Goal: Task Accomplishment & Management: Manage account settings

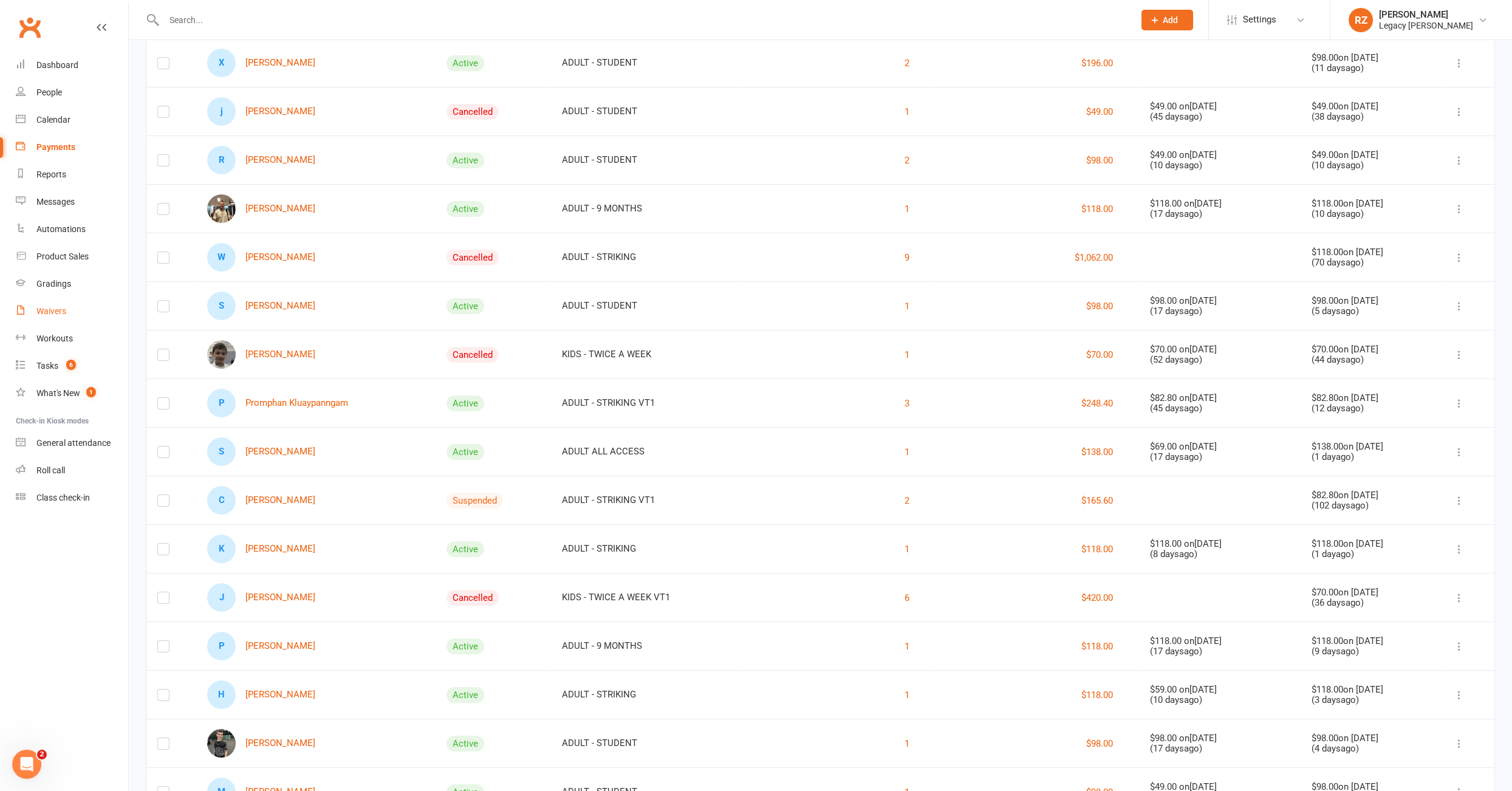
click at [52, 309] on div "Waivers" at bounding box center [51, 311] width 30 height 10
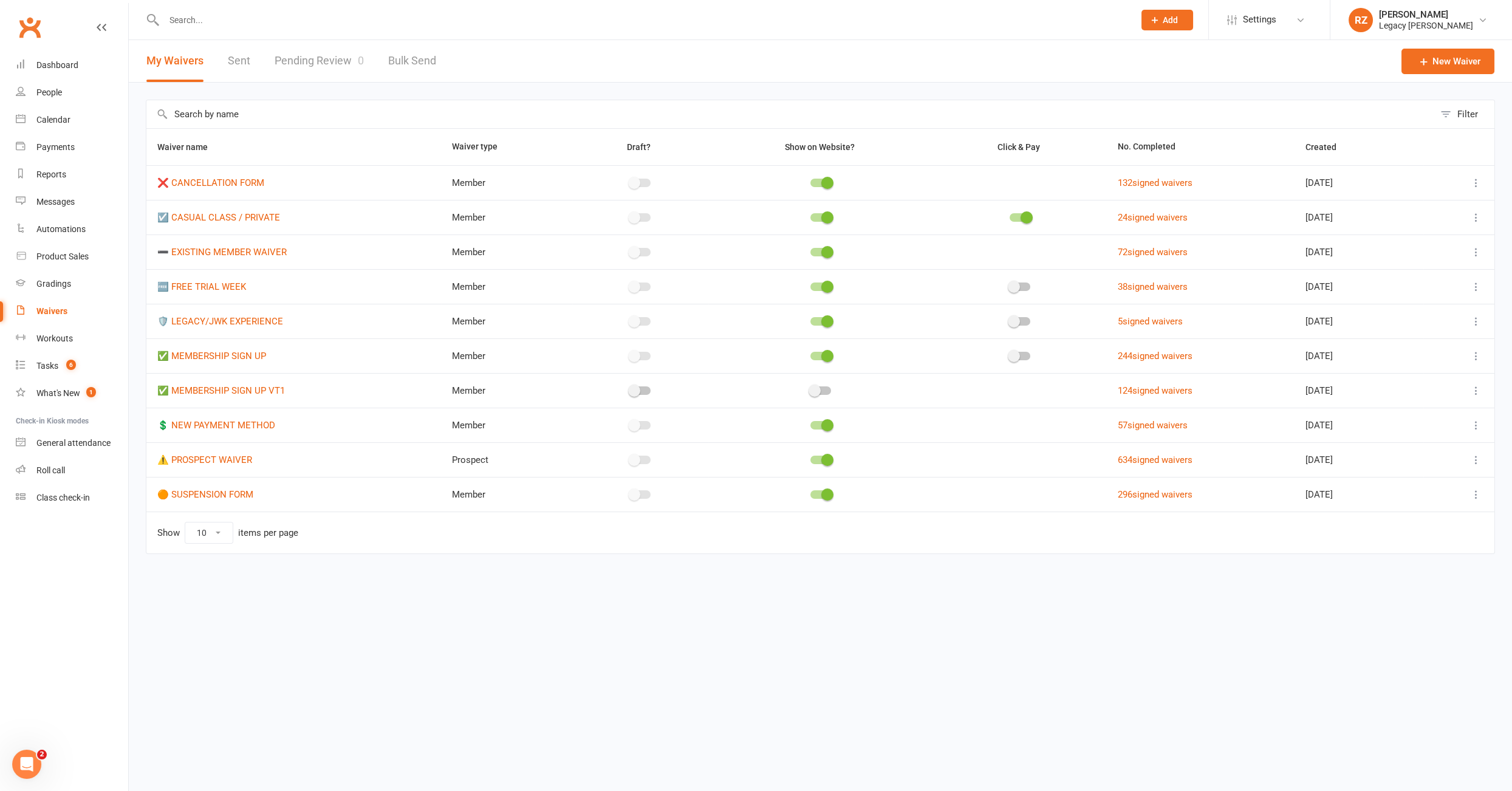
click at [318, 62] on link "Pending Review 0" at bounding box center [319, 62] width 89 height 42
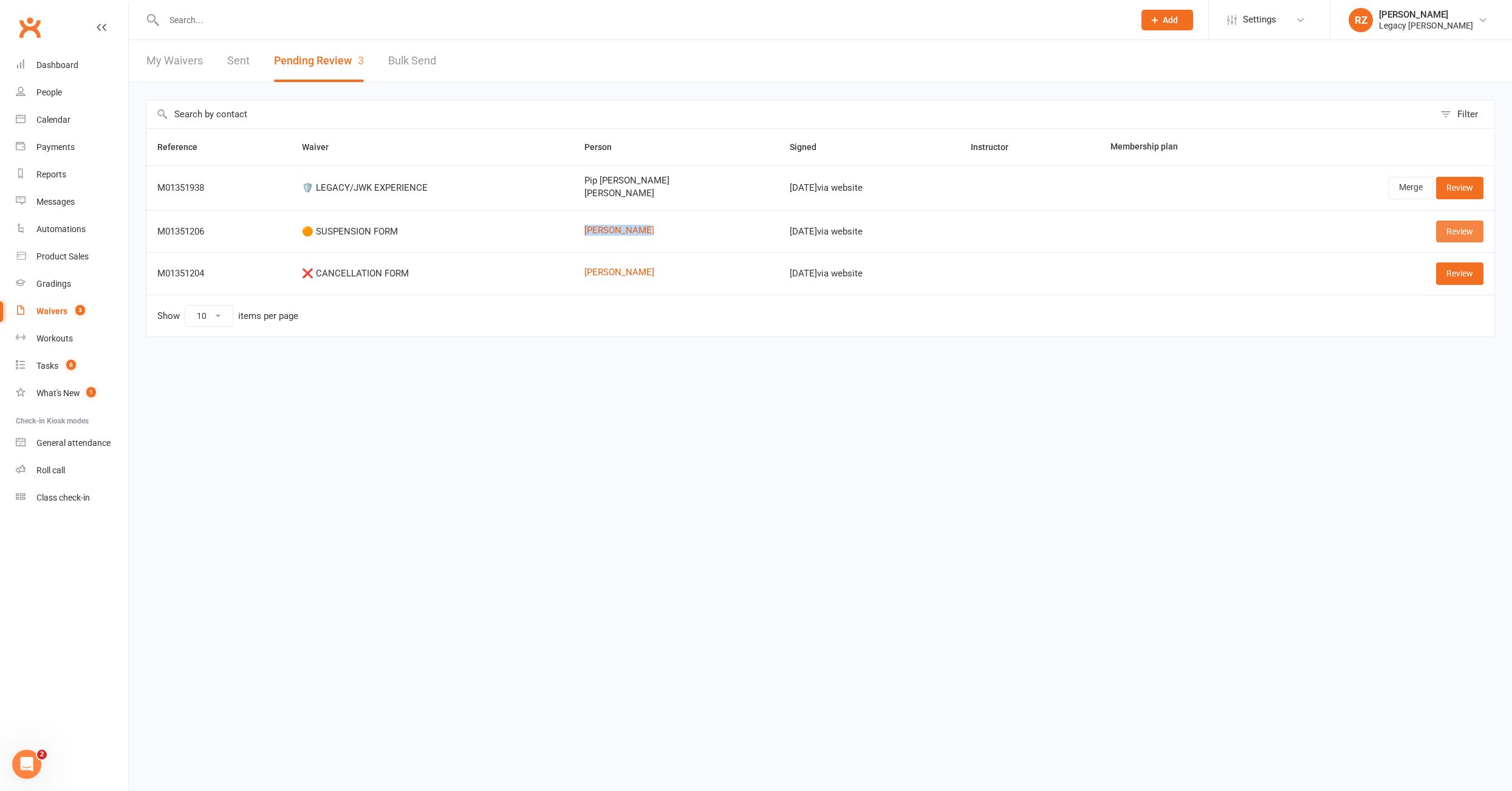
click at [1450, 233] on link "Review" at bounding box center [1459, 231] width 47 height 22
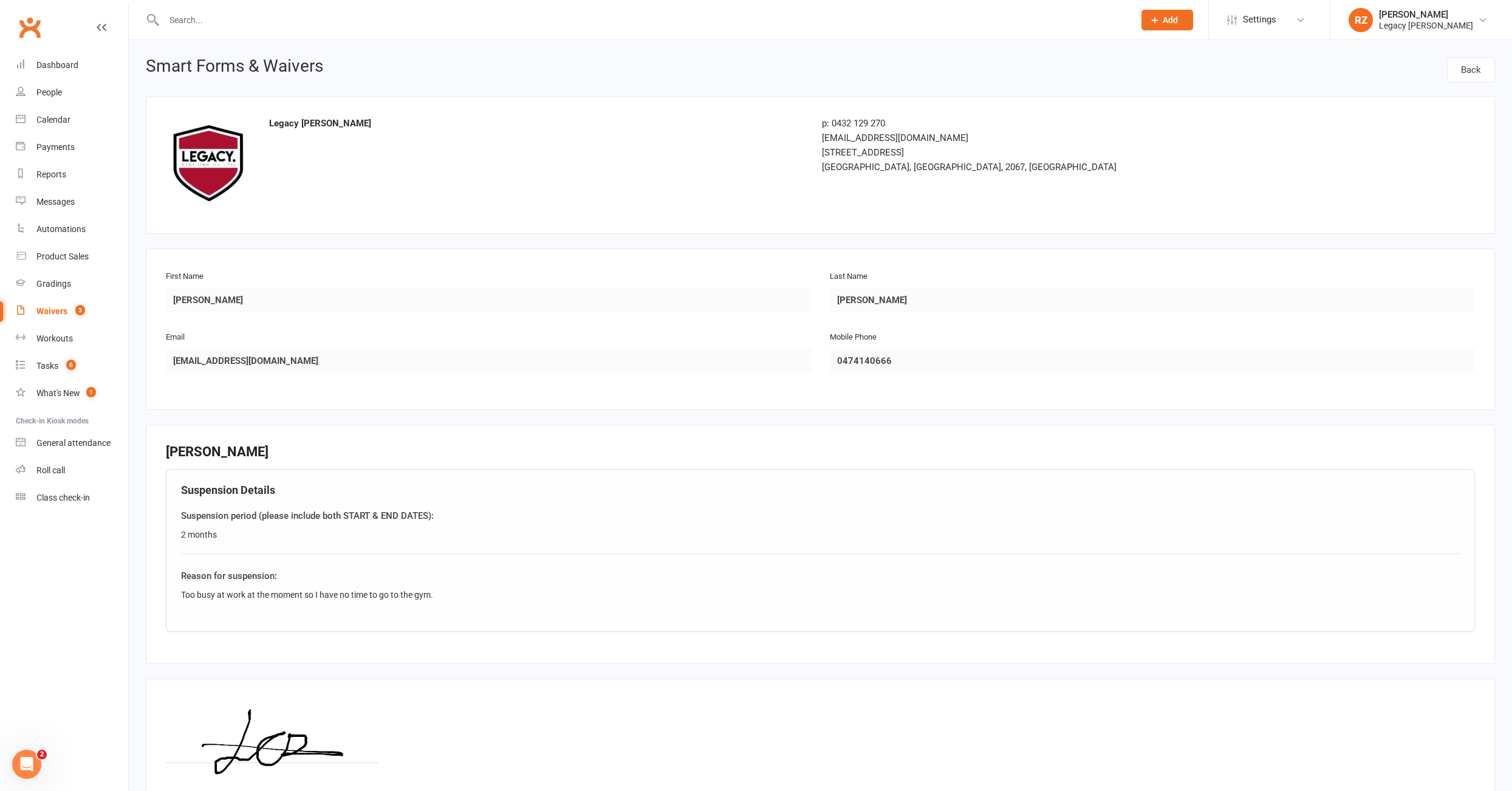
scroll to position [112, 0]
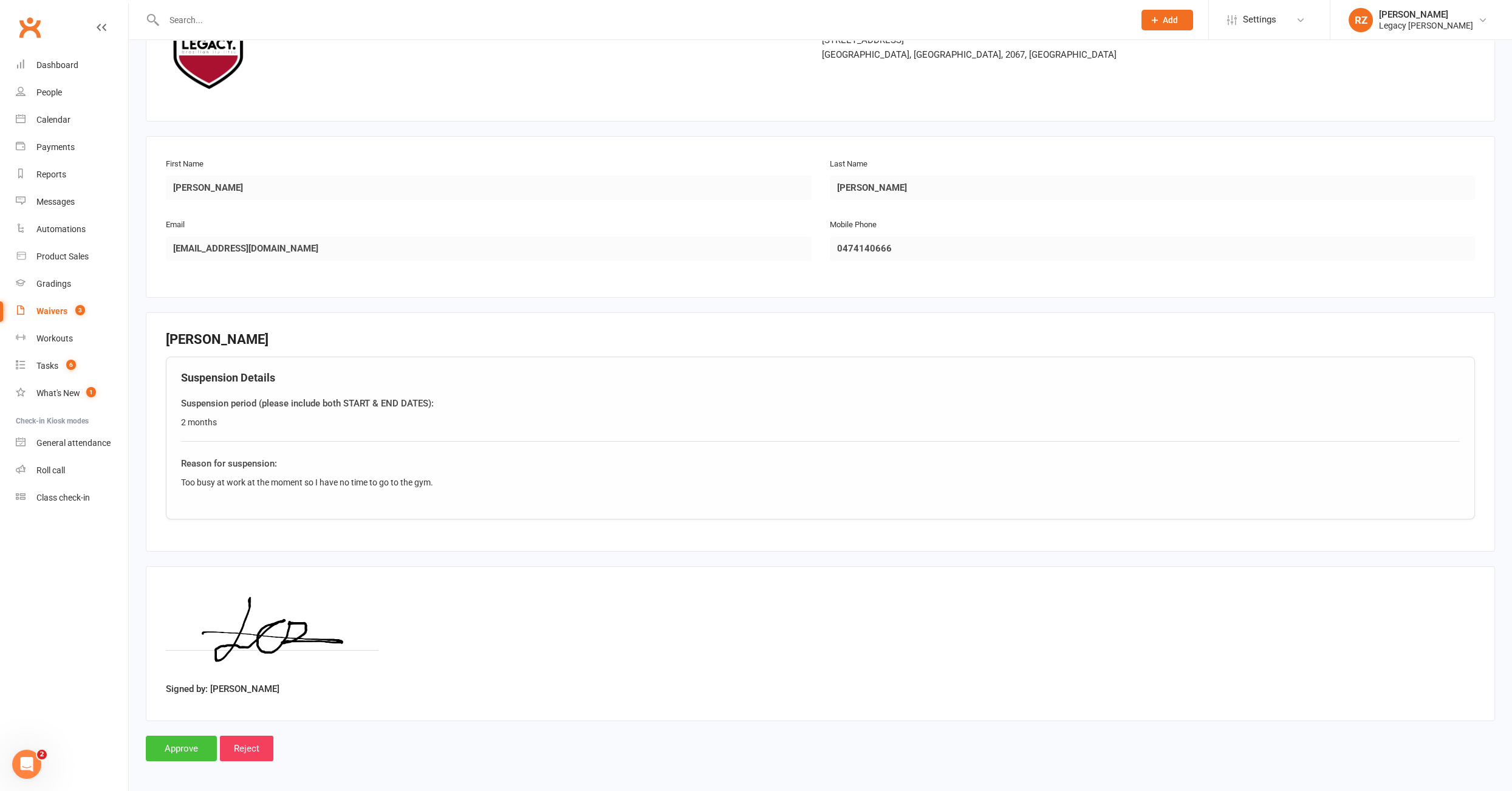
click at [197, 705] on input "Approve" at bounding box center [182, 749] width 71 height 26
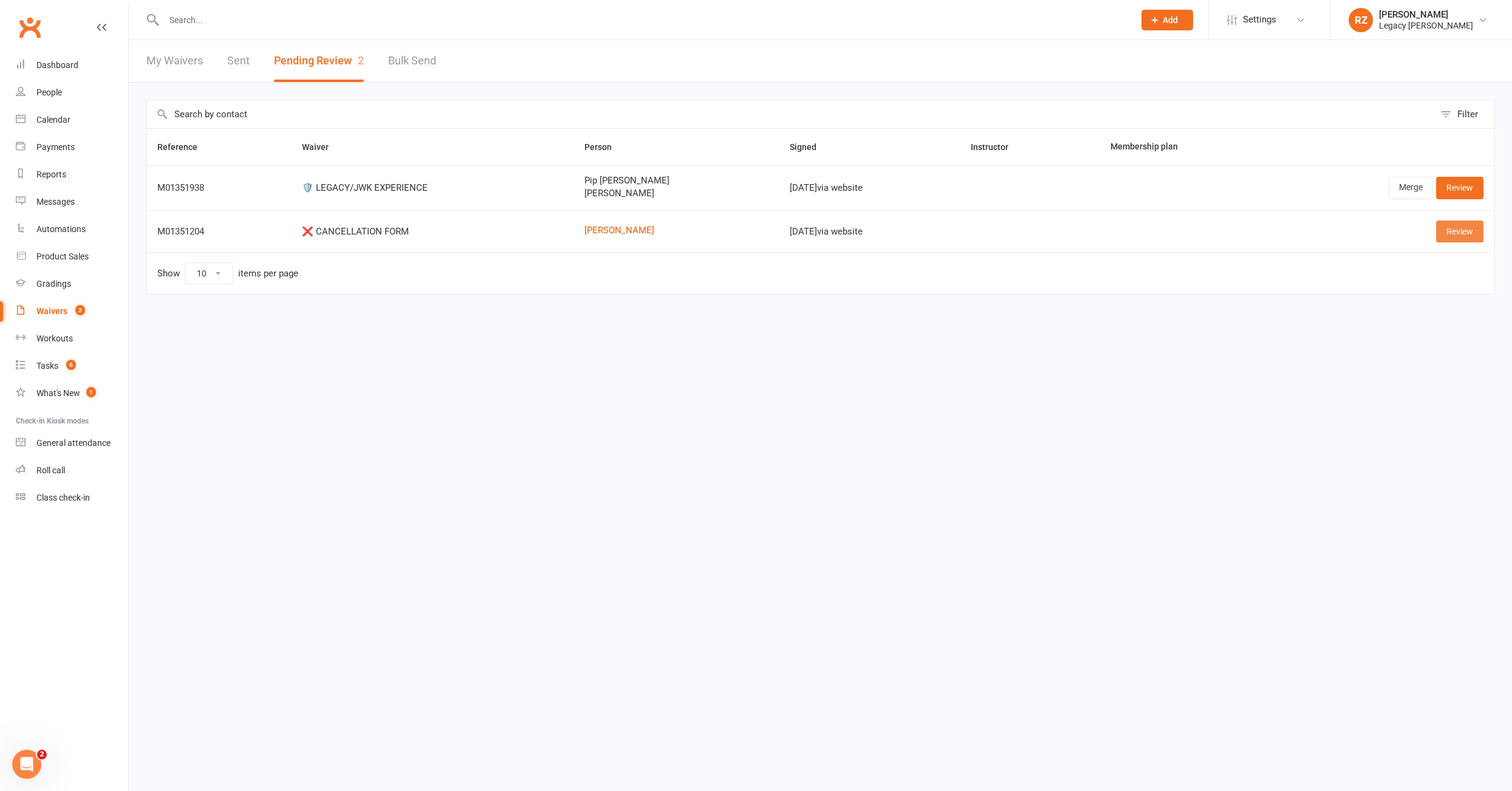
click at [1453, 230] on link "Review" at bounding box center [1459, 231] width 47 height 22
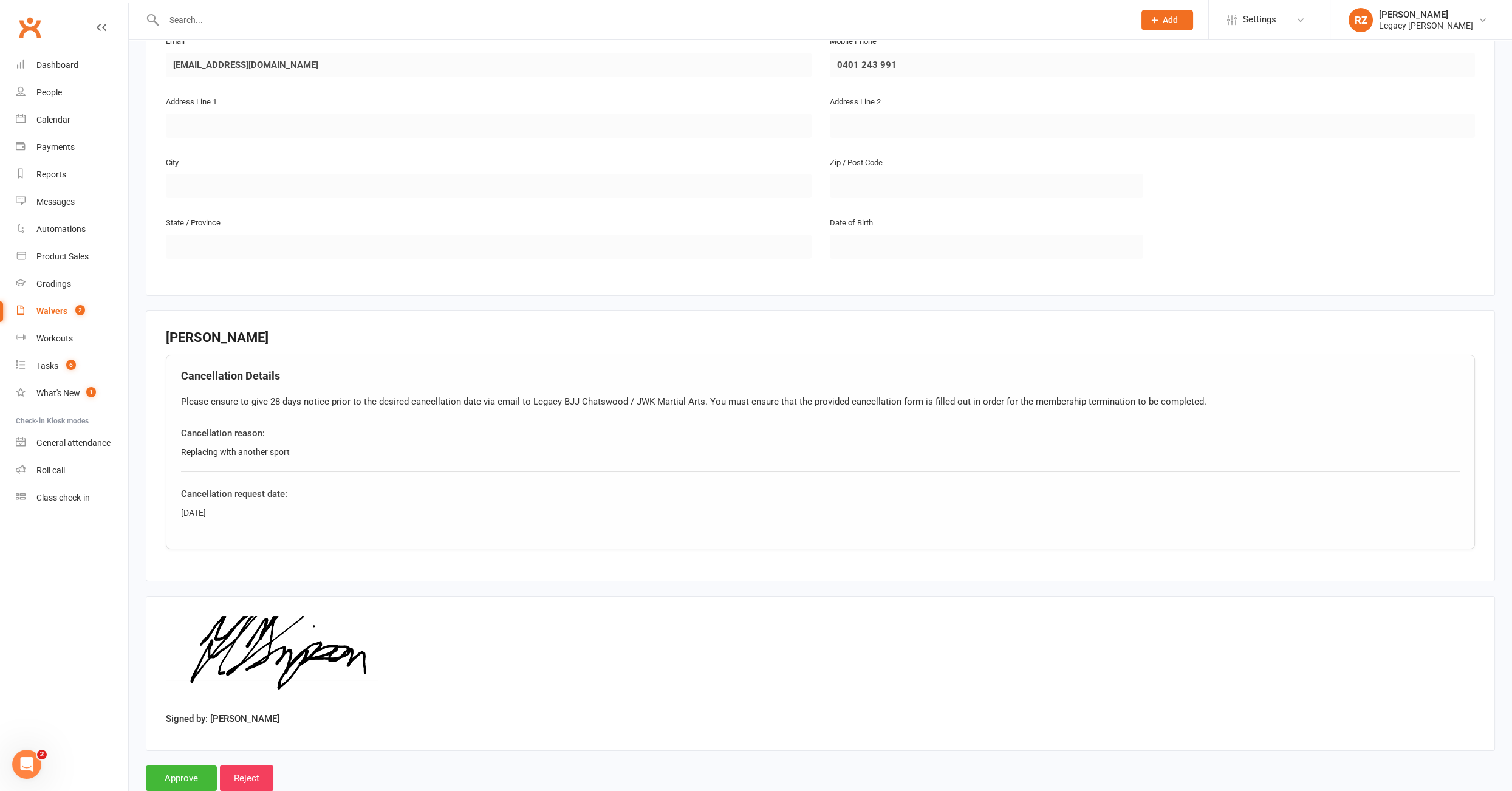
scroll to position [296, 0]
click at [189, 705] on input "Approve" at bounding box center [182, 778] width 71 height 26
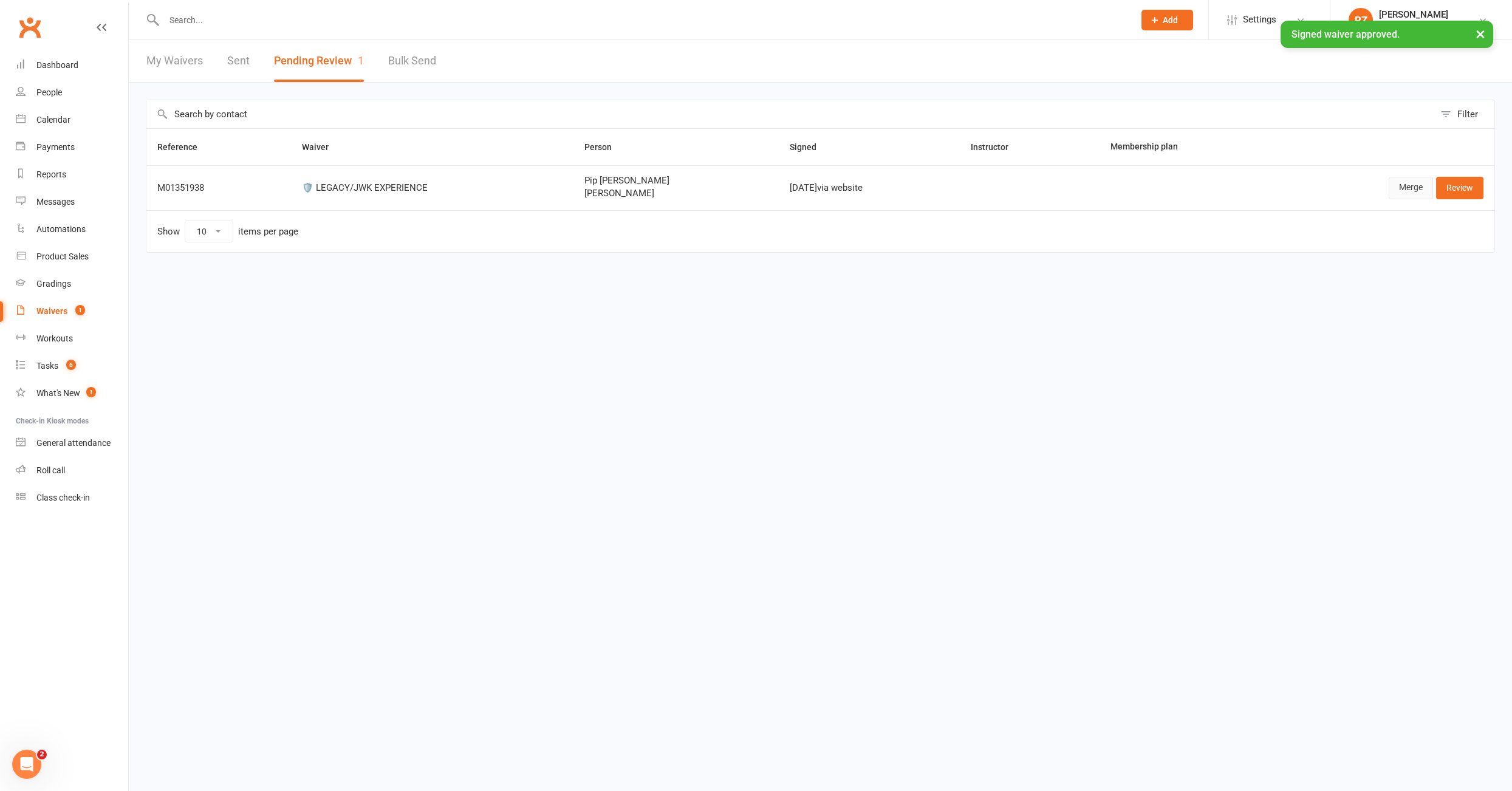
click at [1425, 193] on link "Merge" at bounding box center [1411, 187] width 44 height 22
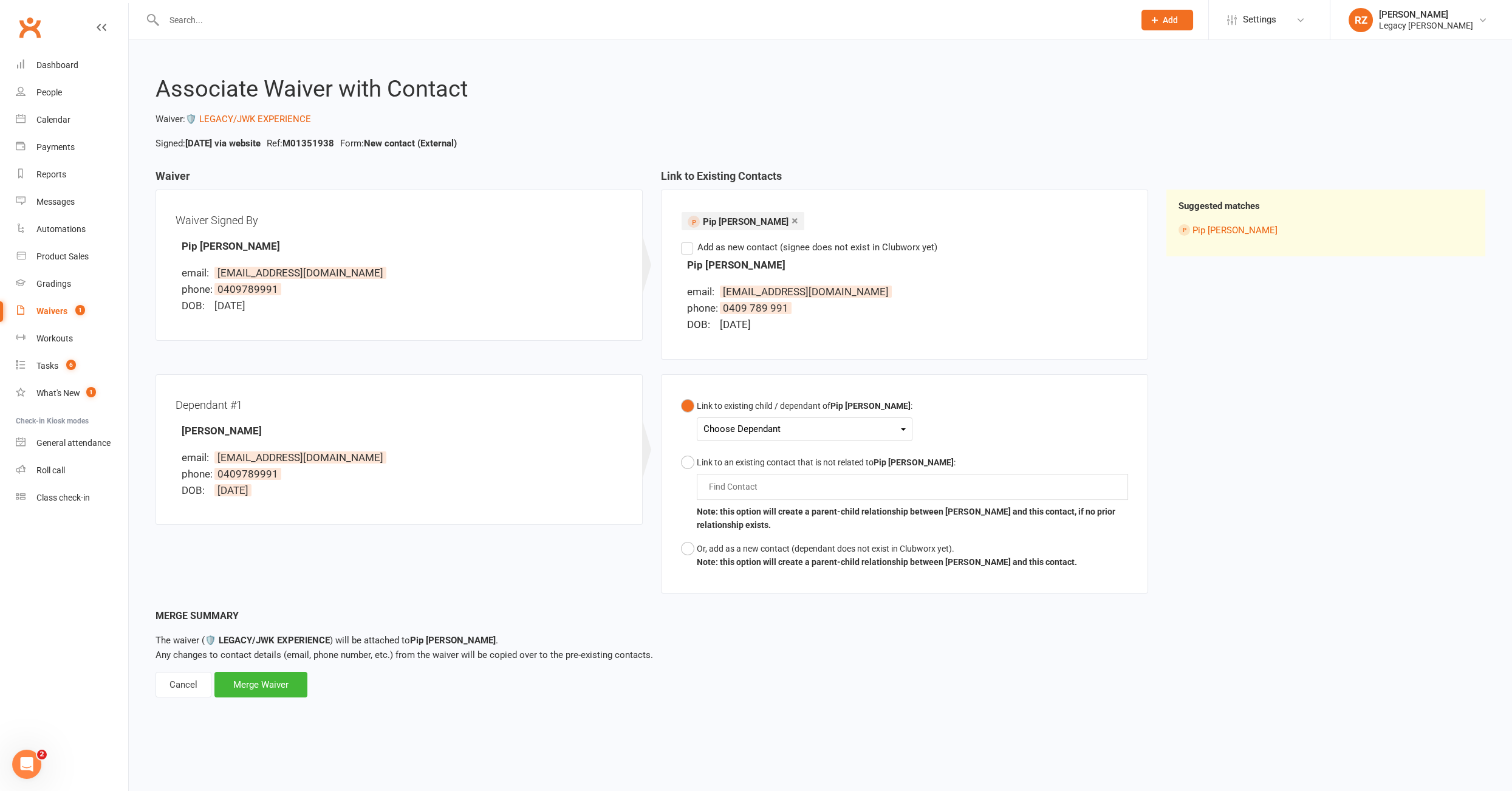
click at [801, 433] on div "Choose Dependant" at bounding box center [805, 429] width 203 height 16
click at [764, 457] on link "Lachie Triggs" at bounding box center [764, 457] width 120 height 26
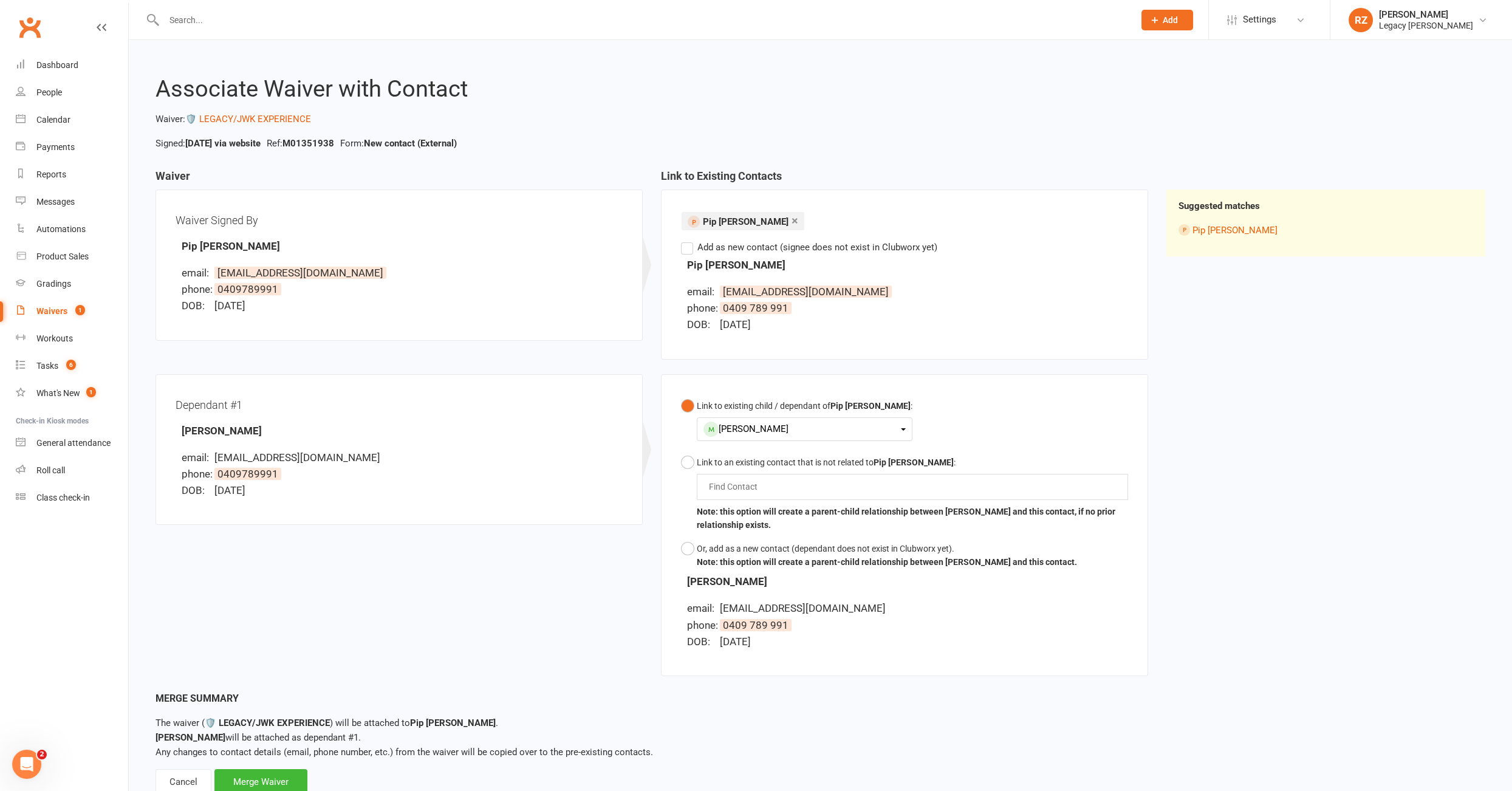
scroll to position [38, 0]
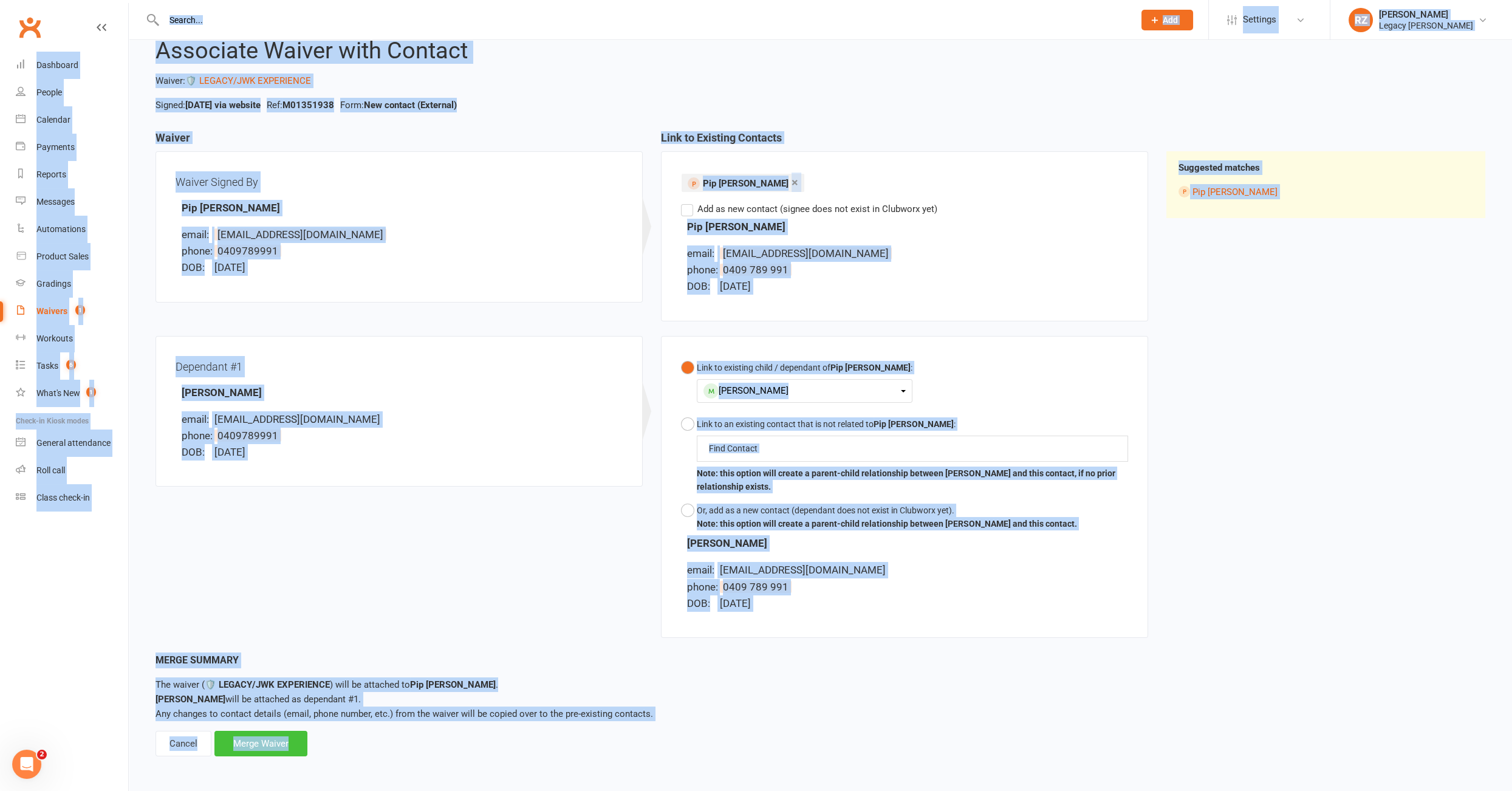
click at [280, 705] on div "Merge Waiver" at bounding box center [260, 743] width 93 height 26
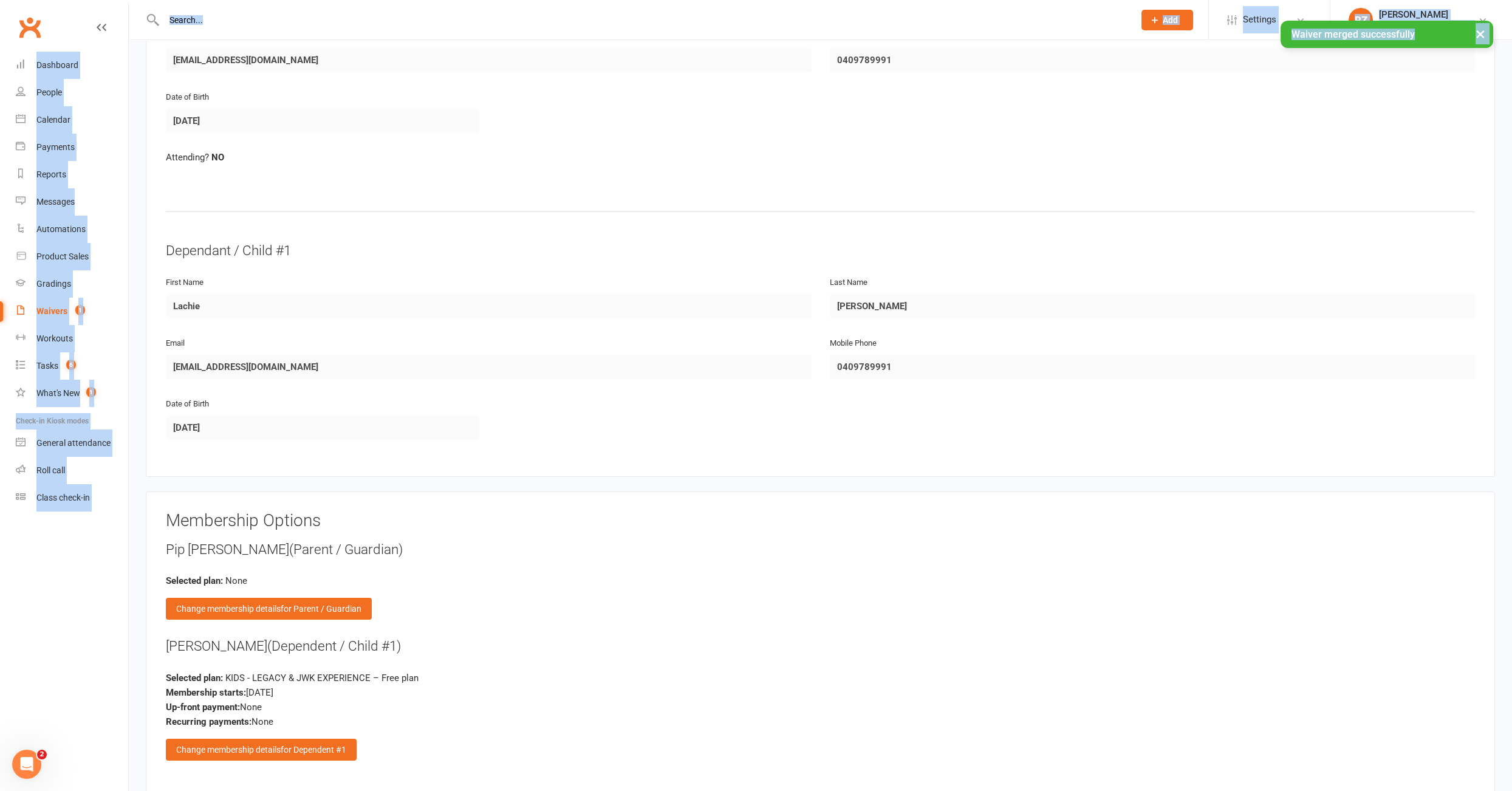
scroll to position [556, 0]
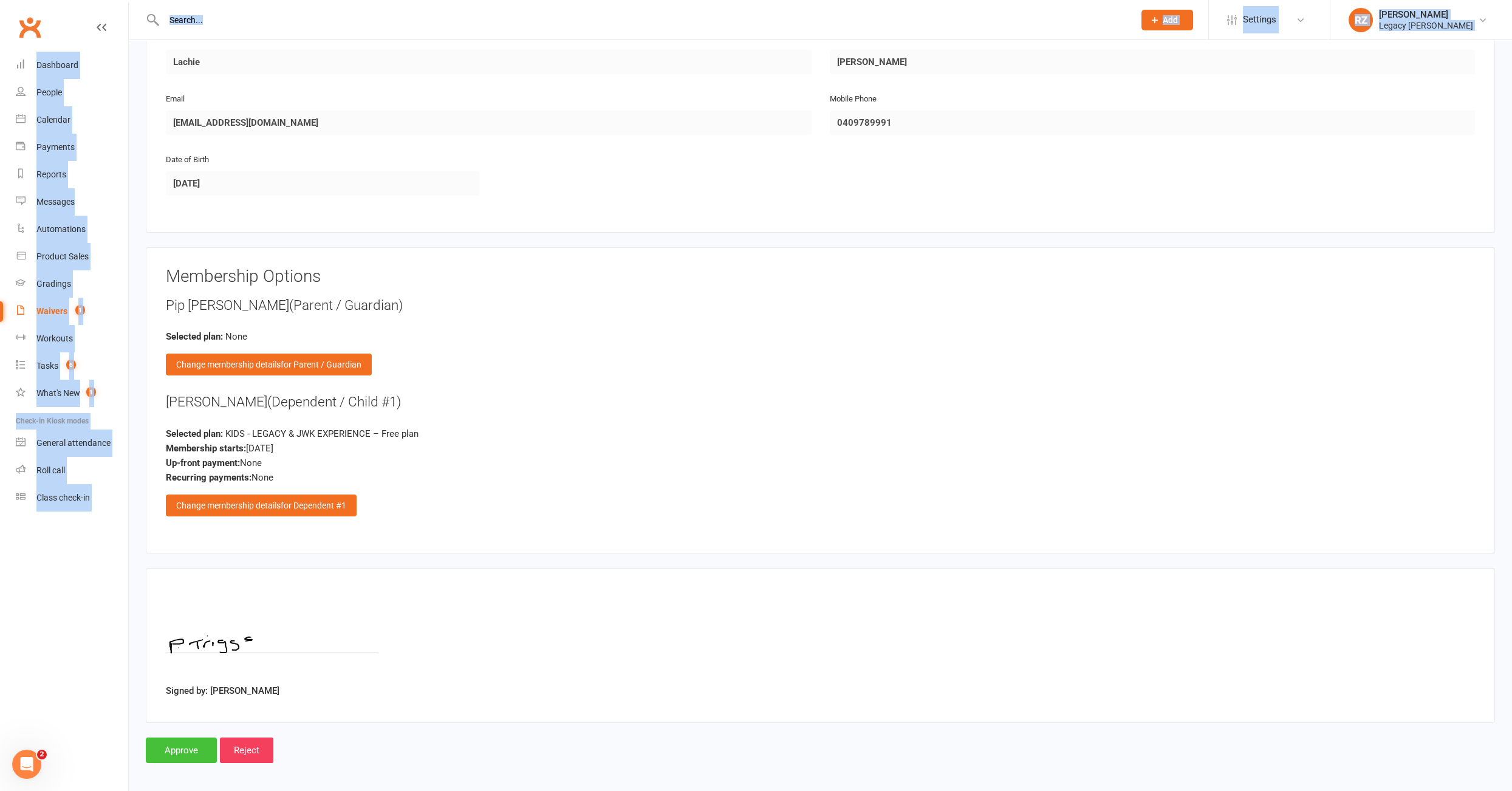
click at [177, 705] on input "Approve" at bounding box center [182, 750] width 71 height 26
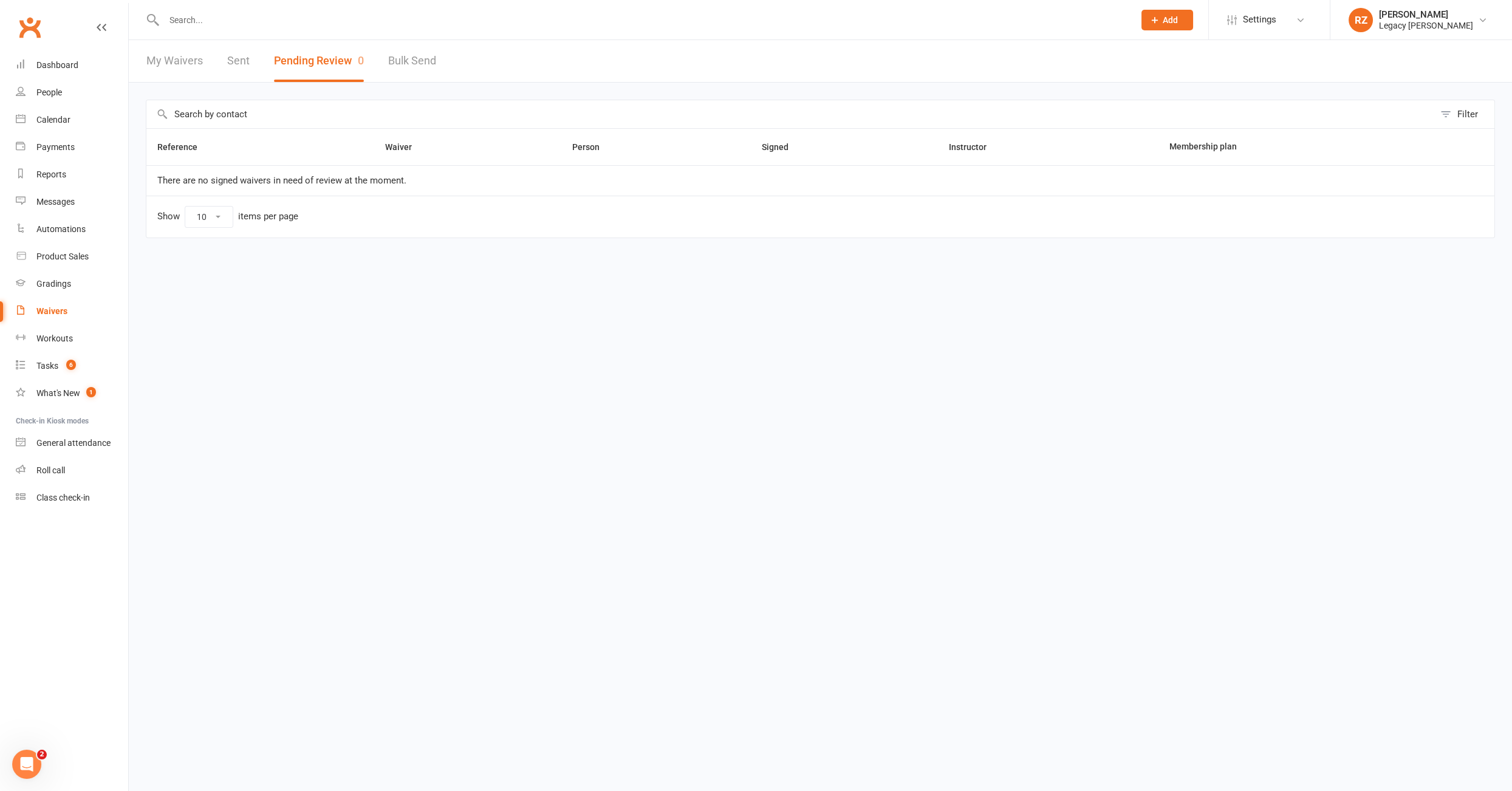
click at [243, 29] on div at bounding box center [636, 19] width 980 height 39
click at [251, 20] on input "text" at bounding box center [643, 20] width 965 height 17
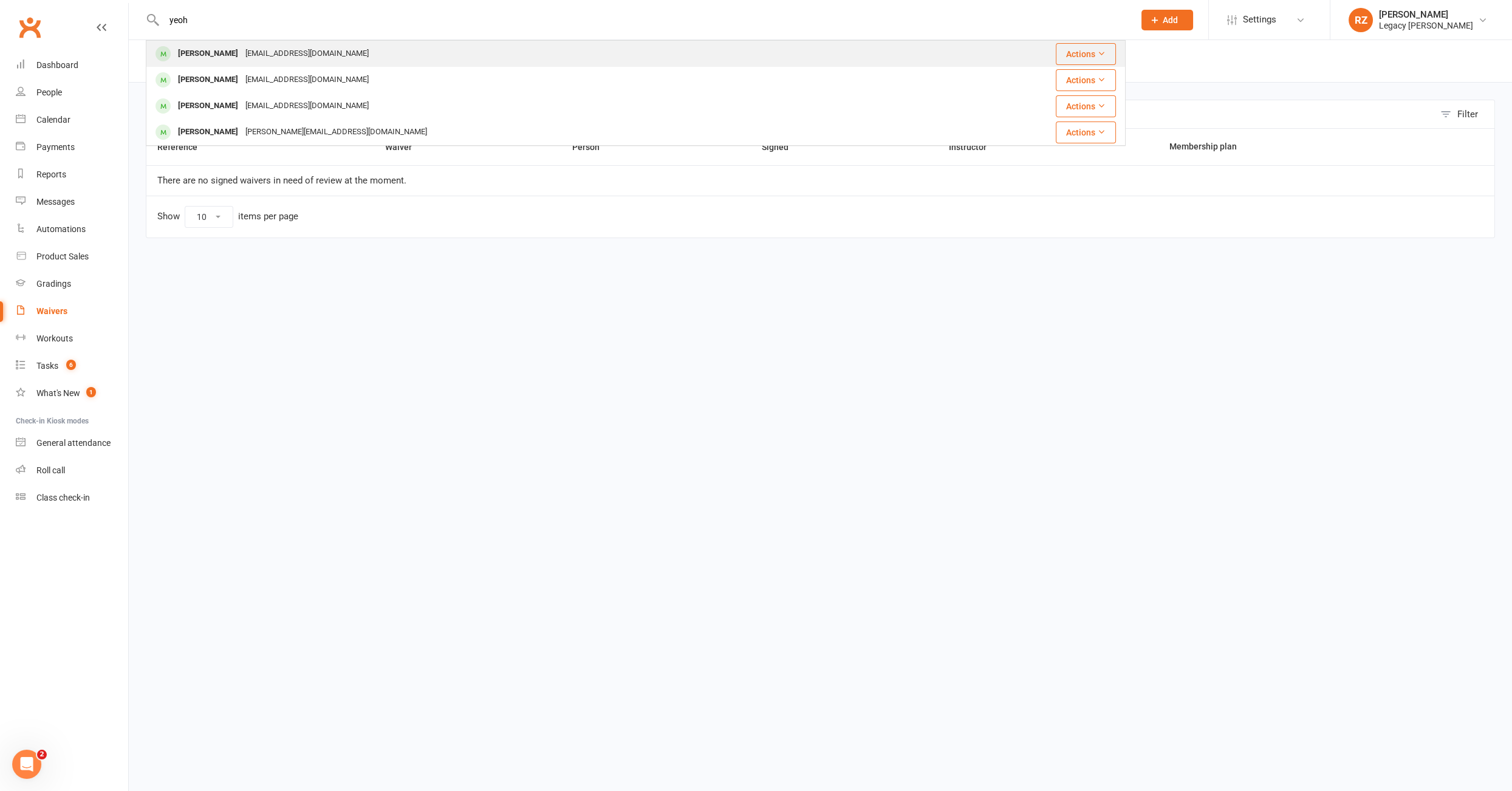
type input "yeoh"
click at [242, 51] on div "cjm.chan@gmail.com" at bounding box center [308, 54] width 131 height 17
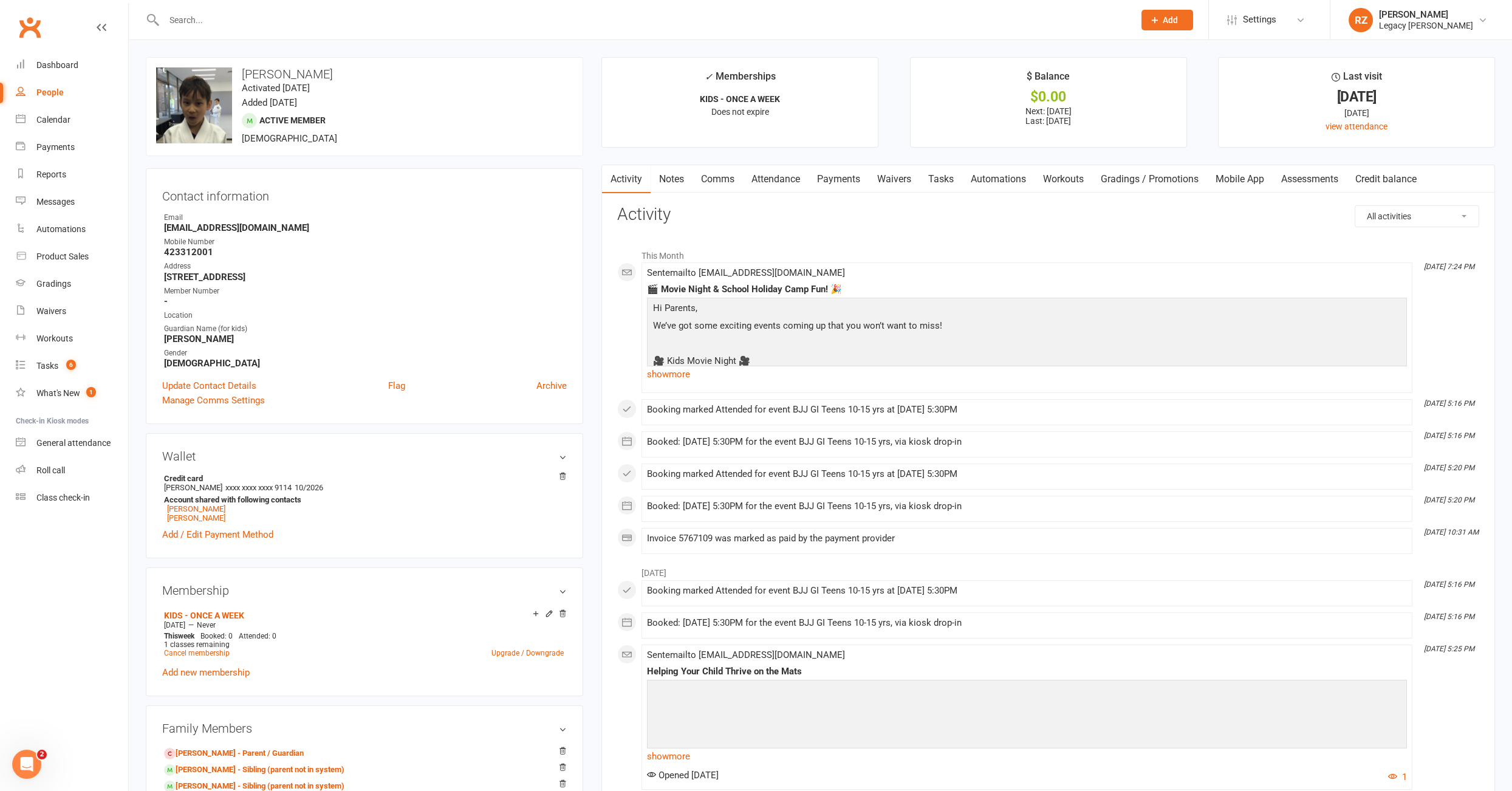
click at [283, 6] on div at bounding box center [636, 19] width 980 height 39
click at [260, 20] on input "text" at bounding box center [643, 20] width 965 height 17
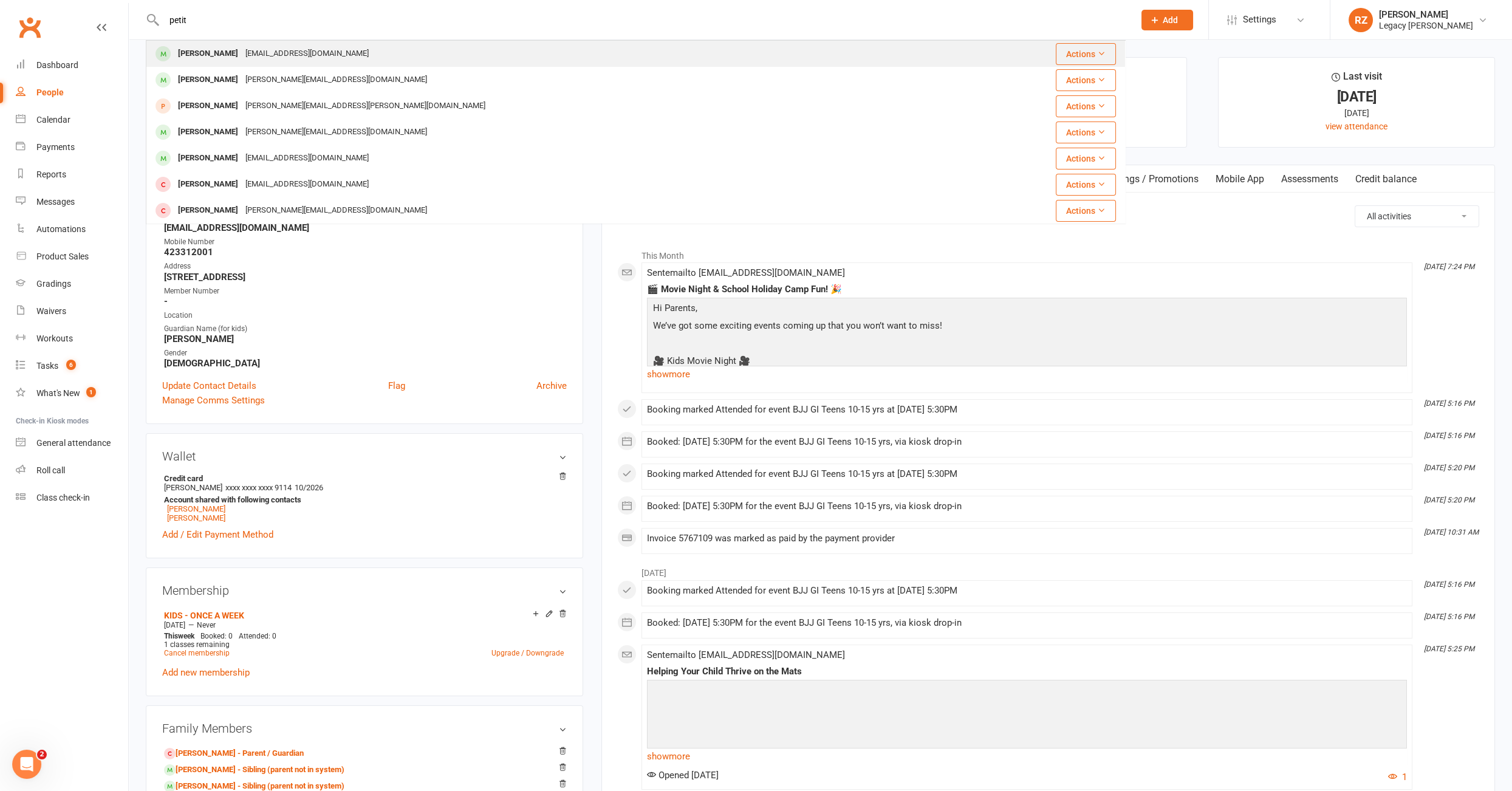
type input "petit"
click at [242, 56] on div "Lukepet03@gmail.com" at bounding box center [308, 54] width 131 height 17
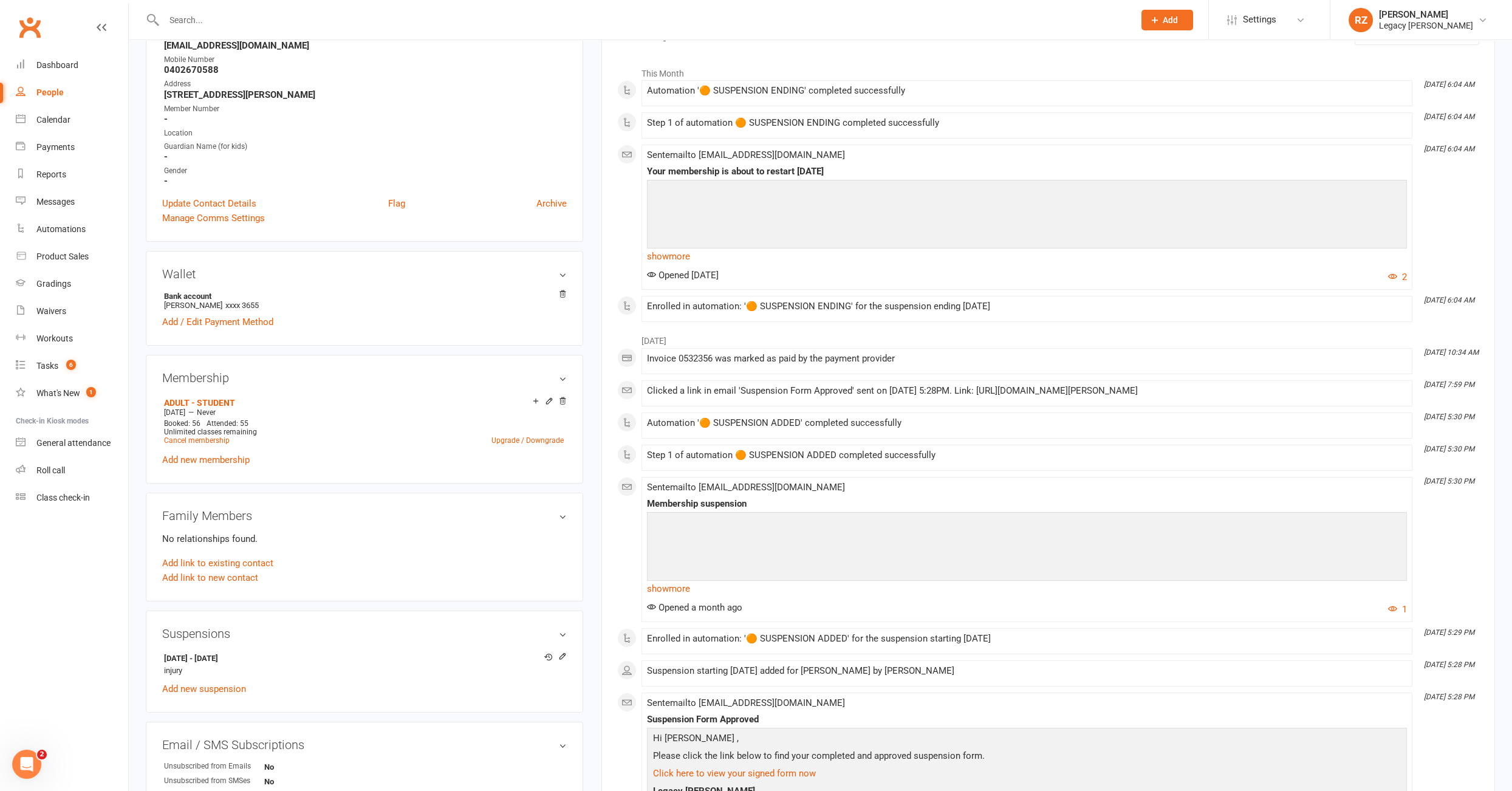
scroll to position [187, 0]
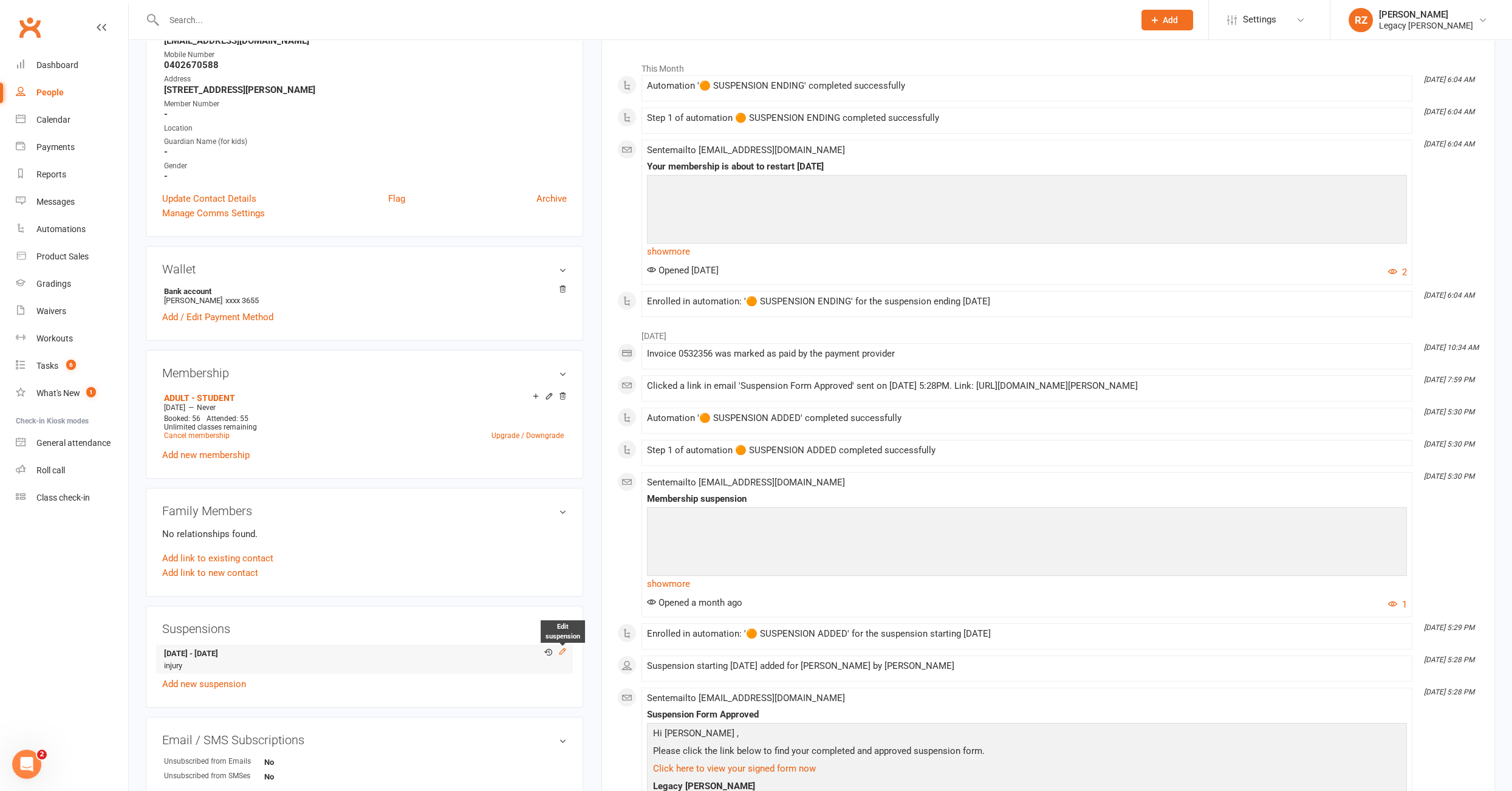
click at [566, 647] on icon at bounding box center [562, 651] width 9 height 9
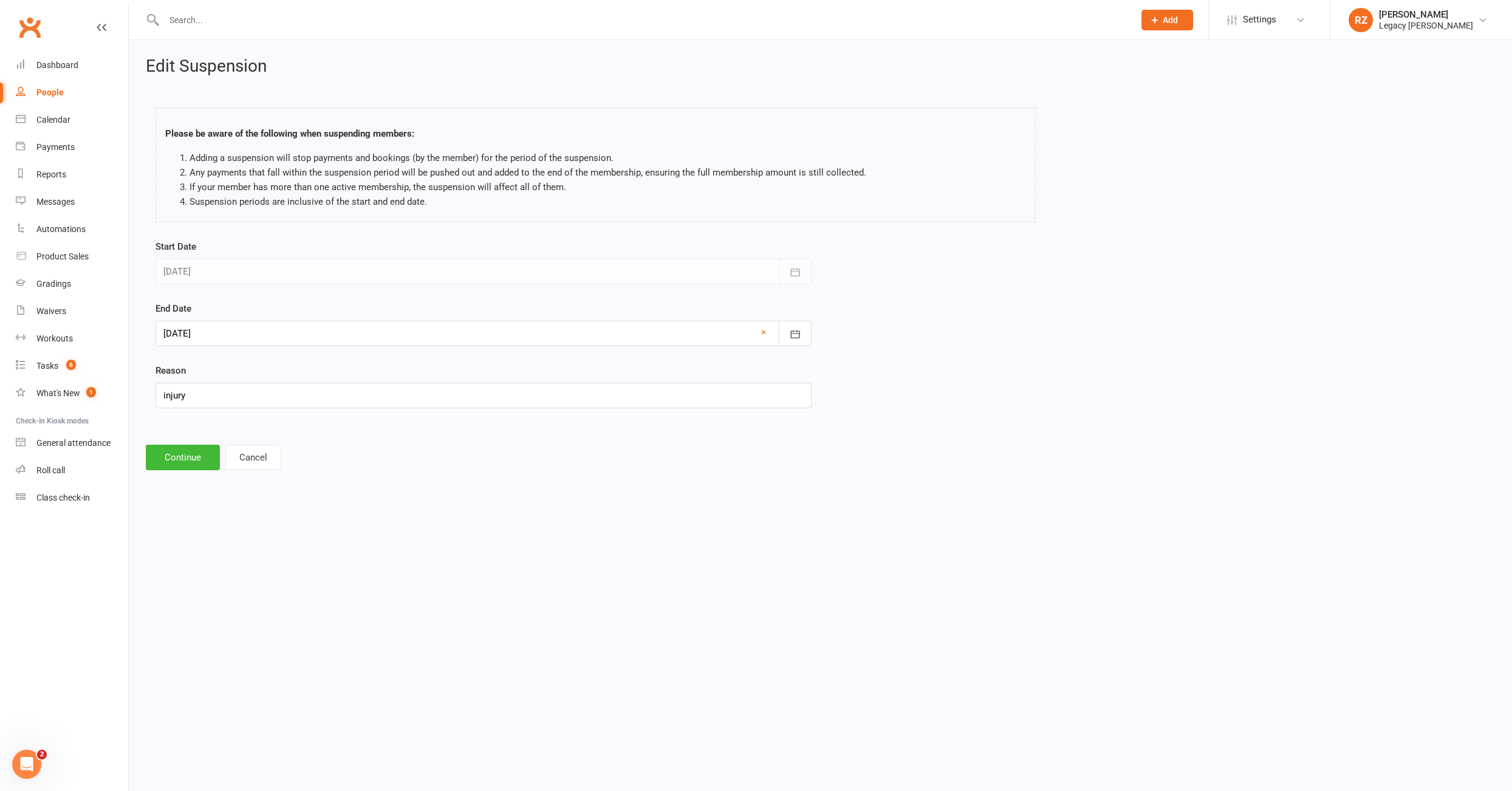
click at [235, 323] on div at bounding box center [483, 334] width 657 height 26
click at [235, 477] on button "22" at bounding box center [232, 479] width 26 height 22
type input "22 Sep 2025"
click at [179, 451] on button "Continue" at bounding box center [183, 457] width 74 height 26
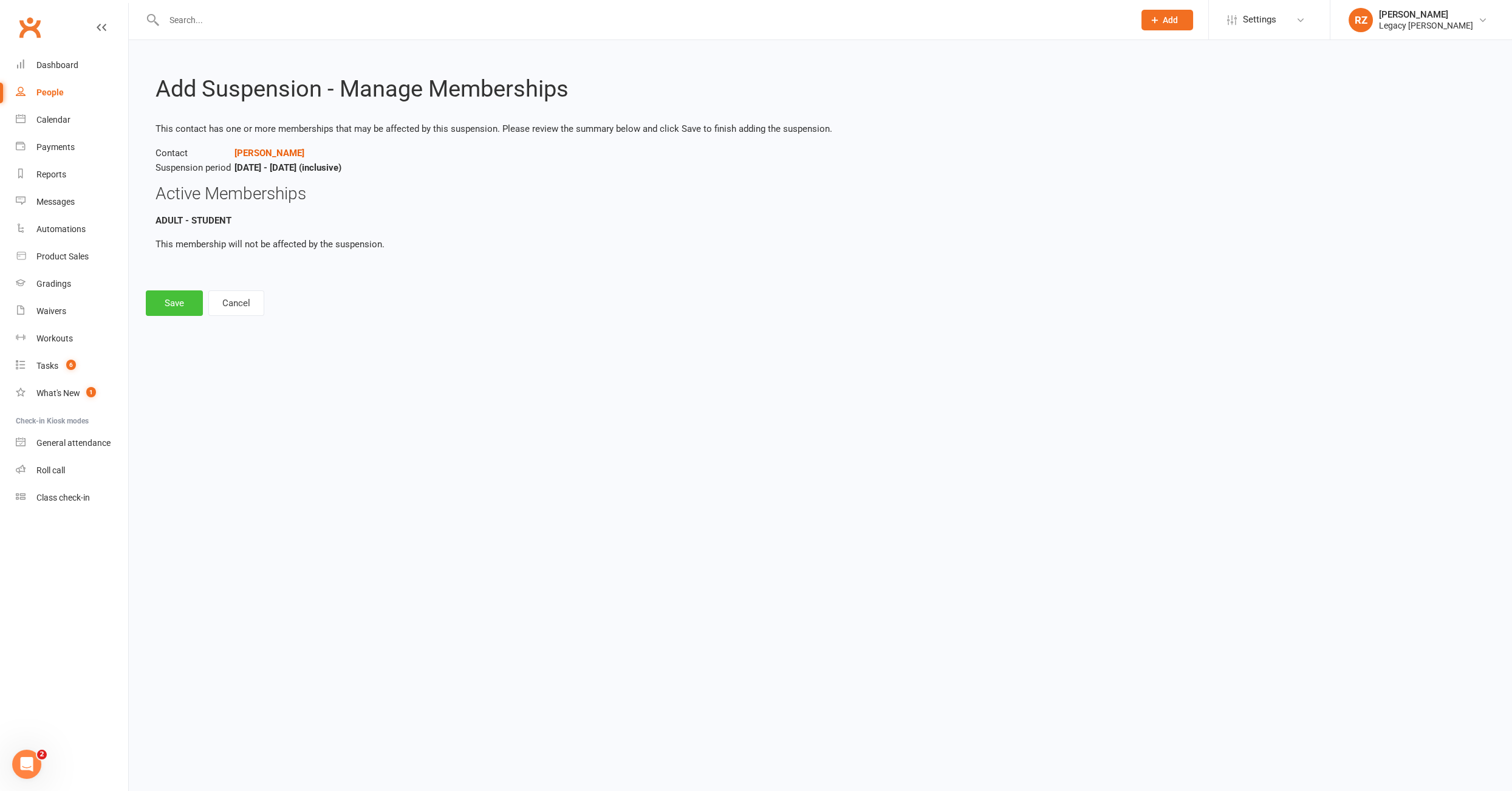
click at [162, 297] on button "Save" at bounding box center [174, 303] width 57 height 26
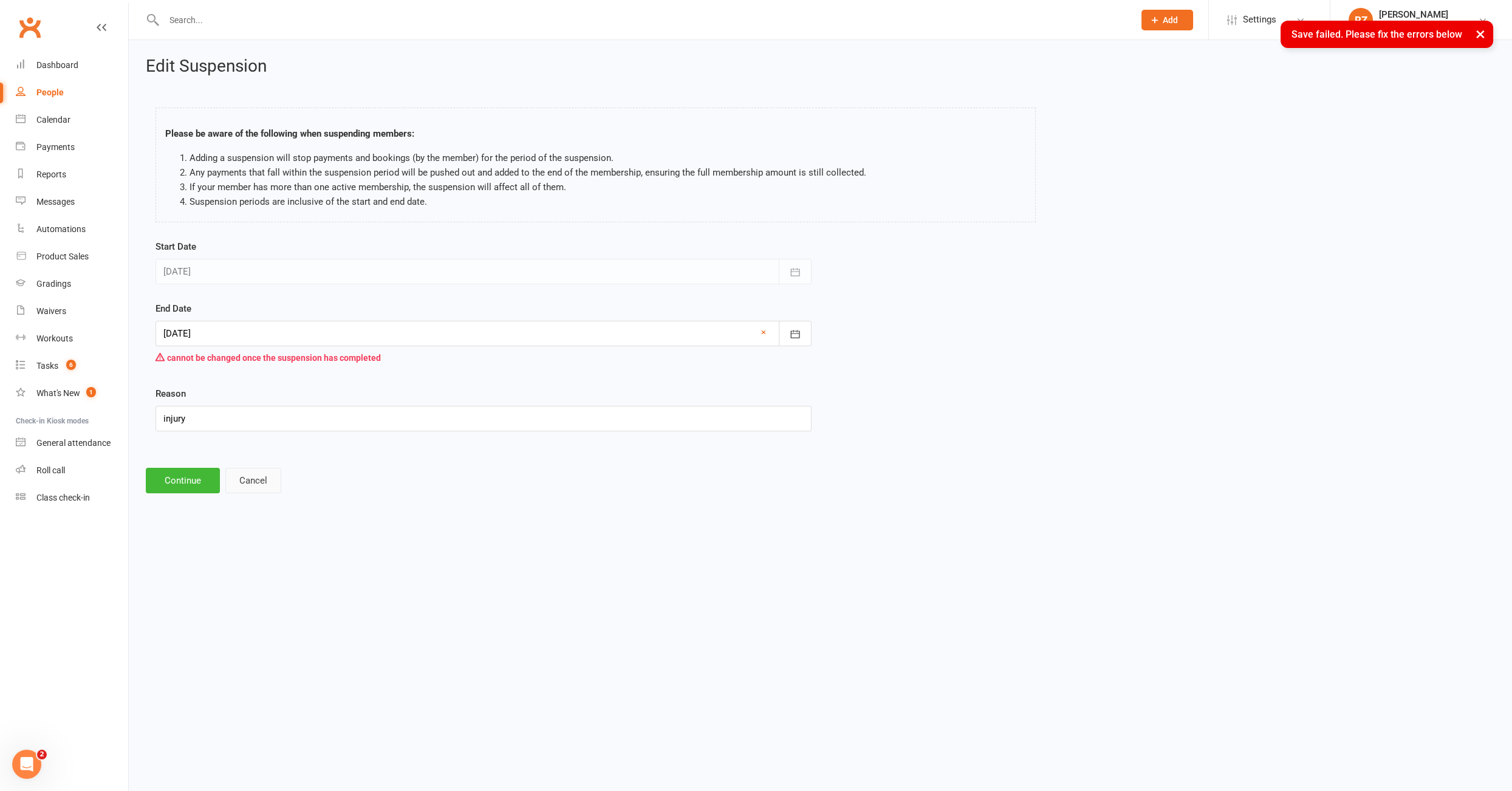
click at [252, 477] on button "Cancel" at bounding box center [254, 481] width 56 height 26
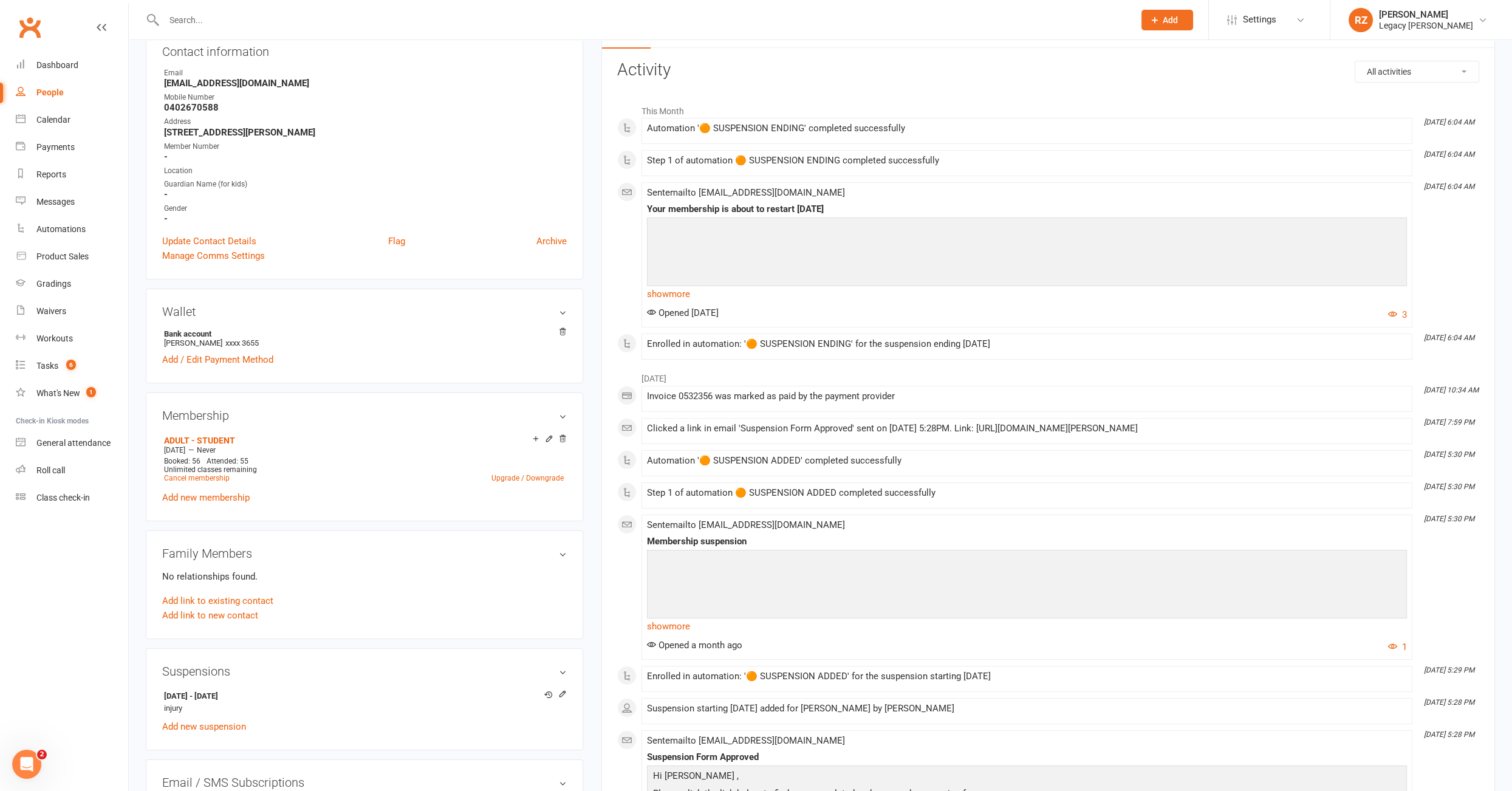
scroll to position [148, 0]
click at [196, 705] on link "Add new suspension" at bounding box center [204, 723] width 84 height 11
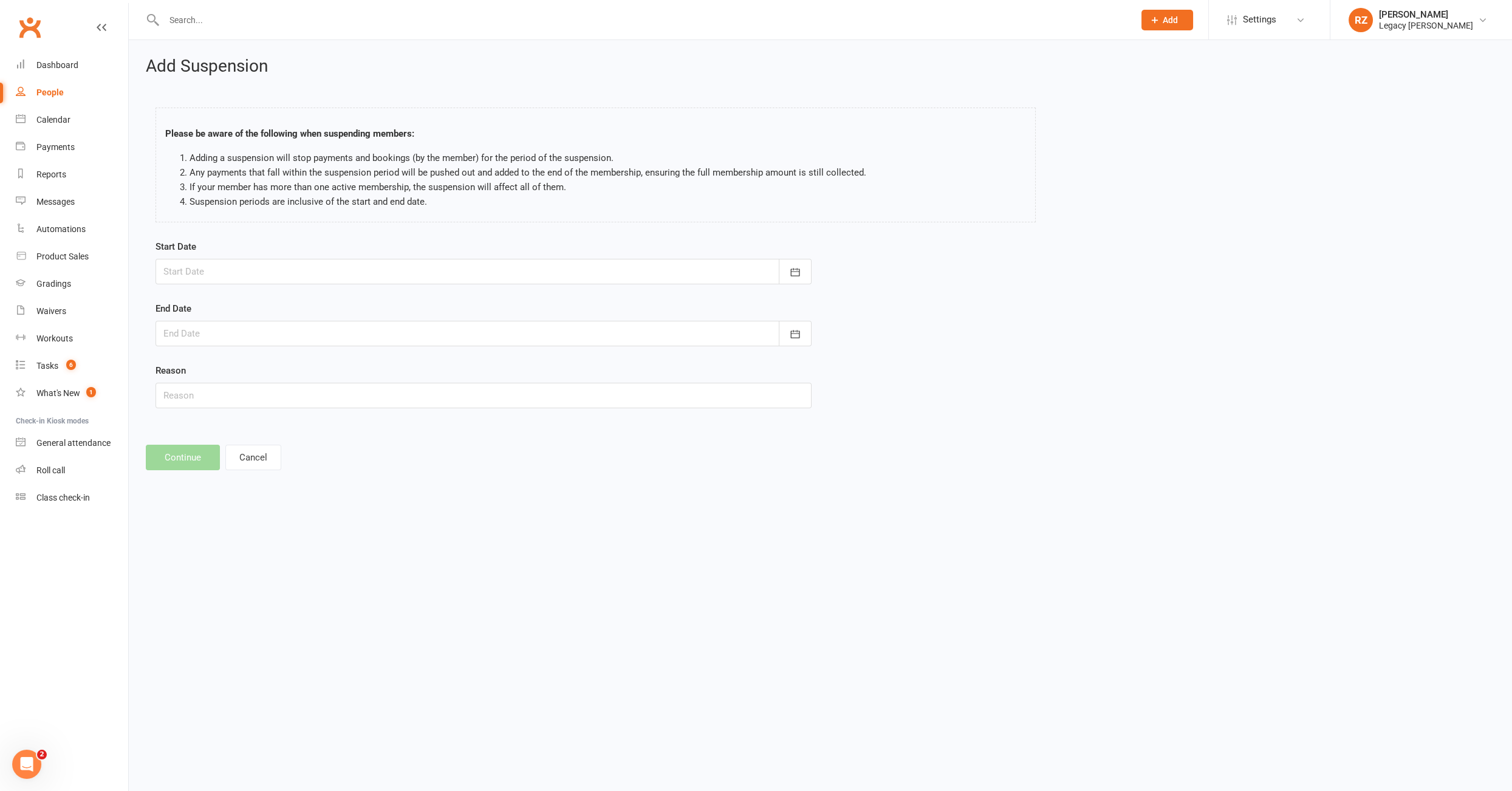
click at [229, 277] on div at bounding box center [483, 271] width 657 height 26
click at [254, 396] on span "16" at bounding box center [259, 394] width 10 height 10
type input "16 Sep 2025"
click at [254, 325] on div at bounding box center [483, 334] width 657 height 26
click at [228, 475] on span "22" at bounding box center [232, 480] width 10 height 10
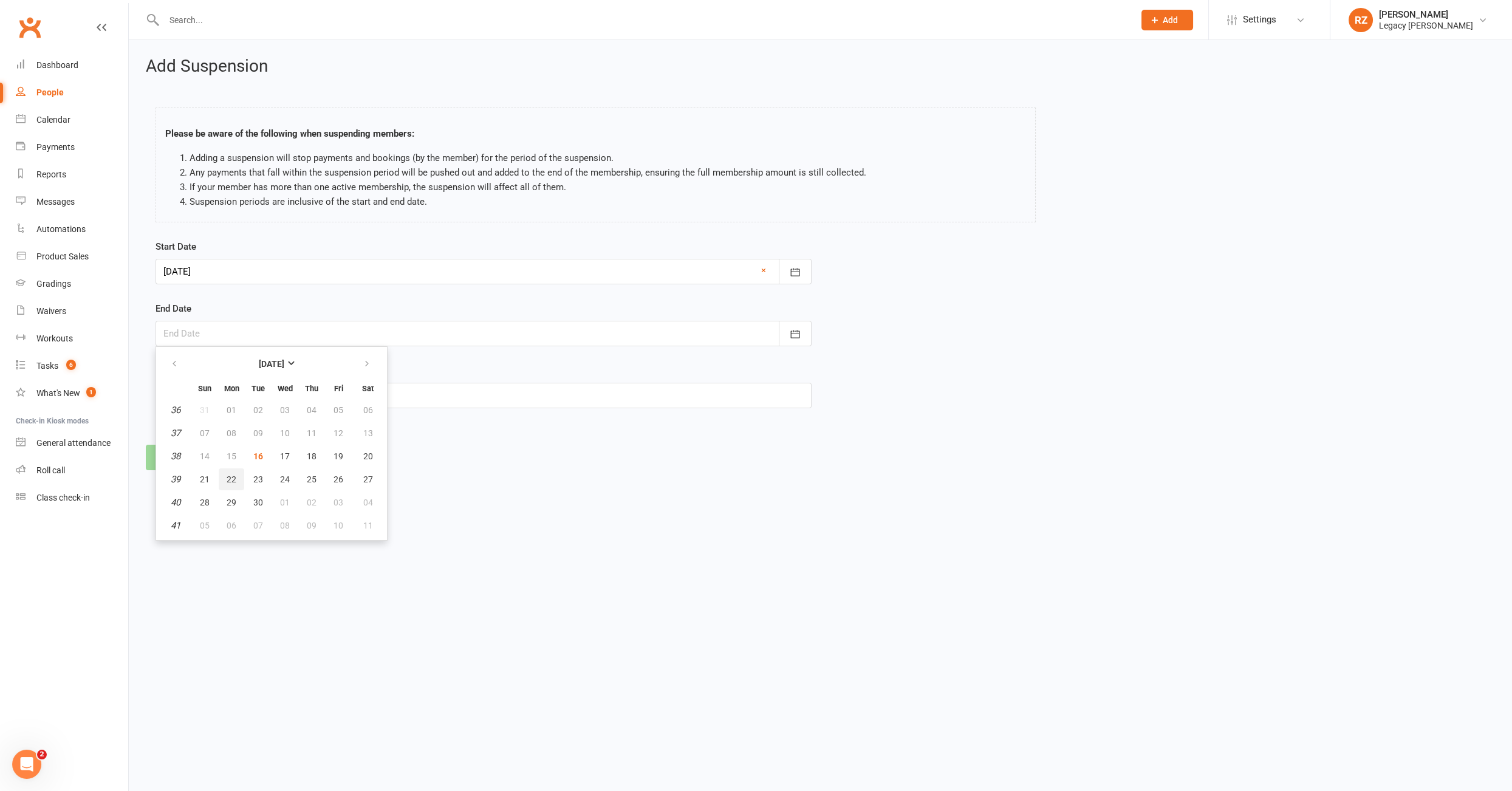
type input "22 Sep 2025"
click at [229, 401] on input "text" at bounding box center [483, 395] width 657 height 26
type input "injury"
click at [185, 445] on button "Continue" at bounding box center [183, 457] width 74 height 26
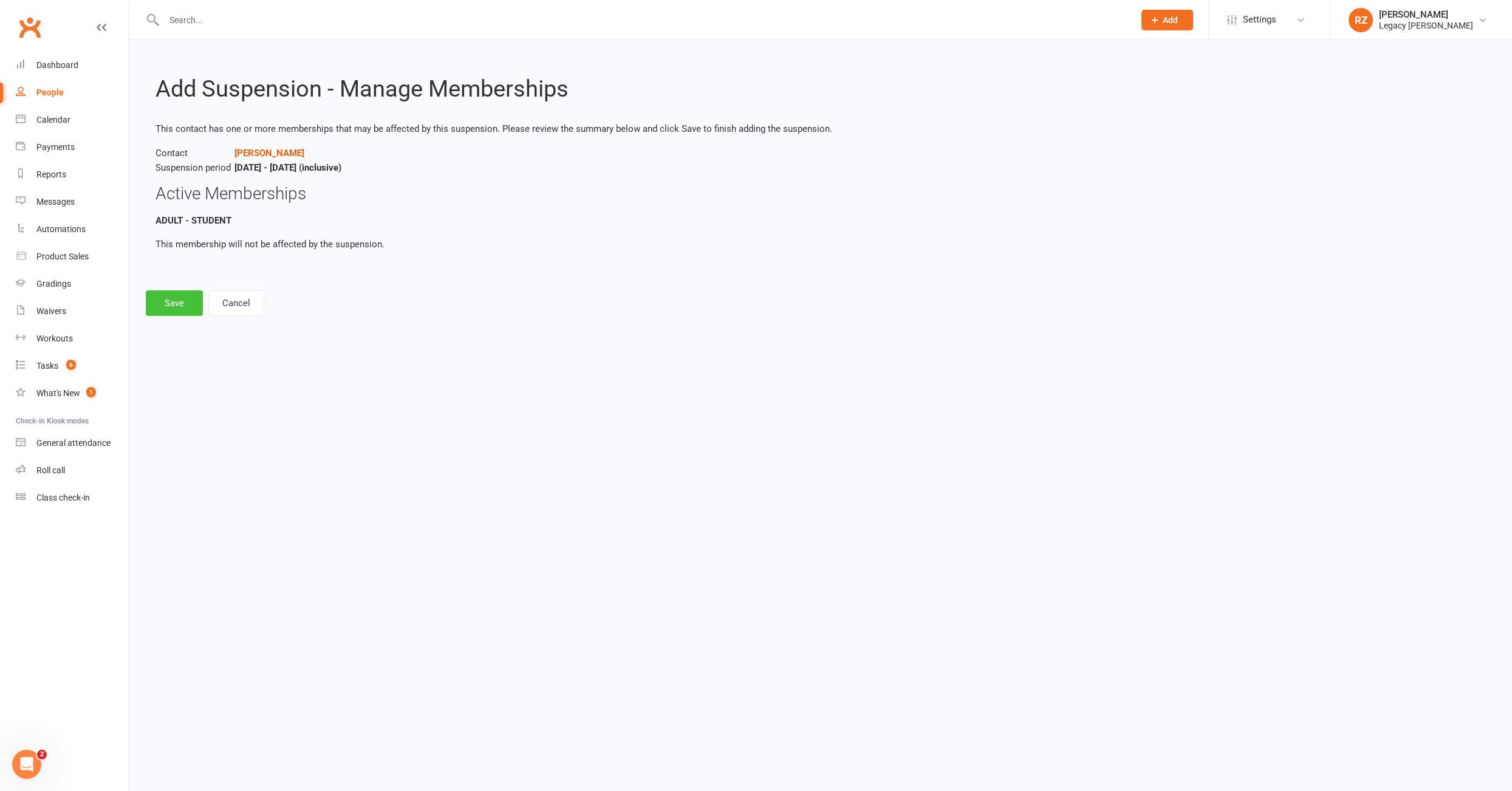
click at [172, 311] on button "Save" at bounding box center [174, 303] width 57 height 26
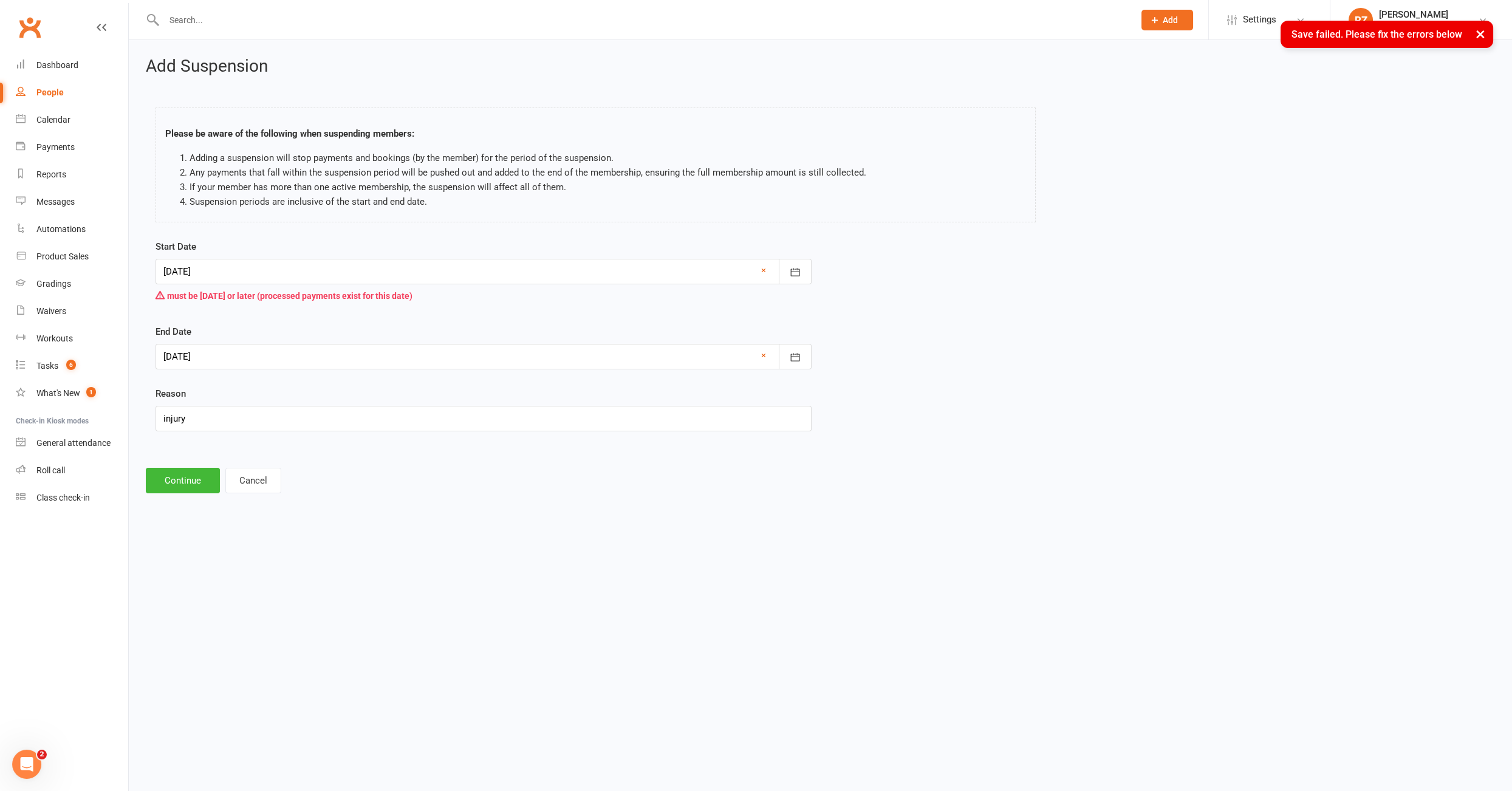
click at [233, 262] on div at bounding box center [483, 271] width 657 height 26
click at [426, 268] on div at bounding box center [483, 271] width 657 height 26
click at [249, 475] on button "Cancel" at bounding box center [254, 481] width 56 height 26
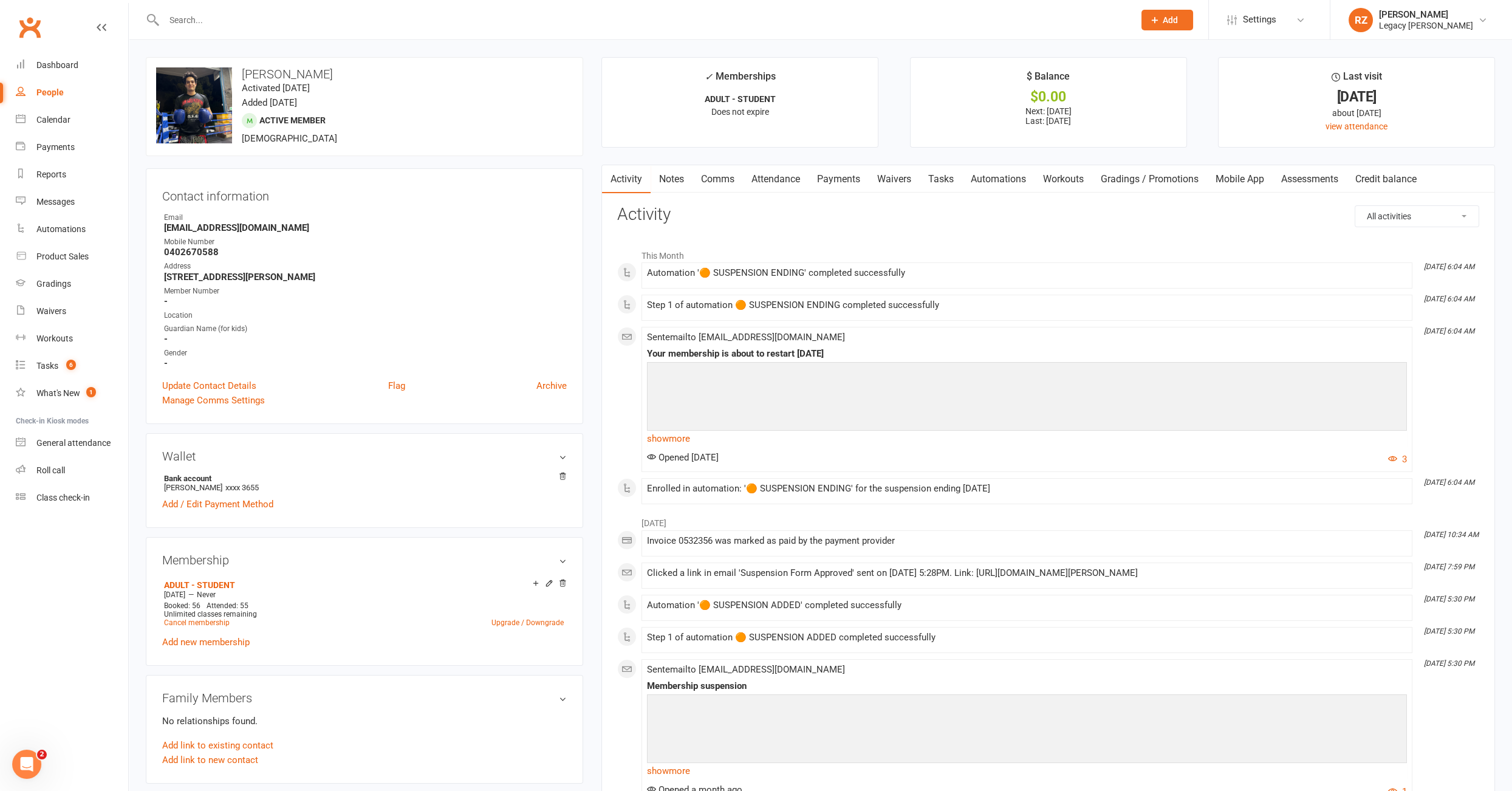
click at [859, 178] on link "Payments" at bounding box center [838, 179] width 61 height 28
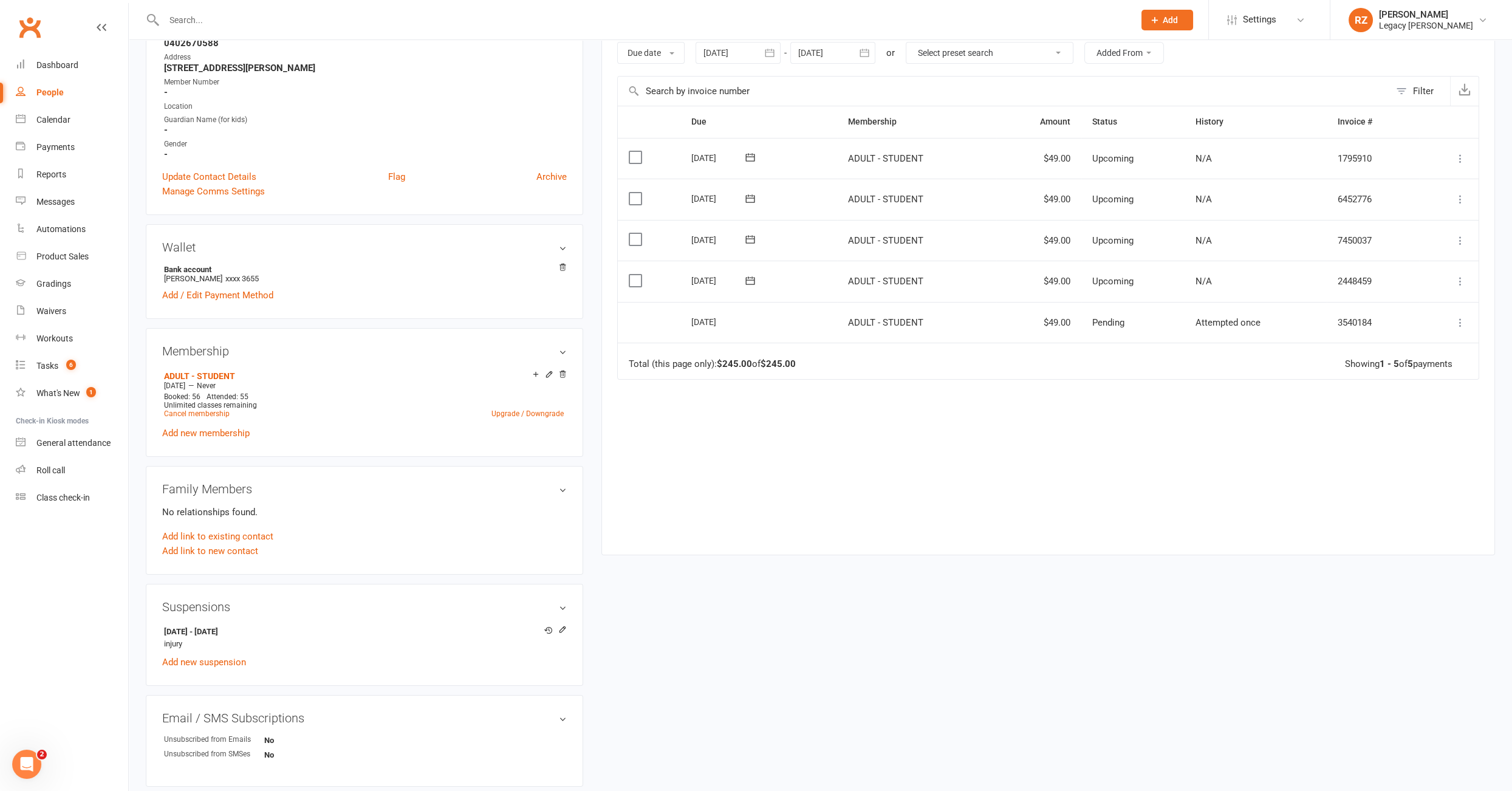
scroll to position [210, 0]
click at [181, 656] on link "Add new suspension" at bounding box center [204, 659] width 84 height 11
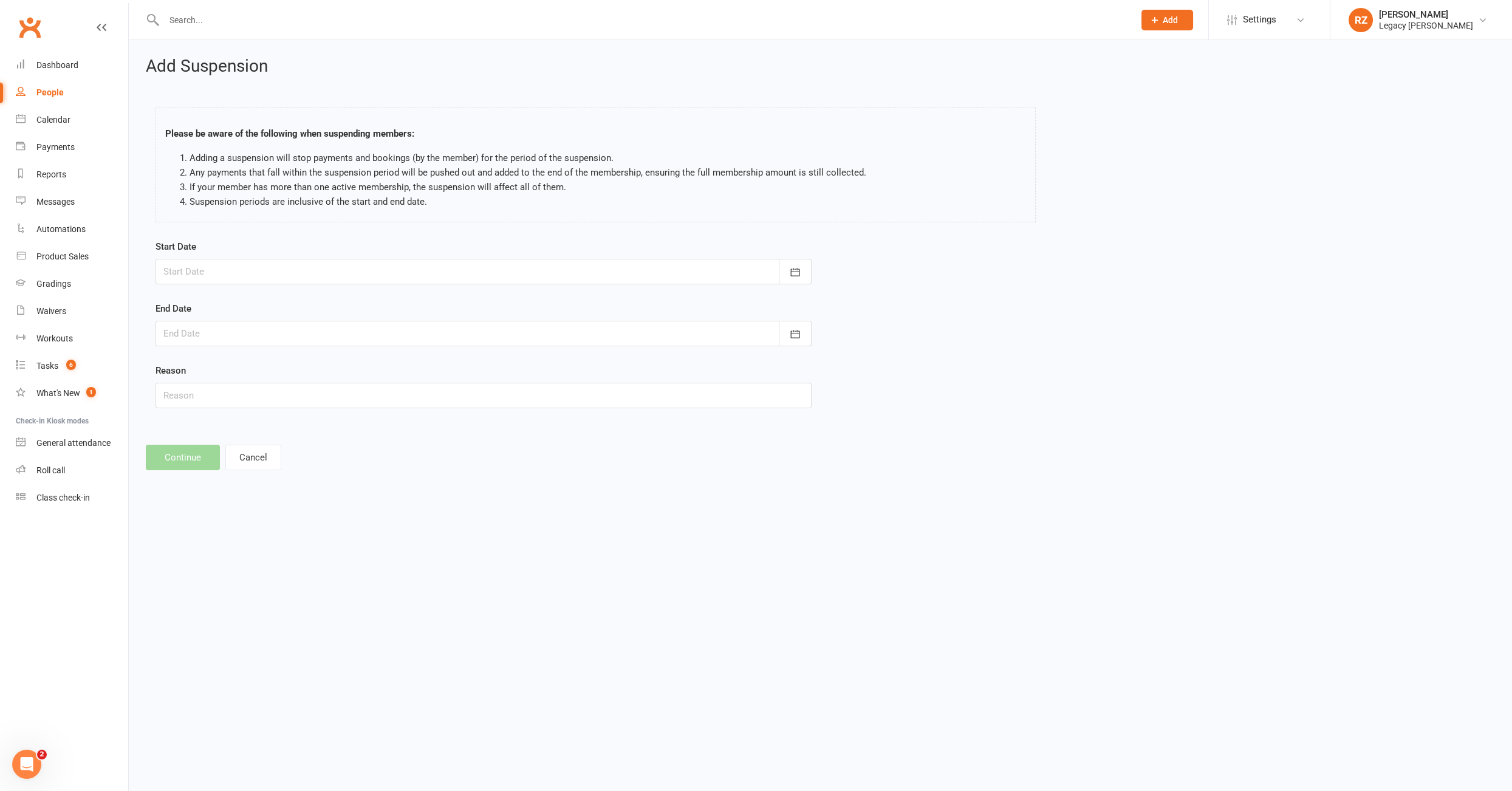
click at [197, 277] on div at bounding box center [483, 271] width 657 height 26
click at [283, 389] on span "17" at bounding box center [285, 394] width 10 height 10
type input "17 Sep 2025"
click at [267, 333] on div at bounding box center [483, 334] width 657 height 26
click at [224, 475] on button "22" at bounding box center [232, 479] width 26 height 22
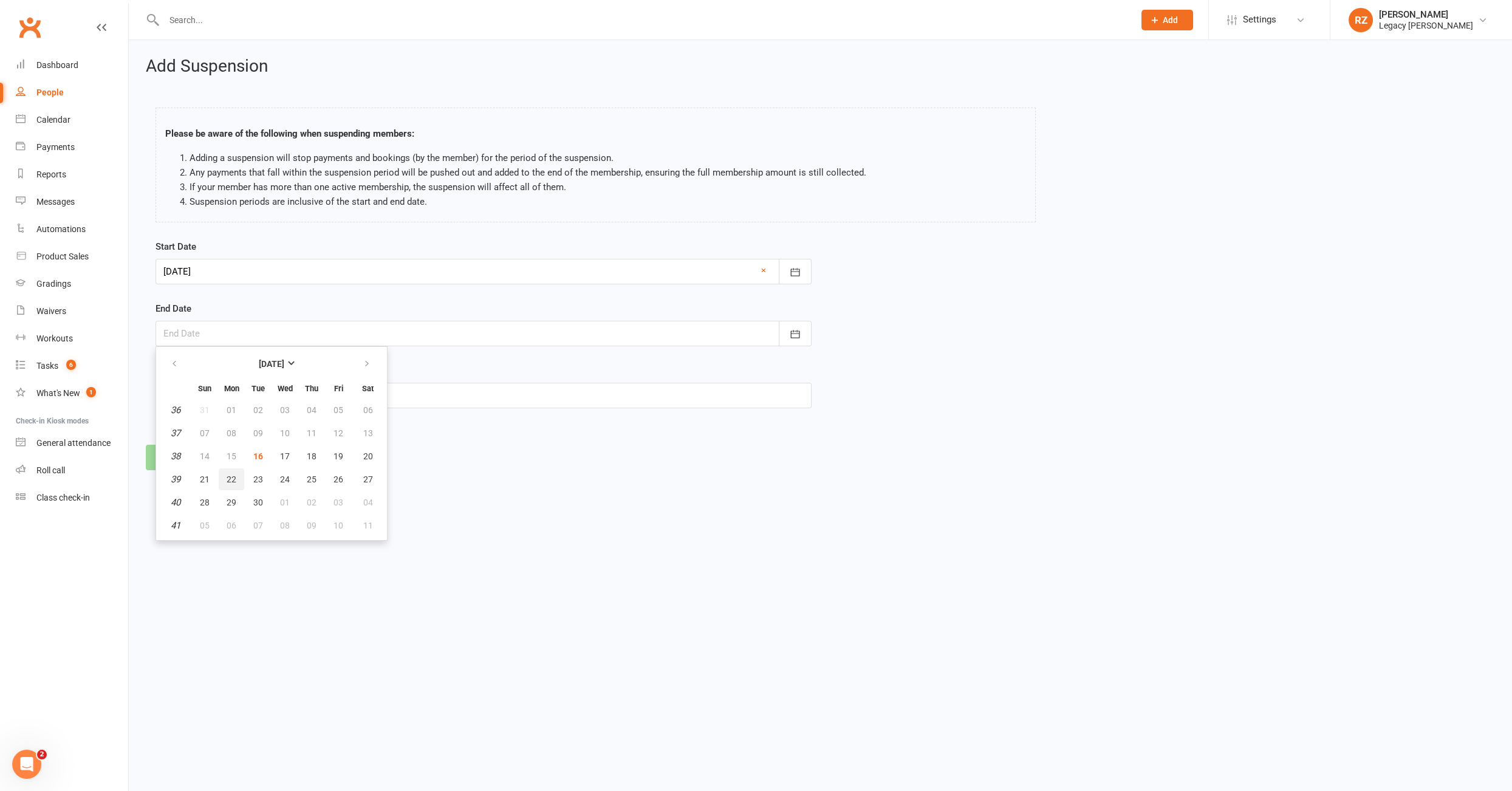
type input "22 Sep 2025"
click at [217, 392] on input "text" at bounding box center [483, 395] width 657 height 26
type input "injury"
click at [155, 457] on button "Continue" at bounding box center [183, 457] width 74 height 26
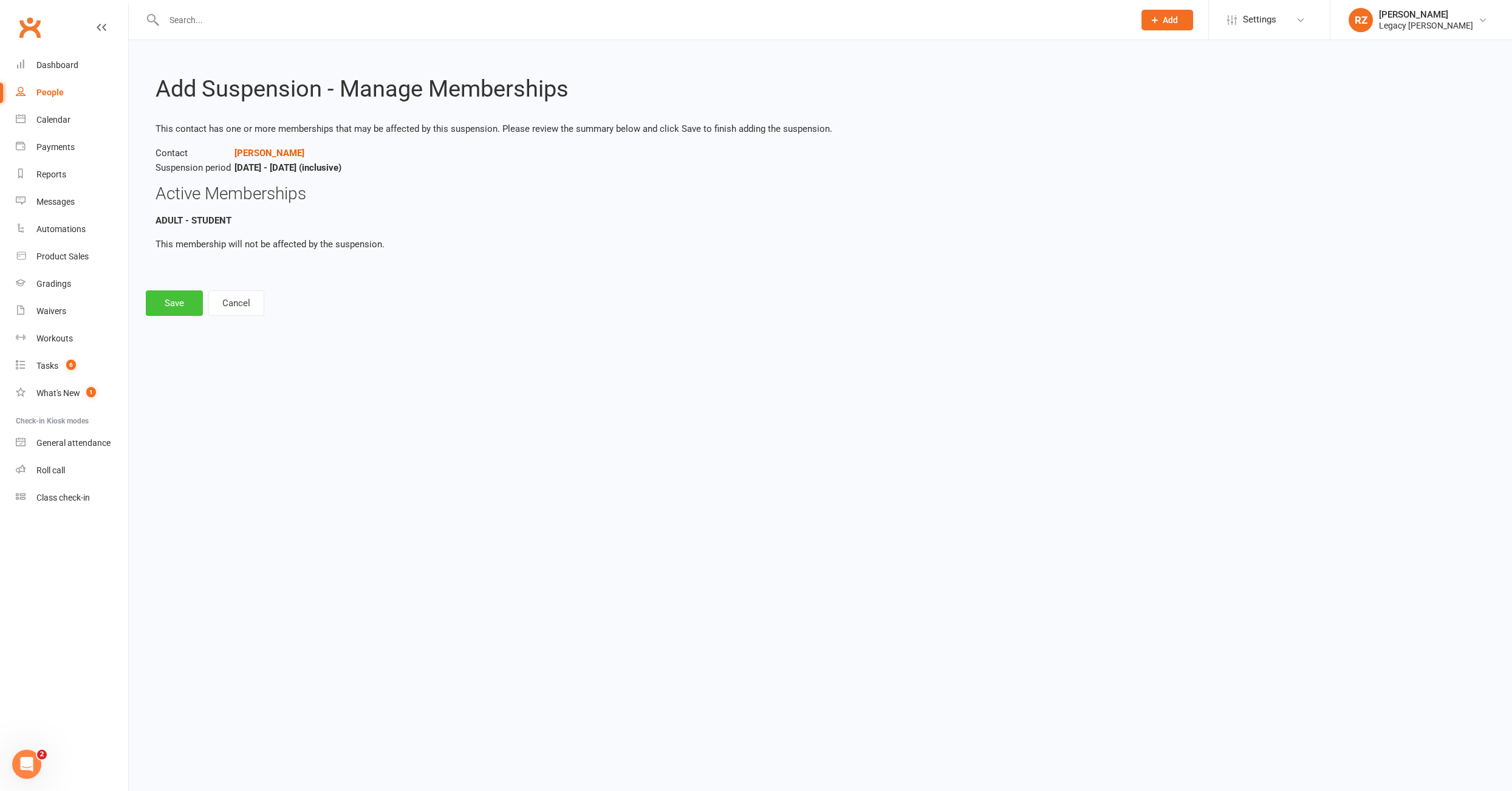
click at [187, 308] on button "Save" at bounding box center [174, 303] width 57 height 26
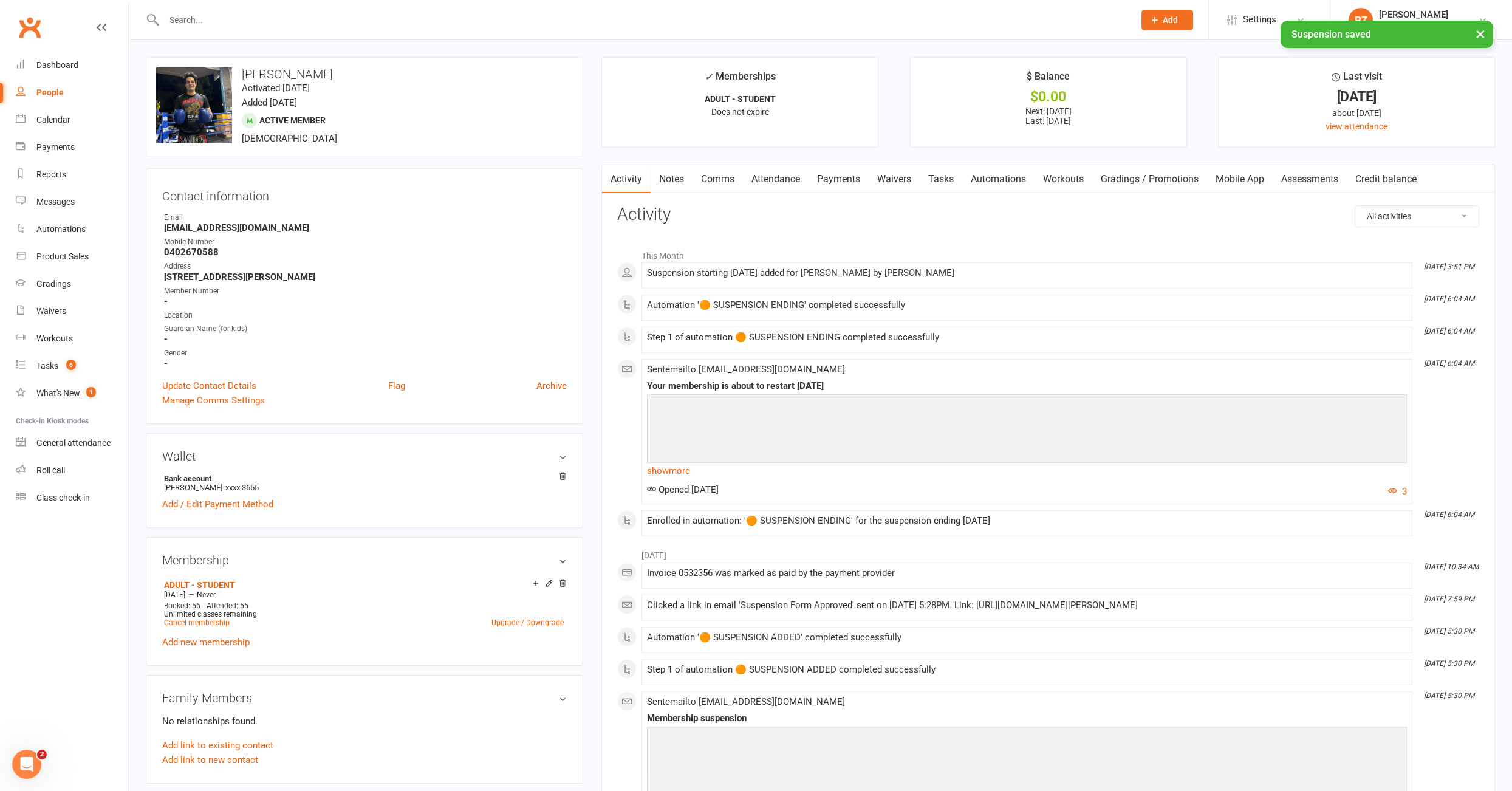
click at [854, 184] on link "Payments" at bounding box center [838, 179] width 61 height 28
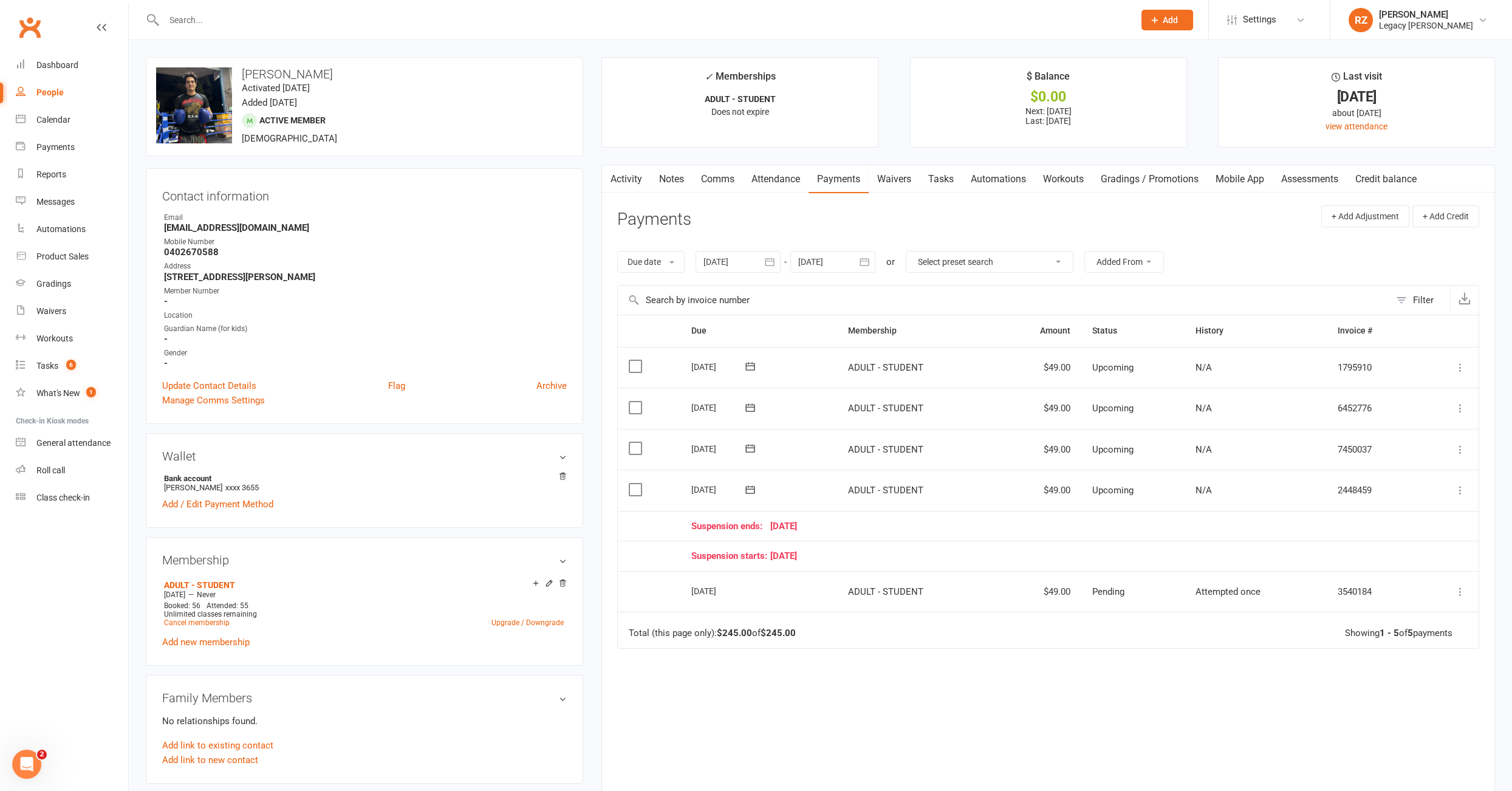
click at [1463, 487] on icon at bounding box center [1460, 490] width 12 height 12
click at [1375, 658] on link "Bulk reschedule from this date" at bounding box center [1395, 659] width 143 height 24
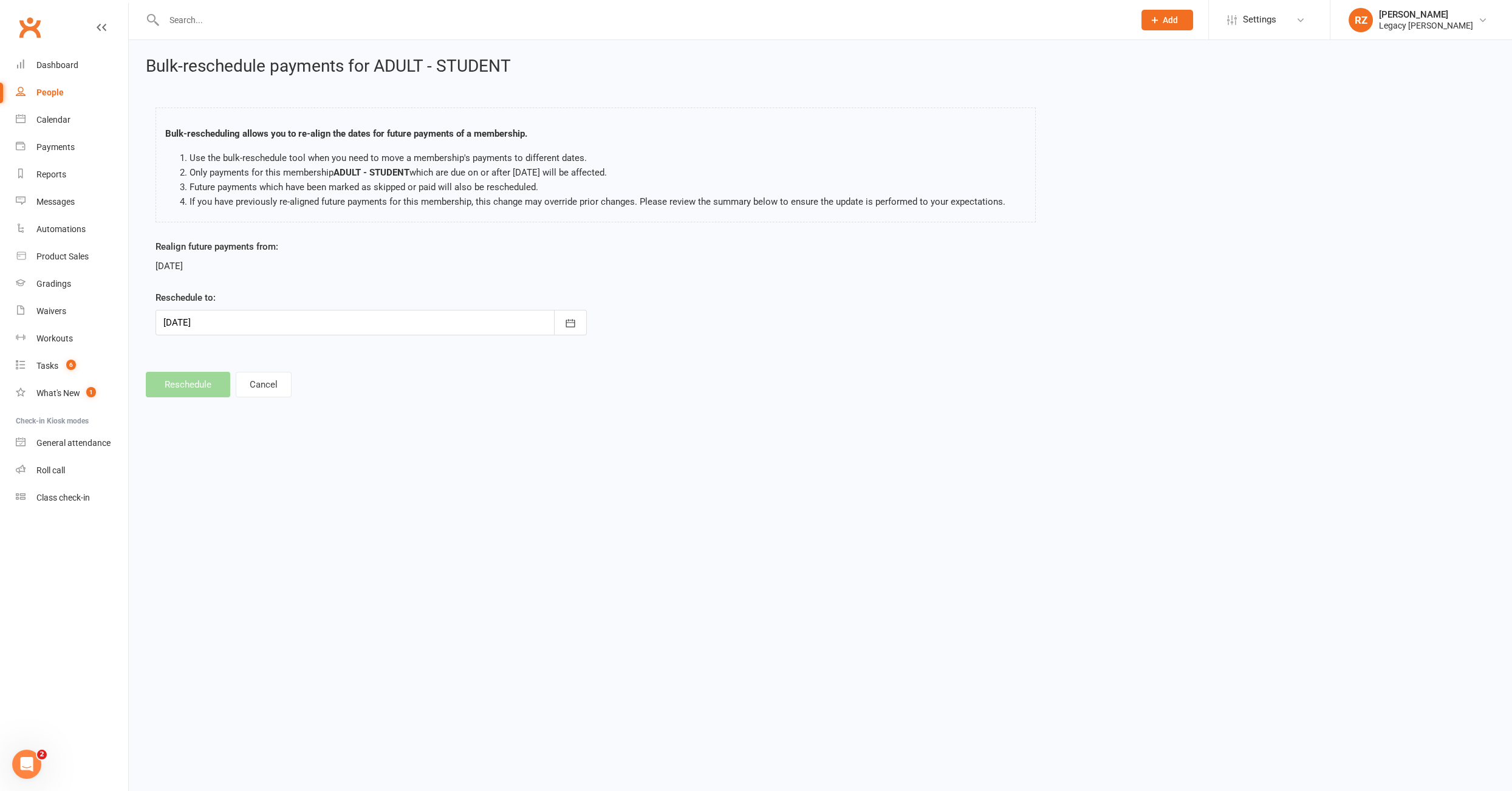
click at [203, 323] on div at bounding box center [371, 322] width 432 height 26
click at [211, 511] on button "05" at bounding box center [205, 514] width 26 height 22
type input "05 Oct 2025"
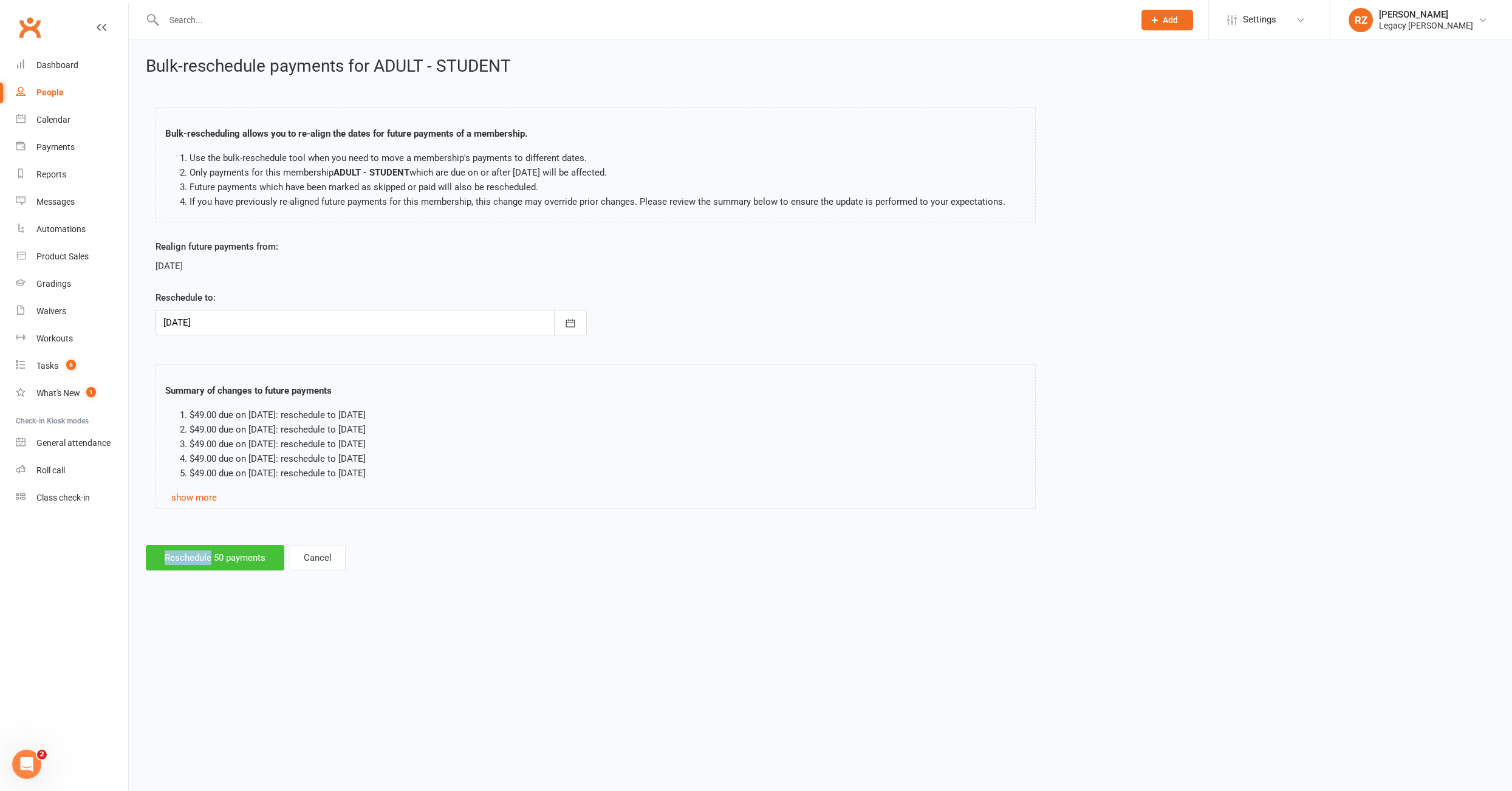
click at [197, 555] on button "Reschedule 50 payments" at bounding box center [215, 557] width 138 height 26
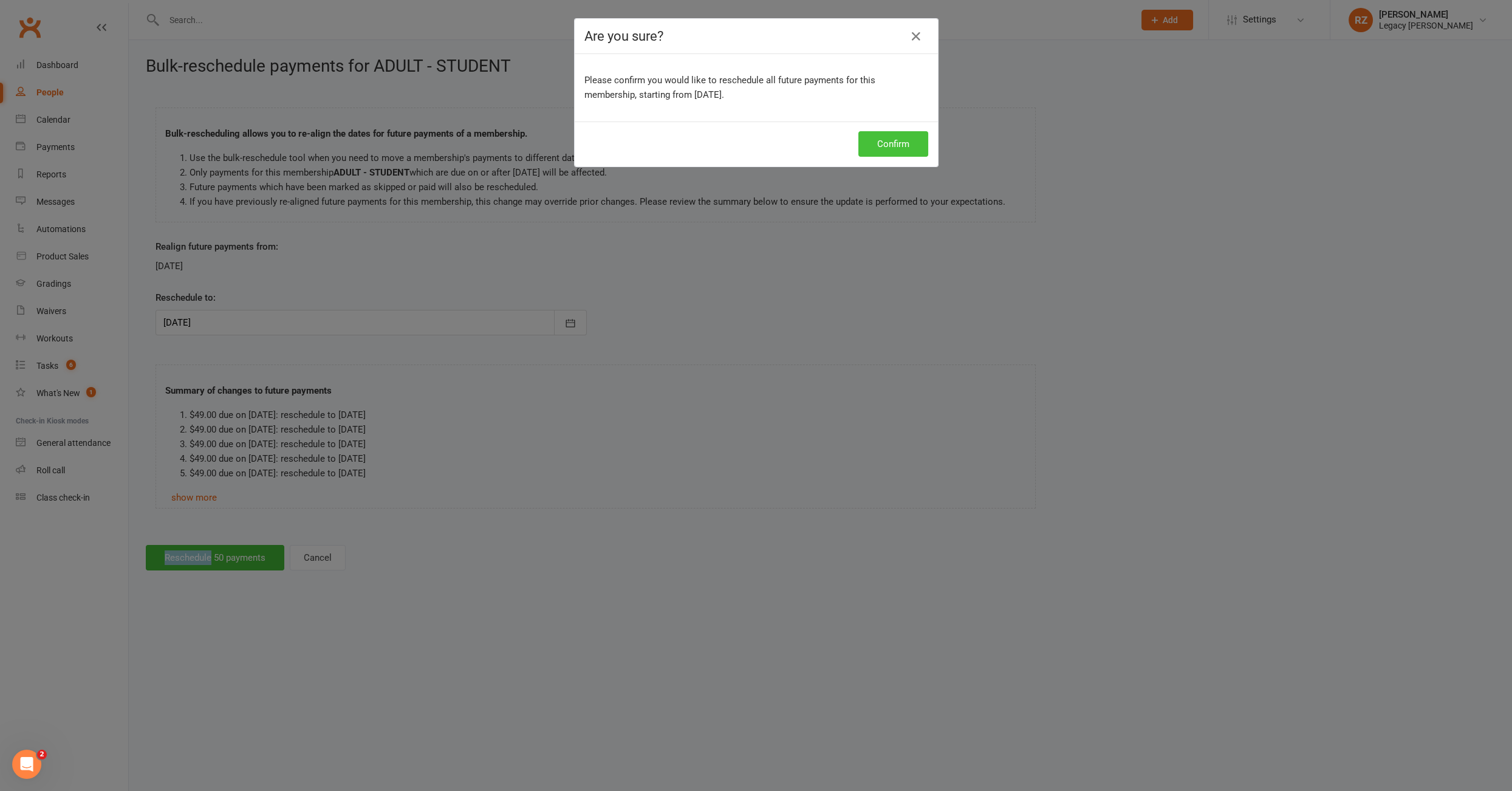
click at [872, 147] on button "Confirm" at bounding box center [893, 144] width 70 height 26
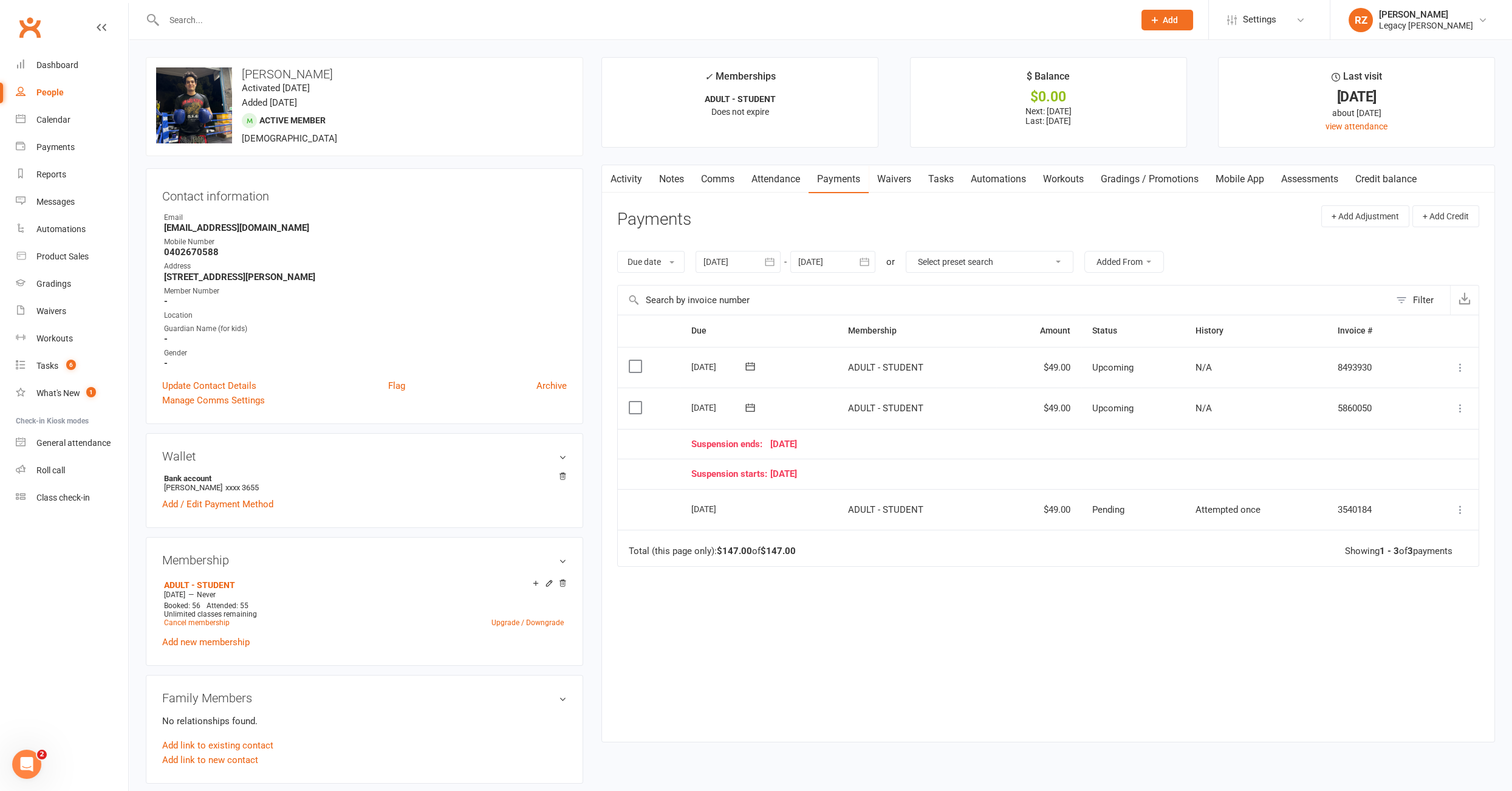
click at [229, 16] on input "text" at bounding box center [643, 20] width 965 height 17
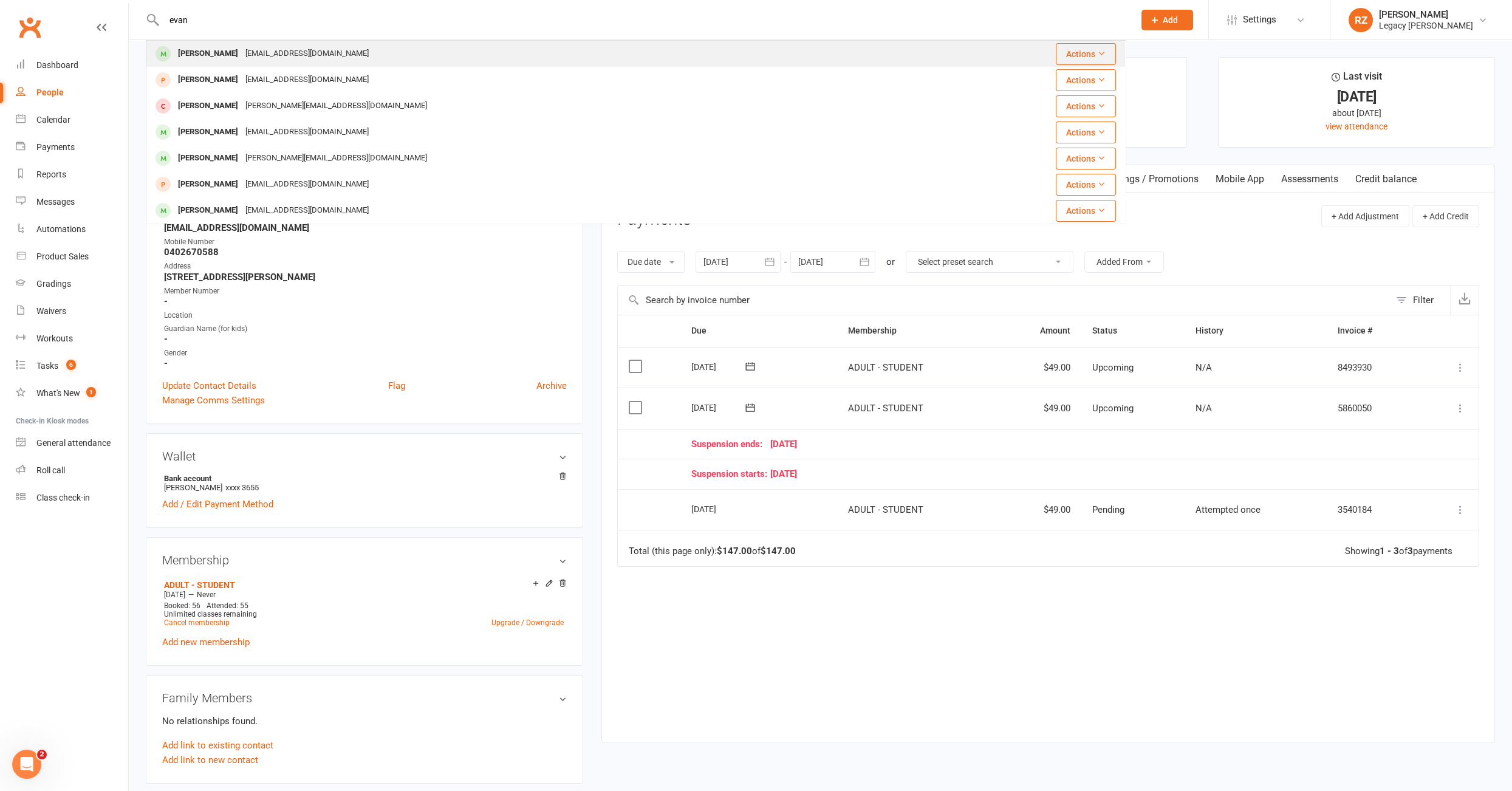
type input "evan"
click at [203, 52] on div "Evan Yueh" at bounding box center [208, 54] width 67 height 17
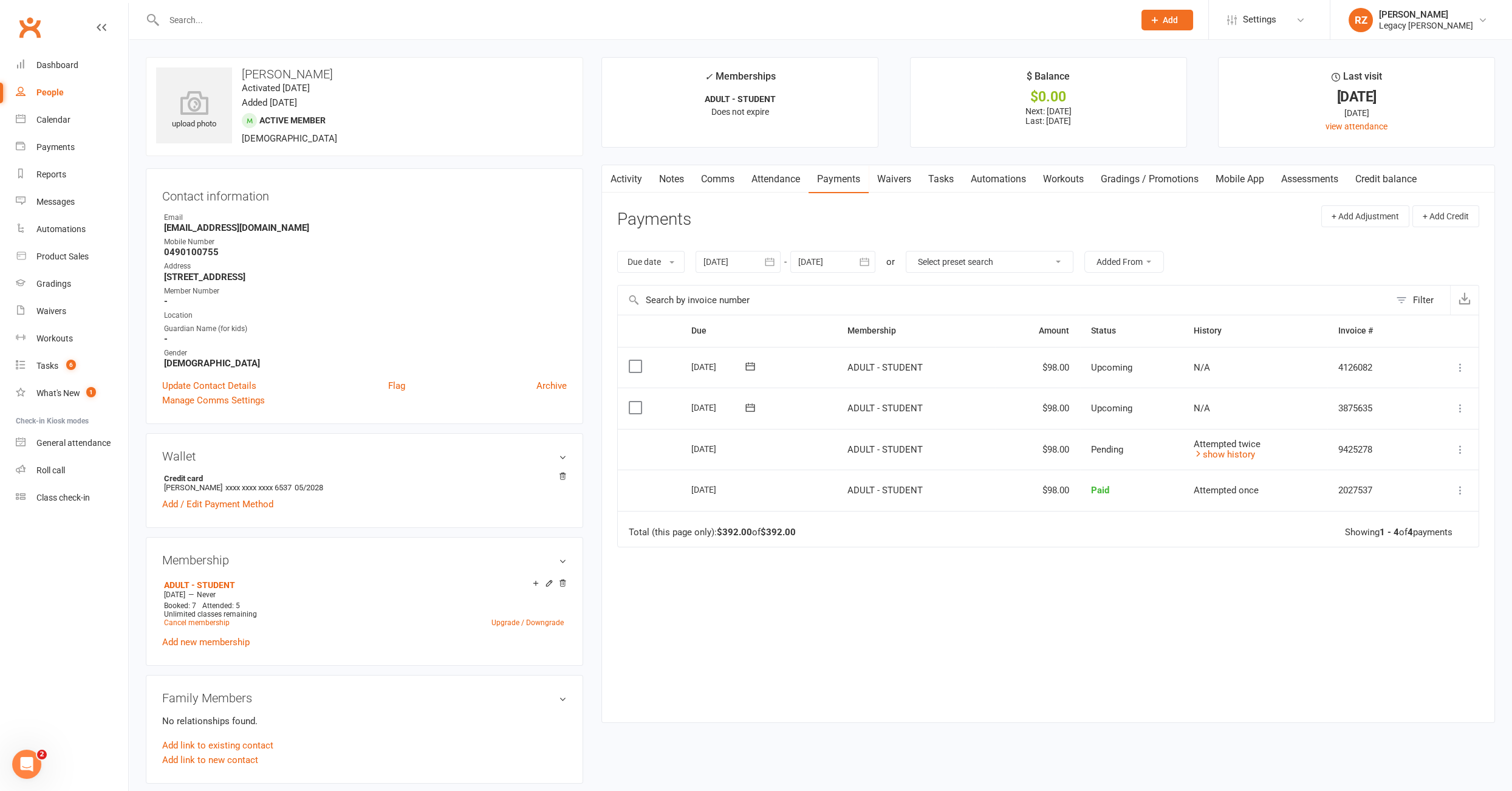
click at [918, 176] on link "Waivers" at bounding box center [894, 179] width 51 height 28
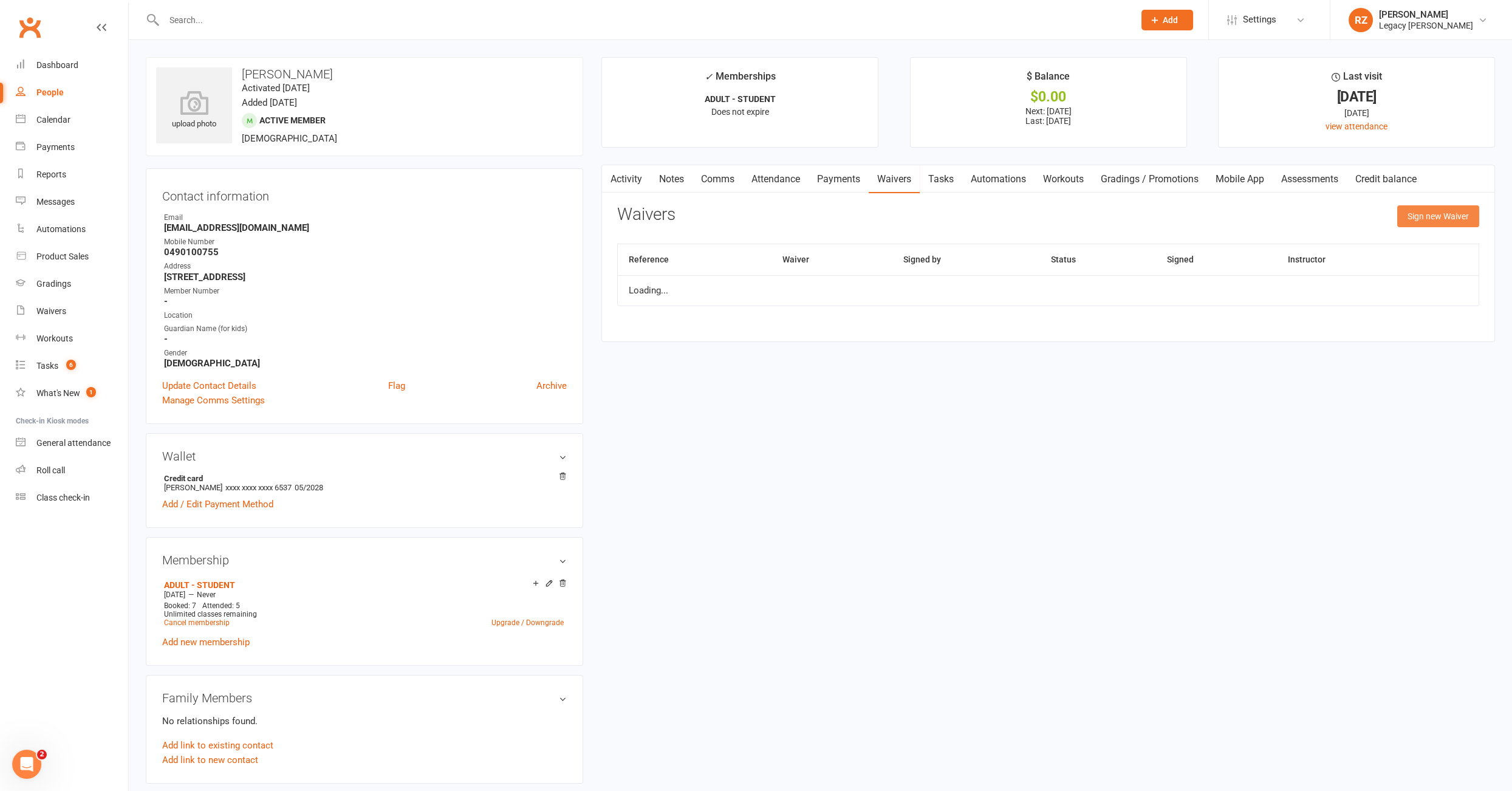
click at [1425, 220] on button "Sign new Waiver" at bounding box center [1438, 216] width 82 height 22
click at [919, 240] on select "❌ CANCELLATION FORM ☑️ CASUAL CLASS / PRIVATE ➖ EXISTING MEMBER WAIVER 🆓 FREE T…" at bounding box center [902, 246] width 567 height 24
select select "10407"
click at [618, 235] on select "❌ CANCELLATION FORM ☑️ CASUAL CLASS / PRIVATE ➖ EXISTING MEMBER WAIVER 🆓 FREE T…" at bounding box center [902, 246] width 567 height 24
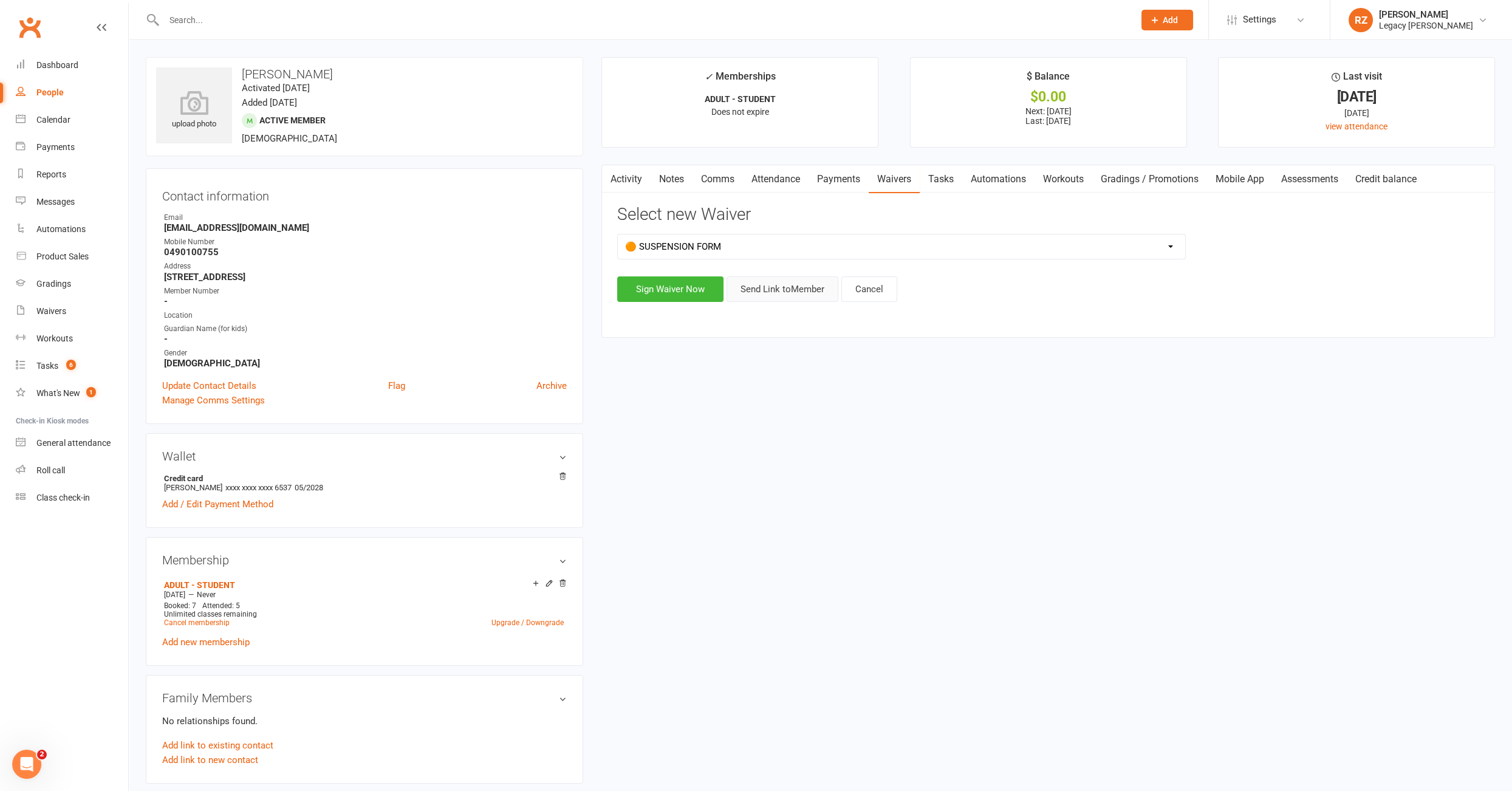
click at [783, 299] on button "Send Link to Member" at bounding box center [782, 289] width 112 height 26
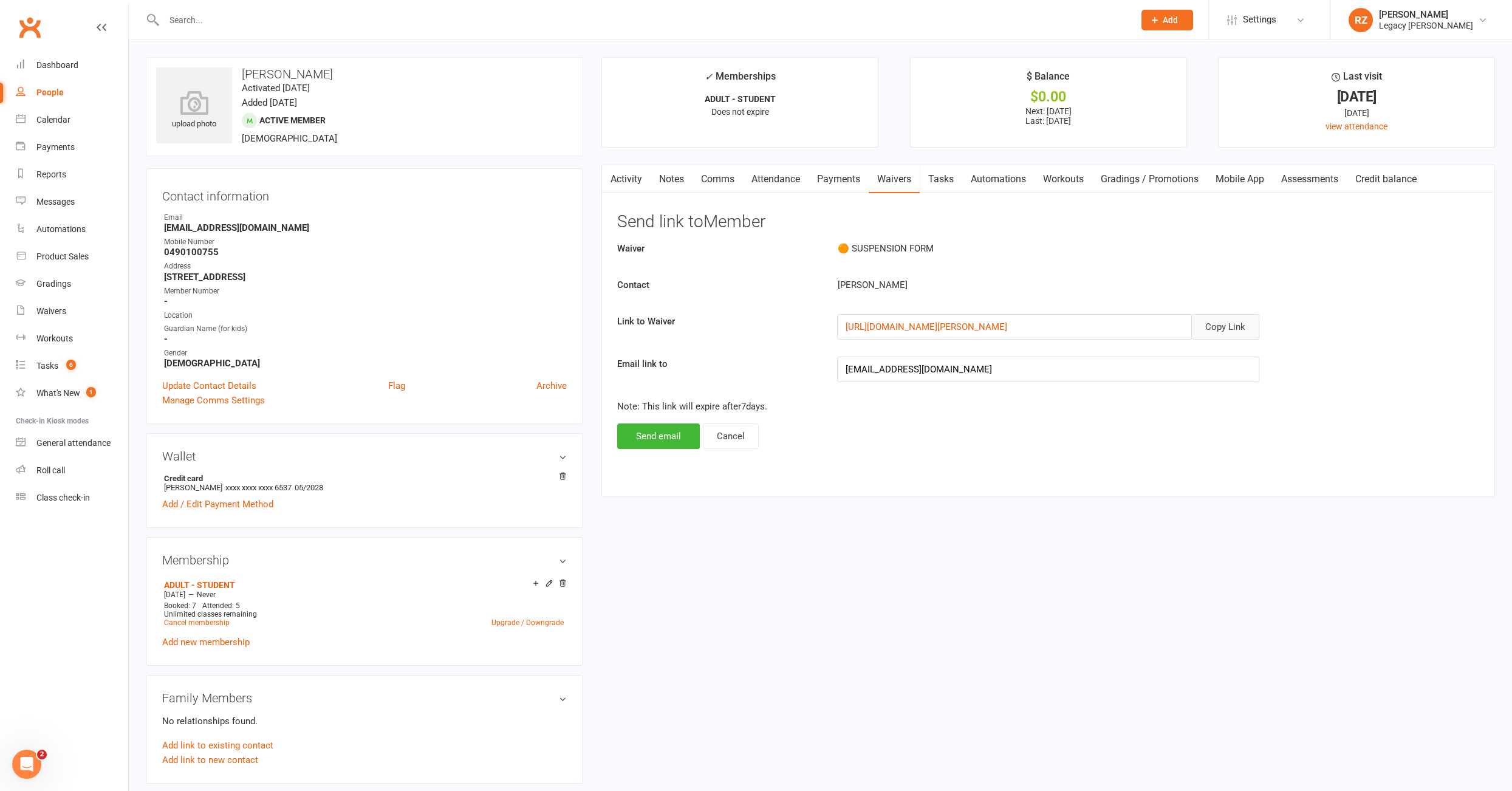
click at [1238, 332] on button "Copy Link" at bounding box center [1226, 327] width 68 height 26
click at [664, 433] on button "Send email" at bounding box center [658, 436] width 83 height 26
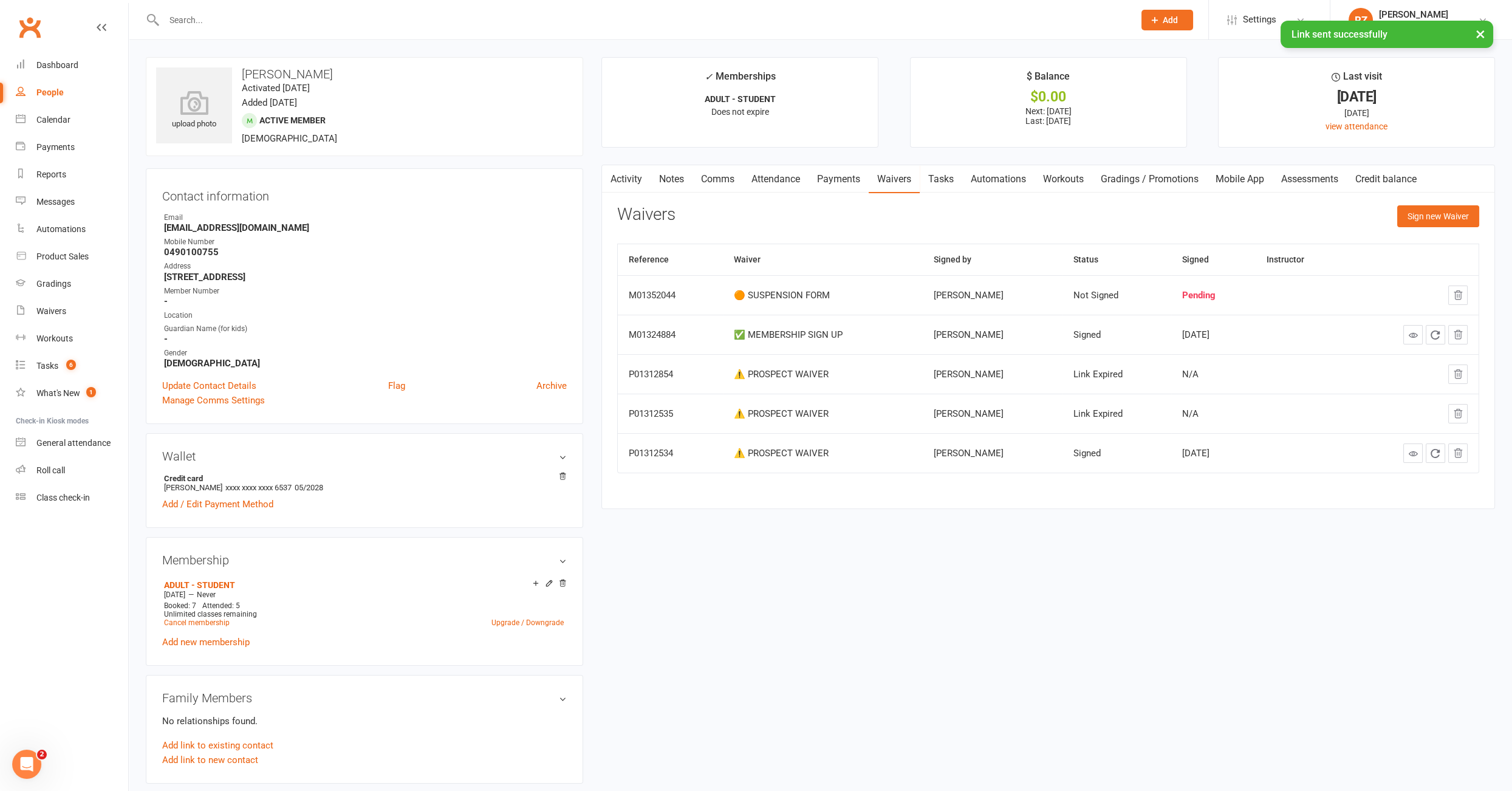
click at [942, 181] on link "Tasks" at bounding box center [941, 179] width 42 height 28
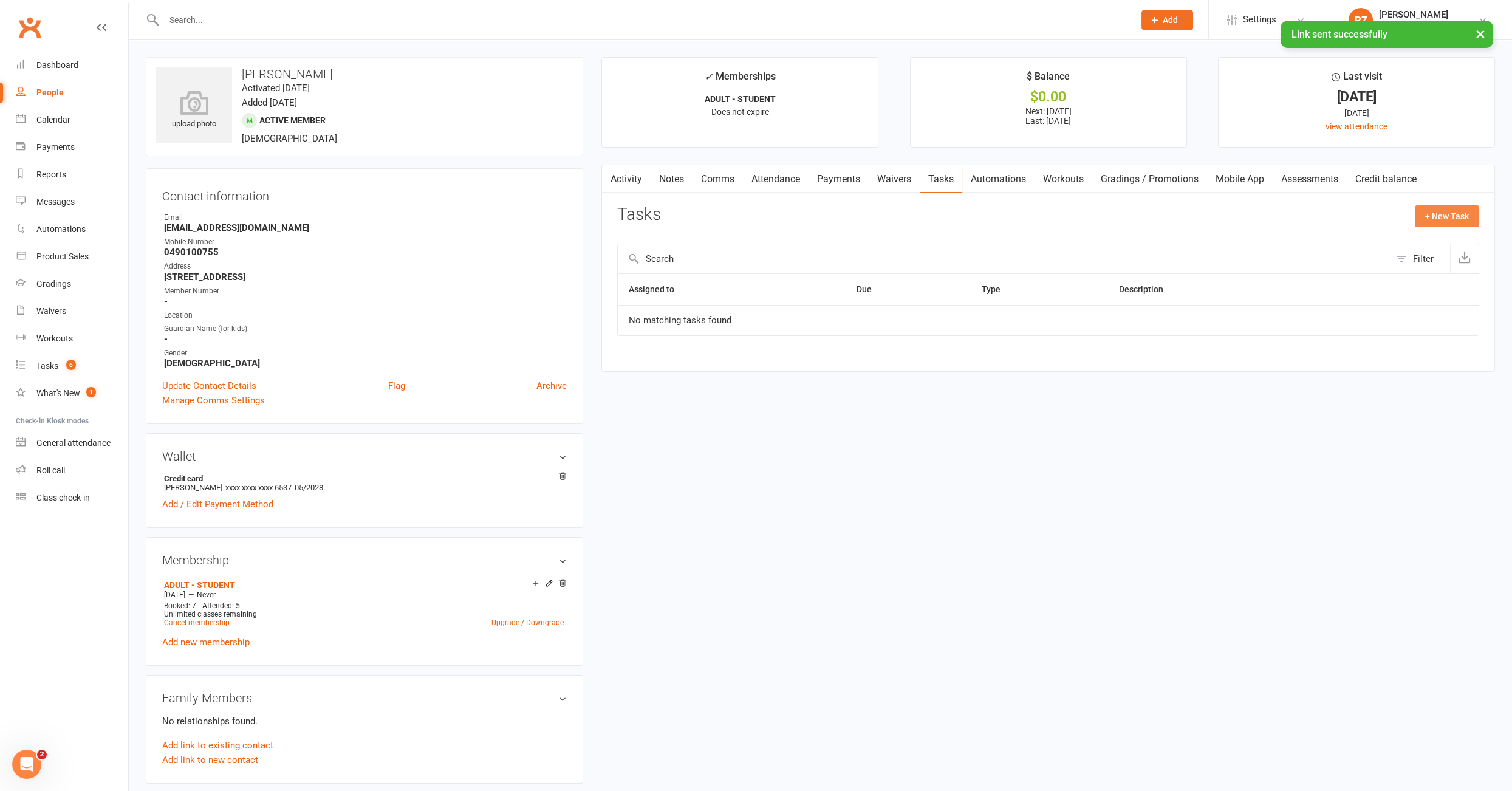
click at [1428, 211] on button "+ New Task" at bounding box center [1447, 216] width 64 height 22
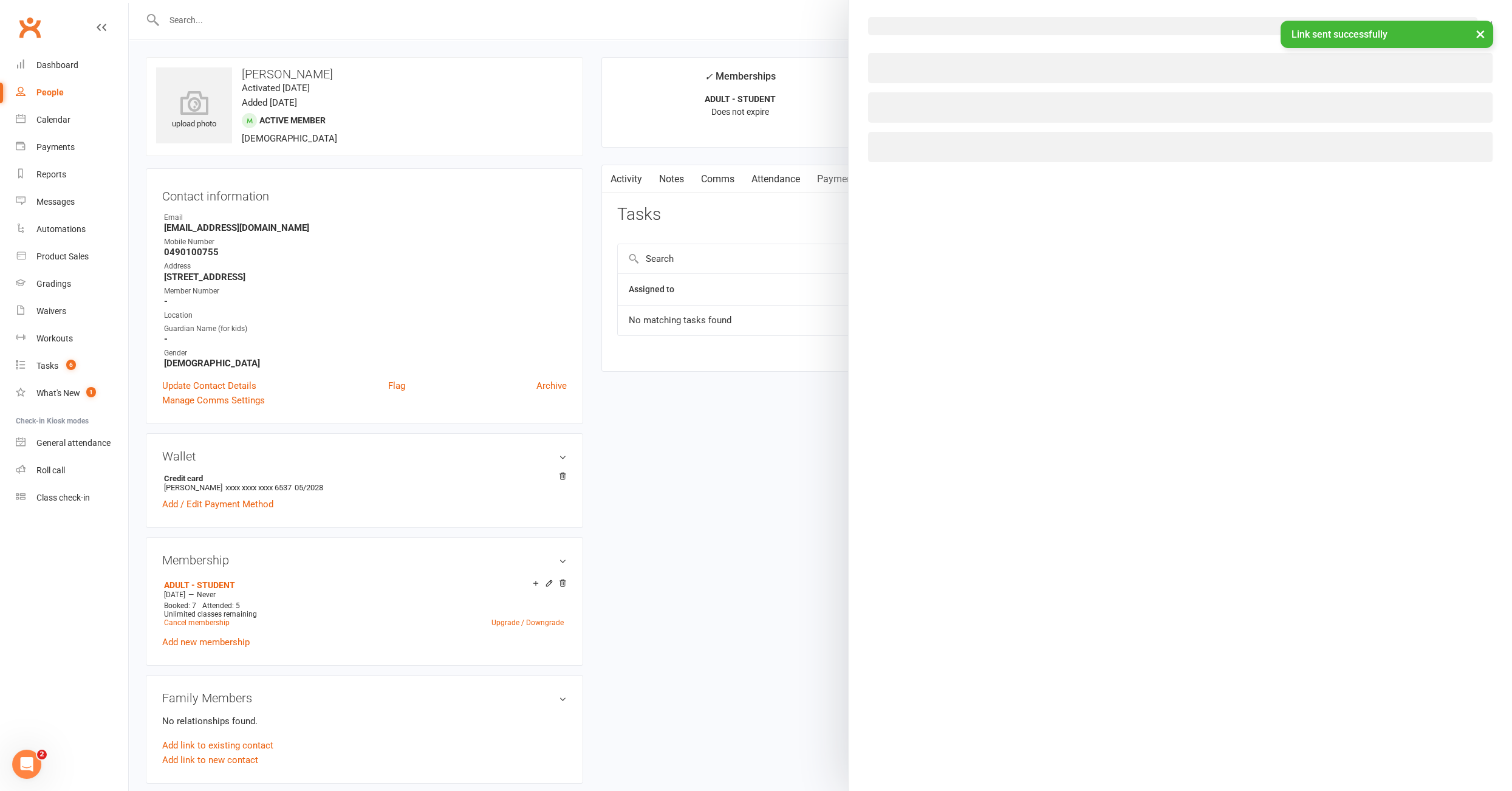
select select "51023"
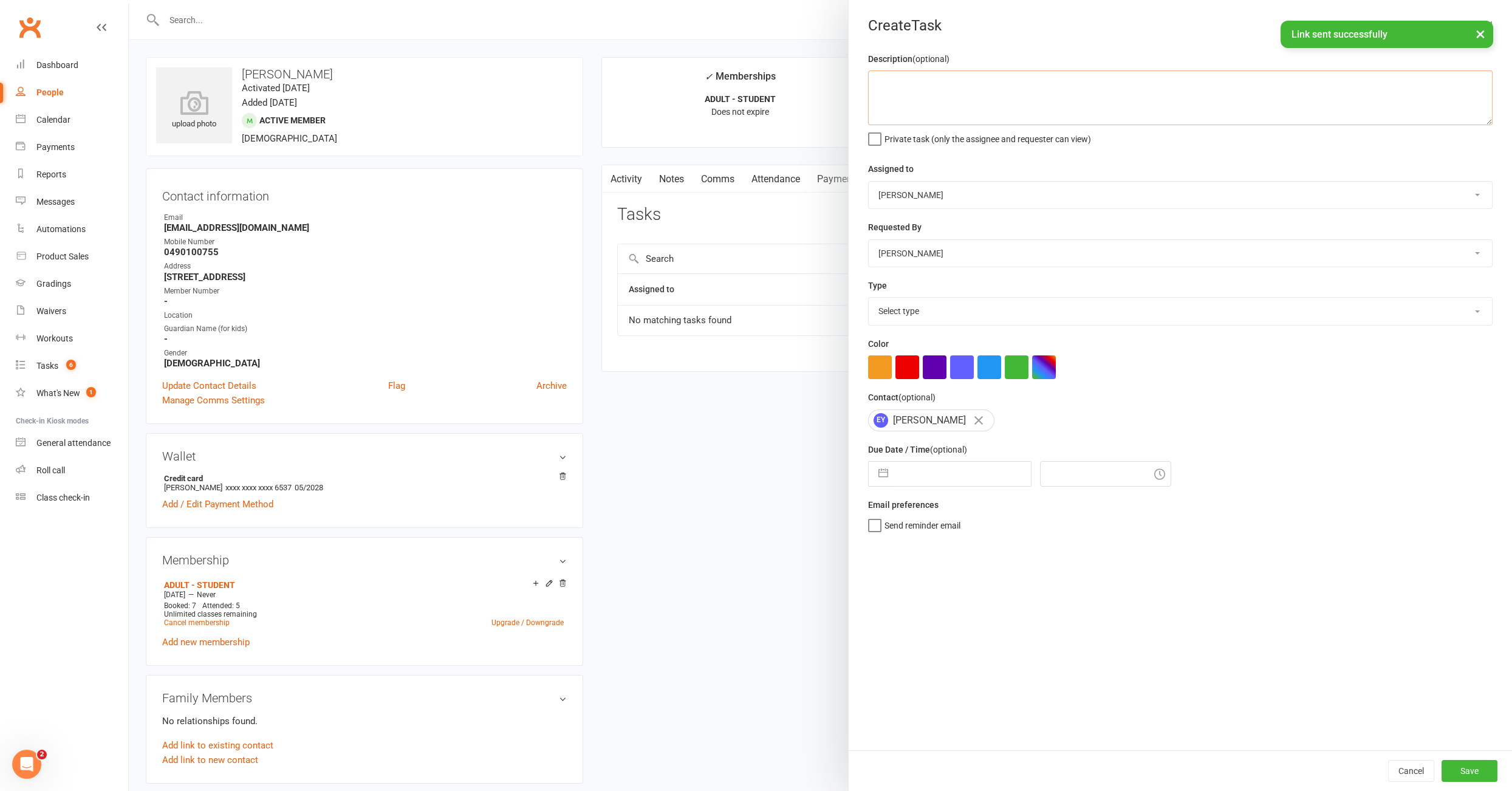
click at [945, 89] on textarea at bounding box center [1180, 97] width 625 height 55
type textarea "16/09: suspension requested, please check."
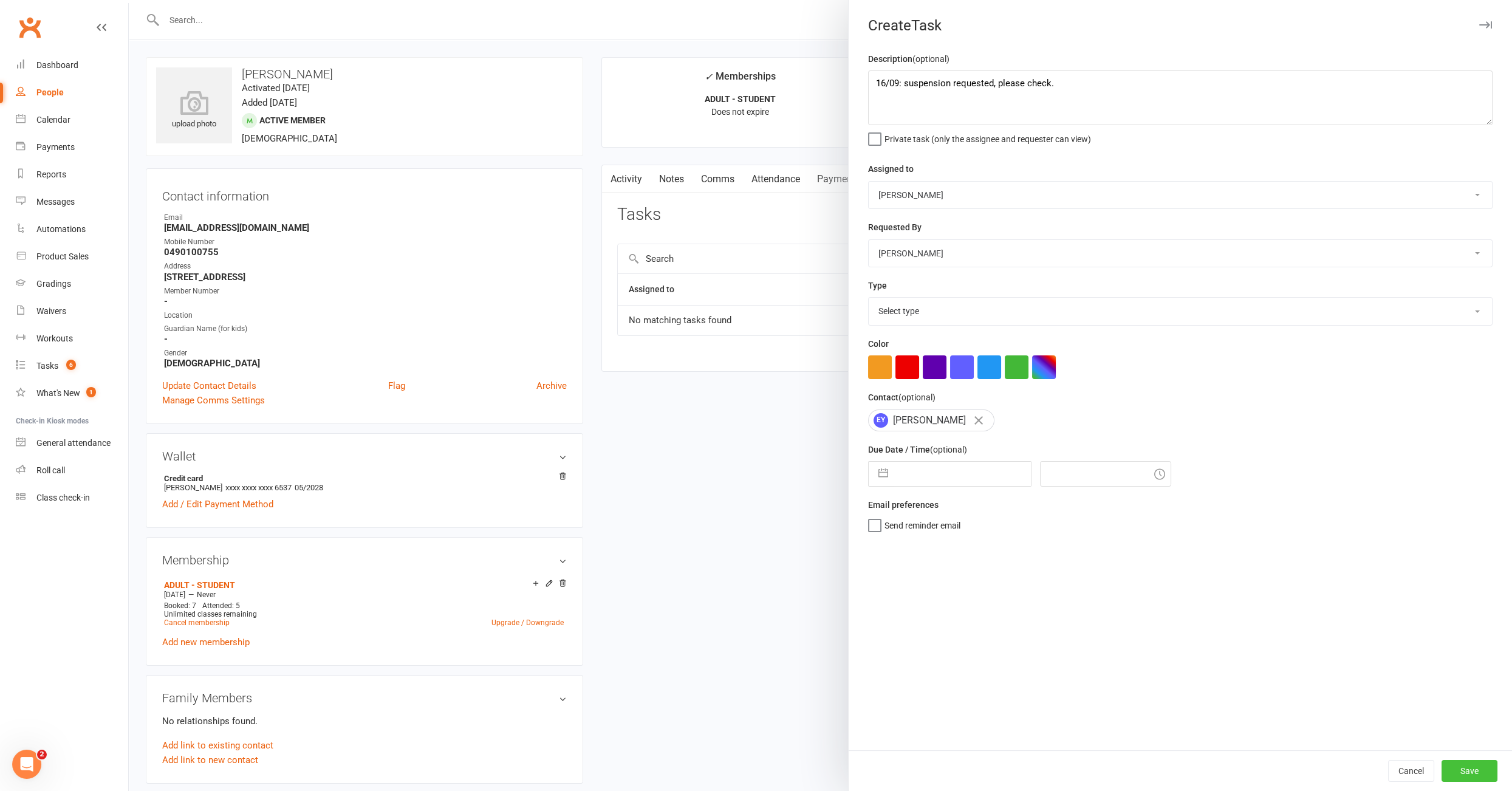
click at [1477, 705] on button "Save" at bounding box center [1470, 771] width 56 height 22
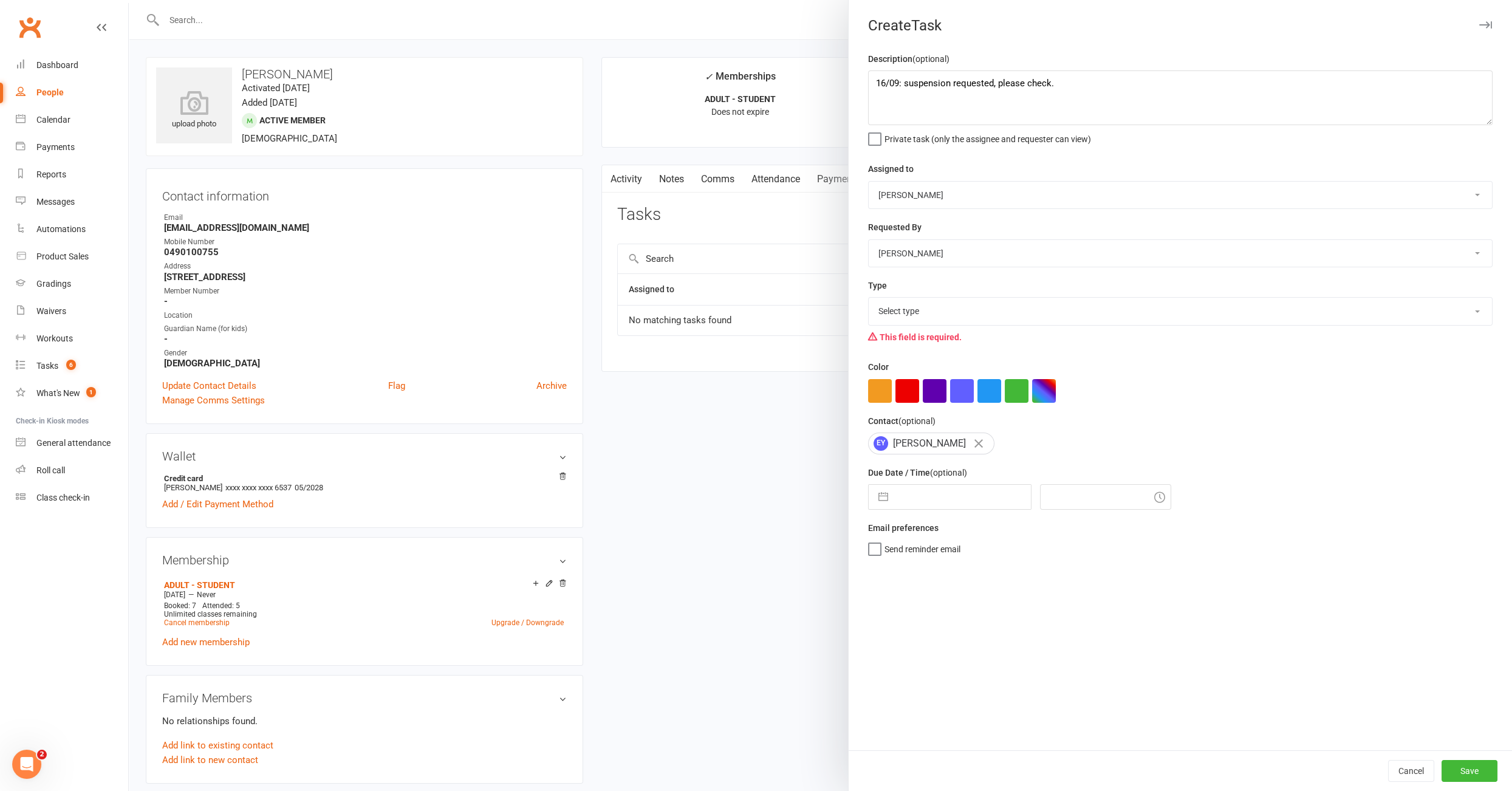
click at [975, 306] on select "Select type E-mail Meeting Phone call To do Add new task type" at bounding box center [1180, 311] width 624 height 27
select select "34447"
click at [869, 298] on select "Select type E-mail Meeting Phone call To do Add new task type" at bounding box center [1180, 311] width 624 height 27
click at [929, 503] on input "text" at bounding box center [963, 496] width 136 height 24
select select "7"
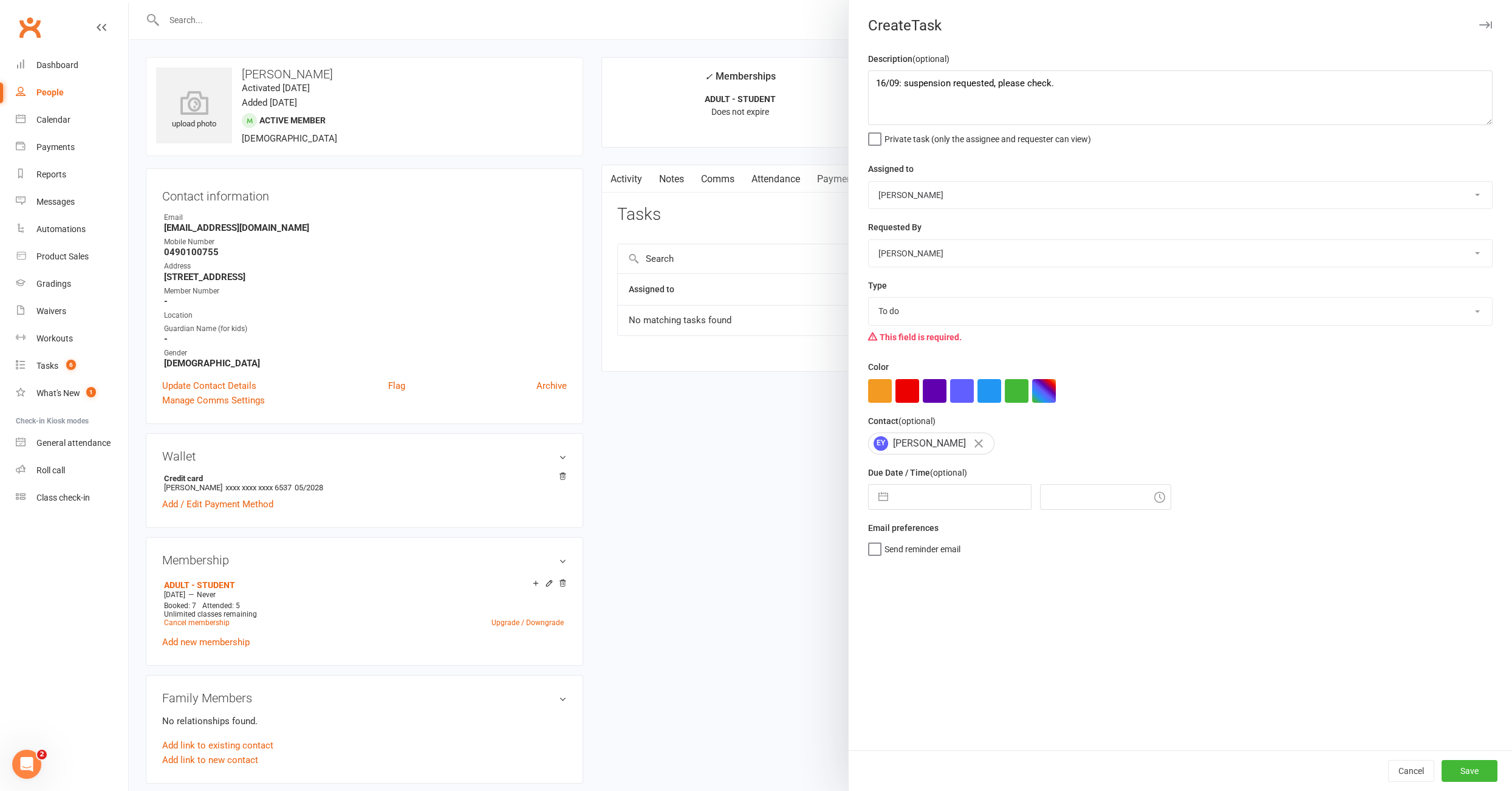
select select "2025"
select select "8"
select select "2025"
select select "9"
select select "2025"
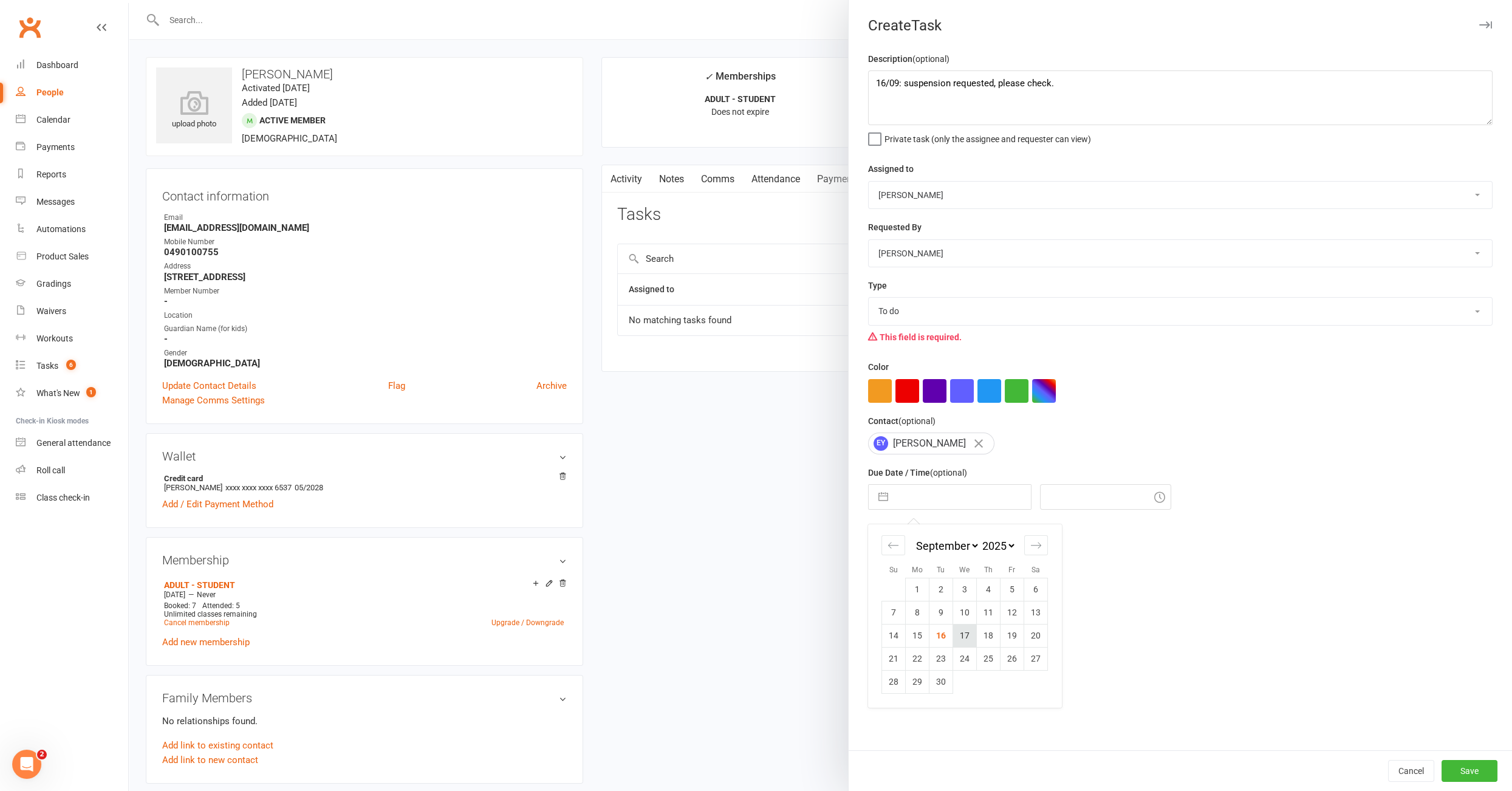
click at [962, 633] on td "17" at bounding box center [965, 636] width 24 height 23
type input "[DATE]"
type input "4:00pm"
click at [1481, 705] on div "Cancel Save" at bounding box center [1180, 771] width 663 height 40
click at [1480, 705] on button "Save" at bounding box center [1470, 771] width 56 height 22
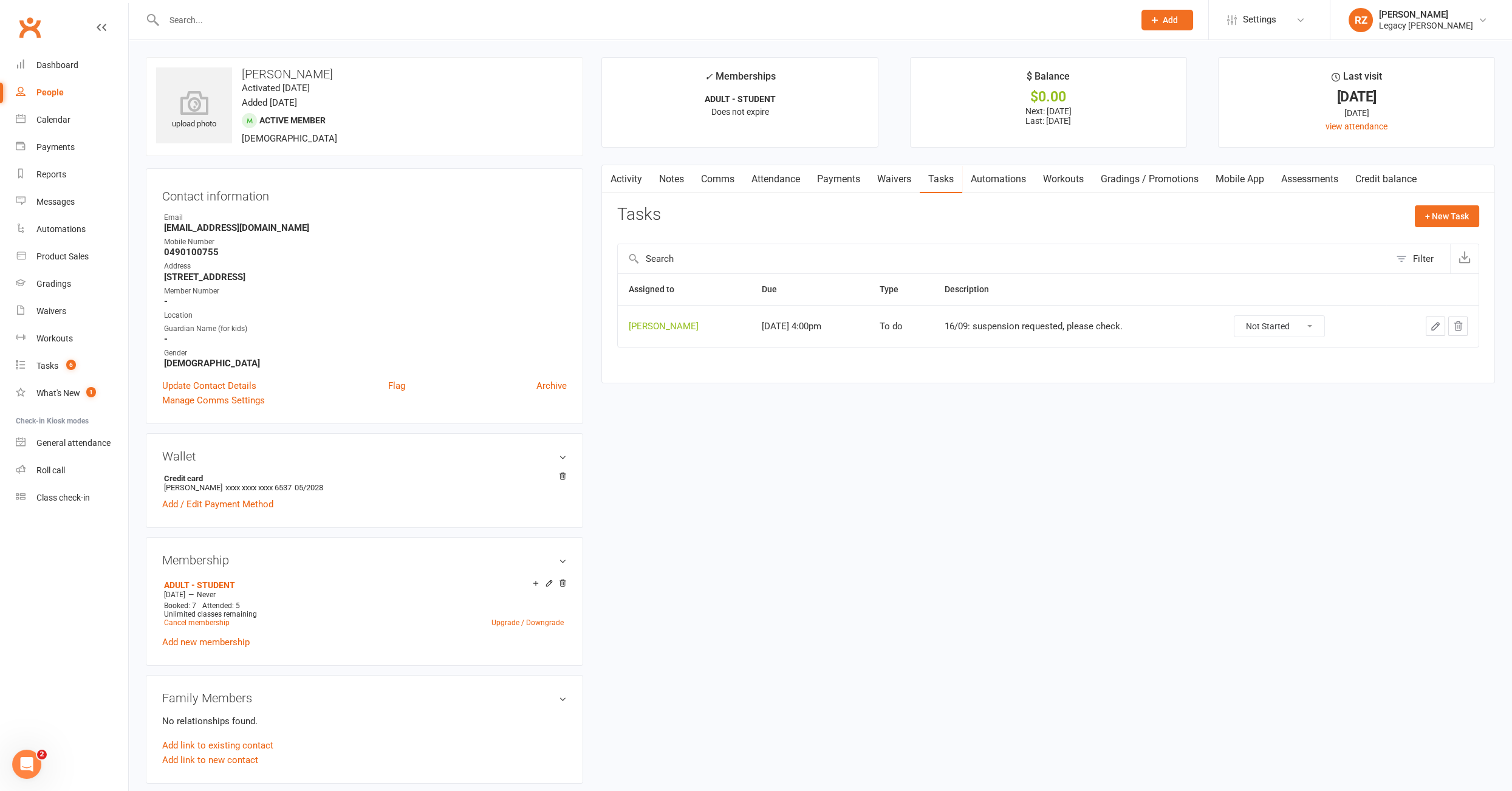
drag, startPoint x: 223, startPoint y: 12, endPoint x: 213, endPoint y: 12, distance: 10.0
click at [222, 12] on input "text" at bounding box center [643, 20] width 965 height 17
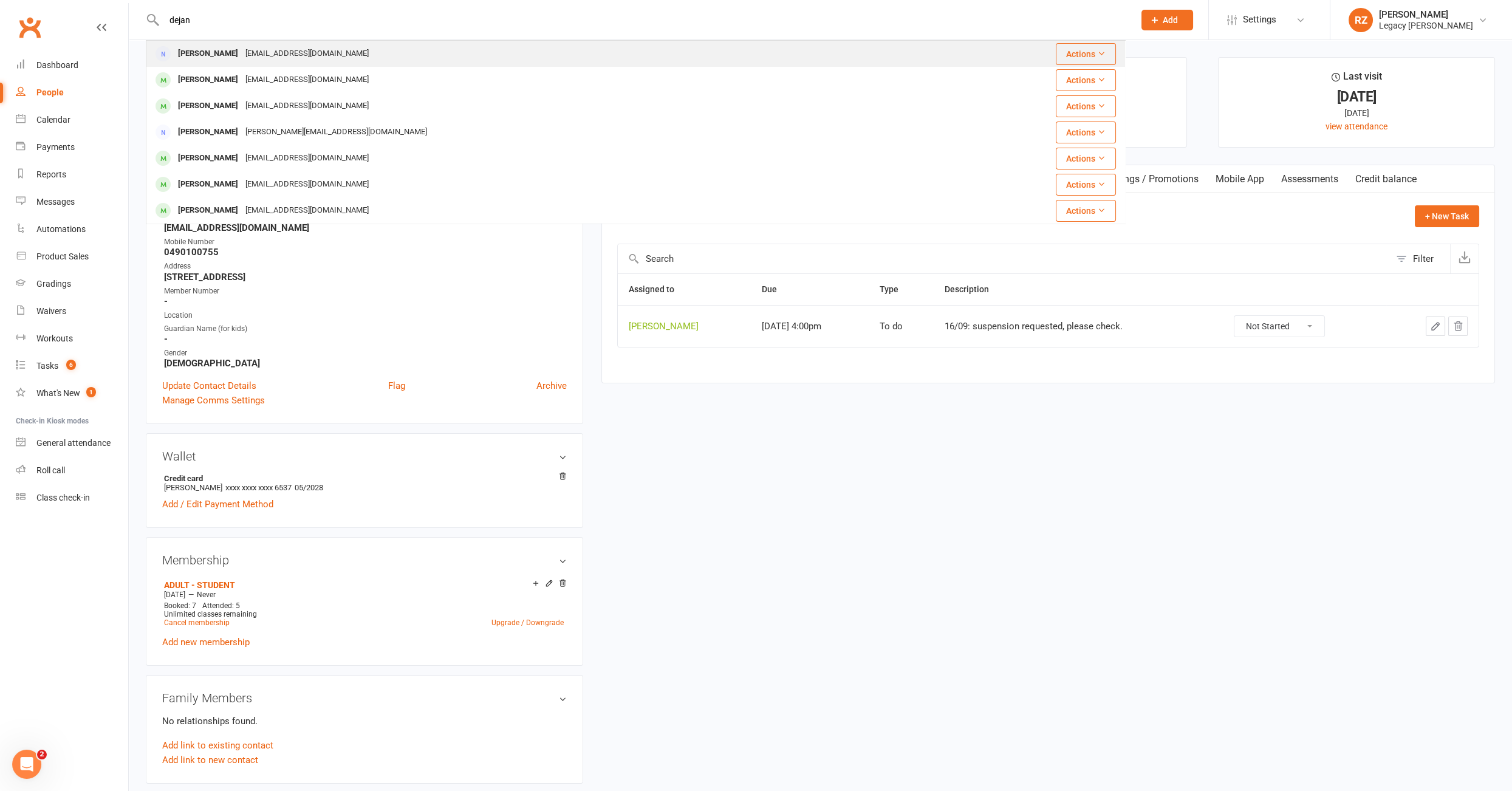
type input "dejan"
click at [203, 53] on div "Dejan Mirkovic" at bounding box center [208, 54] width 67 height 17
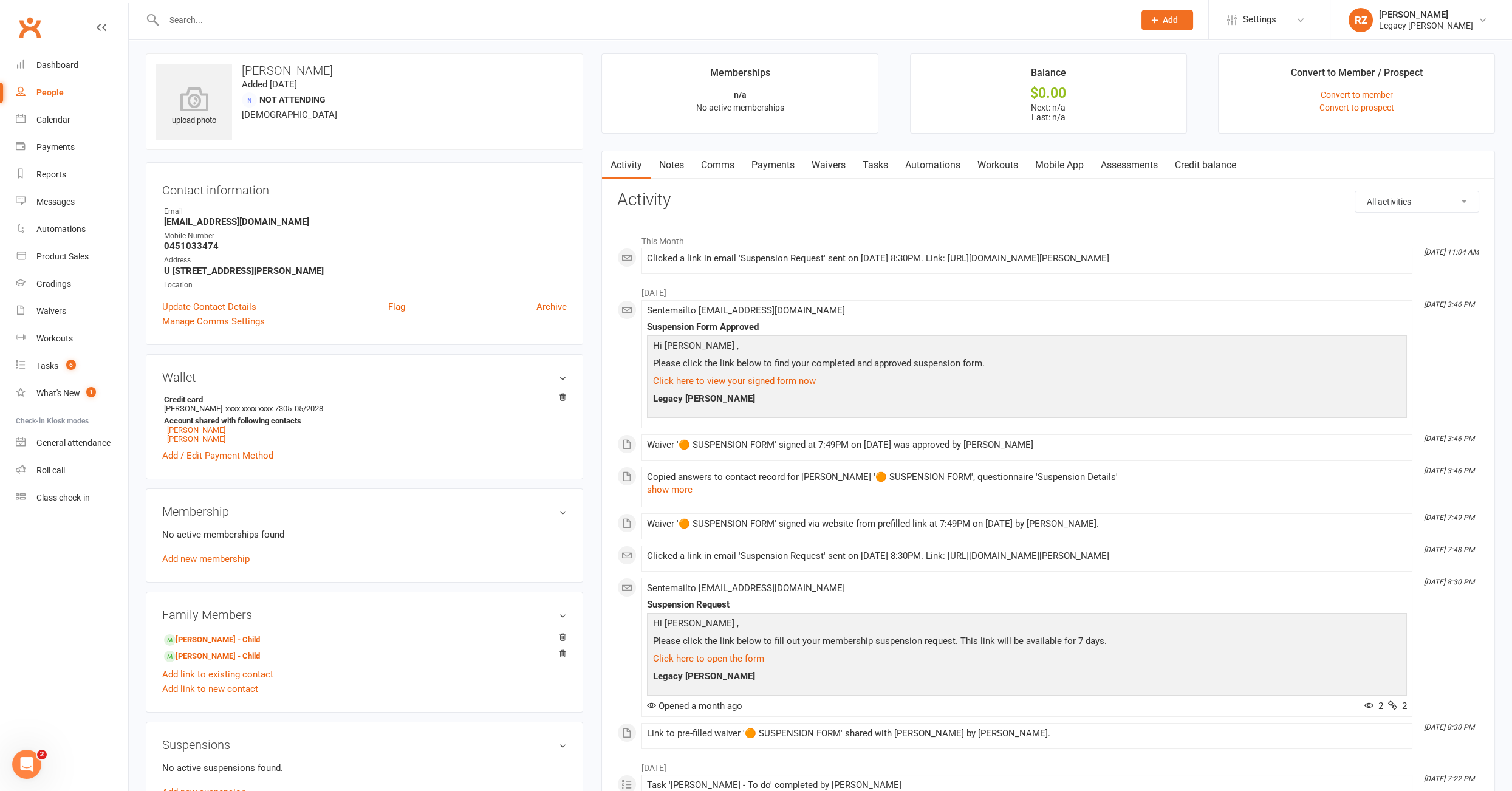
scroll to position [2, 0]
click at [836, 169] on link "Waivers" at bounding box center [829, 166] width 51 height 28
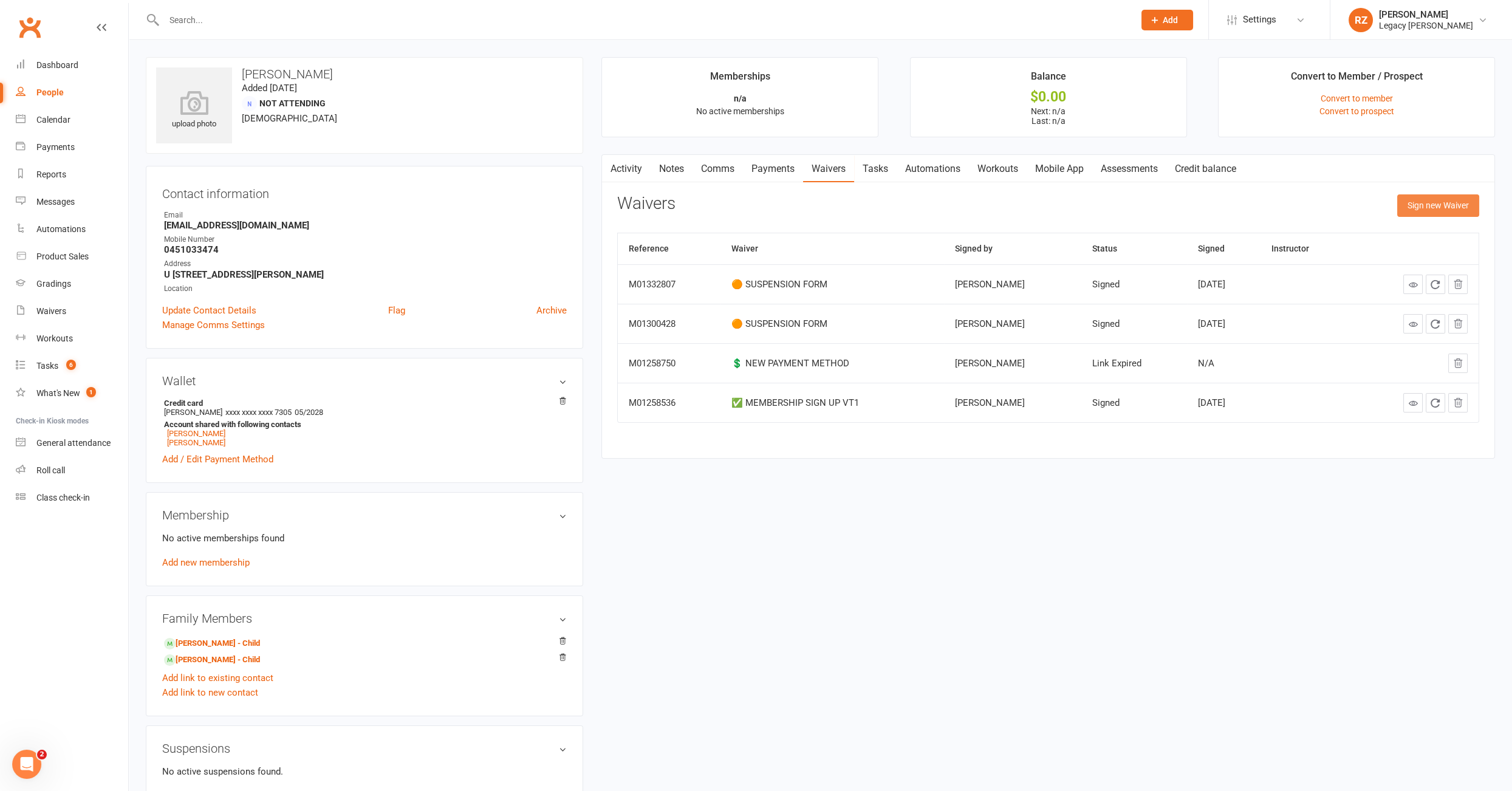
click at [1433, 209] on button "Sign new Waiver" at bounding box center [1438, 205] width 82 height 22
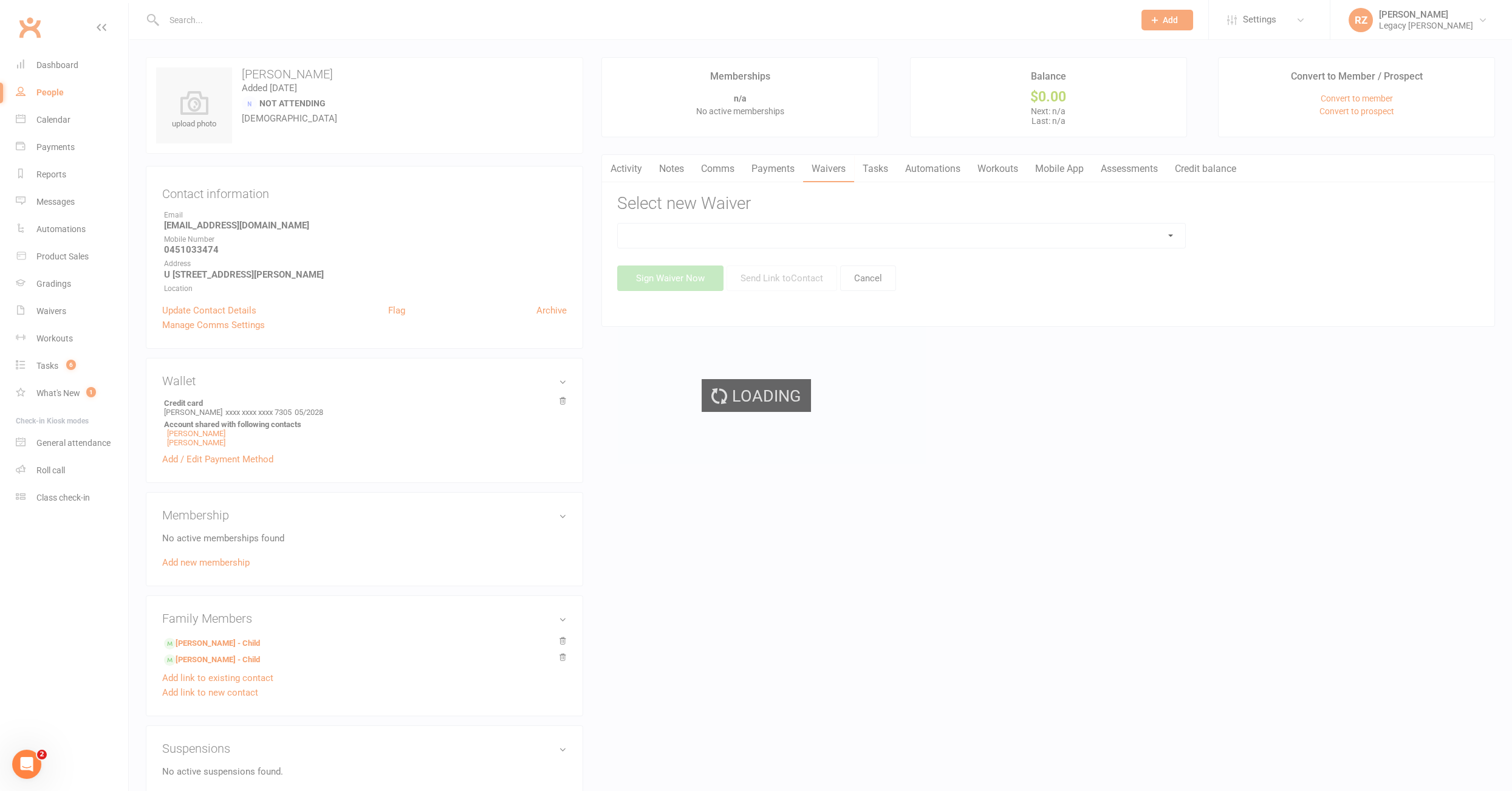
scroll to position [4, 0]
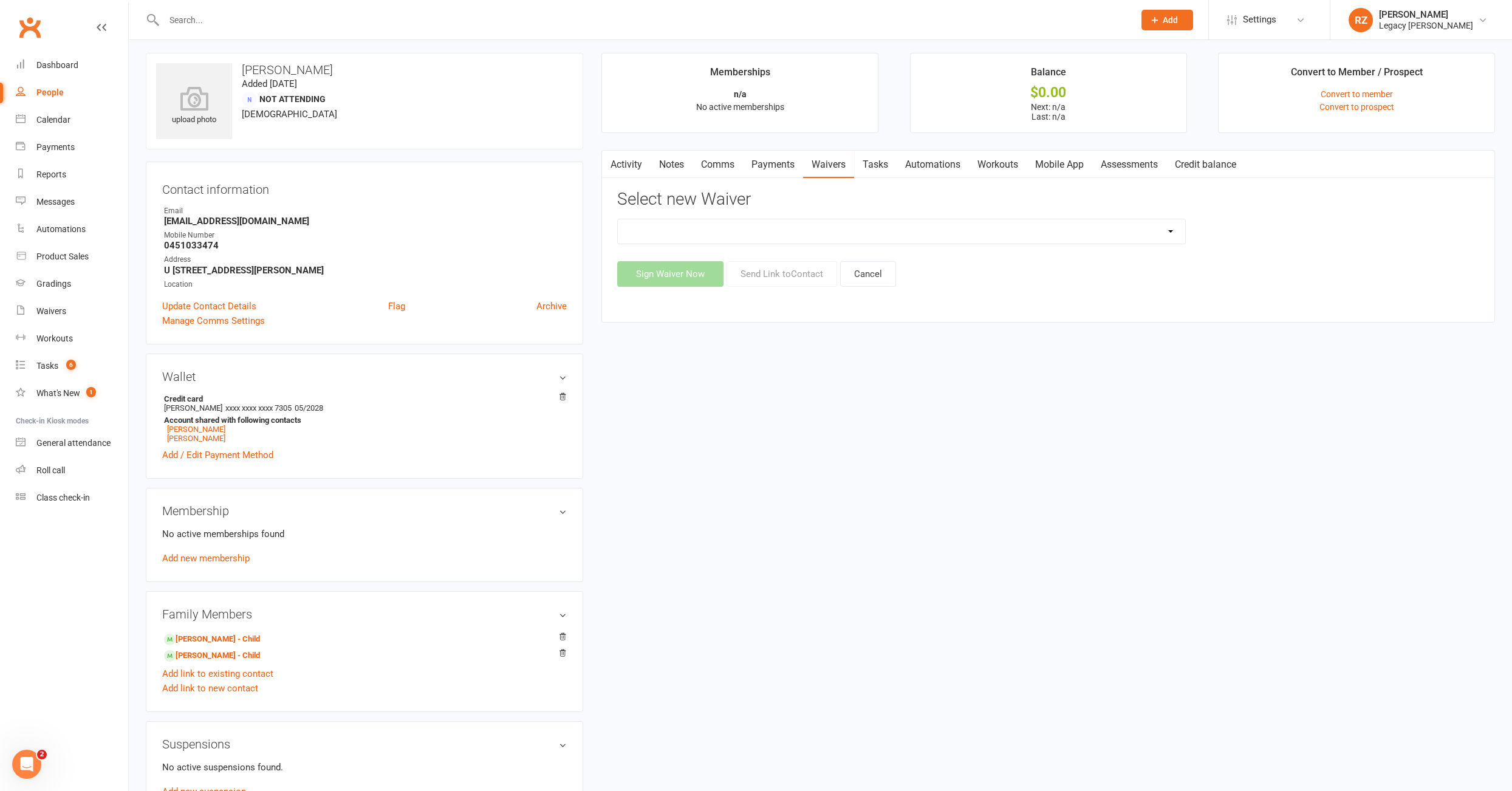
click at [951, 231] on select "❌ CANCELLATION FORM ☑️ CASUAL CLASS / PRIVATE ➖ EXISTING MEMBER WAIVER 🆓 FREE T…" at bounding box center [902, 231] width 567 height 24
select select "10407"
click at [618, 219] on select "❌ CANCELLATION FORM ☑️ CASUAL CLASS / PRIVATE ➖ EXISTING MEMBER WAIVER 🆓 FREE T…" at bounding box center [902, 231] width 567 height 24
click at [799, 277] on button "Send Link to Contact" at bounding box center [781, 274] width 111 height 26
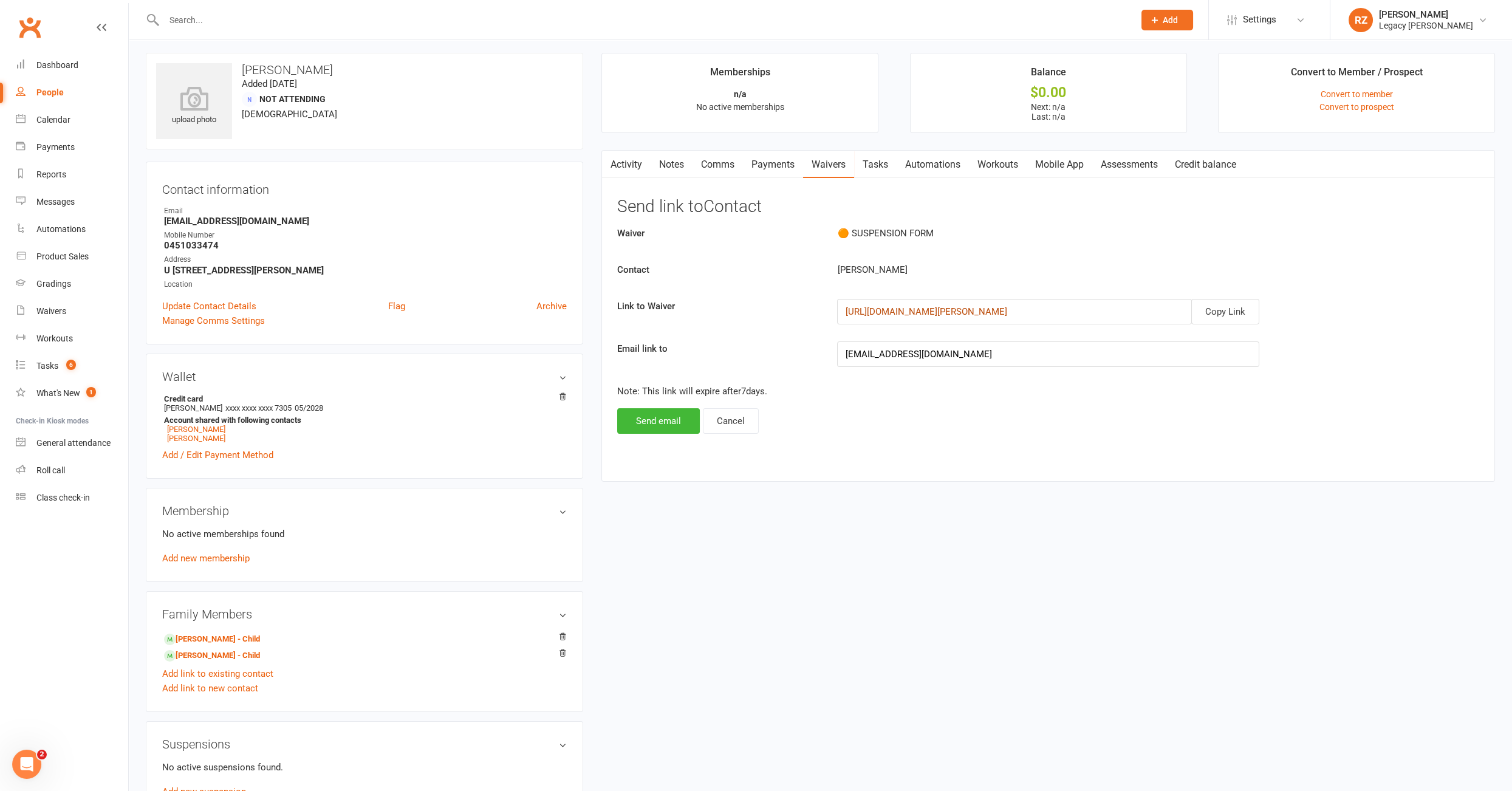
click at [976, 309] on link "https://app.clubworx.com/websites/legacy-bjj-willoughby-pty-ltd/waivers/suspens…" at bounding box center [926, 311] width 161 height 11
click at [1237, 311] on button "Copy Link" at bounding box center [1226, 311] width 68 height 26
click at [327, 27] on input "text" at bounding box center [643, 20] width 965 height 17
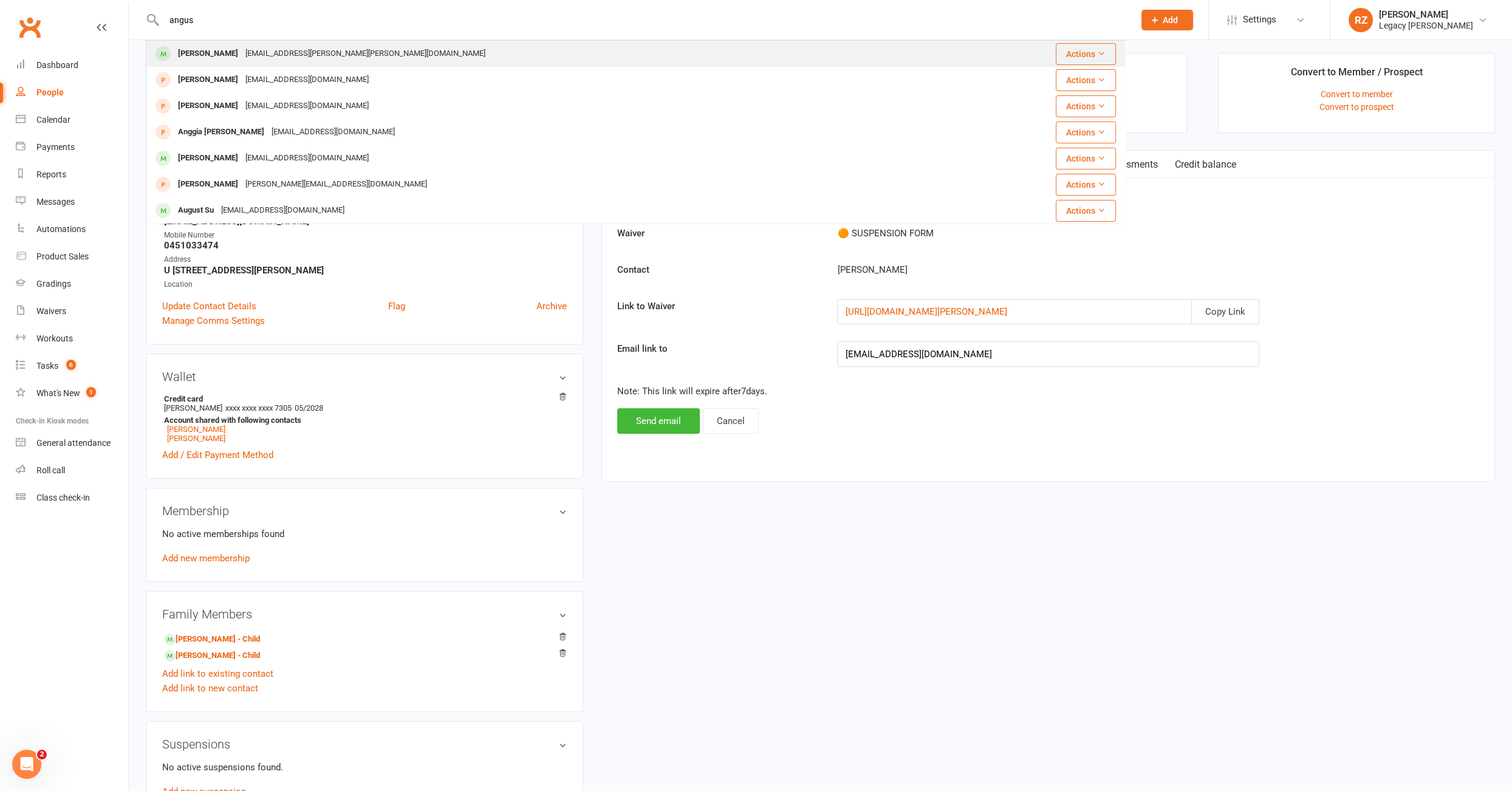
type input "angus"
click at [249, 53] on div "angus.robert.calvert@gmail.com" at bounding box center [365, 54] width 247 height 17
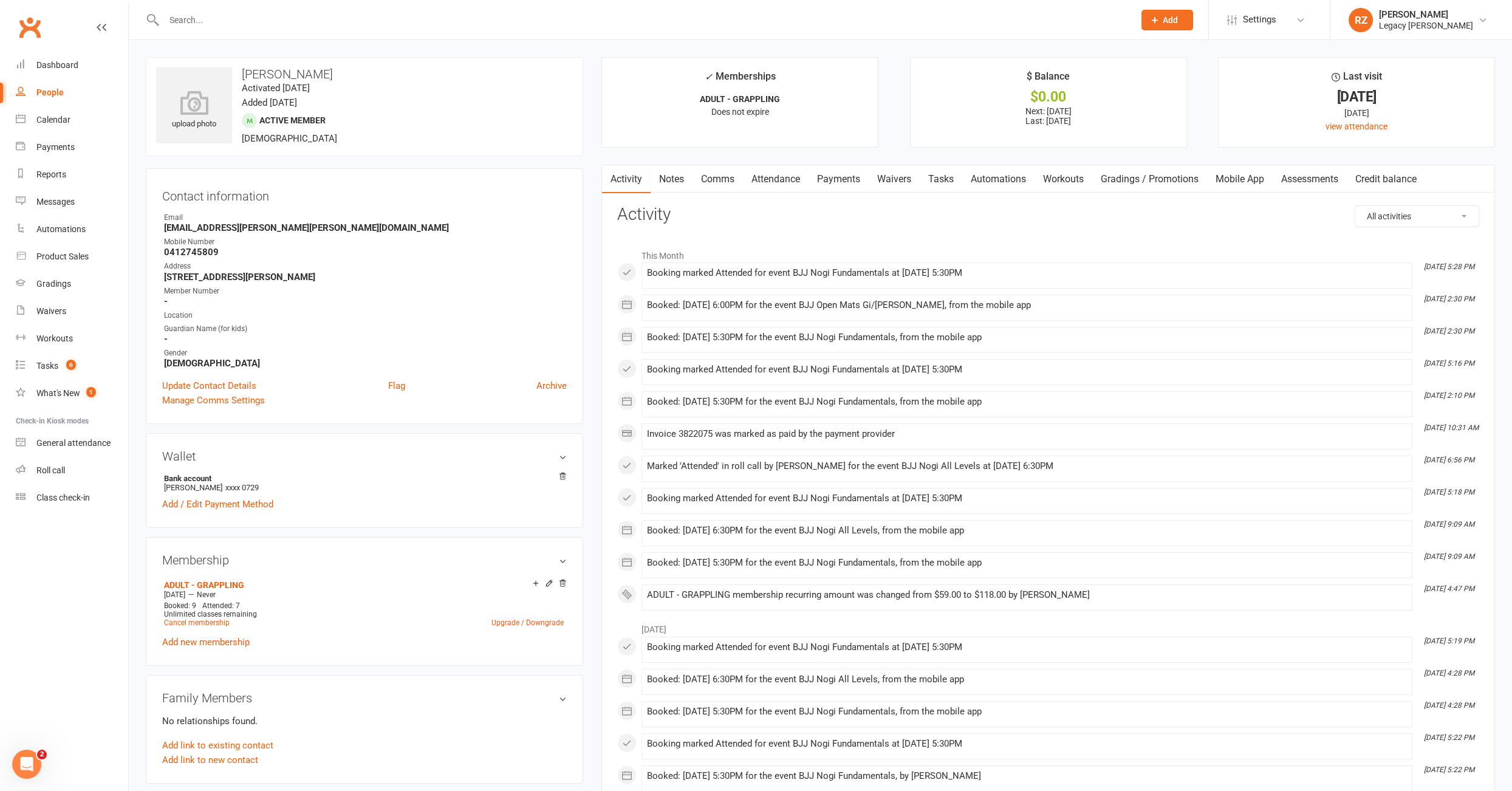
click at [841, 180] on link "Payments" at bounding box center [838, 179] width 61 height 28
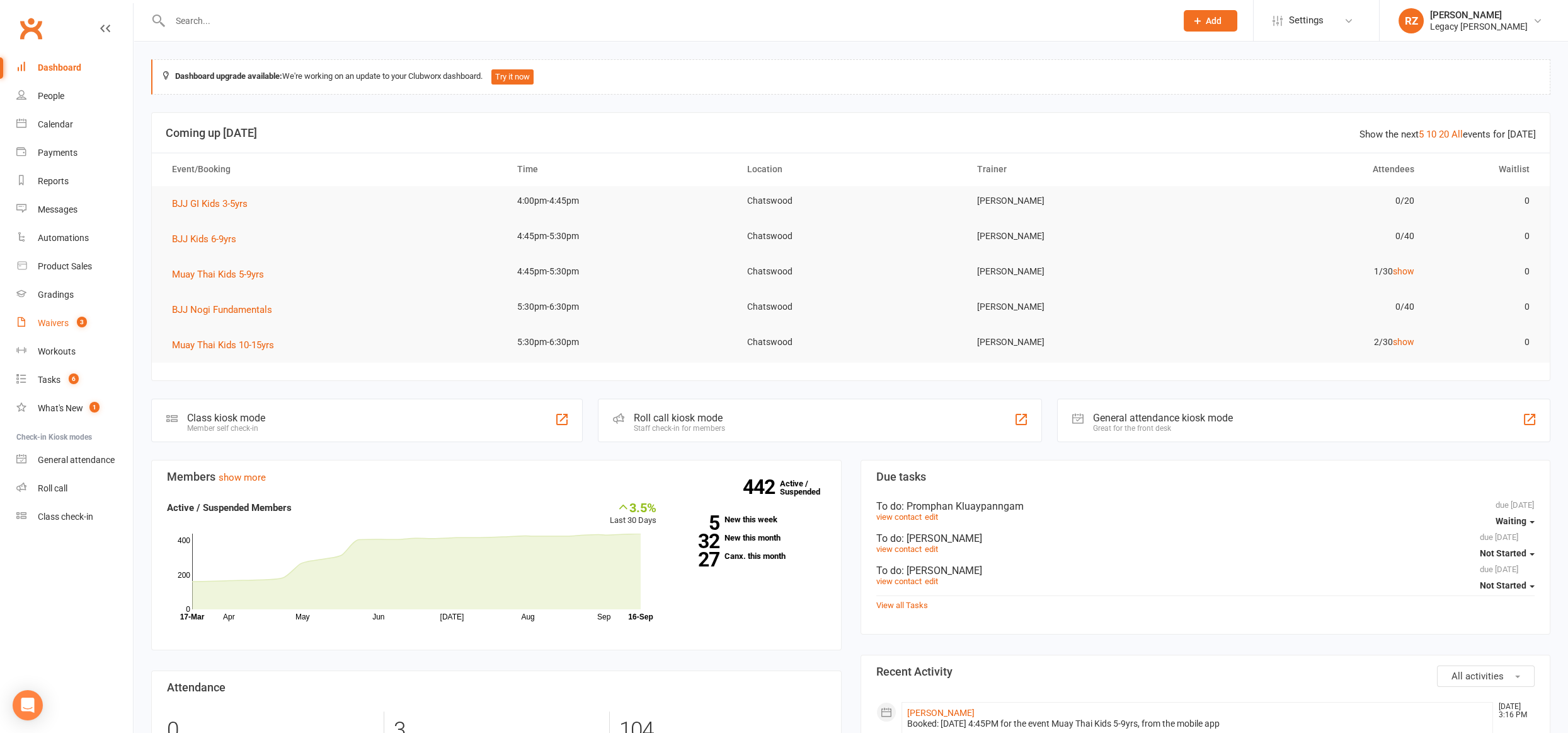
click at [56, 326] on div "Waivers" at bounding box center [53, 323] width 31 height 10
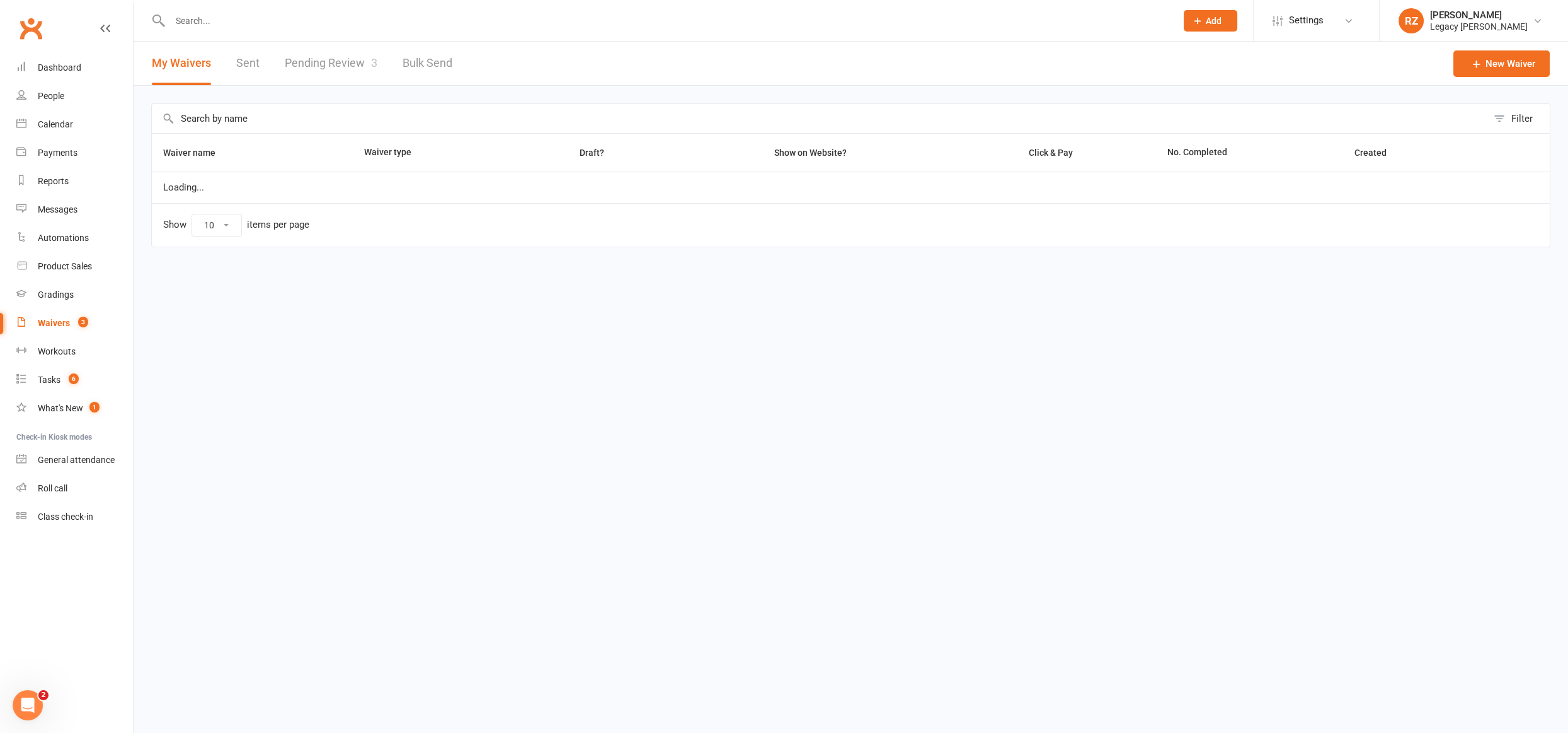
click at [334, 62] on link "Pending Review 3" at bounding box center [331, 64] width 93 height 44
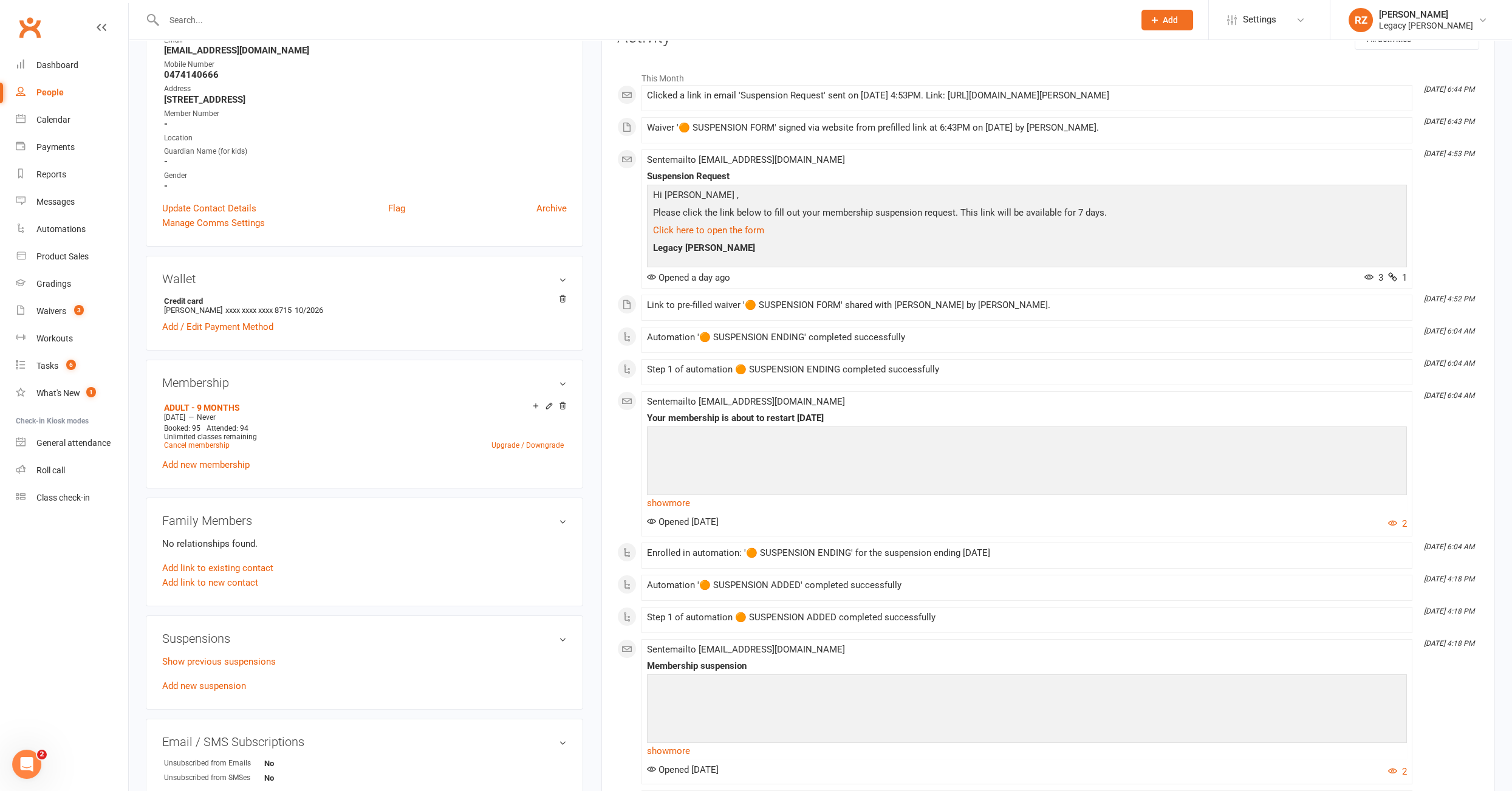
scroll to position [178, 0]
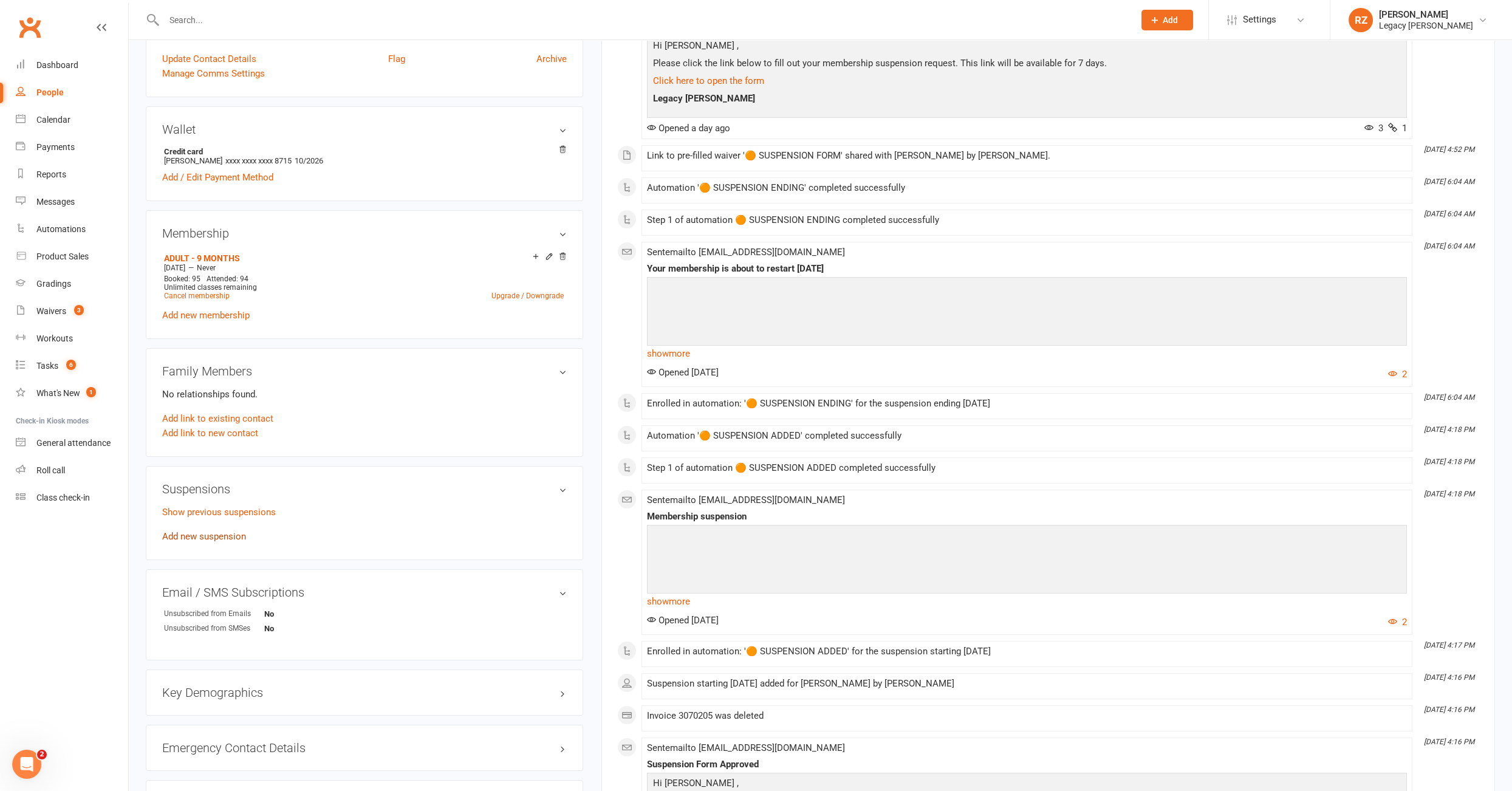
click at [210, 532] on link "Add new suspension" at bounding box center [204, 535] width 84 height 11
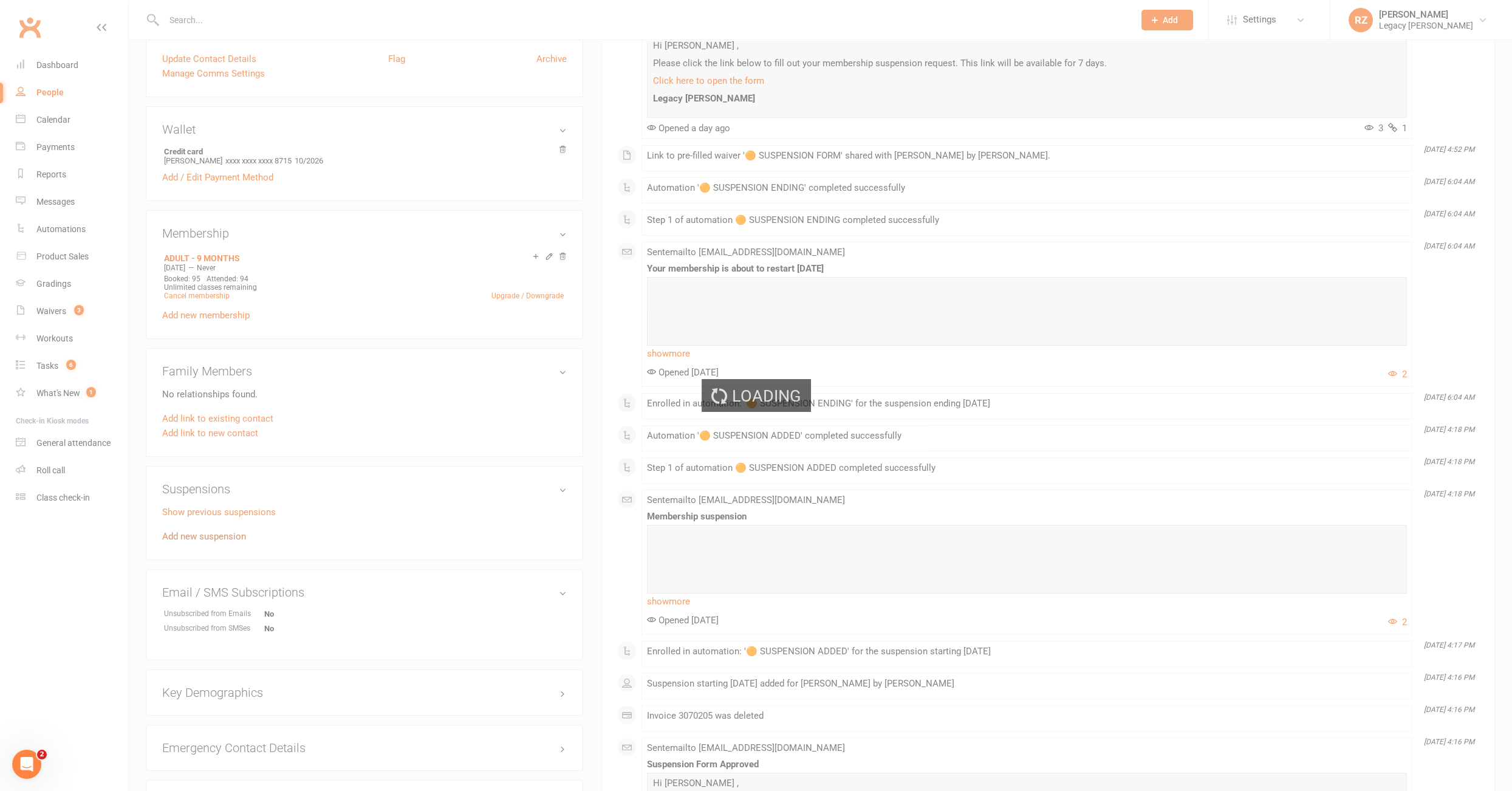
scroll to position [331, 0]
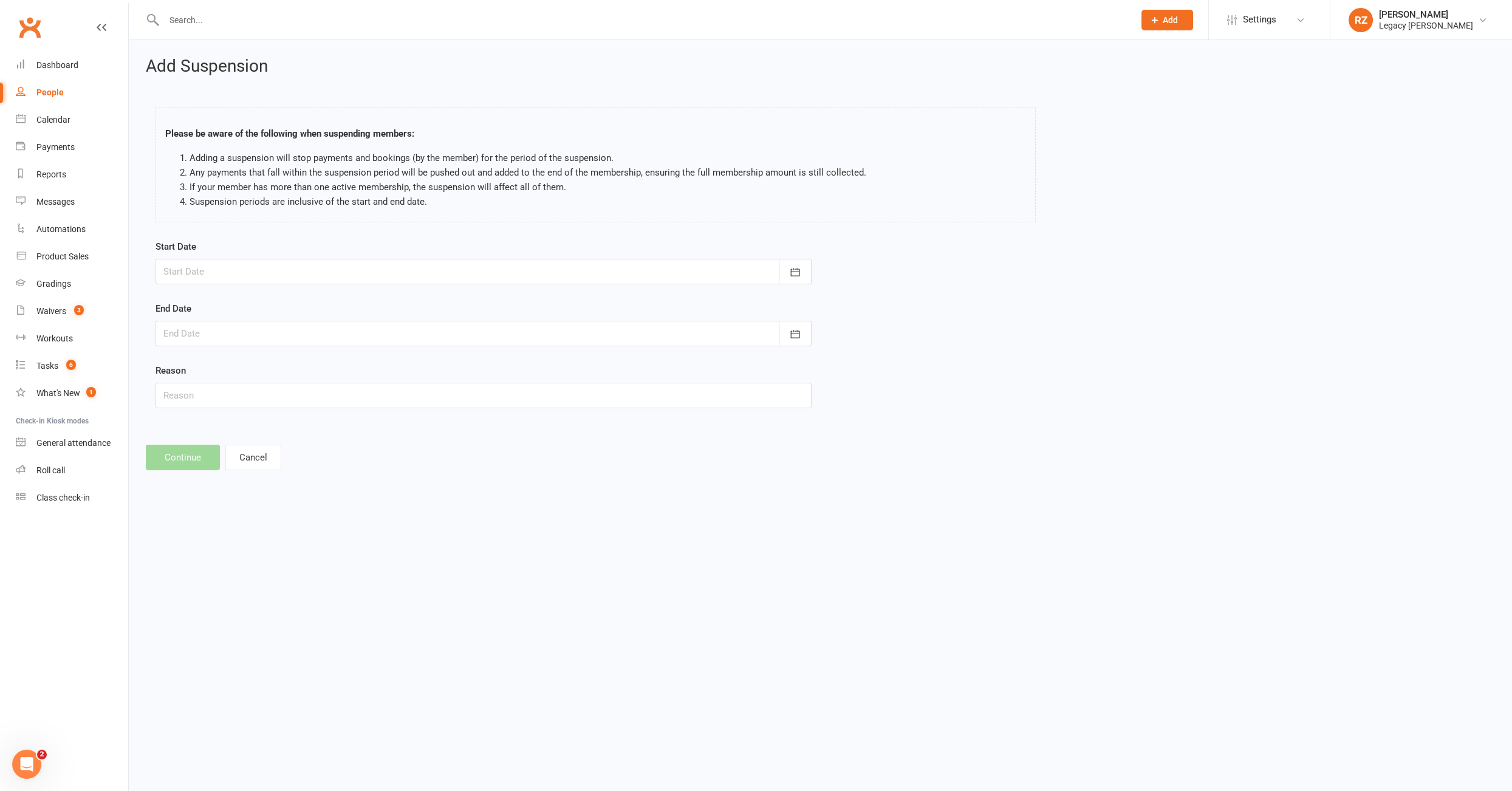
click at [235, 261] on div at bounding box center [483, 271] width 657 height 26
click at [256, 389] on span "16" at bounding box center [259, 394] width 10 height 10
type input "16 Sep 2025"
click at [268, 335] on div at bounding box center [483, 334] width 657 height 26
click at [285, 361] on strong "September 2025" at bounding box center [271, 364] width 26 height 10
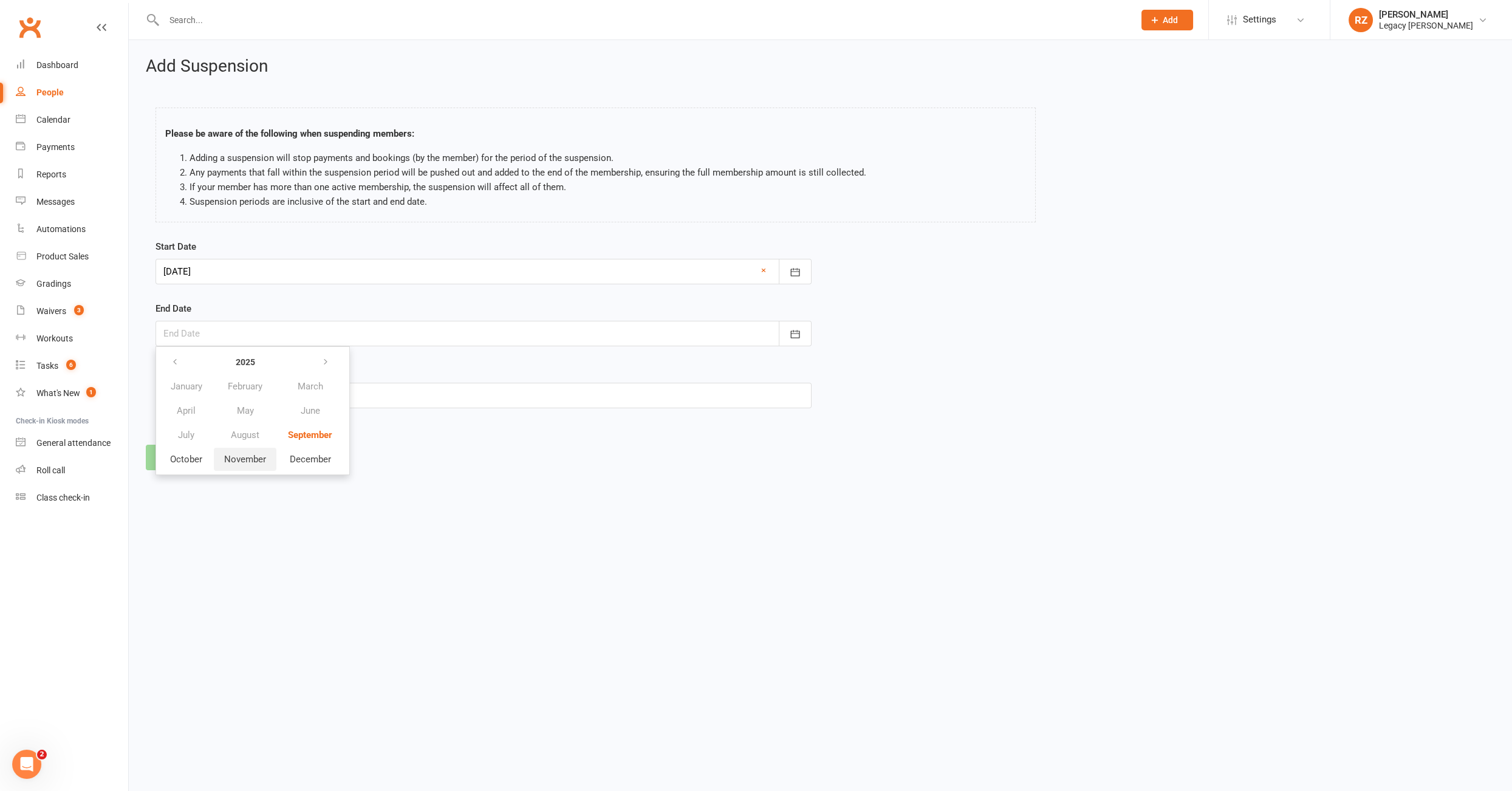
click at [256, 454] on span "November" at bounding box center [245, 458] width 42 height 11
click at [204, 477] on span "16" at bounding box center [205, 480] width 10 height 10
type input "16 Nov 2025"
click at [240, 387] on input "text" at bounding box center [483, 395] width 657 height 26
type input "work"
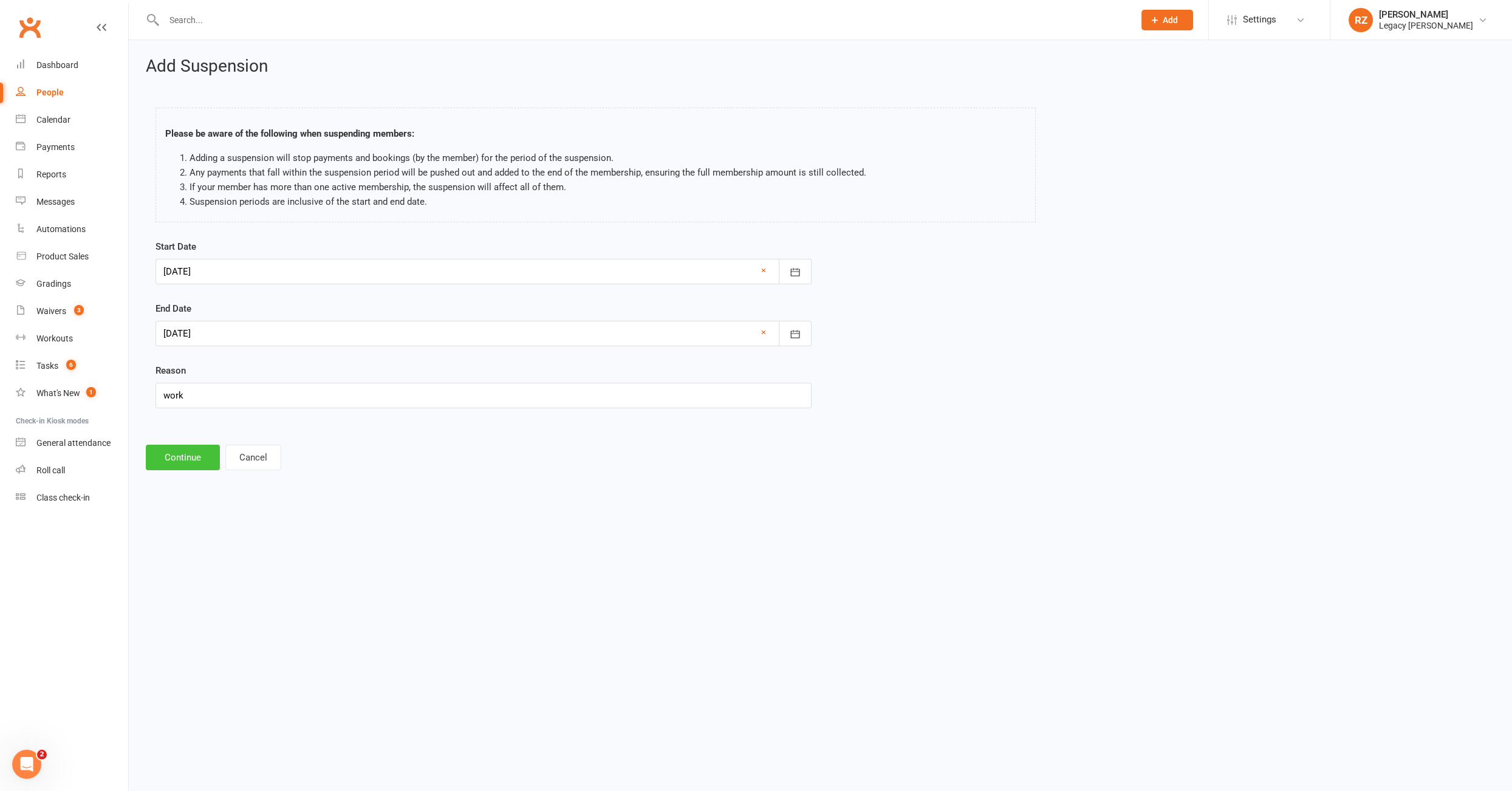
click at [176, 450] on button "Continue" at bounding box center [183, 457] width 74 height 26
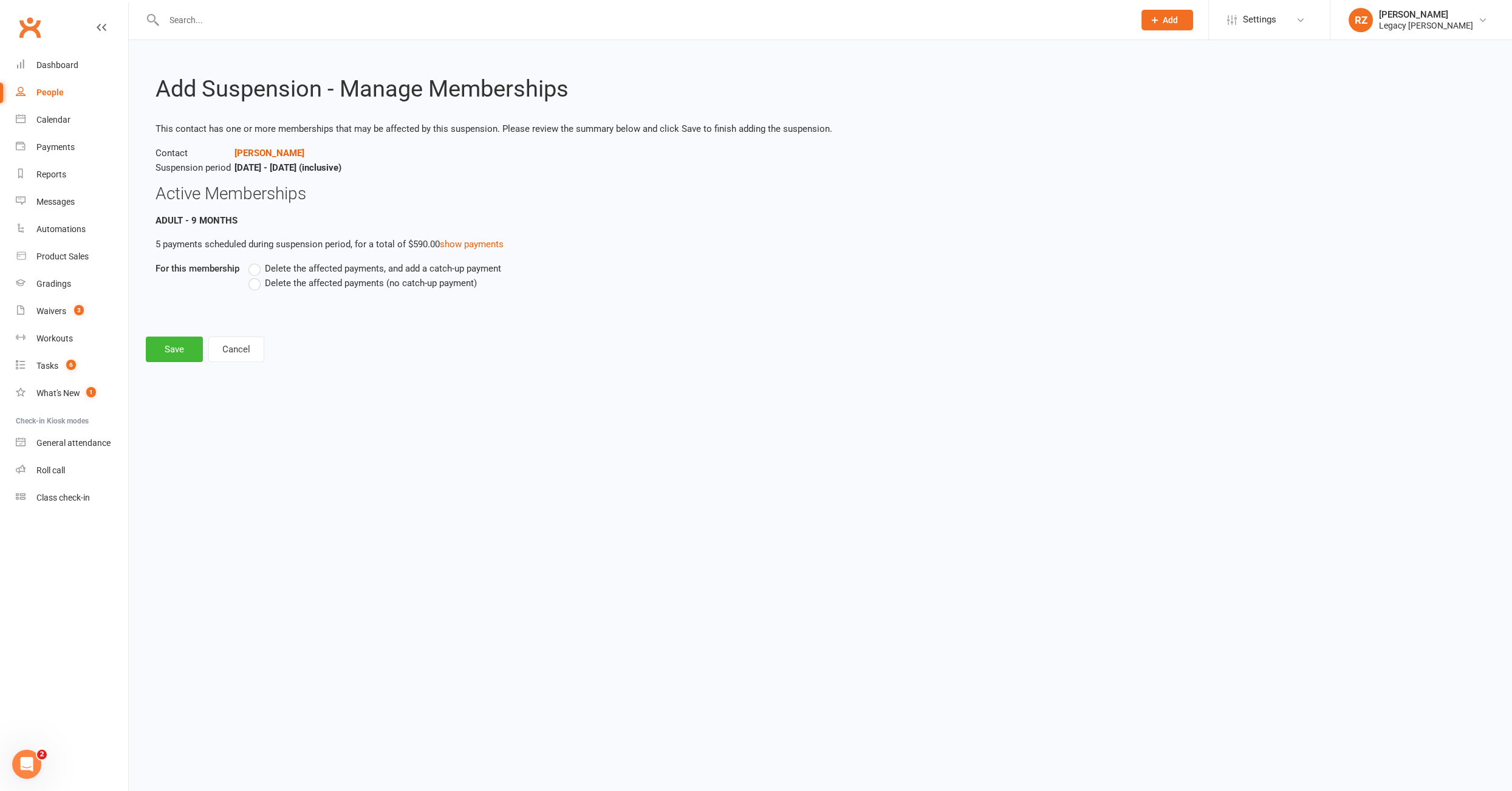
click at [257, 273] on label "Delete the affected payments, and add a catch-up payment" at bounding box center [375, 268] width 253 height 14
click at [257, 261] on input "Delete the affected payments, and add a catch-up payment" at bounding box center [253, 261] width 8 height 0
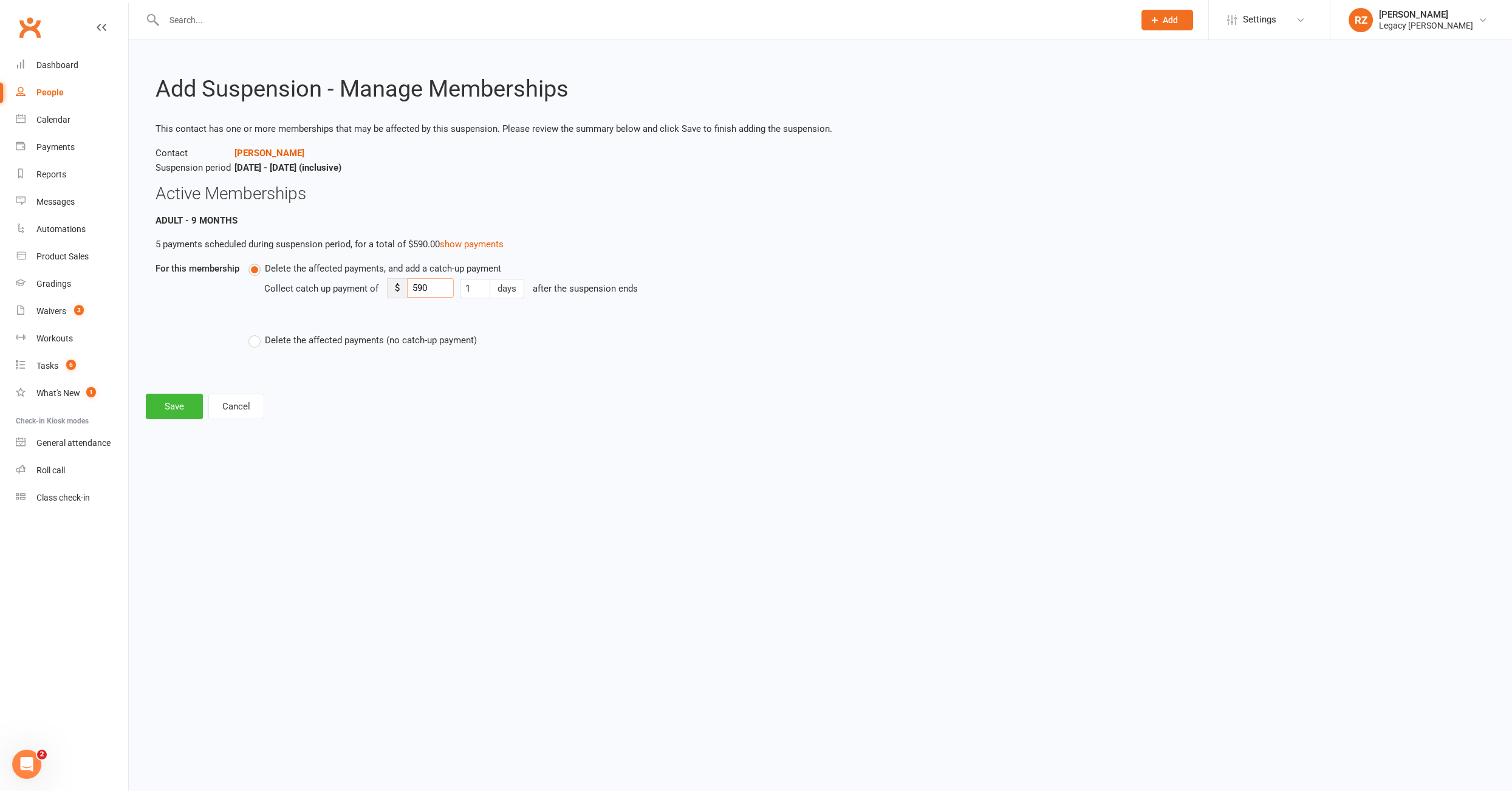
click at [426, 290] on input "590" at bounding box center [431, 288] width 47 height 19
type input "5"
type input "45"
click at [160, 404] on button "Save" at bounding box center [174, 407] width 57 height 26
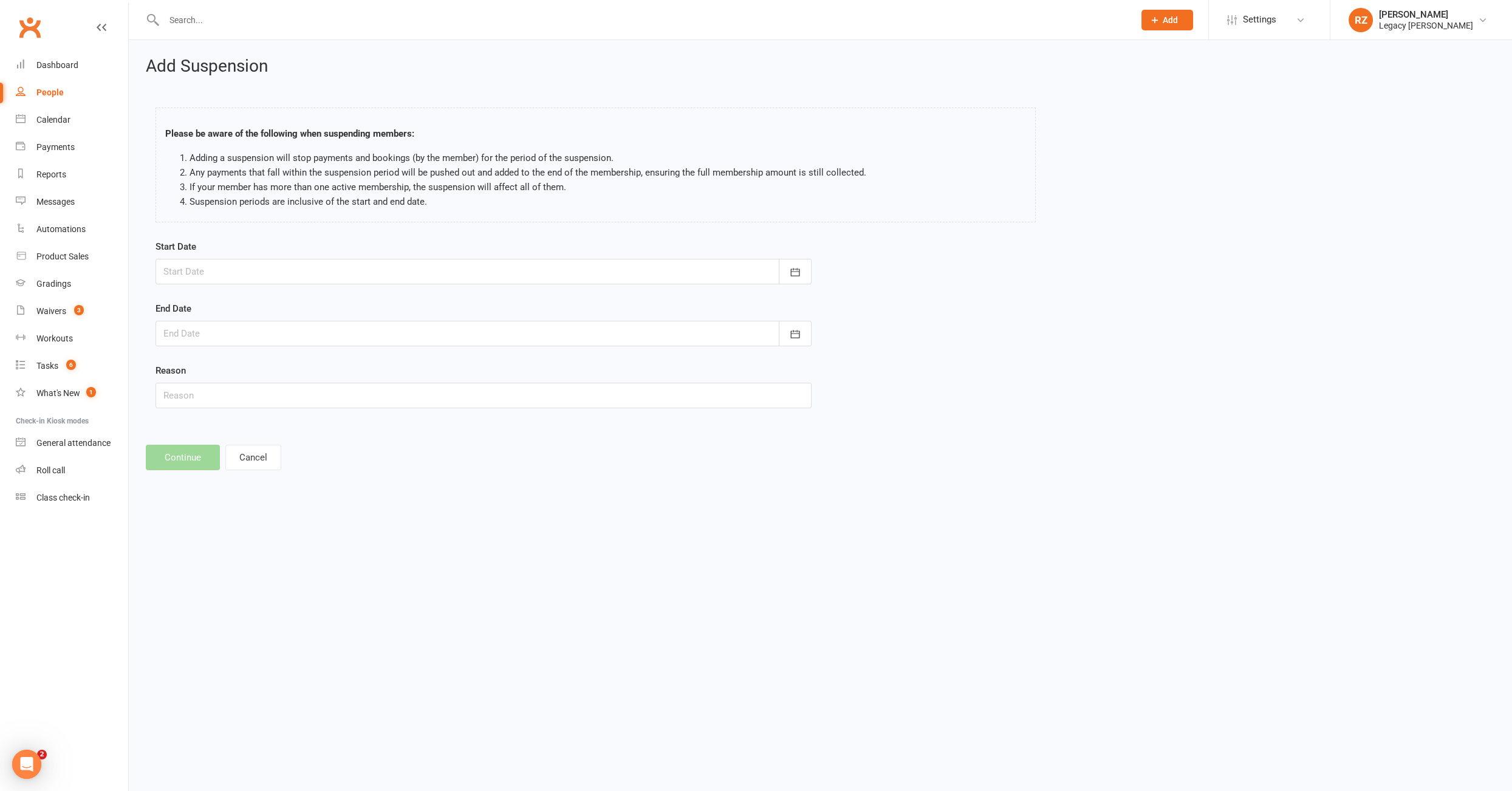
click at [194, 7] on div at bounding box center [636, 19] width 980 height 39
click at [187, 14] on input "text" at bounding box center [643, 20] width 965 height 17
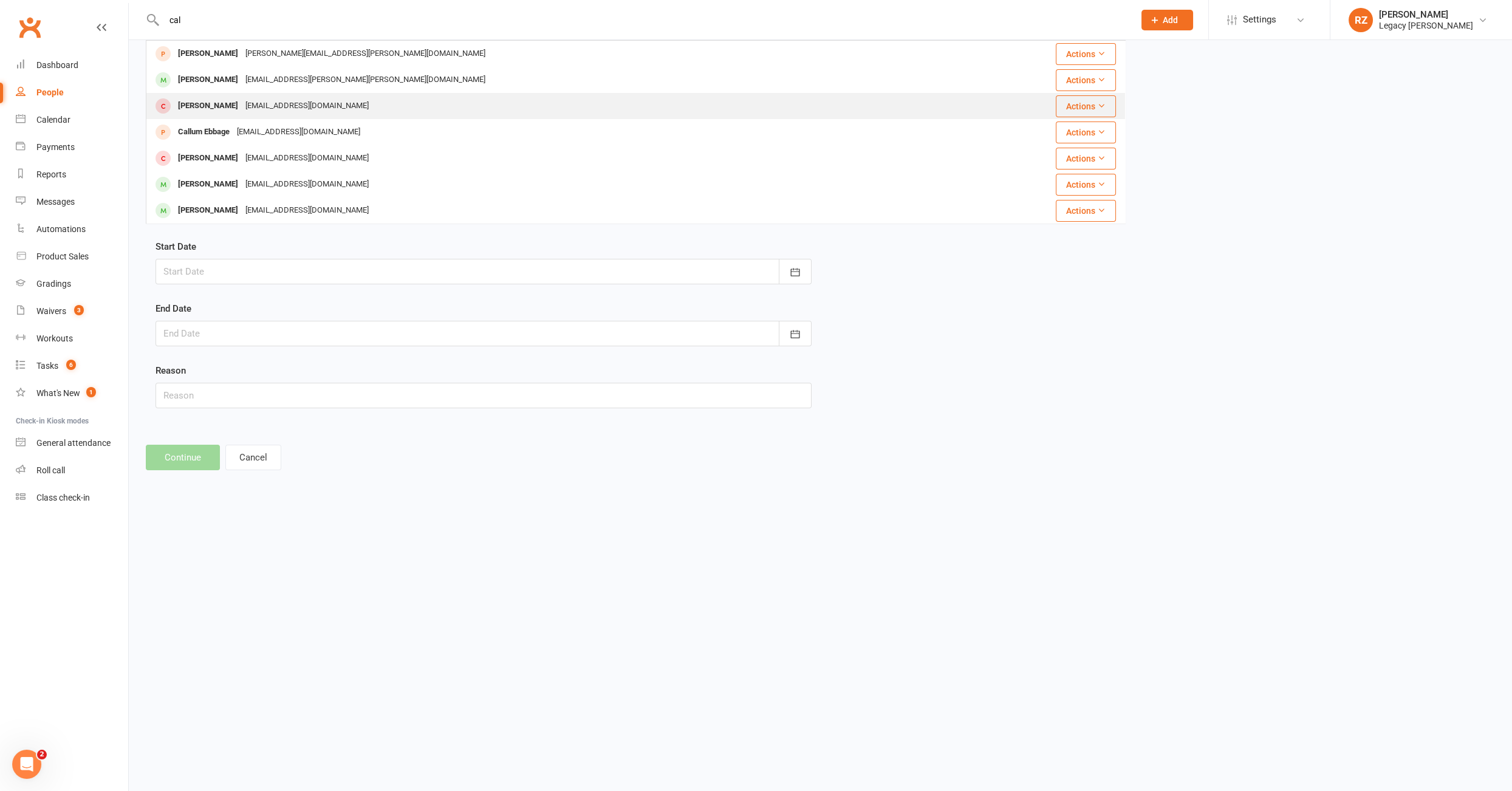
type input "cal"
click at [278, 110] on div "callumjfairbairn@gmail.com" at bounding box center [308, 106] width 131 height 17
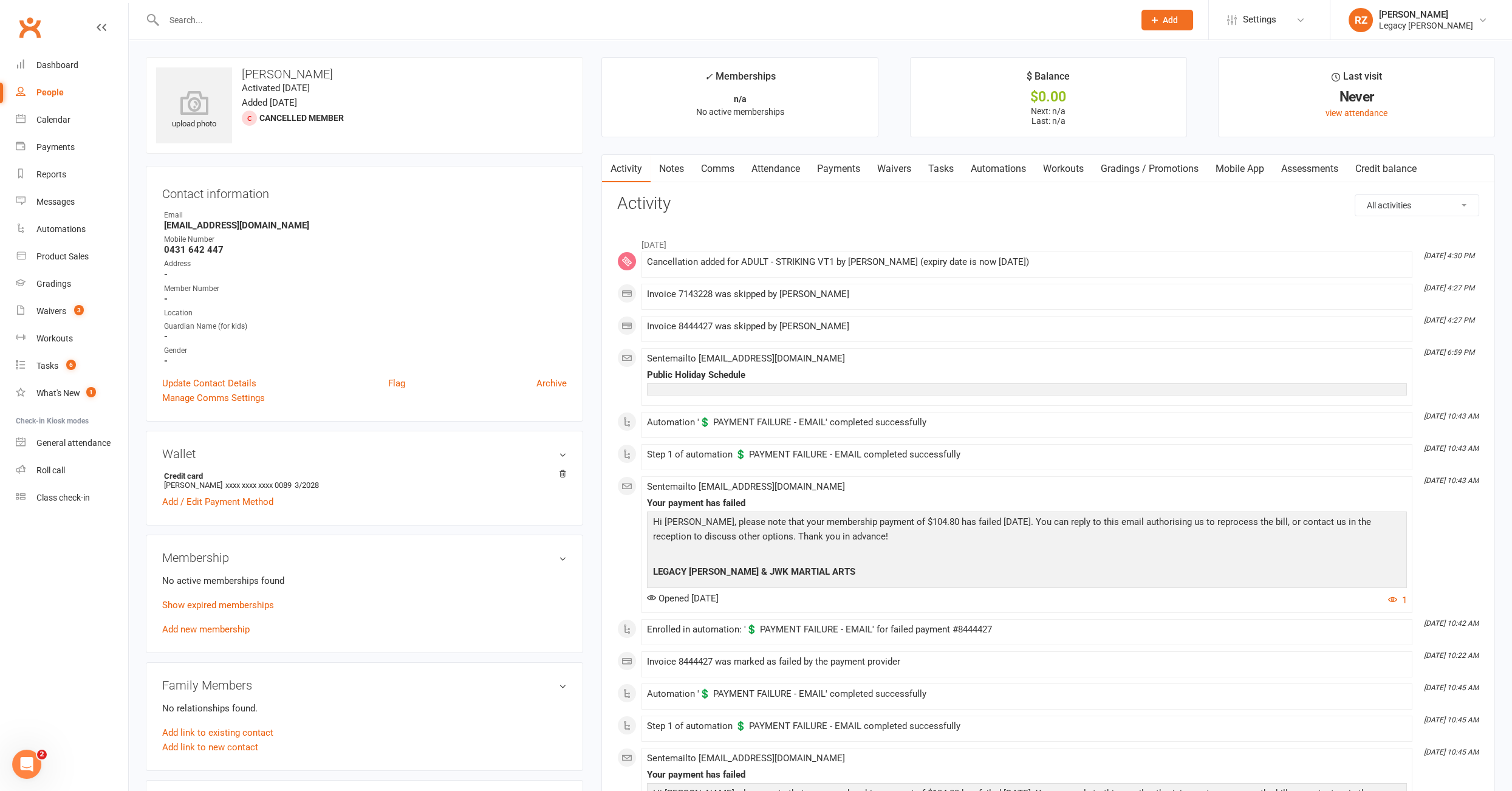
click at [907, 170] on link "Waivers" at bounding box center [894, 168] width 51 height 28
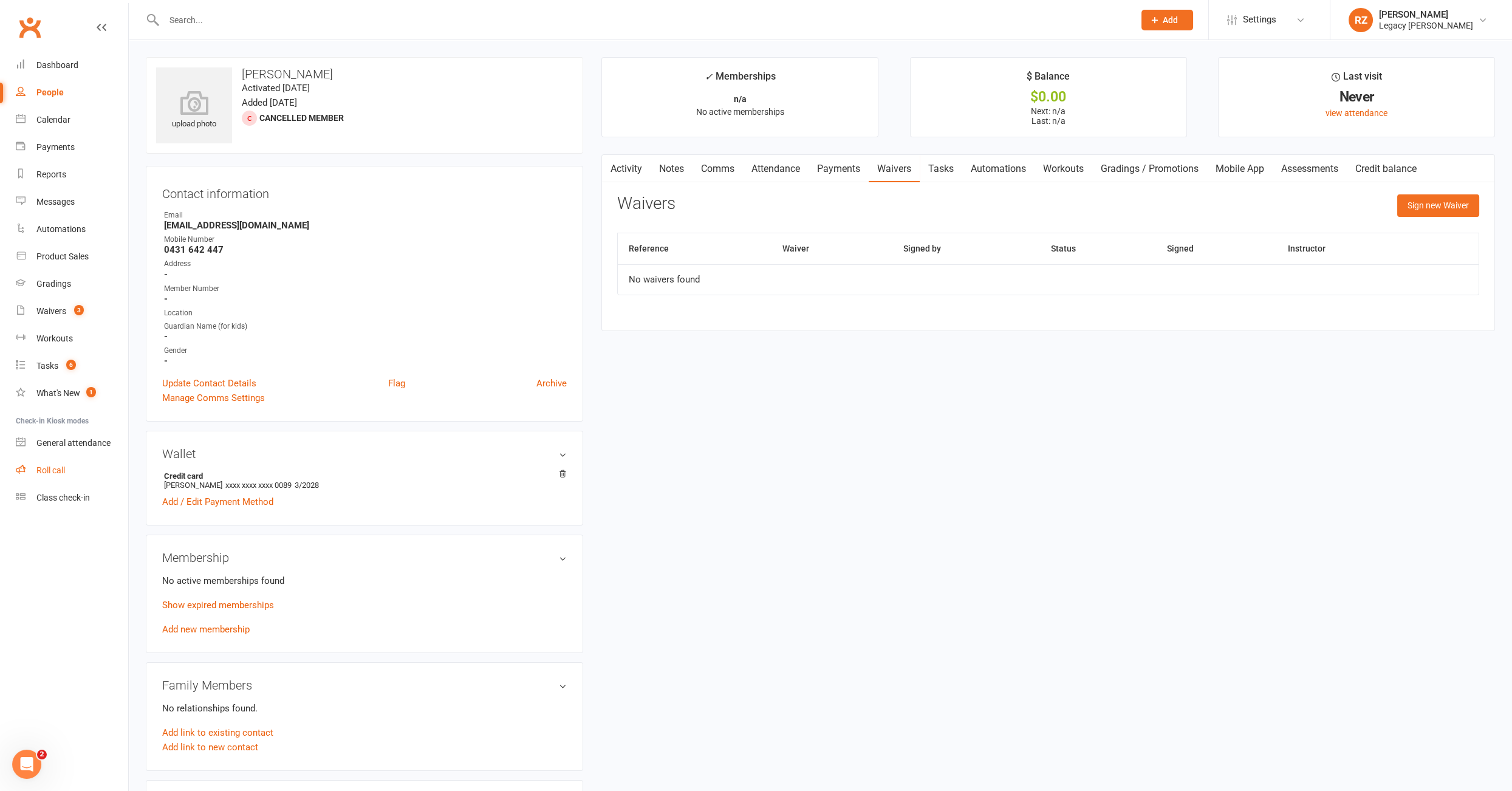
click at [46, 471] on div "Roll call" at bounding box center [51, 470] width 29 height 10
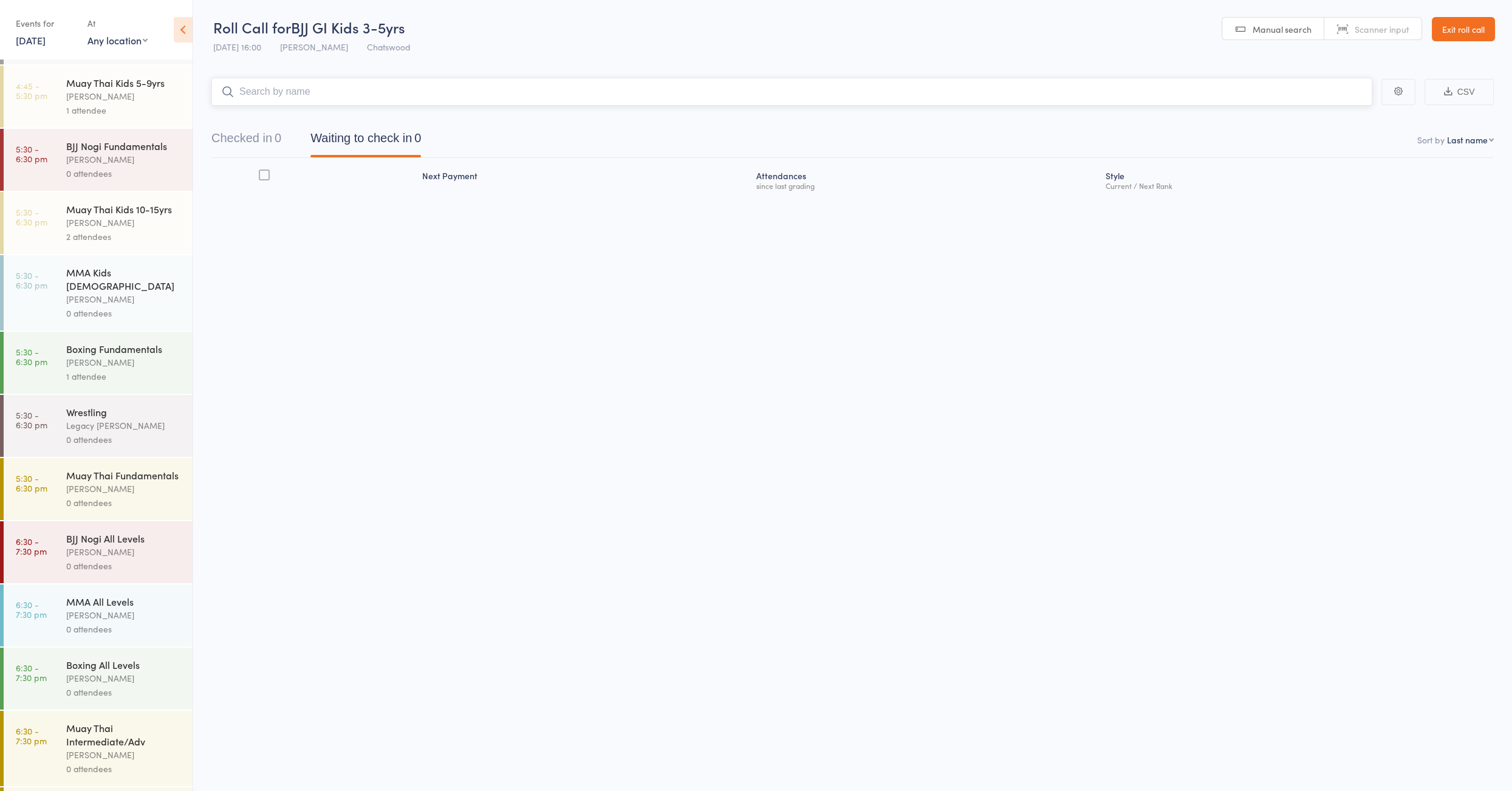
scroll to position [501, 0]
click at [1477, 27] on link "Exit roll call" at bounding box center [1464, 29] width 63 height 24
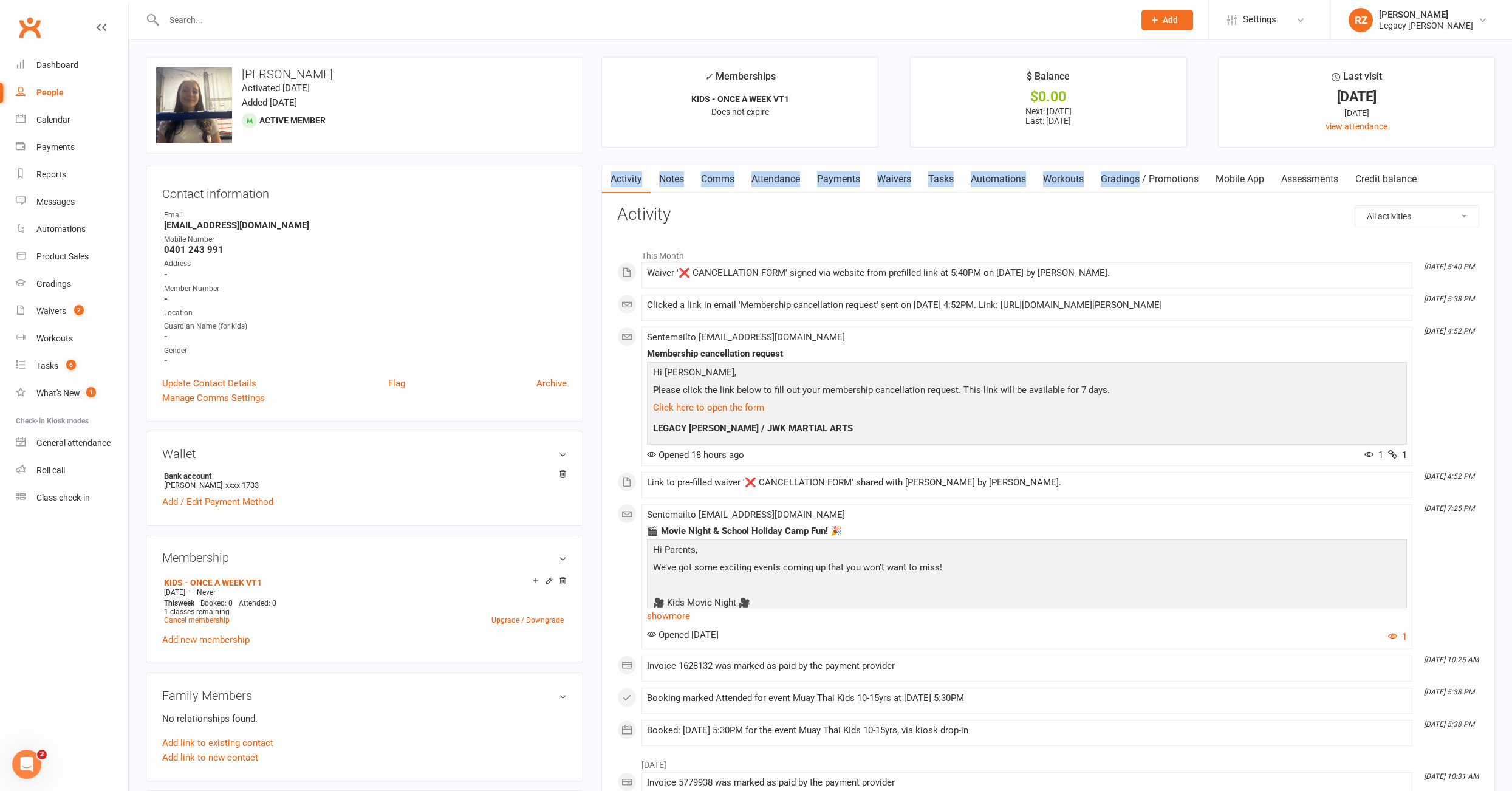
click at [661, 183] on link "Notes" at bounding box center [672, 179] width 42 height 28
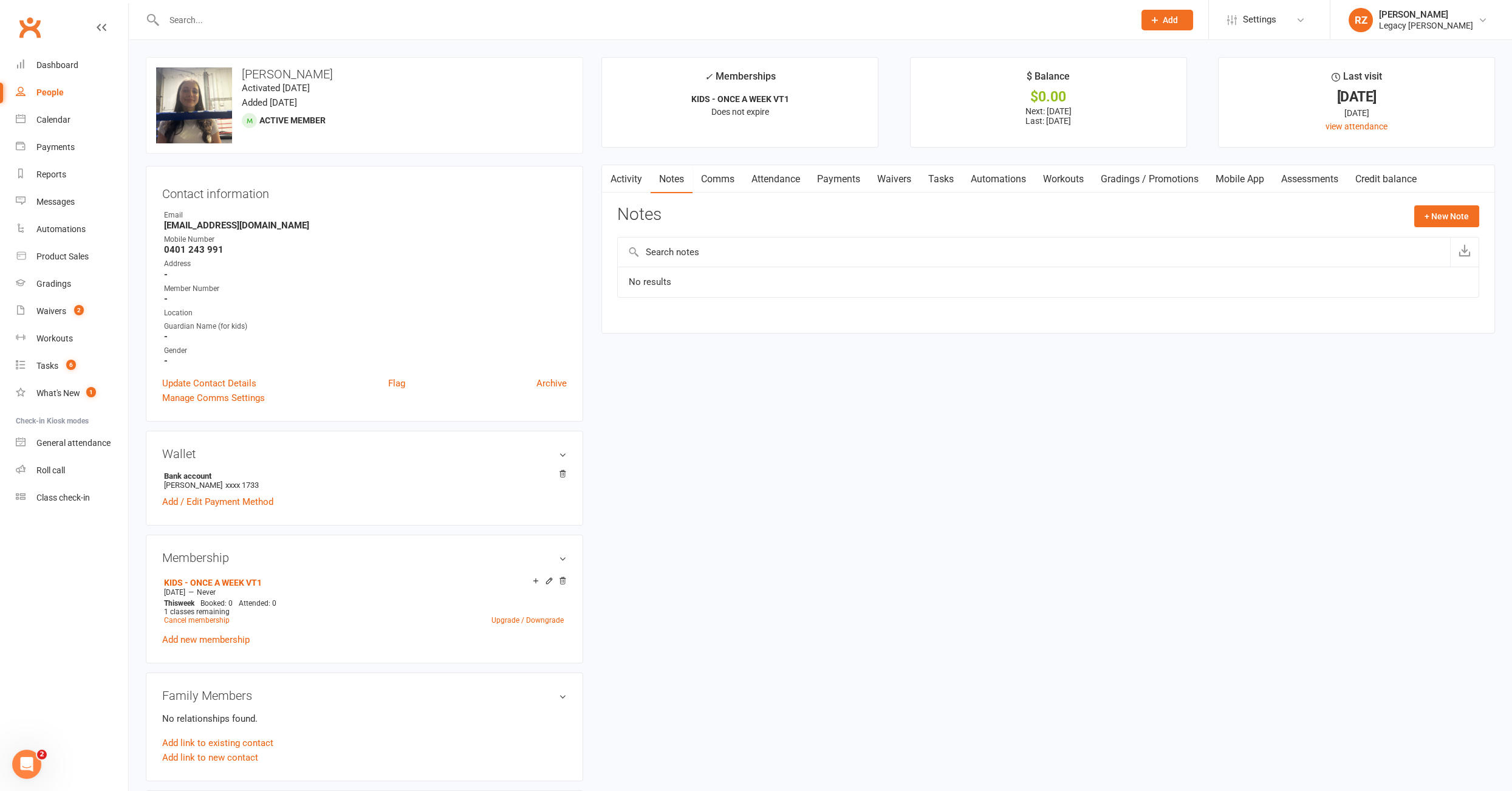
click at [725, 156] on main "✓ Memberships KIDS - ONCE A WEEK VT1 Does not expire $ Balance $0.00 Next: [DAT…" at bounding box center [1048, 201] width 912 height 288
click at [668, 185] on link "Notes" at bounding box center [672, 179] width 42 height 28
click at [826, 178] on link "Payments" at bounding box center [838, 179] width 61 height 28
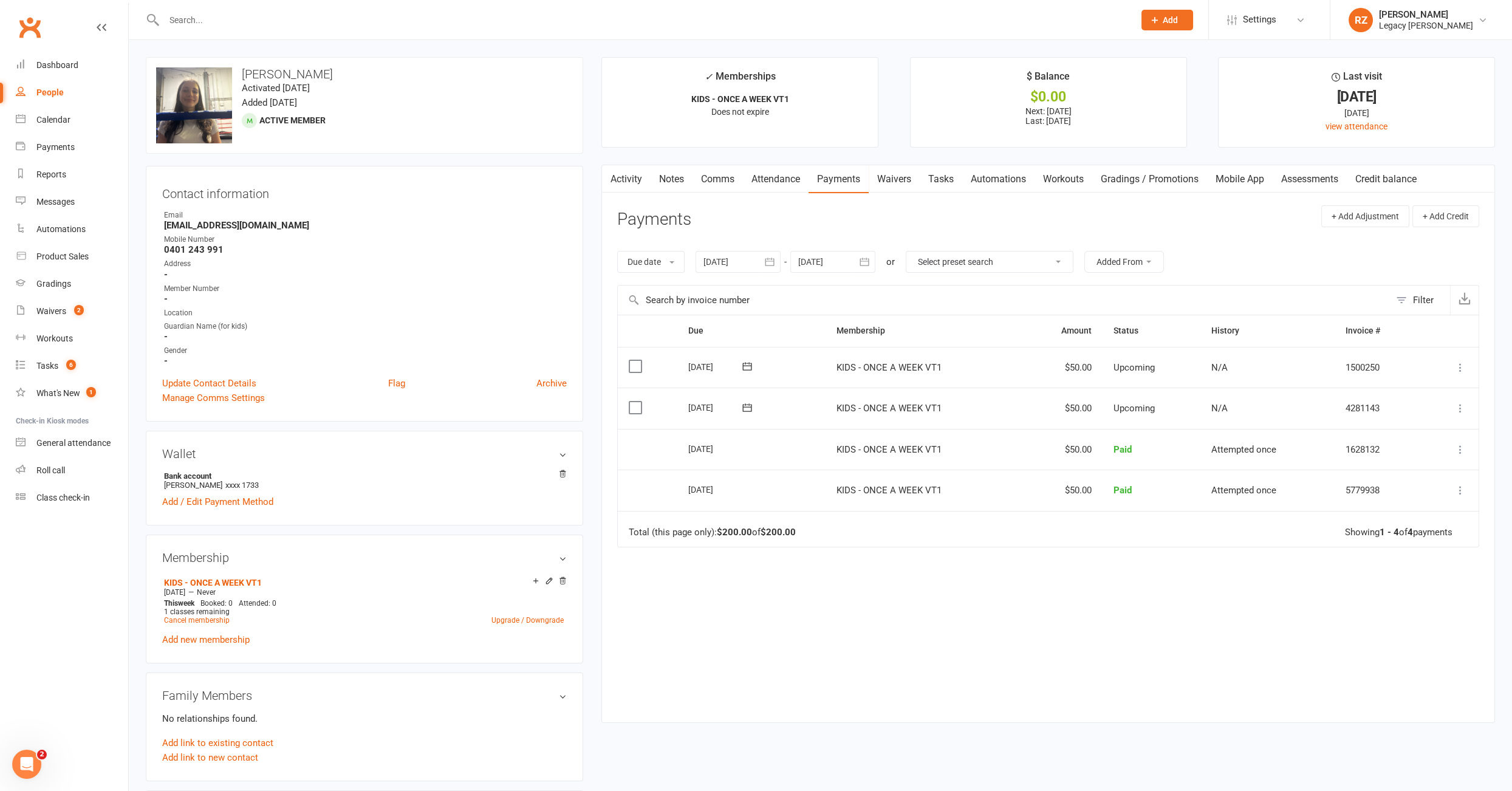
click at [914, 182] on link "Waivers" at bounding box center [894, 179] width 51 height 28
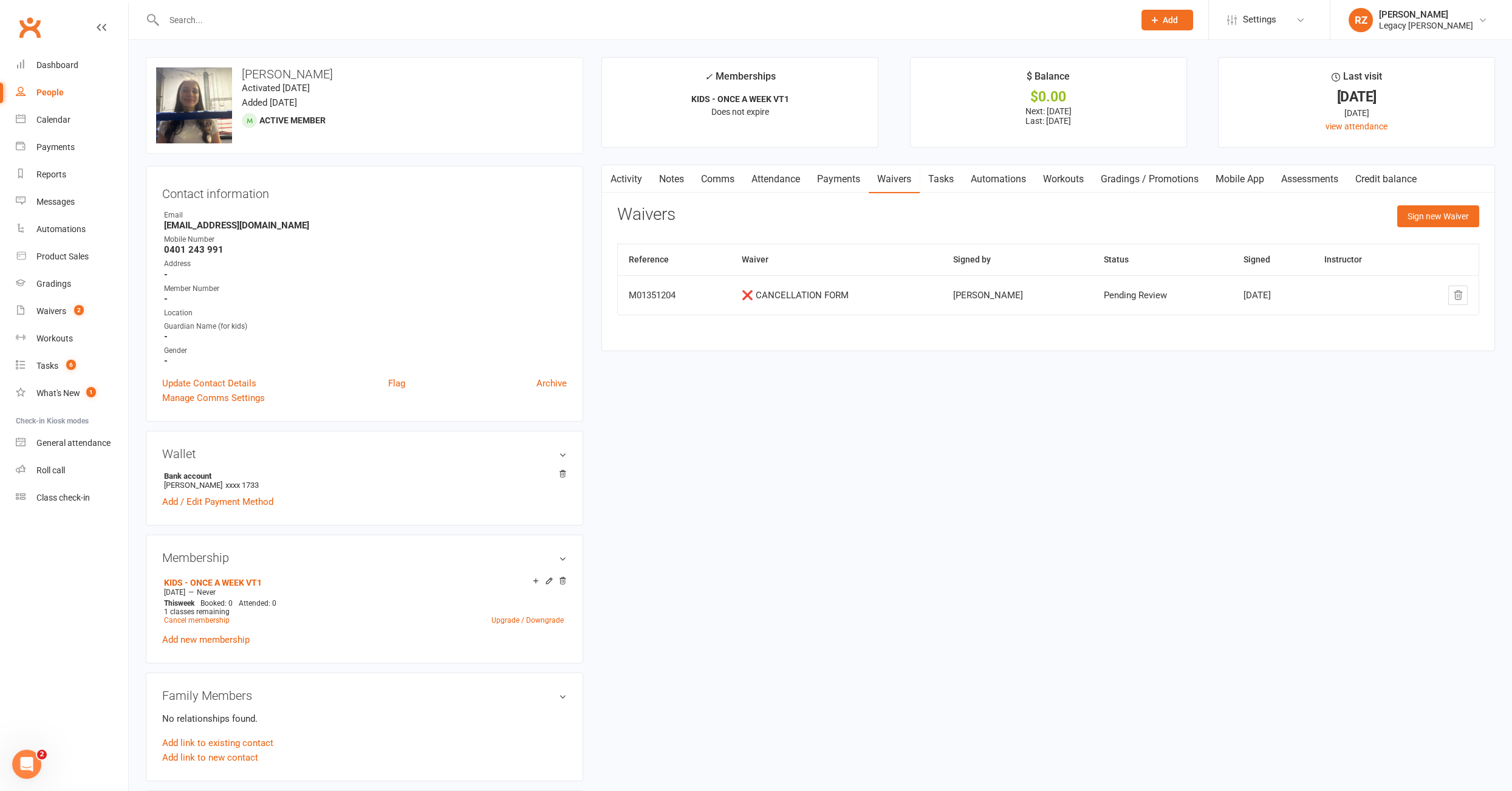
click at [828, 181] on link "Payments" at bounding box center [838, 179] width 61 height 28
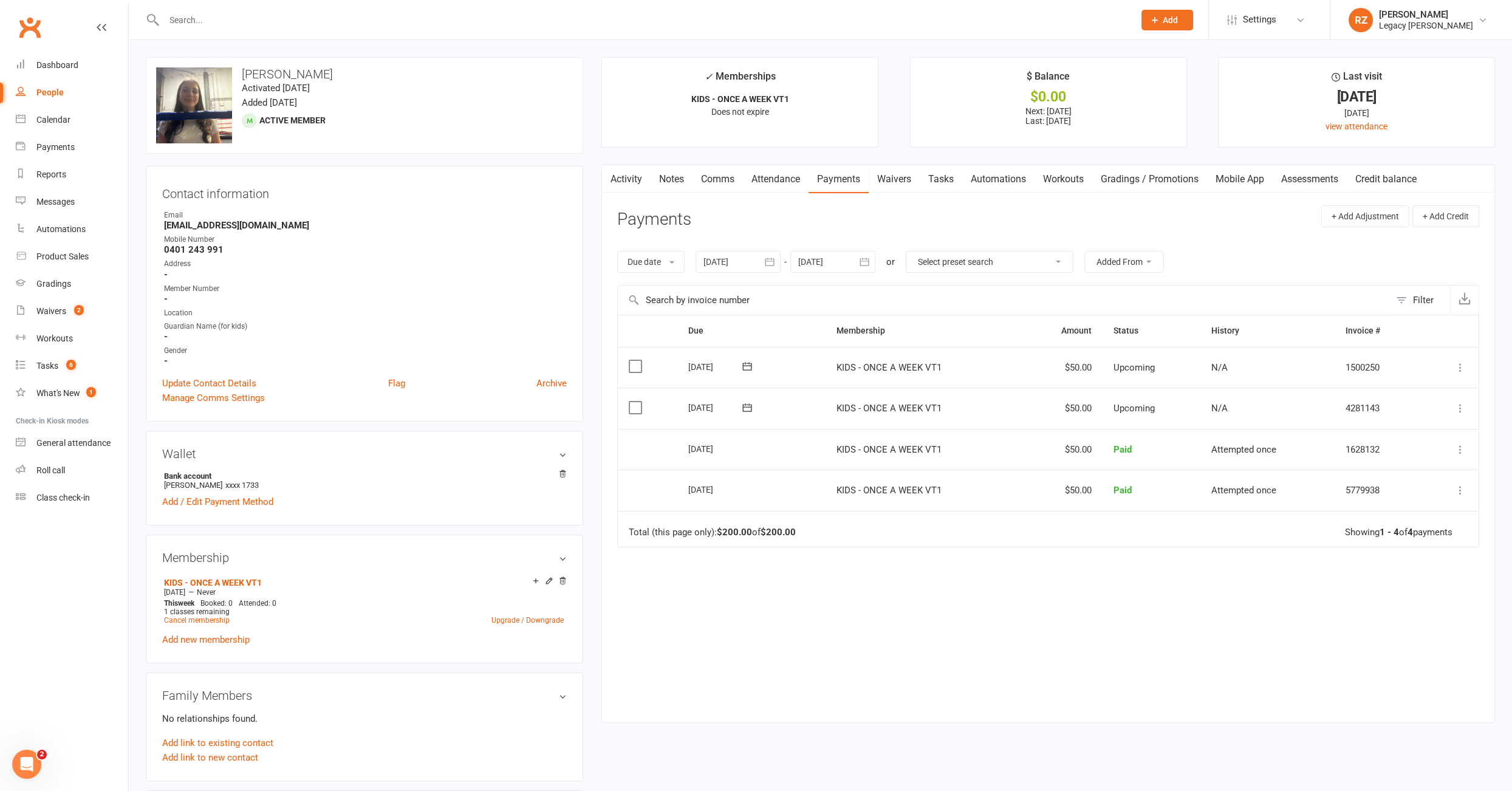
click at [830, 258] on div at bounding box center [832, 261] width 86 height 22
click at [960, 428] on button "31" at bounding box center [973, 430] width 26 height 22
type input "[DATE]"
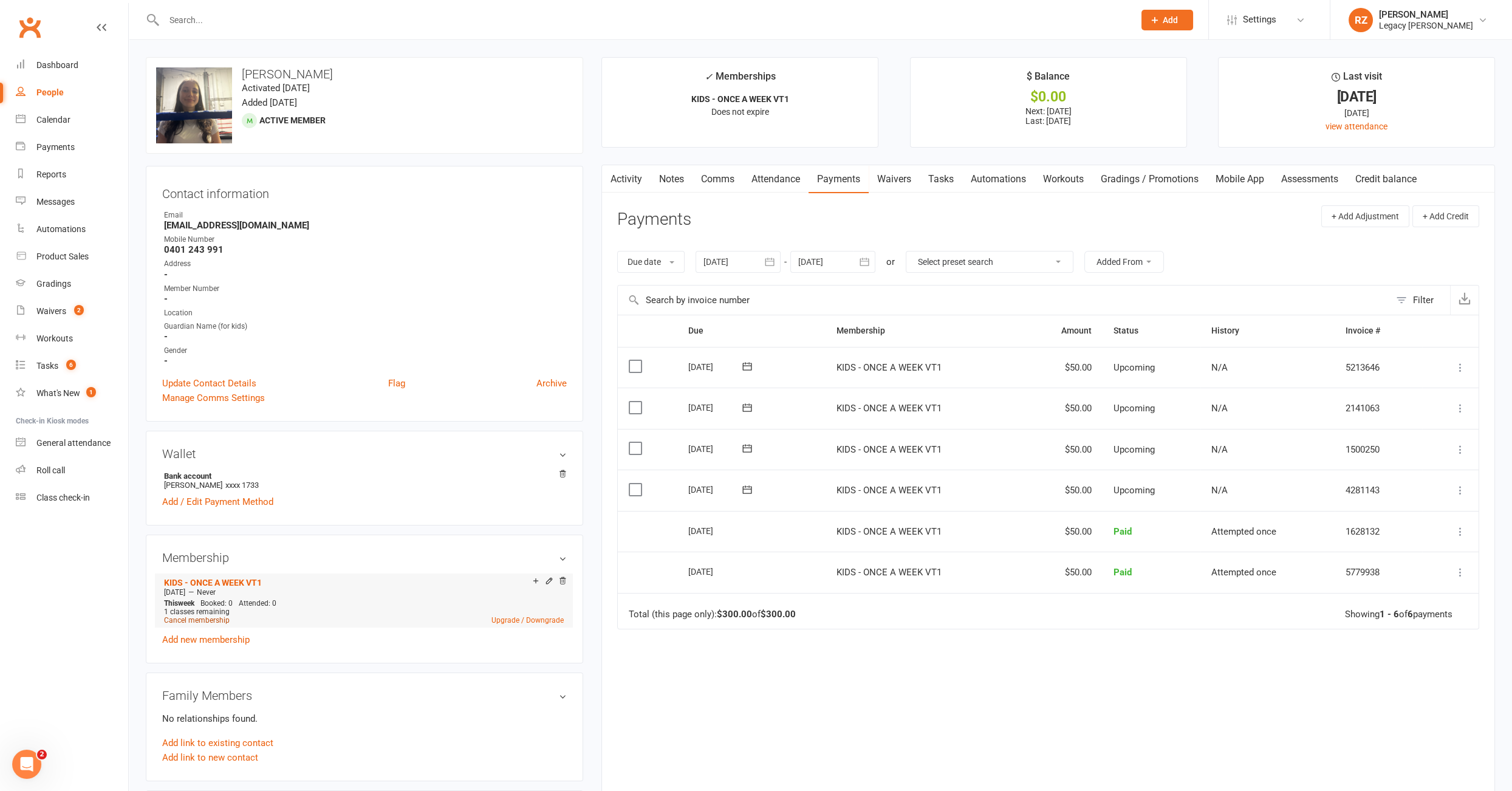
click at [211, 616] on link "Cancel membership" at bounding box center [197, 620] width 65 height 9
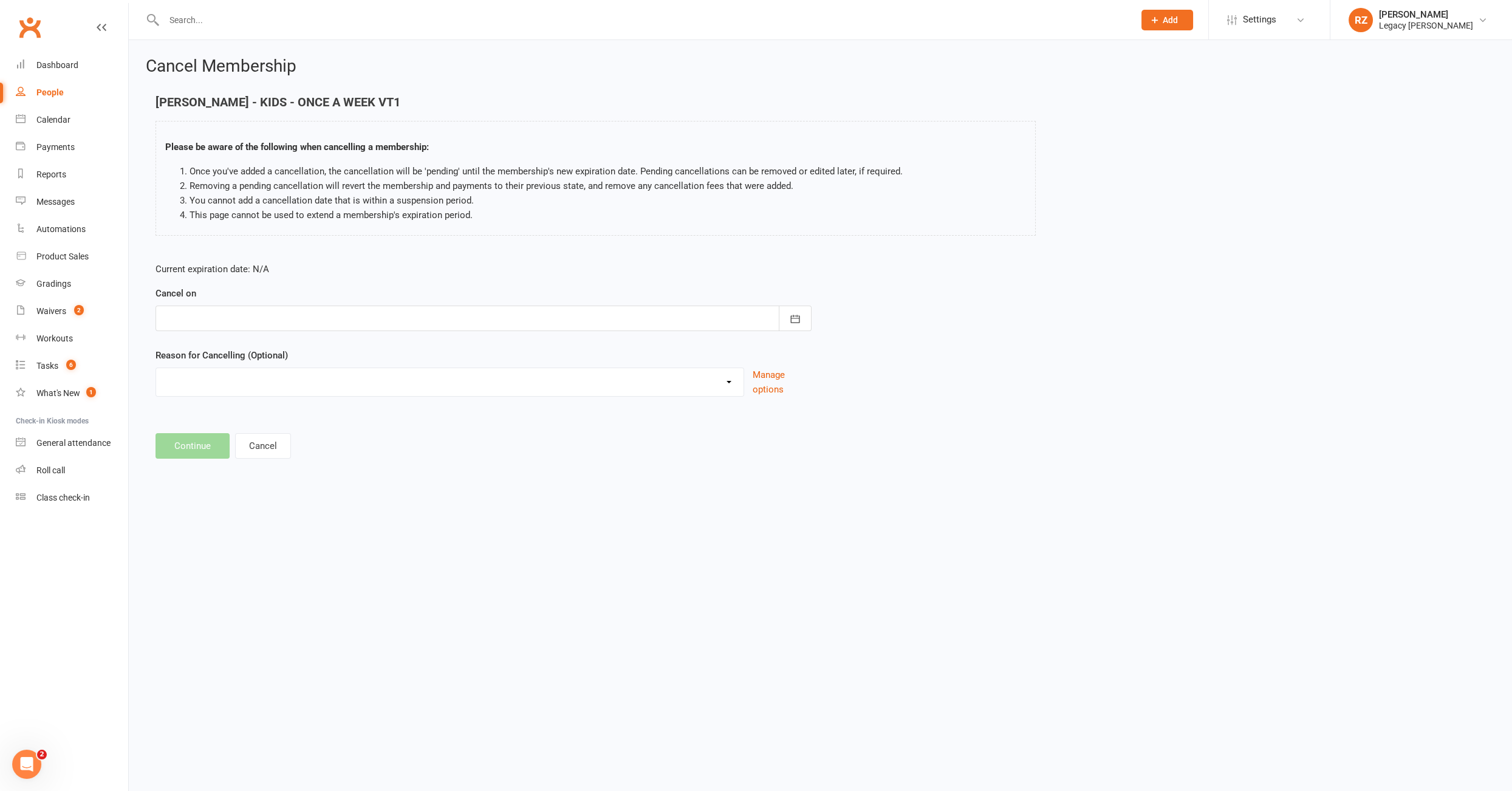
click at [272, 318] on div at bounding box center [483, 318] width 657 height 26
click at [285, 347] on strong "[DATE]" at bounding box center [271, 349] width 26 height 10
click at [172, 440] on span "October" at bounding box center [186, 443] width 33 height 11
click at [229, 437] on span "13" at bounding box center [232, 441] width 10 height 10
type input "13 Oct 2025"
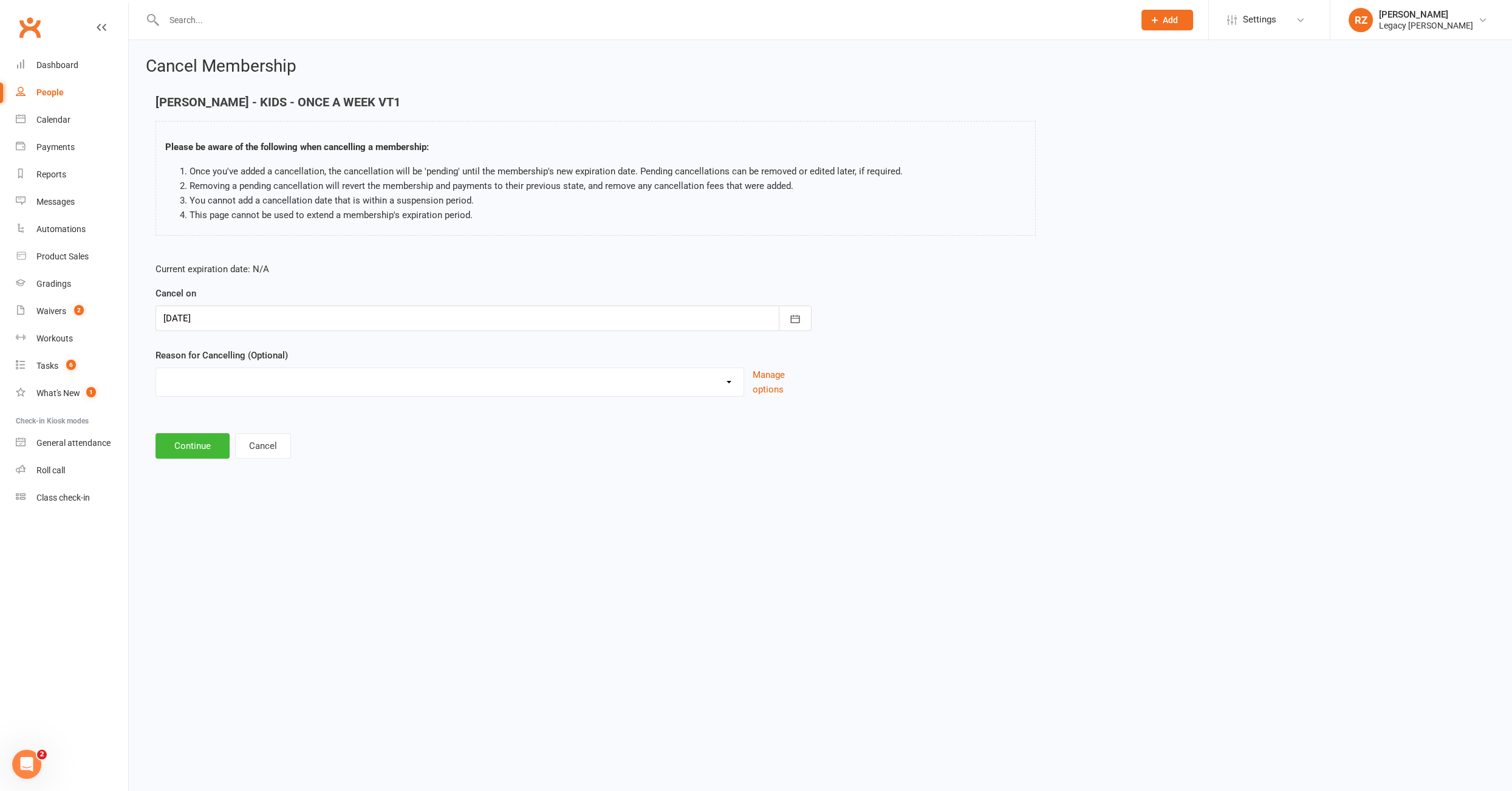
click at [220, 383] on select "Change to another Legacy Change to casual classes Financial reasons Holiday Ill…" at bounding box center [449, 380] width 587 height 24
select select "14"
click at [156, 368] on select "Change to another Legacy Change to casual classes Financial reasons Holiday Ill…" at bounding box center [449, 380] width 587 height 24
click at [231, 433] on input at bounding box center [483, 446] width 657 height 26
click at [197, 447] on input "changes to a different sport" at bounding box center [483, 446] width 657 height 26
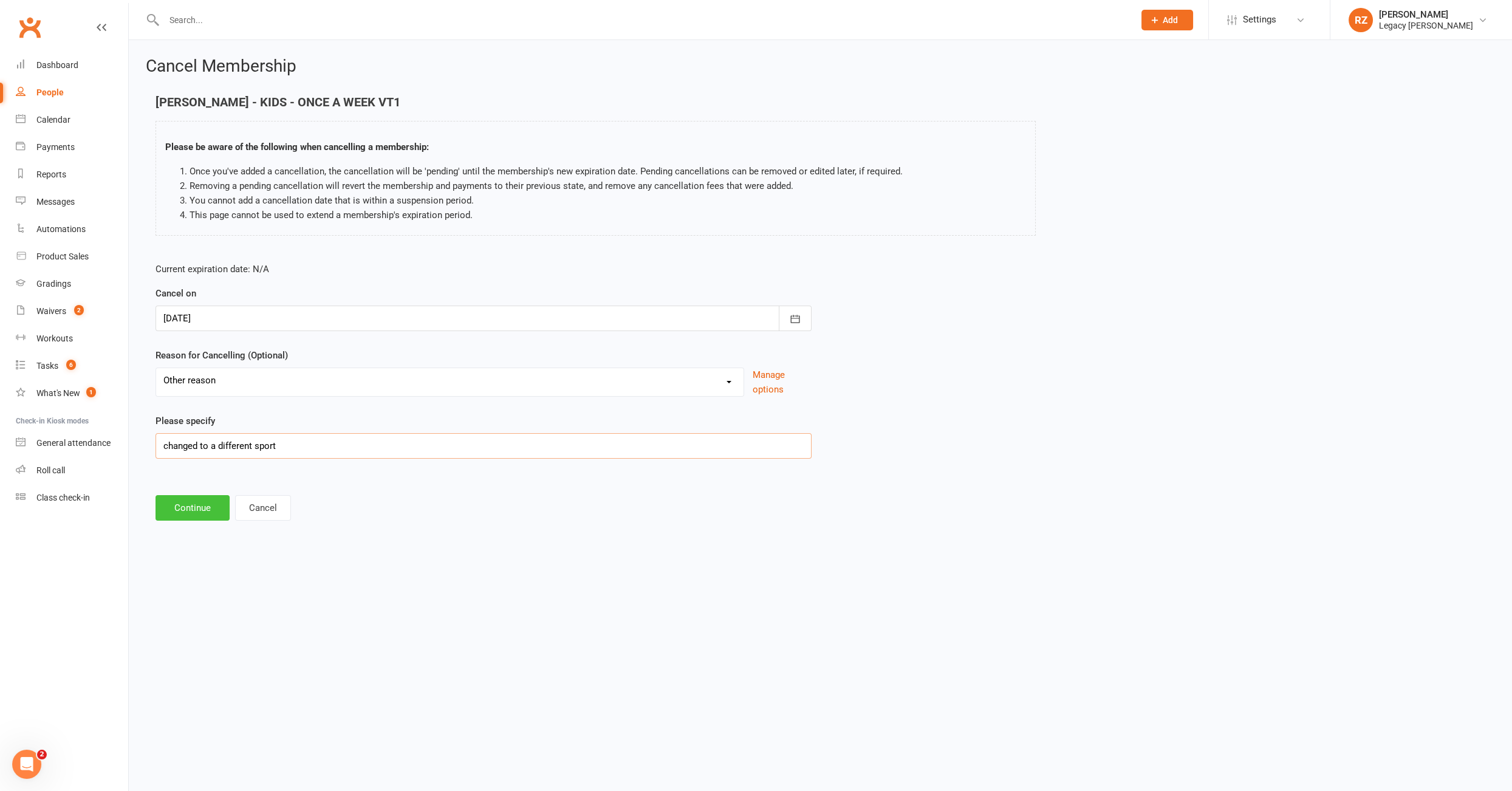
type input "changed to a different sport"
click at [190, 496] on button "Continue" at bounding box center [192, 507] width 74 height 26
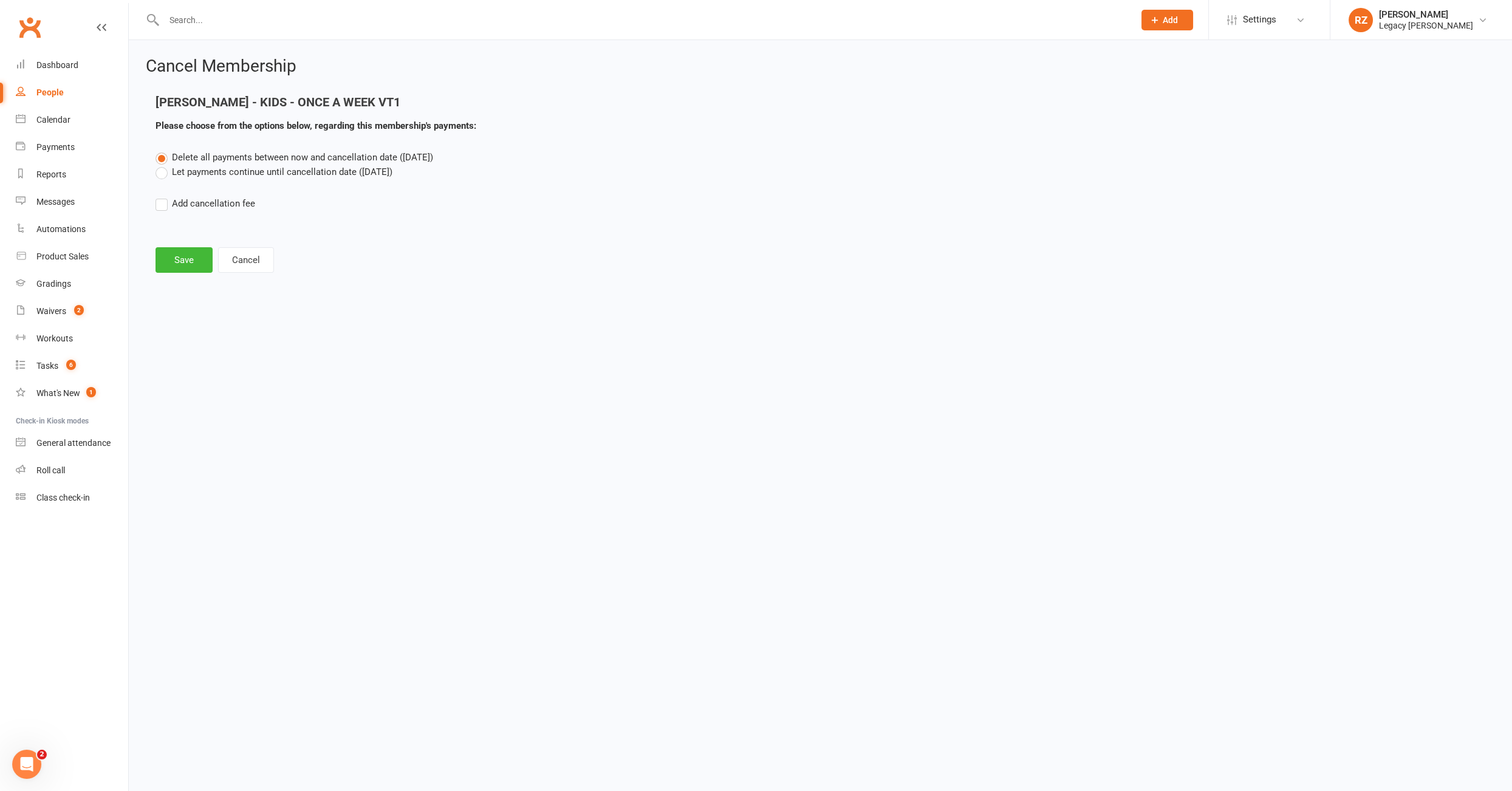
click at [166, 176] on label "Let payments continue until cancellation date (Oct 13, 2025)" at bounding box center [274, 171] width 237 height 14
click at [163, 164] on input "Let payments continue until cancellation date (Oct 13, 2025)" at bounding box center [160, 164] width 8 height 0
click at [186, 265] on button "Save" at bounding box center [184, 260] width 57 height 26
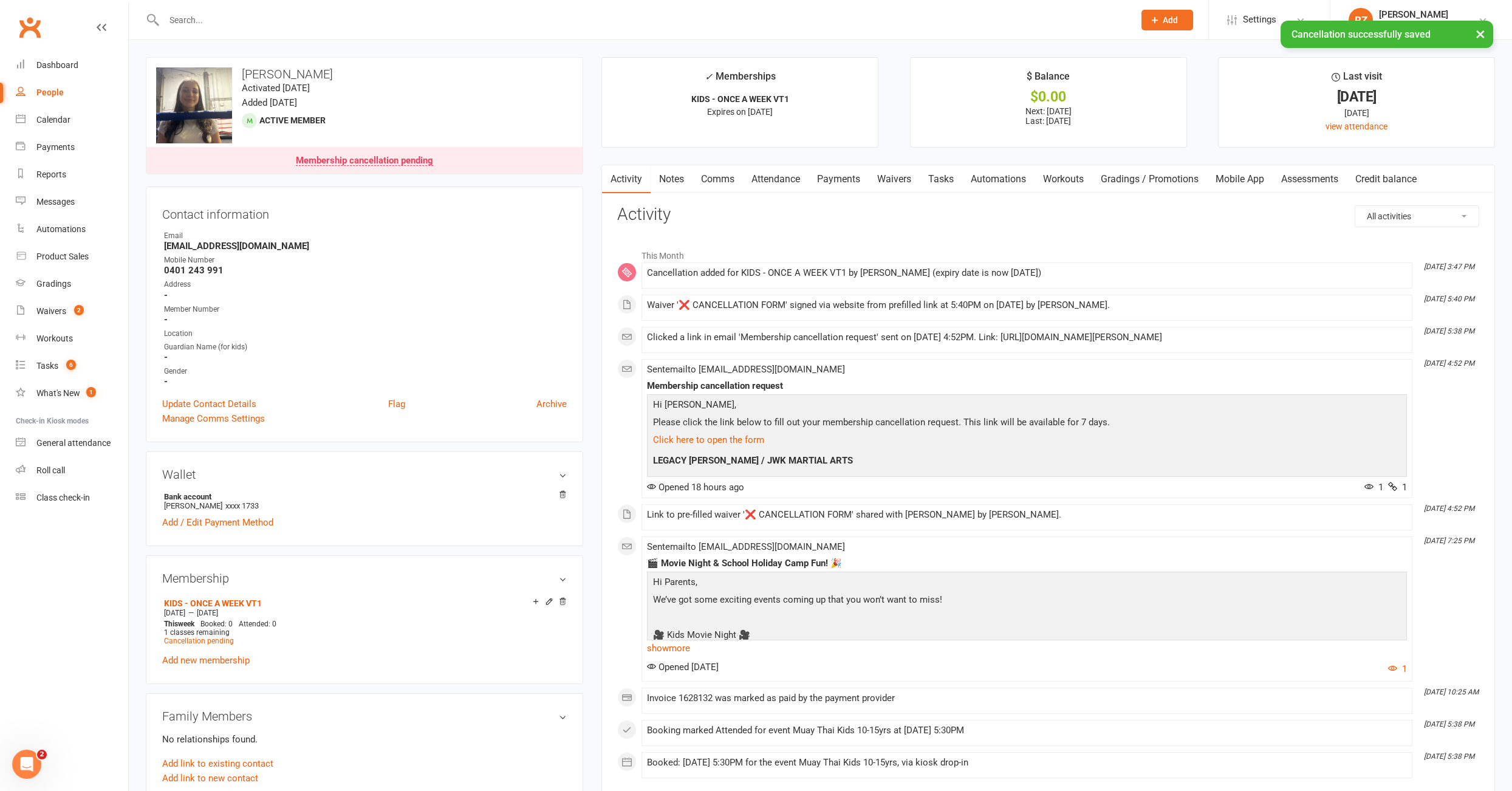
click at [836, 173] on link "Payments" at bounding box center [838, 179] width 61 height 28
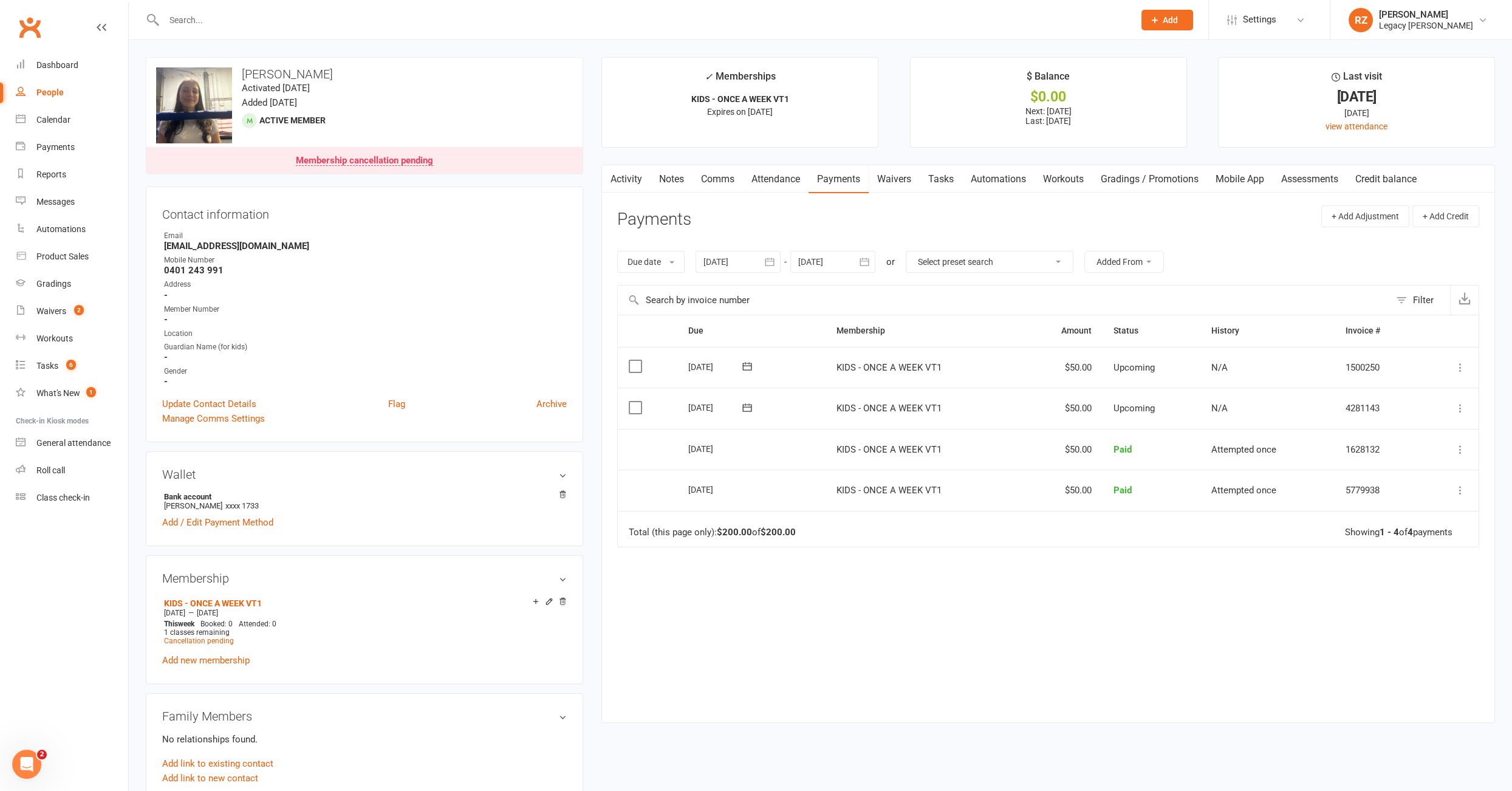
click at [321, 30] on div at bounding box center [636, 19] width 980 height 39
click at [318, 27] on input "text" at bounding box center [643, 20] width 965 height 17
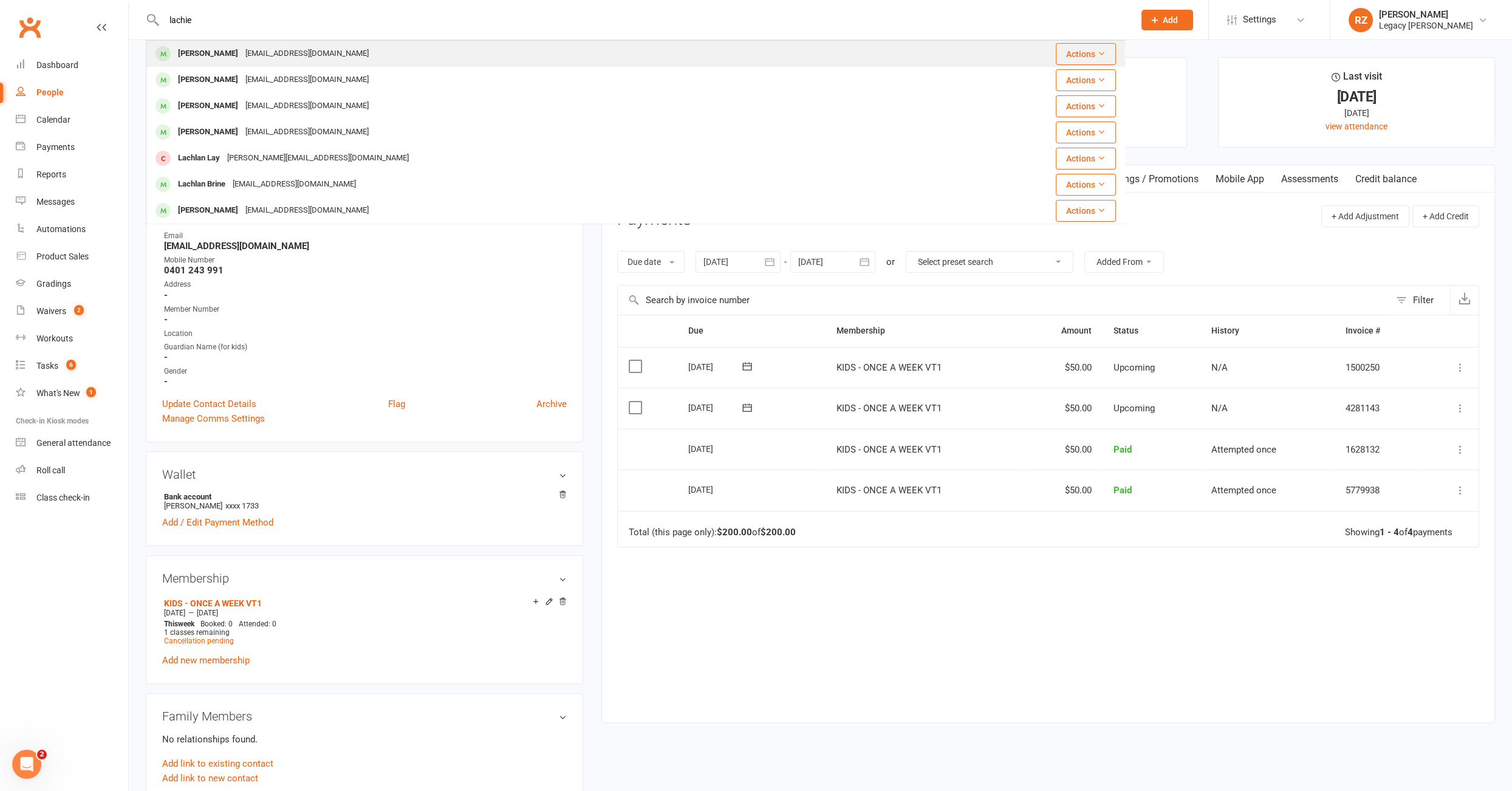
type input "lachie"
click at [302, 52] on div "piptriggs@gmail.com" at bounding box center [308, 54] width 131 height 17
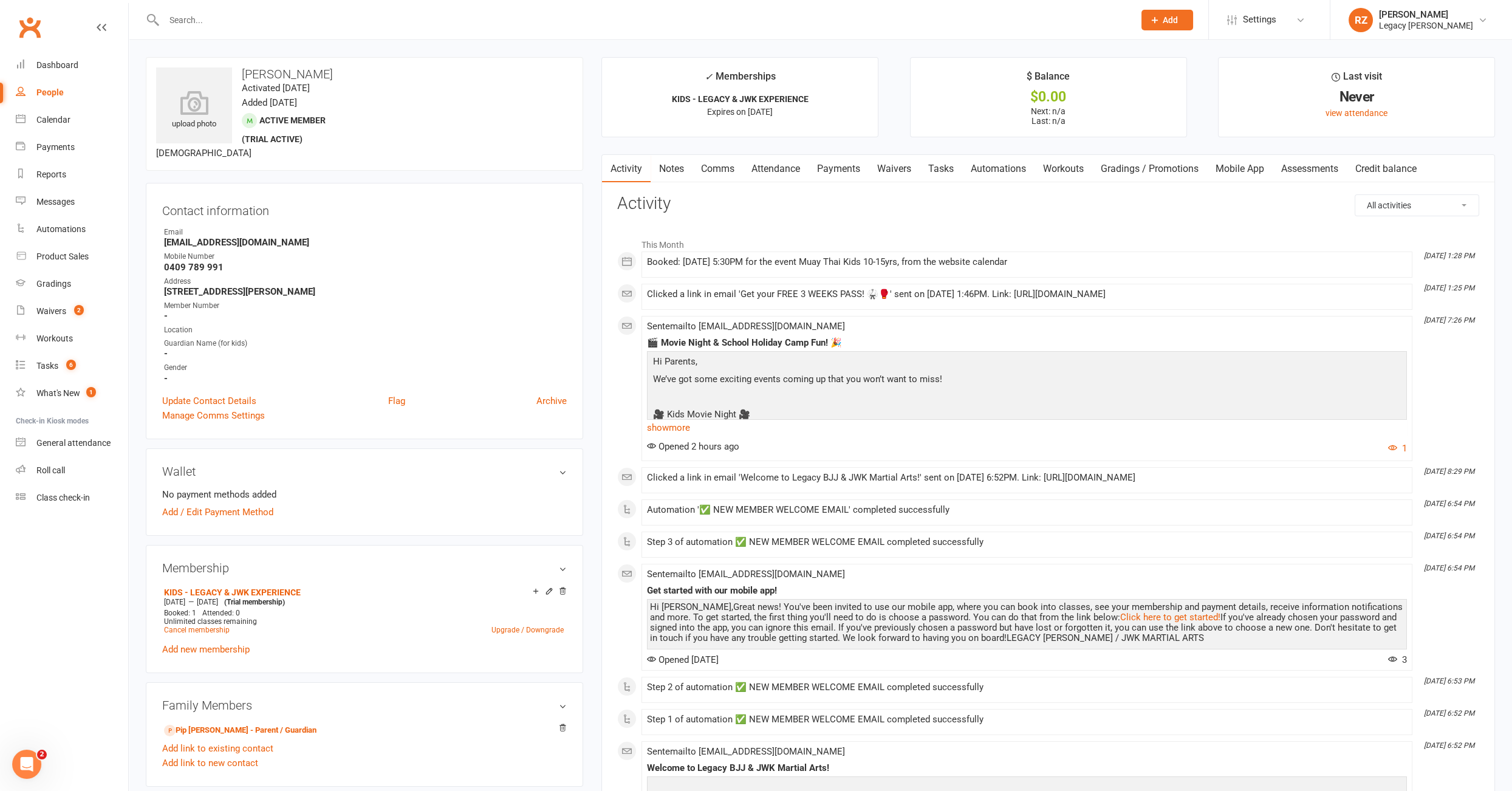
click at [222, 17] on input "text" at bounding box center [643, 20] width 965 height 17
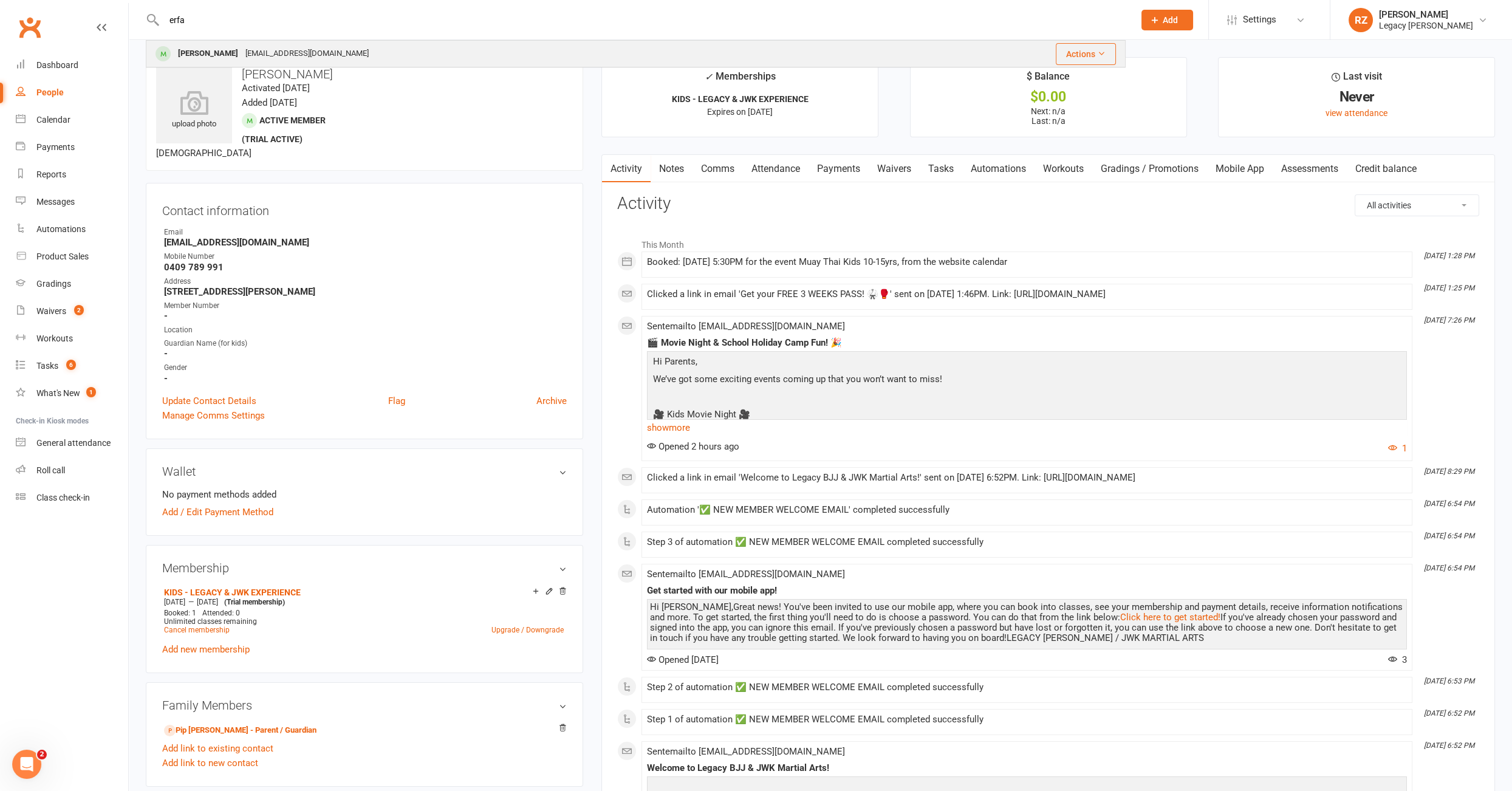
type input "erfa"
click at [189, 54] on div "Erfan Lapechi" at bounding box center [208, 54] width 67 height 17
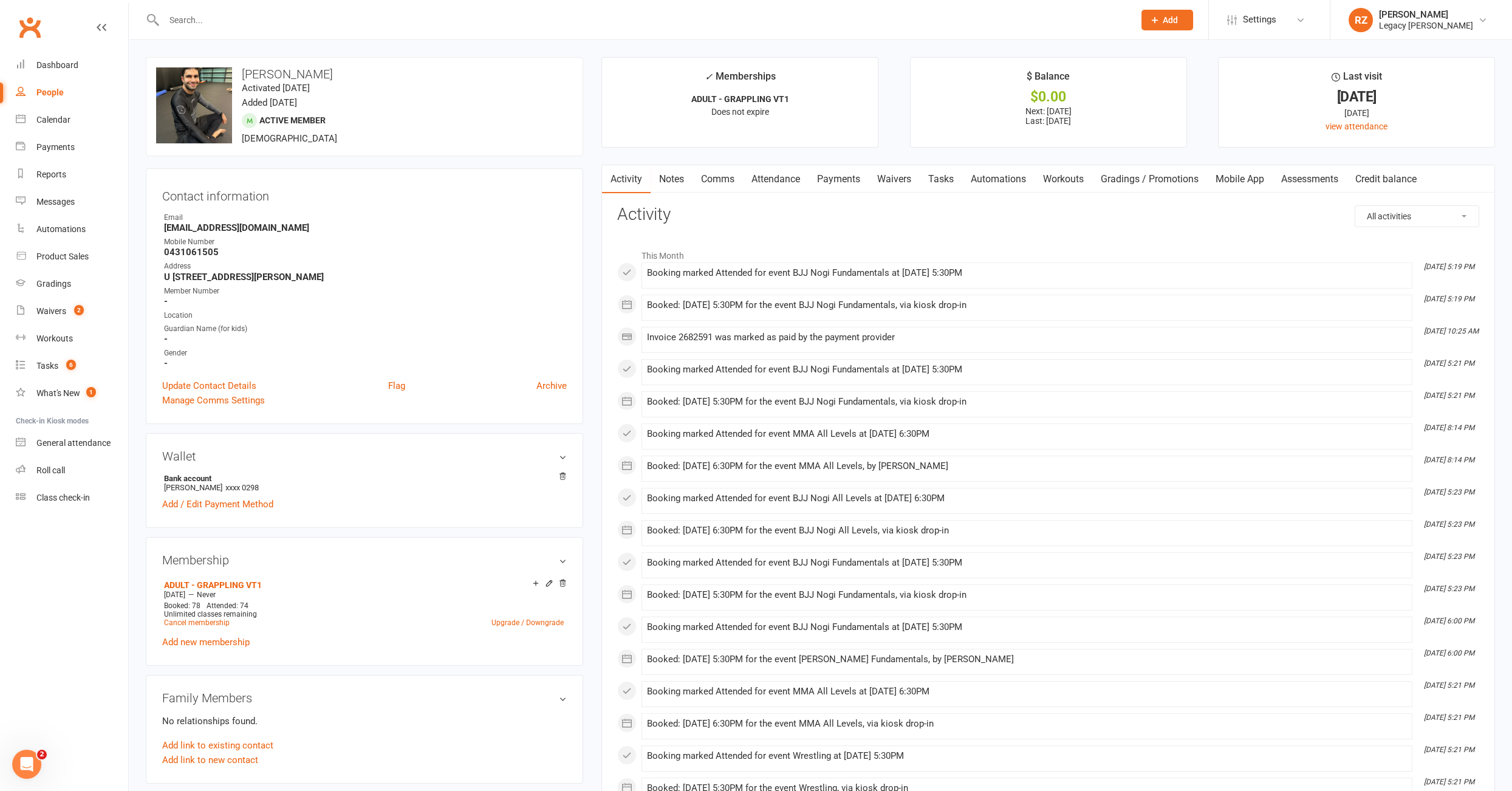
click at [829, 178] on link "Payments" at bounding box center [838, 179] width 61 height 28
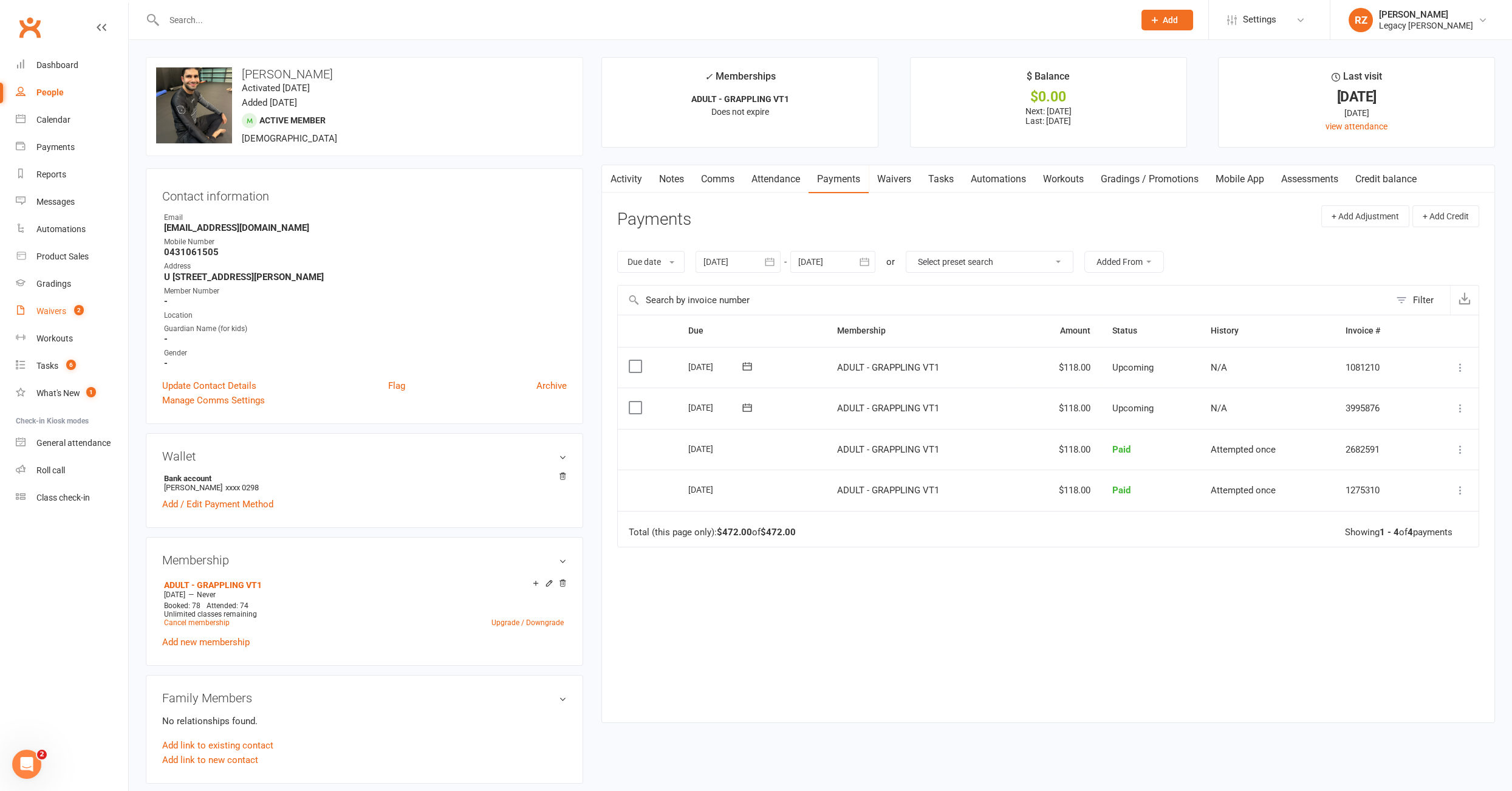
click at [60, 299] on link "Waivers 2" at bounding box center [71, 311] width 112 height 27
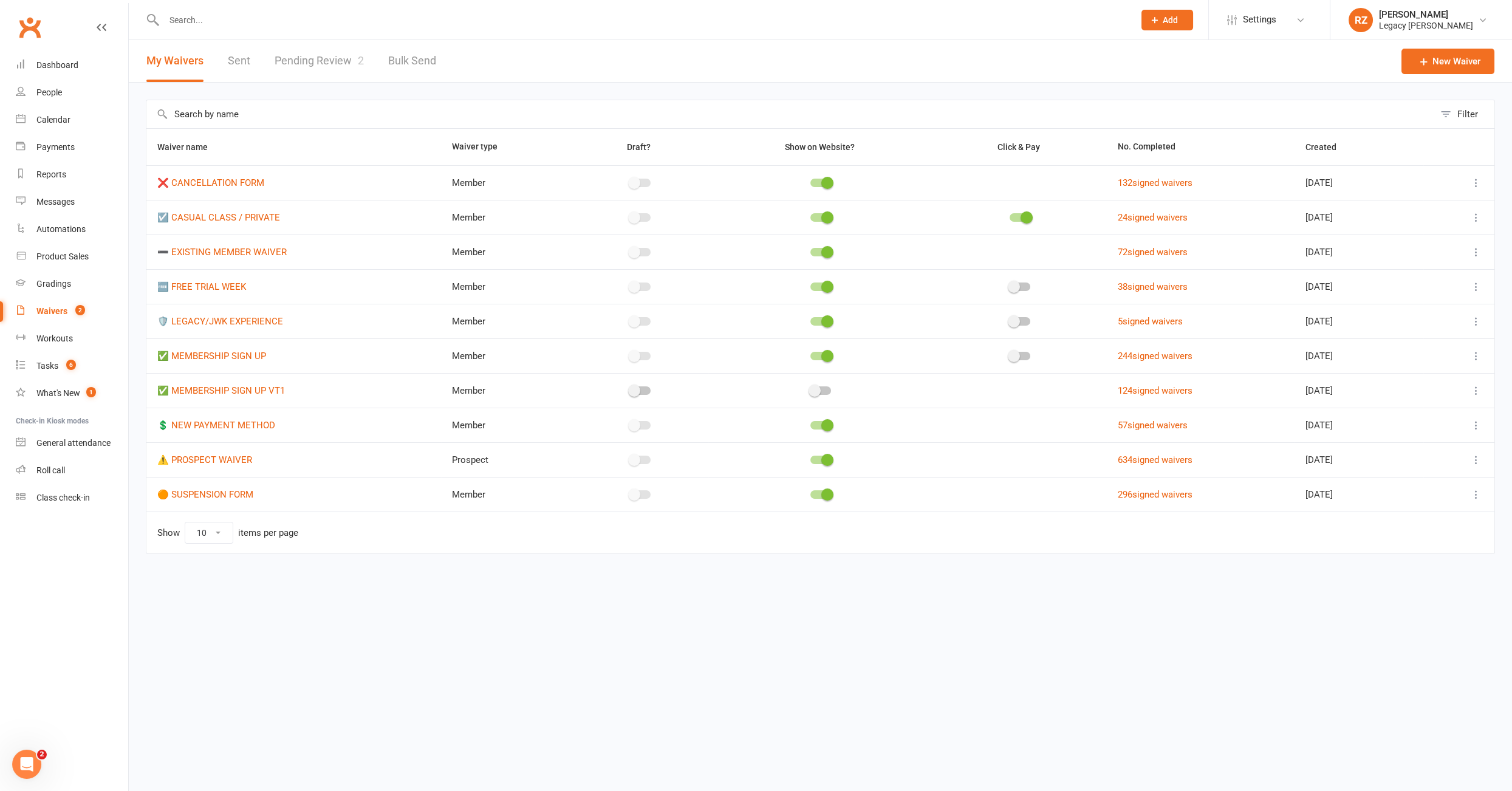
click at [326, 65] on link "Pending Review 2" at bounding box center [319, 62] width 89 height 42
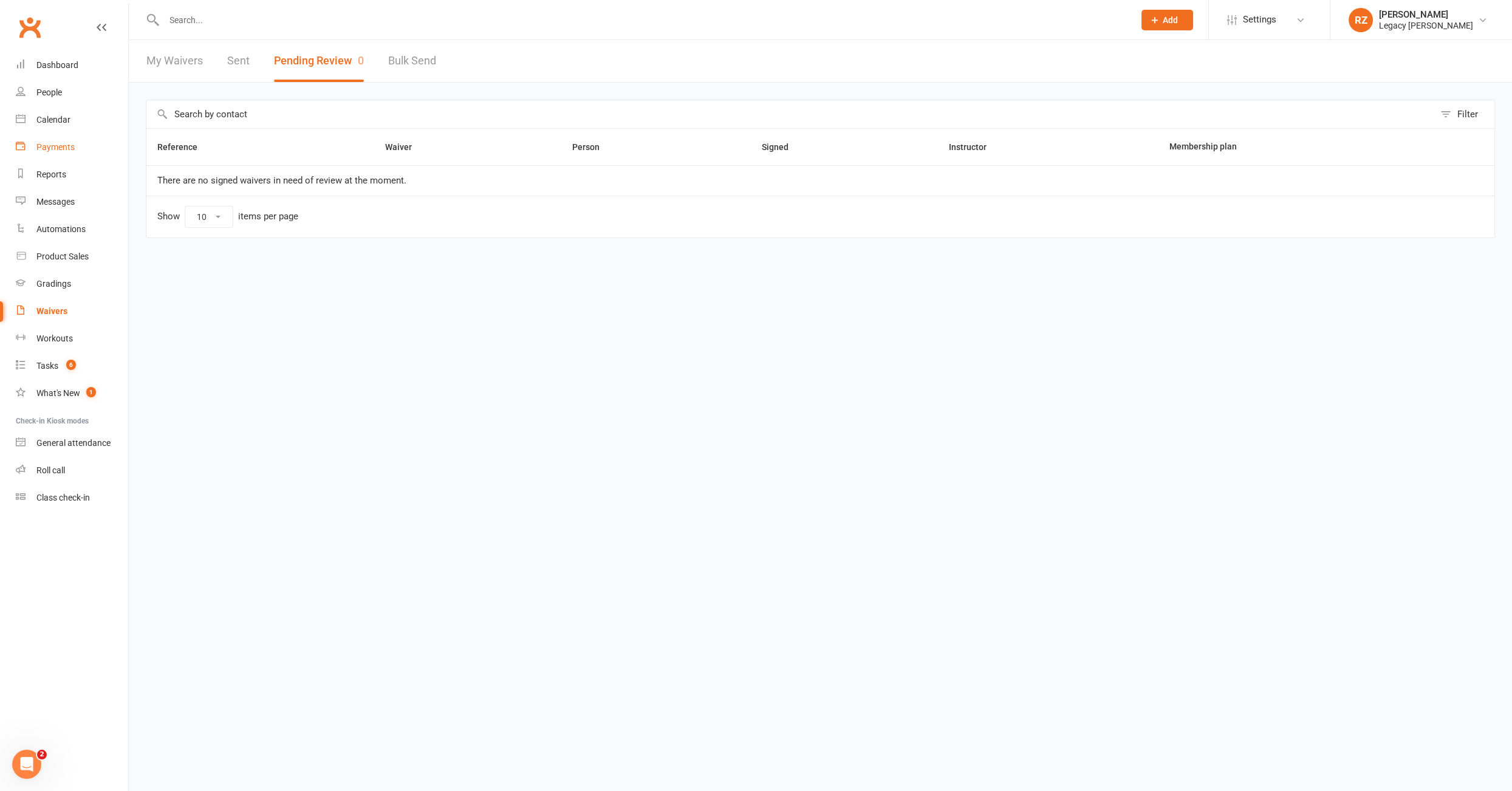
click at [58, 147] on div "Payments" at bounding box center [56, 147] width 38 height 10
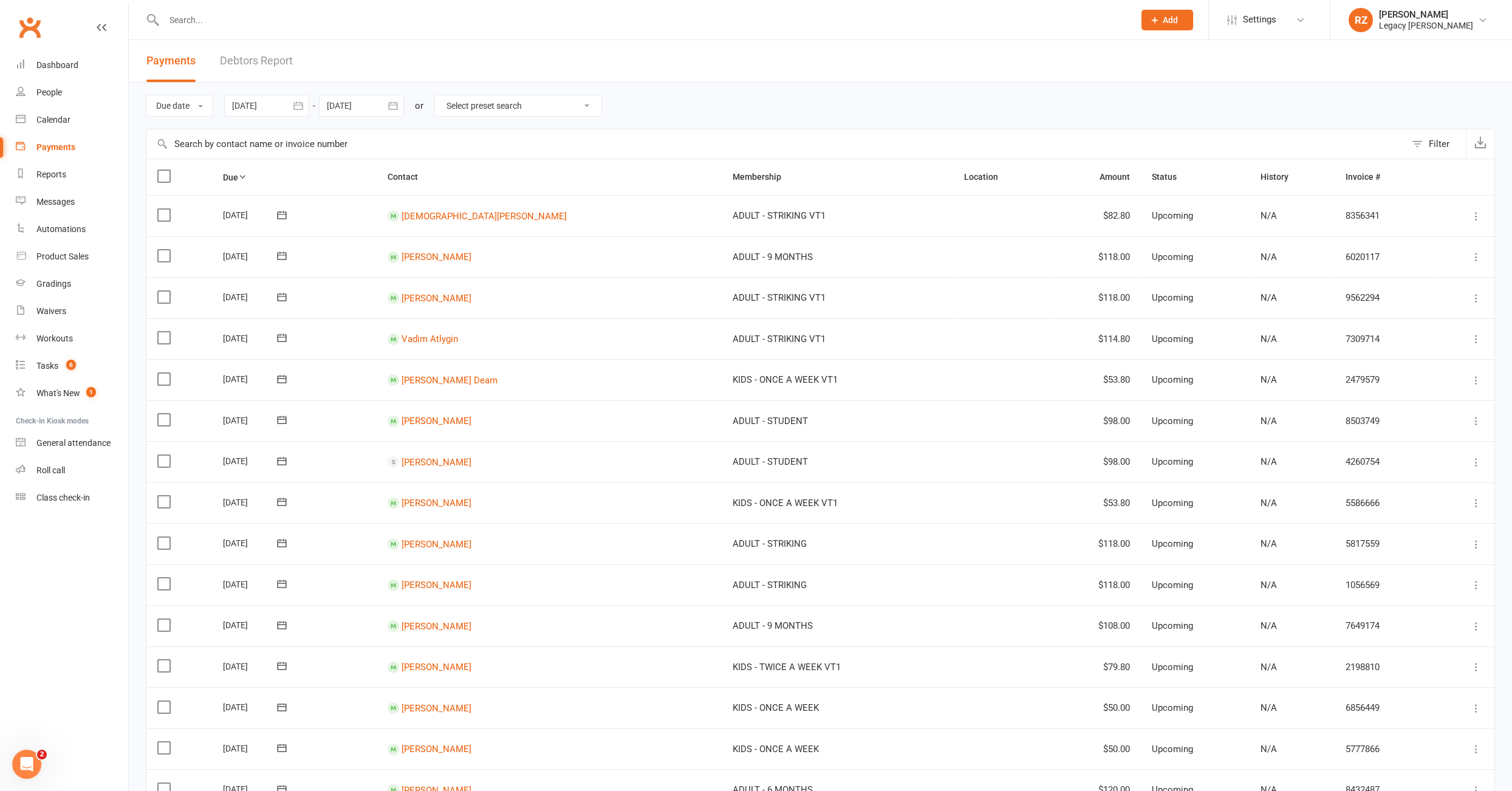
click at [242, 63] on link "Debtors Report" at bounding box center [257, 62] width 73 height 42
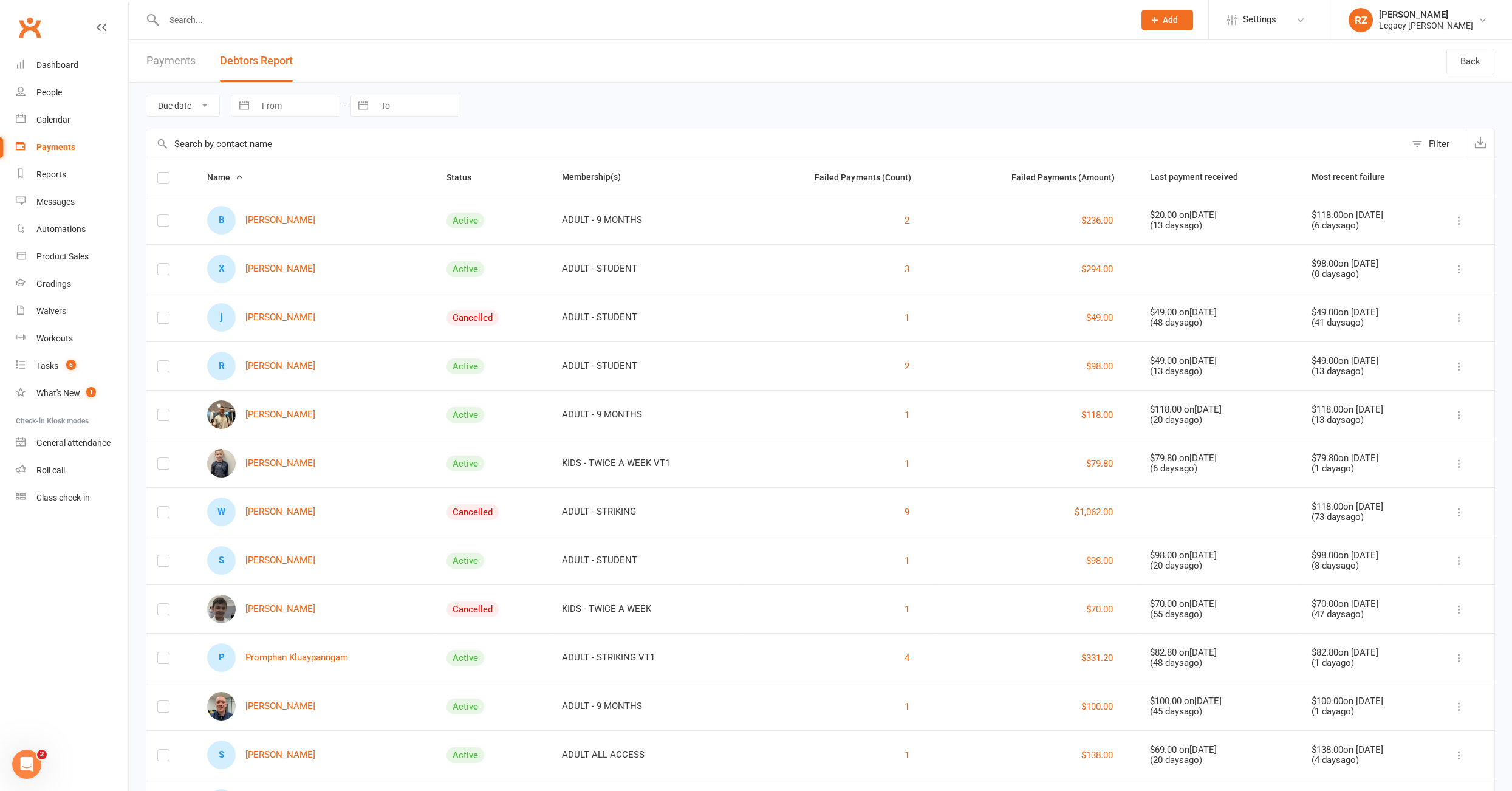
click at [1450, 147] on div "Filter" at bounding box center [1439, 143] width 20 height 14
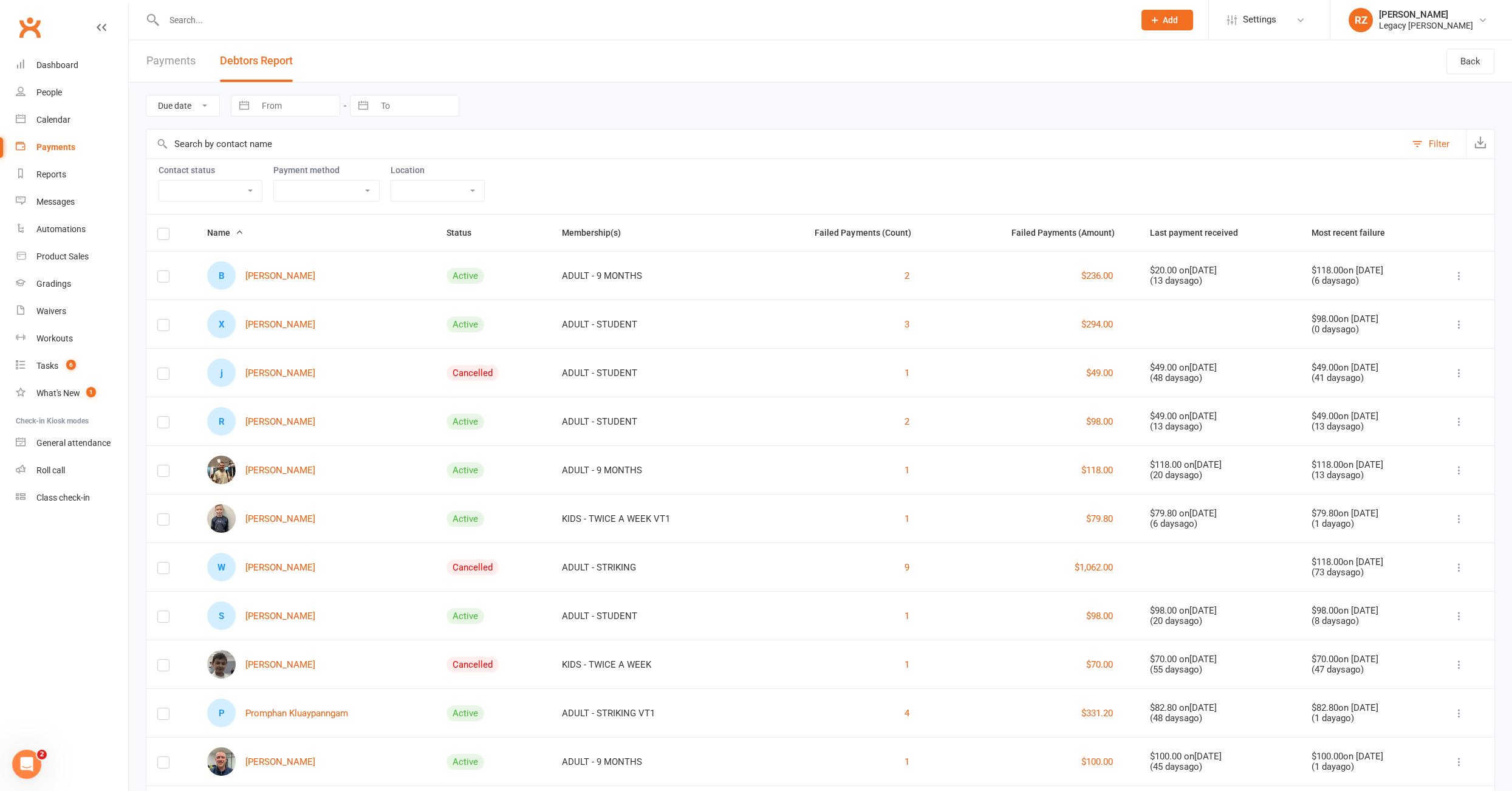
click at [246, 186] on select "Active member Suspended member Cancelled member Not attending" at bounding box center [211, 190] width 103 height 20
select select "Active"
click at [160, 181] on select "Active member Suspended member Cancelled member Not attending" at bounding box center [211, 190] width 103 height 20
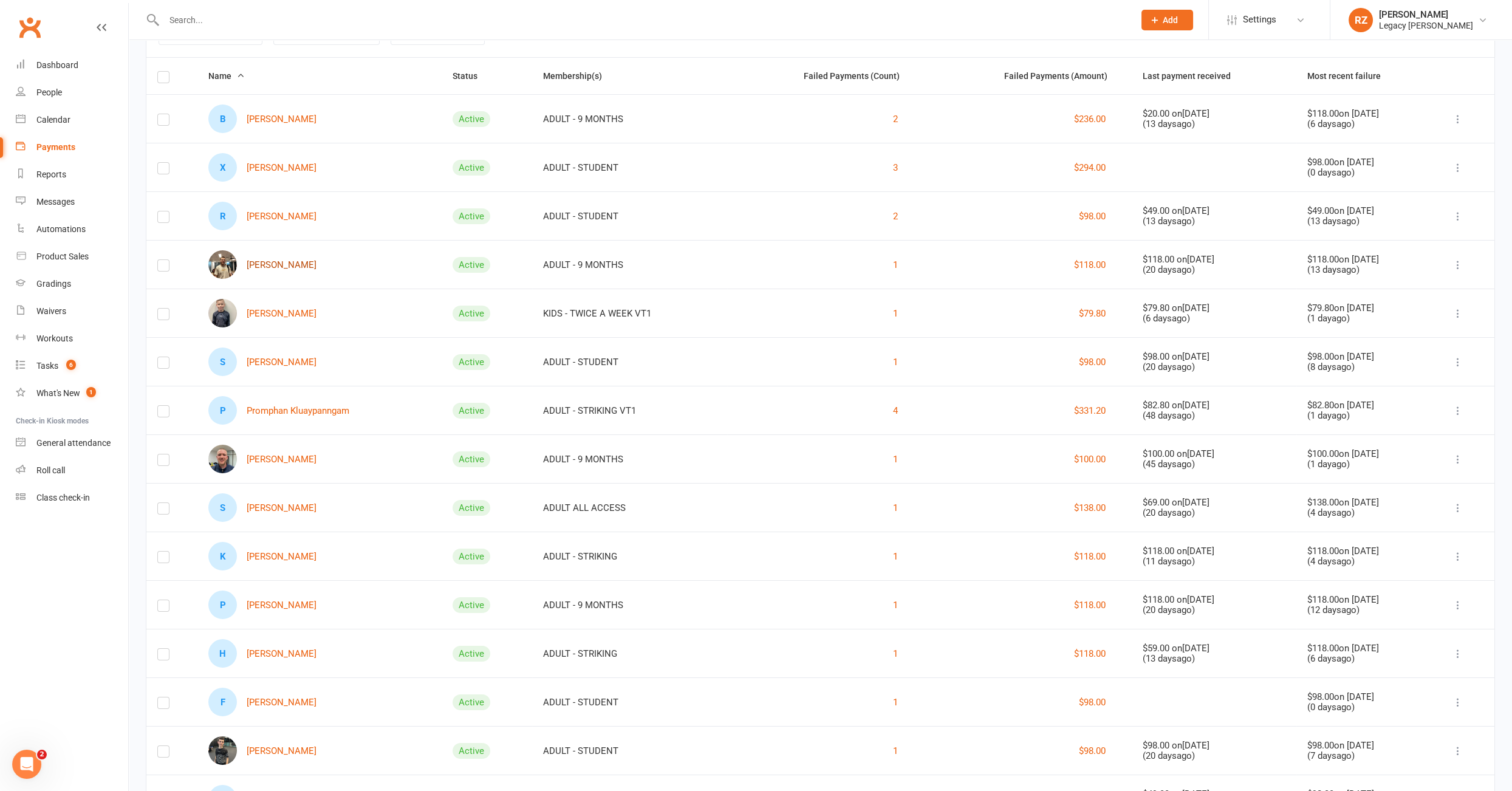
scroll to position [160, 0]
drag, startPoint x: 257, startPoint y: 268, endPoint x: 529, endPoint y: 5, distance: 378.4
click at [0, 0] on ui-view "Prospect Member Non-attending contact Class / event Appointment Grading event T…" at bounding box center [756, 390] width 1512 height 1092
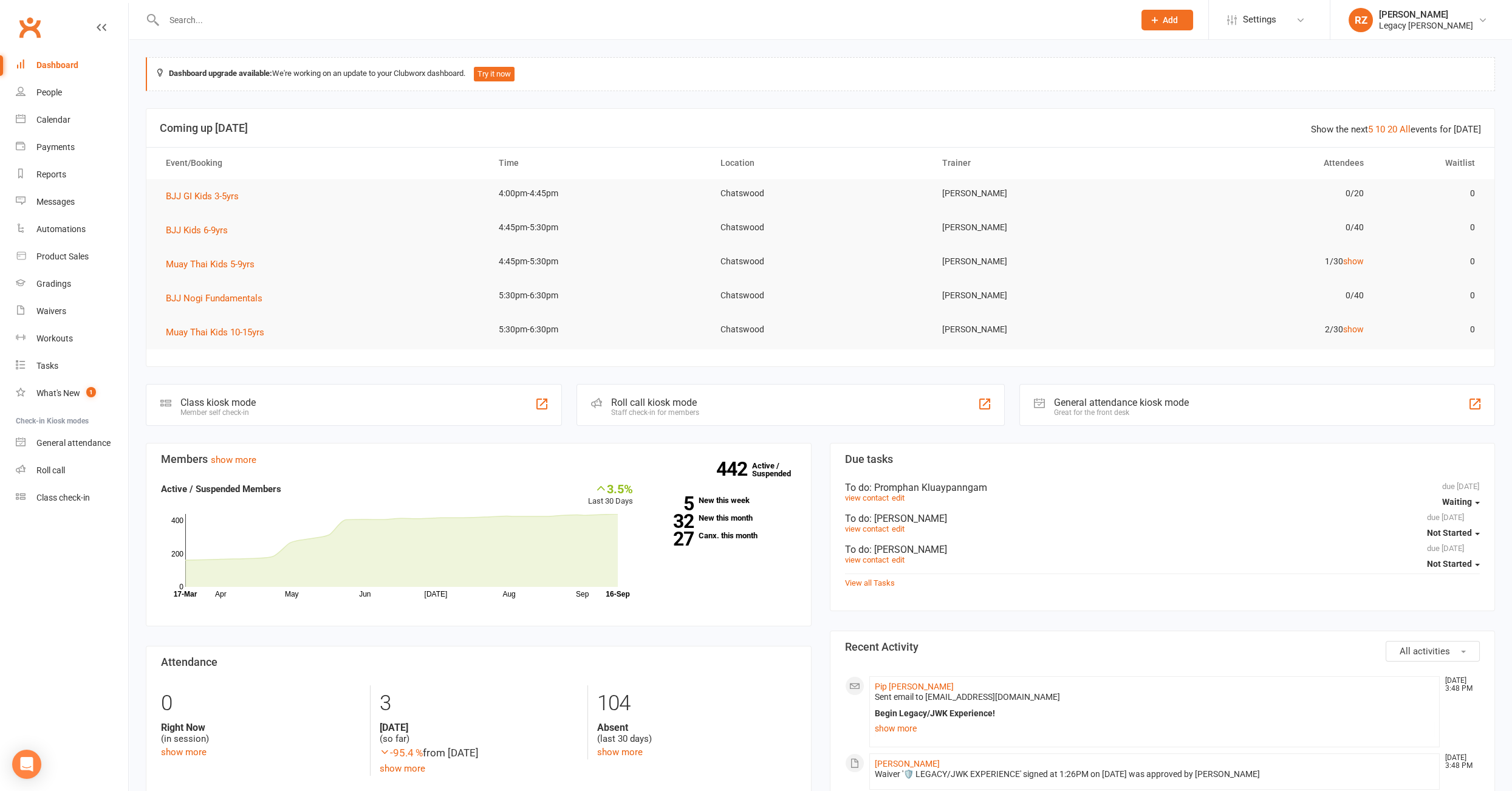
click at [528, 22] on input "text" at bounding box center [643, 20] width 965 height 17
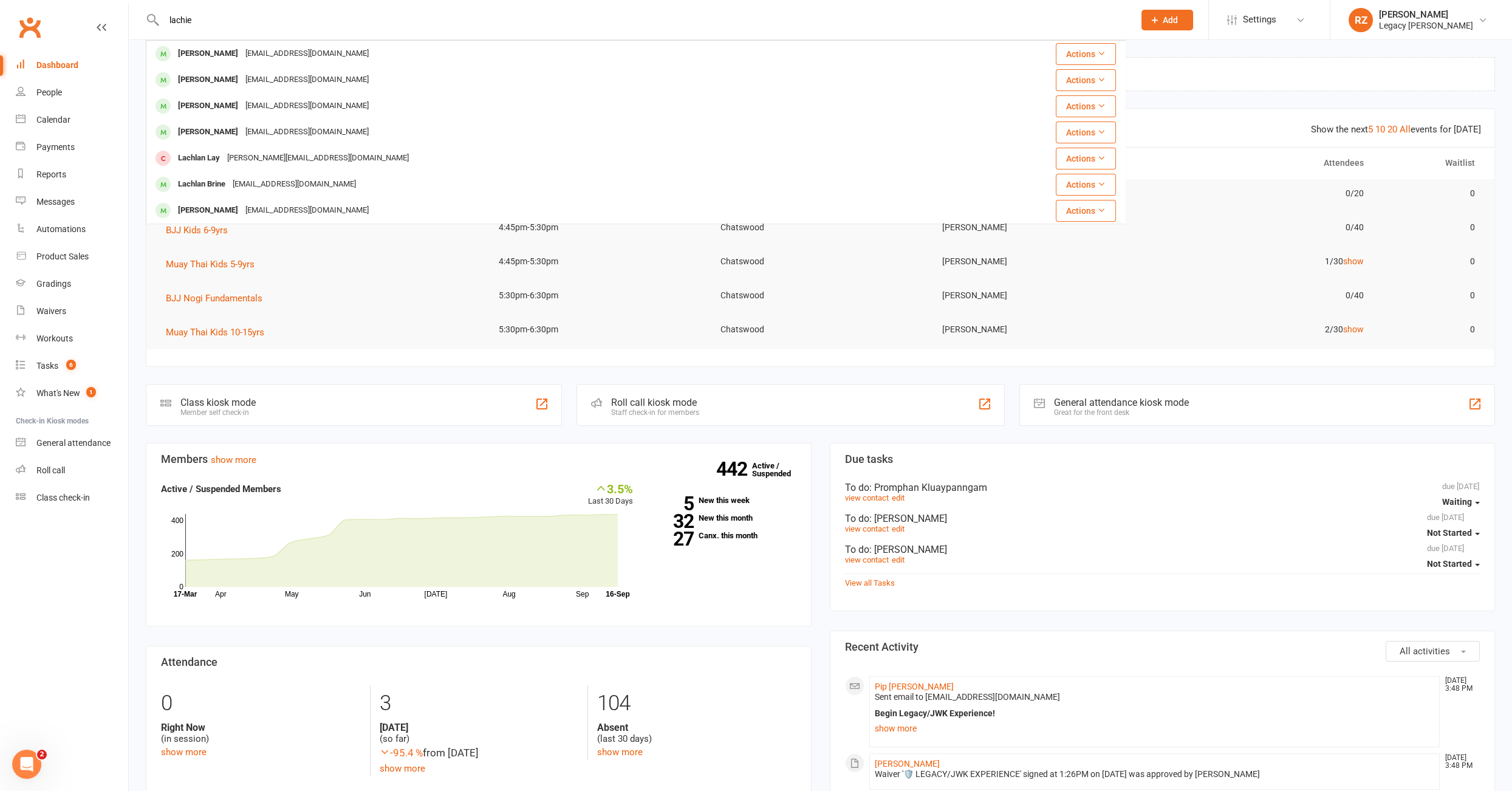
type input "lachie"
click at [372, 38] on div "lachie Lachie Triggs piptriggs@gmail.com Actions Erfan Lapechi lapechie@gmail.c…" at bounding box center [636, 19] width 980 height 39
click at [364, 48] on div "Lachie Triggs piptriggs@gmail.com" at bounding box center [542, 54] width 790 height 25
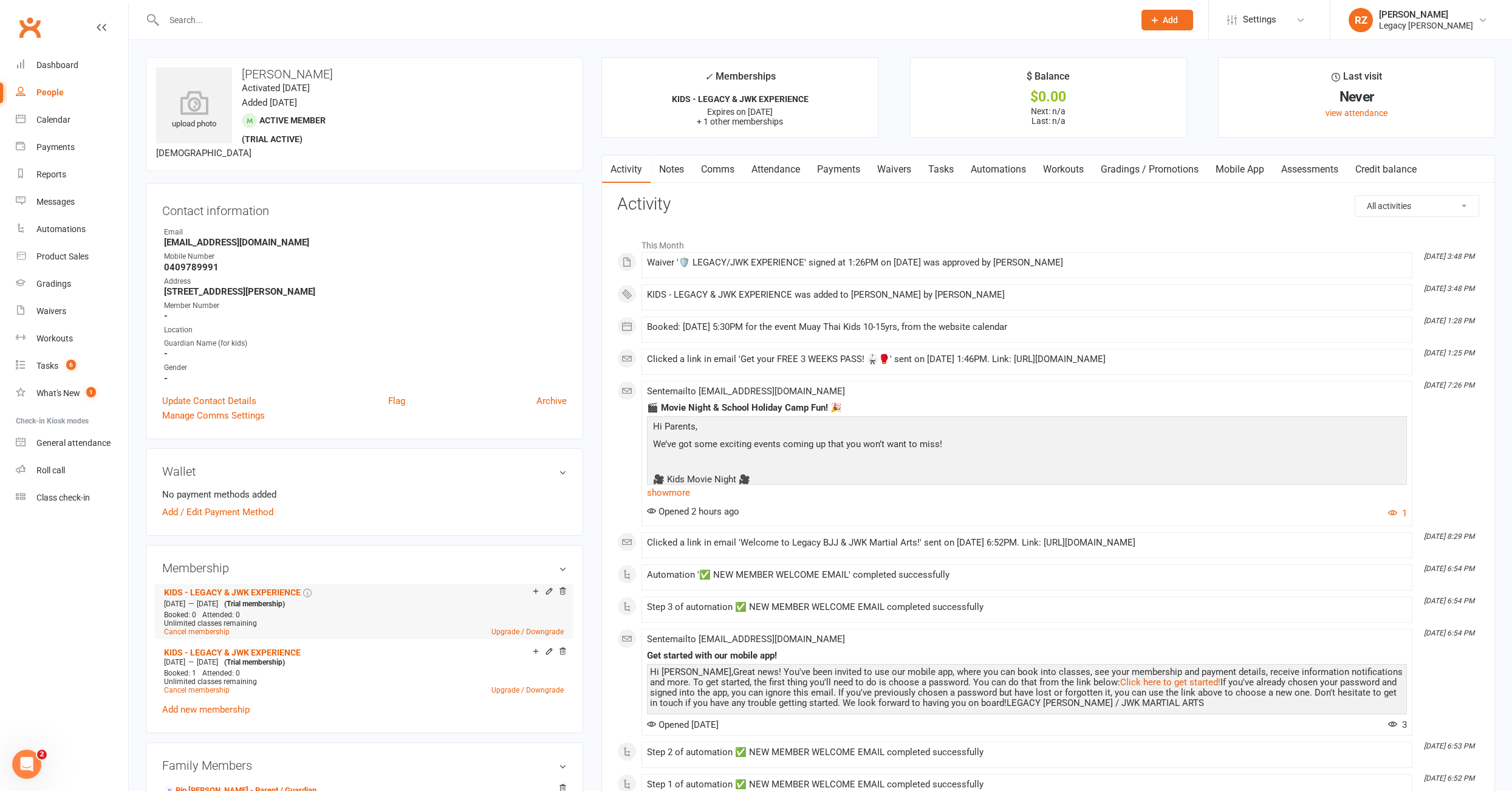
scroll to position [5, 0]
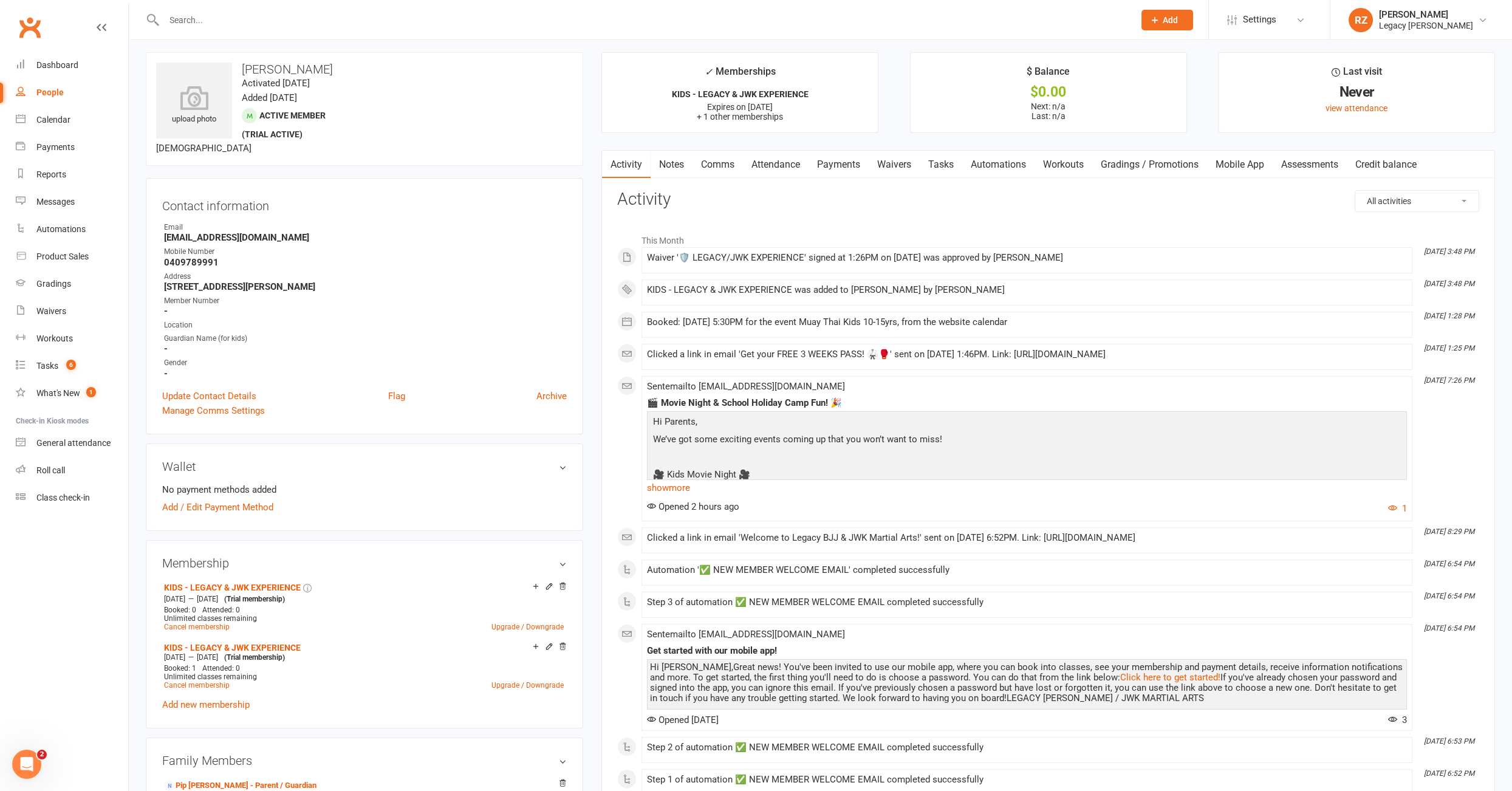
click at [779, 163] on link "Attendance" at bounding box center [776, 164] width 65 height 28
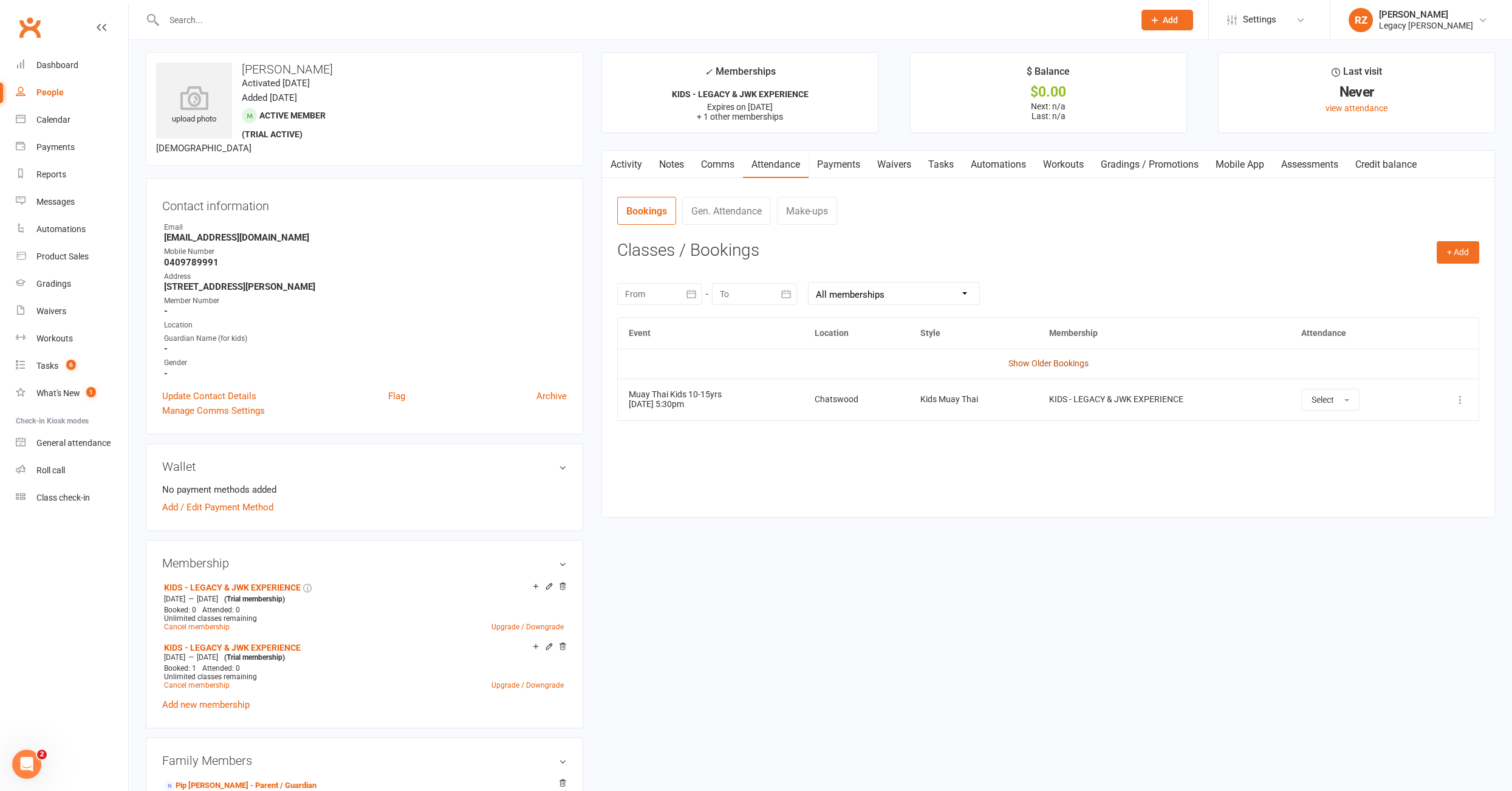
click at [1052, 364] on link "Show Older Bookings" at bounding box center [1048, 363] width 80 height 10
click at [565, 645] on icon at bounding box center [563, 646] width 6 height 7
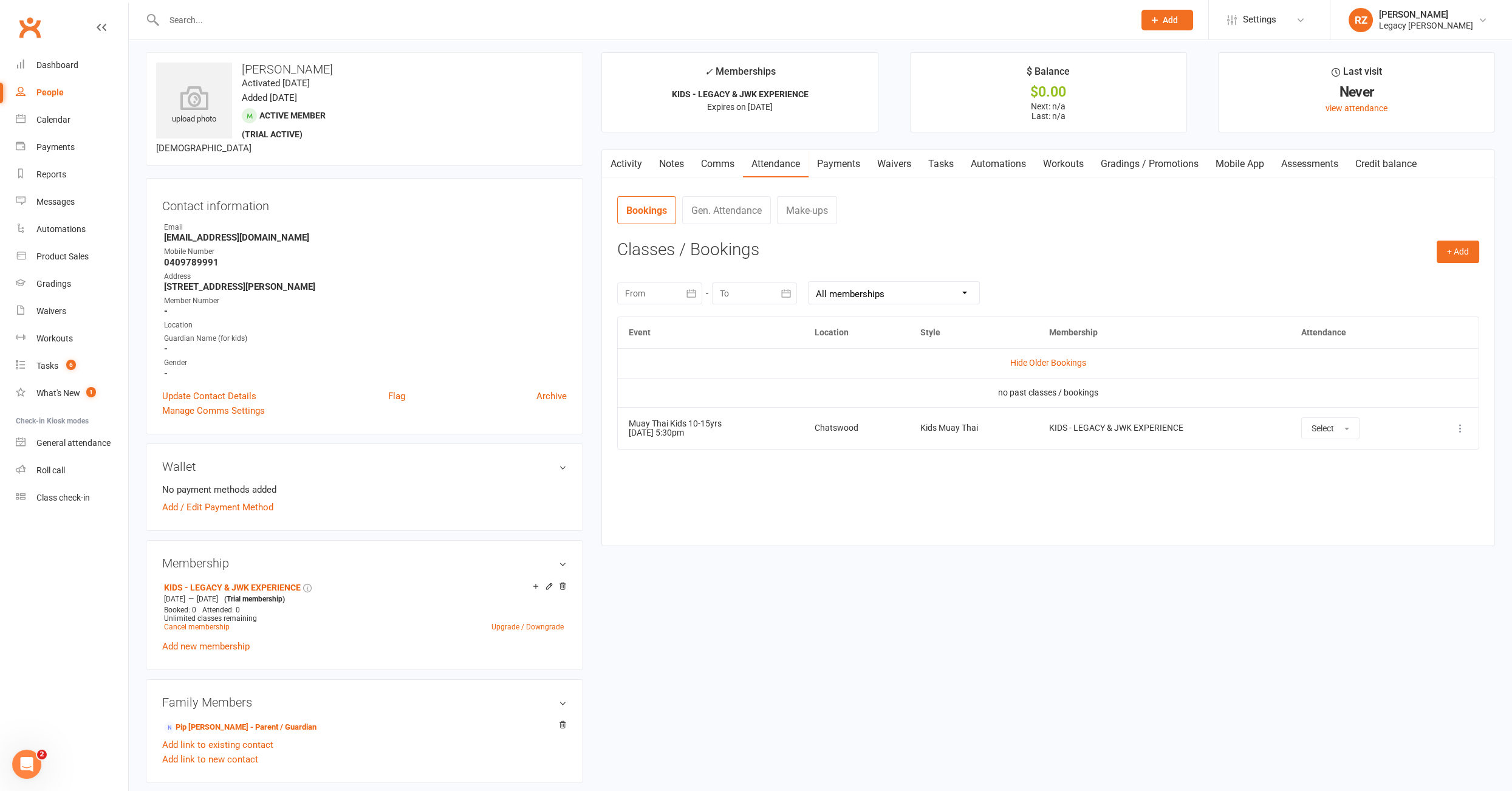
click at [224, 18] on input "text" at bounding box center [643, 20] width 965 height 17
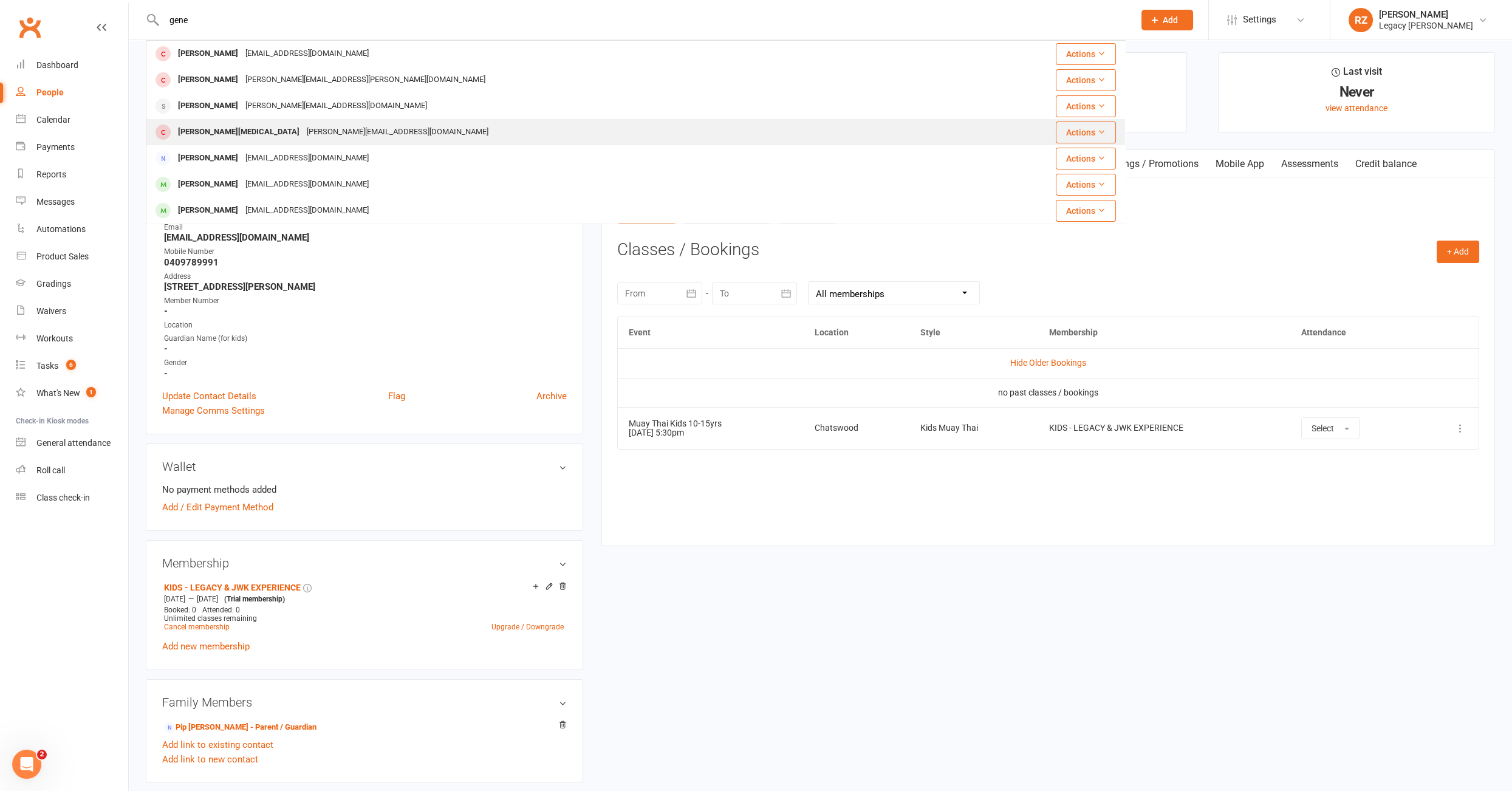
type input "gene"
click at [193, 132] on div "Genevieve Crutch" at bounding box center [238, 132] width 129 height 17
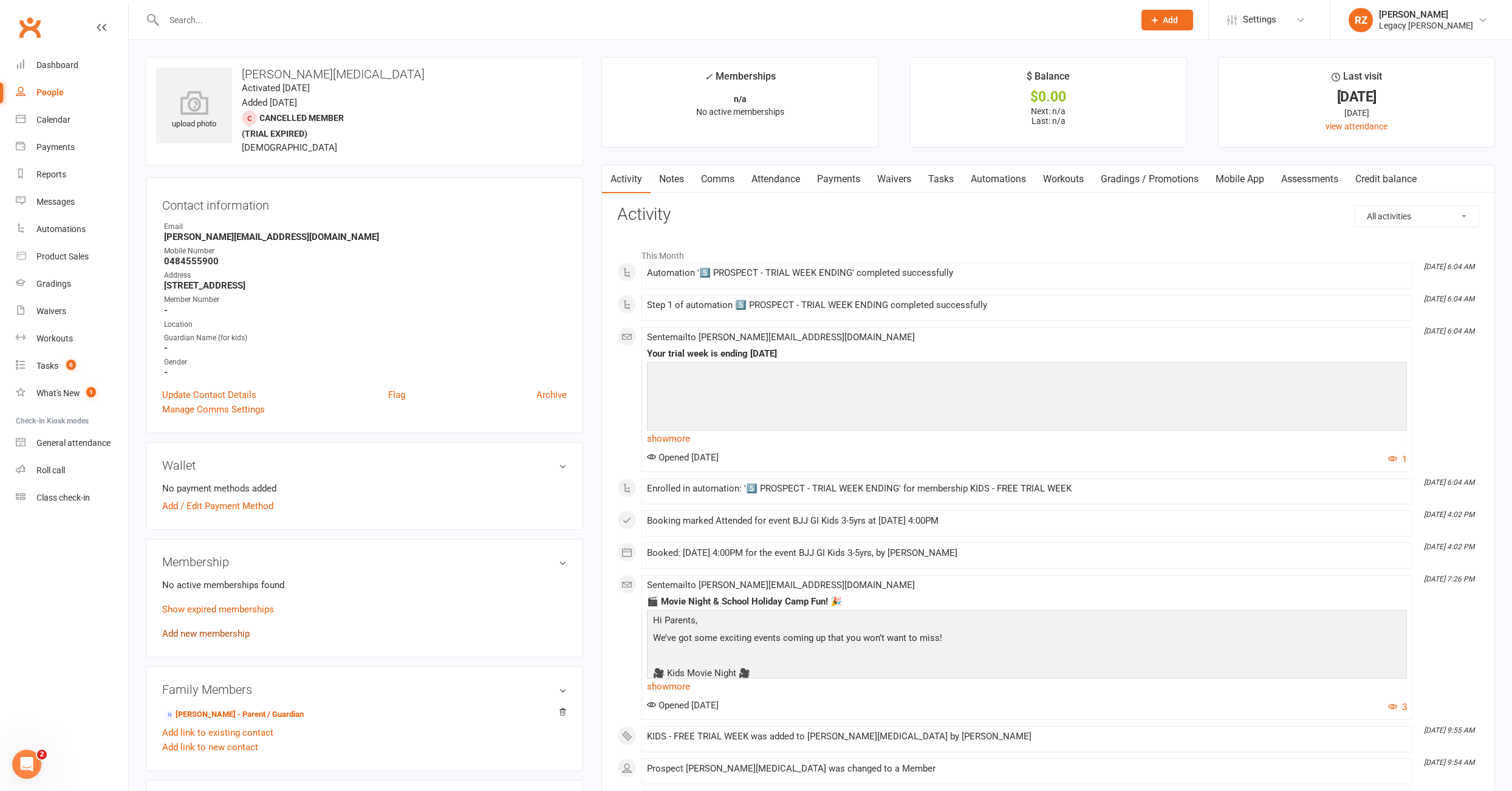
click at [186, 629] on link "Add new membership" at bounding box center [206, 633] width 87 height 11
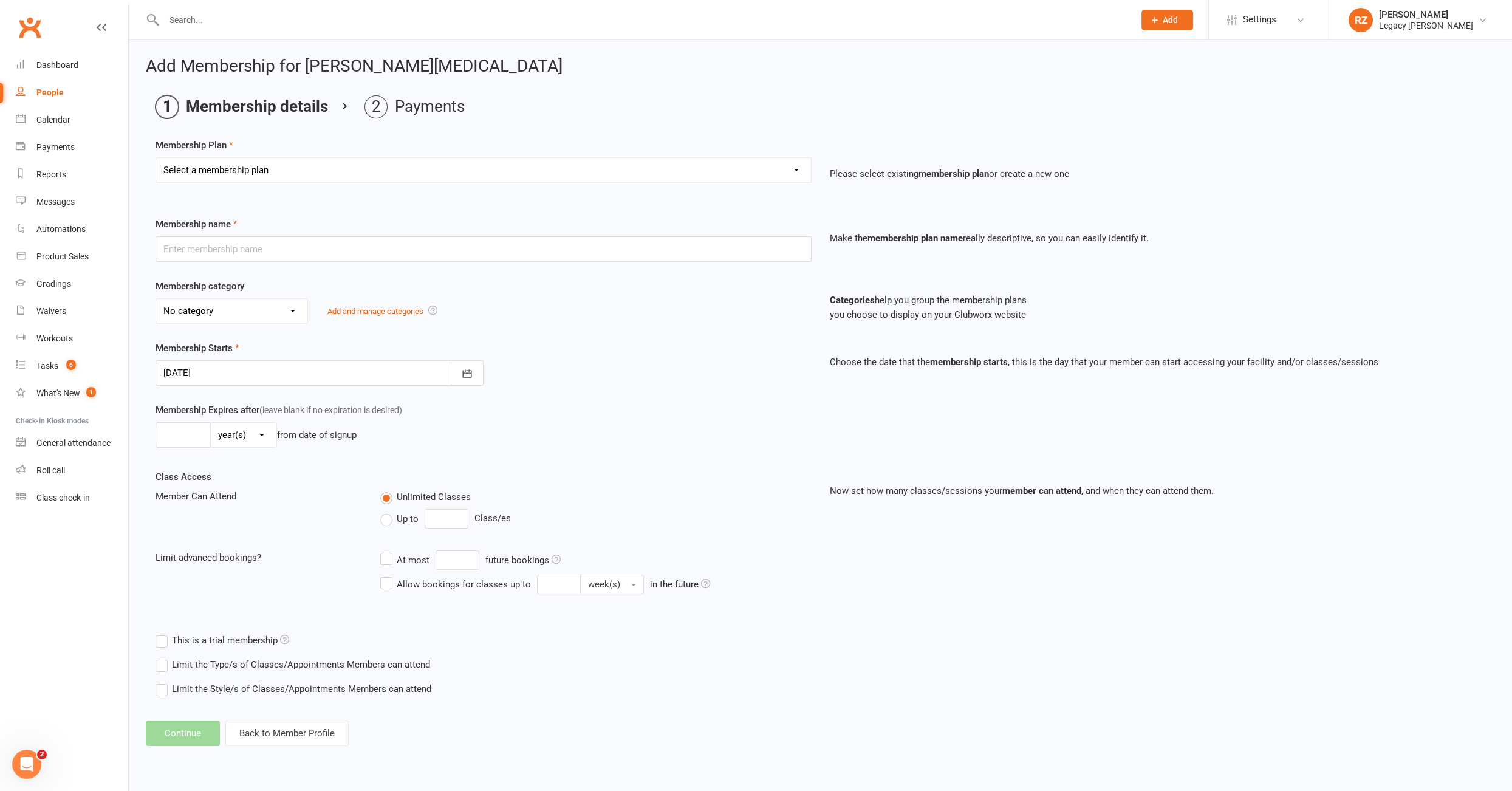
click at [302, 174] on select "Select a membership plan Create new Membership Plan ADULT - FREE TRIAL WEEK ADU…" at bounding box center [483, 169] width 655 height 24
select select "37"
click at [156, 158] on select "Select a membership plan Create new Membership Plan ADULT - FREE TRIAL WEEK ADU…" at bounding box center [483, 169] width 655 height 24
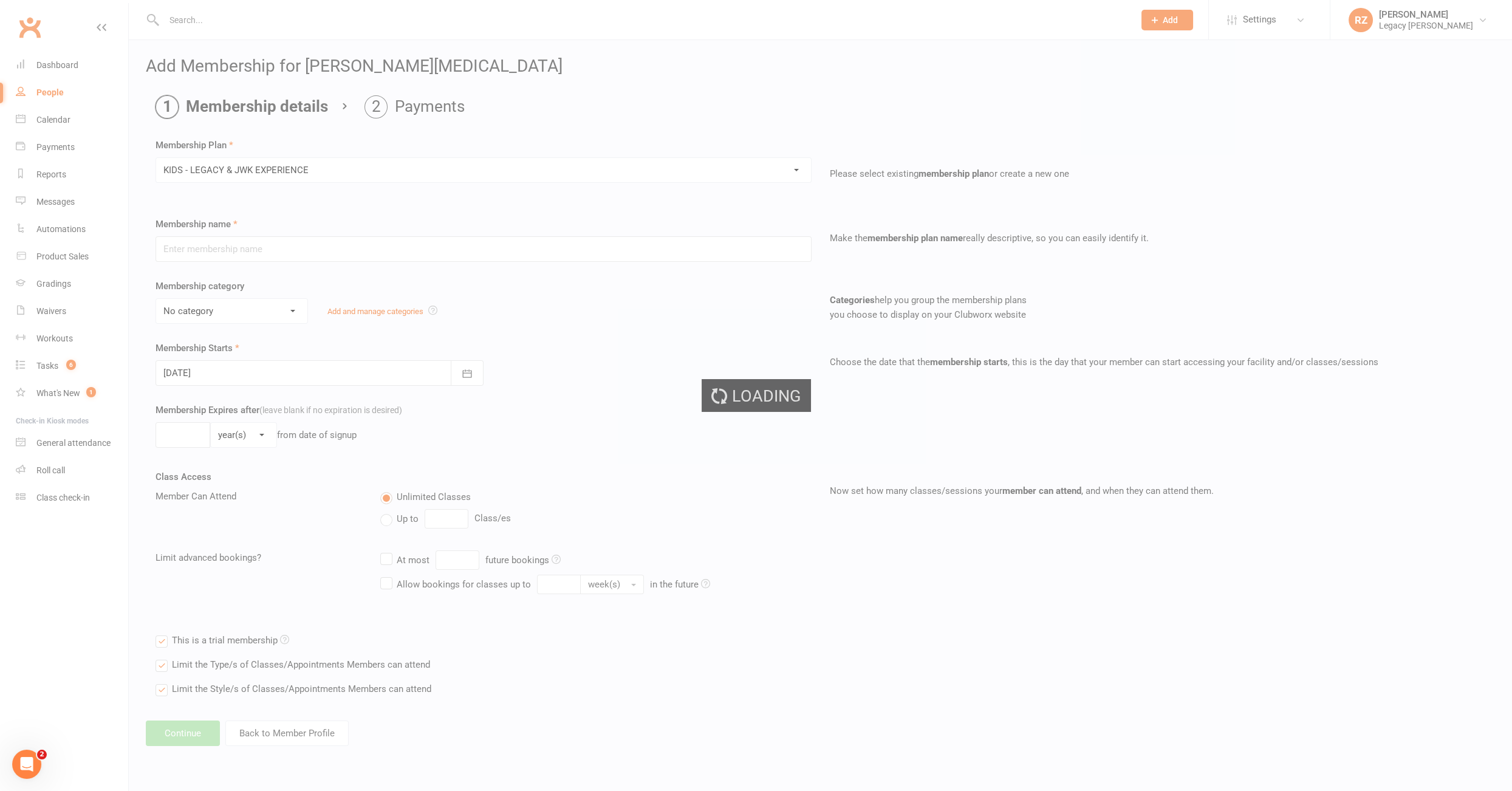
type input "KIDS - LEGACY & JWK EXPERIENCE"
select select "2"
type input "3"
select select "1"
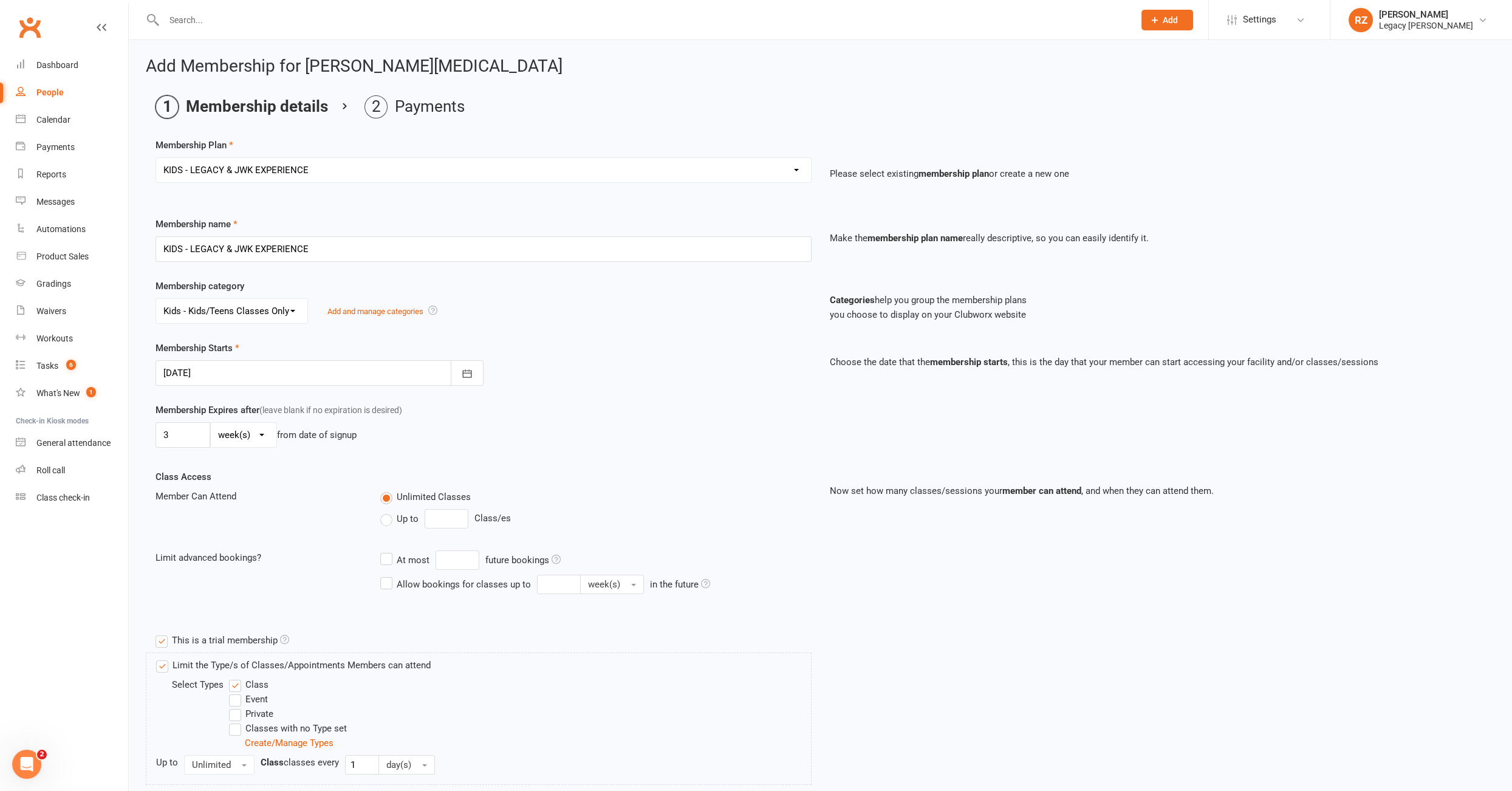
scroll to position [3, 0]
click at [169, 428] on input "3" at bounding box center [183, 433] width 55 height 26
type input "1"
type input "2"
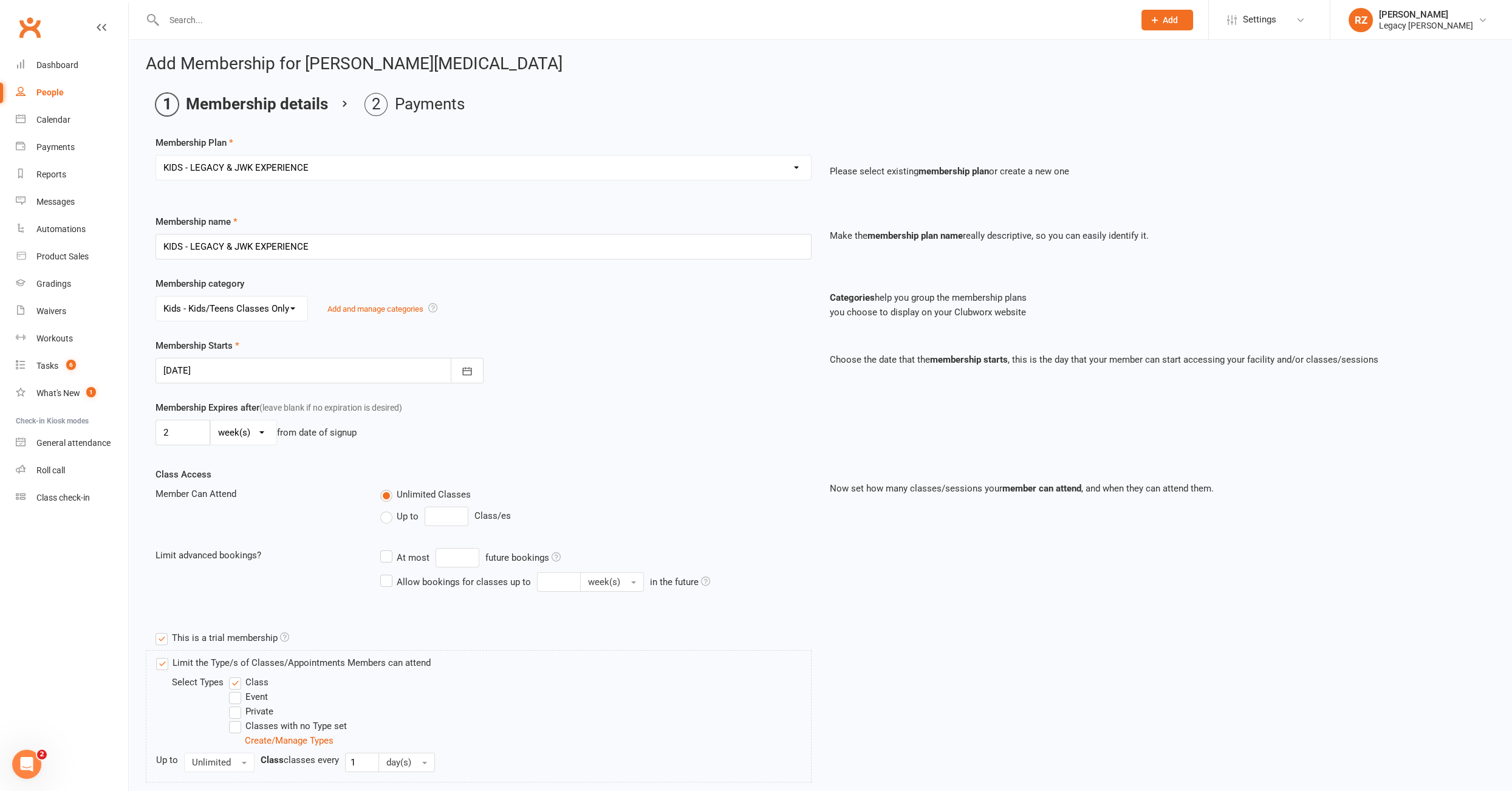
click at [559, 447] on div "Membership Expires after (leave blank if no expiration is desired) 2 day(s) wee…" at bounding box center [820, 434] width 1349 height 67
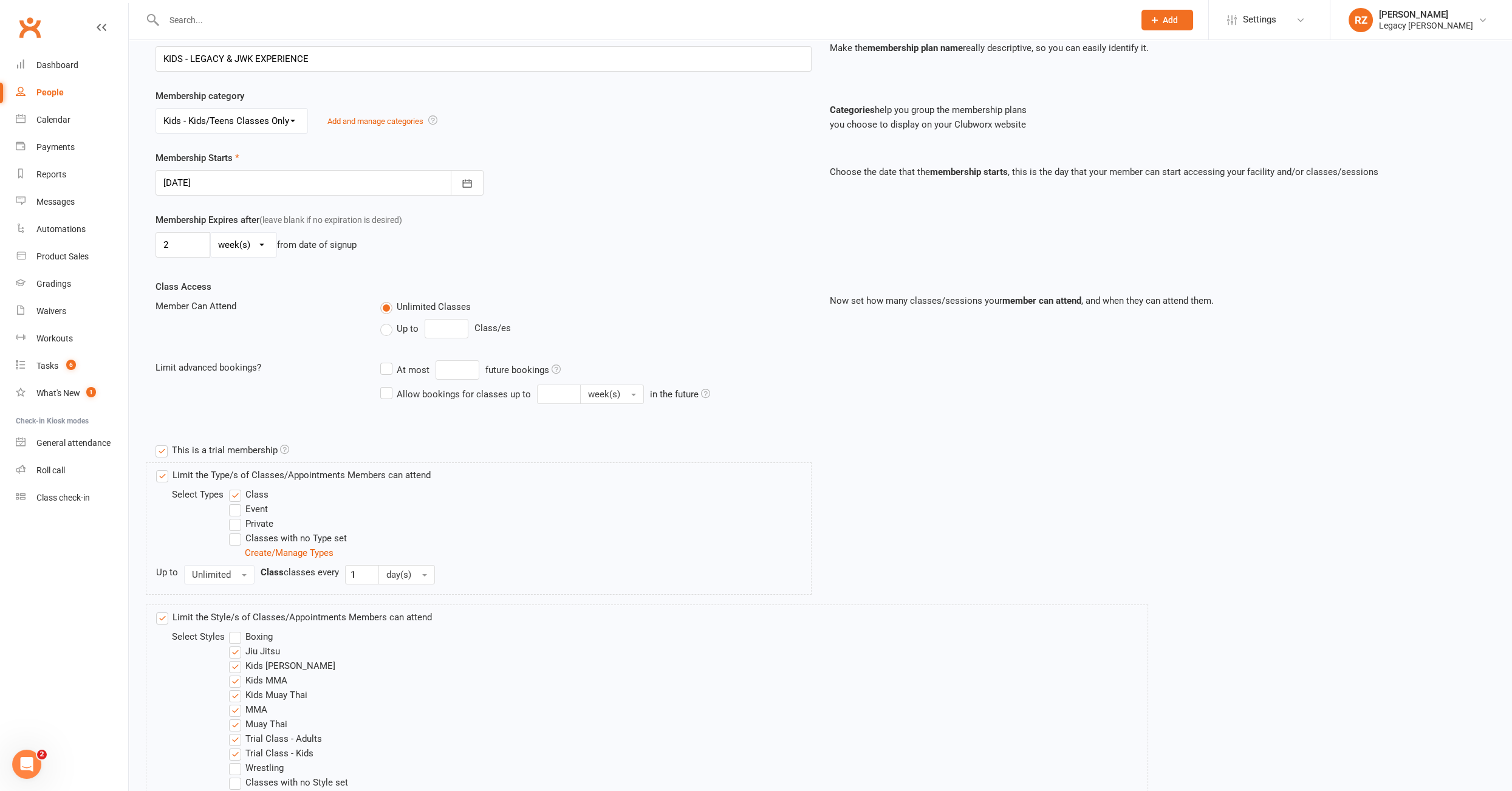
scroll to position [278, 0]
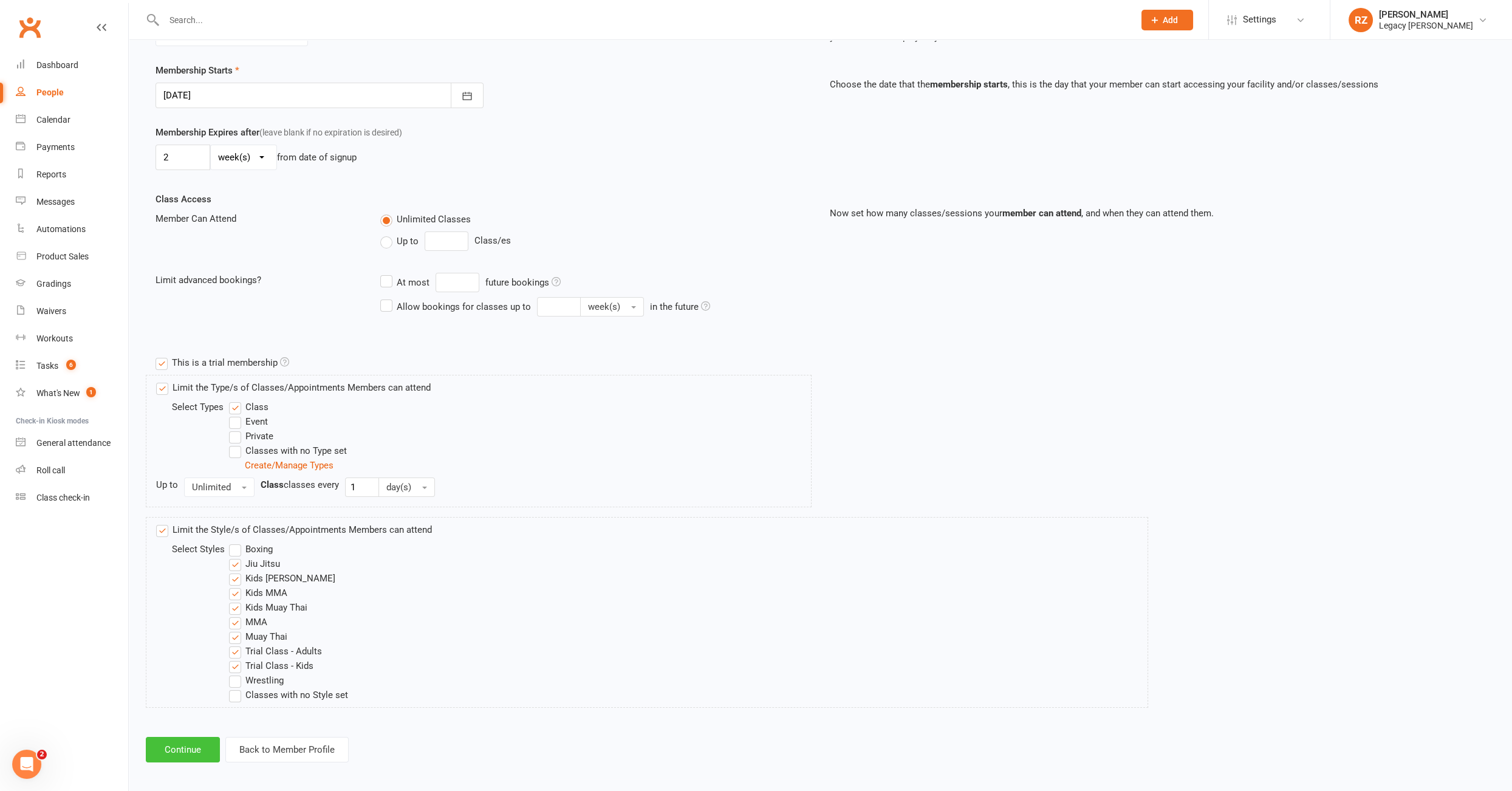
drag, startPoint x: 181, startPoint y: 744, endPoint x: 177, endPoint y: 753, distance: 9.8
click at [181, 744] on button "Continue" at bounding box center [183, 750] width 74 height 26
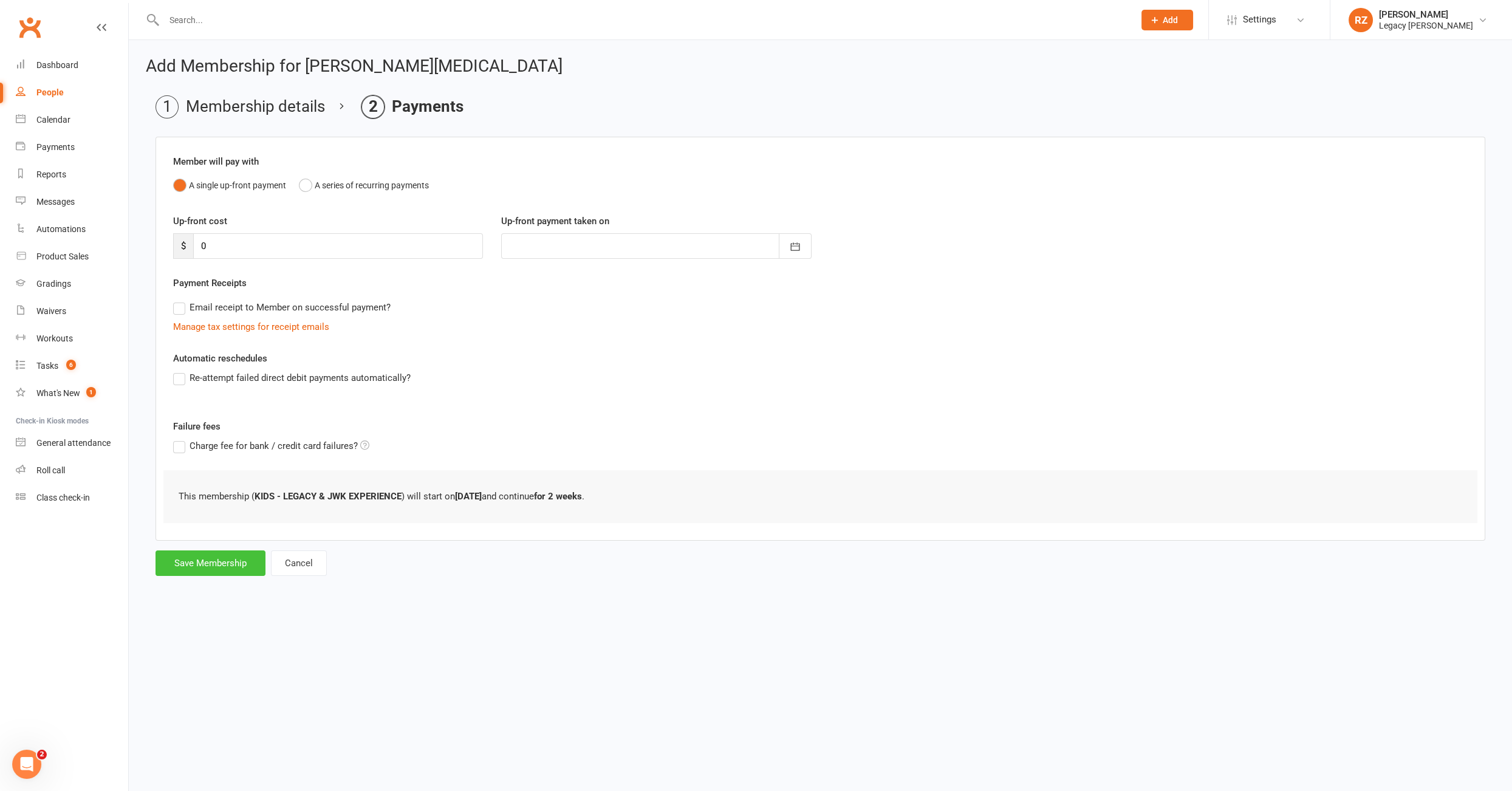
click at [233, 556] on button "Save Membership" at bounding box center [211, 563] width 110 height 26
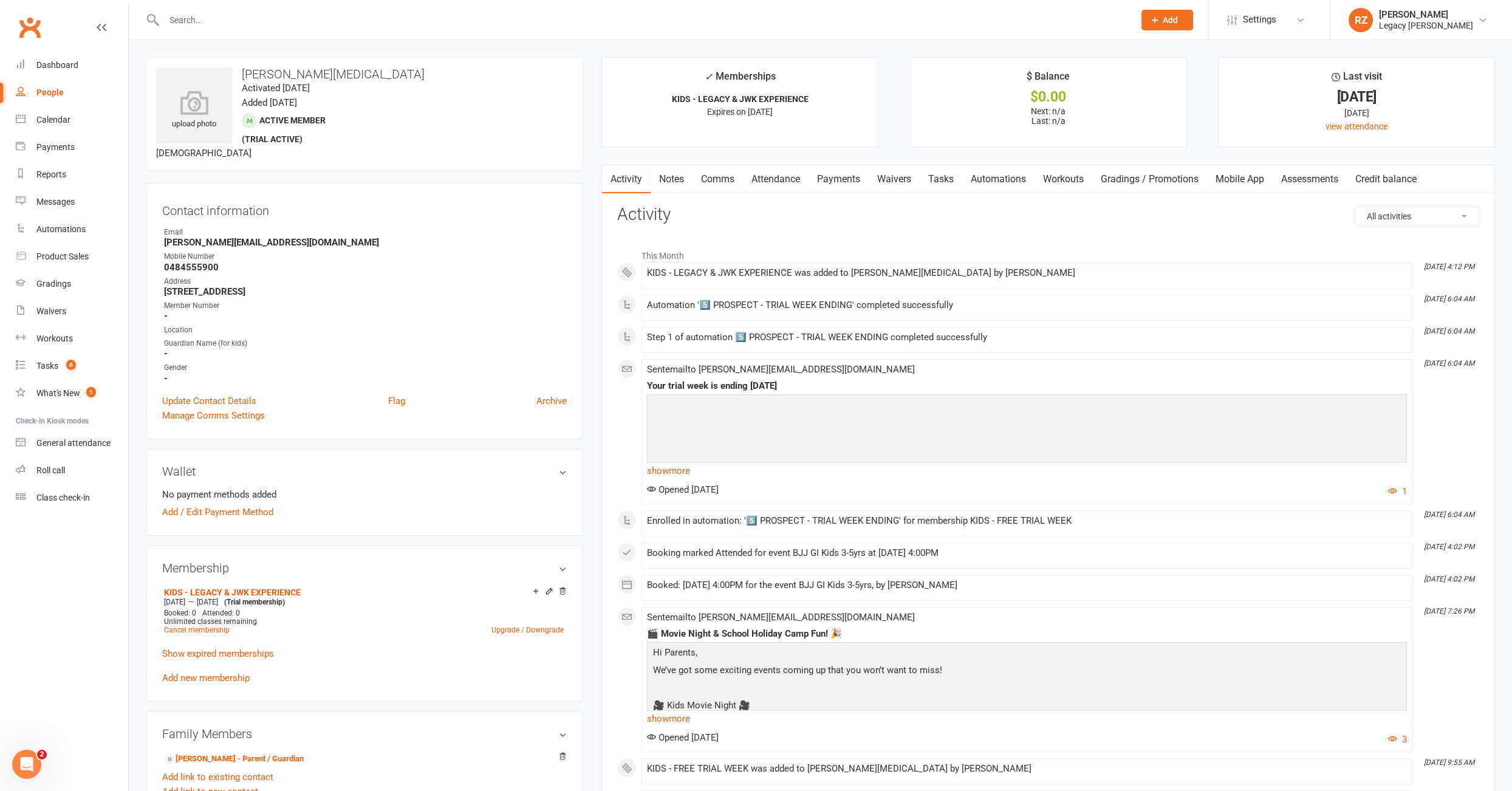
click at [304, 14] on input "text" at bounding box center [643, 20] width 965 height 17
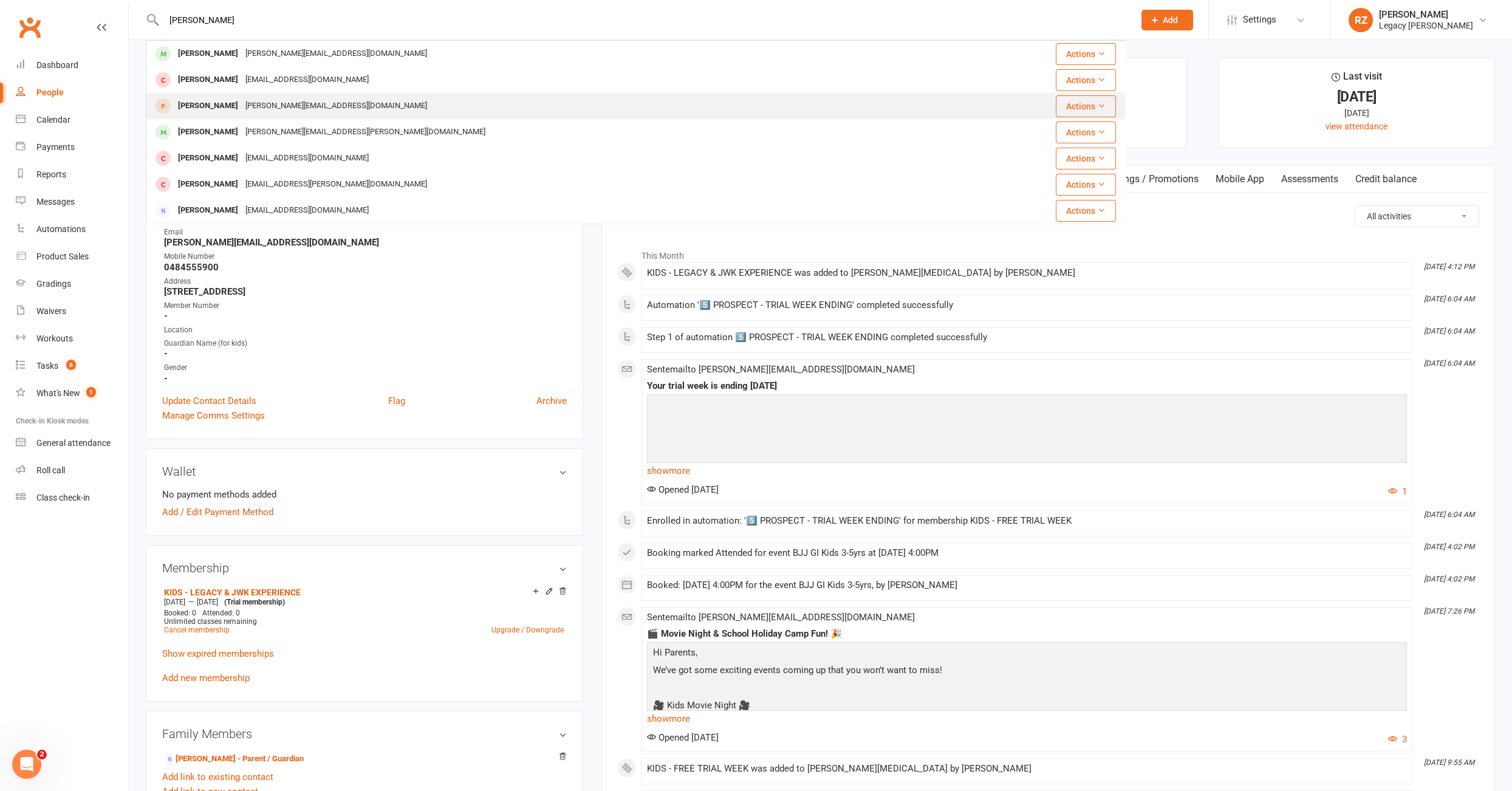
type input "david"
click at [207, 109] on div "David Korac" at bounding box center [208, 106] width 67 height 17
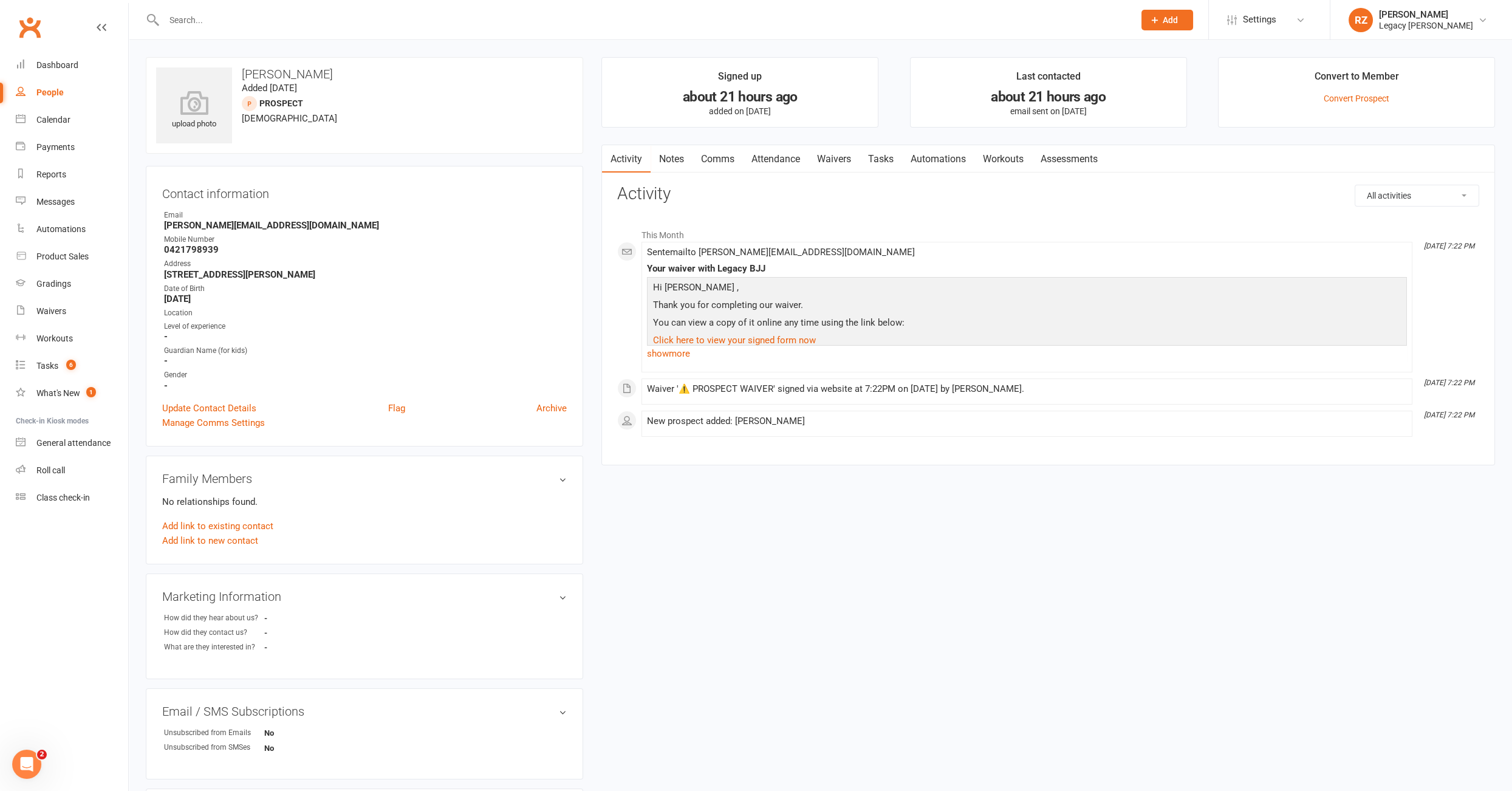
click at [774, 158] on link "Attendance" at bounding box center [776, 159] width 65 height 28
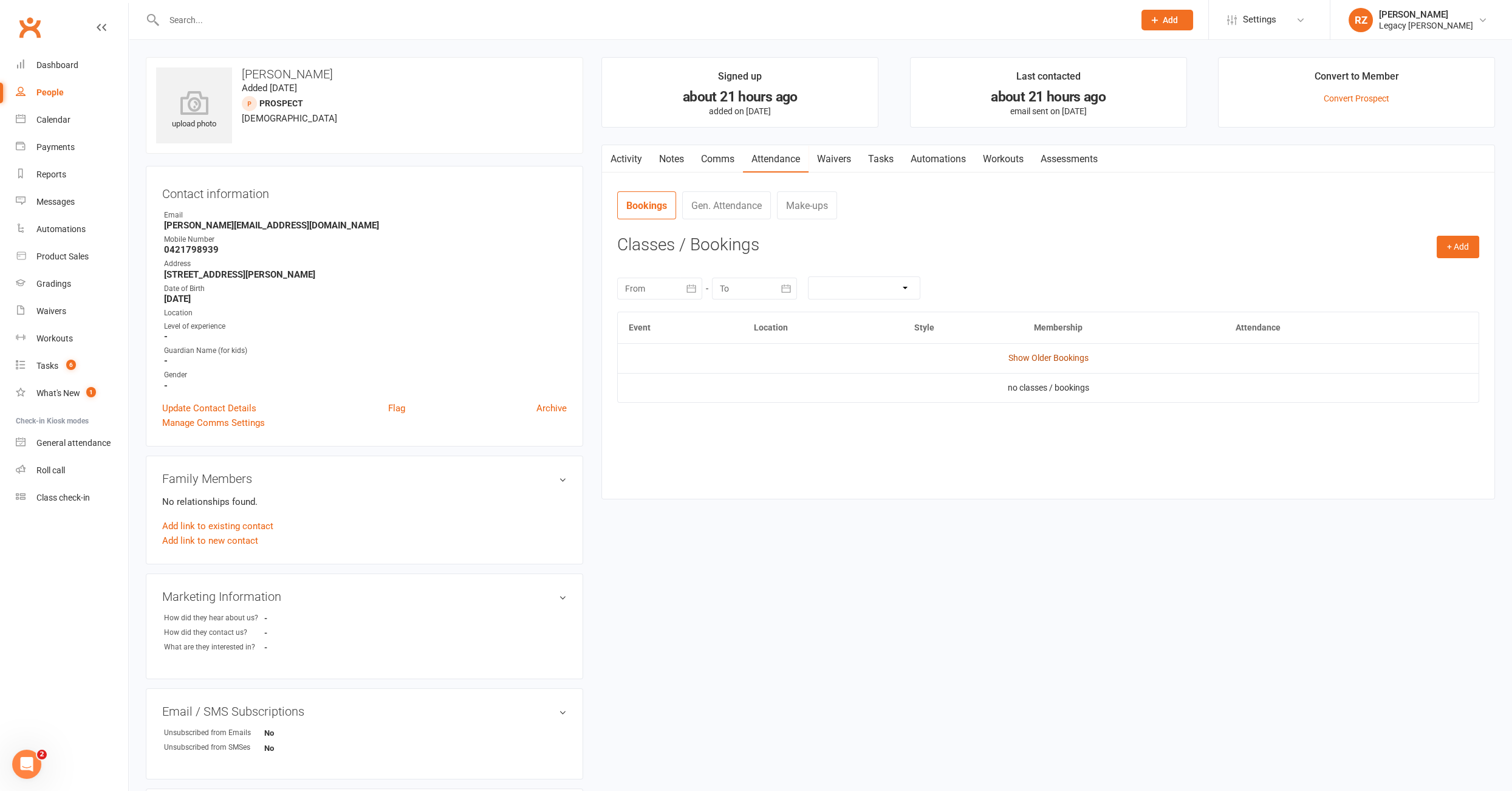
click at [1031, 358] on link "Show Older Bookings" at bounding box center [1048, 358] width 80 height 10
click at [342, 30] on div at bounding box center [636, 19] width 980 height 39
click at [345, 20] on input "text" at bounding box center [643, 20] width 965 height 17
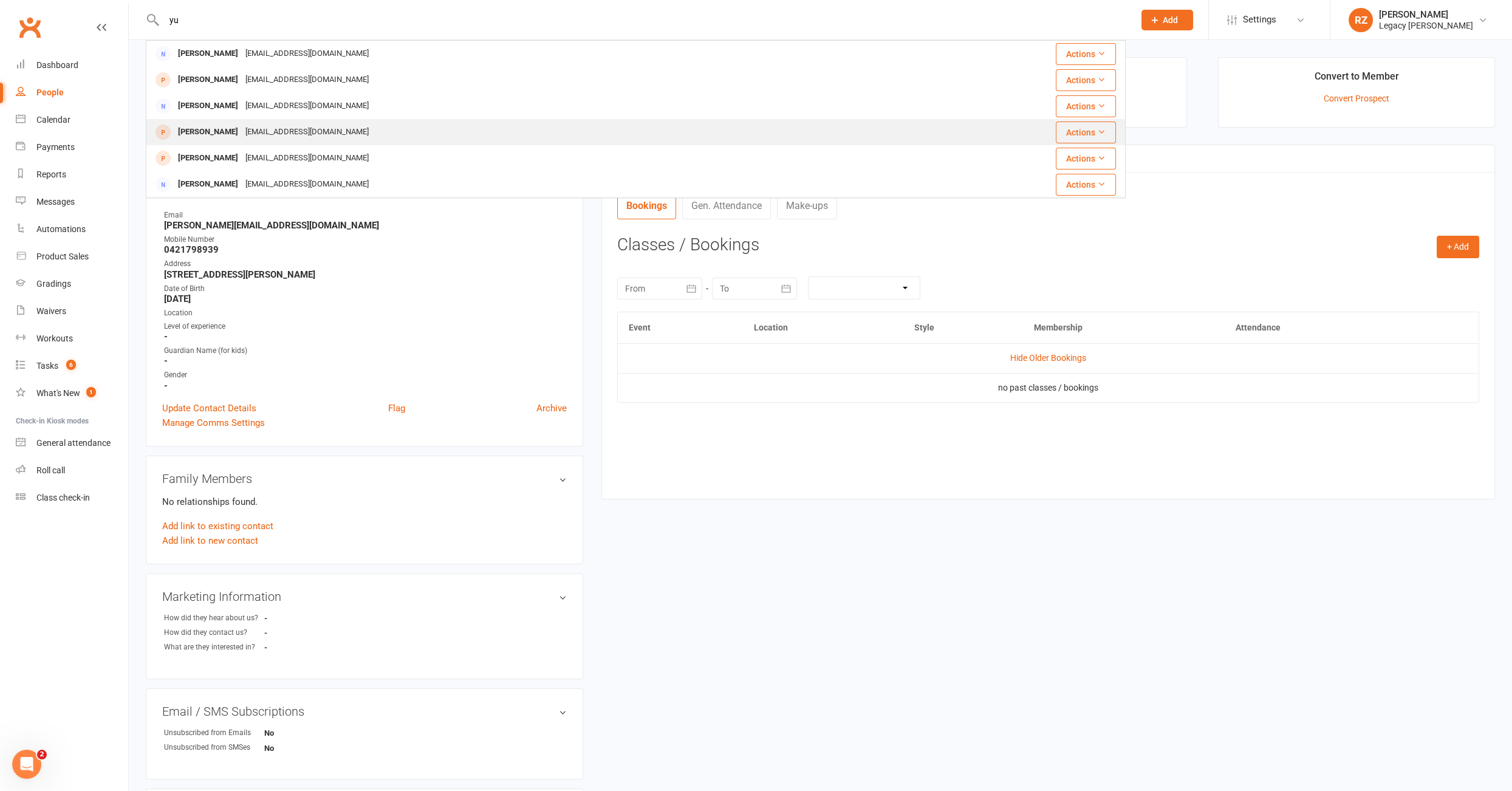
type input "yu"
click at [268, 128] on div "1345178989cx@gmail.com" at bounding box center [308, 132] width 131 height 17
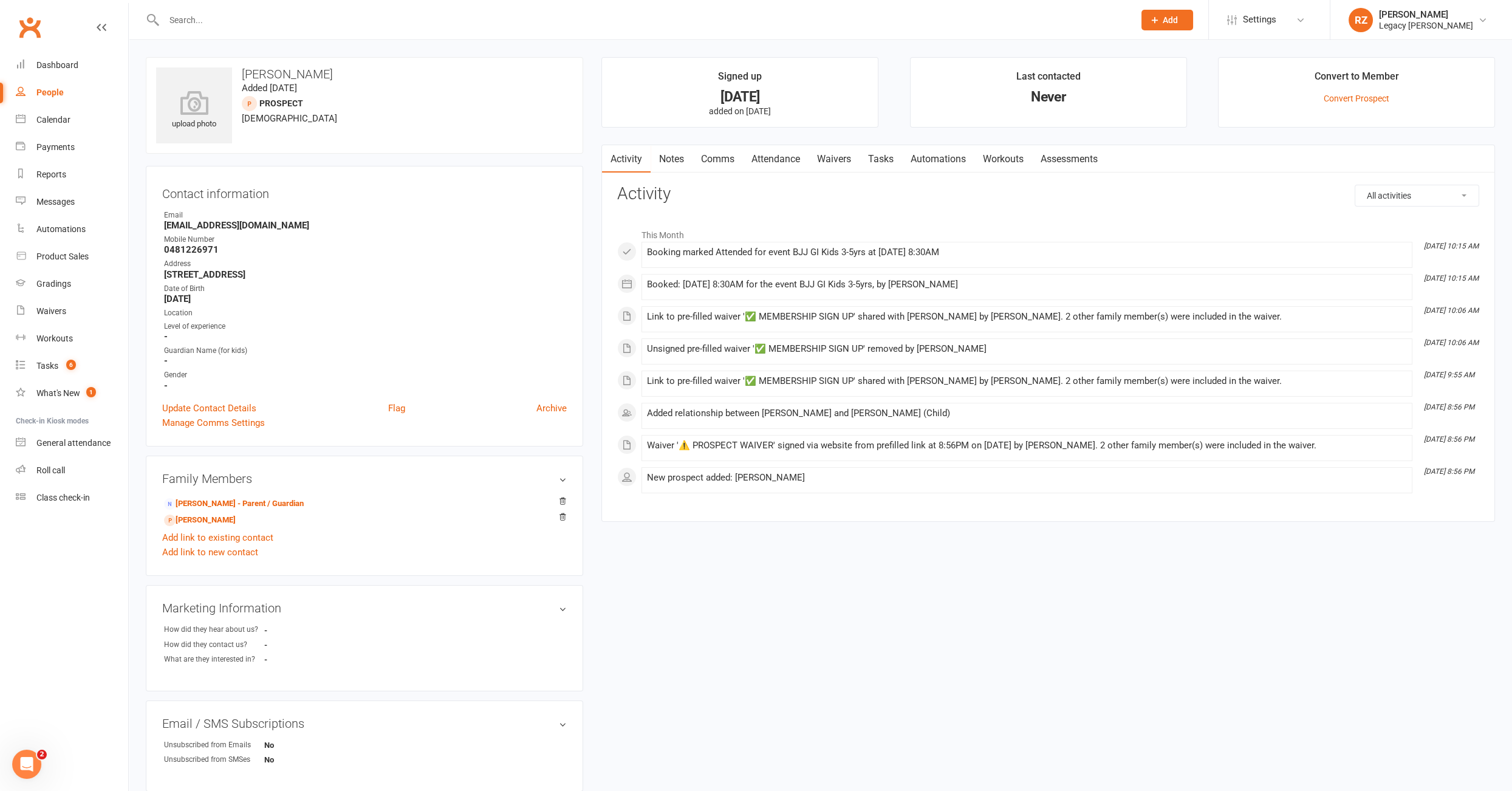
click at [829, 161] on link "Waivers" at bounding box center [833, 159] width 51 height 28
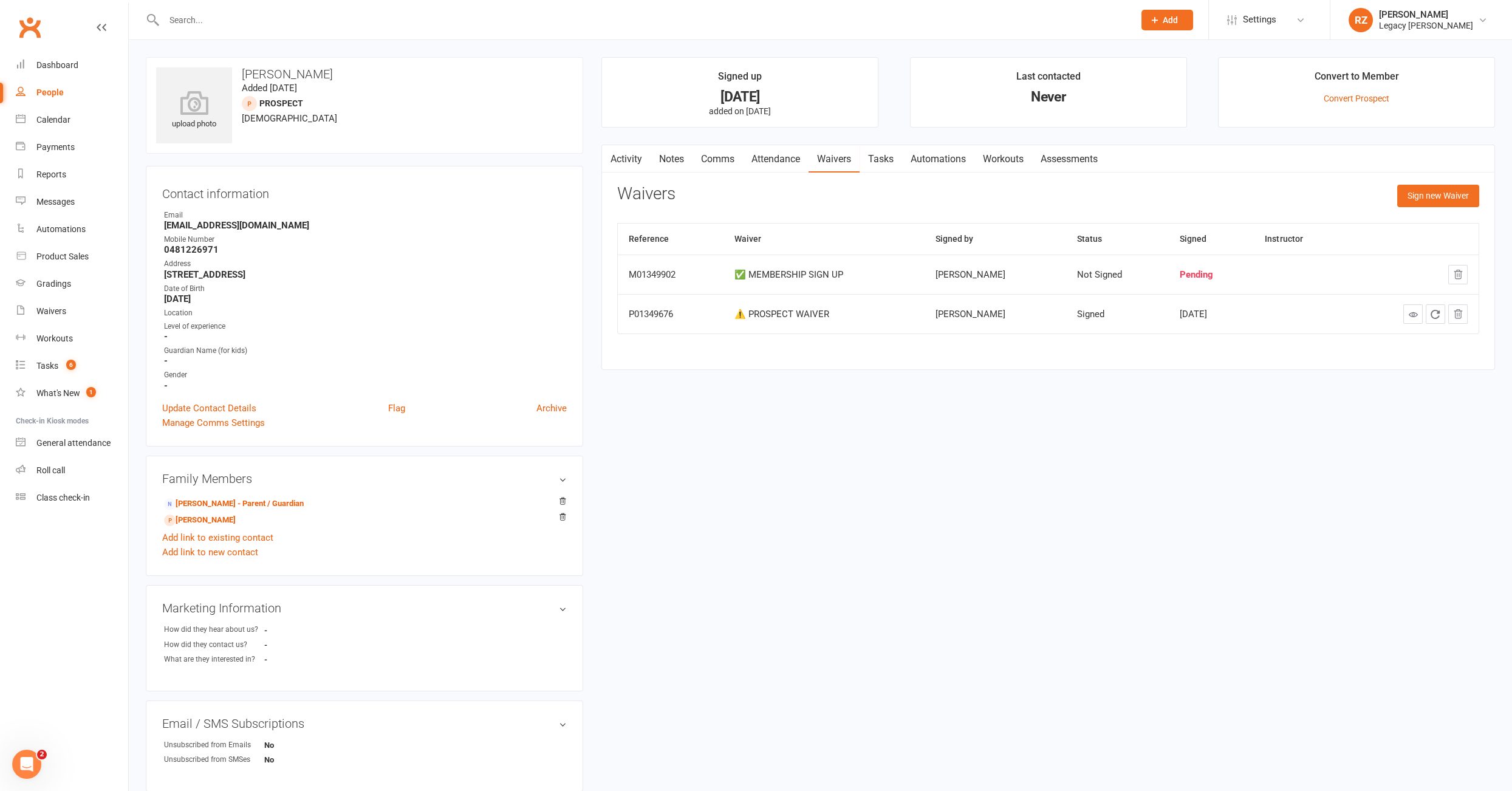
click at [271, 227] on strong "1345178989cx@gmail.com" at bounding box center [365, 225] width 403 height 11
copy render-form-field "1345178989cx@gmail.com"
click at [371, 12] on input "text" at bounding box center [643, 20] width 965 height 17
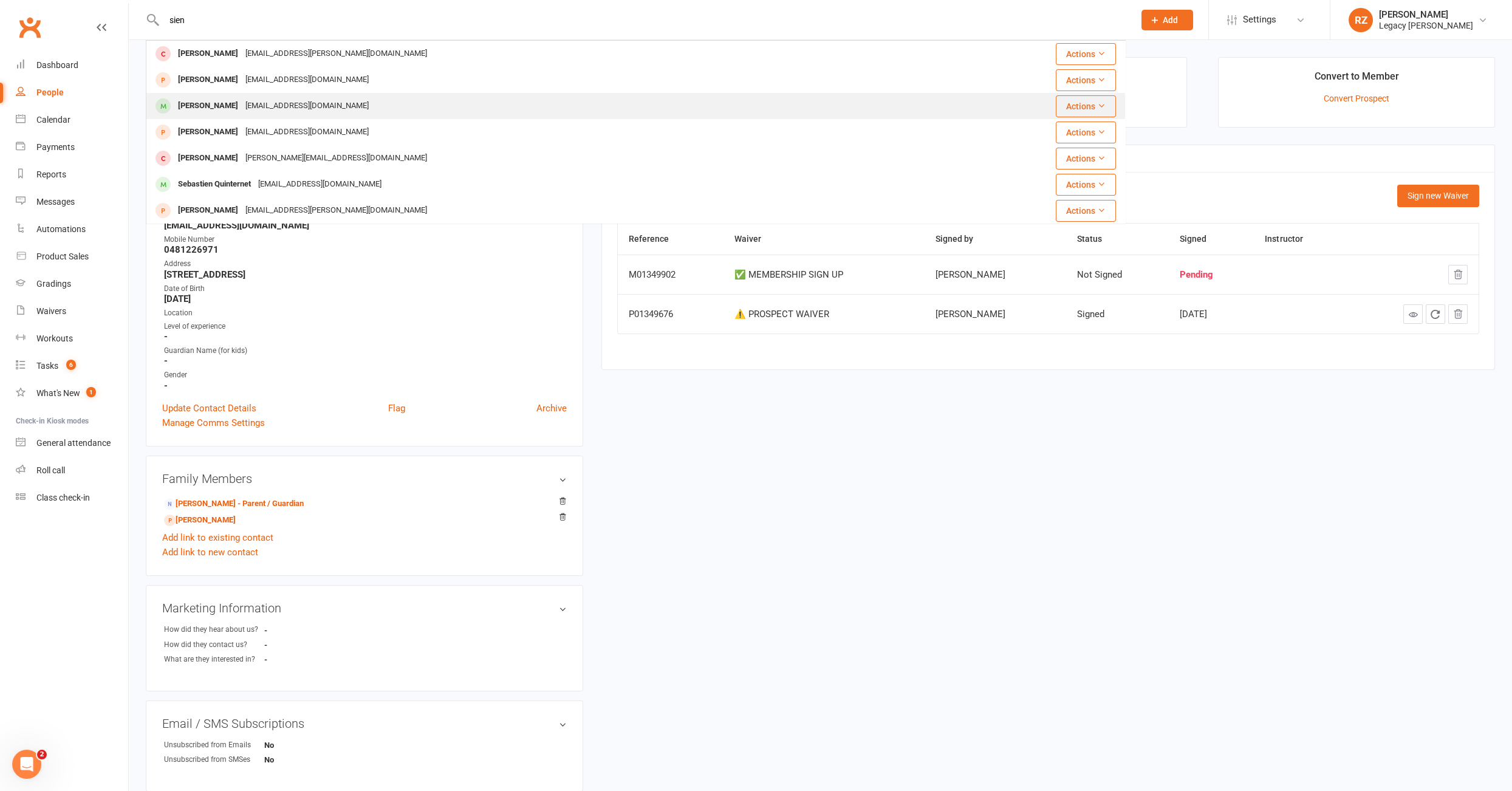
type input "sien"
click at [237, 113] on div "Sienna Simpson" at bounding box center [208, 106] width 67 height 17
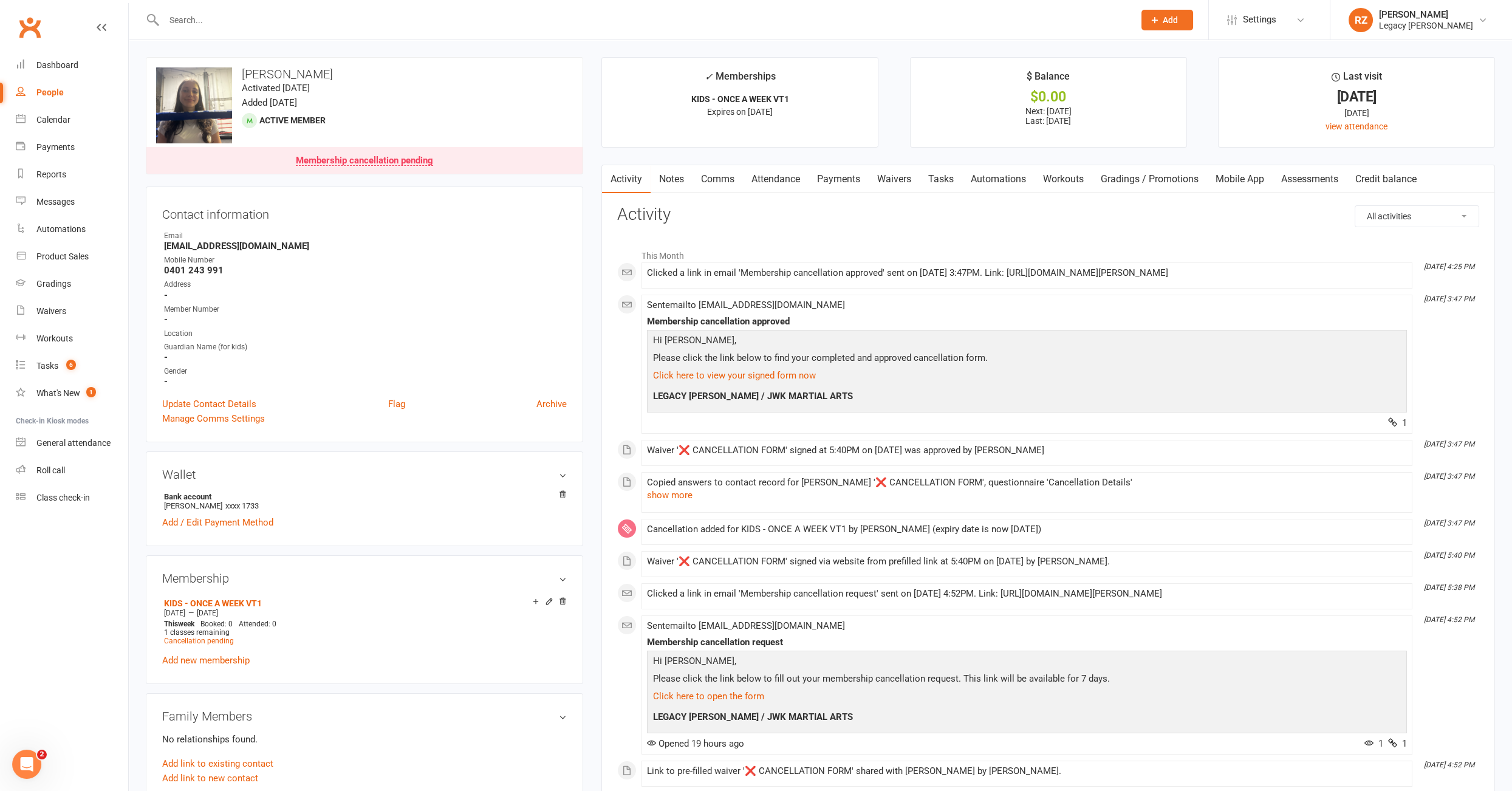
click at [906, 176] on link "Waivers" at bounding box center [894, 179] width 51 height 28
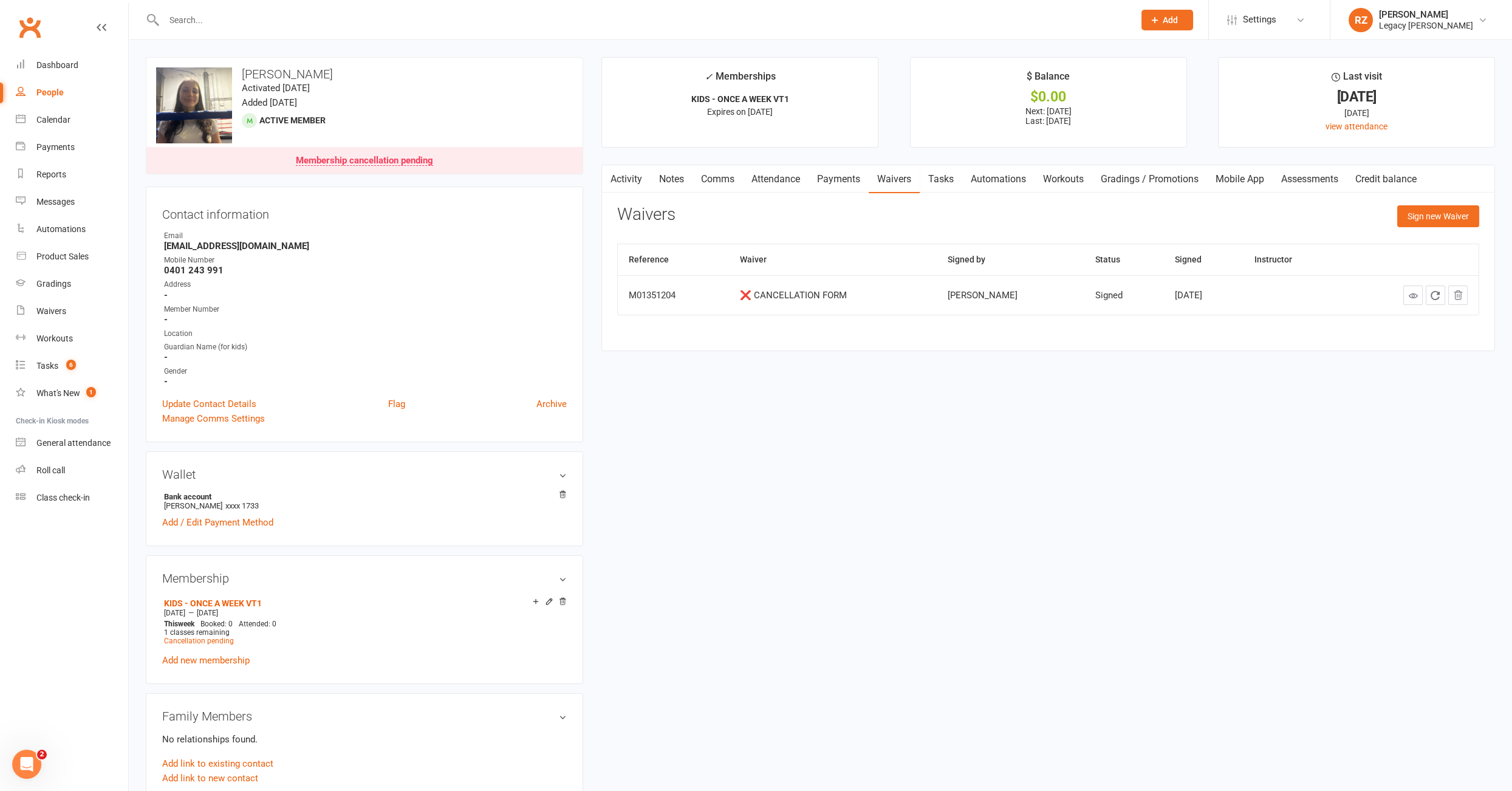
click at [318, 12] on input "text" at bounding box center [643, 20] width 965 height 17
type input "zeinab"
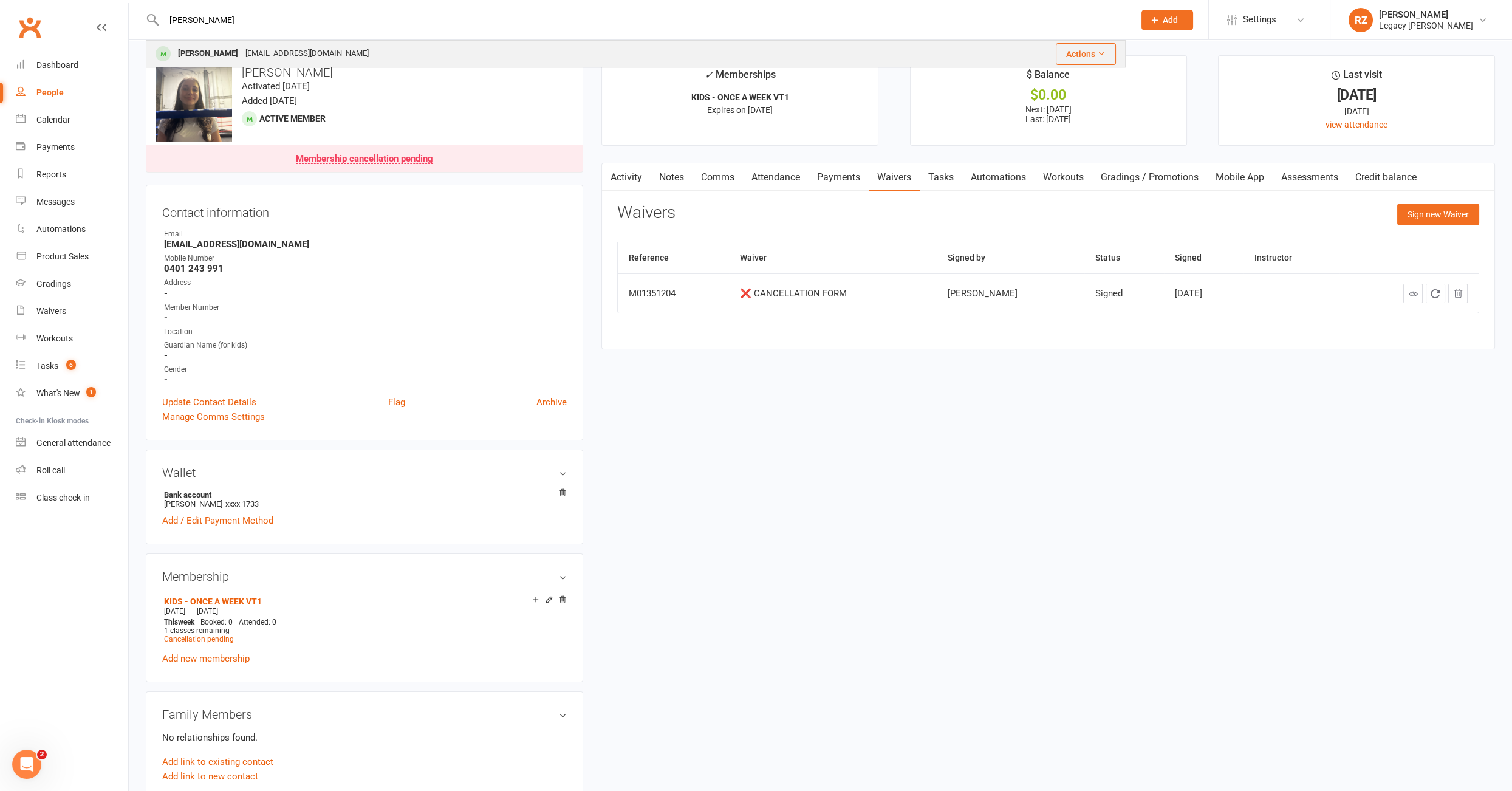
click at [345, 60] on div "Zeinab Ashjaei Zashjaei22@gmail.com" at bounding box center [522, 54] width 751 height 25
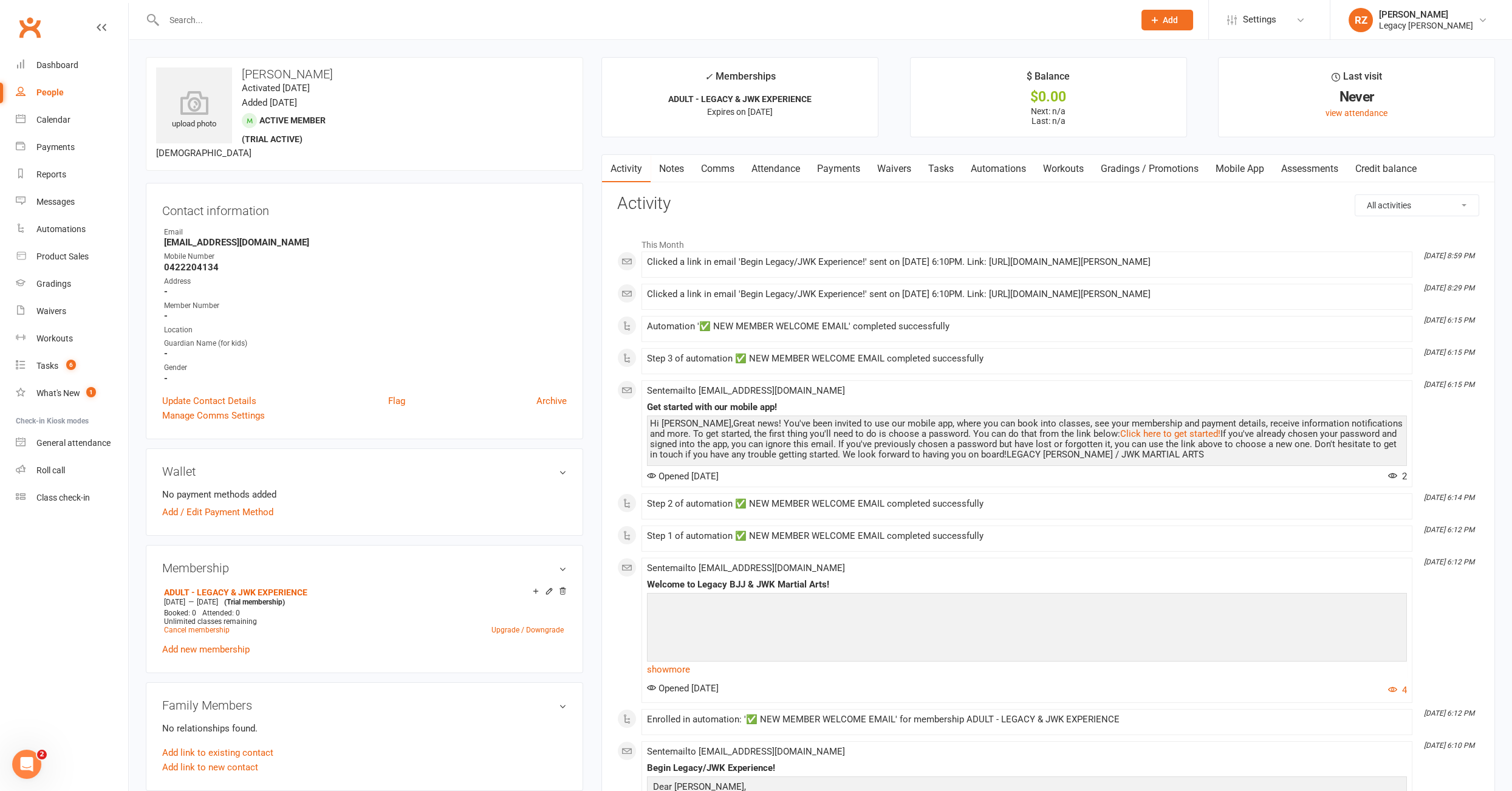
click at [862, 163] on link "Payments" at bounding box center [838, 168] width 61 height 28
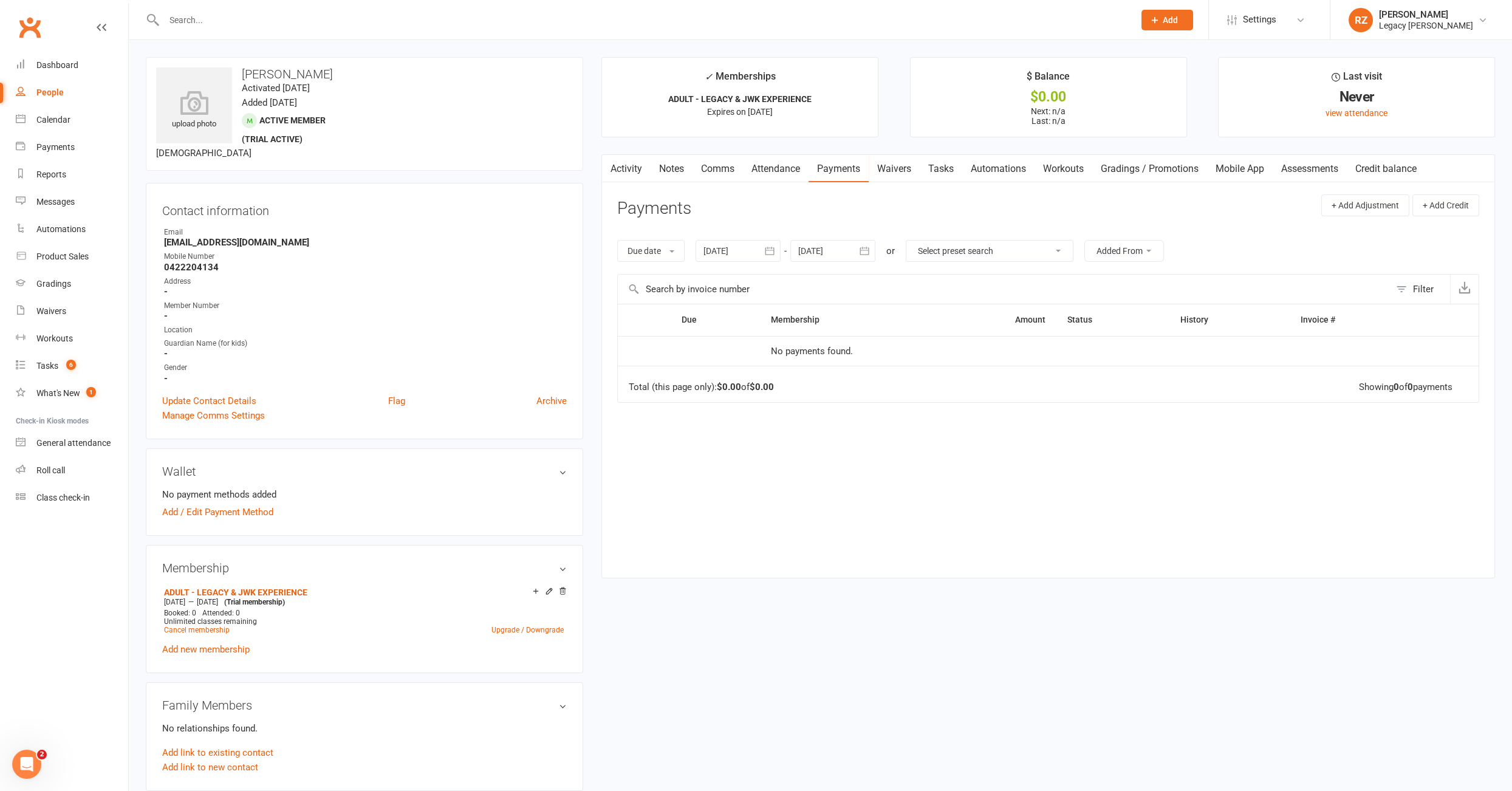
click at [891, 162] on link "Waivers" at bounding box center [894, 168] width 51 height 28
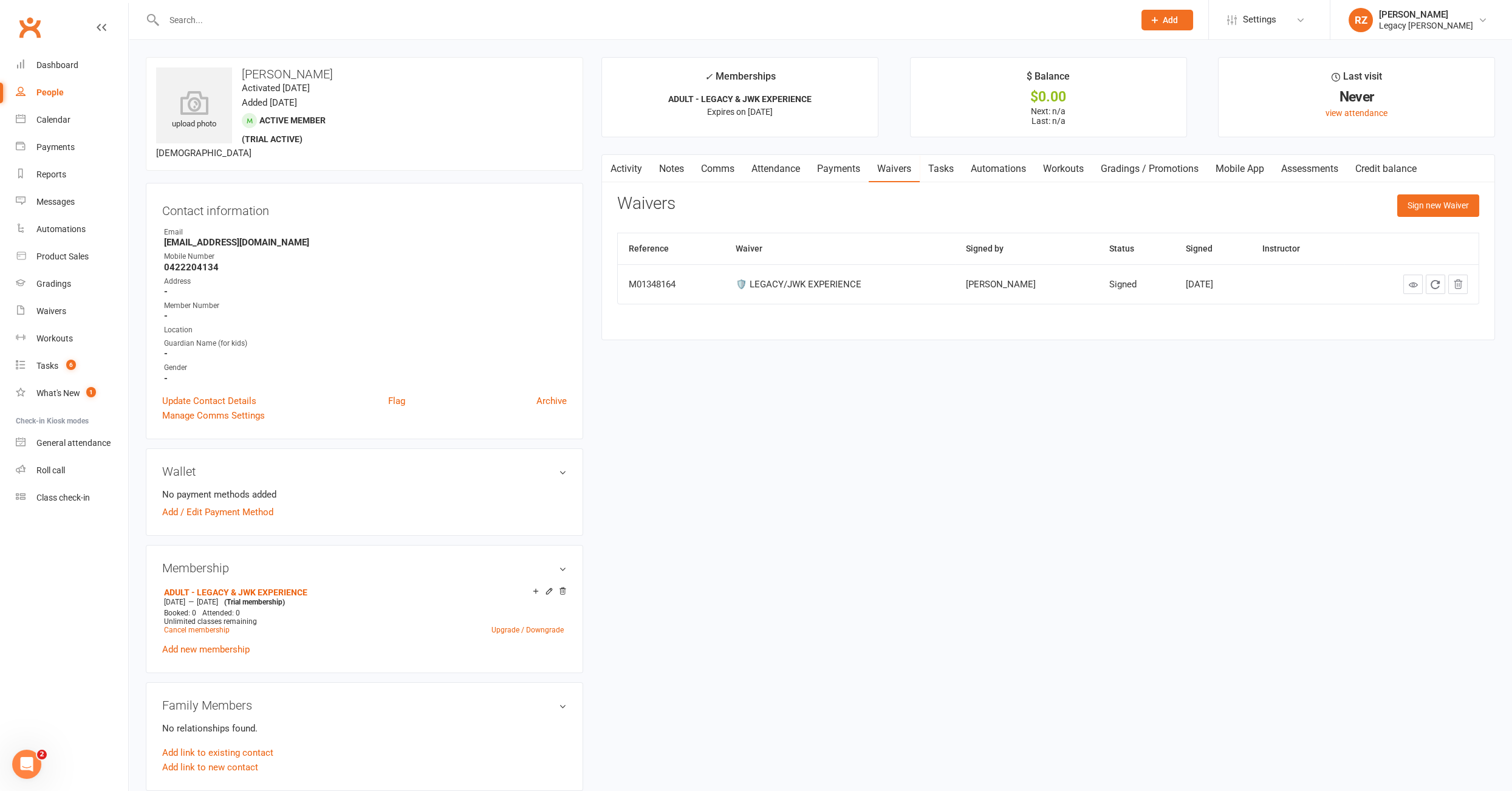
click at [782, 169] on link "Attendance" at bounding box center [776, 168] width 65 height 28
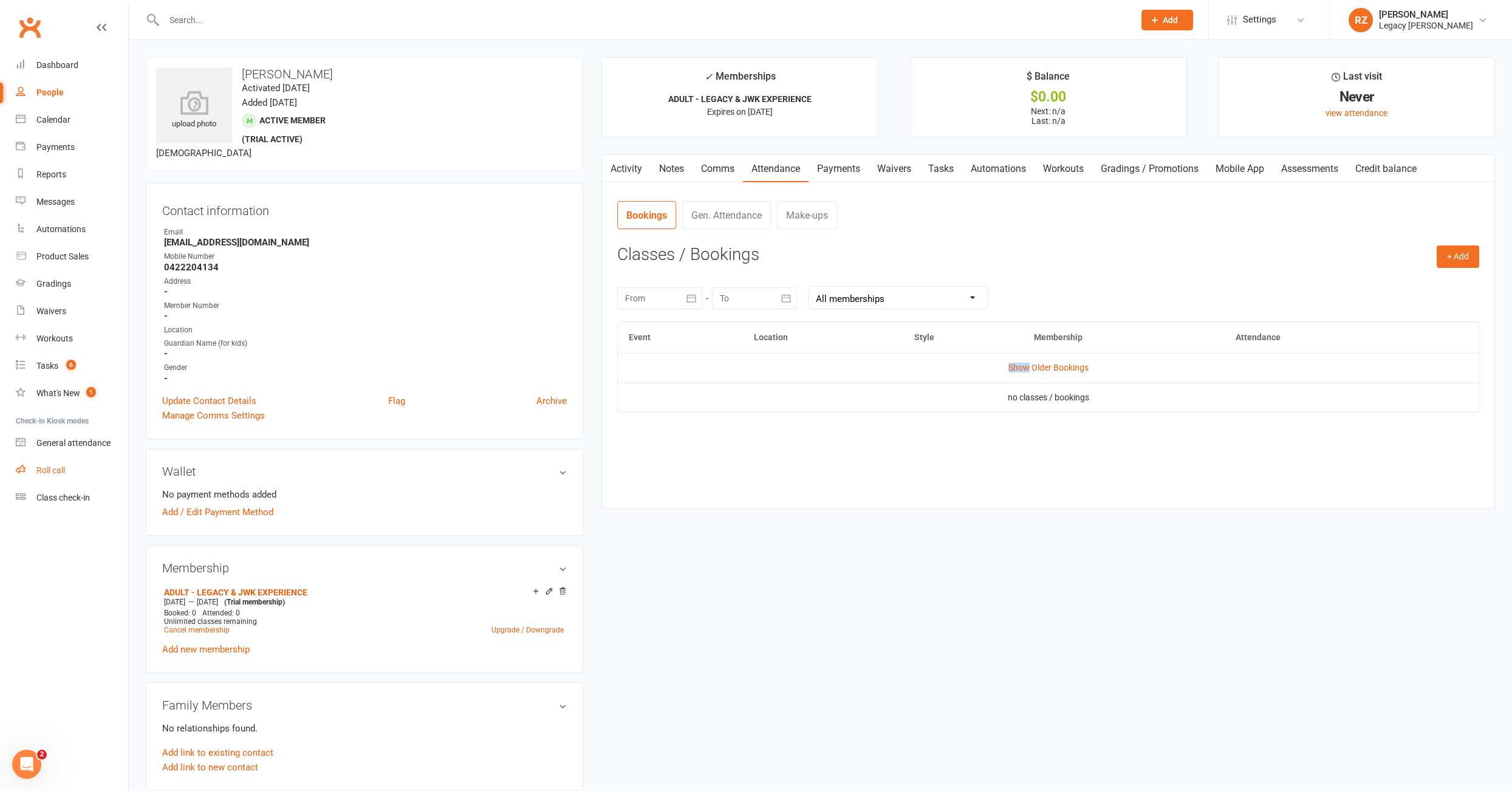
click at [60, 482] on link "Roll call" at bounding box center [71, 470] width 112 height 27
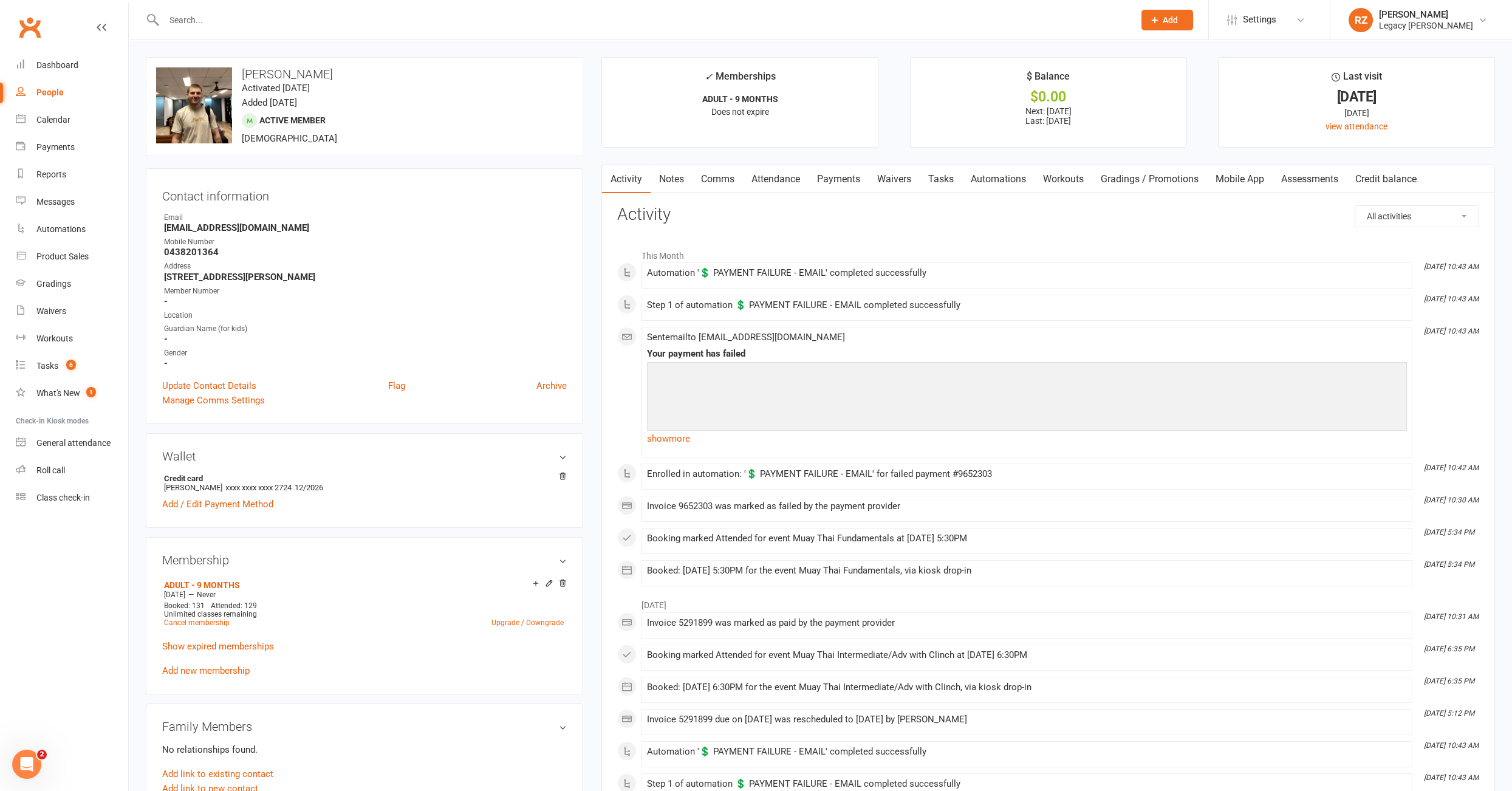
click at [830, 176] on link "Payments" at bounding box center [838, 179] width 61 height 28
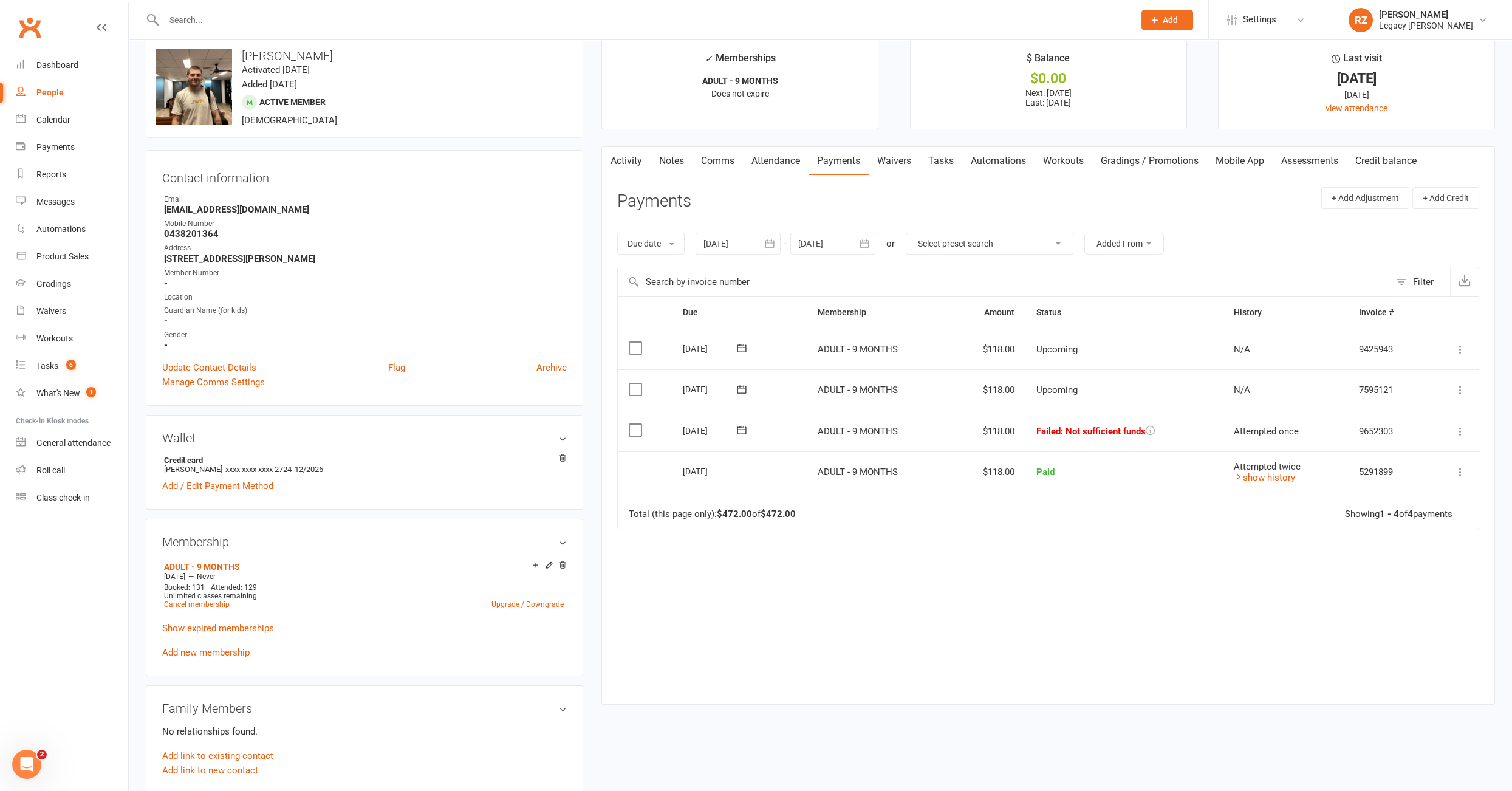
click at [738, 426] on icon at bounding box center [742, 430] width 12 height 12
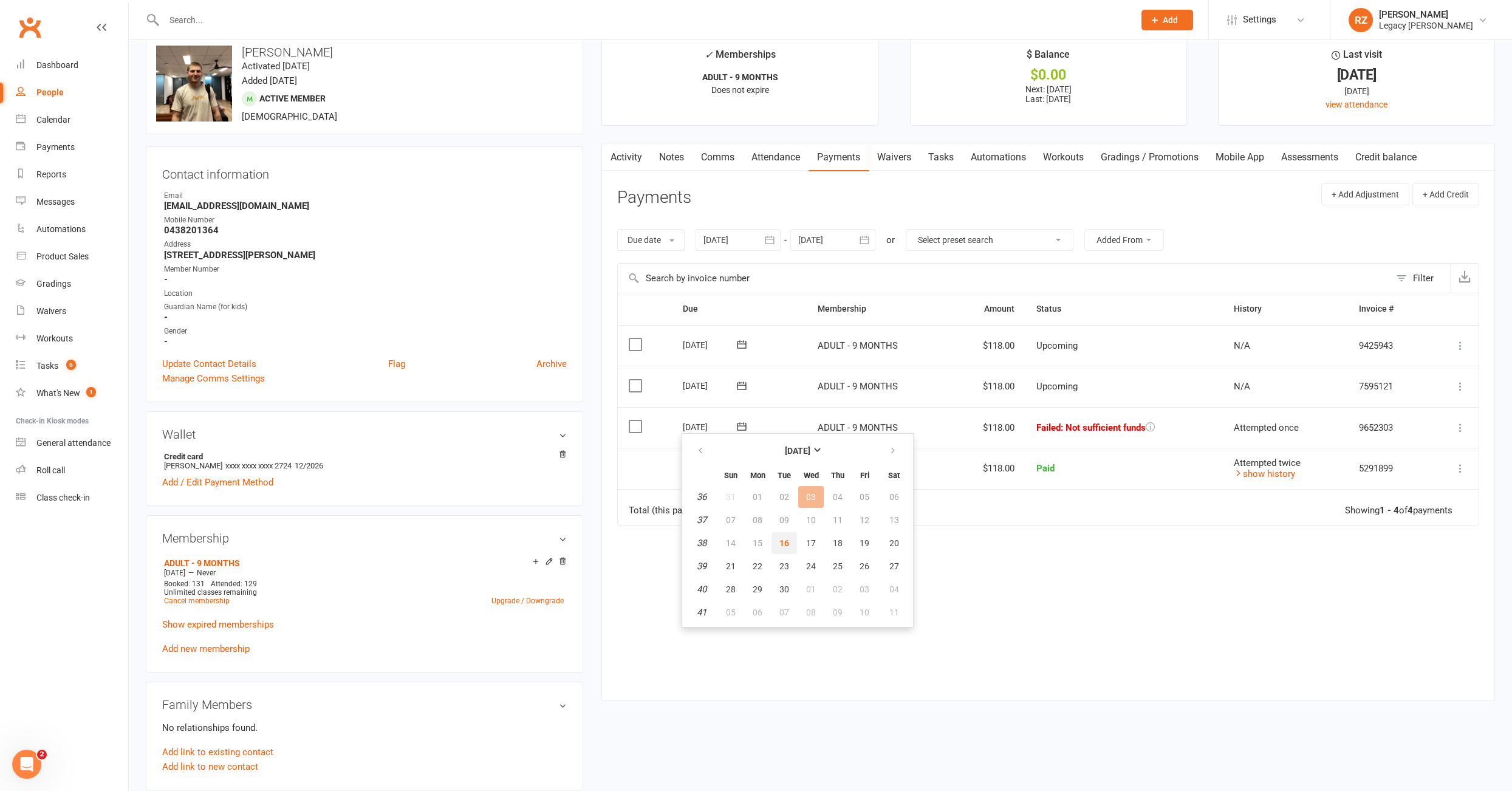
click at [788, 543] on button "16" at bounding box center [784, 543] width 26 height 22
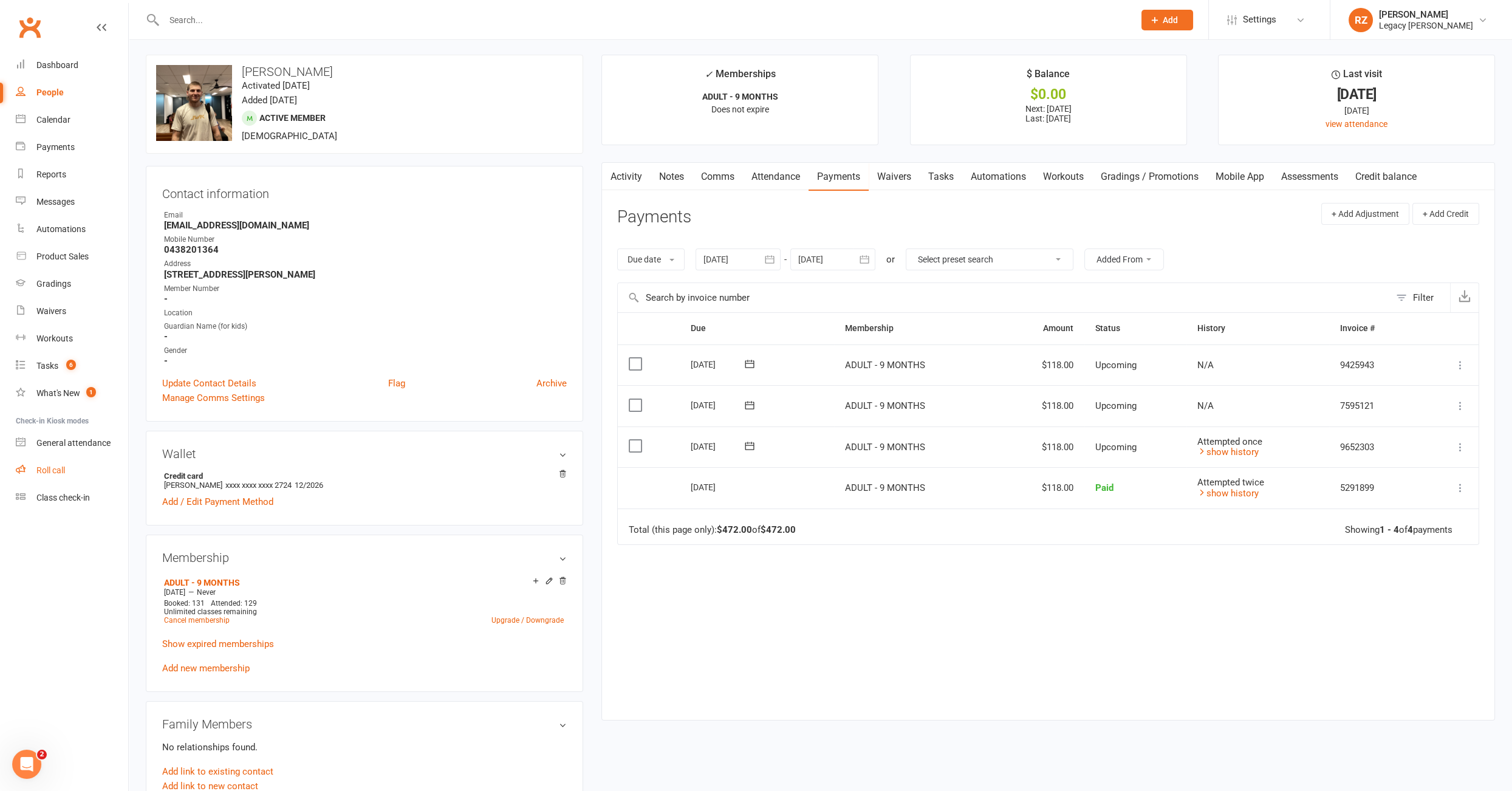
scroll to position [0, 0]
click at [68, 475] on link "Roll call" at bounding box center [71, 470] width 112 height 27
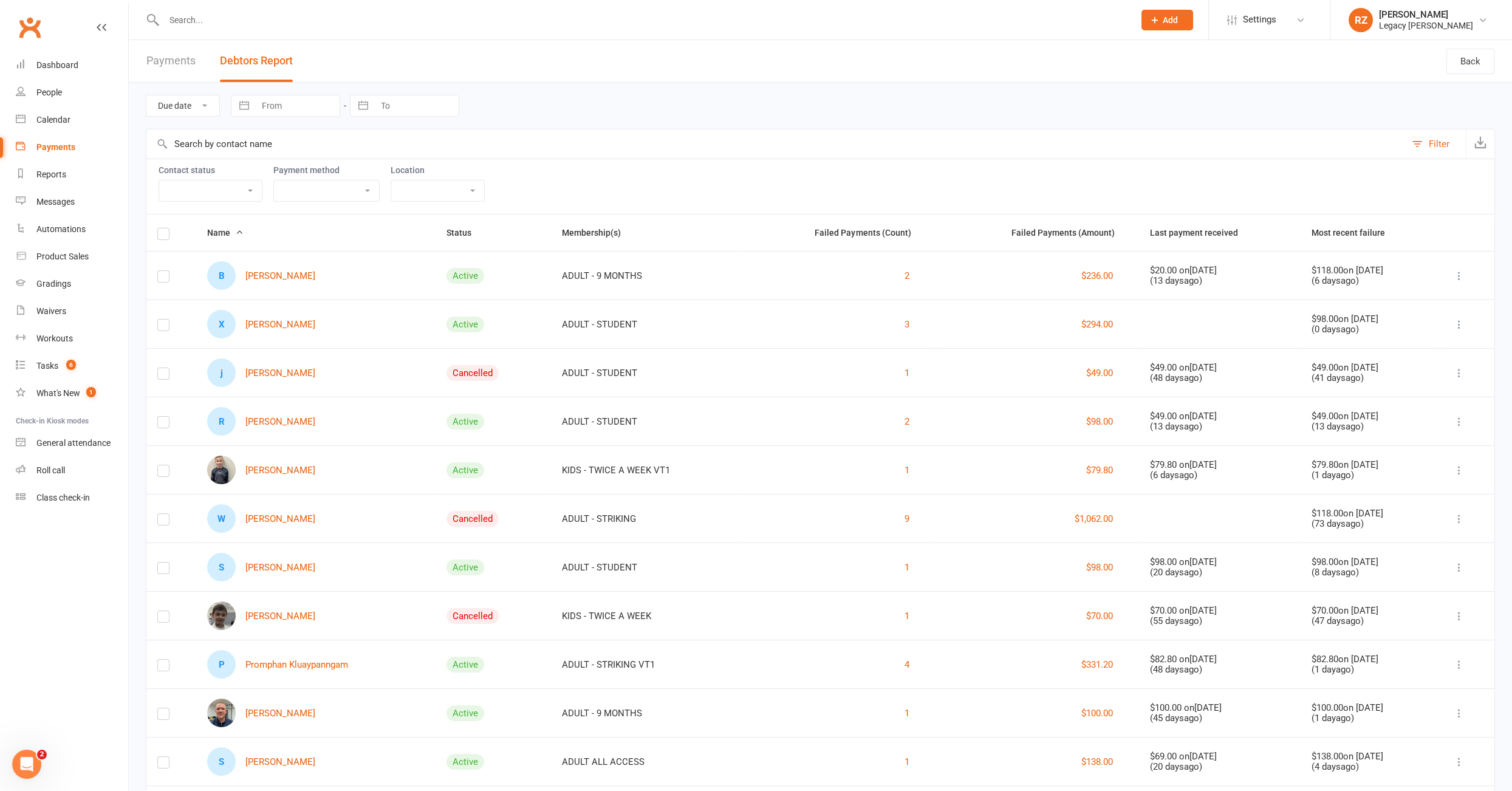
click at [195, 185] on select "Active member Suspended member Cancelled member Not attending" at bounding box center [211, 190] width 103 height 20
select select "Active"
click at [160, 181] on select "Active member Suspended member Cancelled member Not attending" at bounding box center [211, 190] width 103 height 20
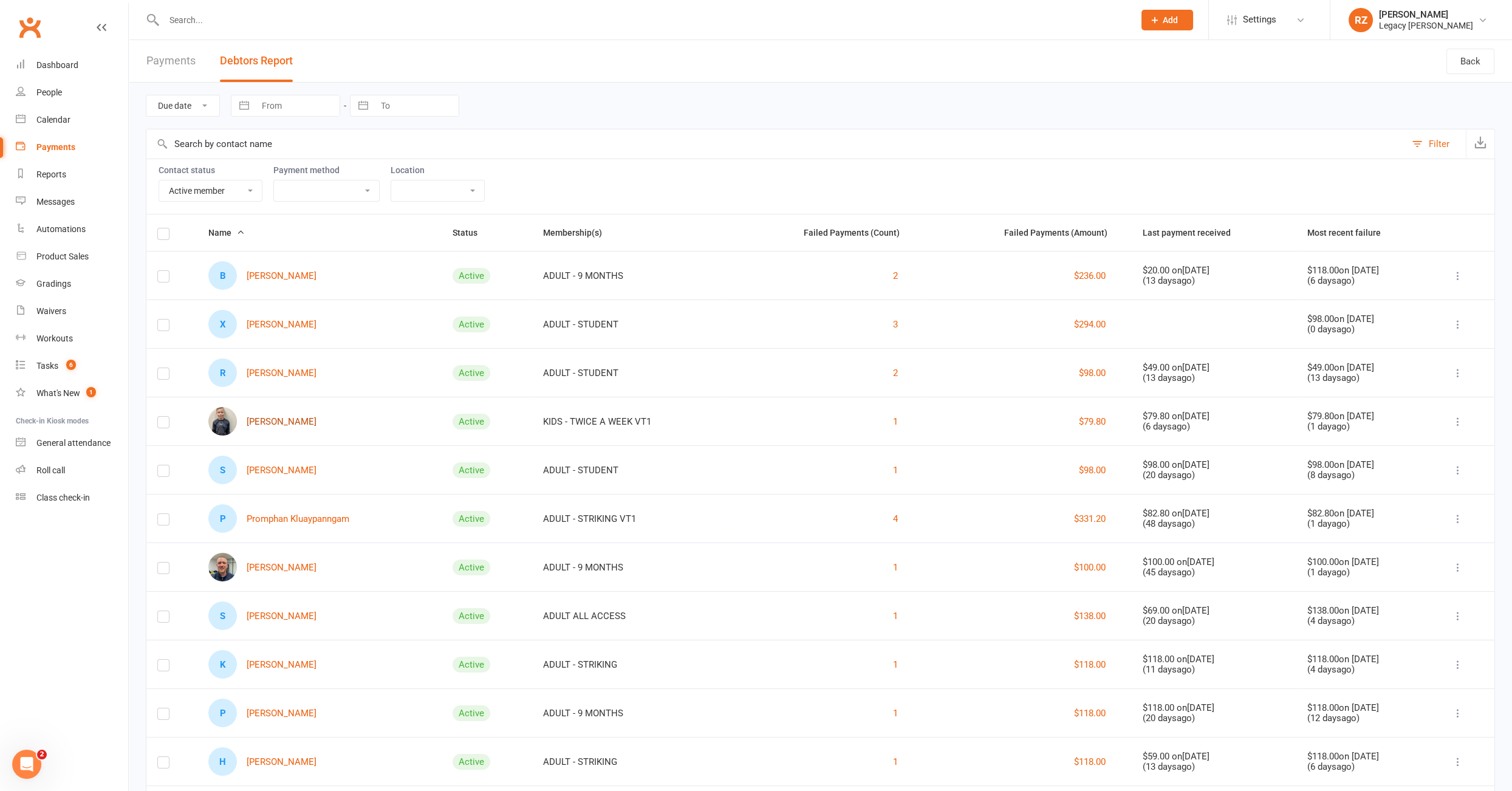
scroll to position [1, 0]
click at [282, 417] on link "[PERSON_NAME]" at bounding box center [262, 421] width 109 height 29
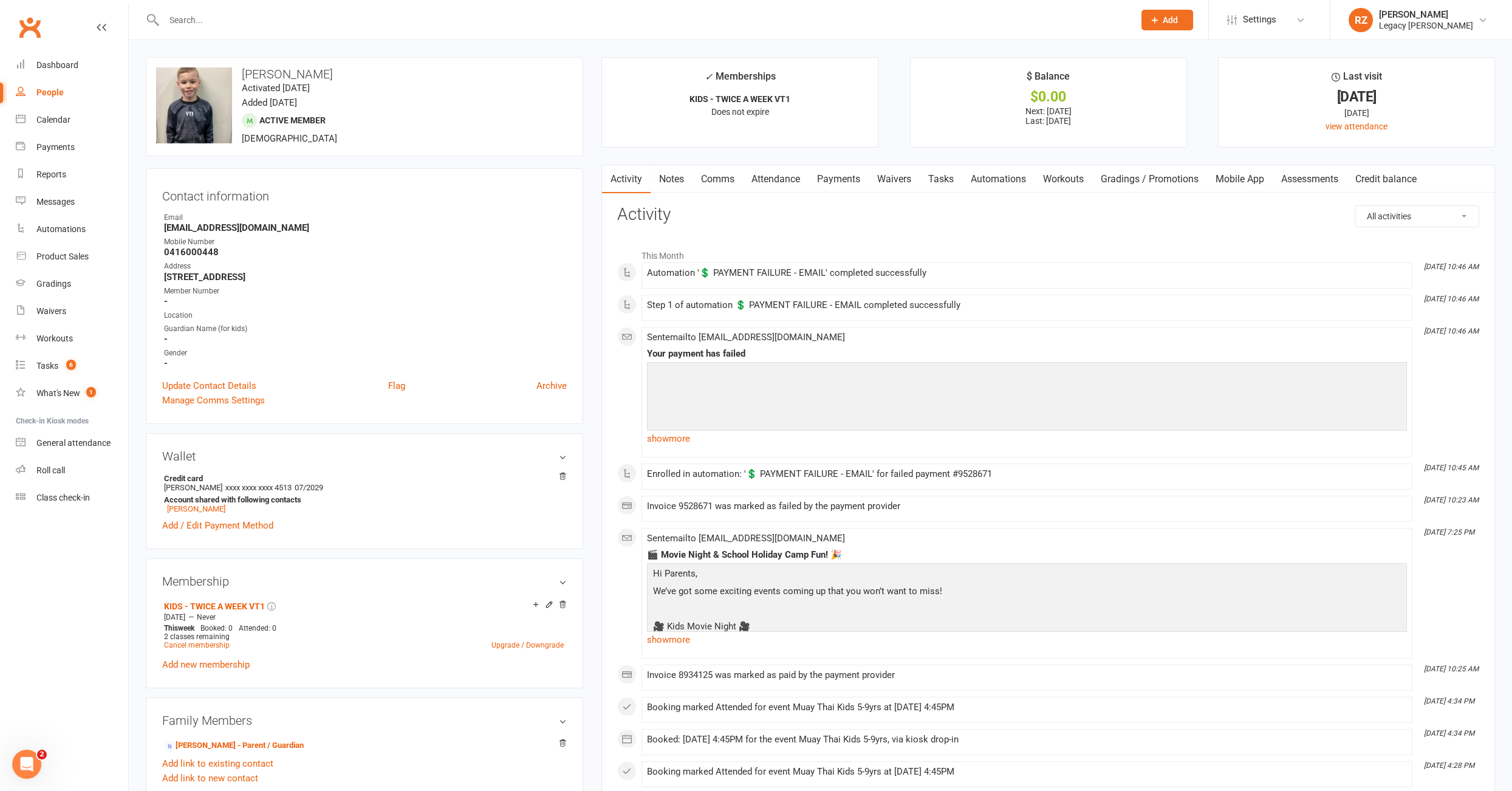
click at [840, 179] on link "Payments" at bounding box center [838, 179] width 61 height 28
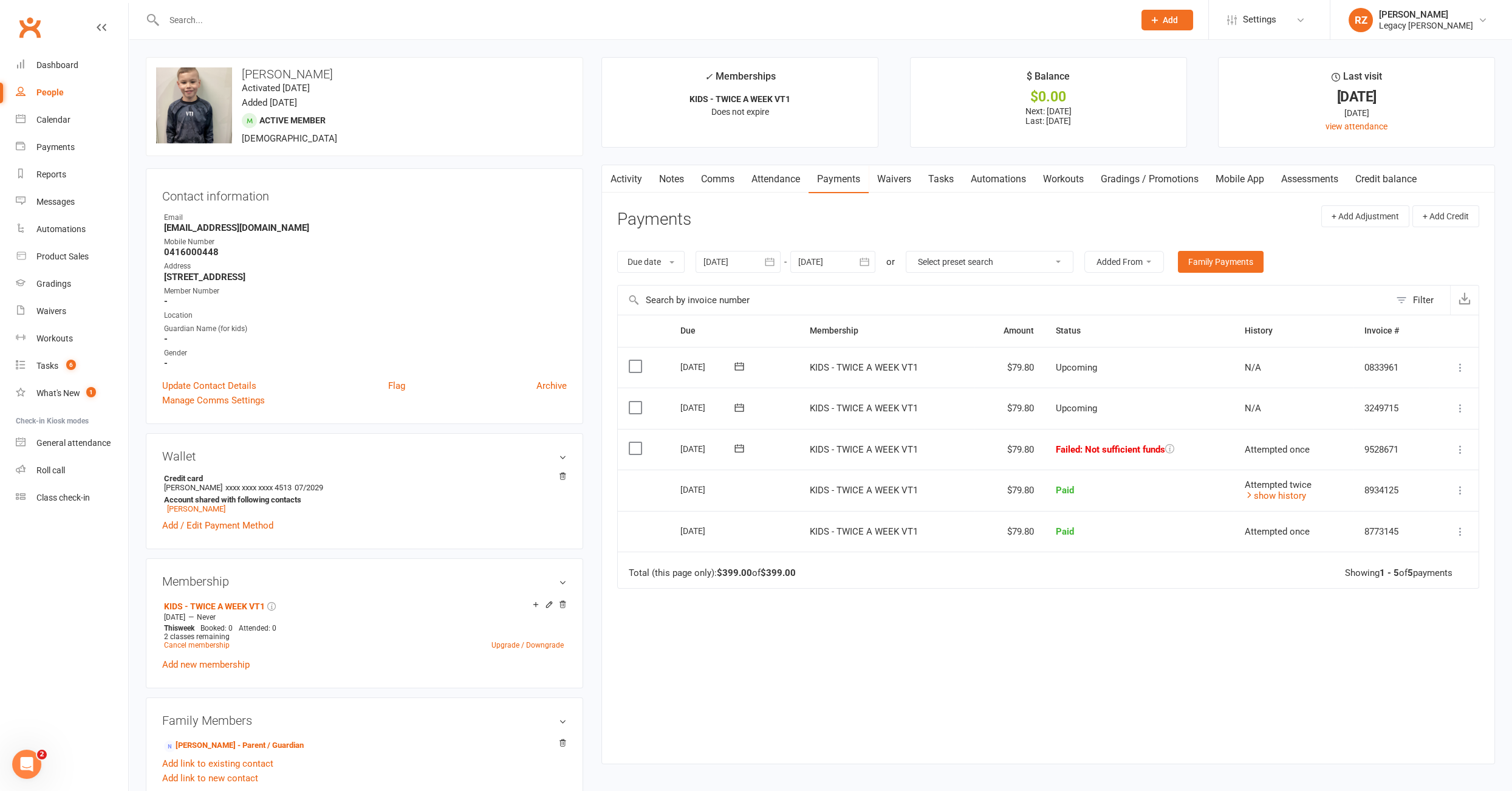
click at [896, 178] on link "Waivers" at bounding box center [894, 179] width 51 height 28
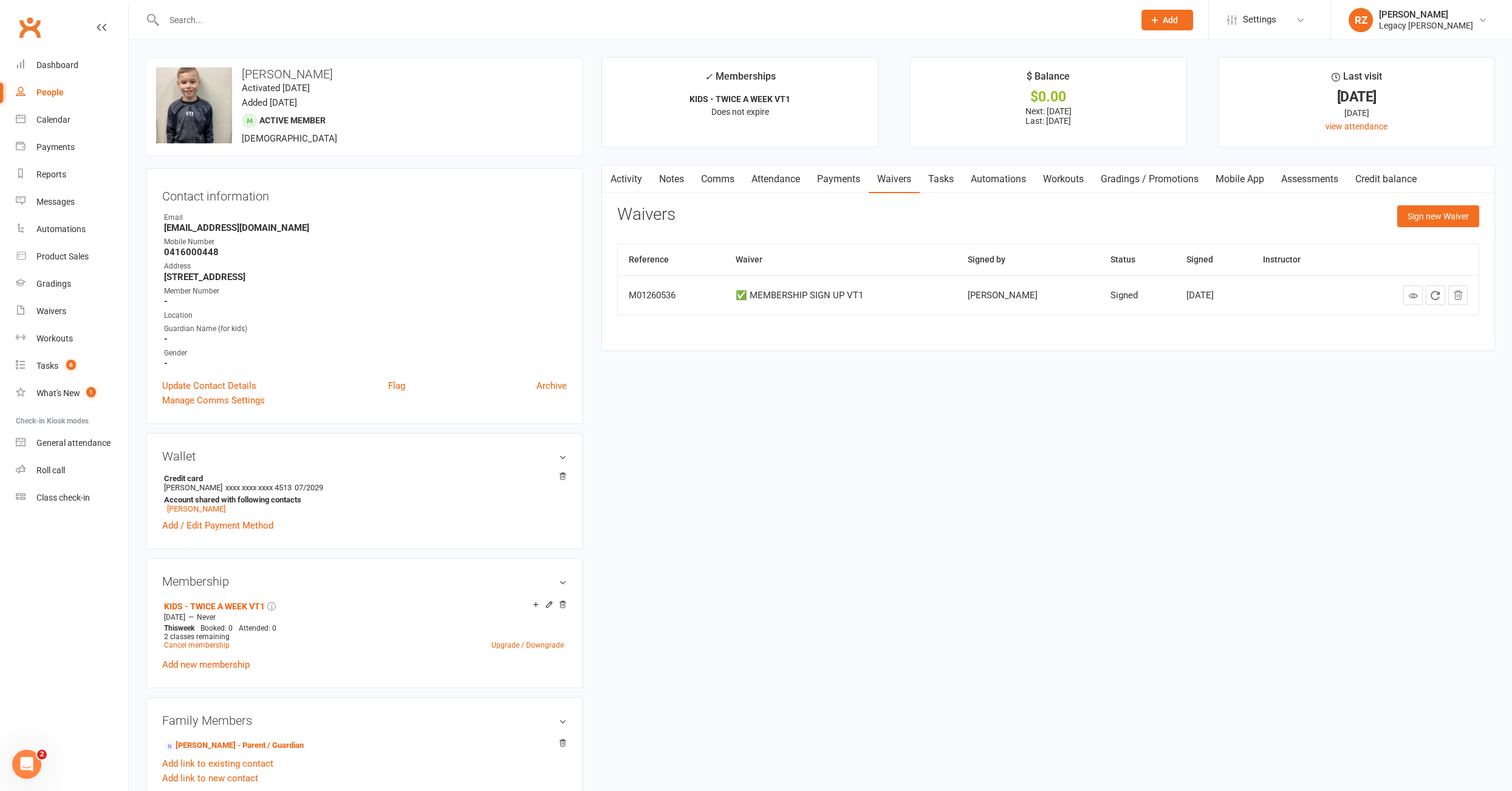
click at [860, 180] on link "Payments" at bounding box center [838, 179] width 61 height 28
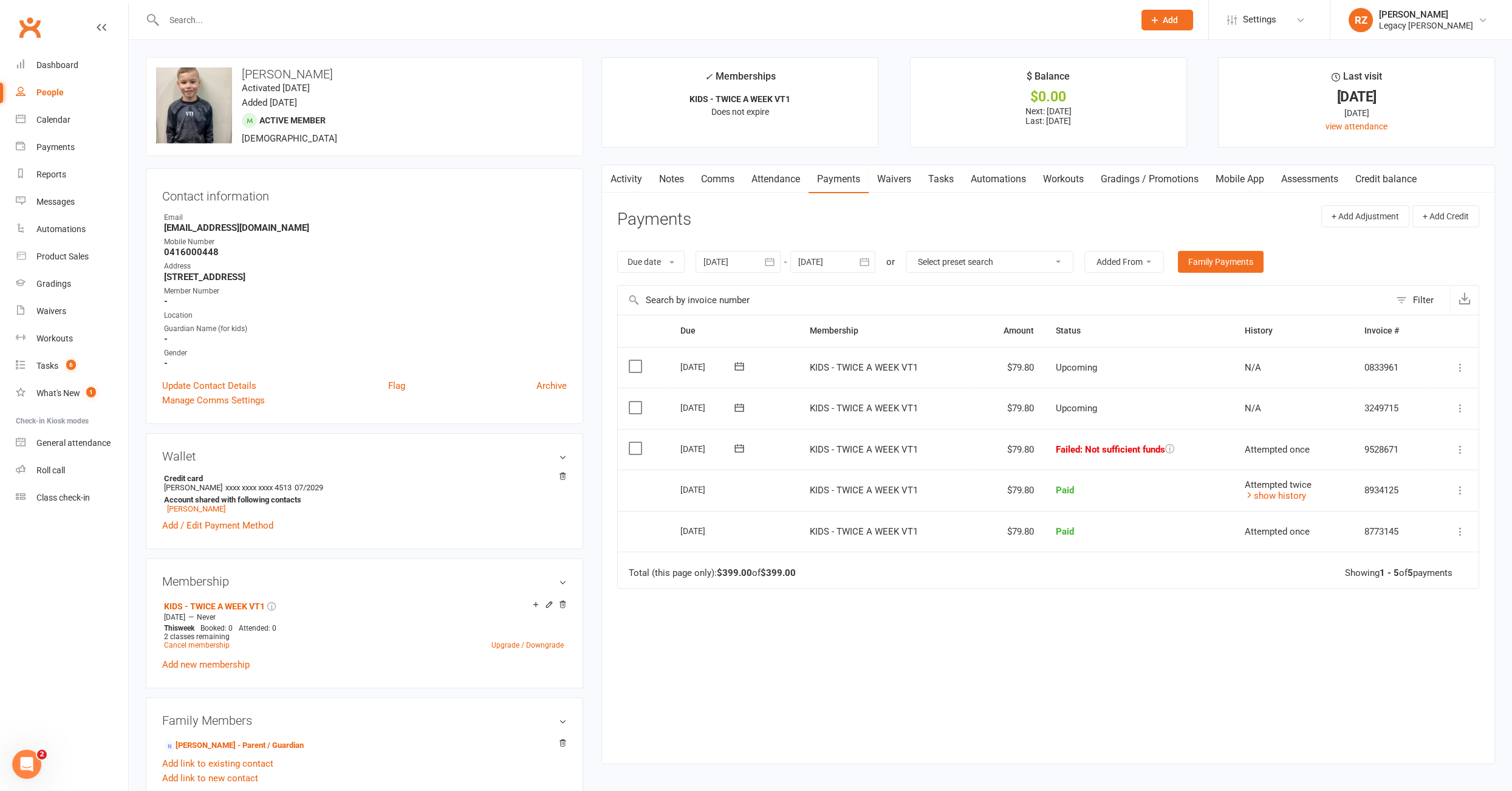
click at [633, 185] on link "Activity" at bounding box center [626, 179] width 49 height 28
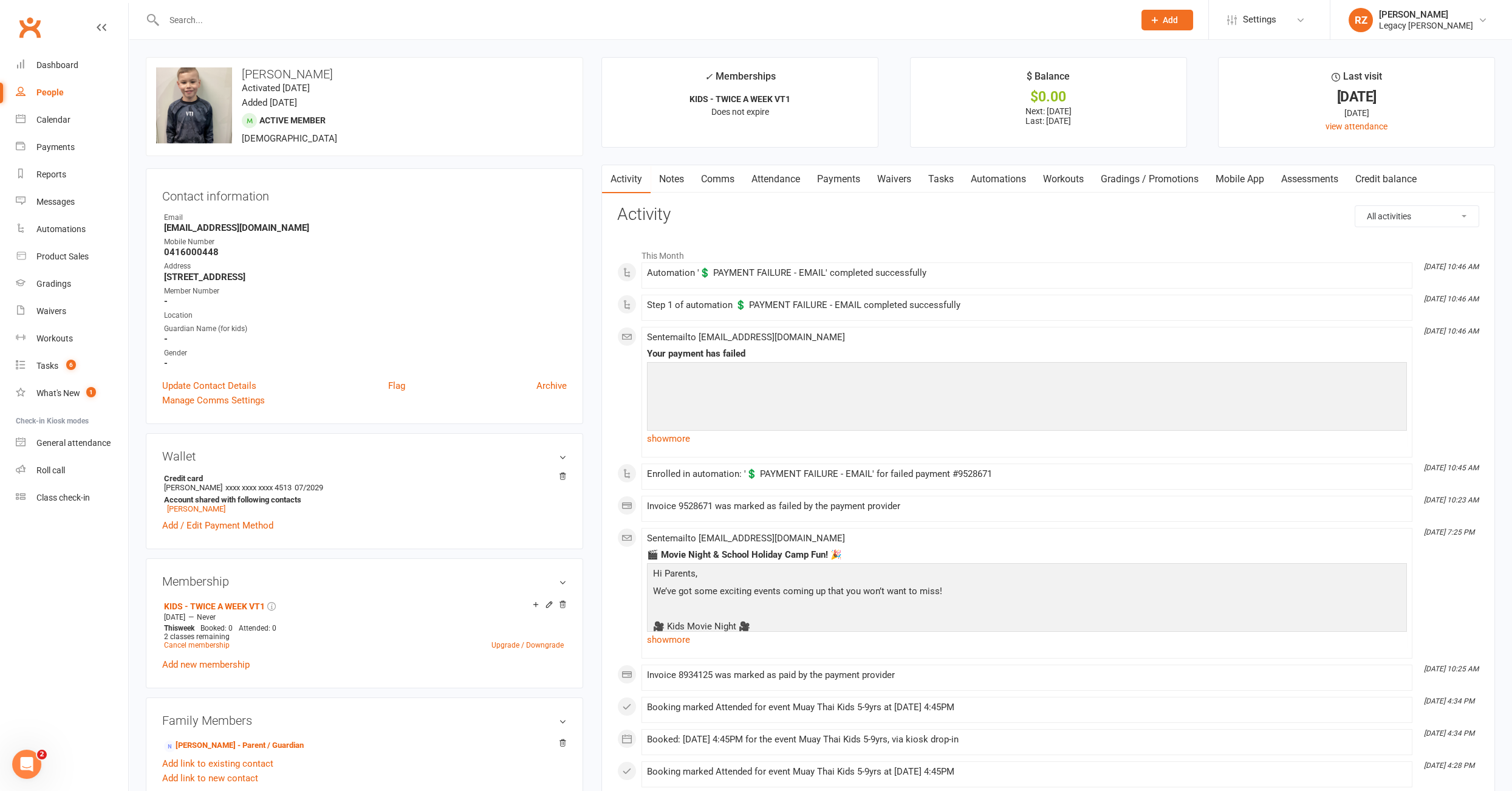
click at [856, 187] on link "Payments" at bounding box center [838, 179] width 61 height 28
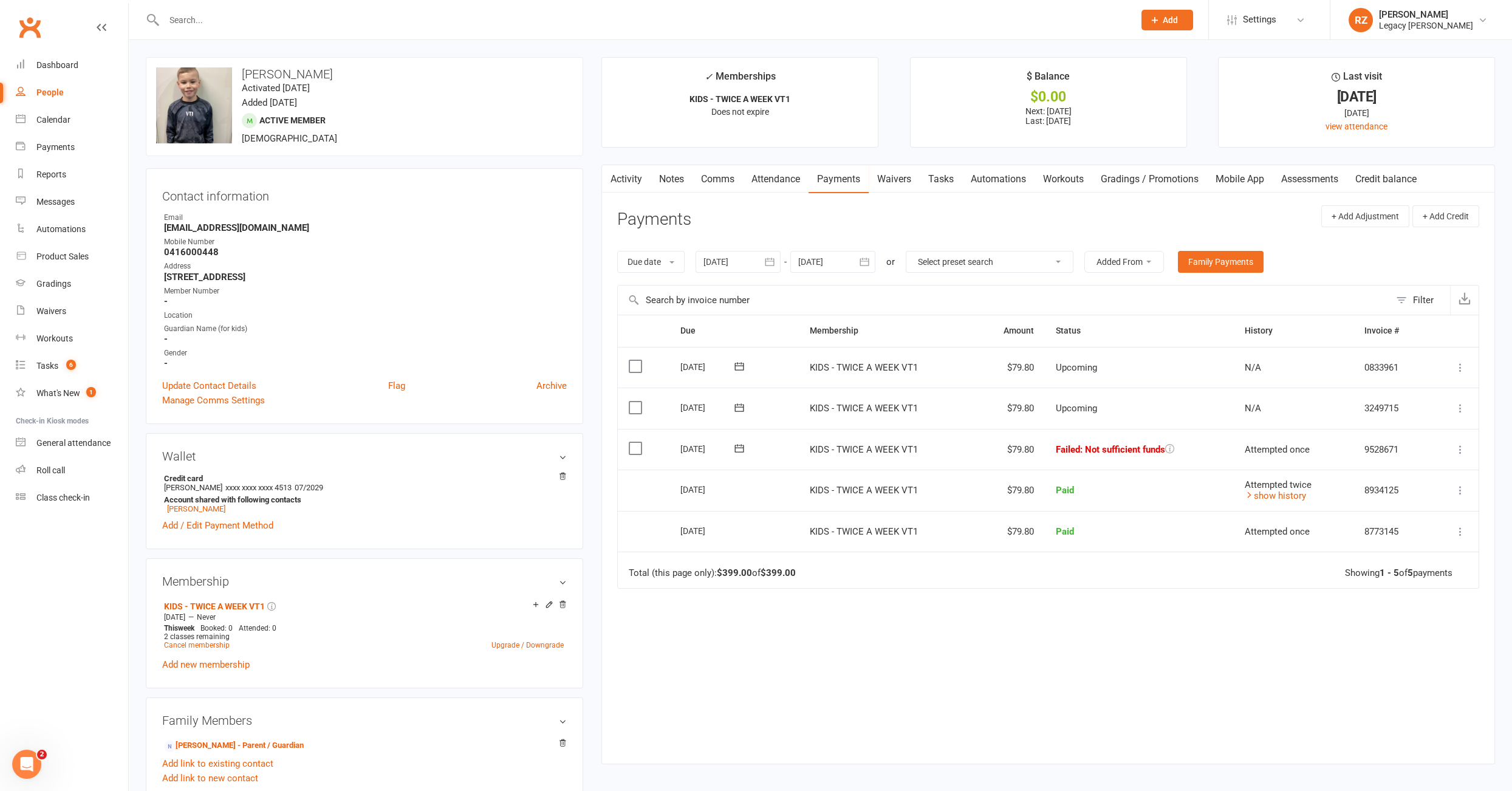
click at [741, 445] on icon at bounding box center [739, 448] width 12 height 12
click at [781, 564] on span "16" at bounding box center [782, 565] width 10 height 10
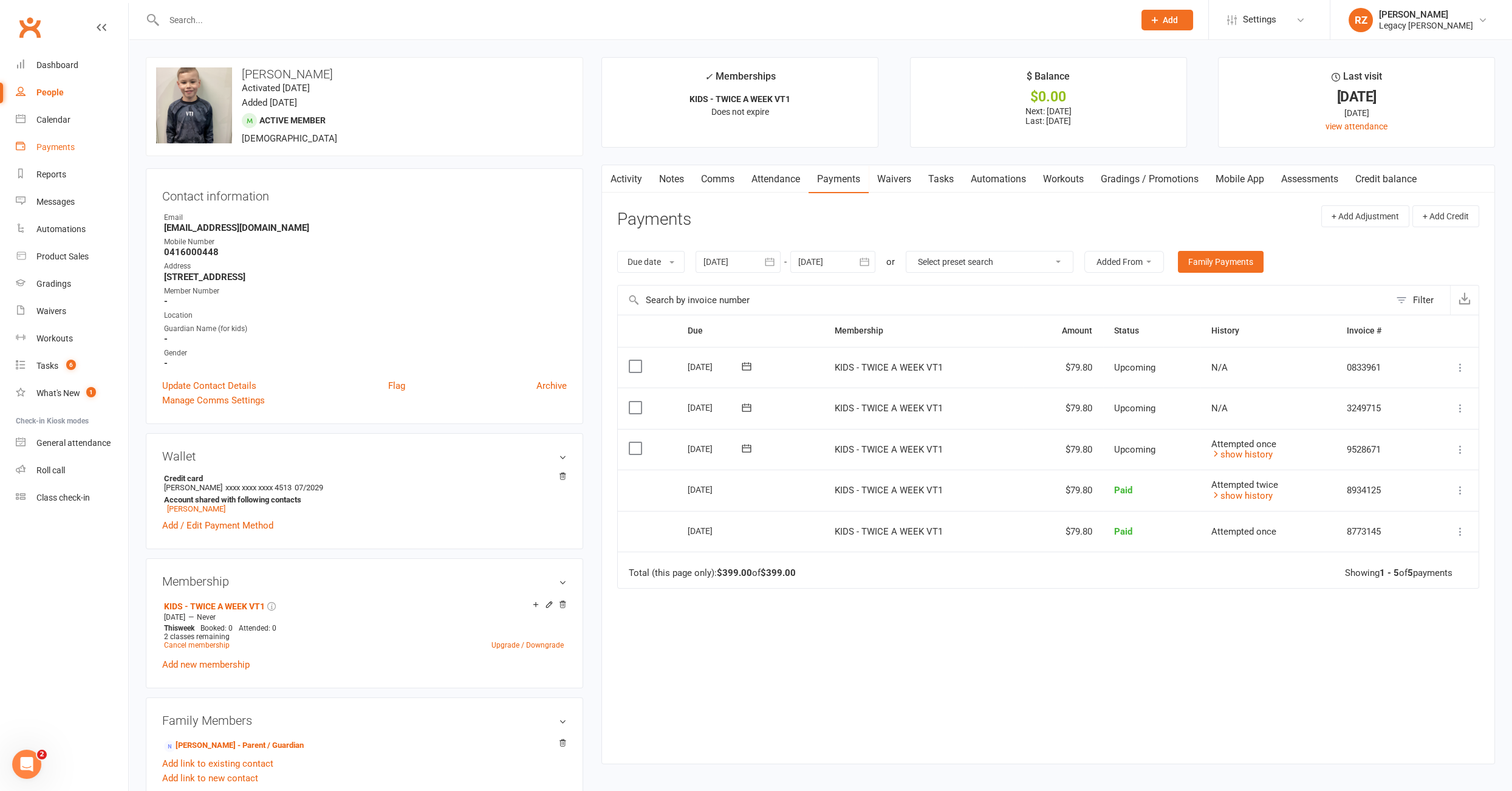
click at [60, 149] on div "Payments" at bounding box center [56, 147] width 38 height 10
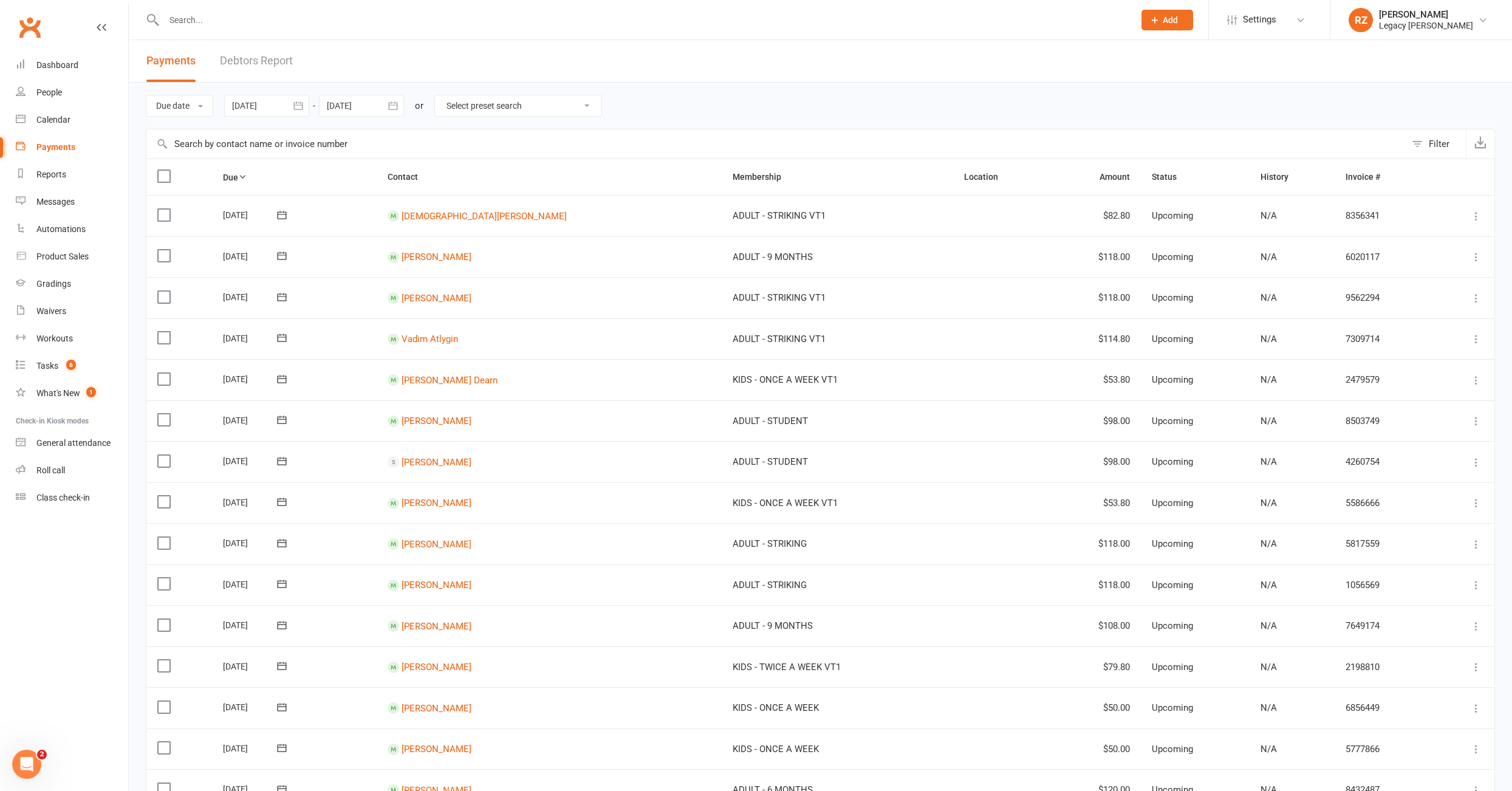
click at [268, 57] on link "Debtors Report" at bounding box center [257, 62] width 73 height 42
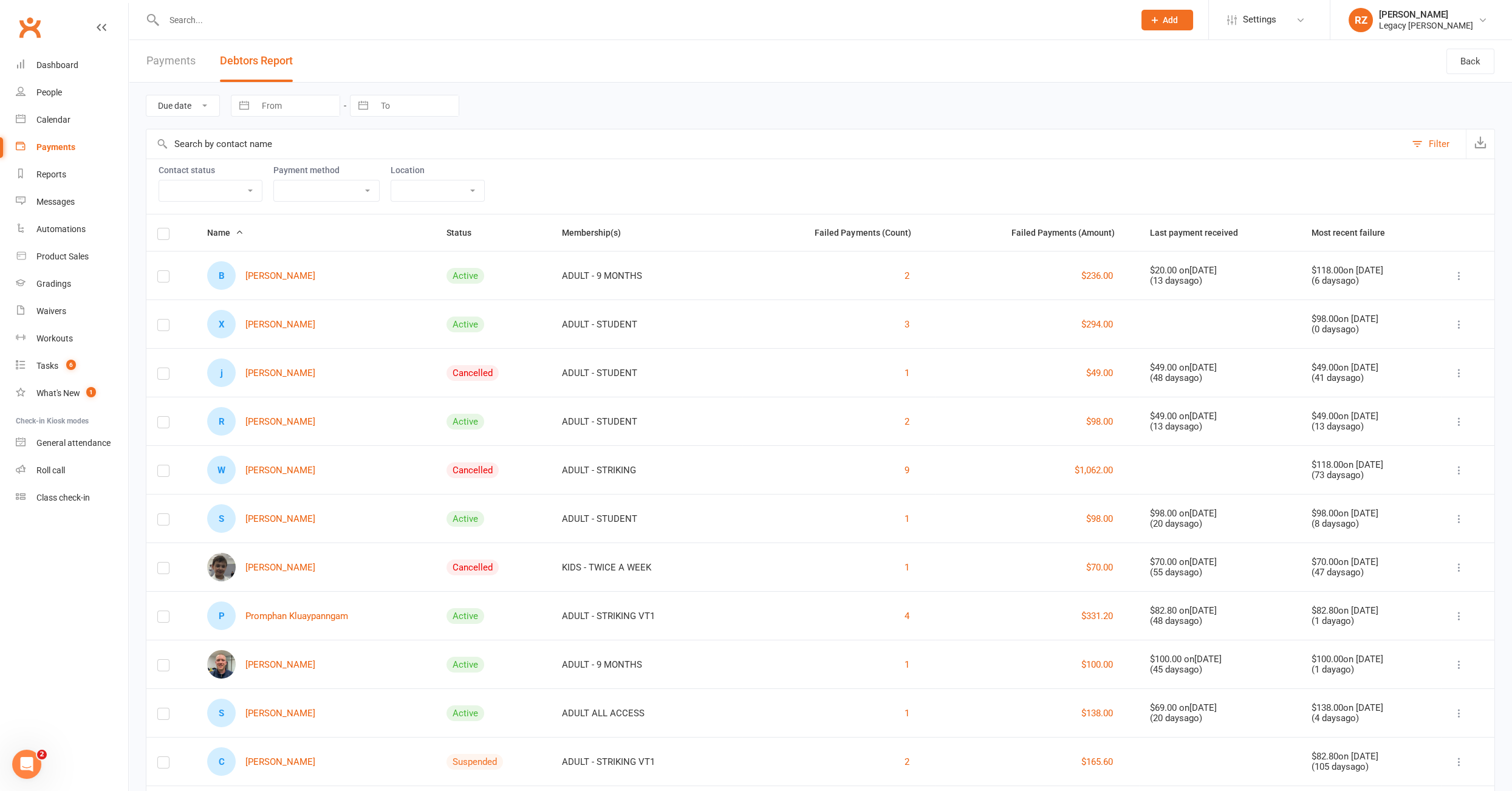
click at [226, 189] on select "Active member Suspended member Cancelled member Not attending" at bounding box center [211, 190] width 103 height 20
select select "Active"
click at [160, 181] on select "Active member Suspended member Cancelled member Not attending" at bounding box center [211, 190] width 103 height 20
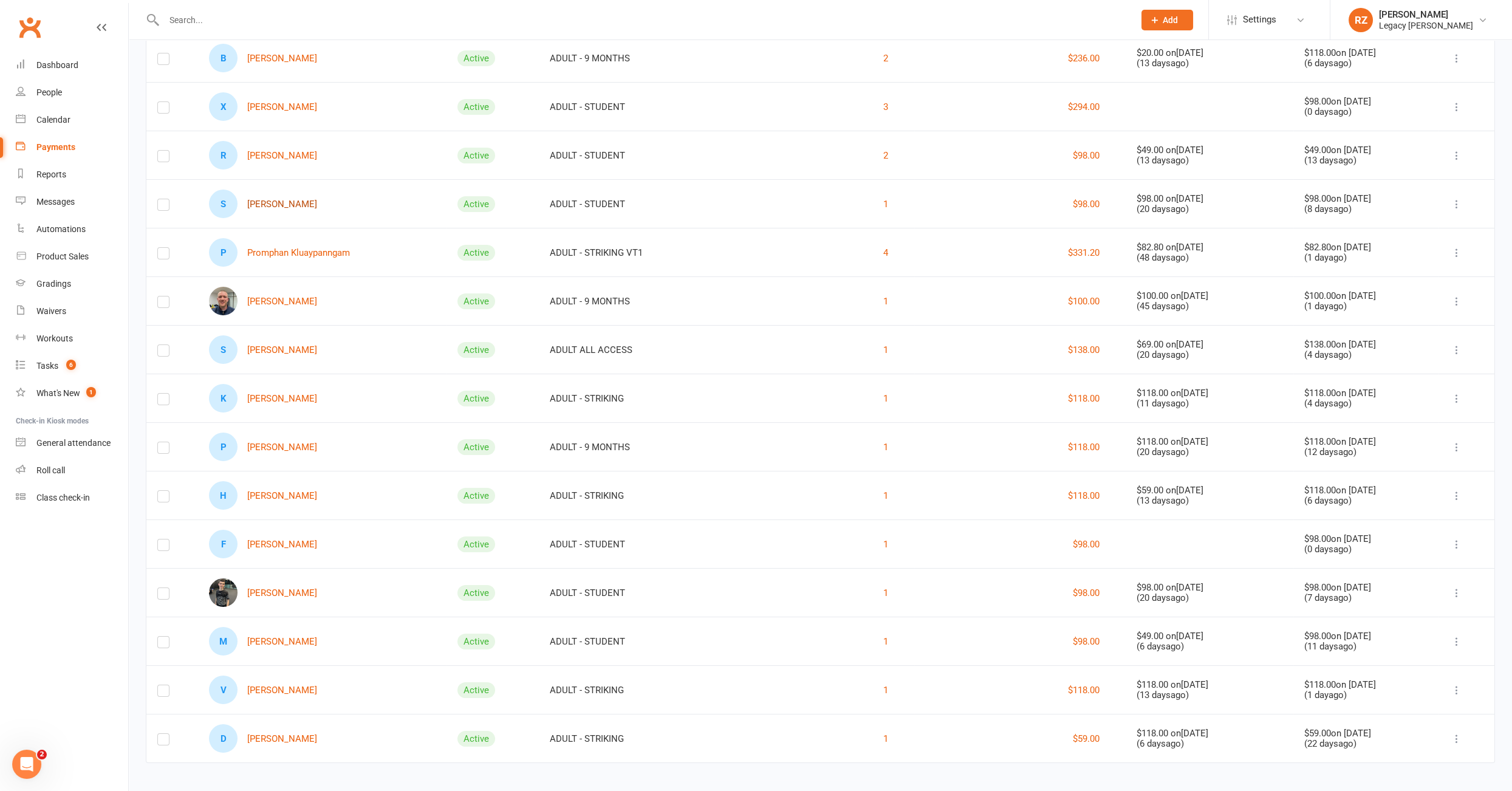
scroll to position [212, 0]
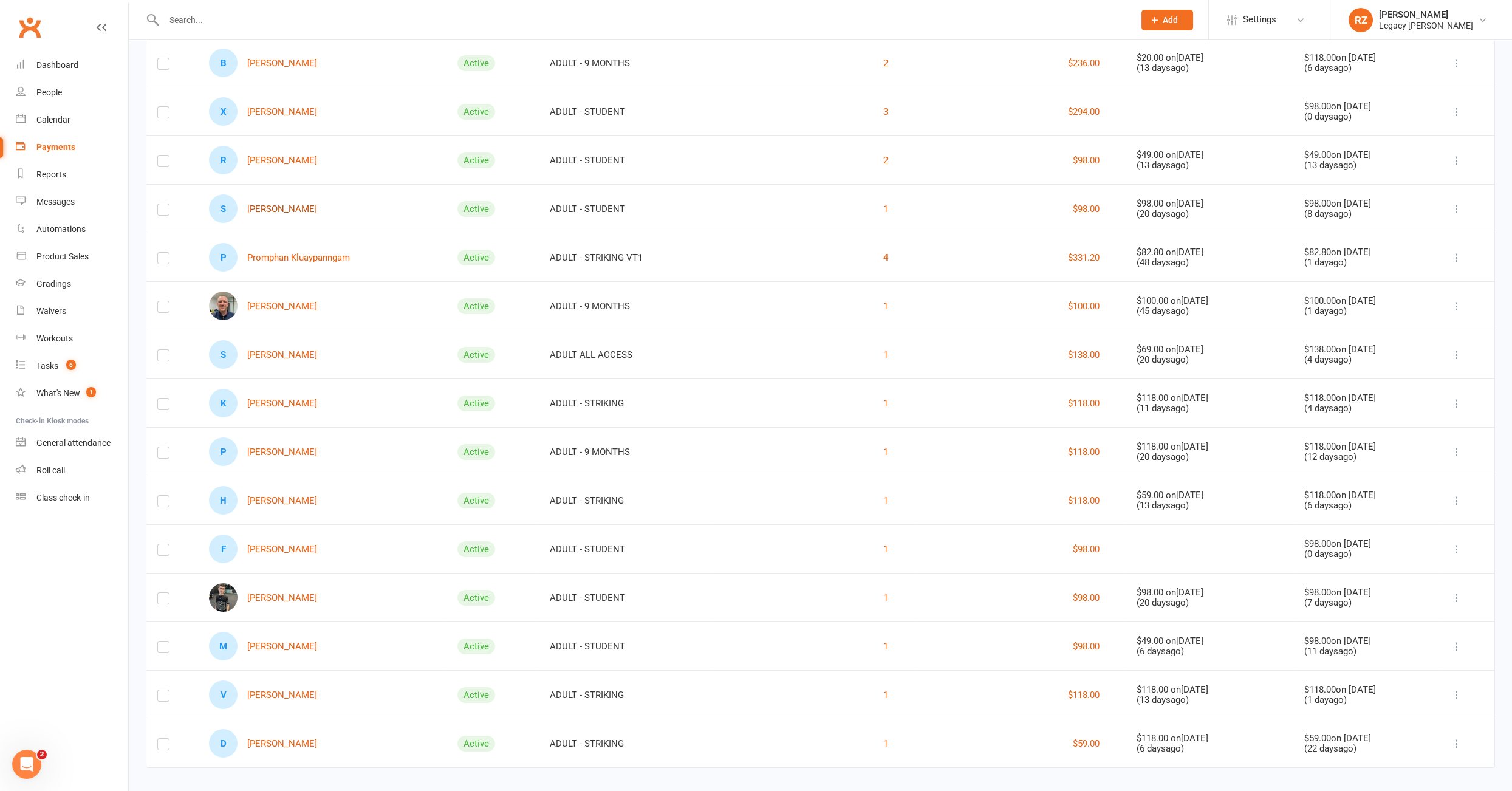
click at [305, 207] on link "S Sevan Iskenderian" at bounding box center [262, 209] width 109 height 29
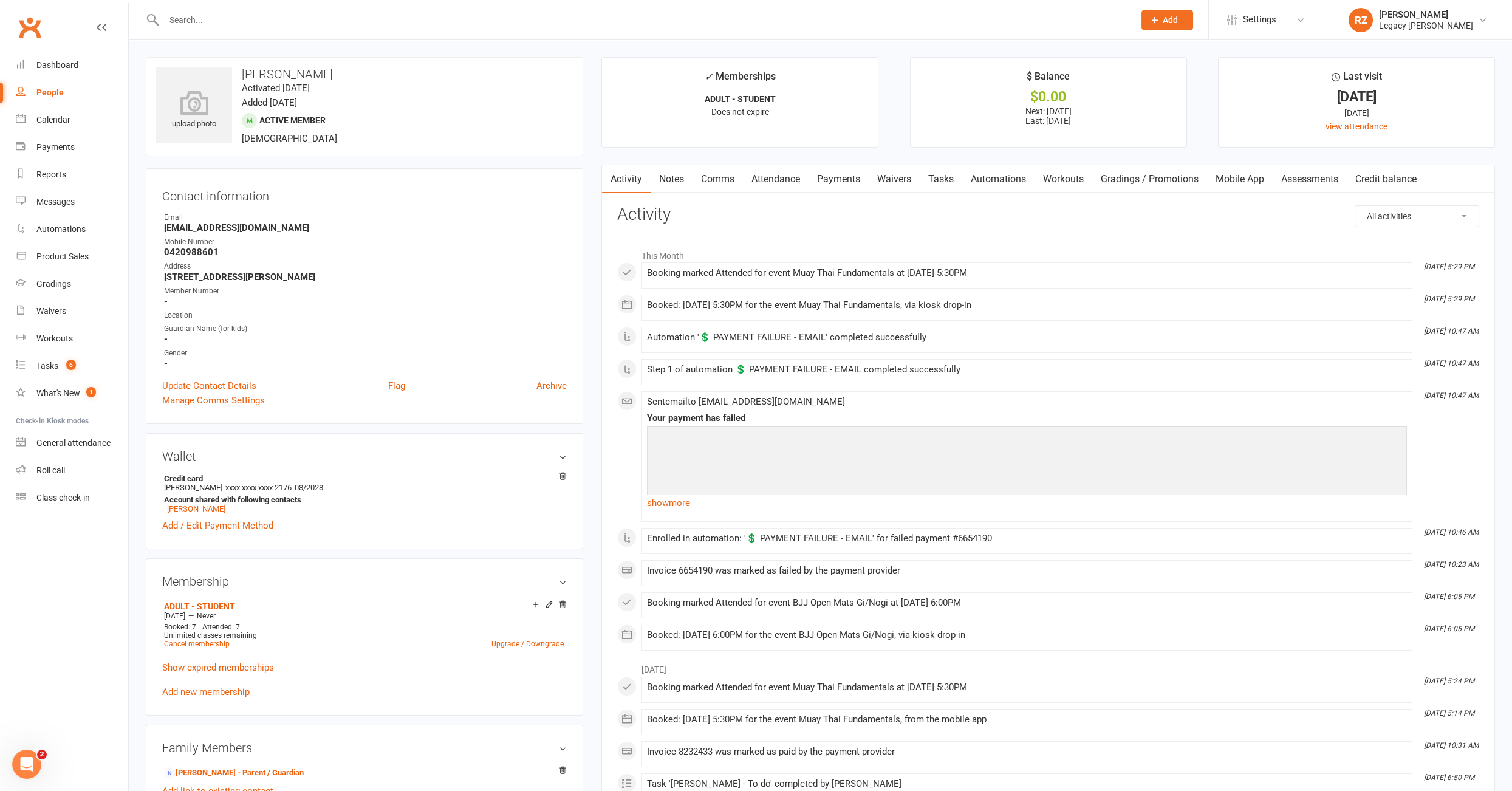
click at [845, 185] on link "Payments" at bounding box center [838, 179] width 61 height 28
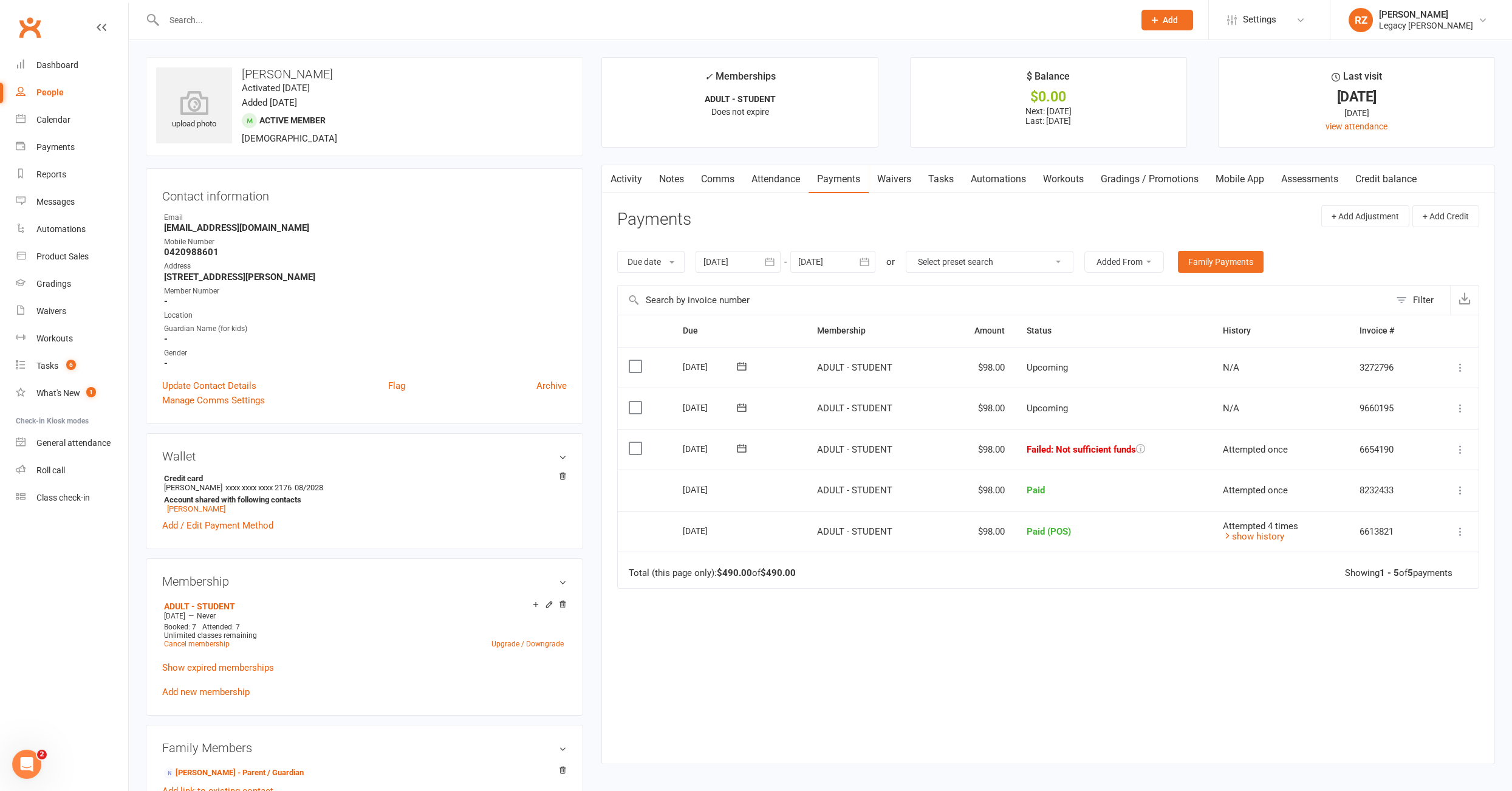
click at [666, 176] on link "Notes" at bounding box center [672, 179] width 42 height 28
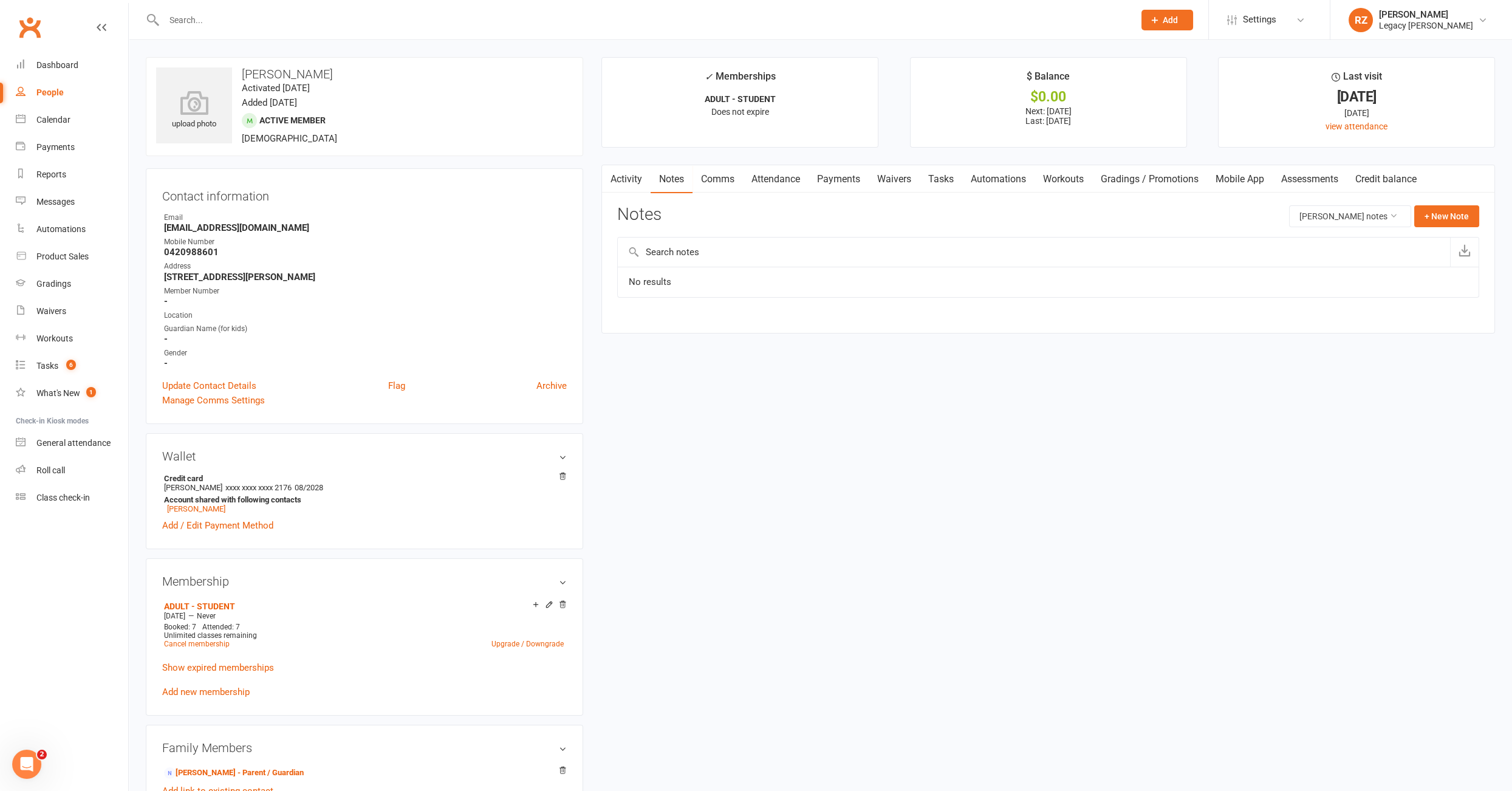
click at [618, 183] on link "Activity" at bounding box center [626, 179] width 49 height 28
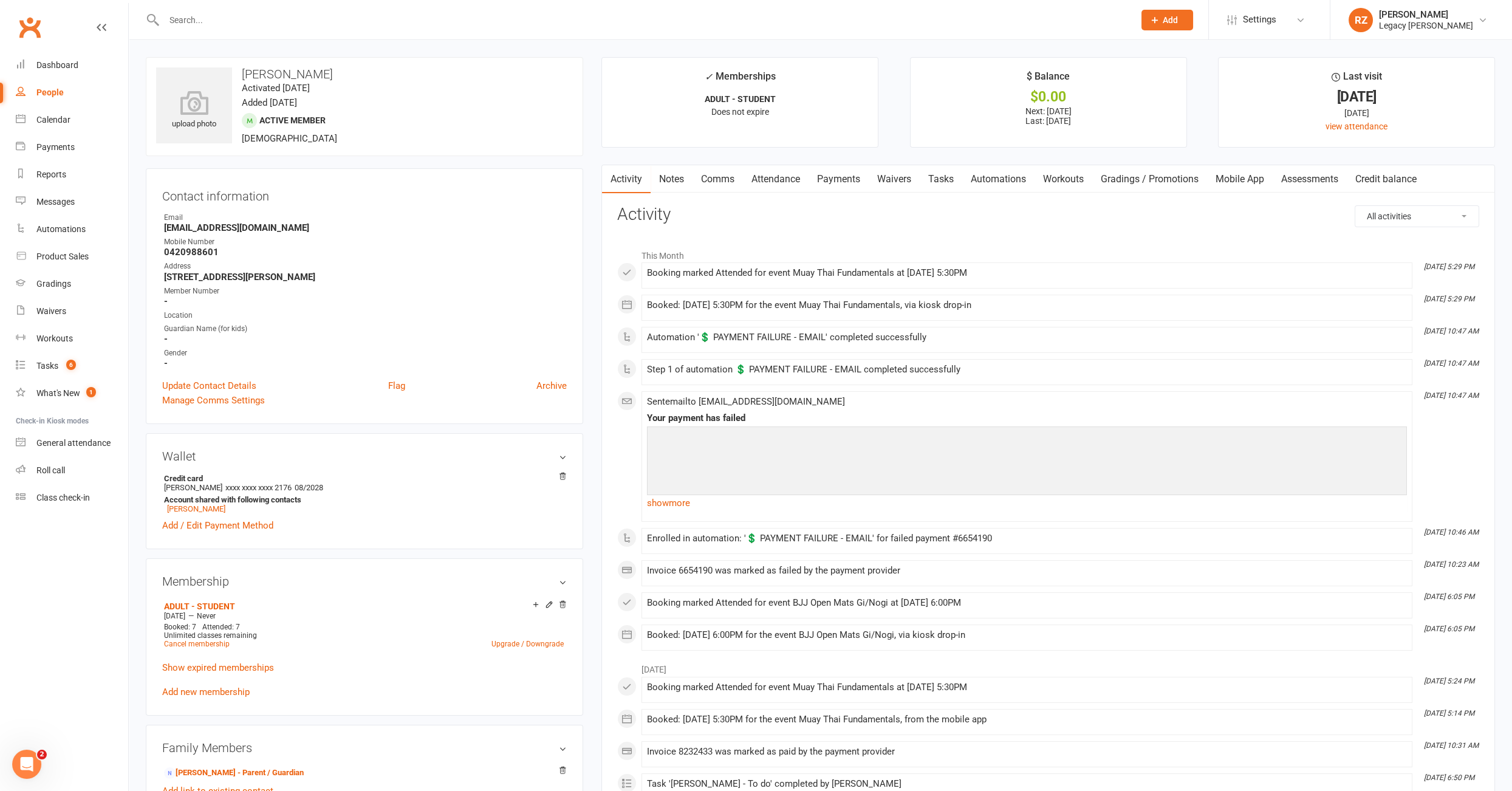
click at [949, 182] on link "Tasks" at bounding box center [941, 179] width 42 height 28
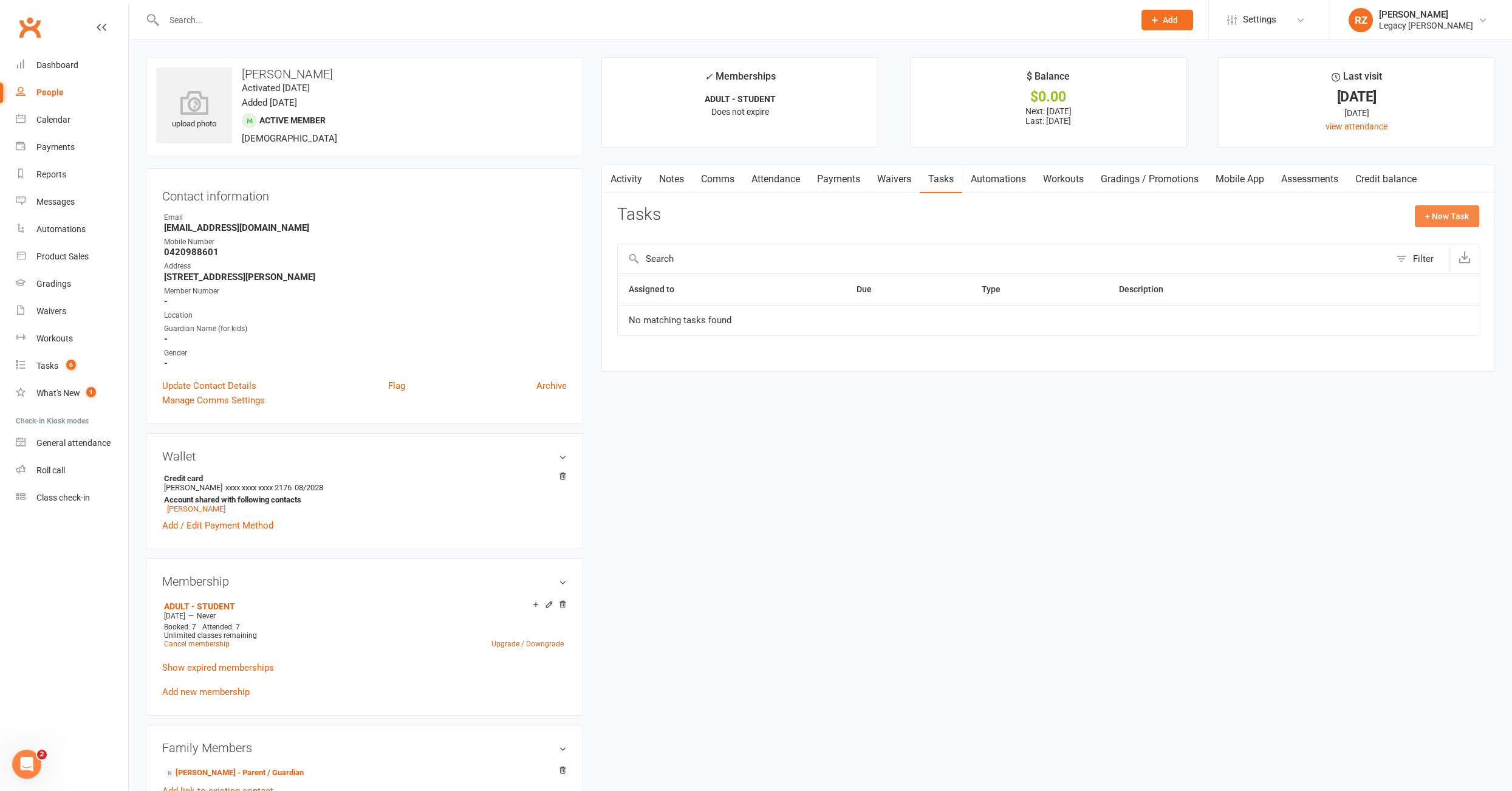
click at [1426, 219] on button "+ New Task" at bounding box center [1447, 216] width 64 height 22
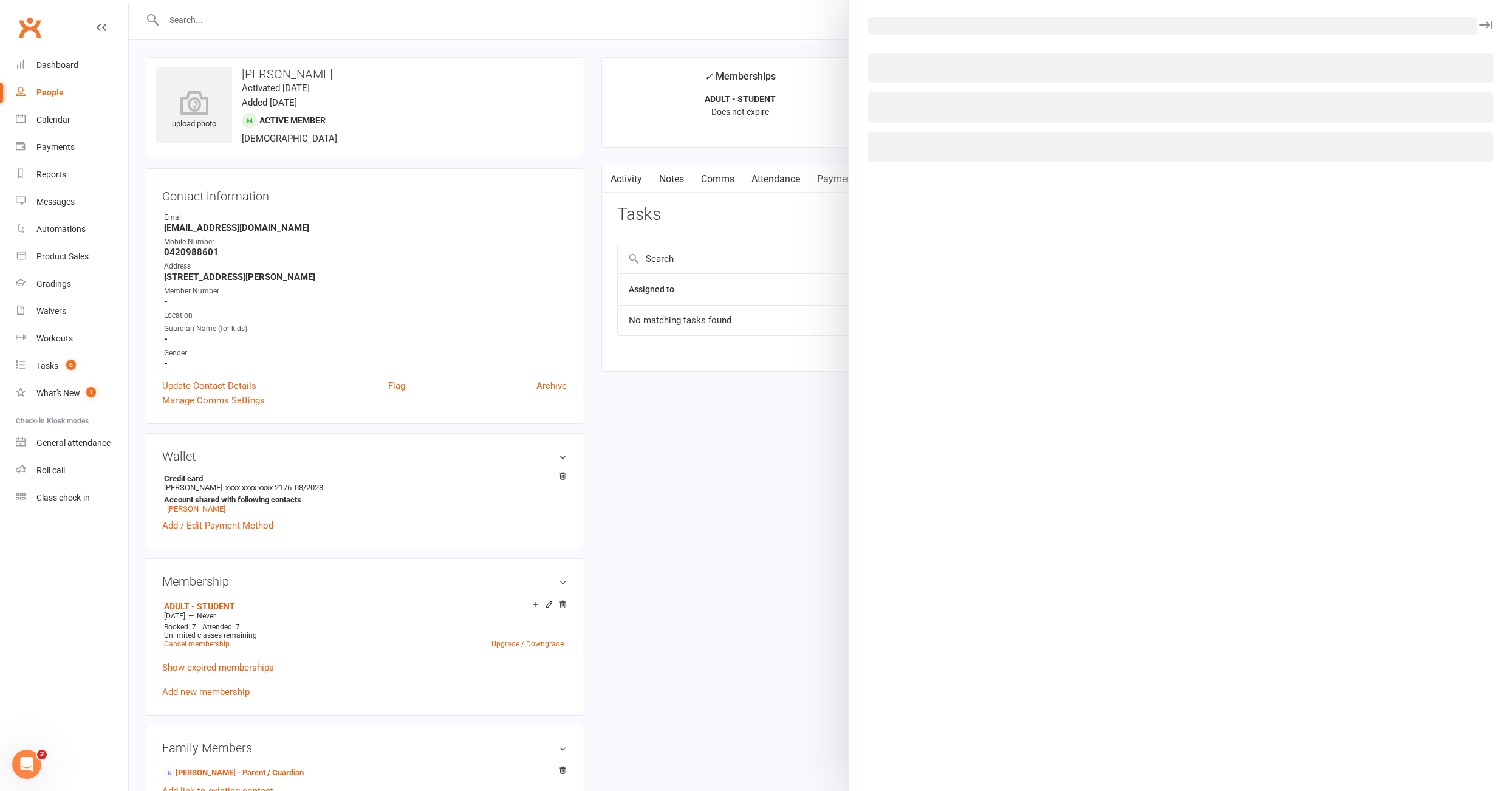
select select "51023"
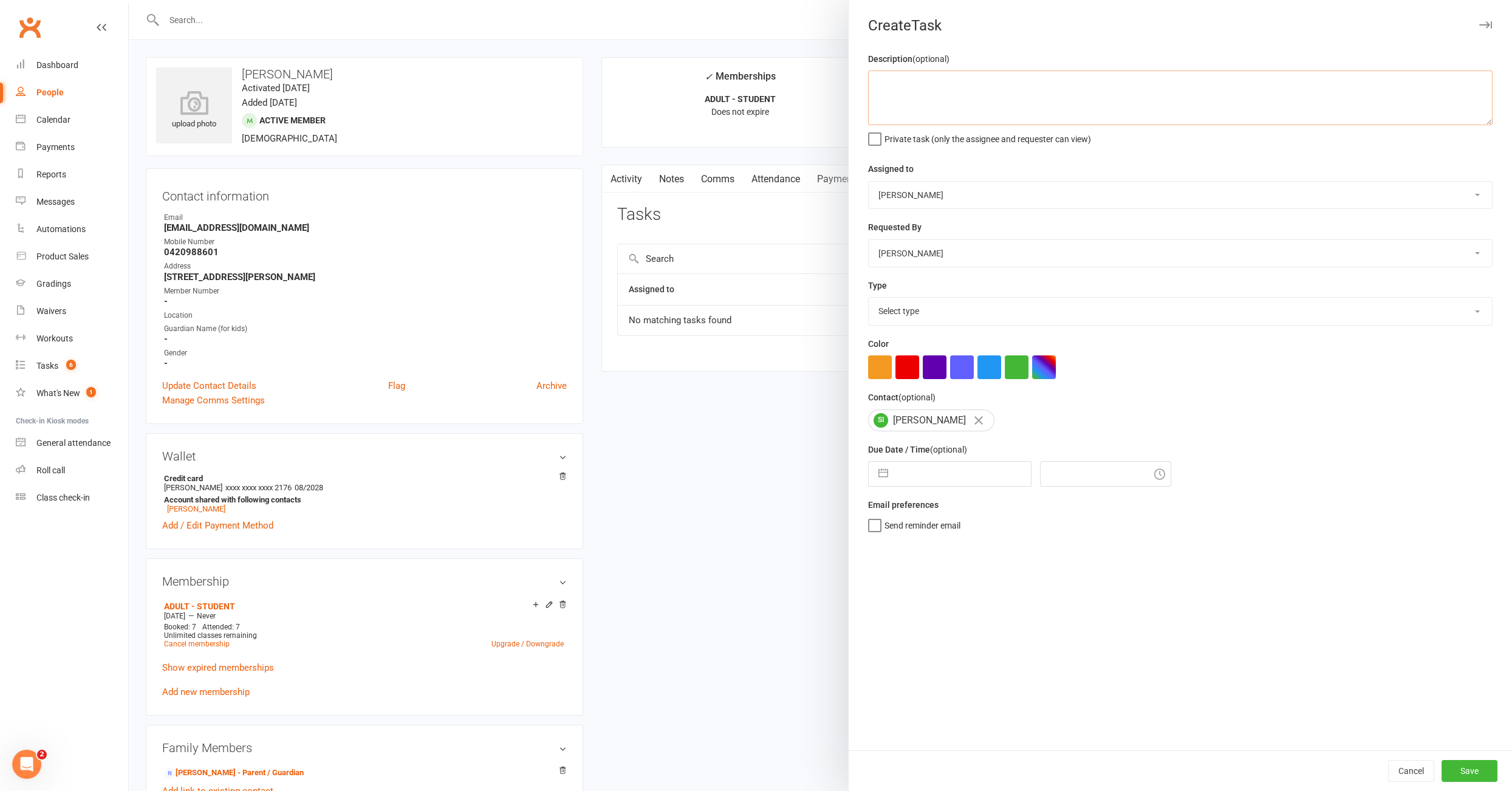
click at [922, 98] on textarea at bounding box center [1180, 97] width 625 height 55
type textarea "16/09: failed payment, tried to call didn't pick up."
click at [263, 231] on div at bounding box center [820, 395] width 1383 height 791
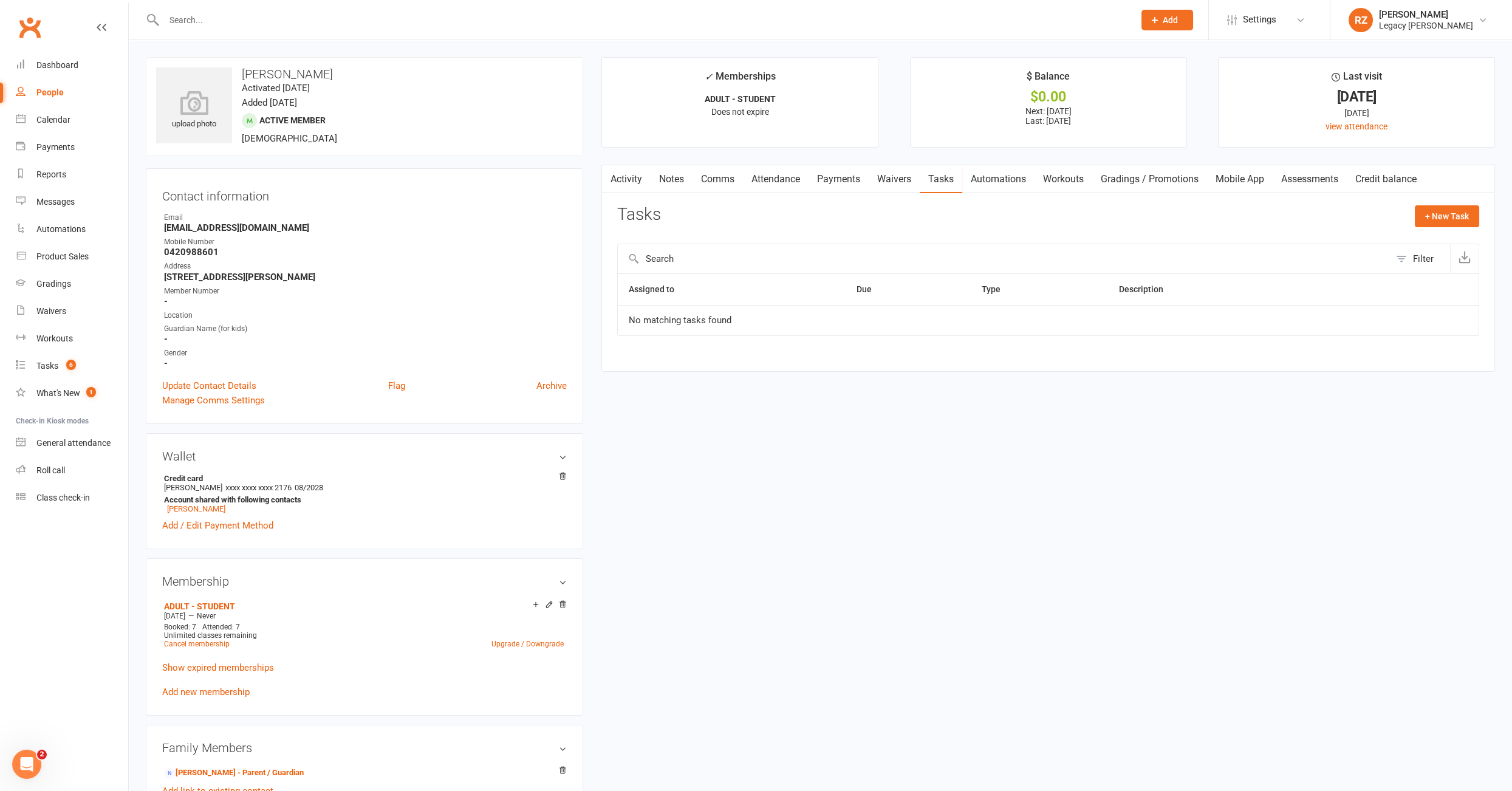
click at [235, 221] on div "Email" at bounding box center [365, 218] width 403 height 12
click at [230, 224] on strong "newbodyphysio@icloud.com" at bounding box center [365, 227] width 403 height 11
copy render-form-field "newbodyphysio@icloud.com"
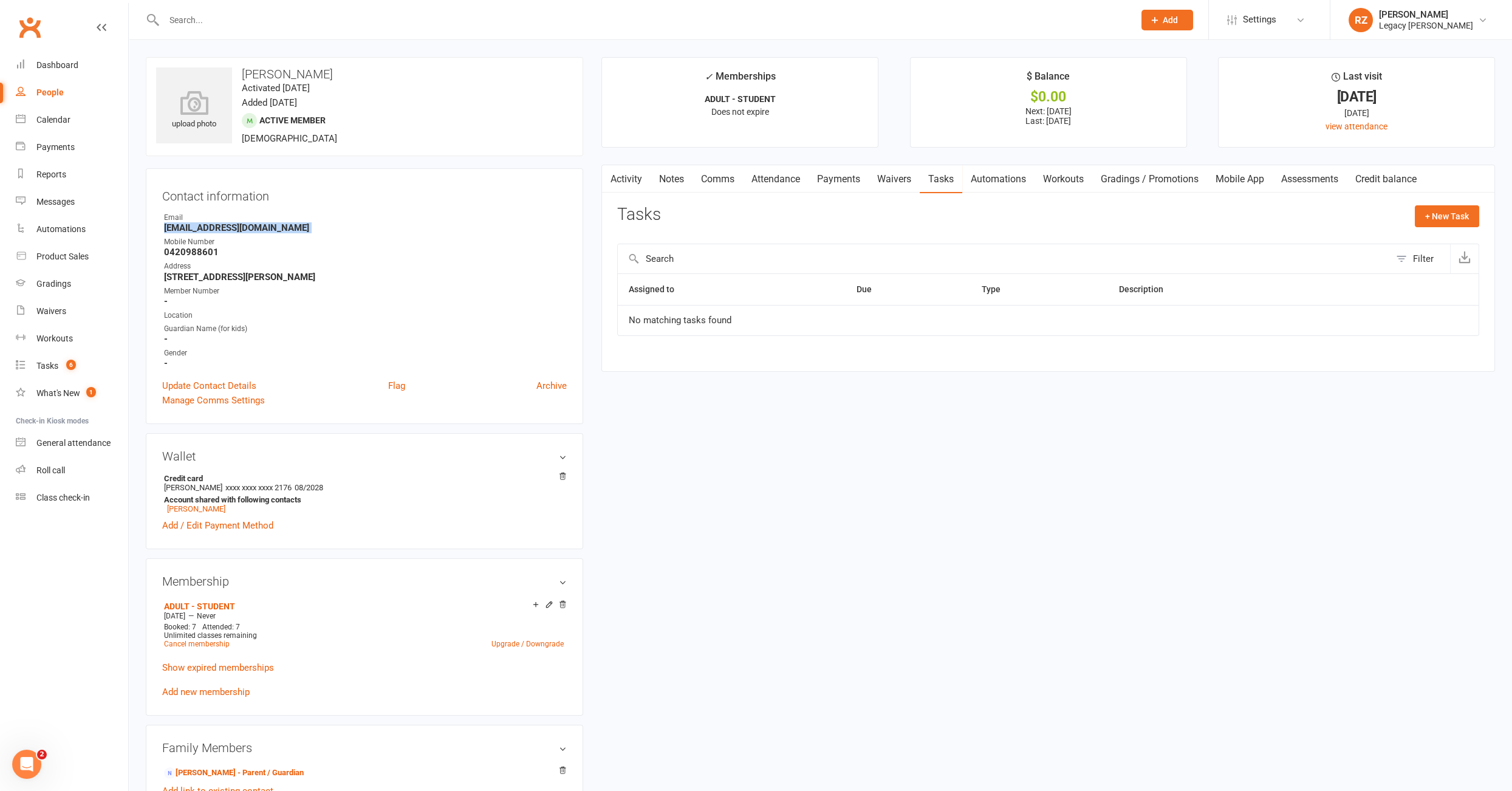
click at [846, 187] on link "Payments" at bounding box center [838, 179] width 61 height 28
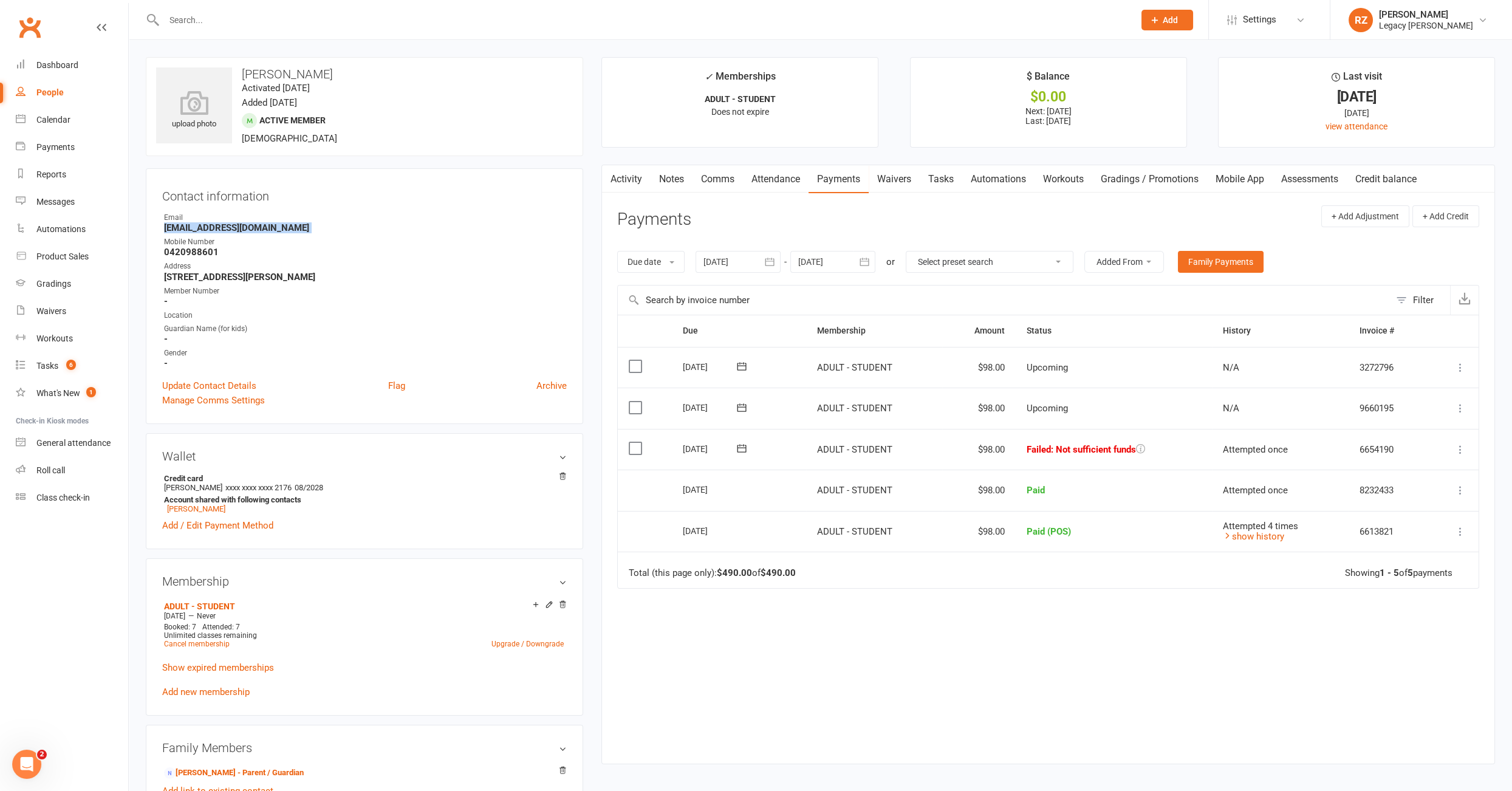
click at [953, 183] on link "Tasks" at bounding box center [941, 179] width 42 height 28
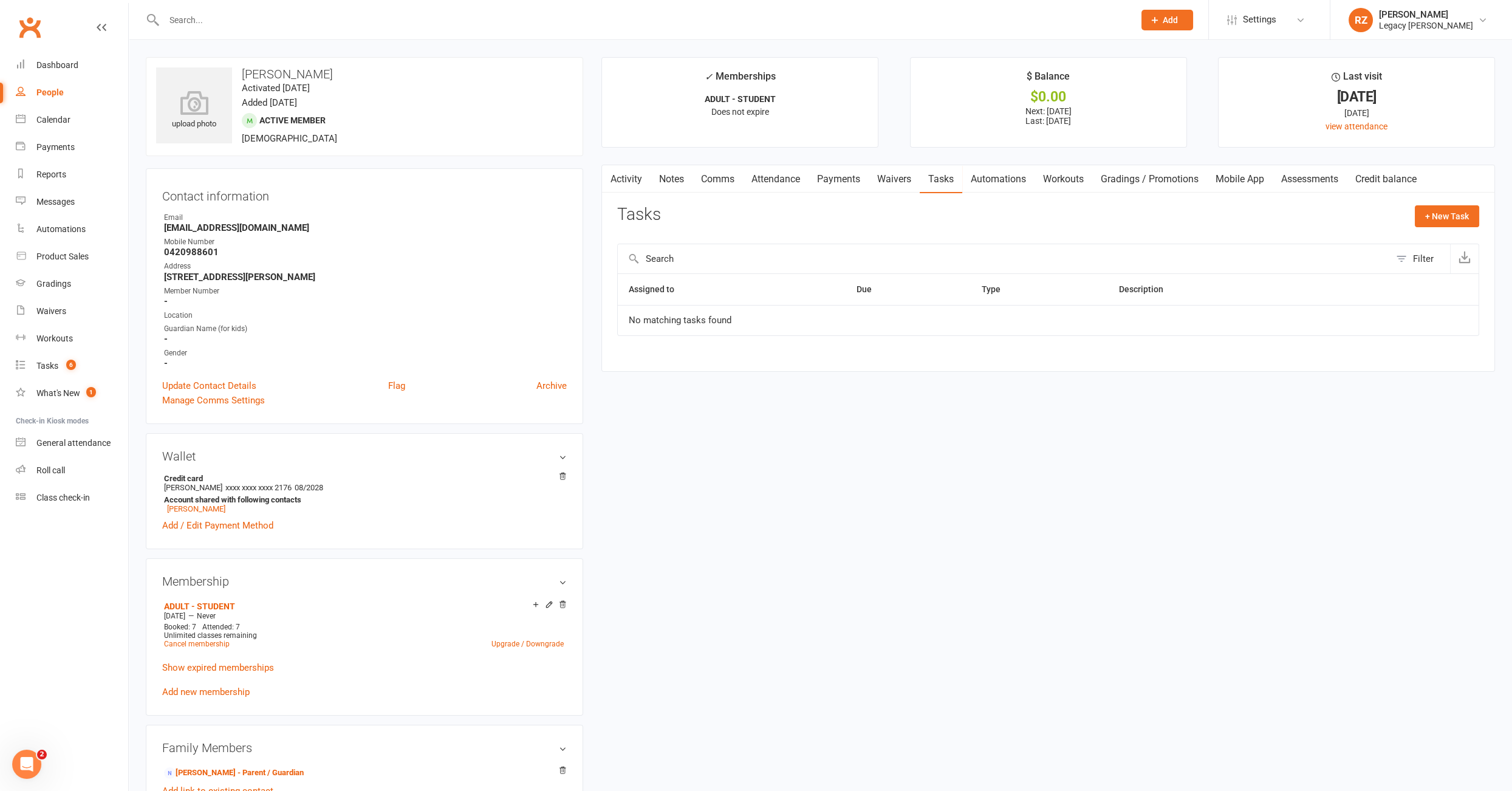
click at [1489, 220] on div "Activity Notes Comms Attendance Payments Waivers Tasks Automations Workouts Gra…" at bounding box center [1049, 267] width 894 height 207
click at [1452, 218] on button "+ New Task" at bounding box center [1447, 216] width 64 height 22
select select "51023"
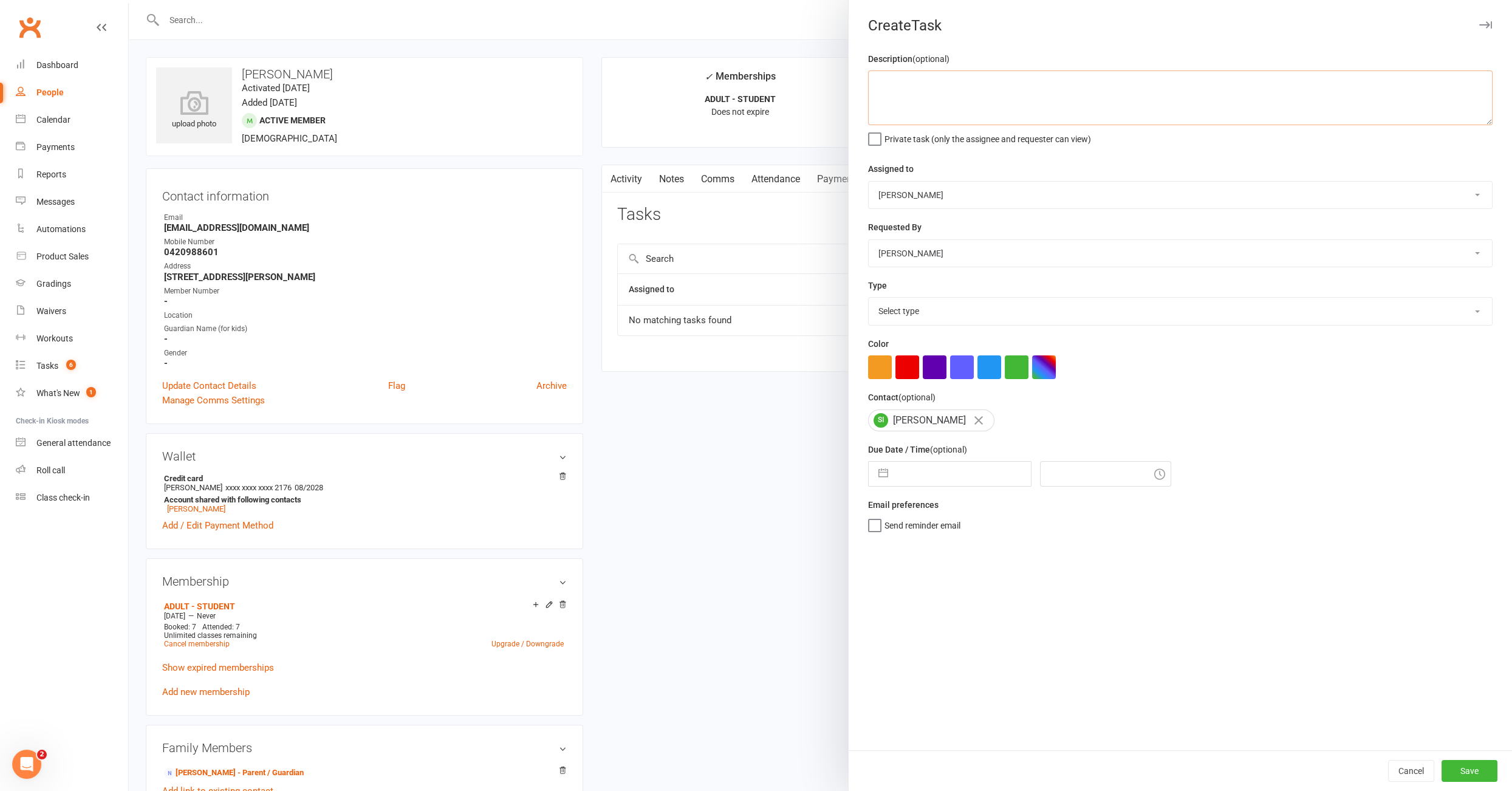
click at [905, 83] on textarea at bounding box center [1180, 97] width 625 height 55
type textarea "16/09: failed payment, tried to call, didn't pick up, email sent"
click at [914, 302] on select "Select type E-mail Meeting Phone call To do Add new task type" at bounding box center [1180, 311] width 624 height 27
select select "34447"
click at [869, 298] on select "Select type E-mail Meeting Phone call To do Add new task type" at bounding box center [1180, 311] width 624 height 27
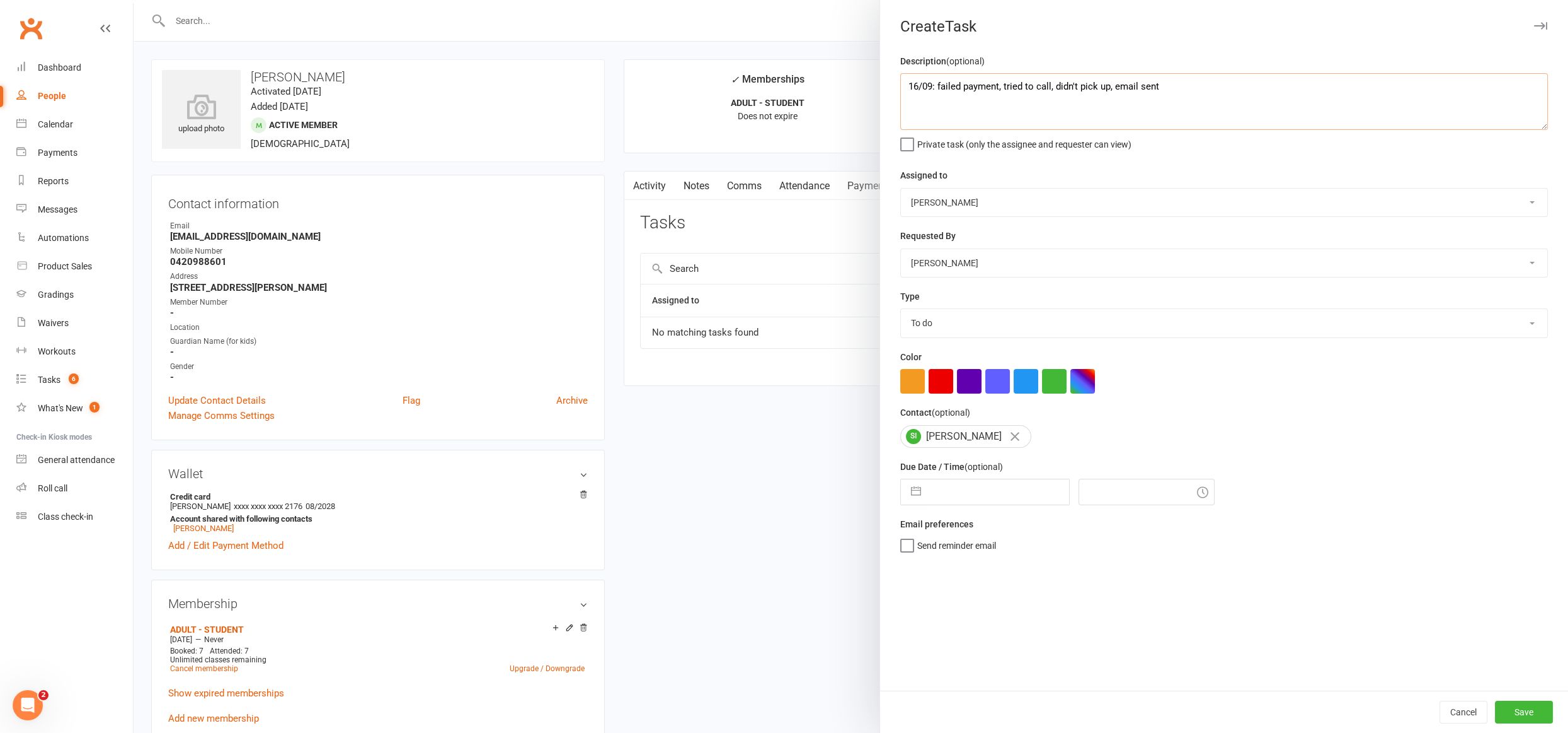
click at [1179, 85] on textarea "16/09: failed payment, tried to call, didn't pick up, email sent" at bounding box center [1224, 101] width 648 height 57
click at [1533, 709] on button "Save" at bounding box center [1524, 711] width 58 height 23
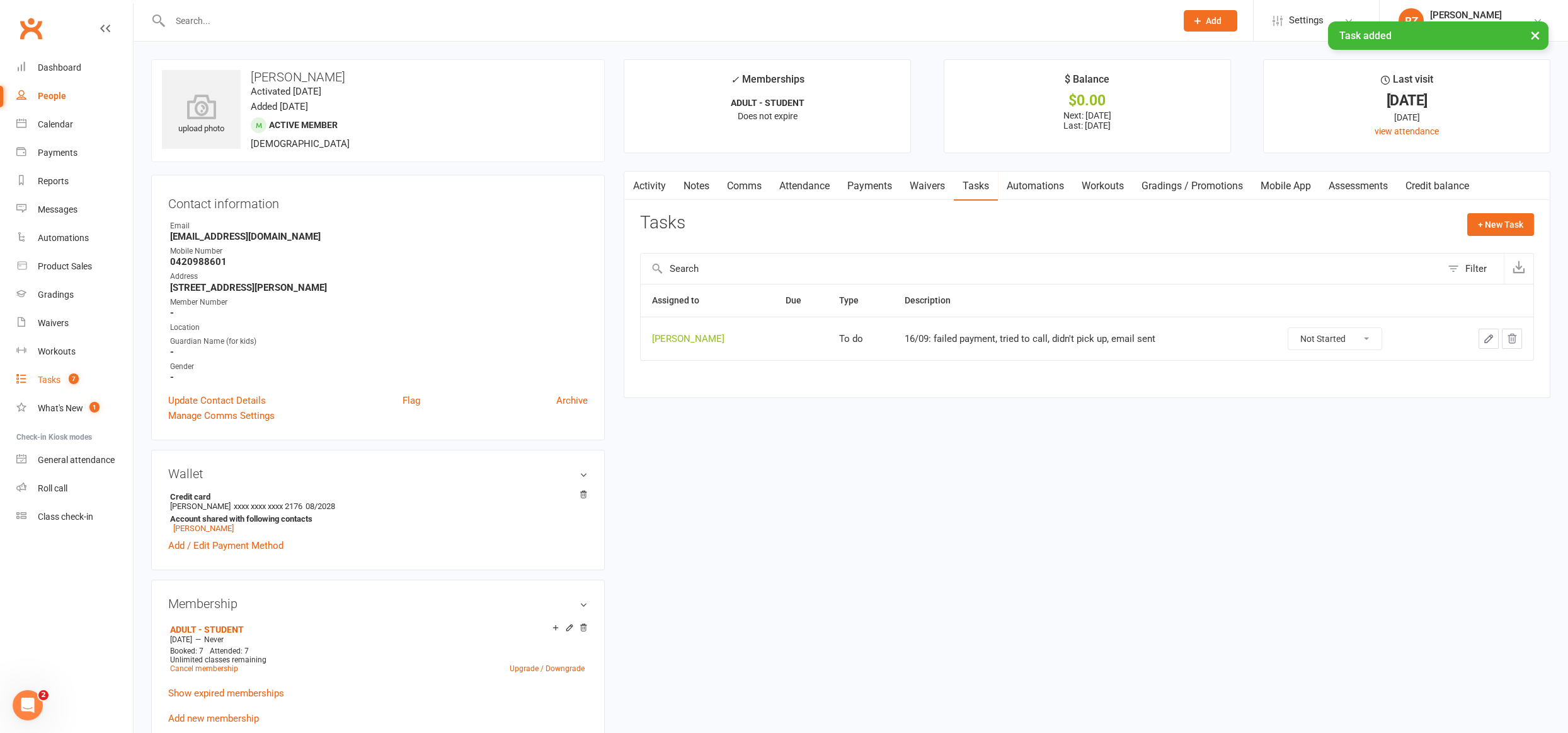
click at [40, 378] on div "Tasks" at bounding box center [49, 379] width 23 height 10
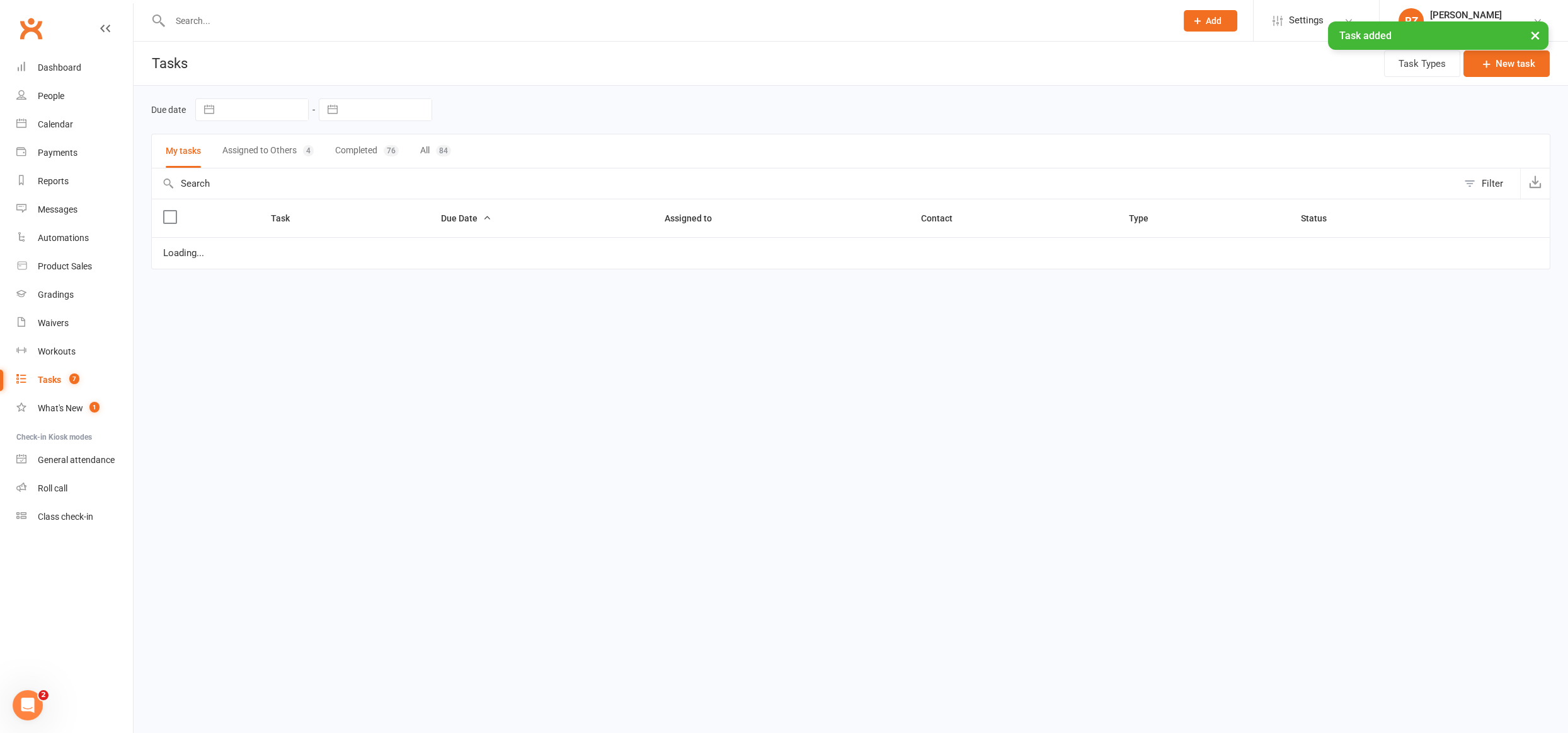
select select "waiting"
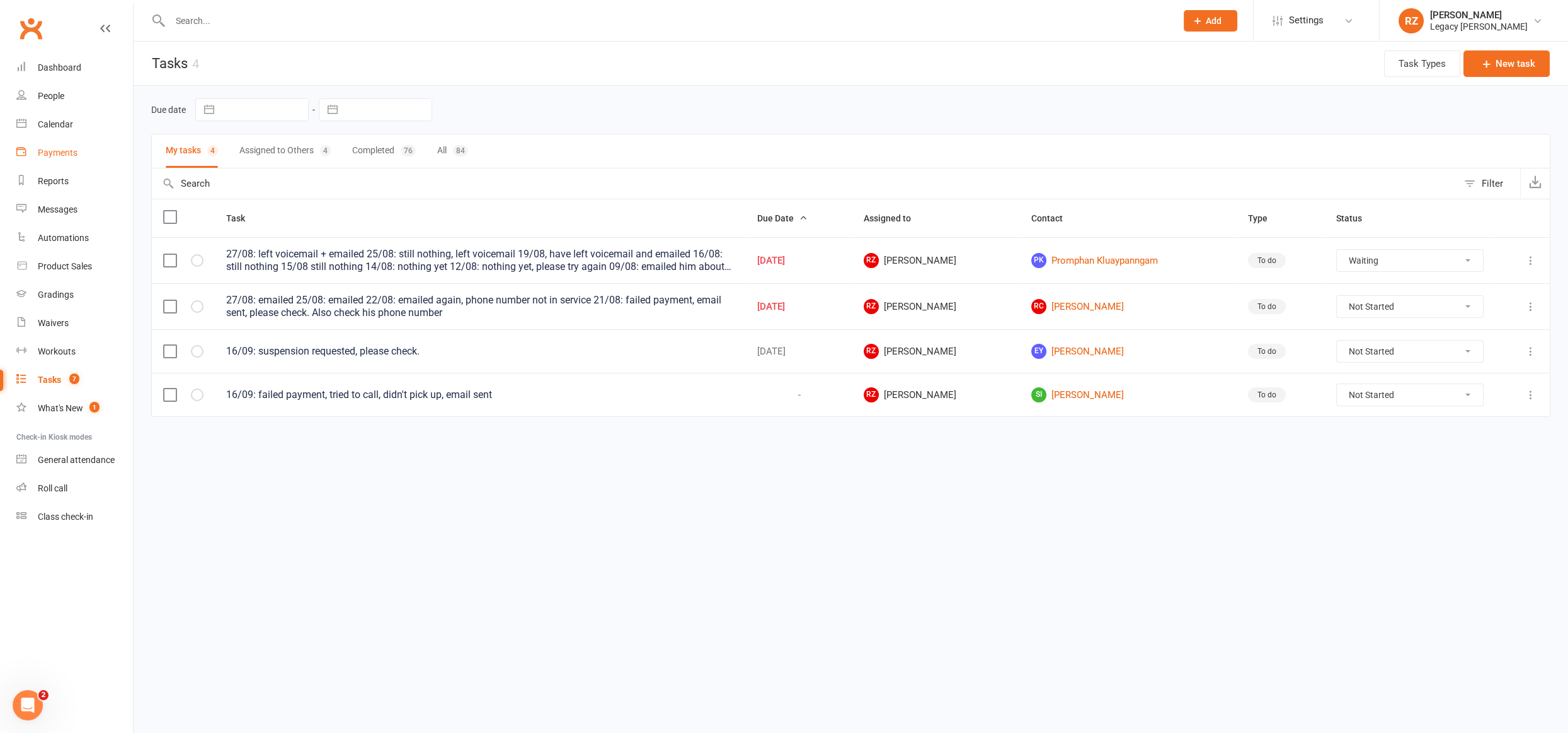
click at [64, 145] on link "Payments" at bounding box center [74, 153] width 117 height 28
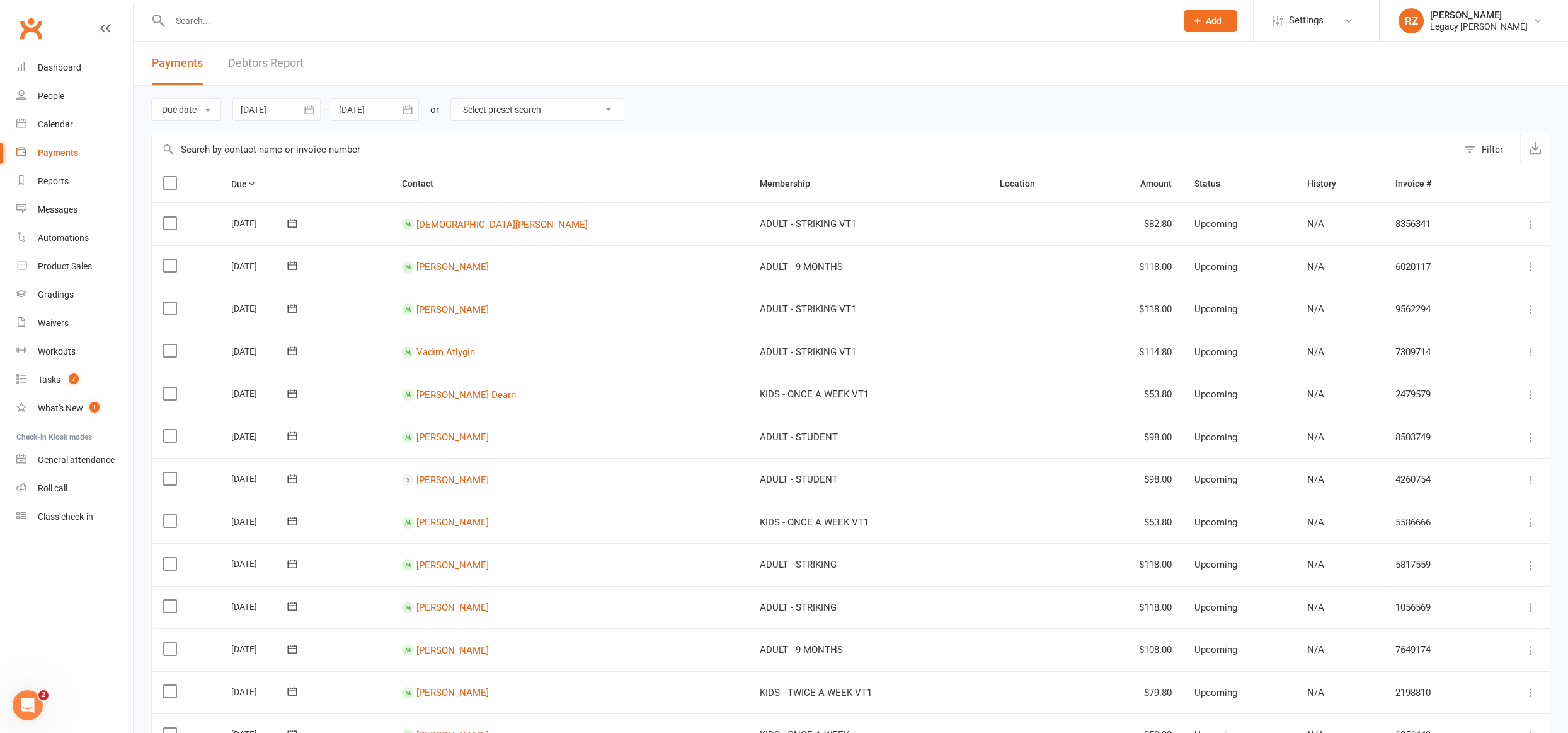
click at [277, 59] on link "Debtors Report" at bounding box center [266, 64] width 76 height 44
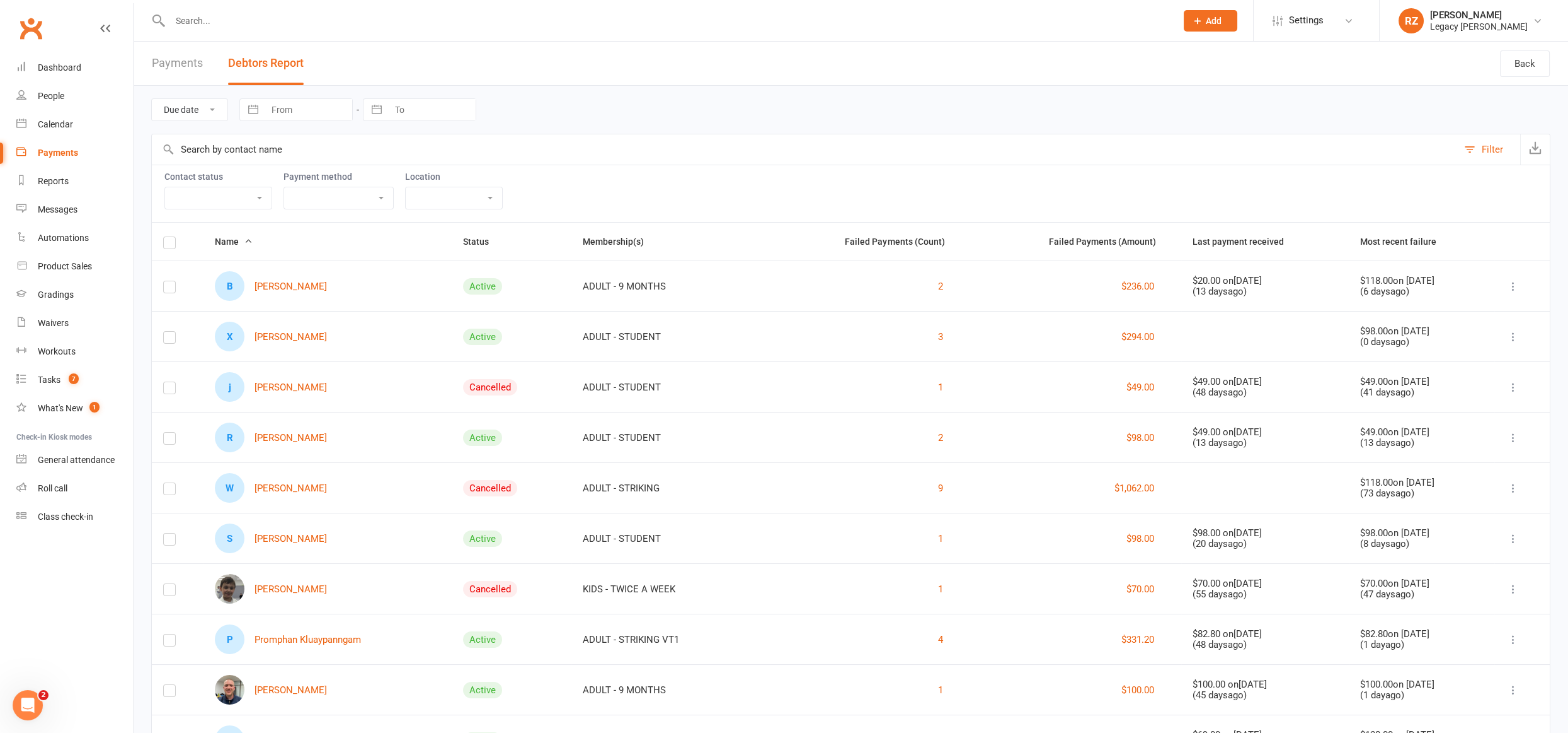
click at [215, 197] on select "Active member Suspended member Cancelled member Not attending" at bounding box center [218, 197] width 107 height 21
click at [165, 187] on select "Active member Suspended member Cancelled member Not attending" at bounding box center [218, 197] width 107 height 21
click at [213, 193] on select "Active member Suspended member Cancelled member Not attending" at bounding box center [218, 197] width 107 height 21
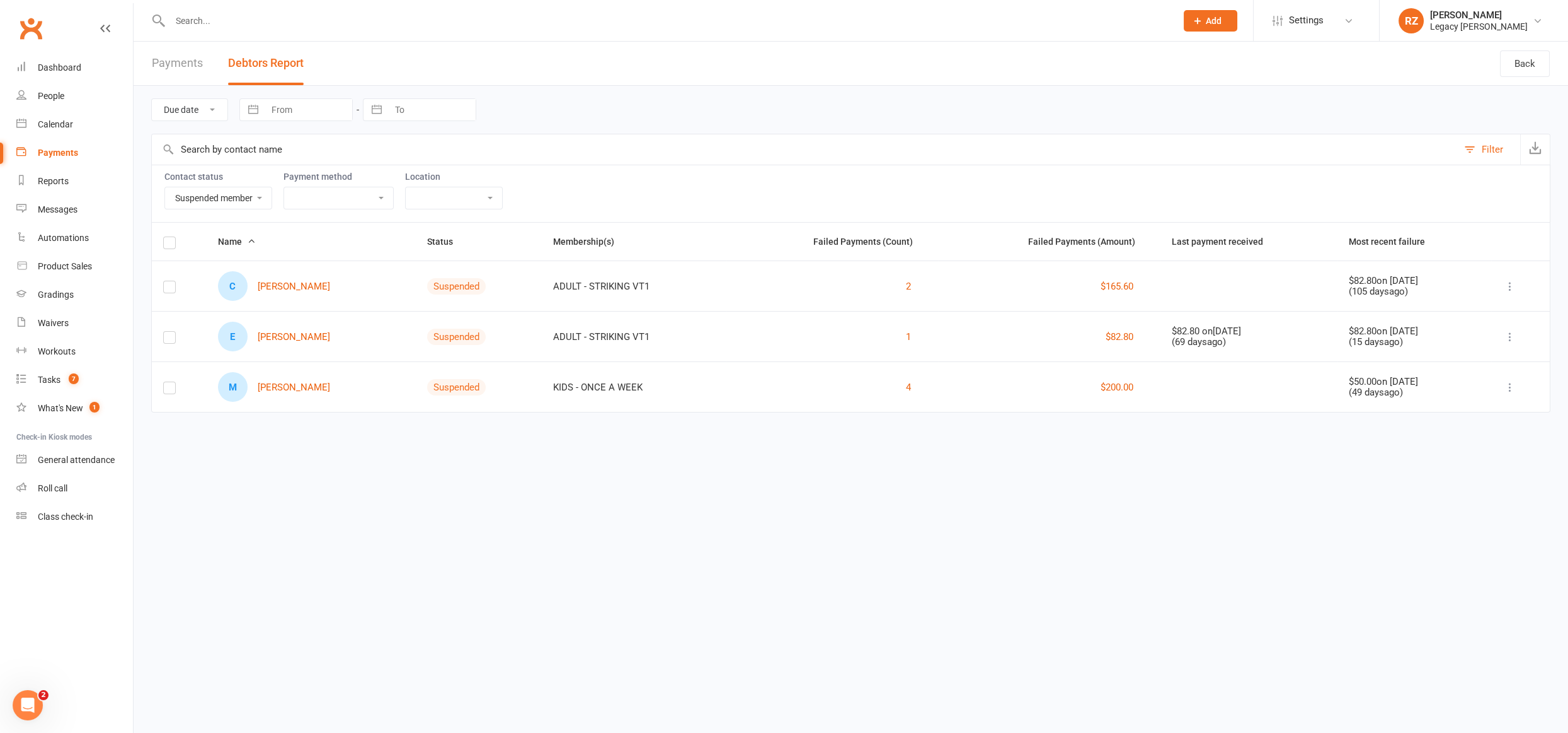
select select "Active"
click at [165, 187] on select "Active member Suspended member Cancelled member Not attending" at bounding box center [218, 197] width 107 height 21
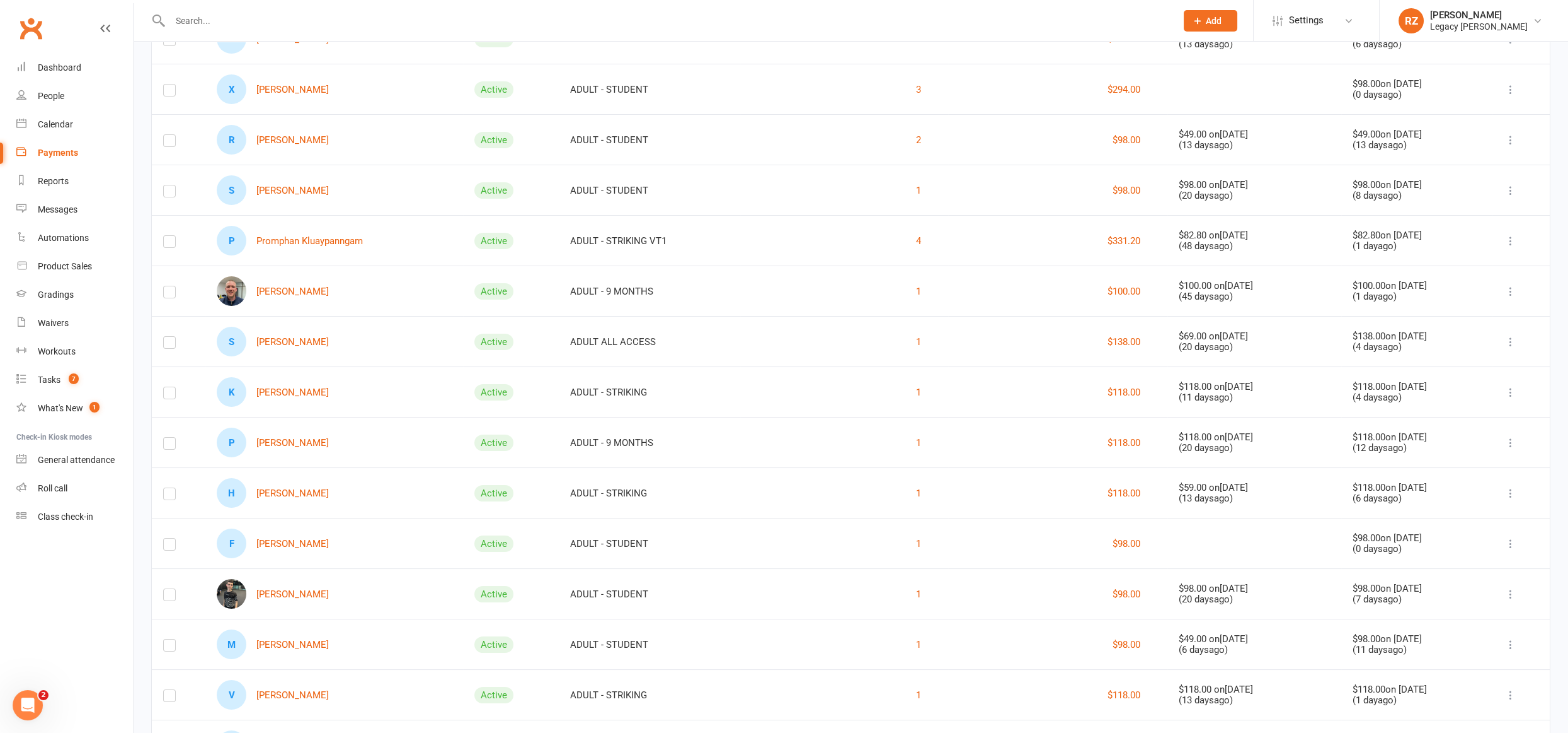
scroll to position [314, 0]
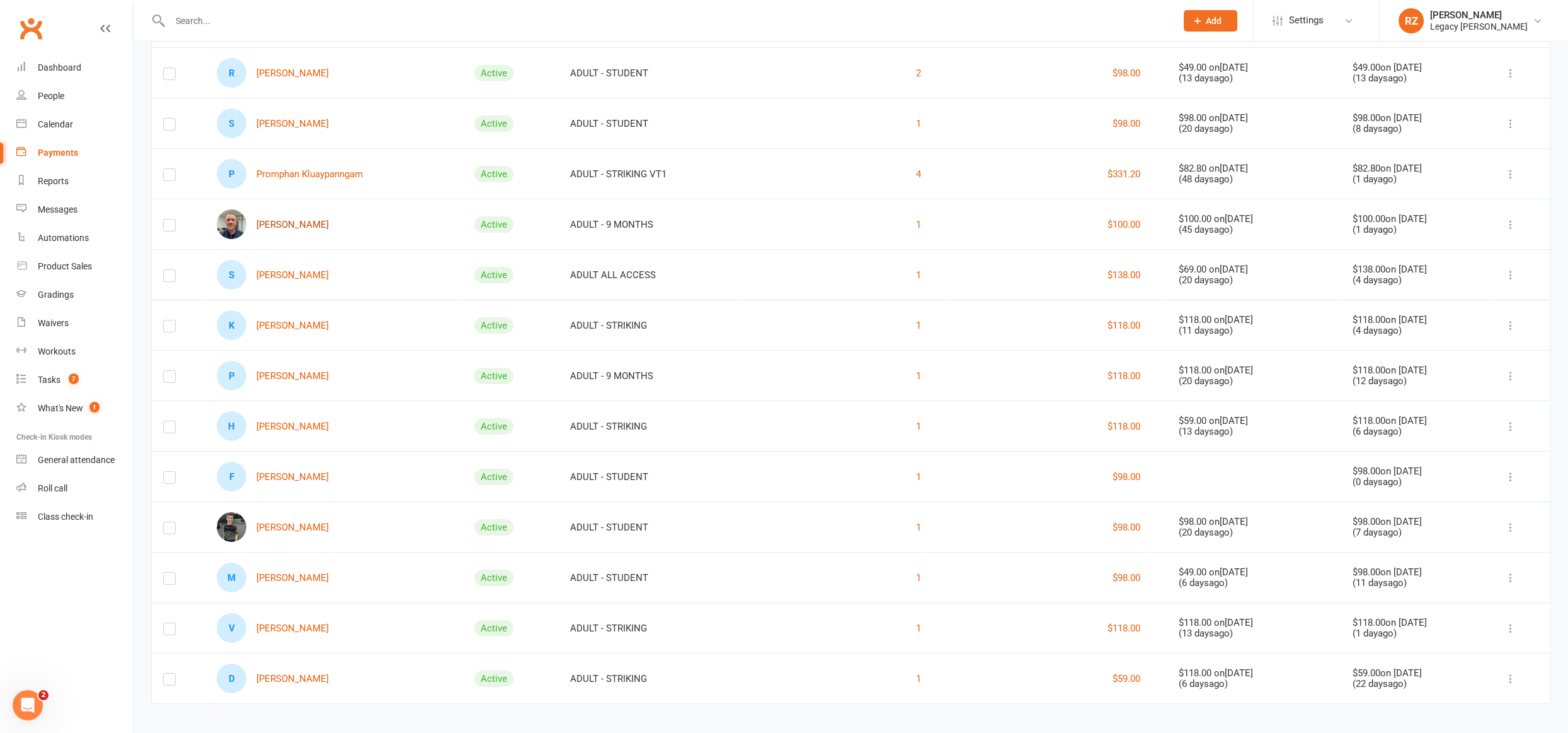
click at [300, 223] on link "Jeremy Kuche" at bounding box center [272, 224] width 113 height 30
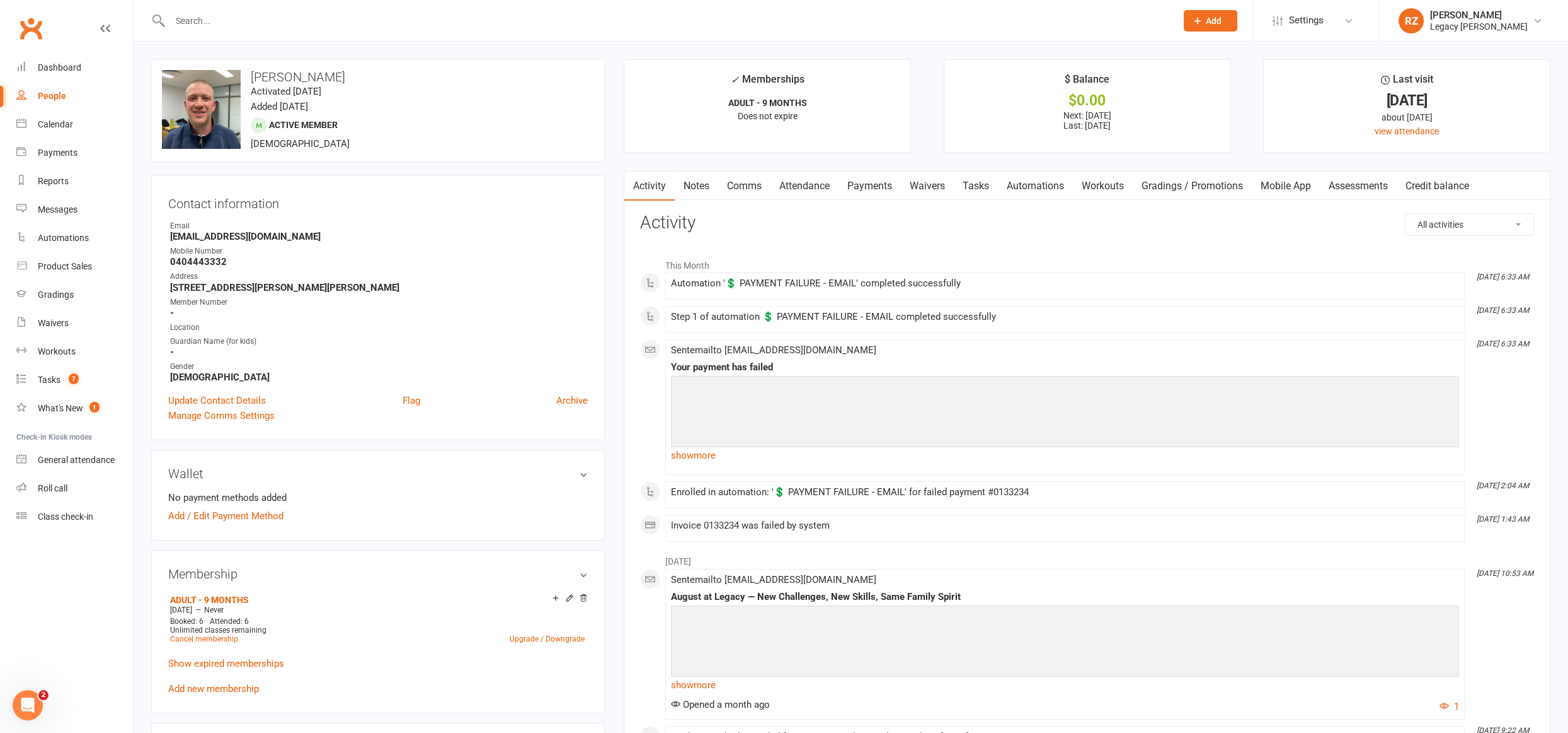
click at [876, 185] on link "Payments" at bounding box center [869, 185] width 63 height 29
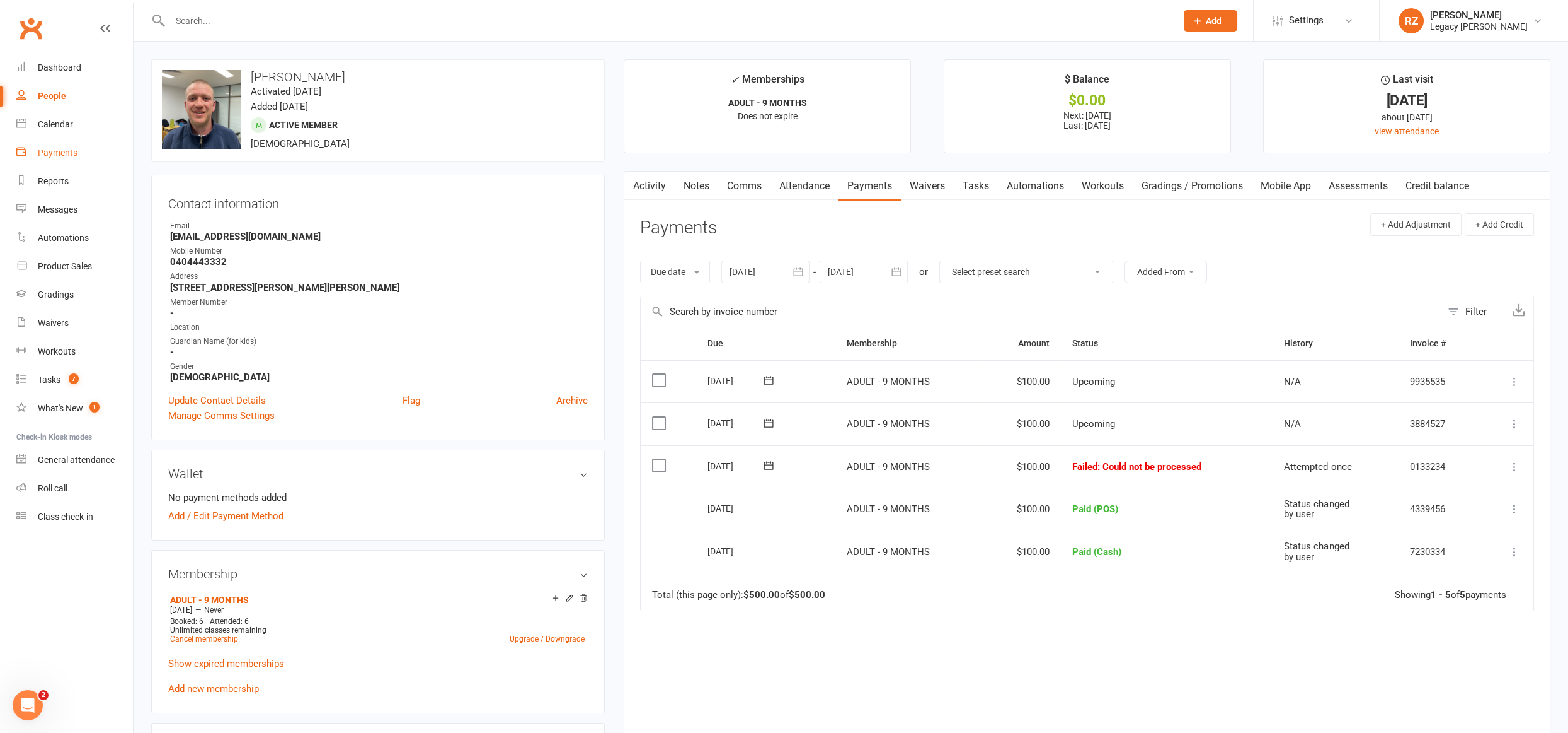
click at [92, 158] on link "Payments" at bounding box center [74, 153] width 117 height 28
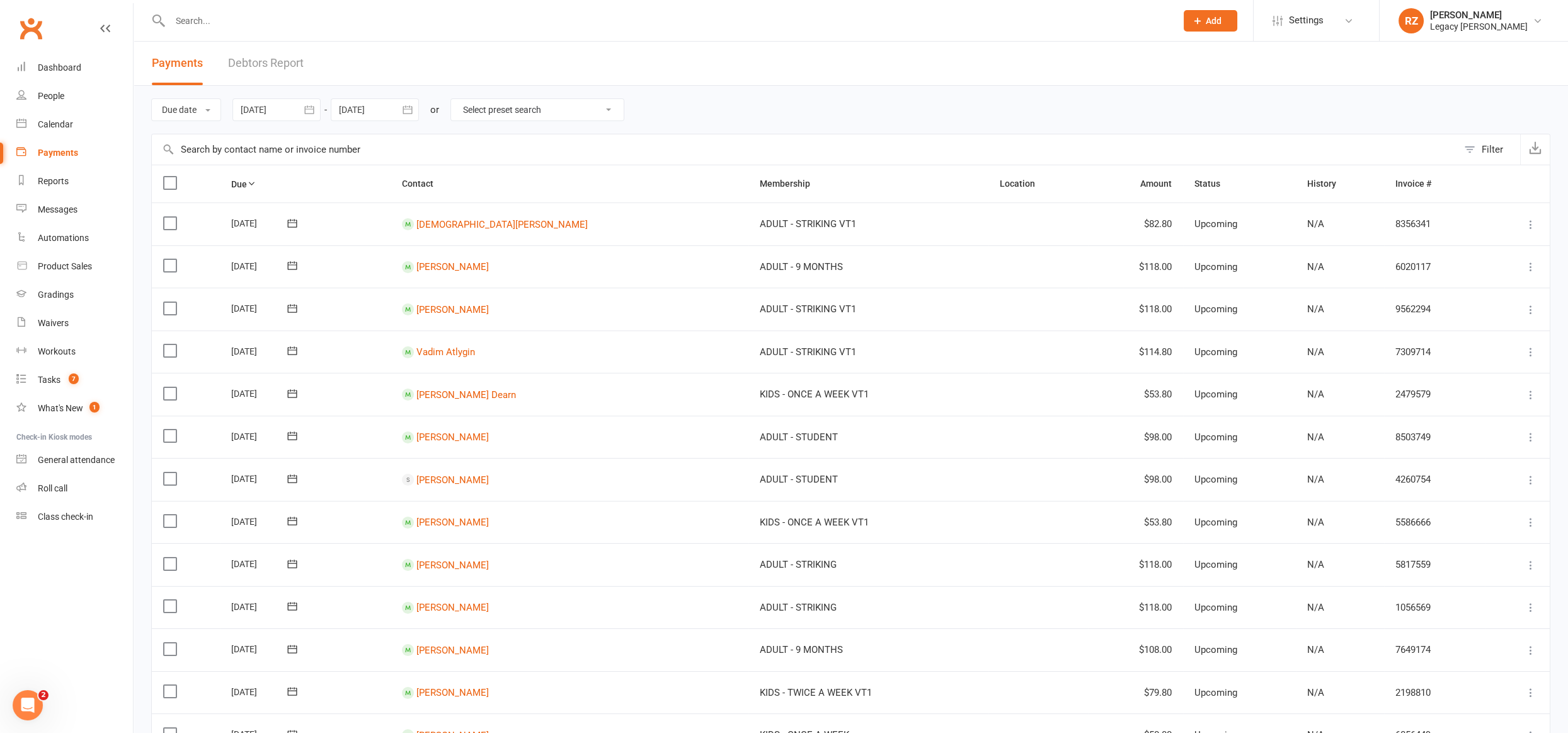
click at [266, 64] on link "Debtors Report" at bounding box center [266, 64] width 76 height 44
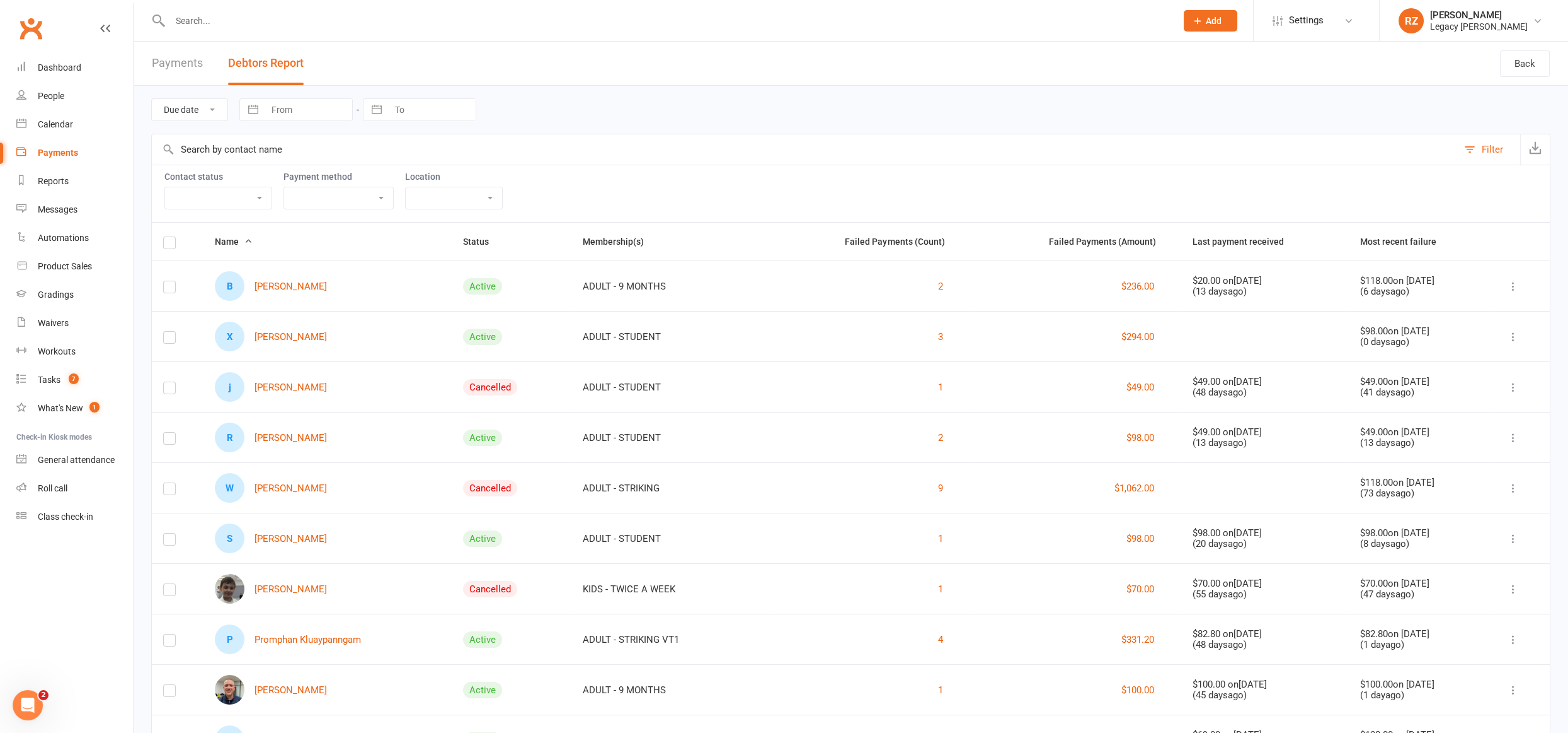
click at [208, 188] on select "Active member Suspended member Cancelled member Not attending" at bounding box center [218, 197] width 107 height 21
select select "Active"
click at [165, 187] on select "Active member Suspended member Cancelled member Not attending" at bounding box center [218, 197] width 107 height 21
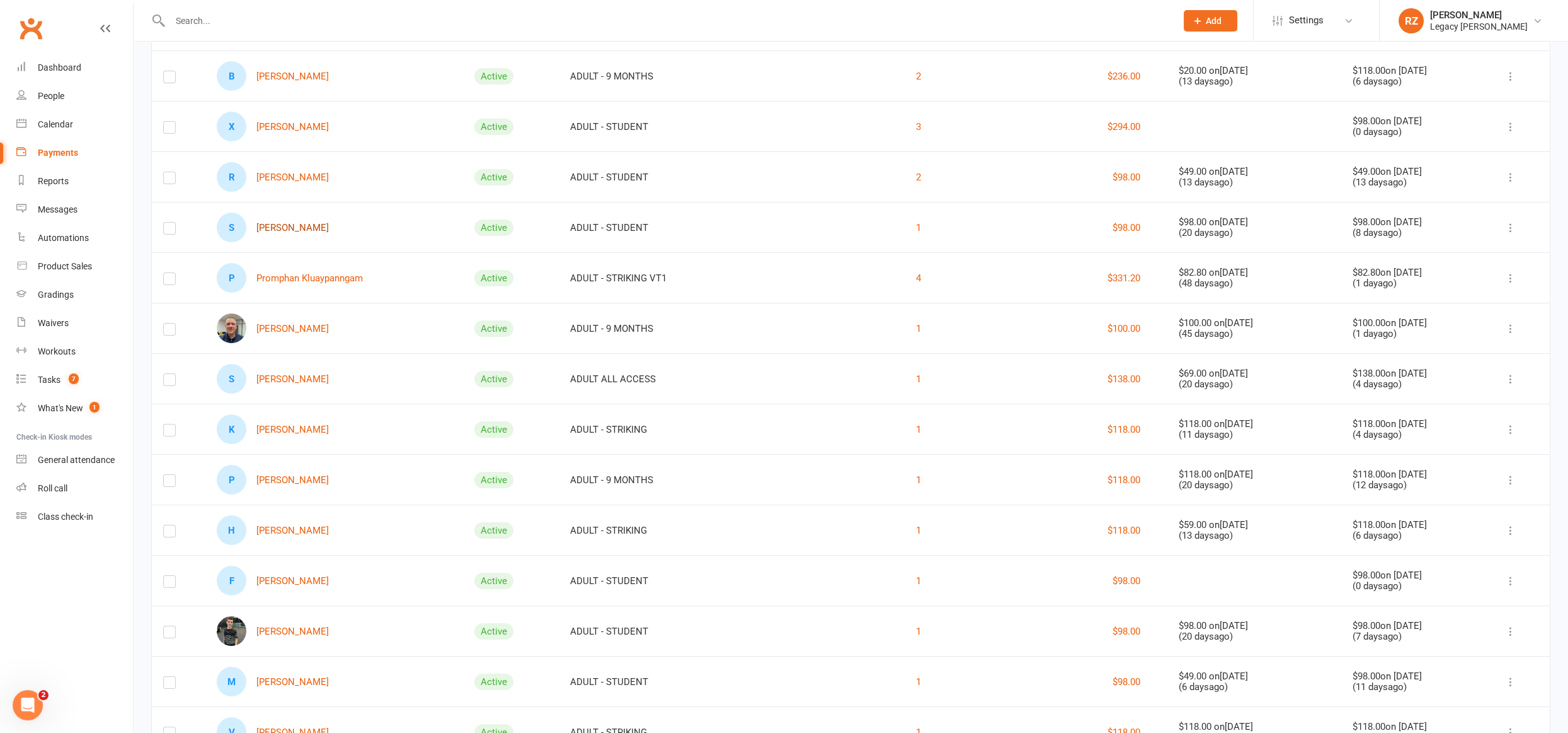
scroll to position [214, 0]
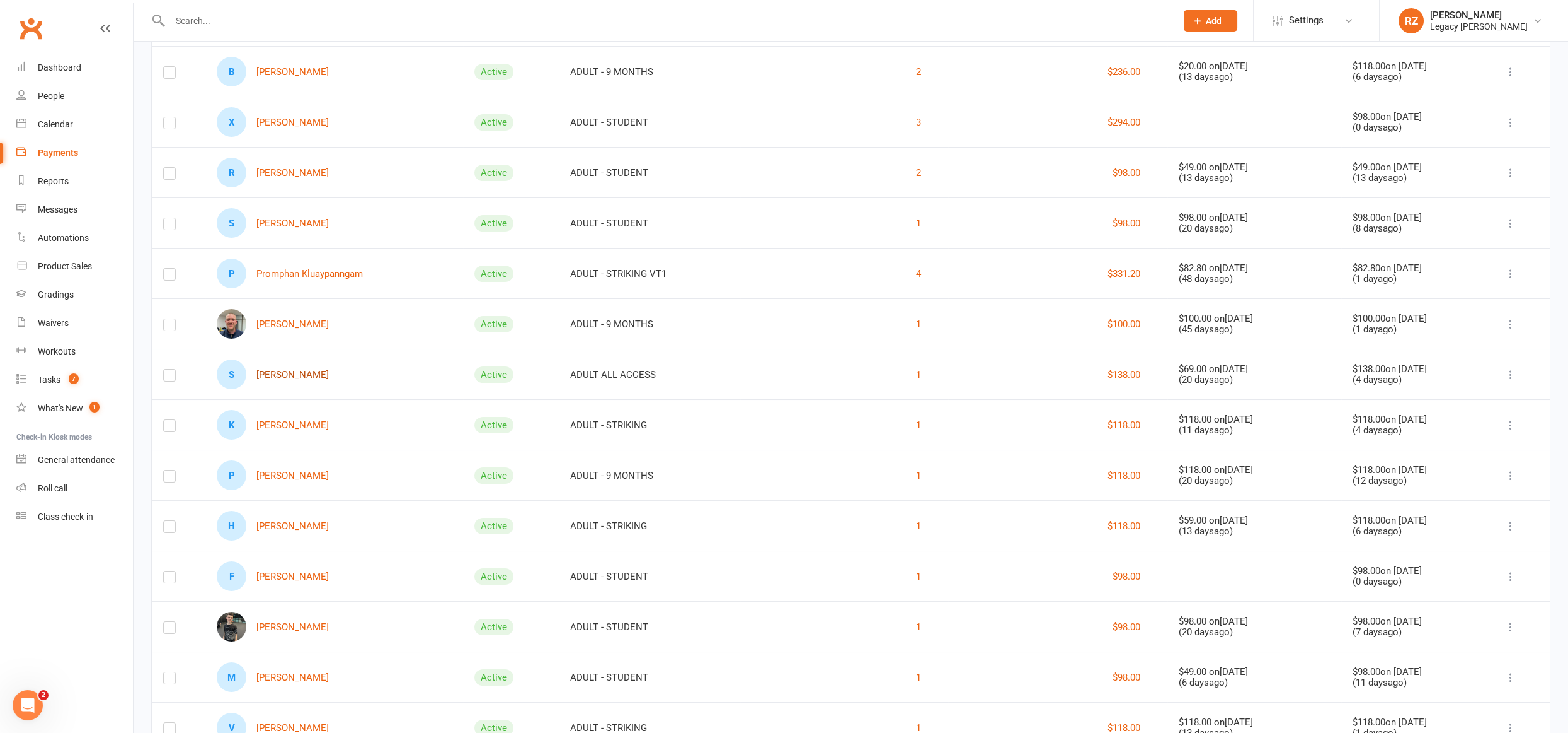
click at [266, 368] on link "S Sumit Lamba" at bounding box center [272, 374] width 113 height 30
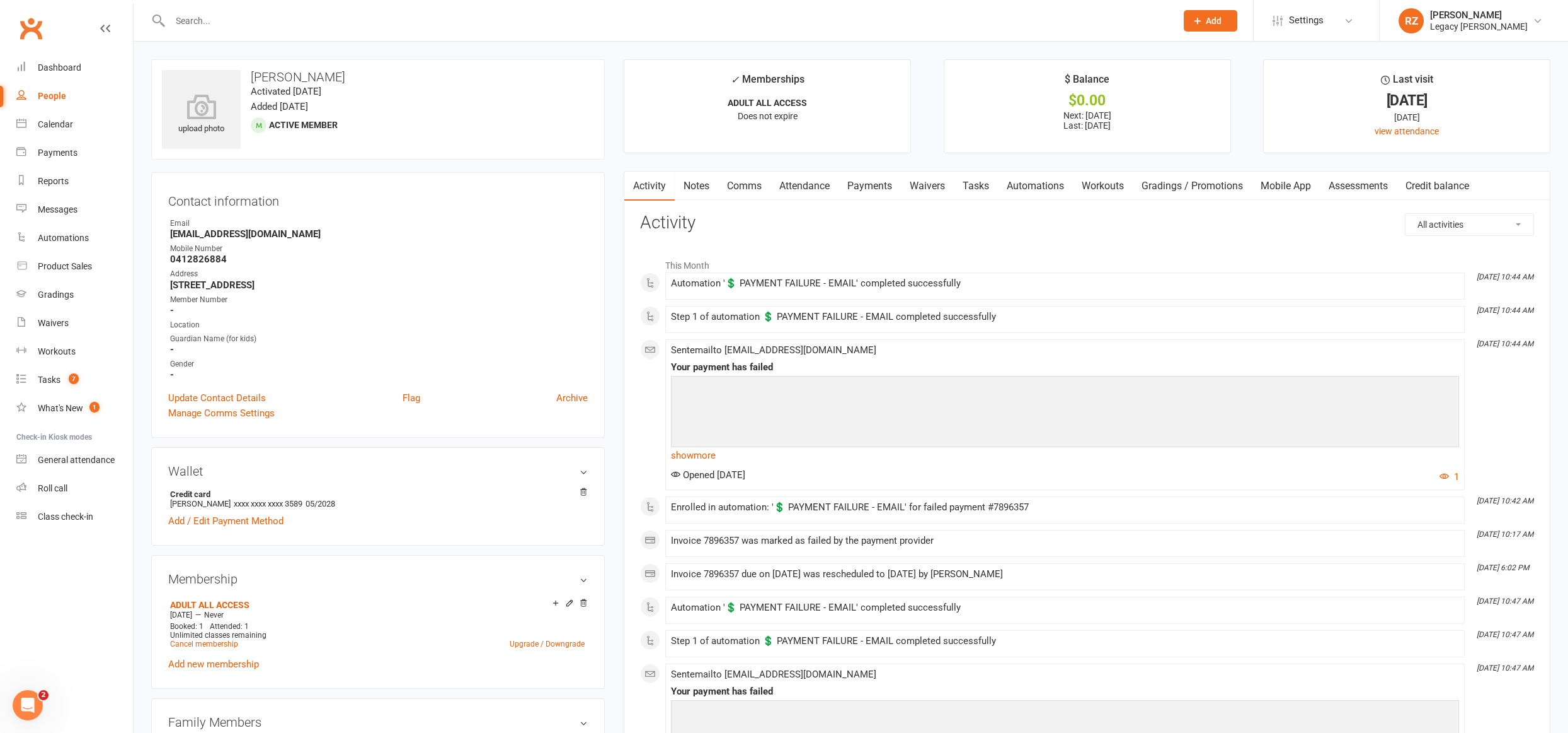
click at [873, 184] on link "Payments" at bounding box center [869, 185] width 63 height 29
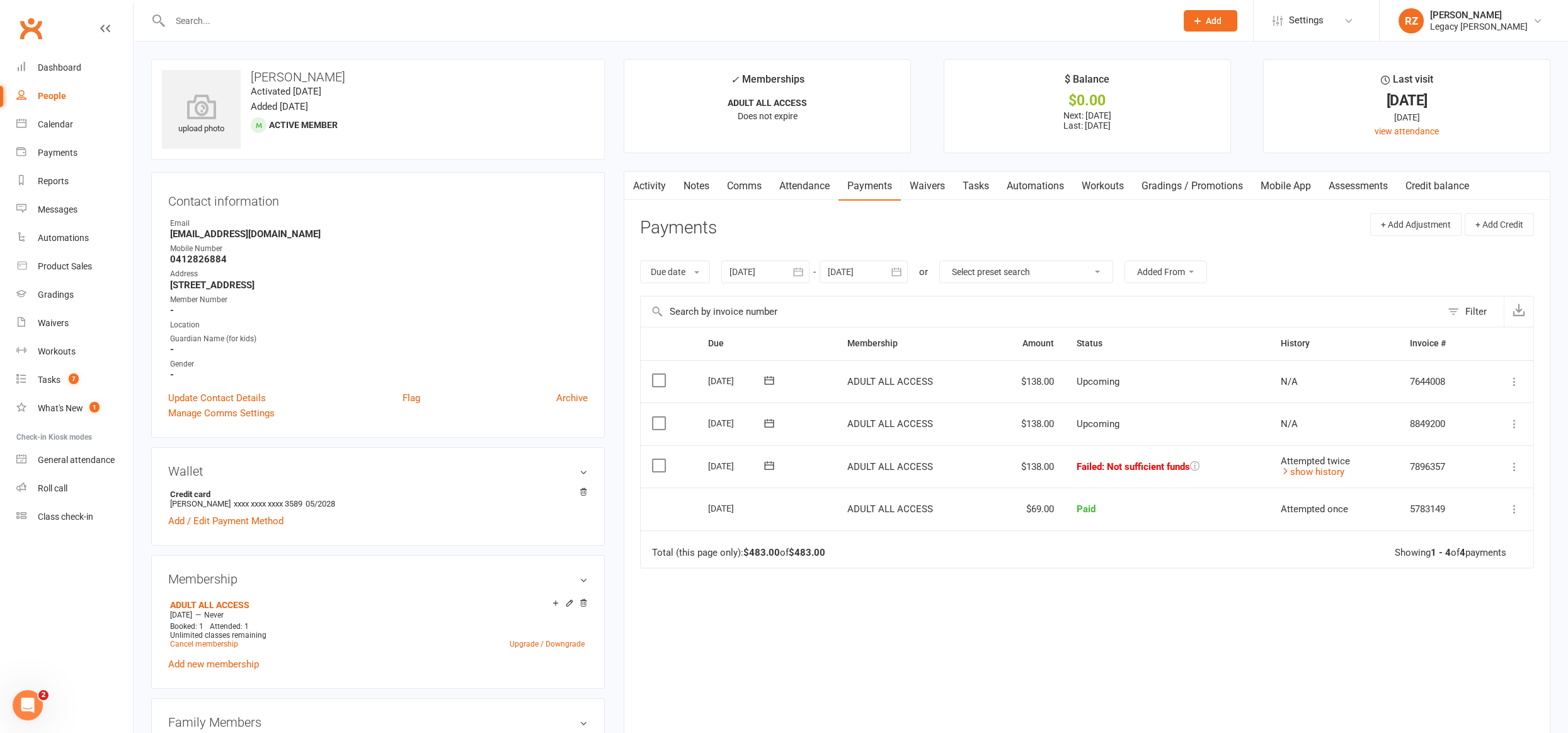
click at [289, 229] on strong "Sumit.lamba.8@gmail.com" at bounding box center [379, 233] width 418 height 11
copy render-form-field "Sumit.lamba.8@gmail.com"
click at [768, 459] on icon at bounding box center [770, 465] width 13 height 13
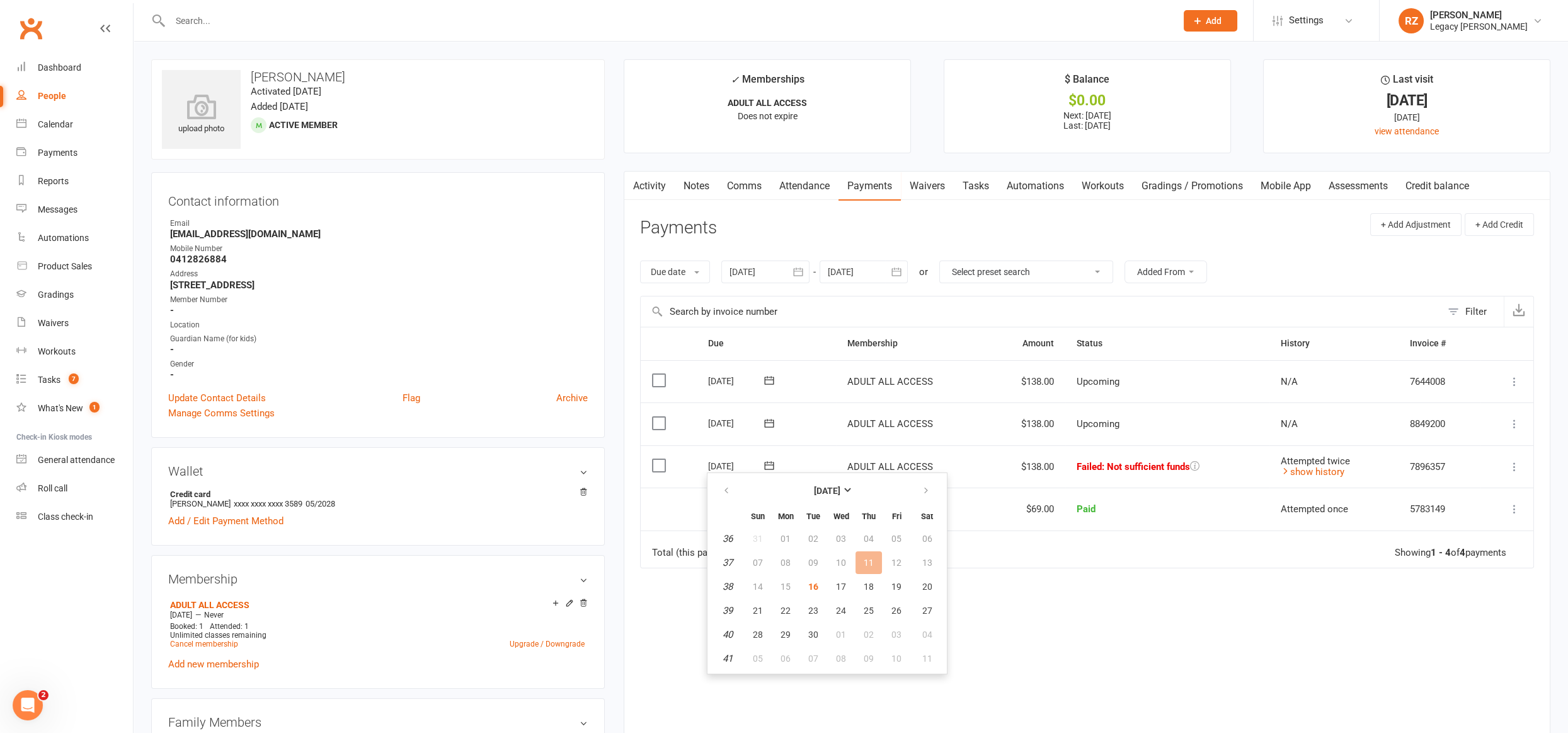
click at [1142, 561] on td "Total (this page only): $483.00 of $483.00 Showing 1 - 4 of 4 payments" at bounding box center [1088, 550] width 893 height 38
click at [770, 461] on icon at bounding box center [769, 465] width 9 height 8
click at [812, 586] on span "16" at bounding box center [813, 586] width 10 height 10
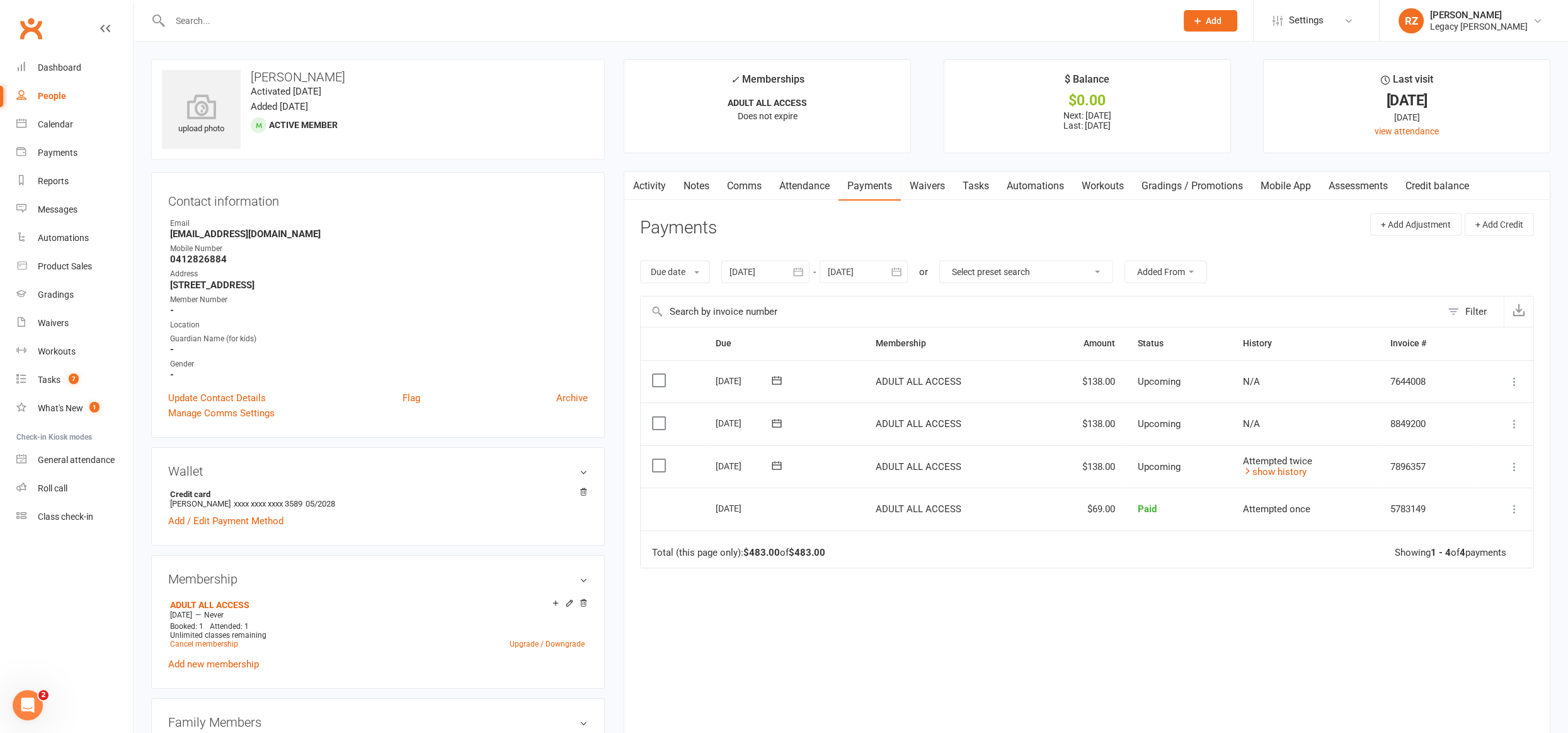
click at [344, 8] on div at bounding box center [660, 20] width 1017 height 41
click at [332, 16] on input "text" at bounding box center [667, 21] width 1001 height 18
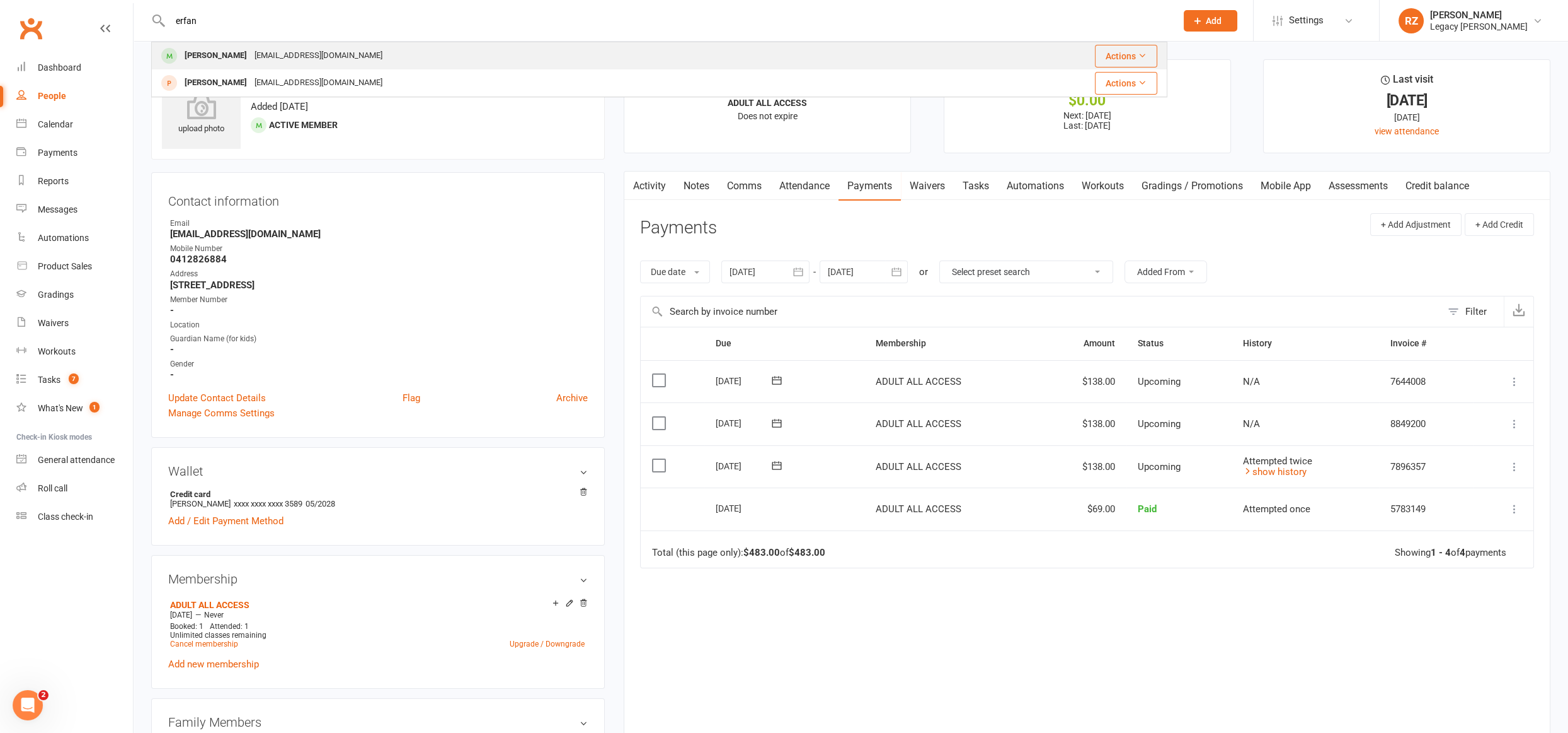
type input "erfan"
click at [213, 63] on div "Erfan Lapechi" at bounding box center [215, 56] width 70 height 18
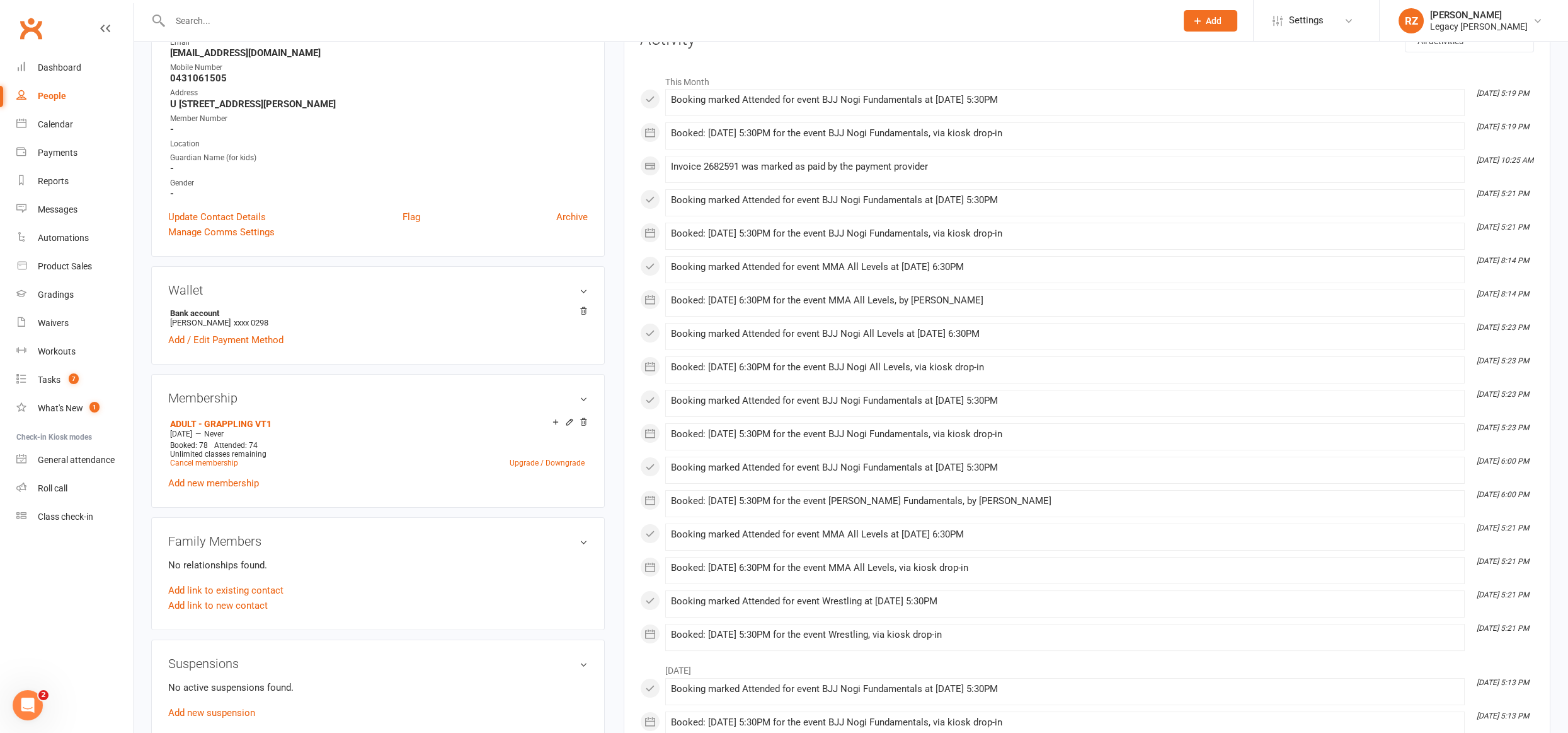
scroll to position [192, 0]
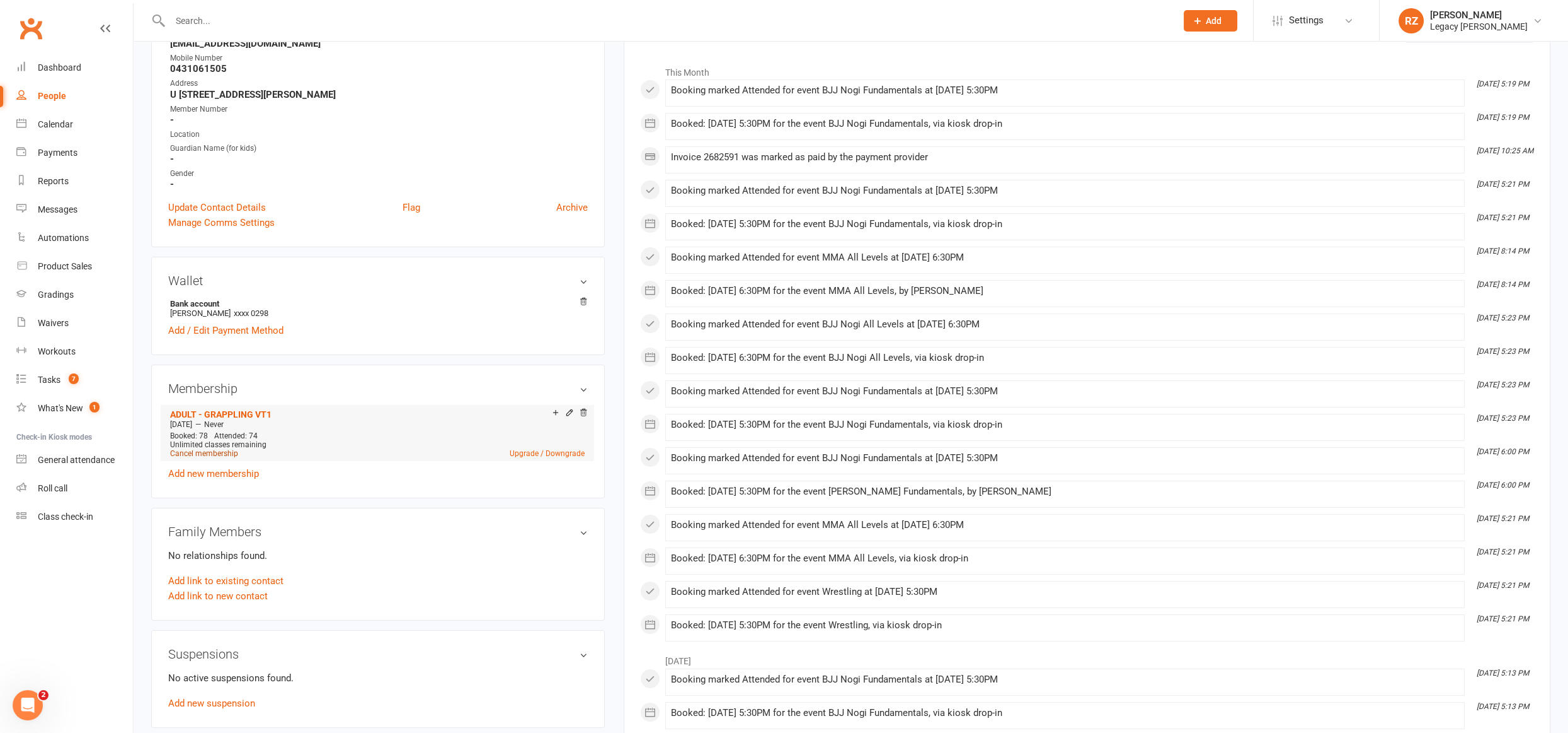
click at [227, 452] on link "Cancel membership" at bounding box center [204, 453] width 68 height 9
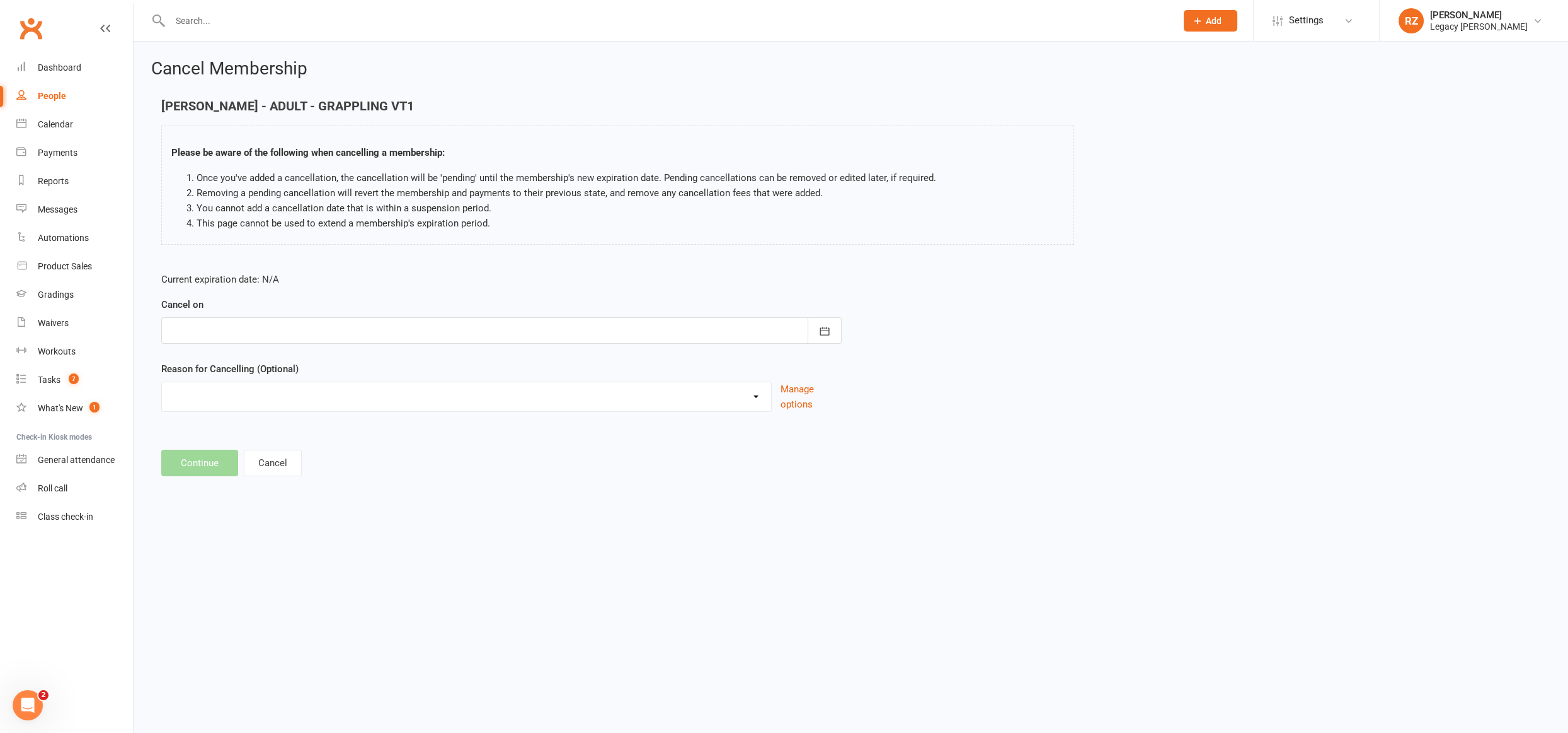
click at [355, 324] on div at bounding box center [501, 330] width 681 height 27
click at [258, 454] on button "16" at bounding box center [267, 458] width 27 height 23
type input "[DATE]"
click at [275, 404] on select "Change to another Legacy Change to casual classes Financial reasons Holiday Ill…" at bounding box center [466, 394] width 609 height 25
click at [161, 382] on select "Change to another Legacy Change to casual classes Financial reasons Holiday Ill…" at bounding box center [466, 394] width 609 height 25
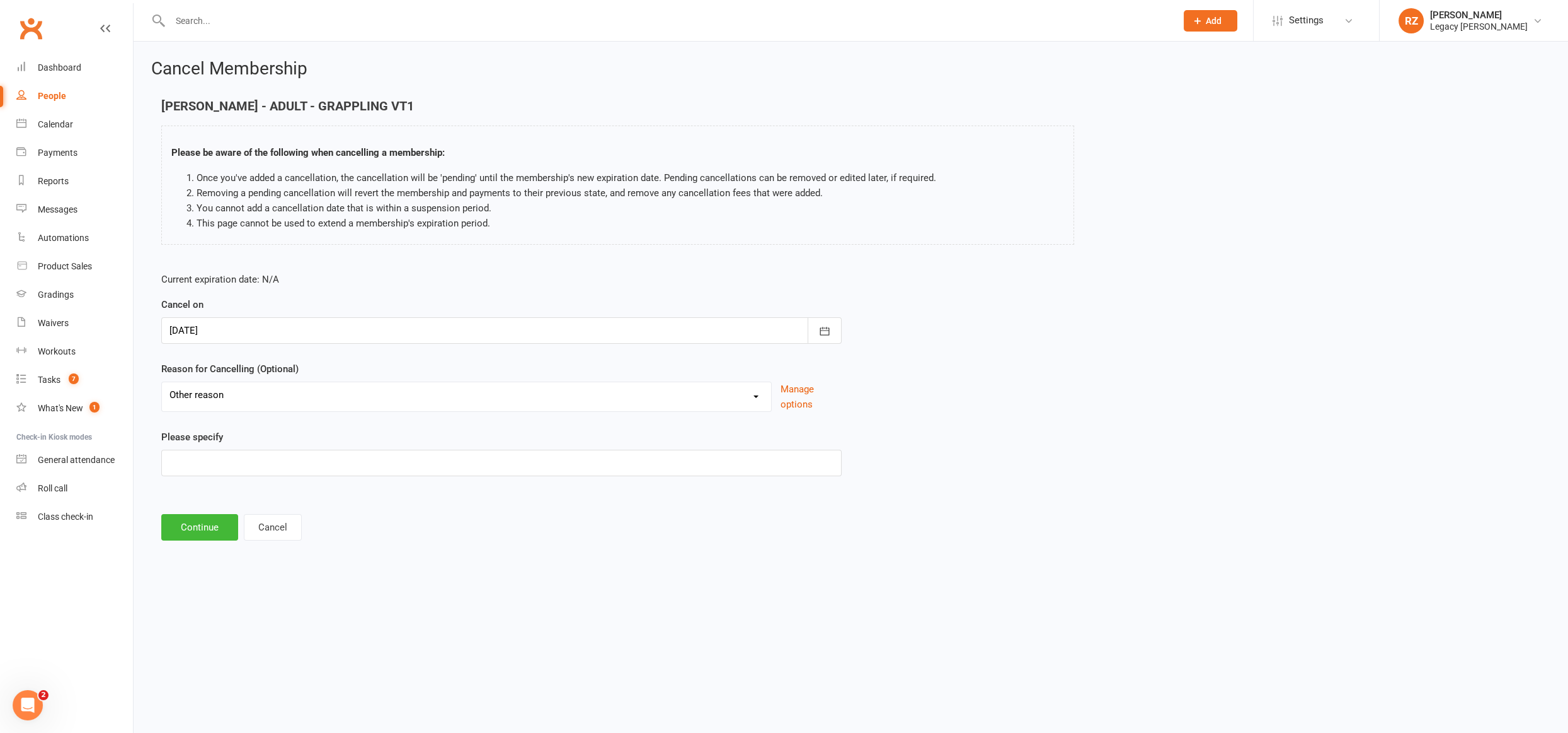
click at [222, 399] on select "Change to another Legacy Change to casual classes Financial reasons Holiday Ill…" at bounding box center [466, 394] width 609 height 25
select select "0"
click at [161, 382] on select "Change to another Legacy Change to casual classes Financial reasons Holiday Ill…" at bounding box center [466, 394] width 609 height 25
click at [334, 388] on select "Change to another Legacy Change to casual classes Financial reasons Holiday Ill…" at bounding box center [466, 394] width 609 height 25
click at [161, 382] on select "Change to another Legacy Change to casual classes Financial reasons Holiday Ill…" at bounding box center [466, 394] width 609 height 25
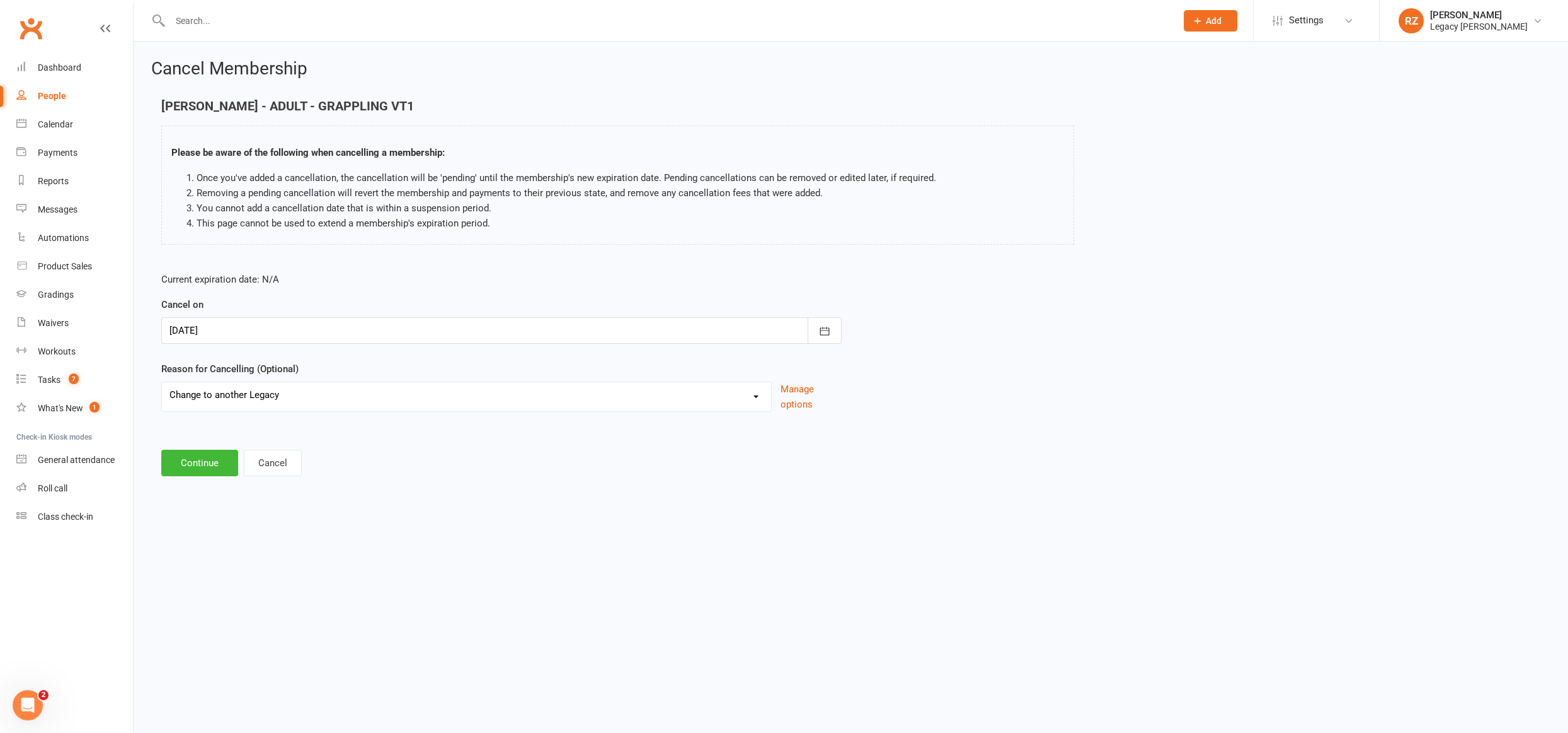
click at [157, 466] on main "Erfan Lapechi - ADULT - GRAPPLING VT1 Please be aware of the following when can…" at bounding box center [851, 287] width 1400 height 377
click at [182, 460] on button "Continue" at bounding box center [199, 463] width 77 height 27
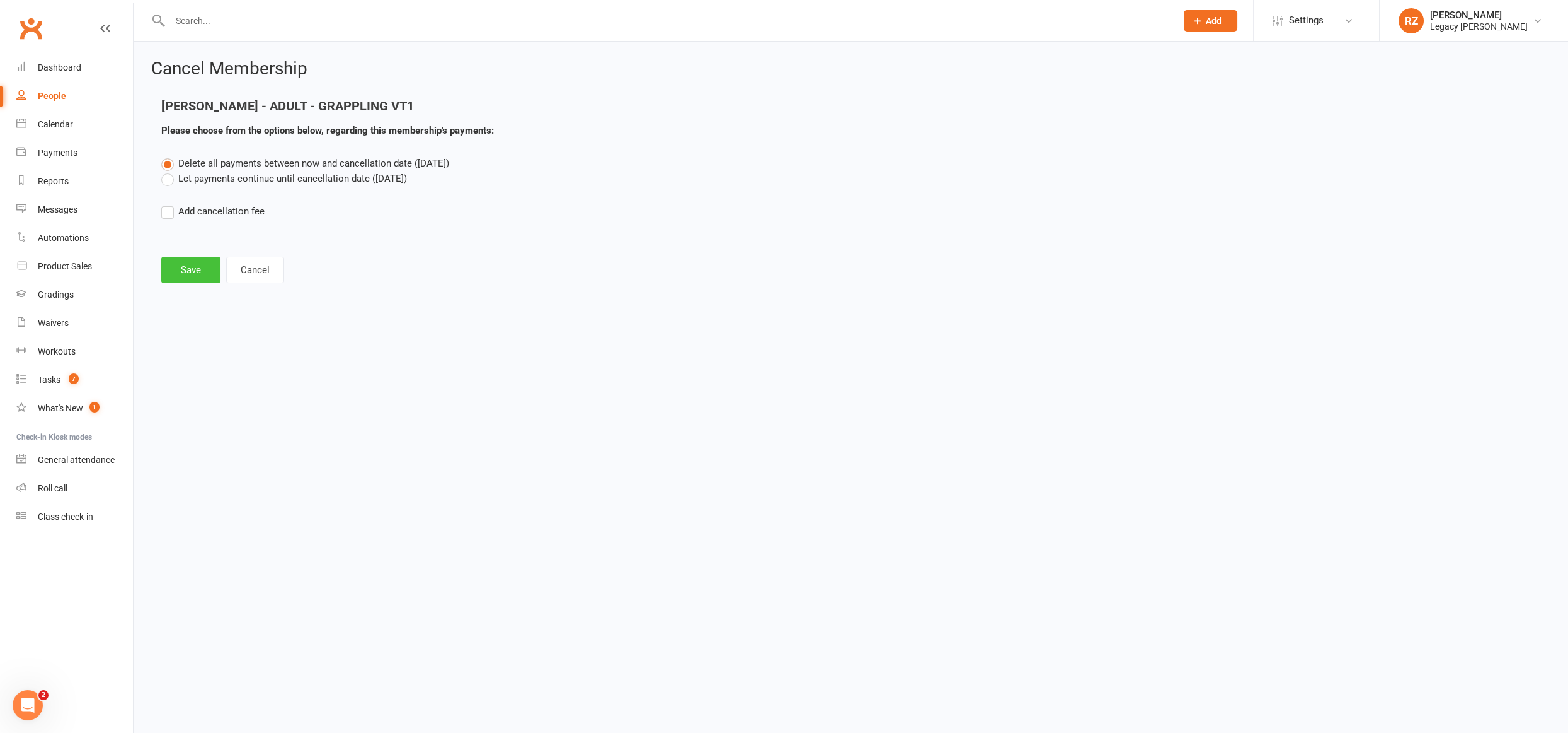
click at [188, 266] on button "Save" at bounding box center [190, 269] width 59 height 27
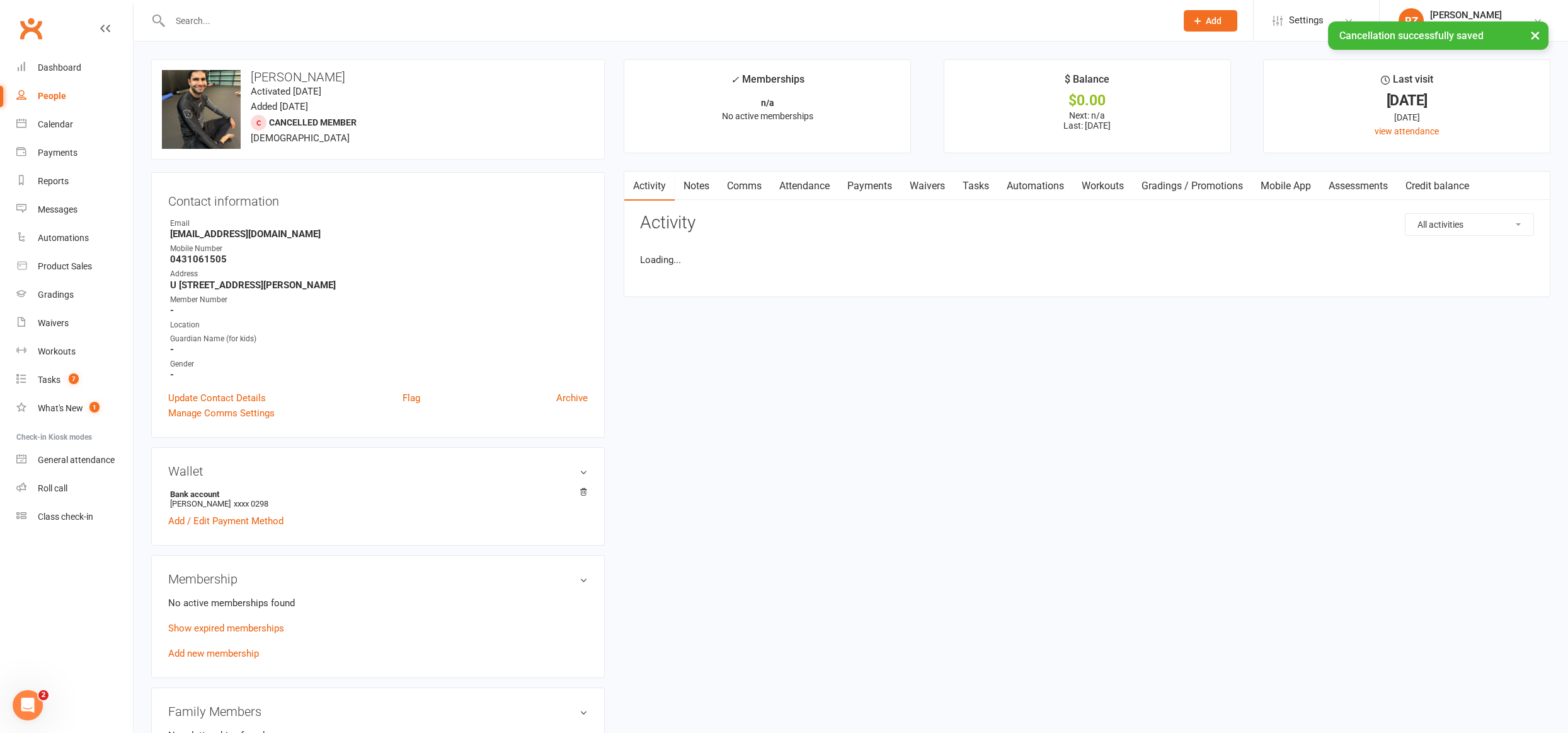
scroll to position [3, 0]
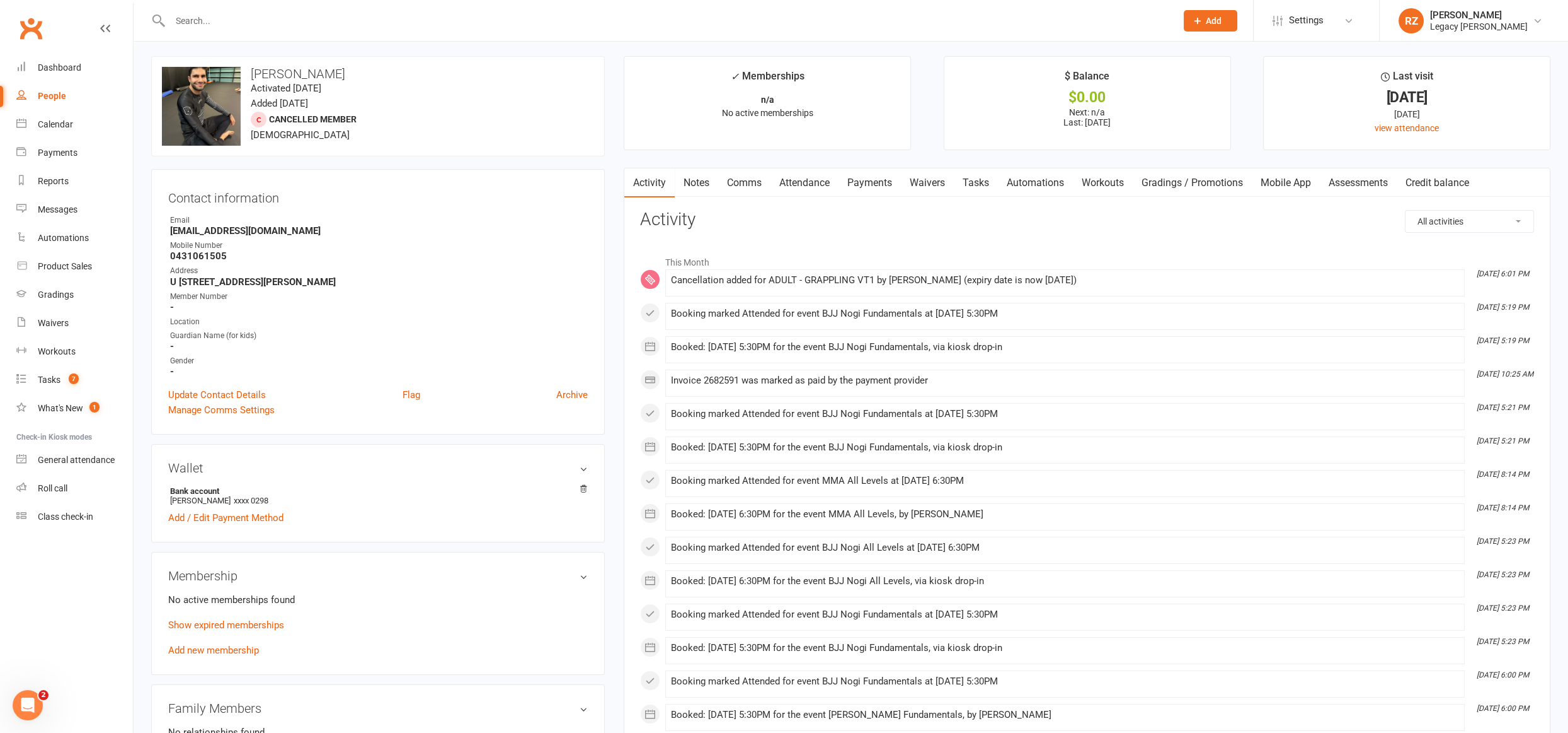
click at [235, 23] on input "text" at bounding box center [667, 21] width 1001 height 18
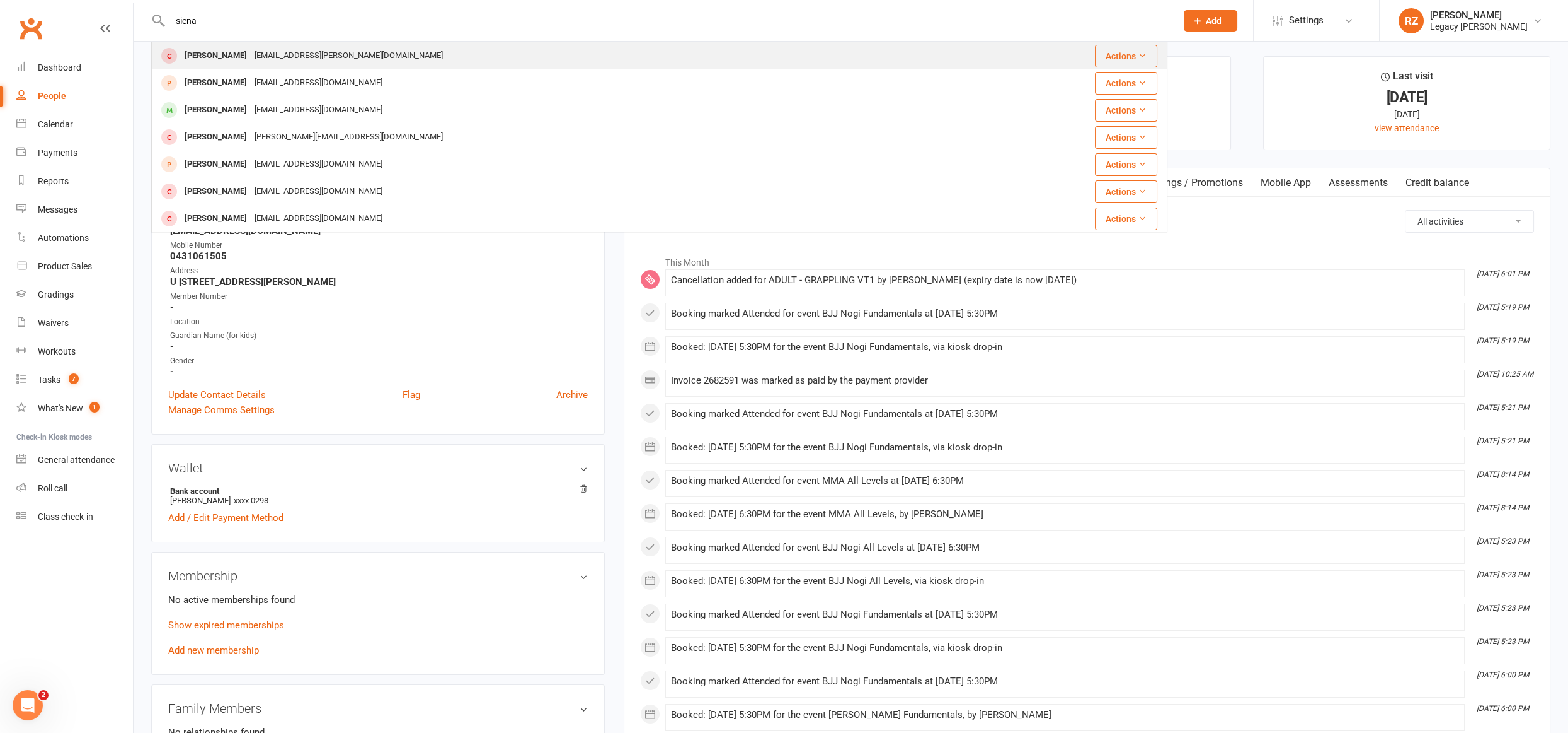
type input "siena"
click at [234, 61] on div "Sienna Huang" at bounding box center [215, 56] width 70 height 18
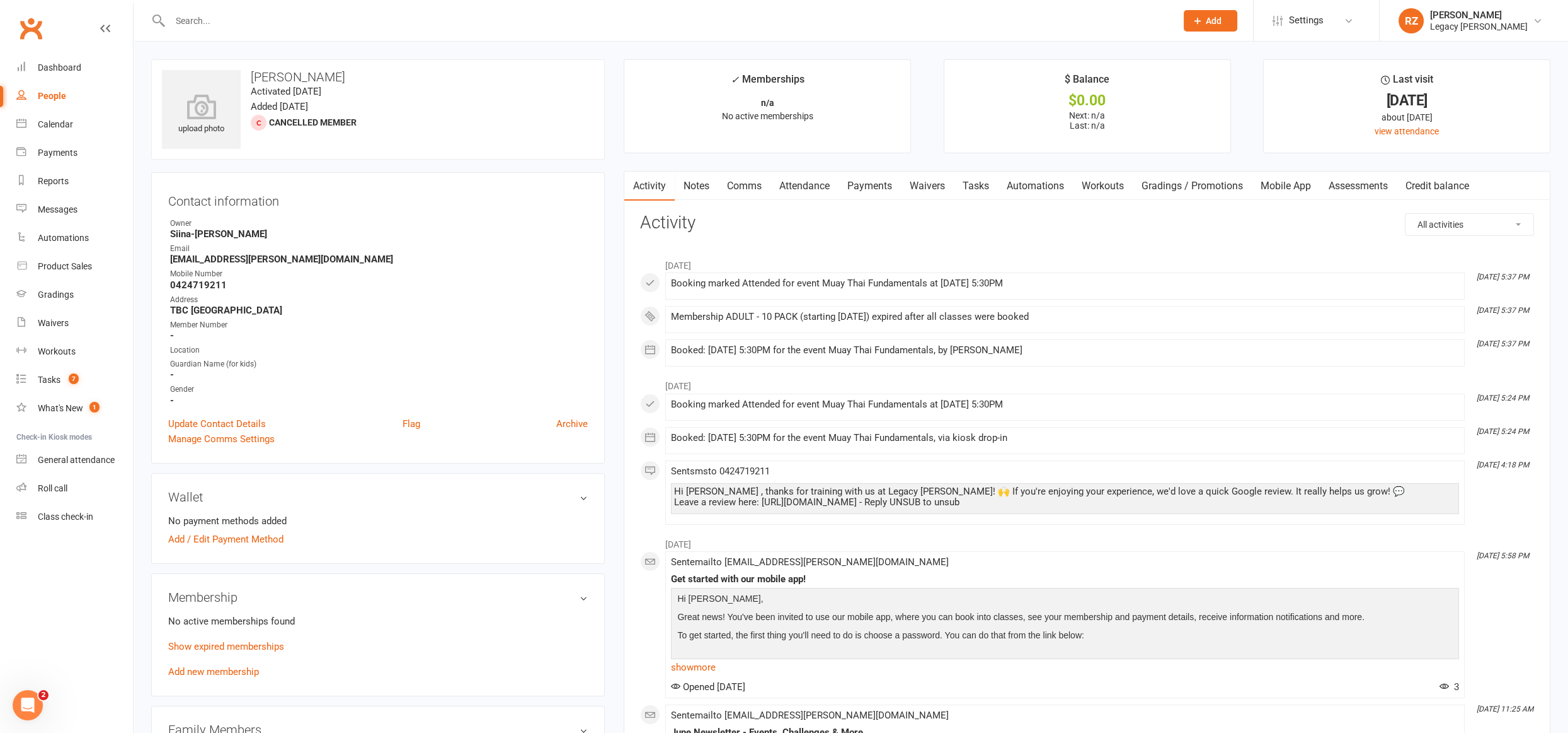
click at [206, 670] on link "Add new membership" at bounding box center [213, 671] width 91 height 11
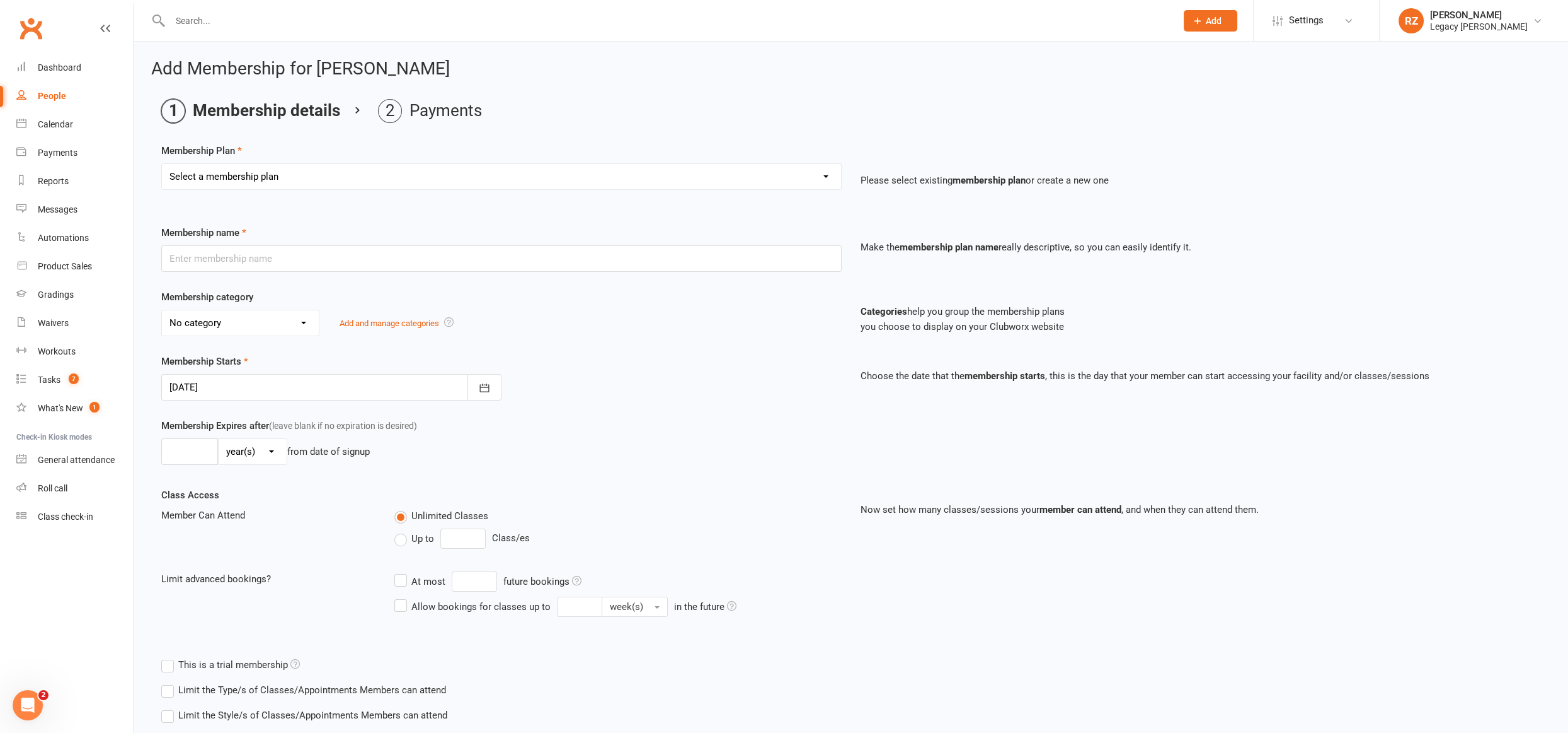
click at [323, 179] on select "Select a membership plan Create new Membership Plan ADULT - FREE TRIAL WEEK ADU…" at bounding box center [500, 176] width 679 height 25
select select "7"
click at [161, 164] on select "Select a membership plan Create new Membership Plan ADULT - FREE TRIAL WEEK ADU…" at bounding box center [500, 176] width 679 height 25
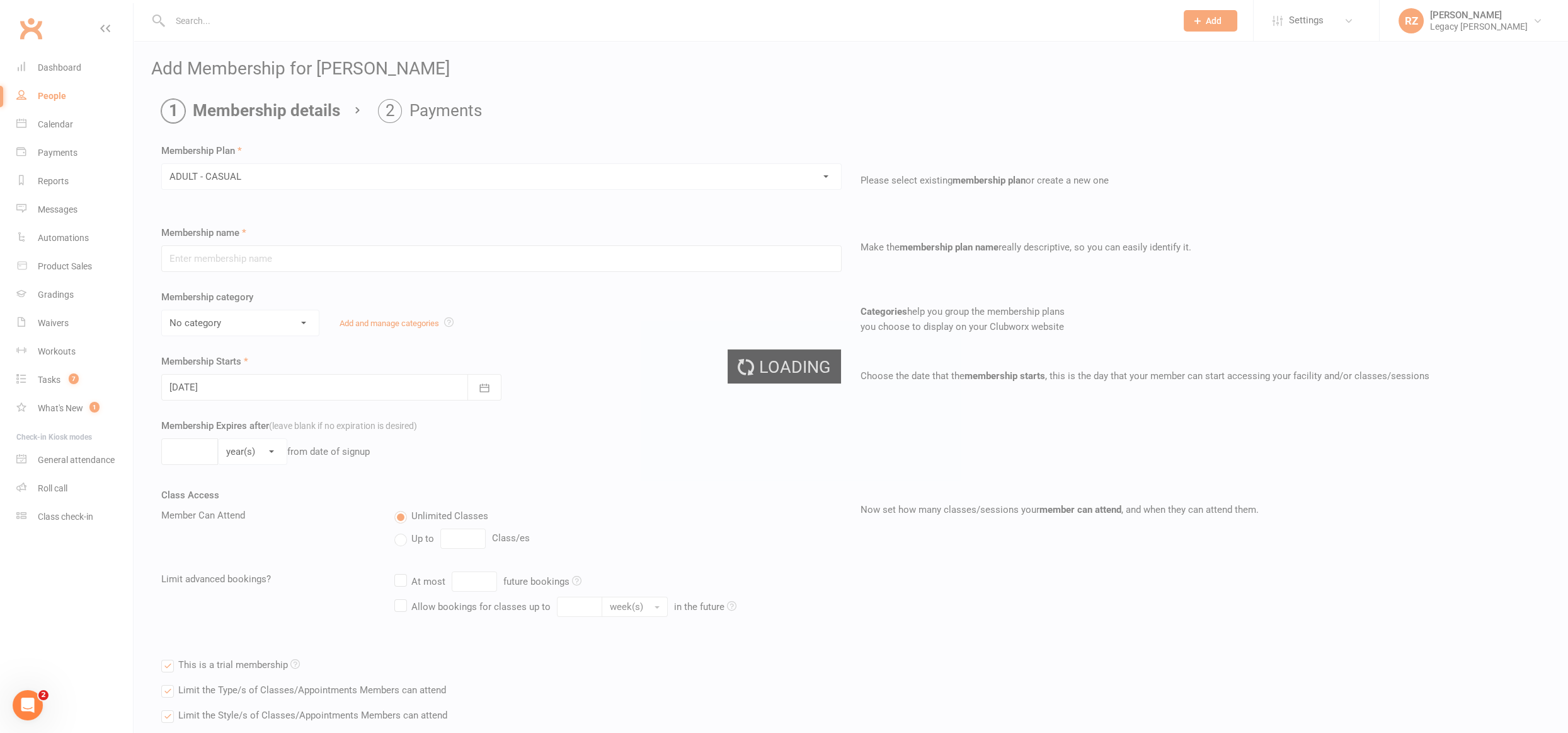
type input "ADULT - CASUAL"
select select "0"
type input "1"
select select "0"
type input "1"
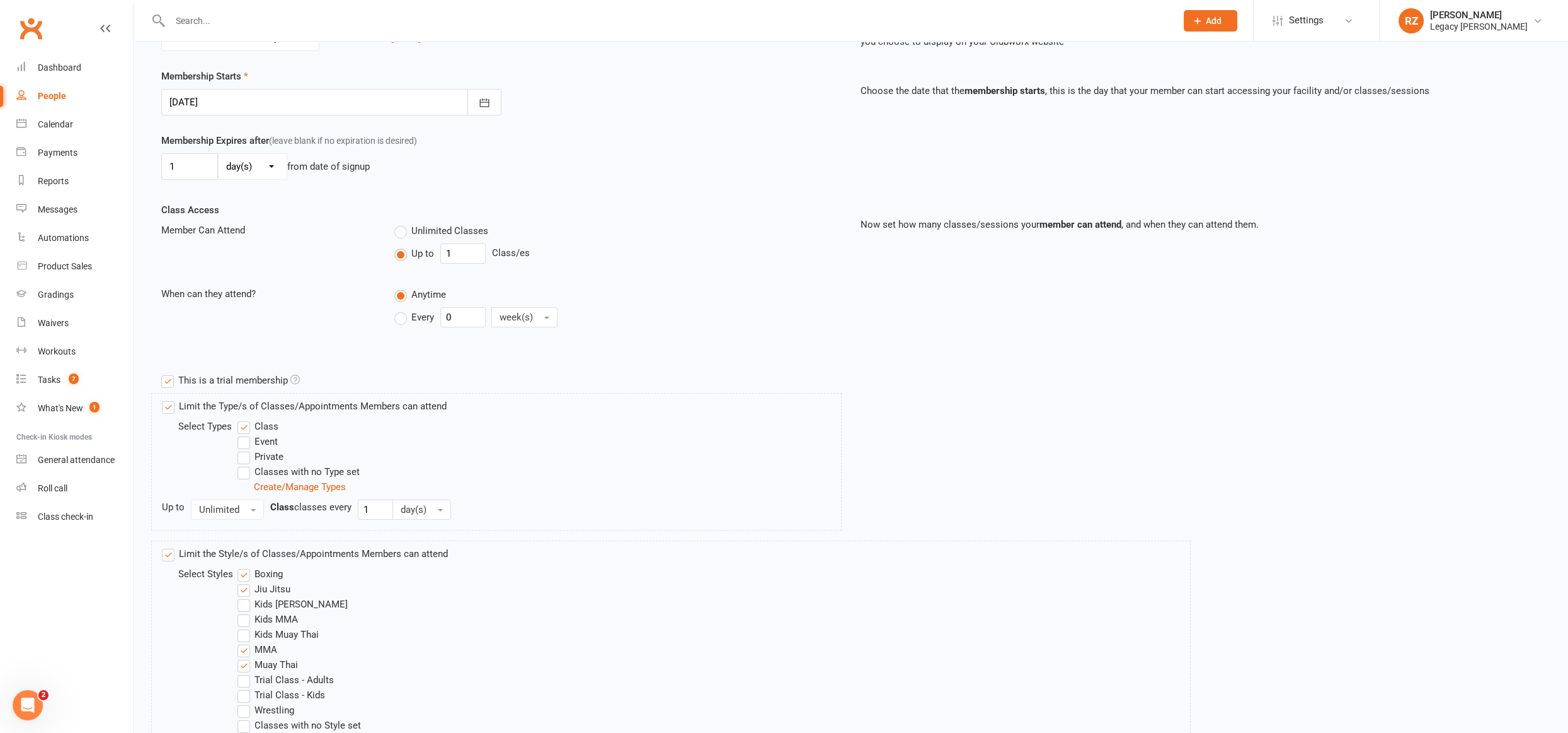
scroll to position [377, 0]
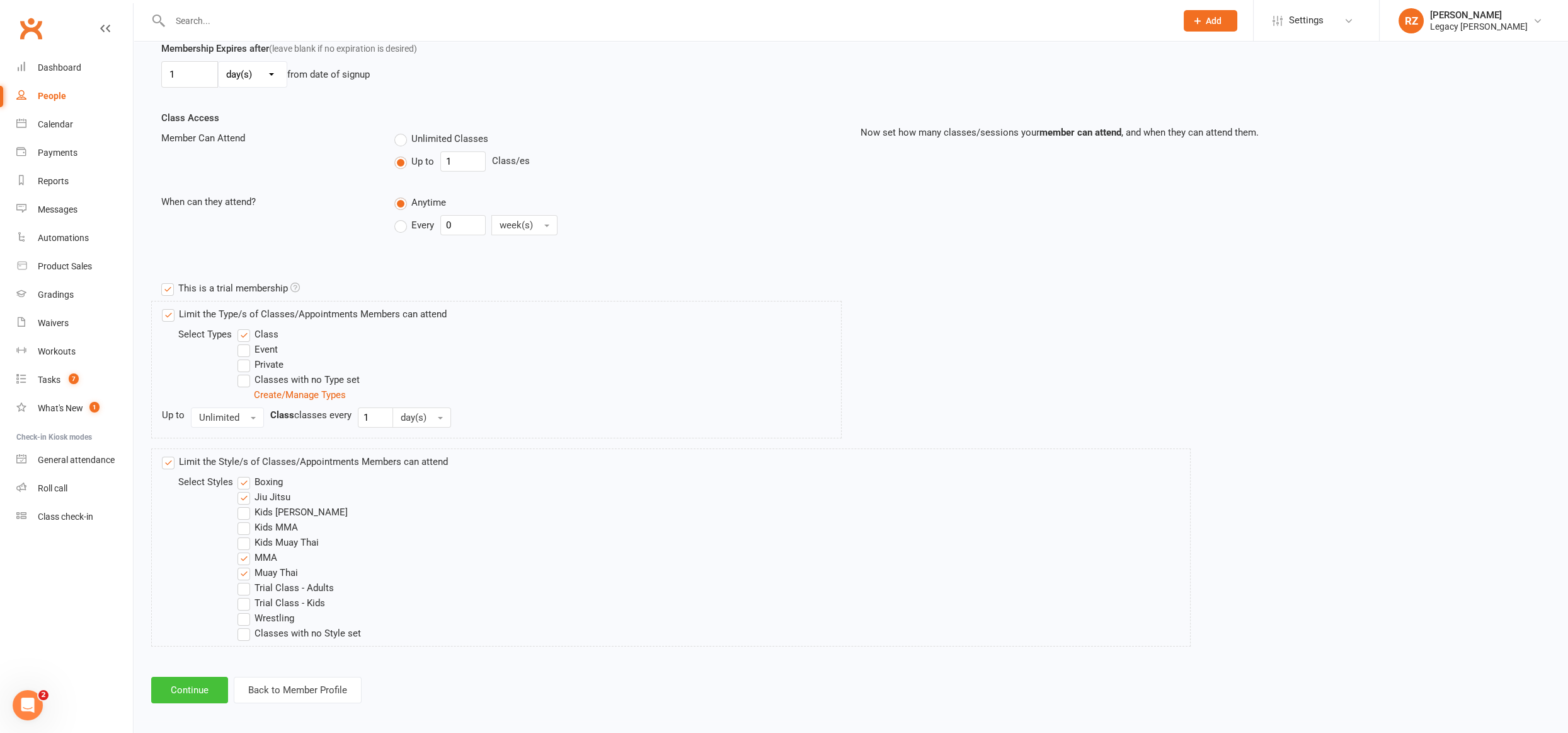
click at [181, 681] on button "Continue" at bounding box center [189, 689] width 77 height 27
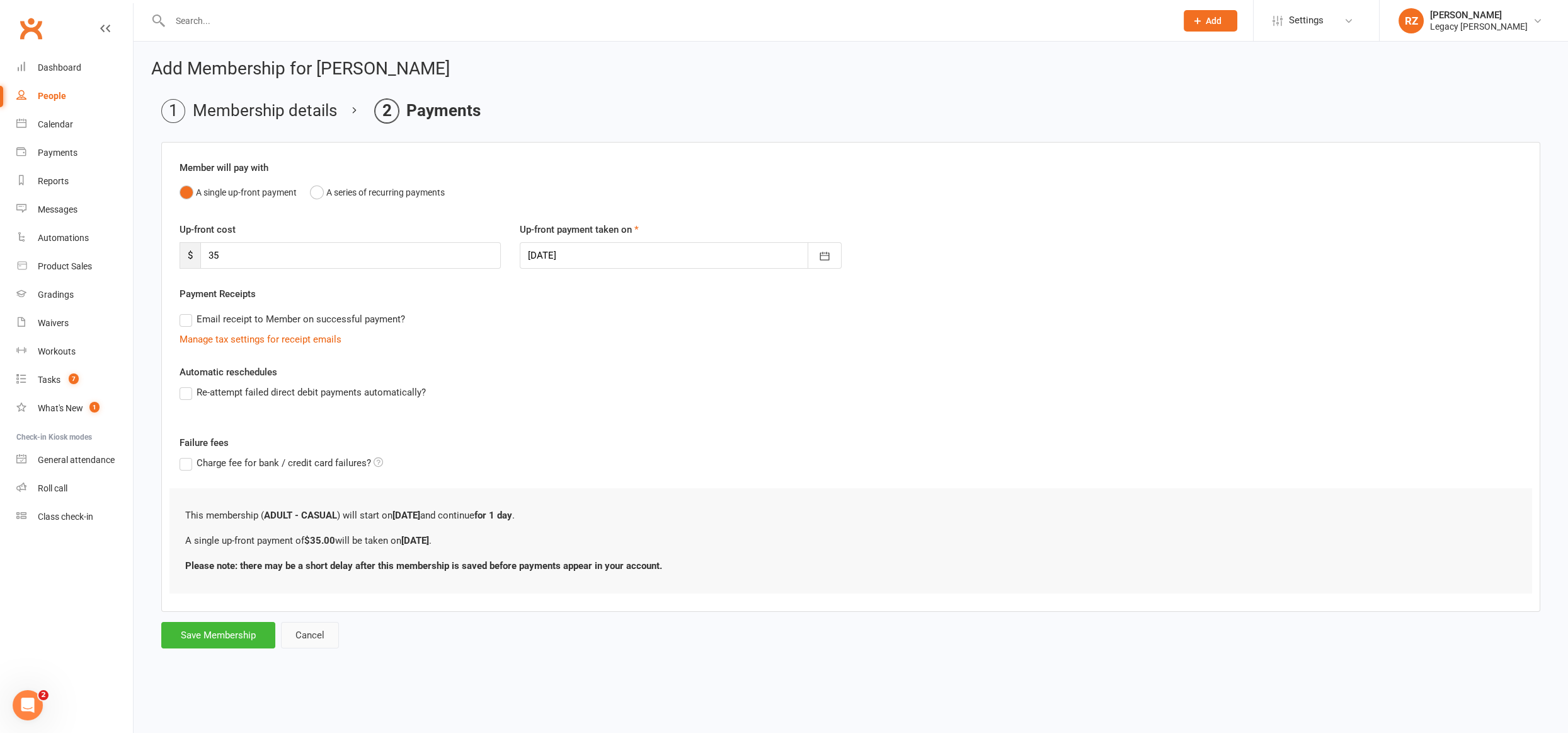
scroll to position [0, 0]
click at [191, 633] on button "Save Membership" at bounding box center [218, 634] width 114 height 27
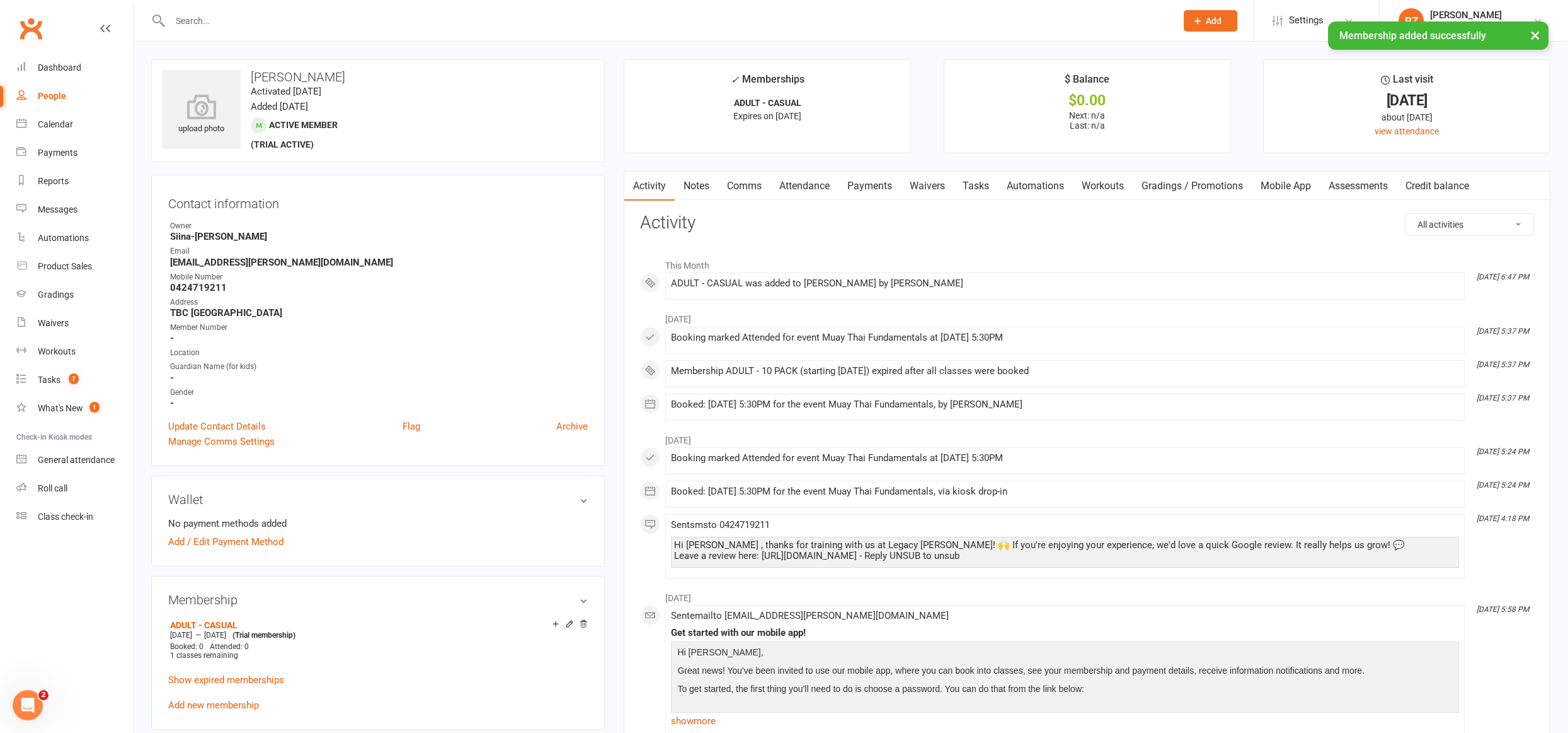
click at [874, 187] on link "Payments" at bounding box center [869, 185] width 63 height 29
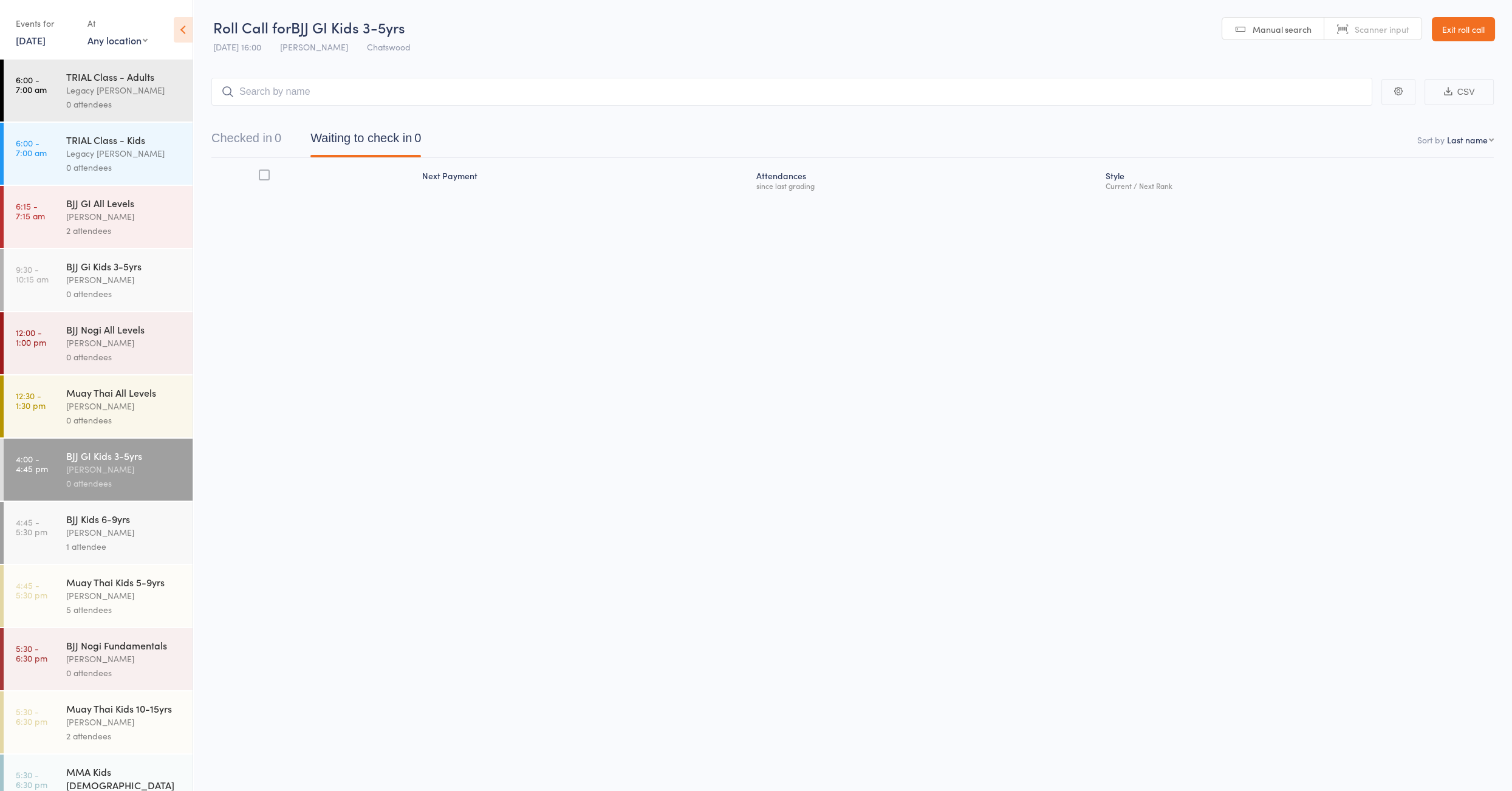
click at [144, 551] on div "1 attendee" at bounding box center [124, 546] width 116 height 14
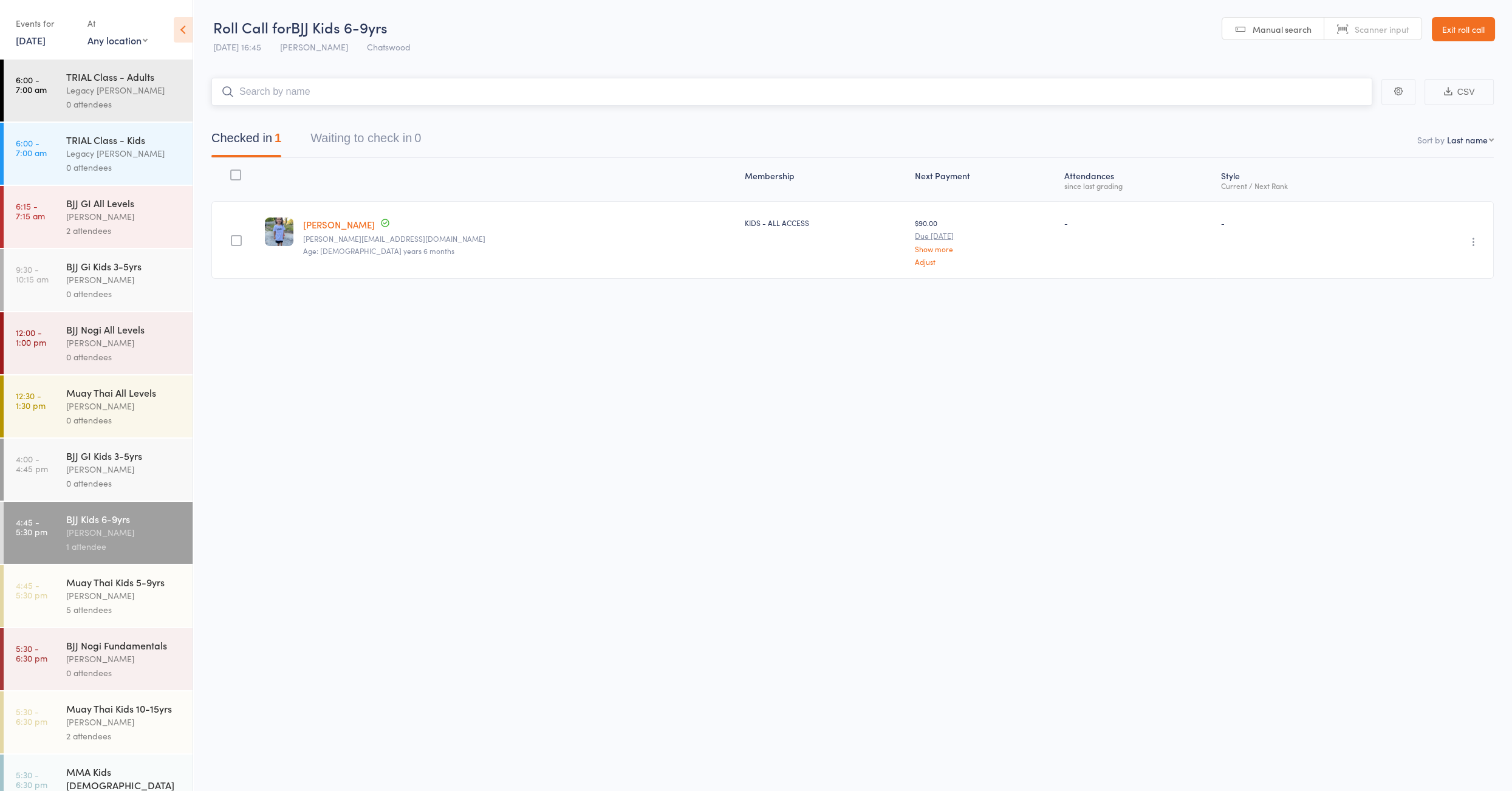
click at [295, 87] on input "search" at bounding box center [792, 91] width 1161 height 28
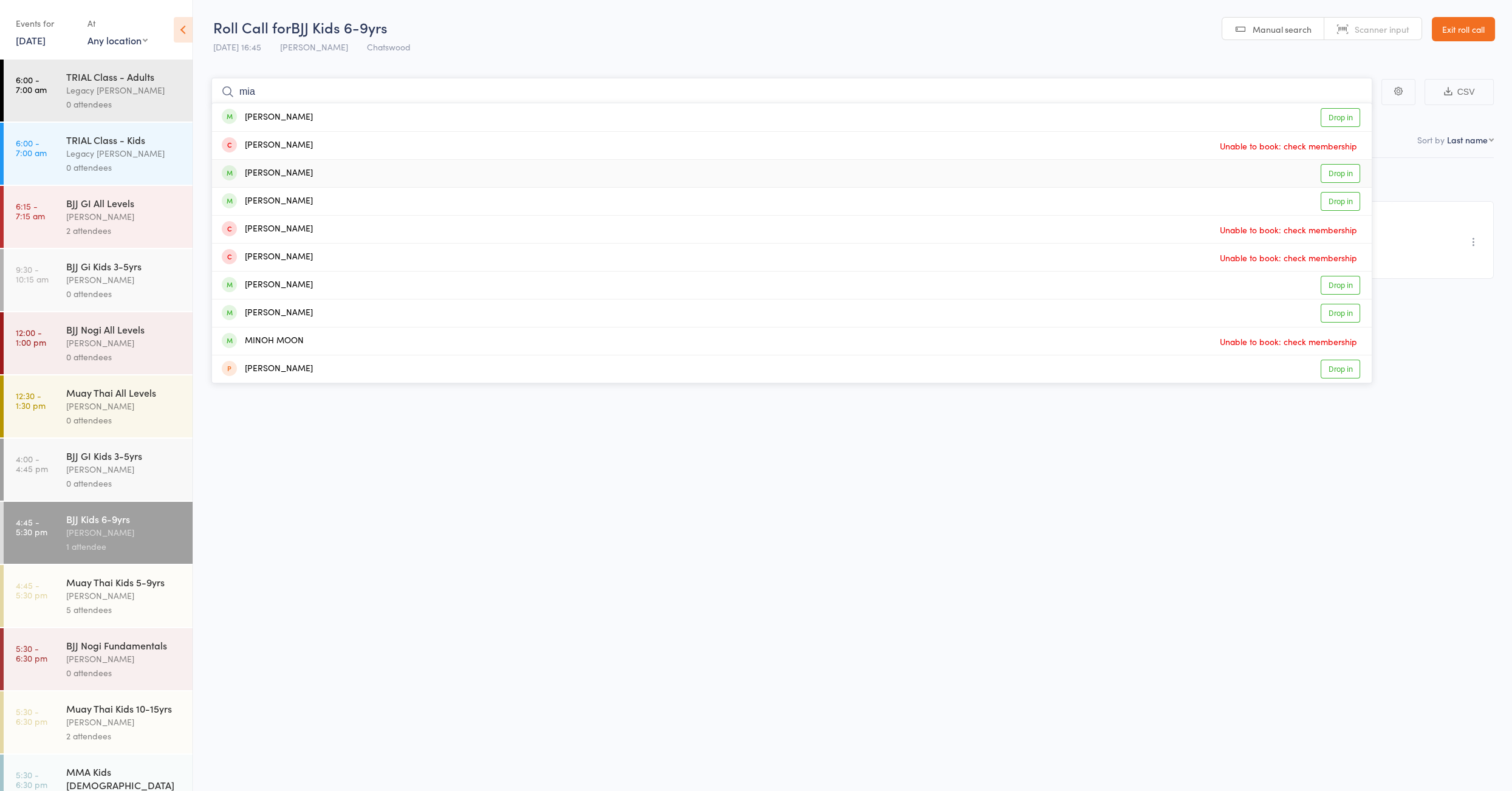
type input "mia"
click at [318, 172] on div "Mia Gambotto Drop in" at bounding box center [792, 173] width 1160 height 27
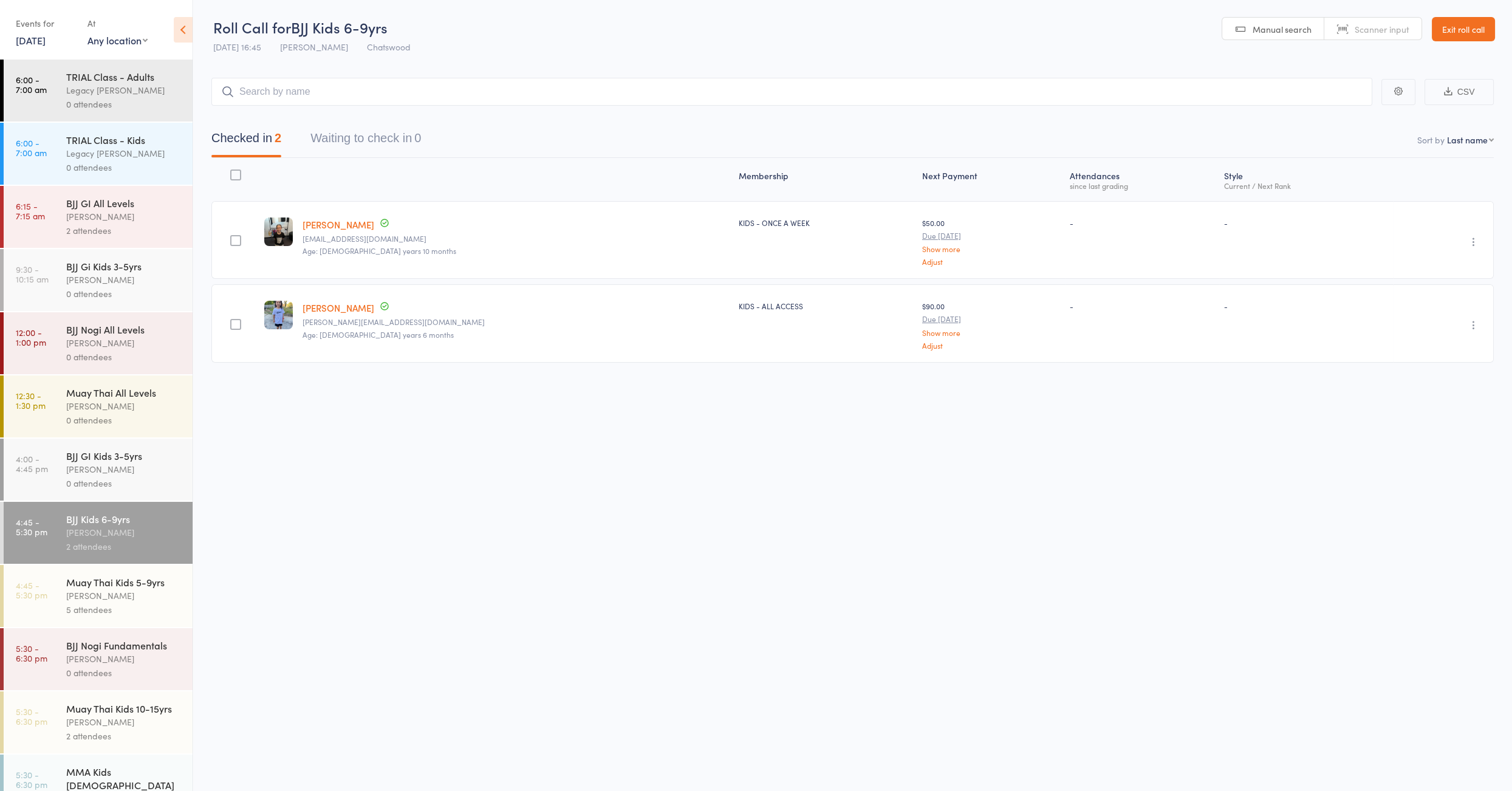
click at [132, 472] on div "[PERSON_NAME]" at bounding box center [124, 469] width 116 height 14
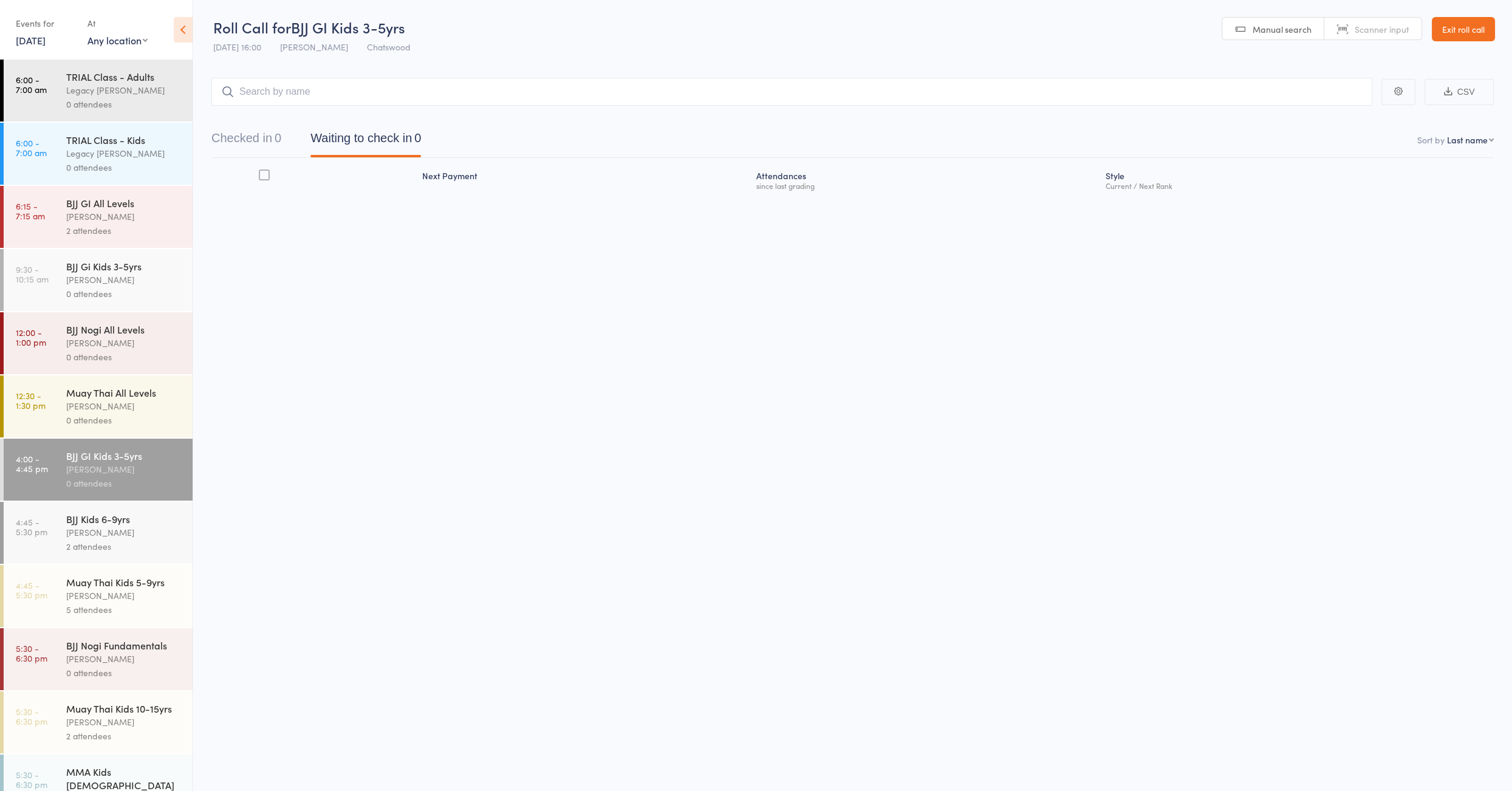
click at [110, 543] on div "2 attendees" at bounding box center [124, 546] width 116 height 14
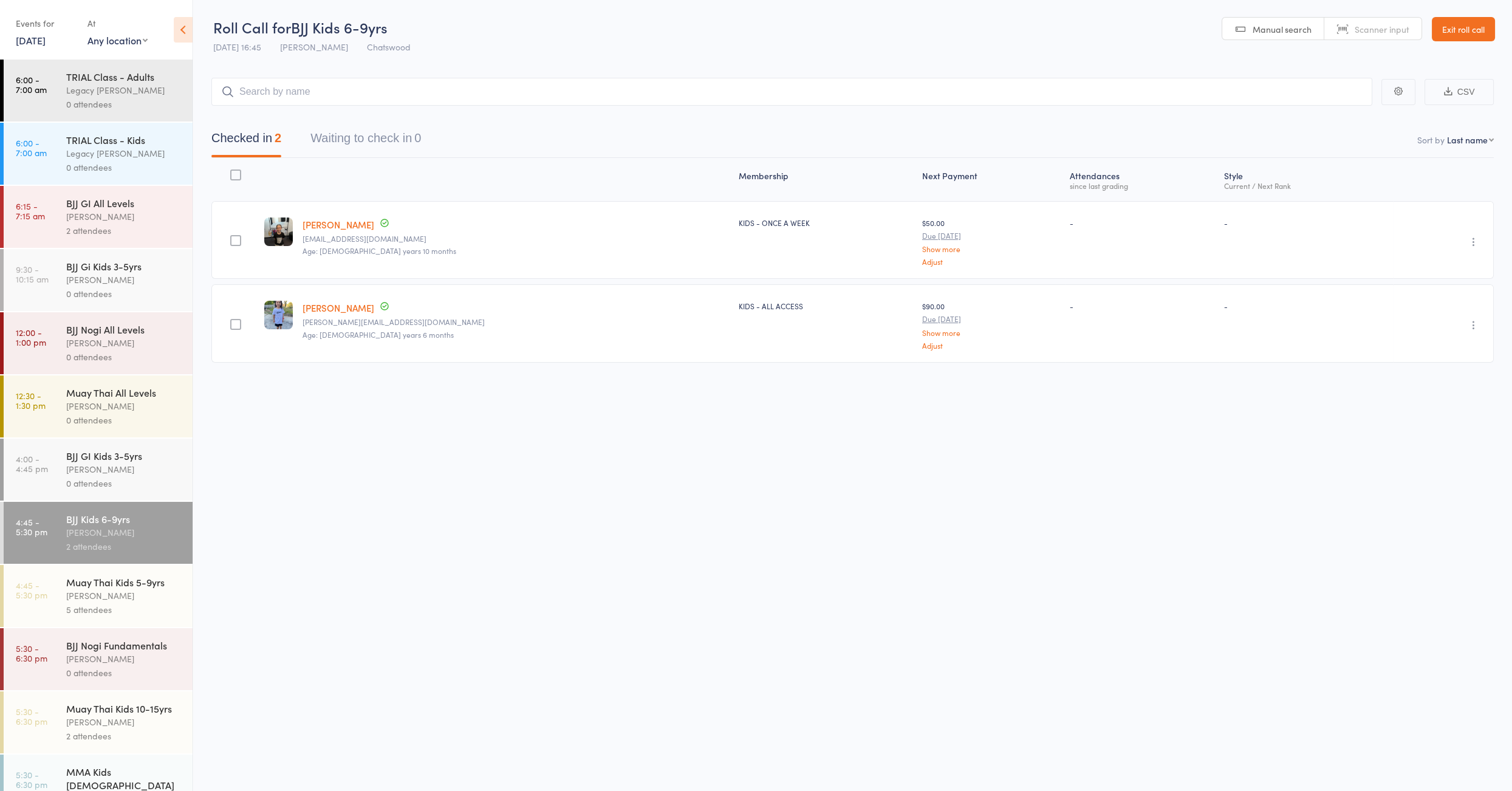
click at [104, 582] on div "Muay Thai Kids 5-9yrs" at bounding box center [124, 582] width 116 height 13
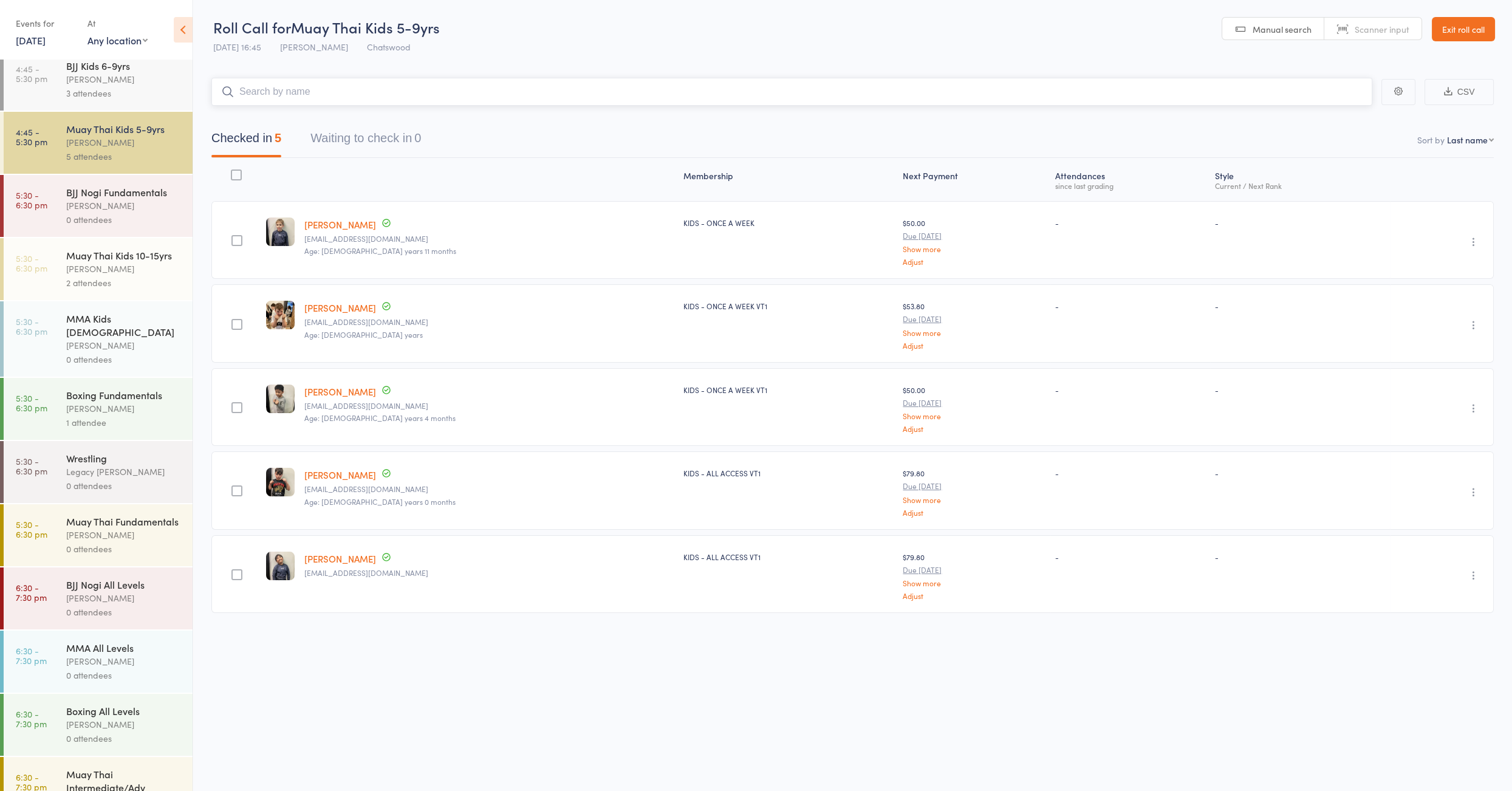
scroll to position [454, 0]
click at [113, 519] on div "Muay Thai Fundamentals" at bounding box center [124, 521] width 116 height 13
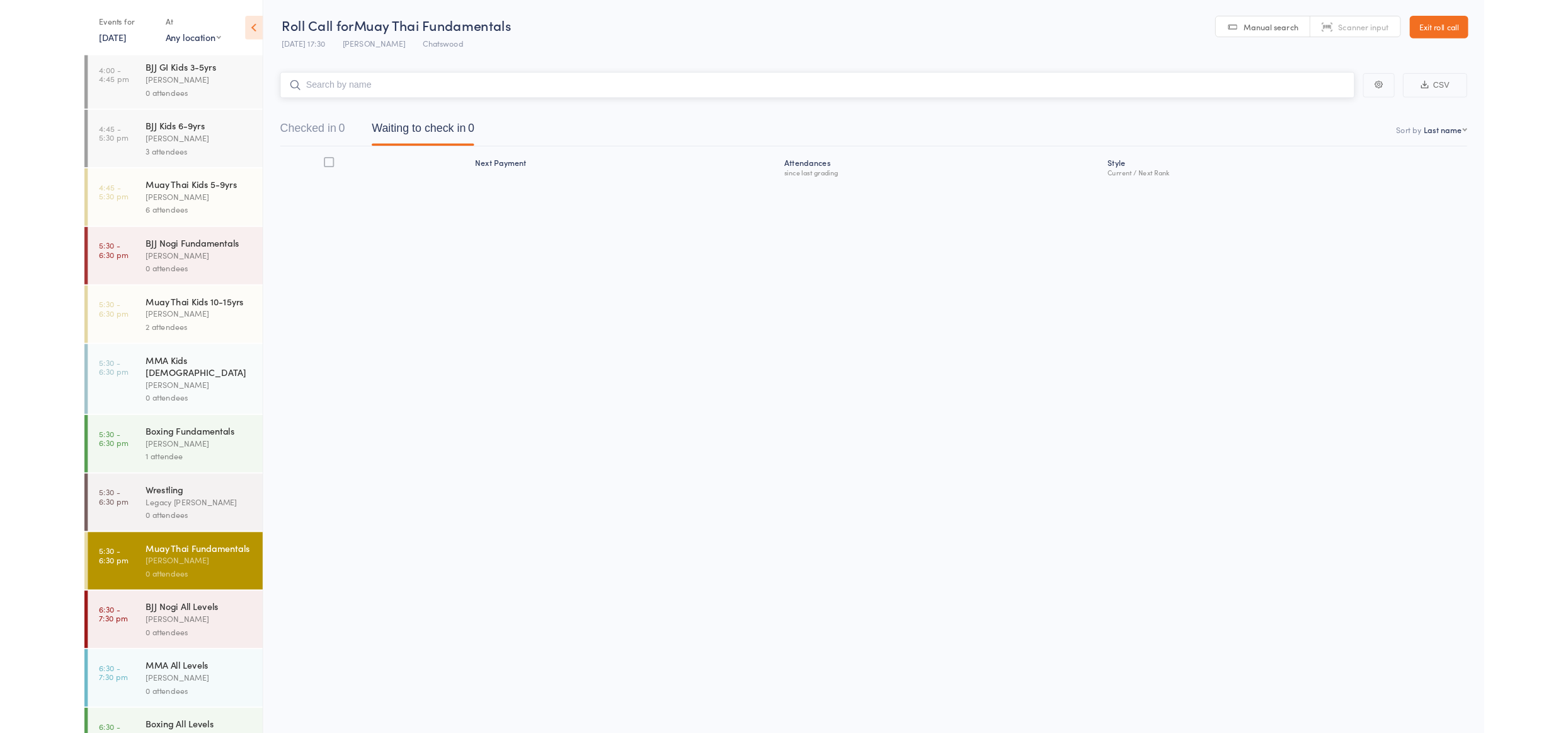
scroll to position [436, 0]
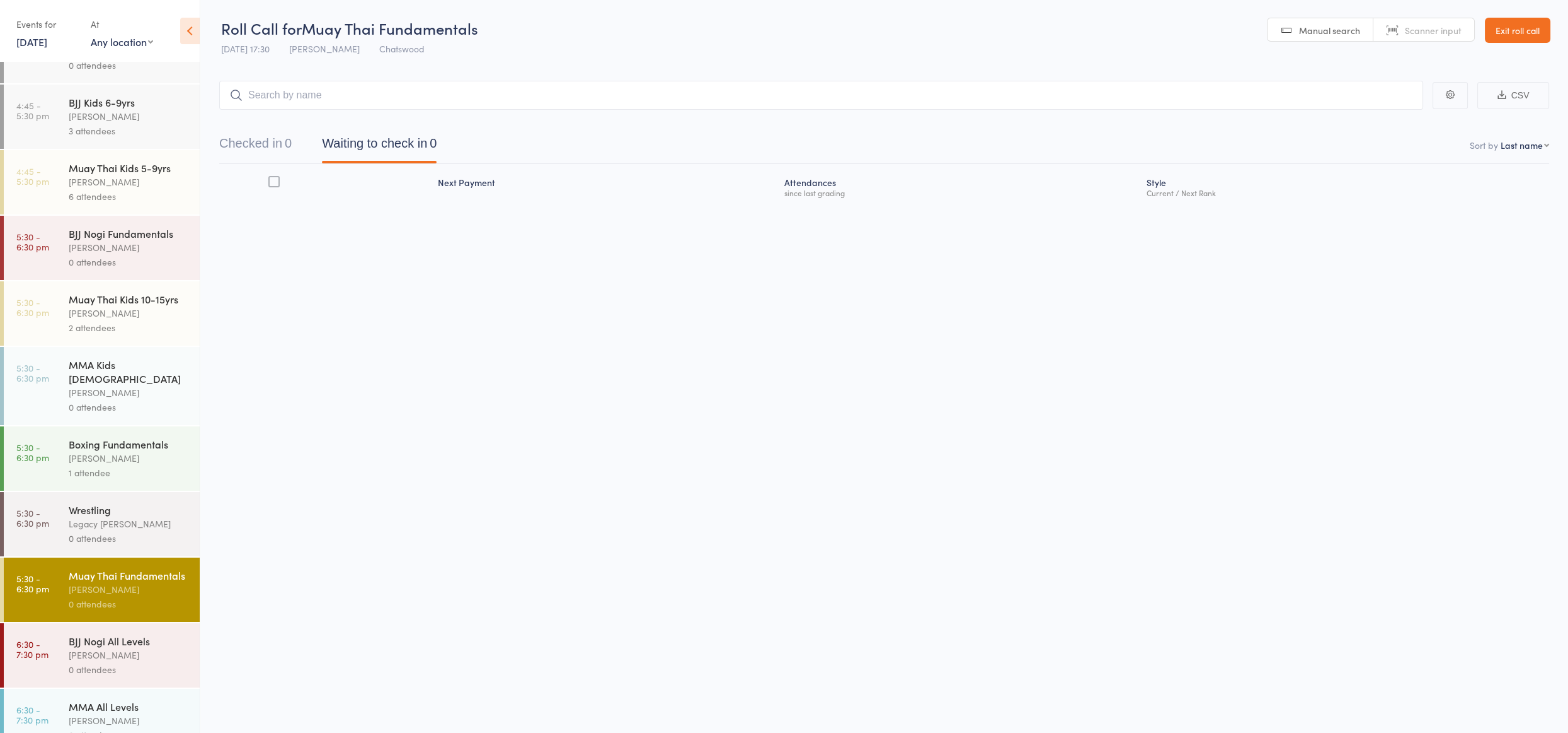
click at [1513, 39] on link "Exit roll call" at bounding box center [1518, 30] width 66 height 25
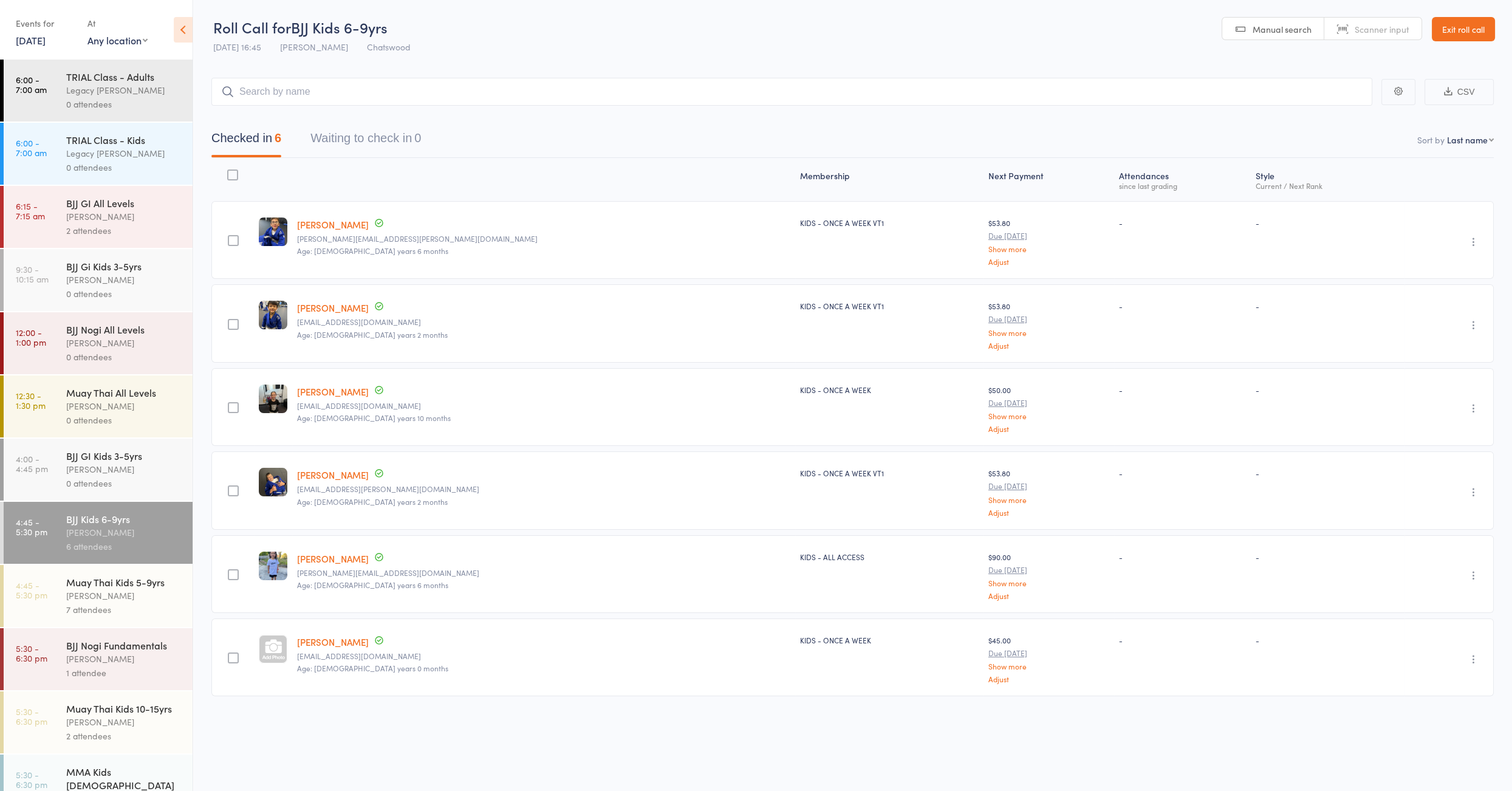
click at [139, 473] on div "[PERSON_NAME]" at bounding box center [124, 469] width 116 height 14
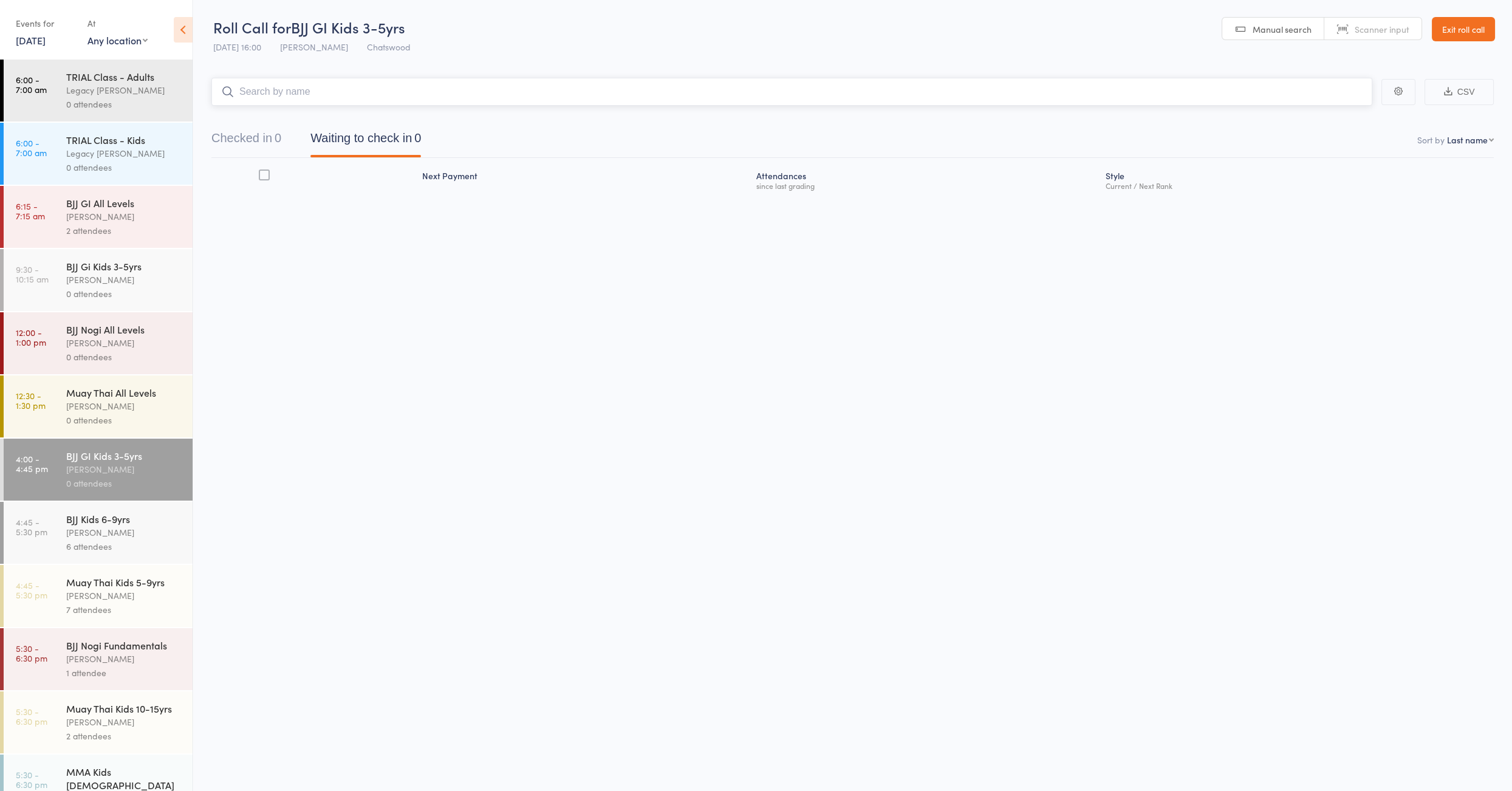
click at [323, 91] on input "search" at bounding box center [792, 91] width 1161 height 28
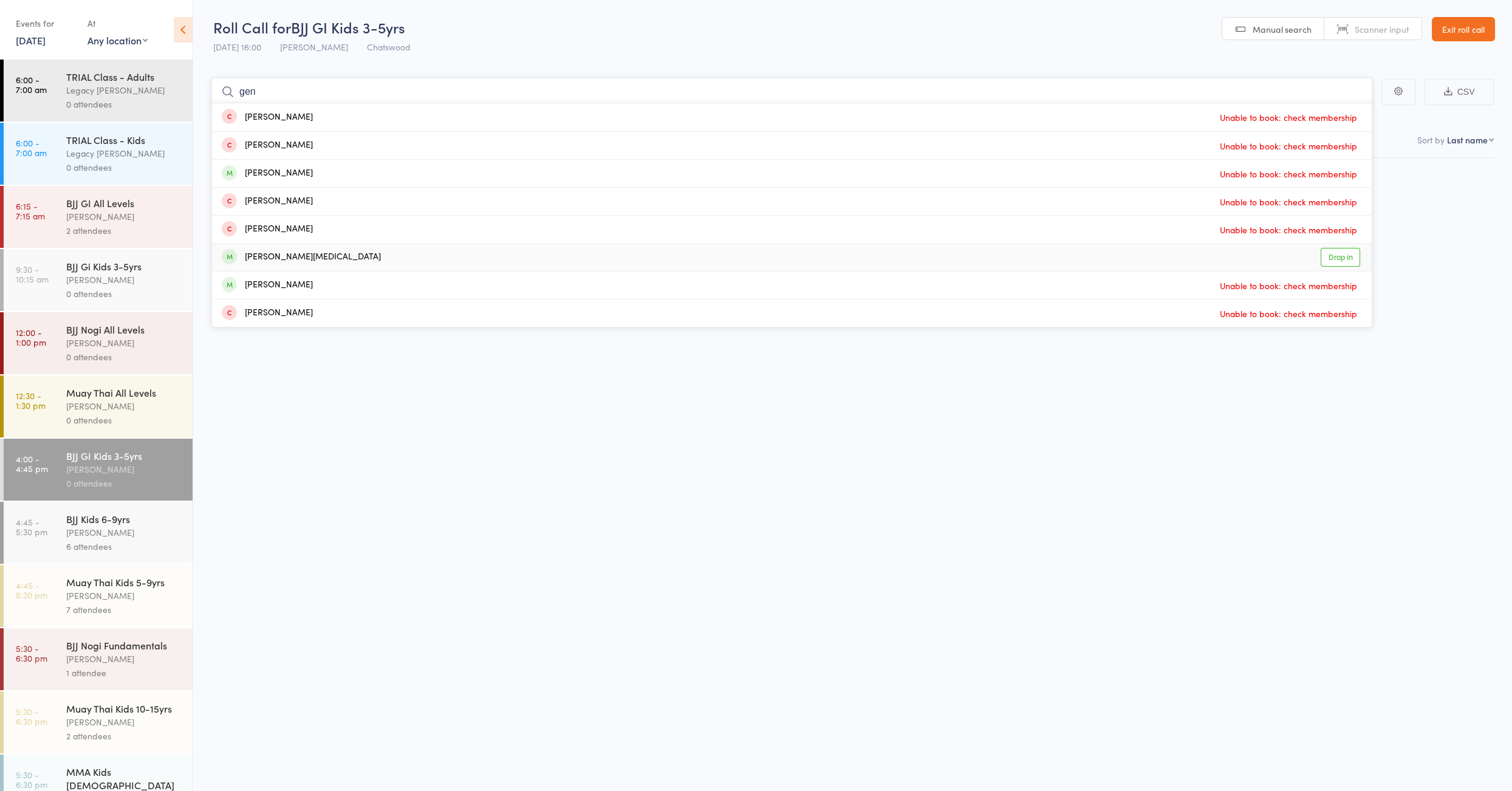
type input "gen"
click at [316, 252] on div "[PERSON_NAME][MEDICAL_DATA] Drop in" at bounding box center [792, 257] width 1160 height 27
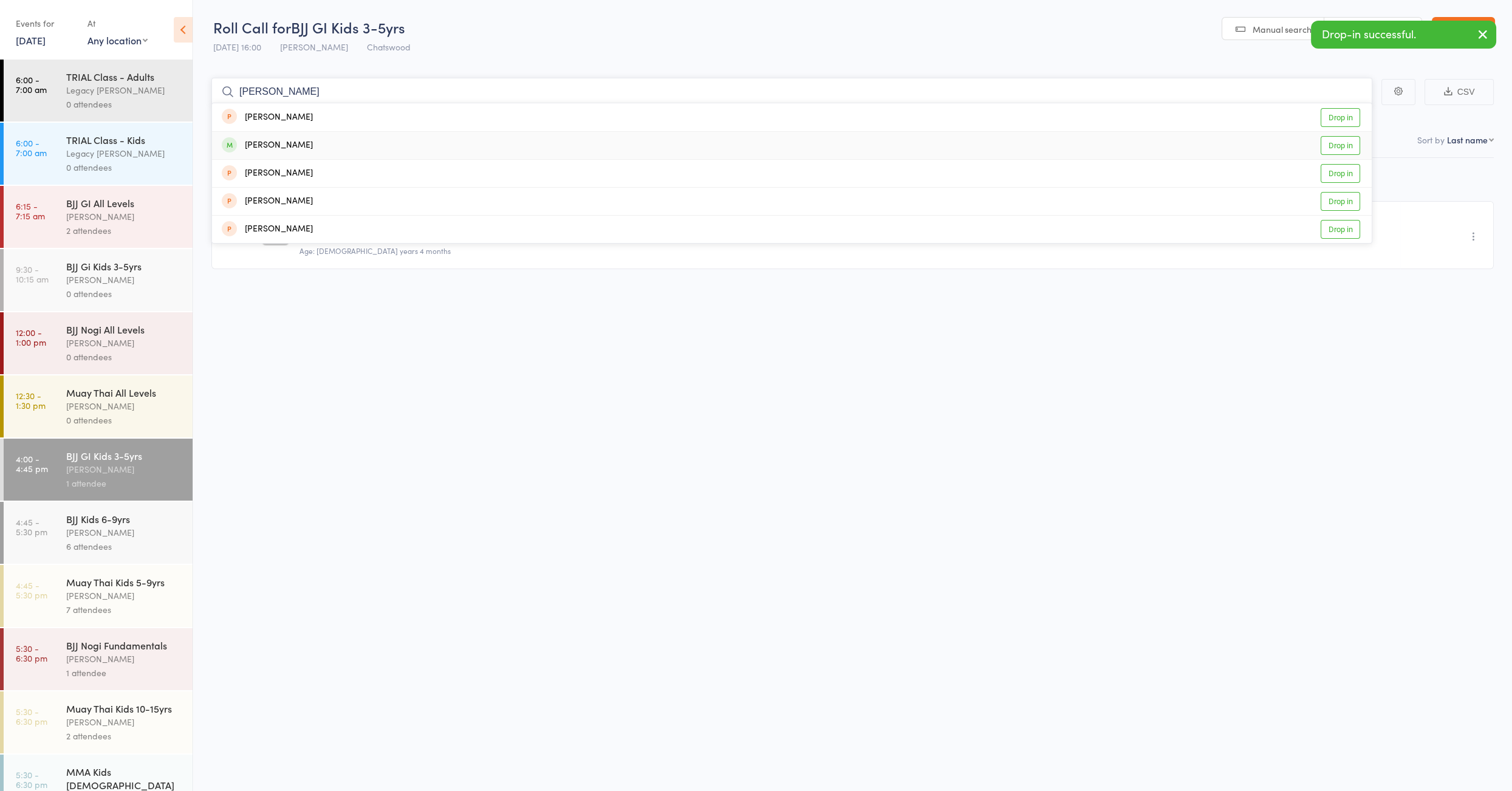
type input "[PERSON_NAME]"
click at [292, 143] on div "[PERSON_NAME]" at bounding box center [267, 145] width 91 height 14
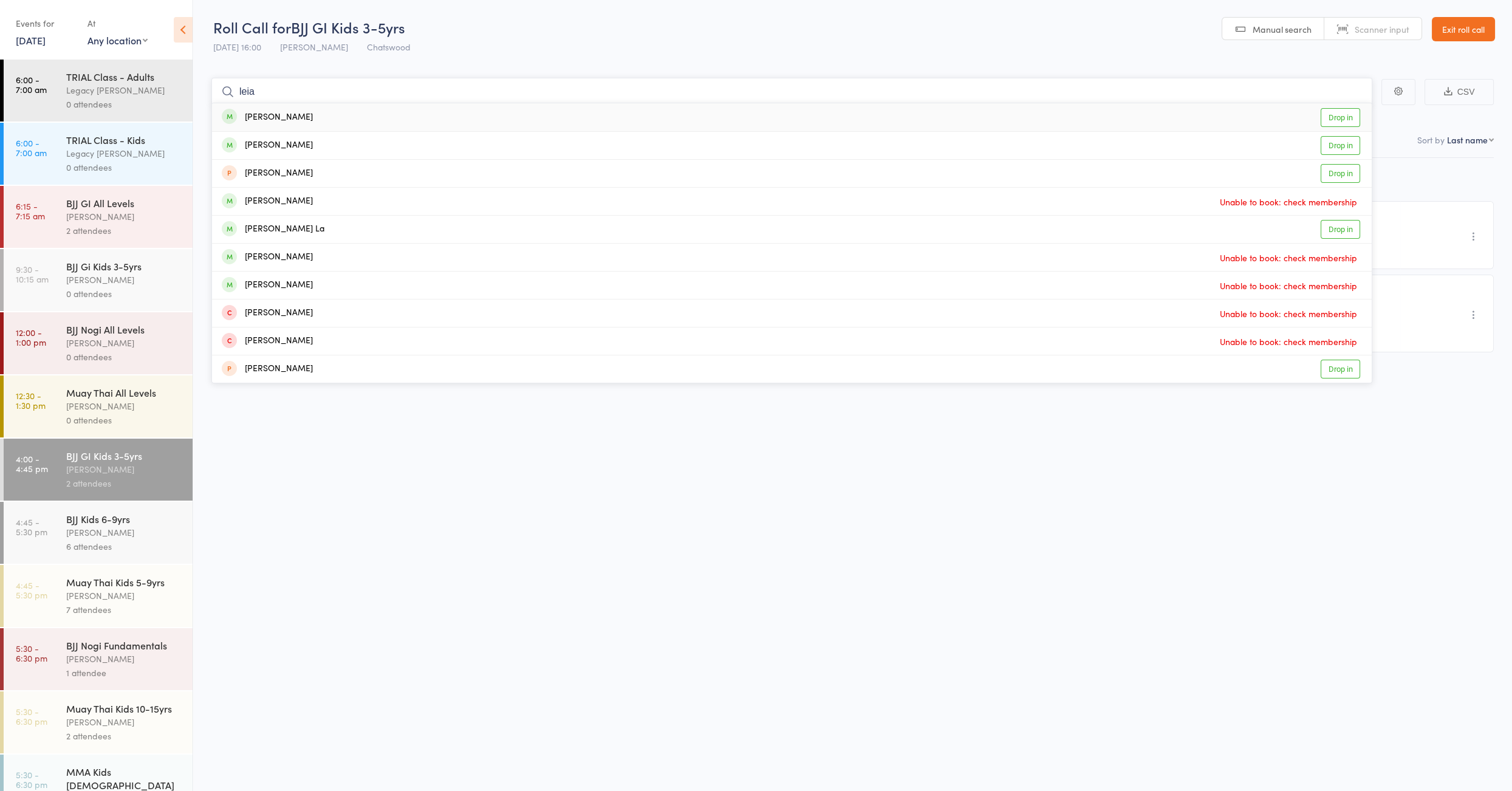
type input "leia"
click at [321, 121] on div "[PERSON_NAME] Drop in" at bounding box center [792, 116] width 1160 height 28
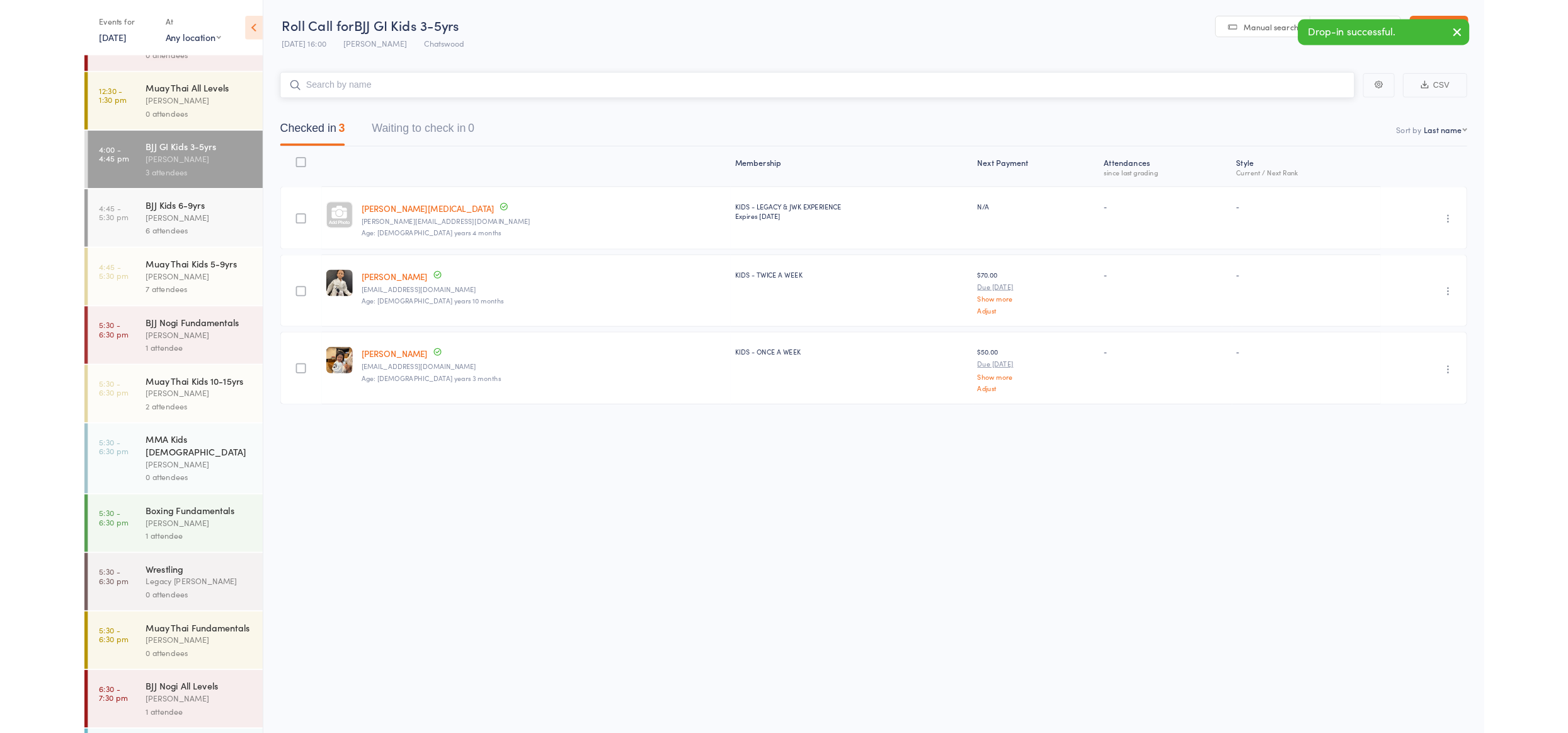
scroll to position [310, 0]
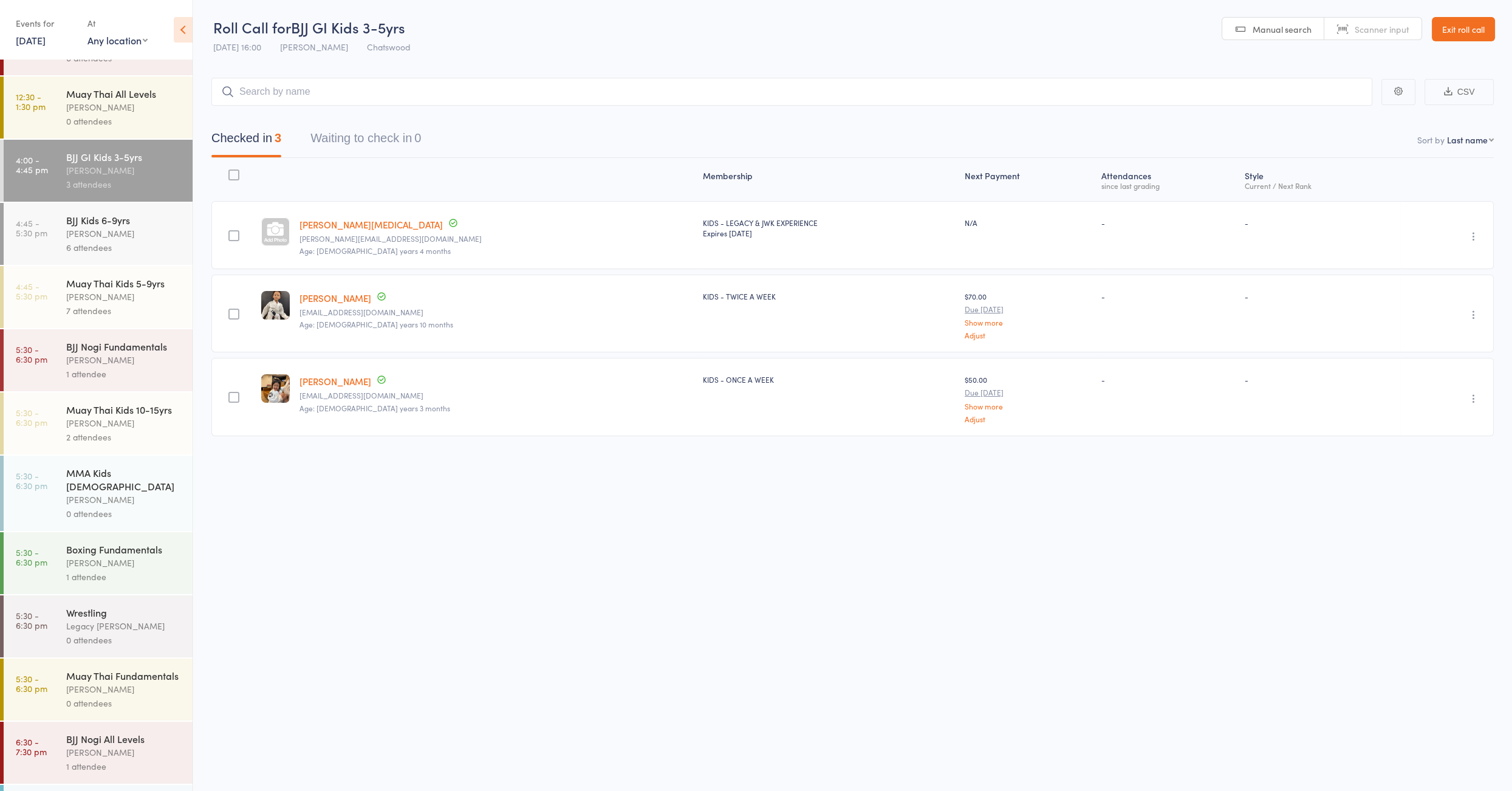
click at [104, 696] on div "0 attendees" at bounding box center [124, 703] width 116 height 14
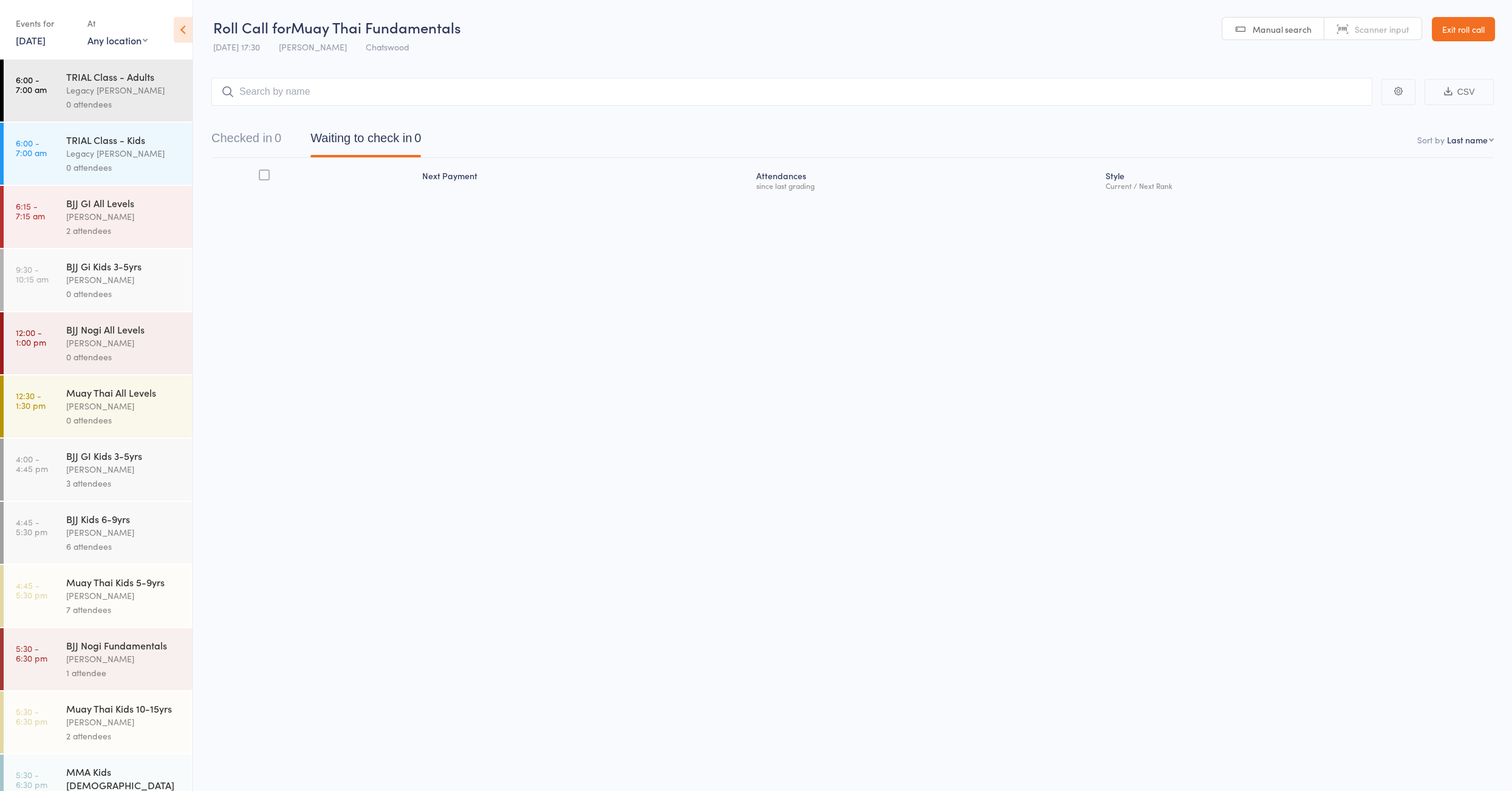
click at [409, 84] on input "search" at bounding box center [792, 91] width 1161 height 28
type input "[PERSON_NAME]"
click at [401, 111] on div "[PERSON_NAME] Drop in" at bounding box center [792, 116] width 1160 height 28
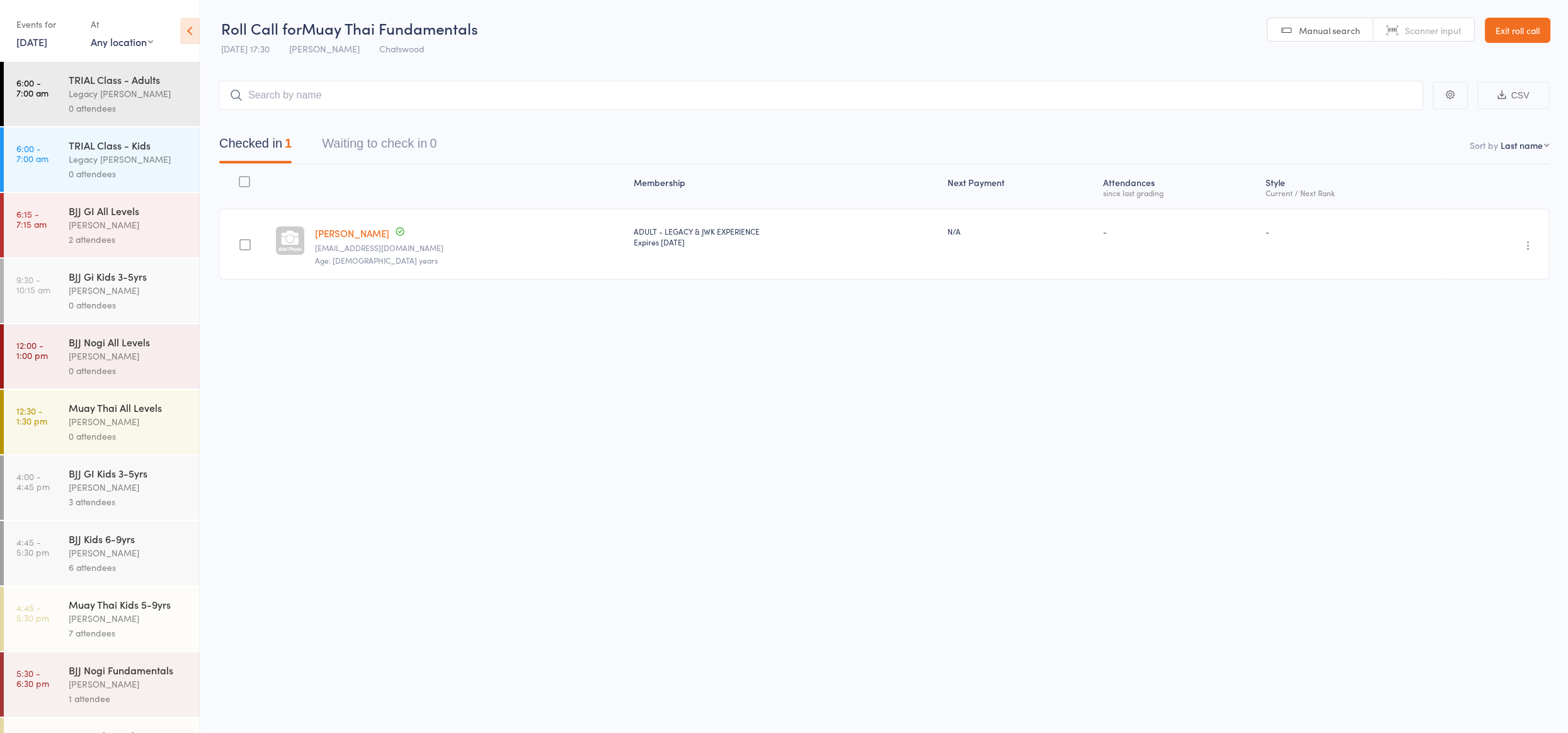
click at [1504, 26] on link "Exit roll call" at bounding box center [1518, 30] width 66 height 25
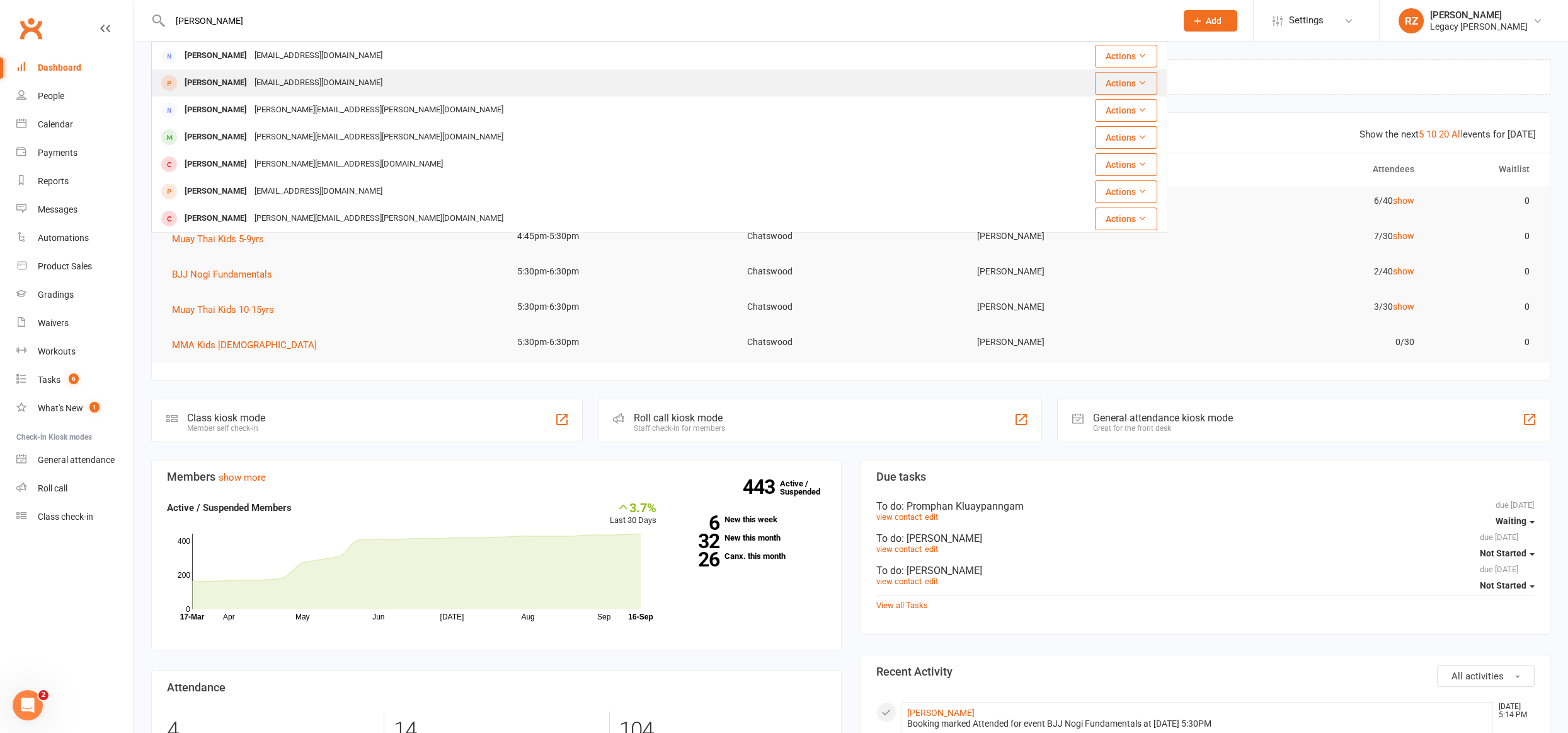
type input "[PERSON_NAME]"
click at [328, 87] on div "[EMAIL_ADDRESS][DOMAIN_NAME]" at bounding box center [319, 83] width 136 height 18
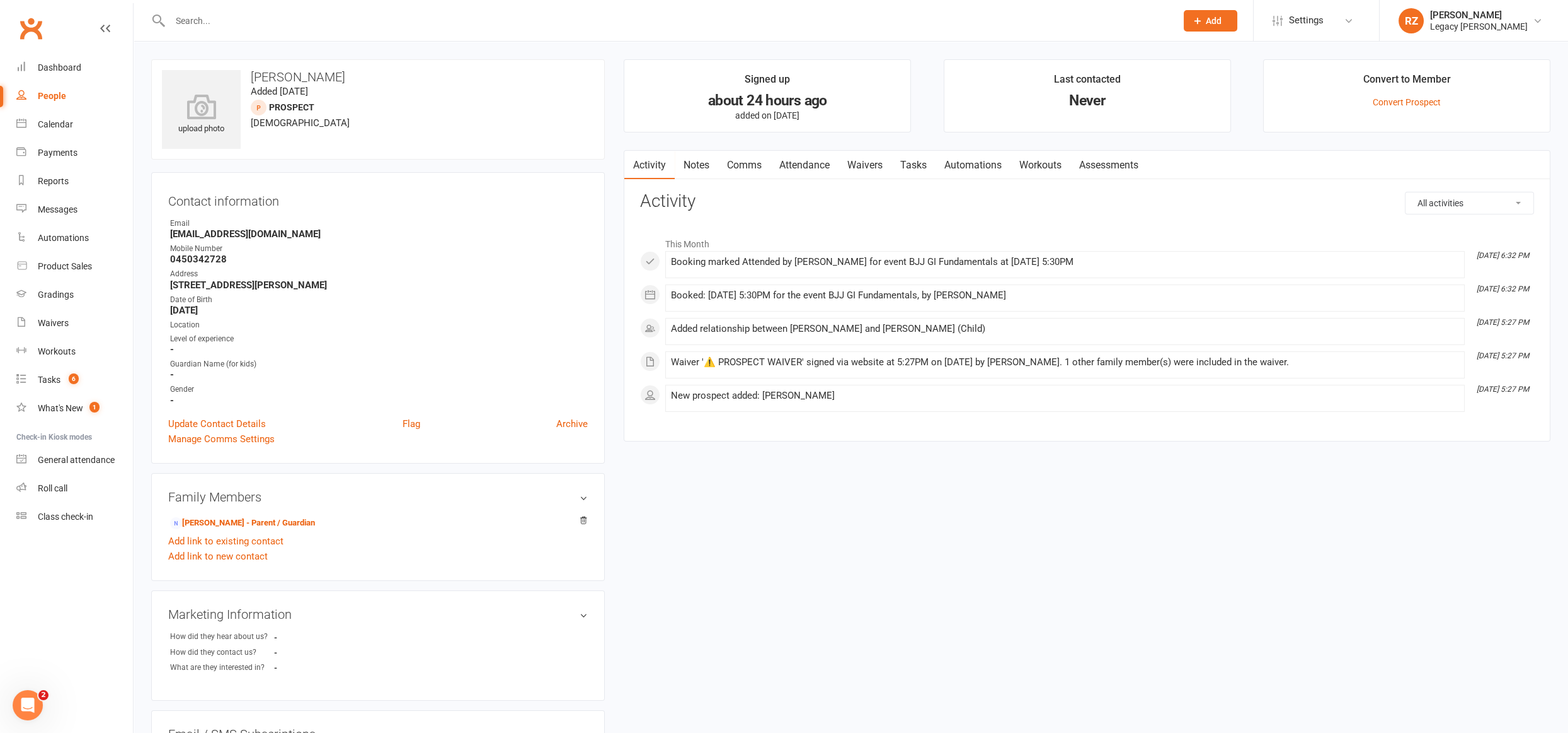
click at [876, 162] on link "Waivers" at bounding box center [864, 165] width 53 height 29
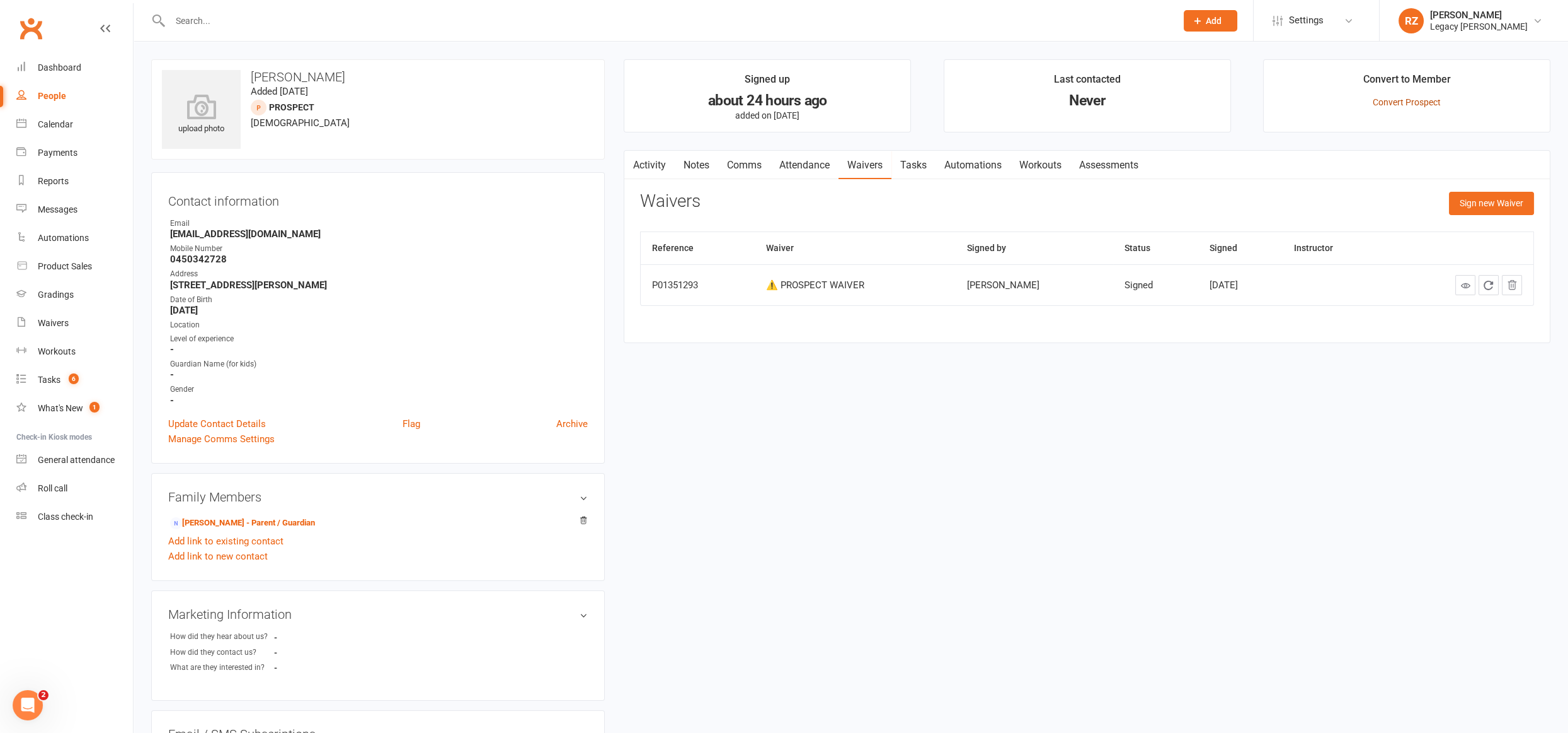
click at [1399, 104] on link "Convert Prospect" at bounding box center [1407, 102] width 68 height 10
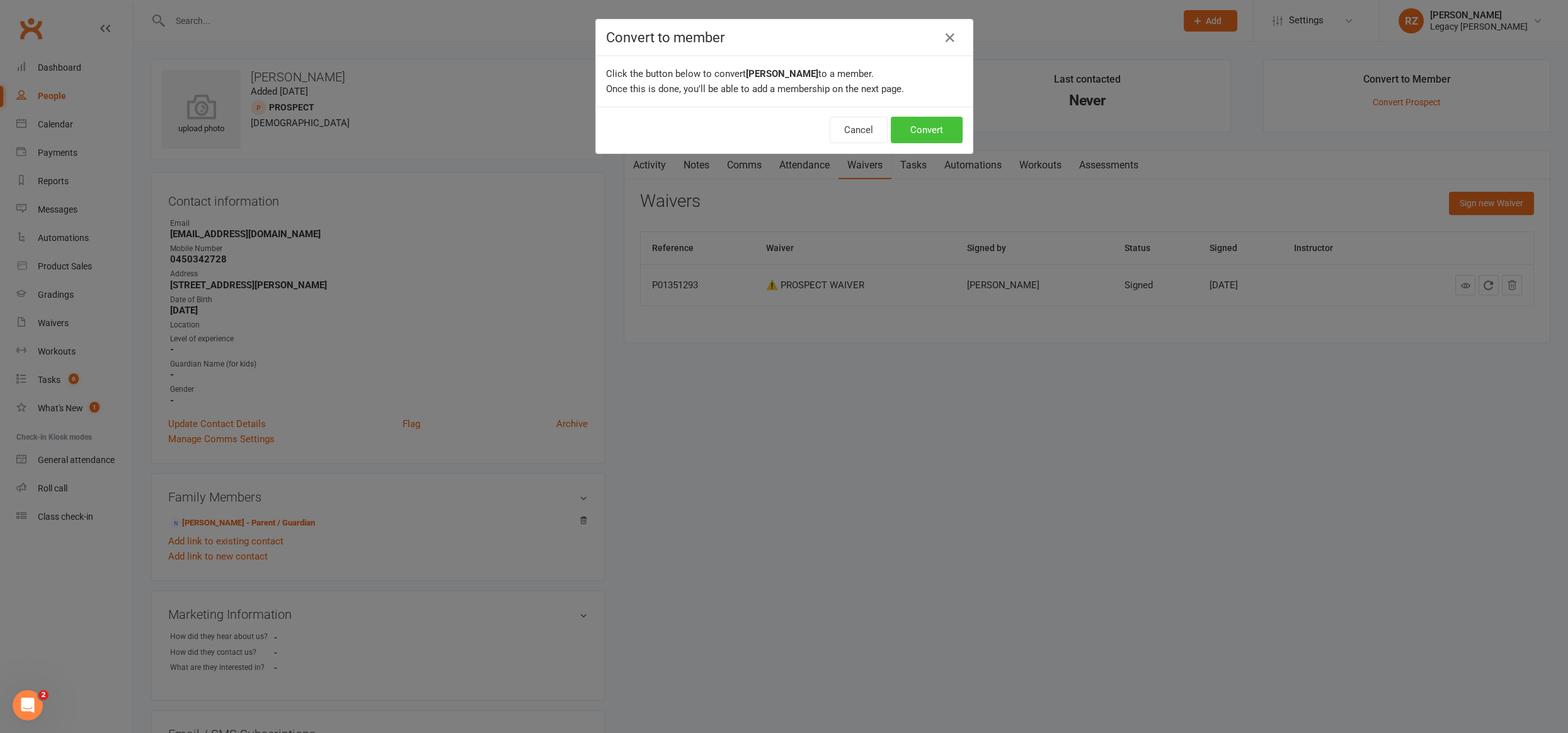
click at [936, 136] on button "Convert" at bounding box center [927, 130] width 72 height 27
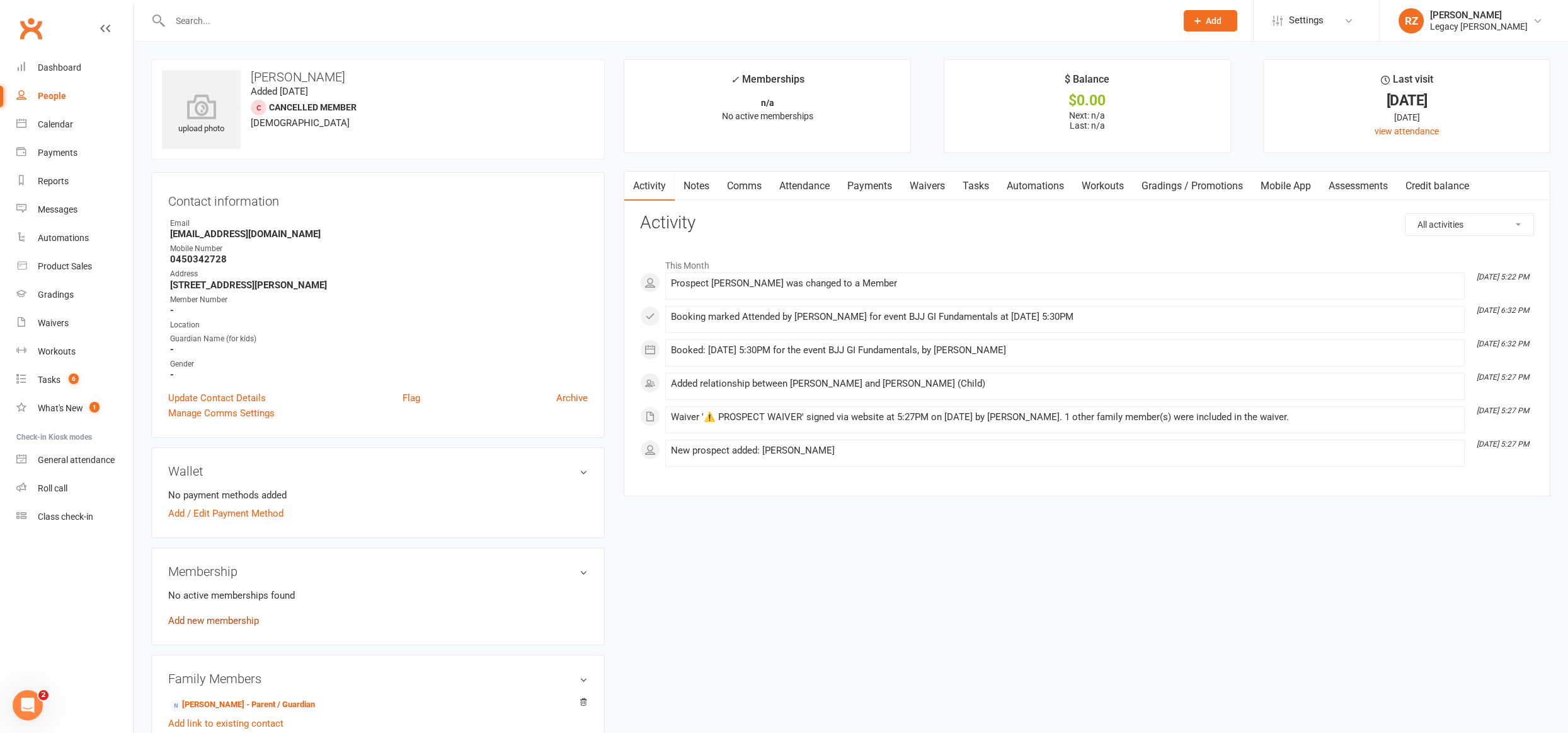
click at [222, 619] on link "Add new membership" at bounding box center [213, 619] width 91 height 11
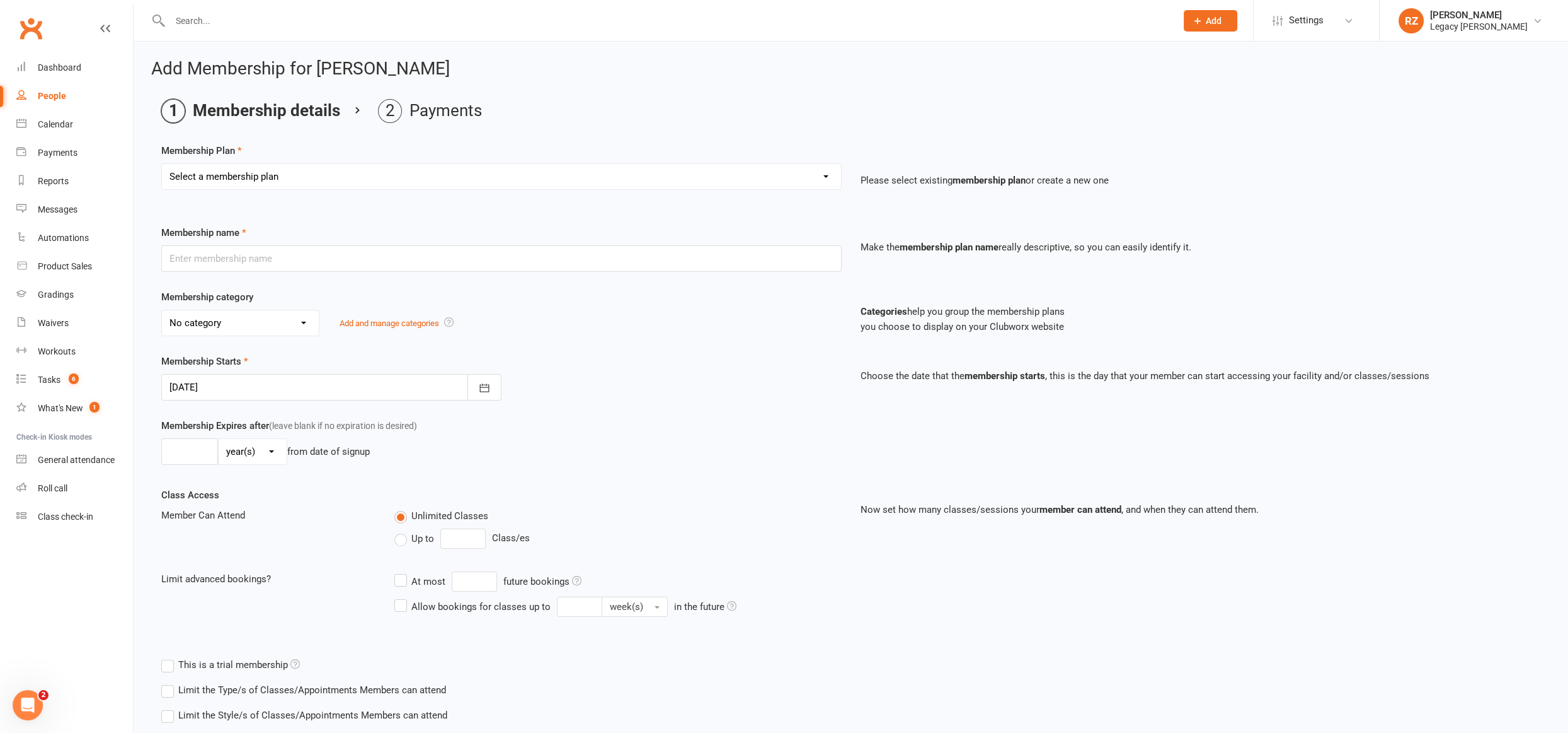
click at [272, 184] on select "Select a membership plan Create new Membership Plan ADULT - FREE TRIAL WEEK ADU…" at bounding box center [500, 176] width 679 height 25
select select "1"
click at [161, 164] on select "Select a membership plan Create new Membership Plan ADULT - FREE TRIAL WEEK ADU…" at bounding box center [500, 176] width 679 height 25
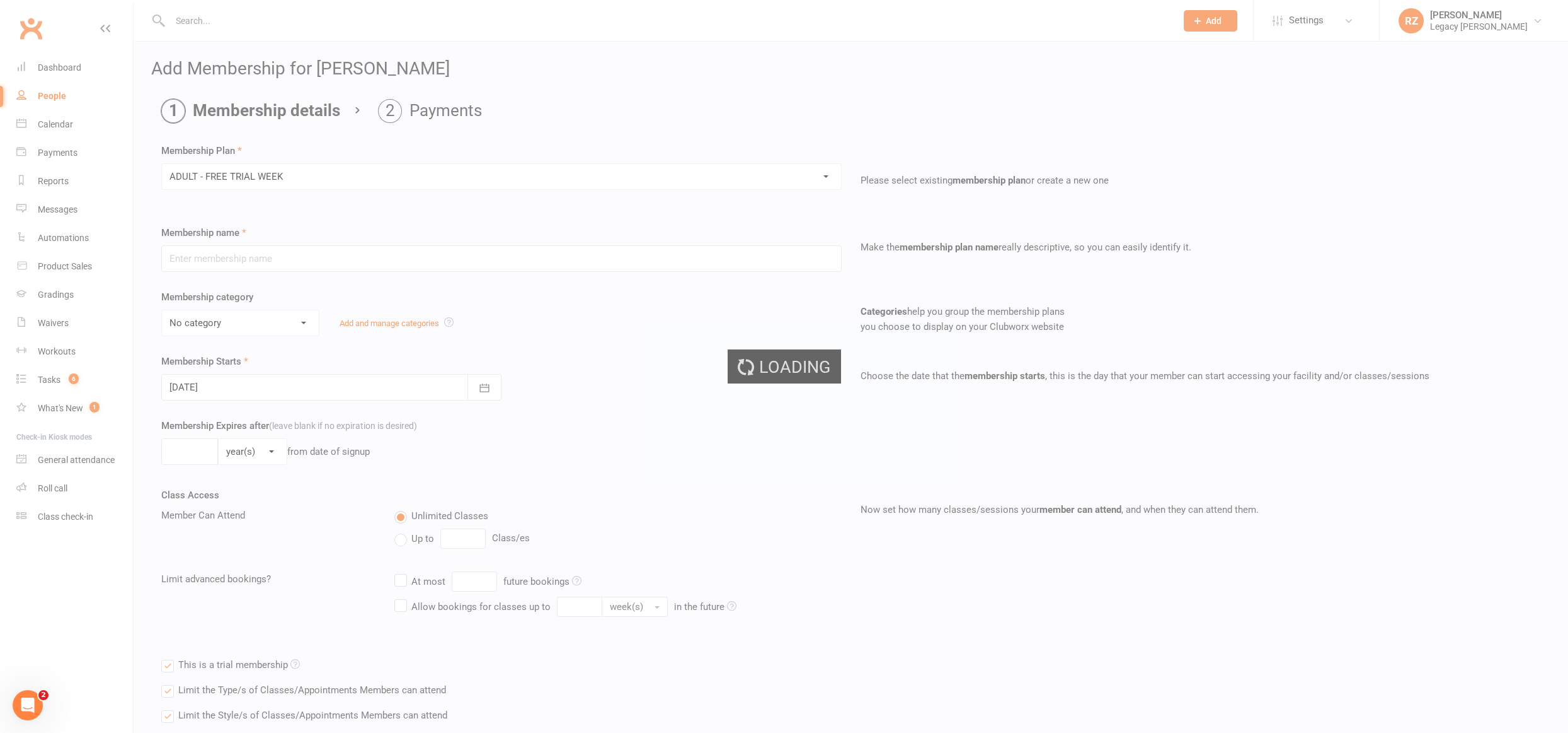
type input "ADULT - FREE TRIAL WEEK"
select select "0"
type input "1"
select select "1"
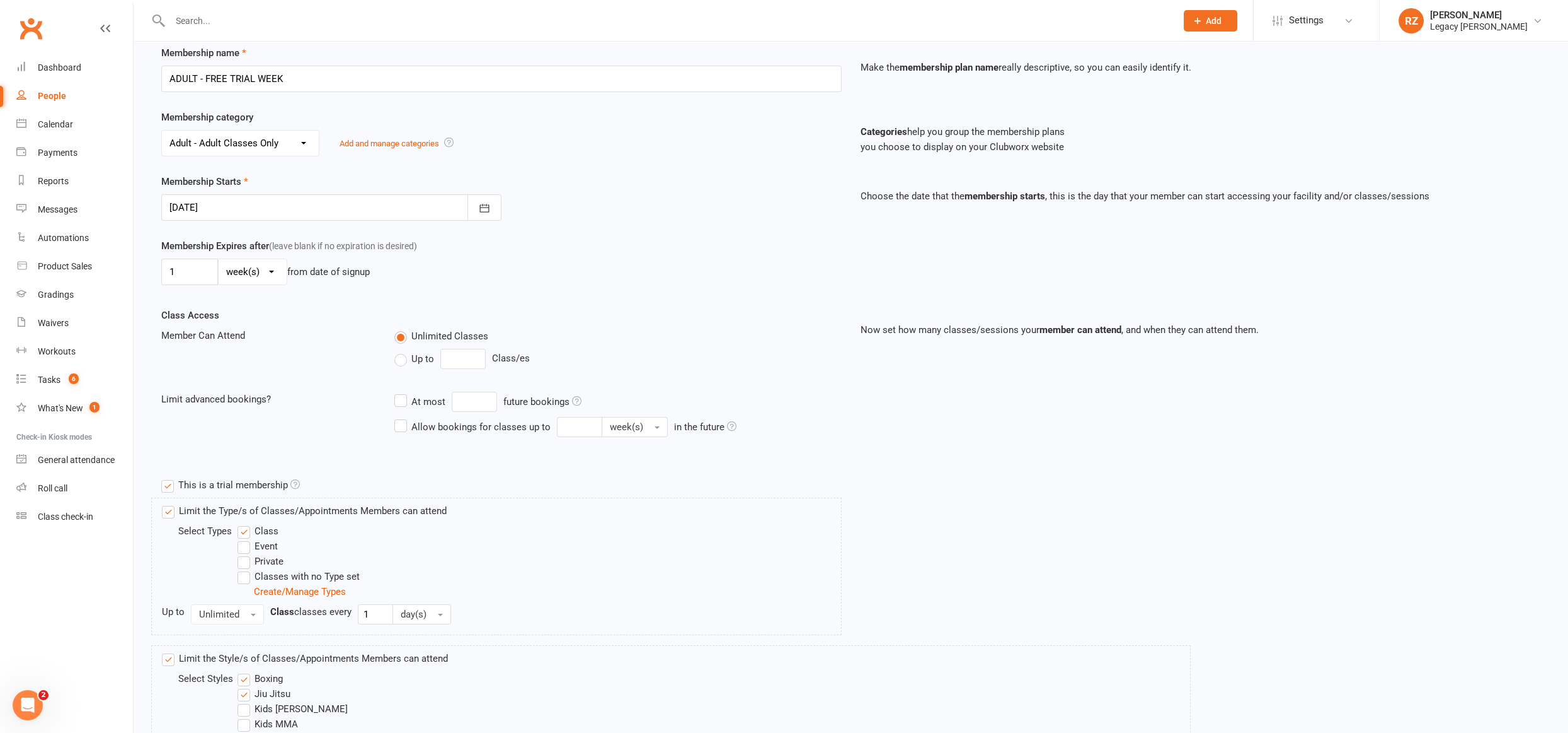
scroll to position [376, 0]
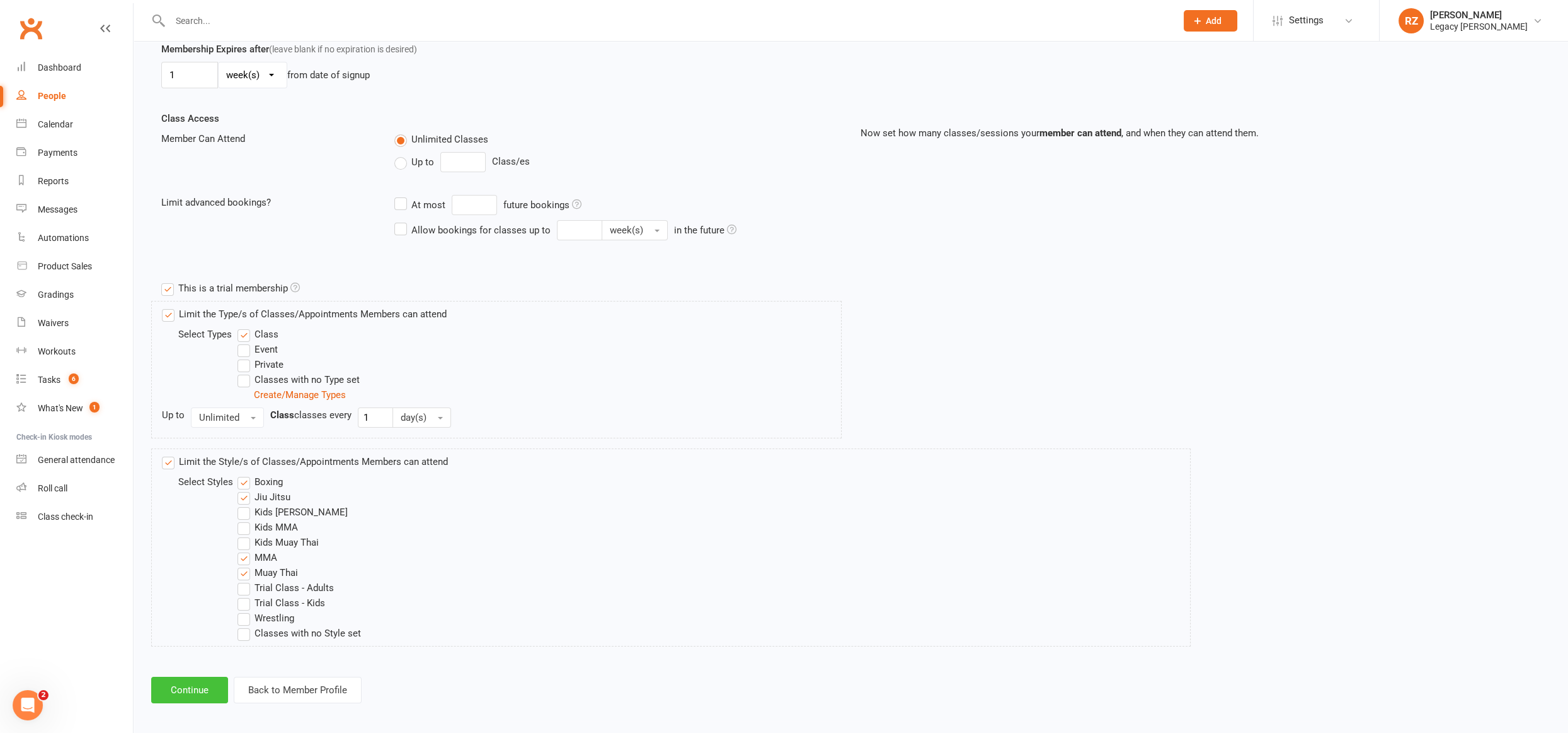
click at [204, 678] on button "Continue" at bounding box center [189, 689] width 77 height 27
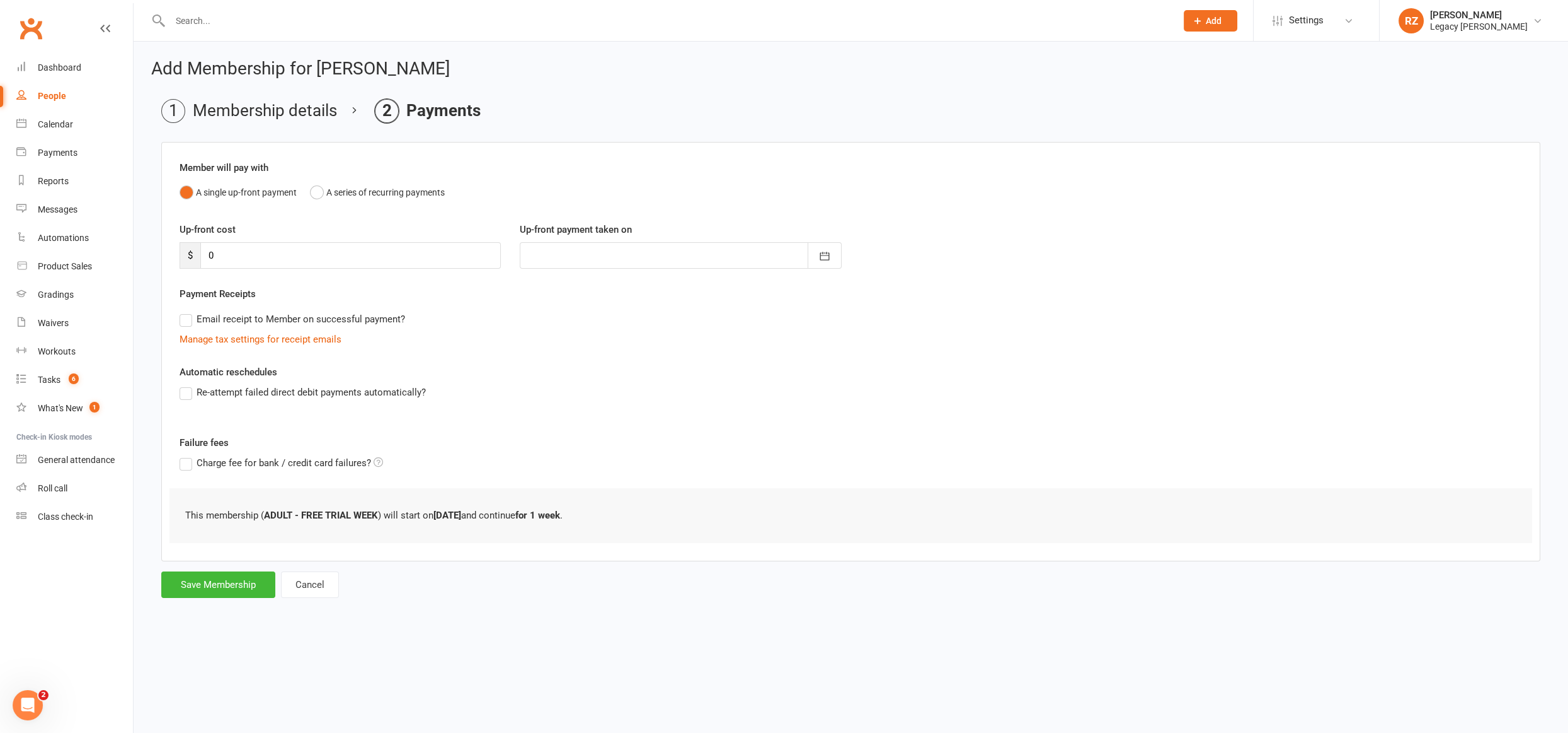
scroll to position [0, 0]
click at [226, 581] on button "Save Membership" at bounding box center [218, 584] width 114 height 27
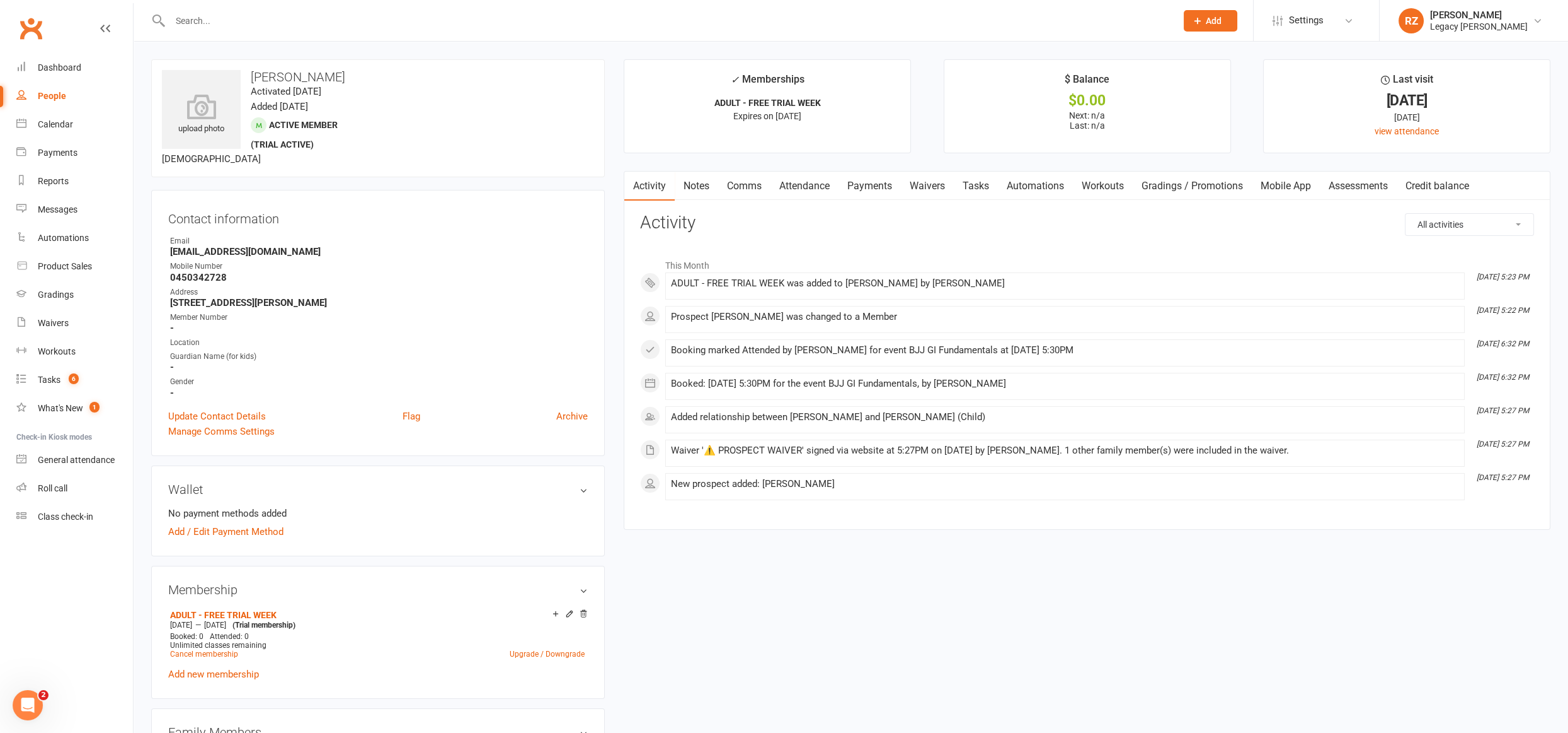
click at [425, 9] on div at bounding box center [660, 20] width 1017 height 41
click at [416, 22] on input "text" at bounding box center [667, 21] width 1001 height 18
type input "luke"
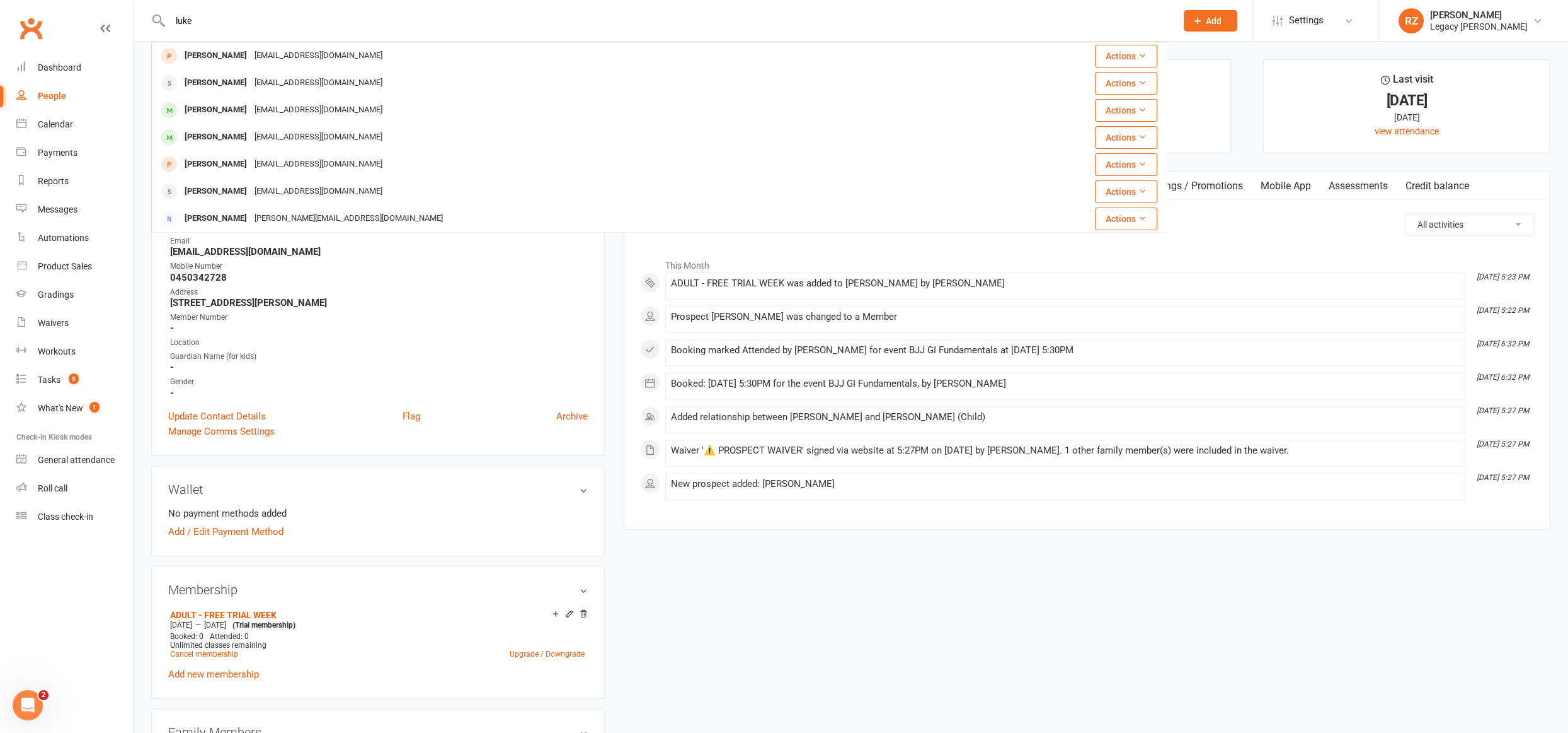
click at [272, 16] on input "luke" at bounding box center [667, 21] width 1001 height 18
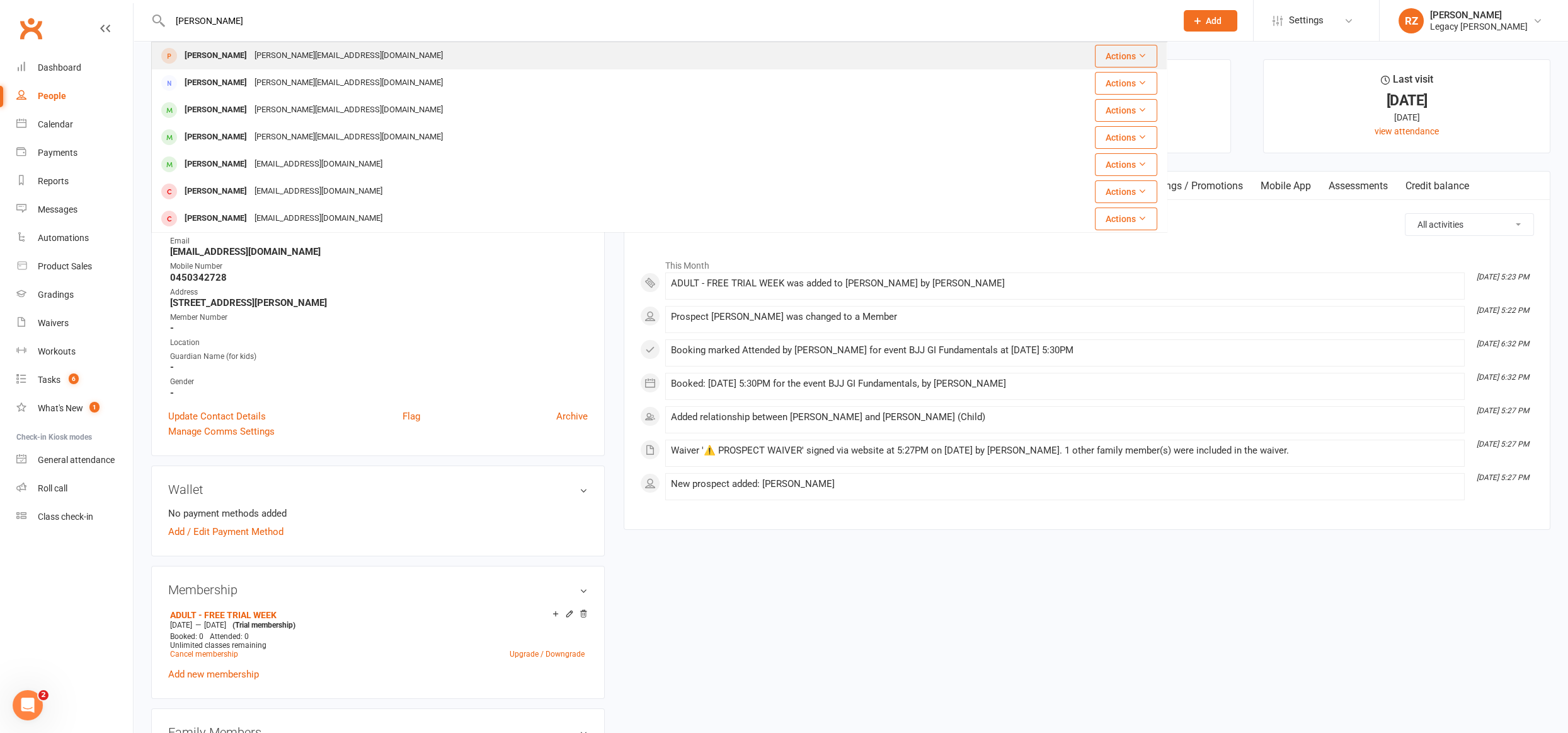
type input "sally"
click at [262, 65] on div "Sally Preston sally-preston@hotmail.com" at bounding box center [560, 56] width 816 height 26
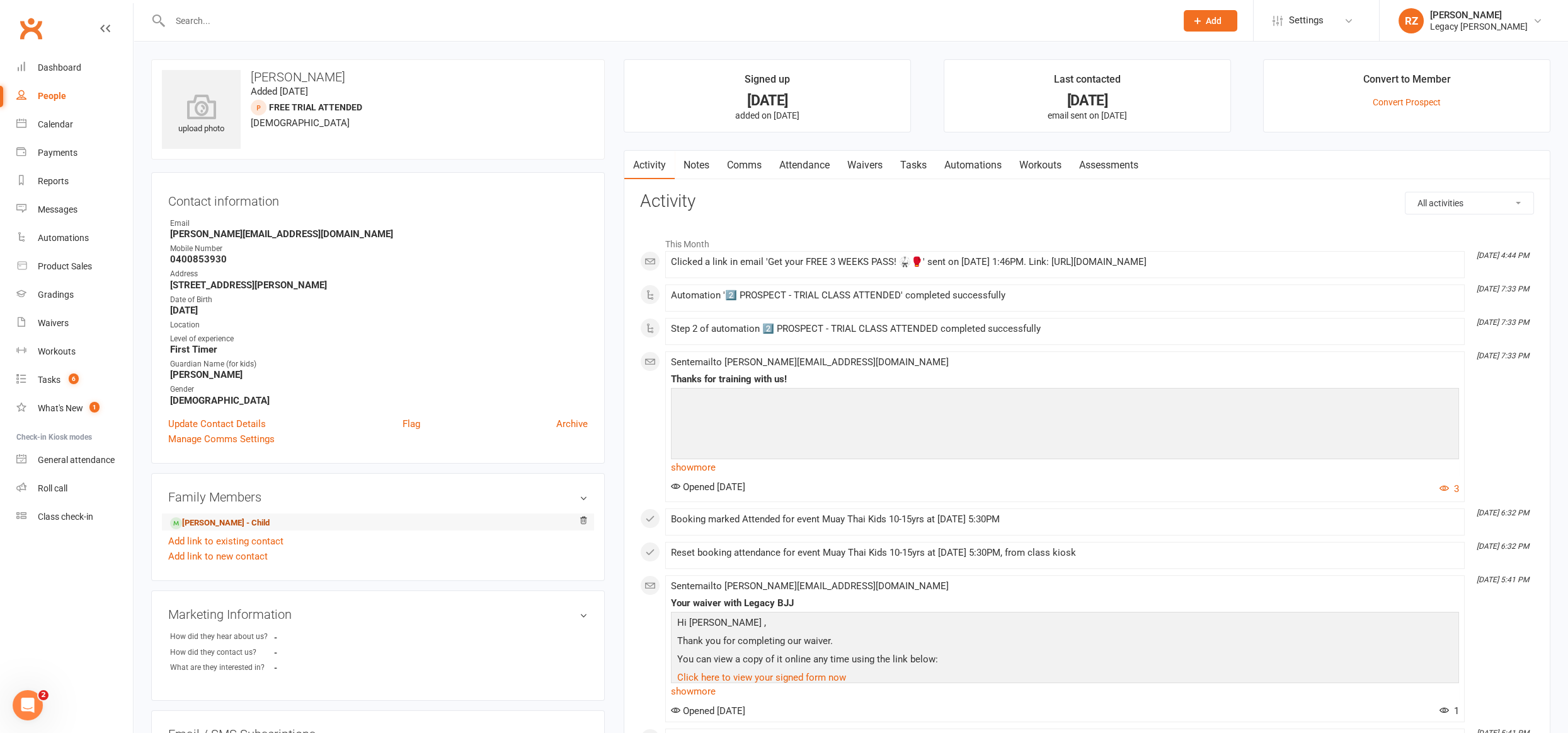
click at [237, 521] on link "Luke Kennedy - Child" at bounding box center [220, 523] width 100 height 13
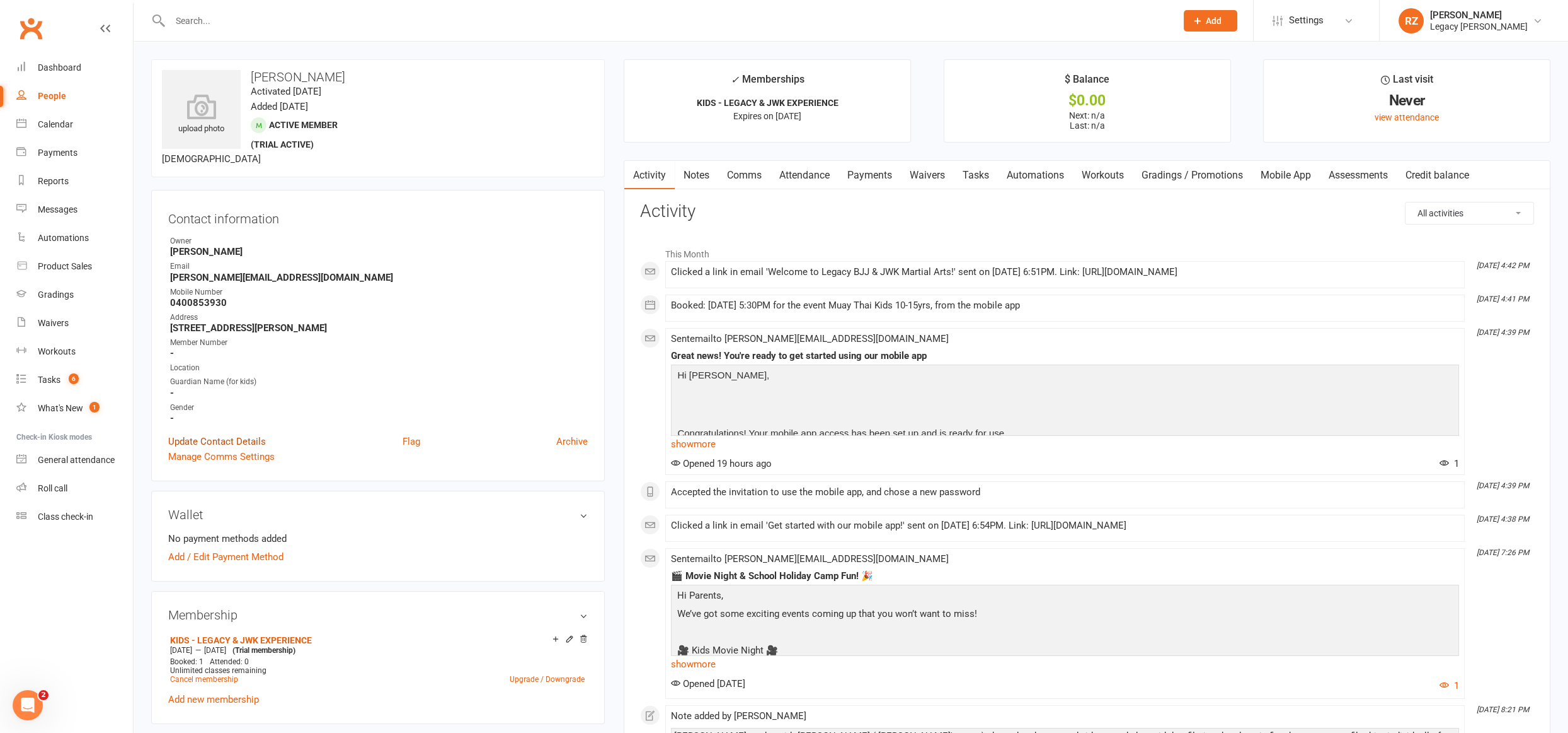
click at [224, 436] on link "Update Contact Details" at bounding box center [217, 441] width 98 height 15
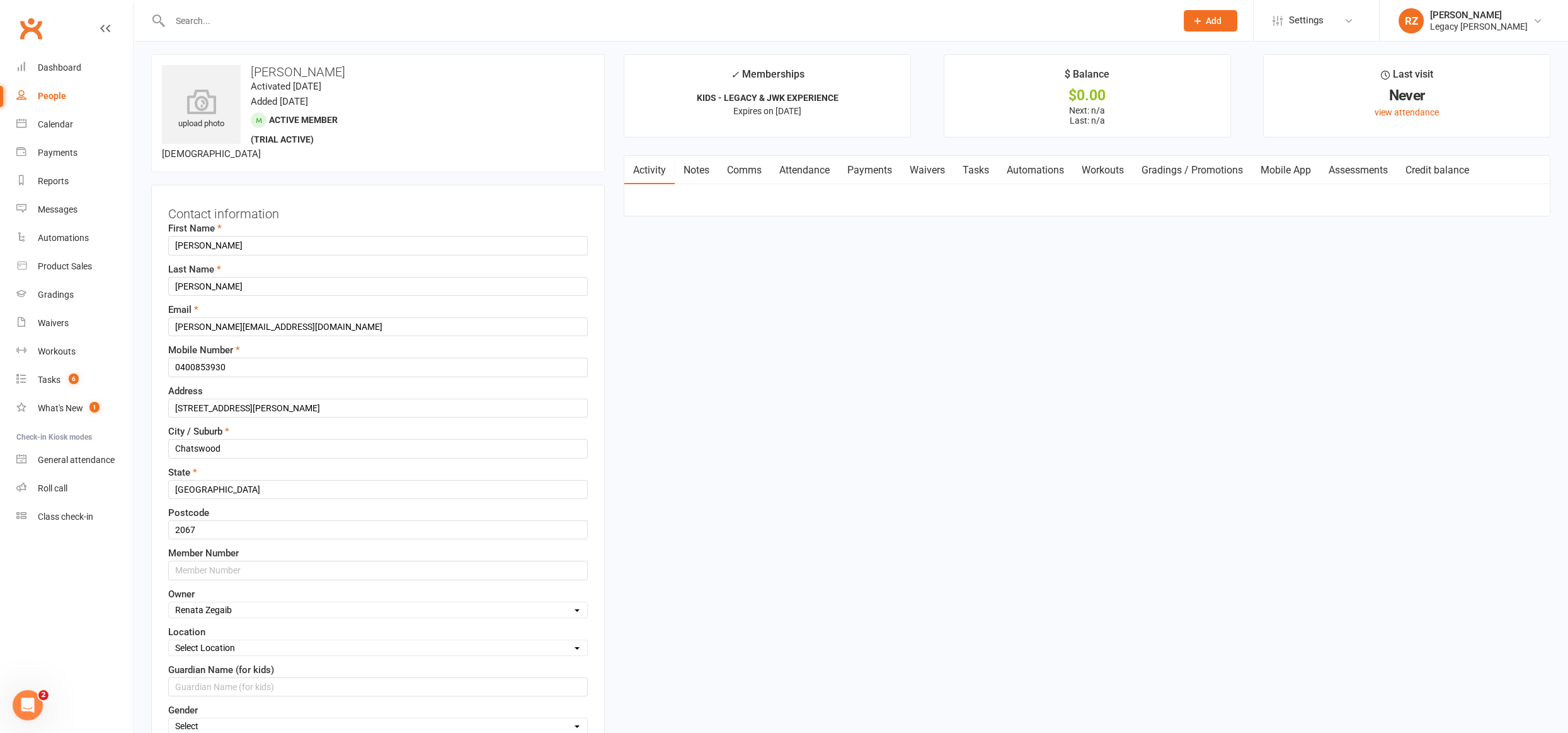
scroll to position [59, 0]
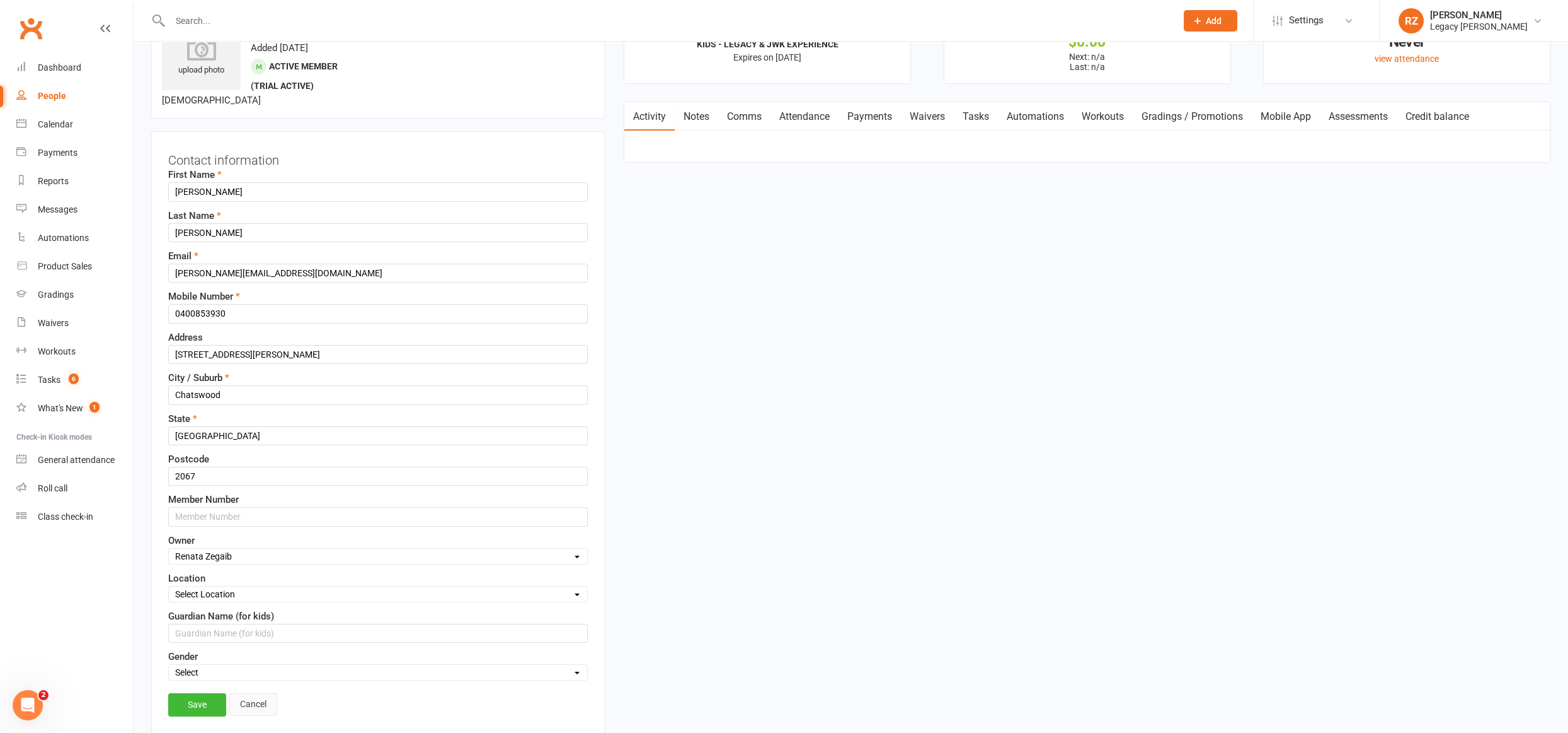
click at [246, 697] on link "Cancel" at bounding box center [253, 704] width 48 height 23
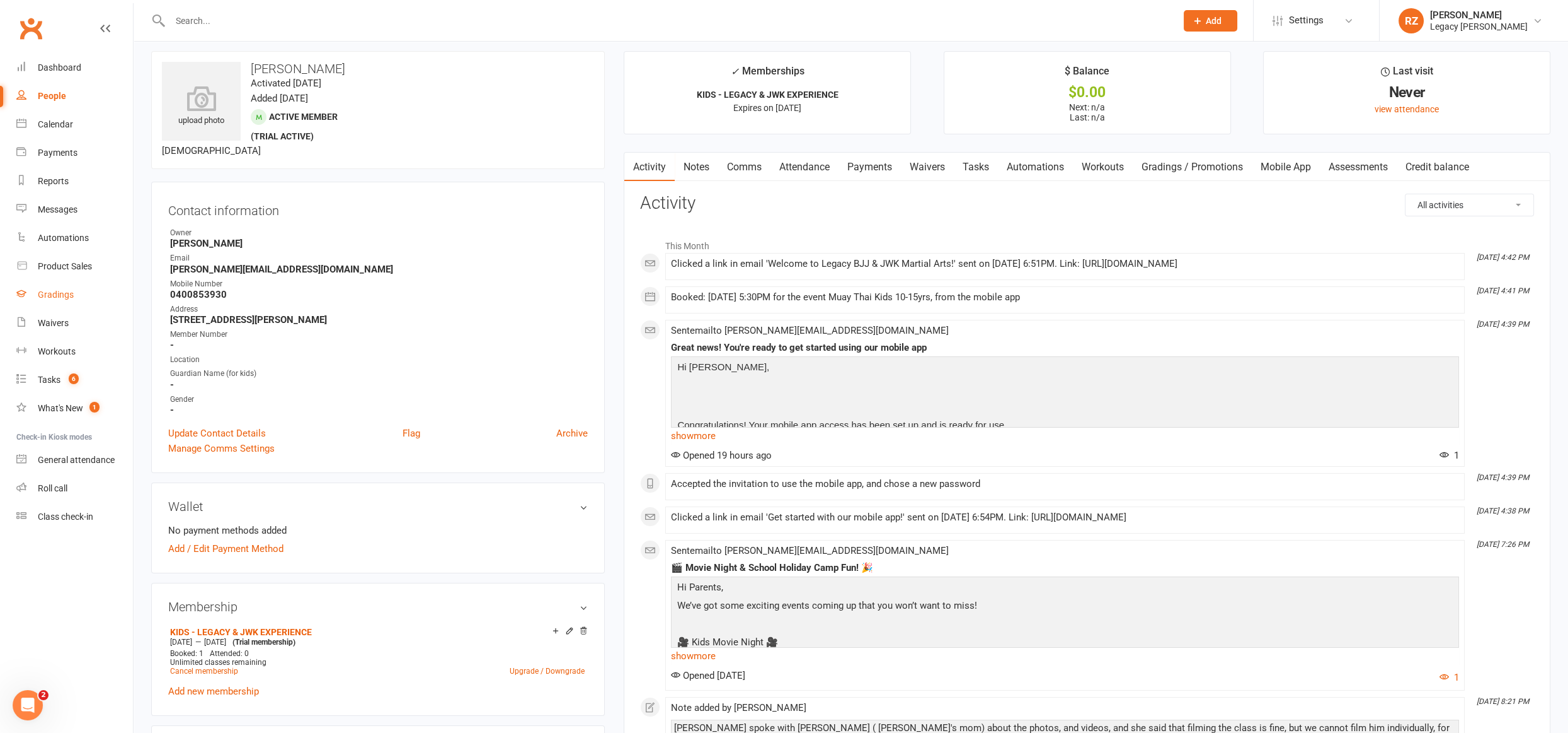
scroll to position [0, 0]
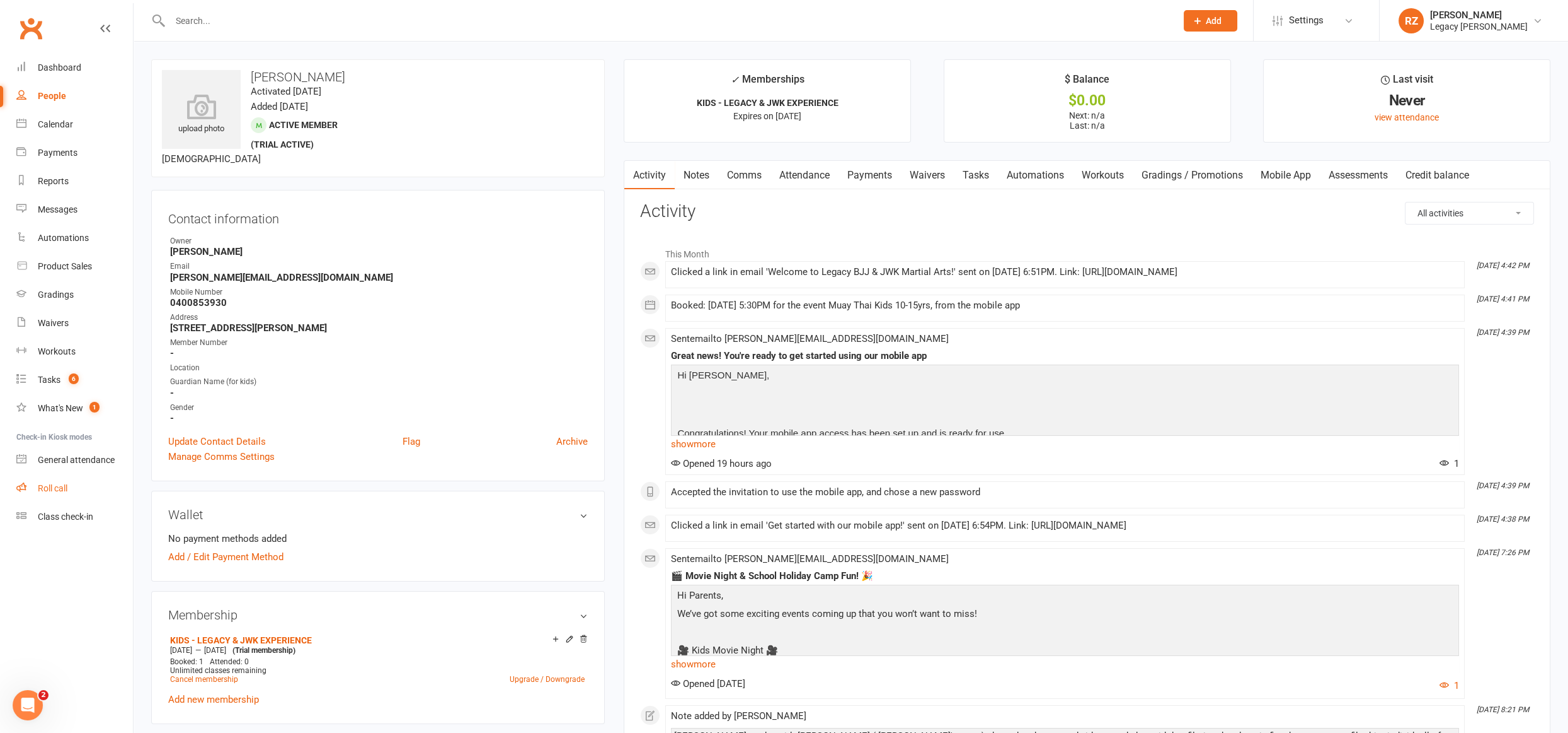
click at [65, 496] on link "Roll call" at bounding box center [74, 488] width 117 height 28
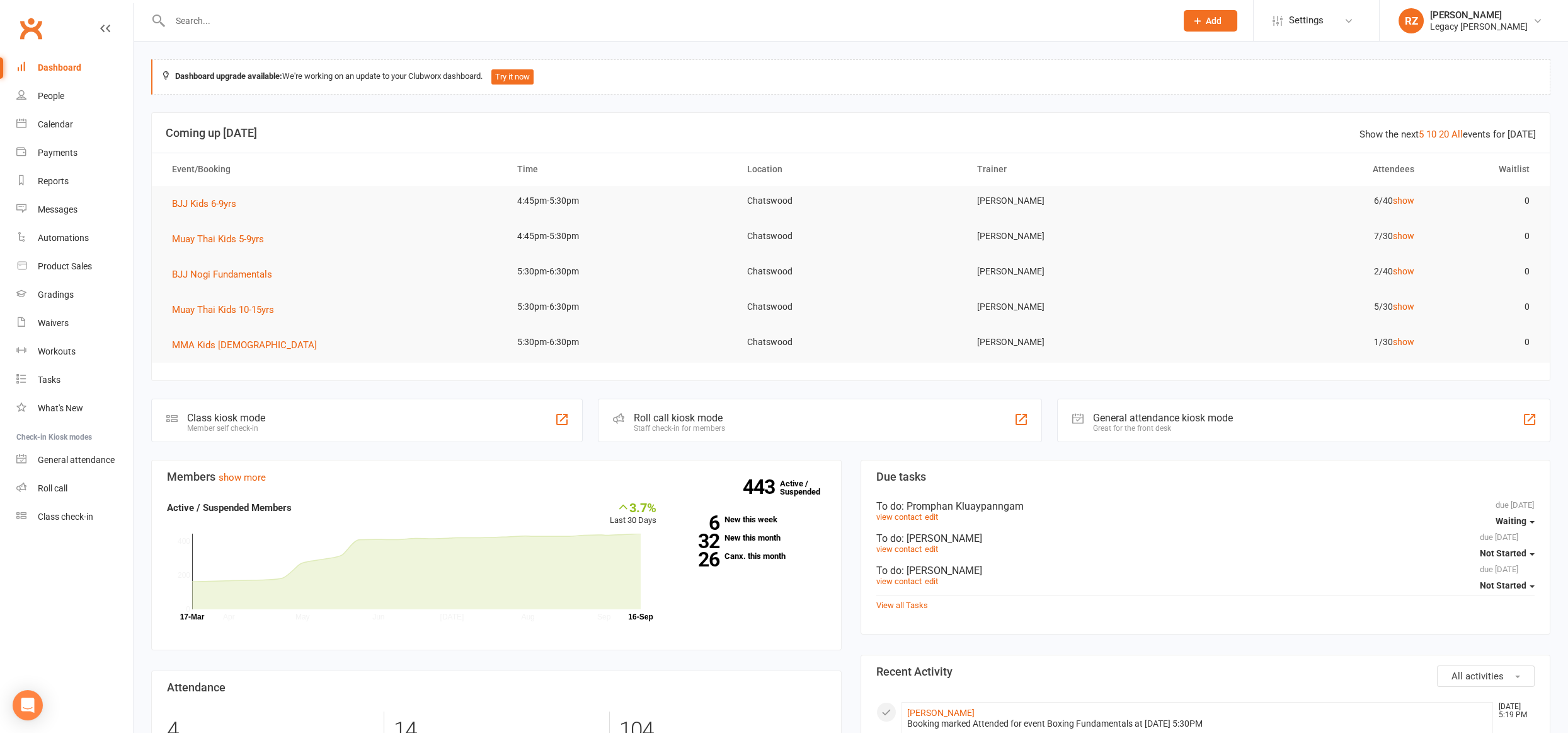
click at [316, 13] on input "text" at bounding box center [667, 21] width 1001 height 18
type input "h"
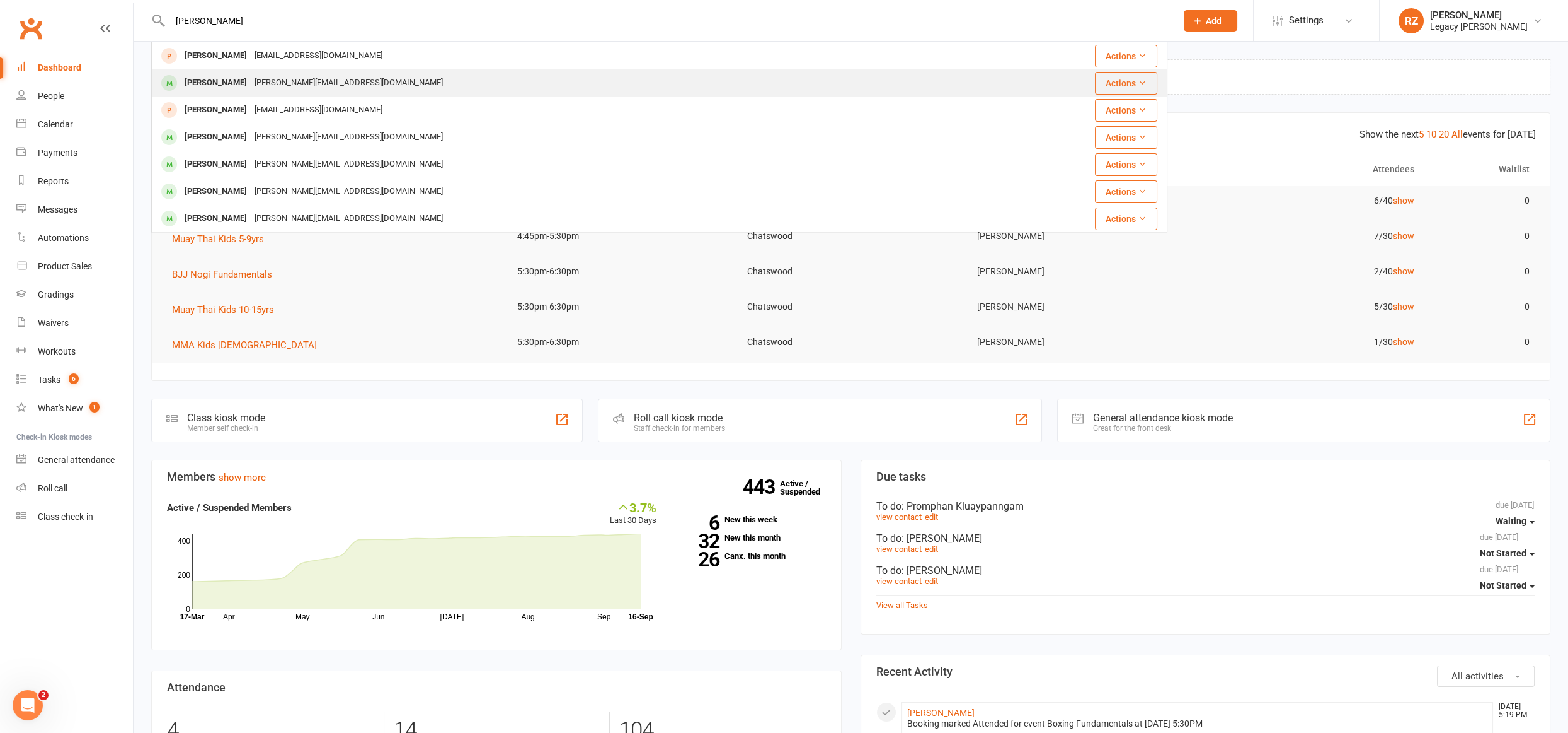
type input "[PERSON_NAME]"
click at [273, 81] on div "[PERSON_NAME][EMAIL_ADDRESS][DOMAIN_NAME]" at bounding box center [349, 83] width 196 height 18
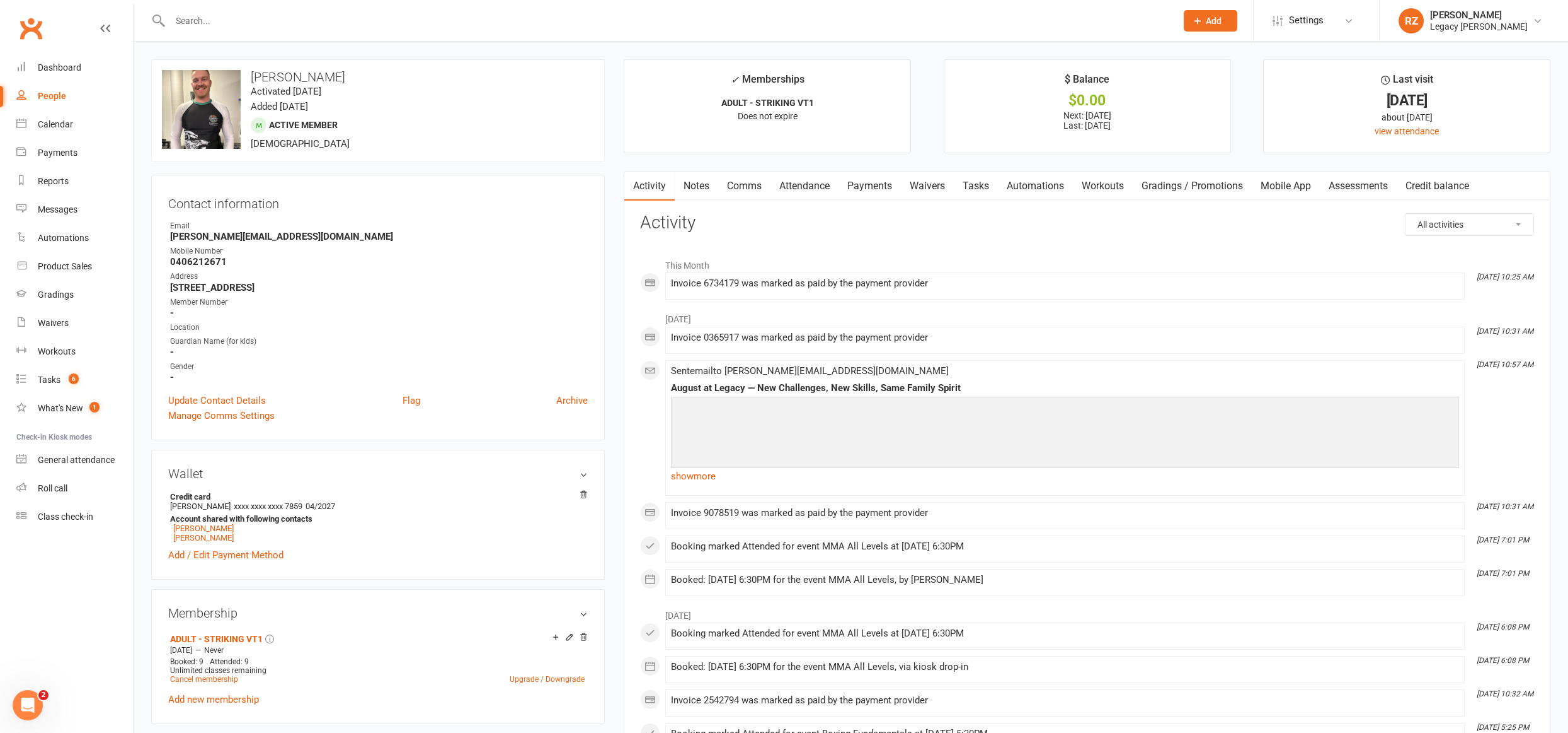
click at [887, 184] on link "Payments" at bounding box center [869, 185] width 63 height 29
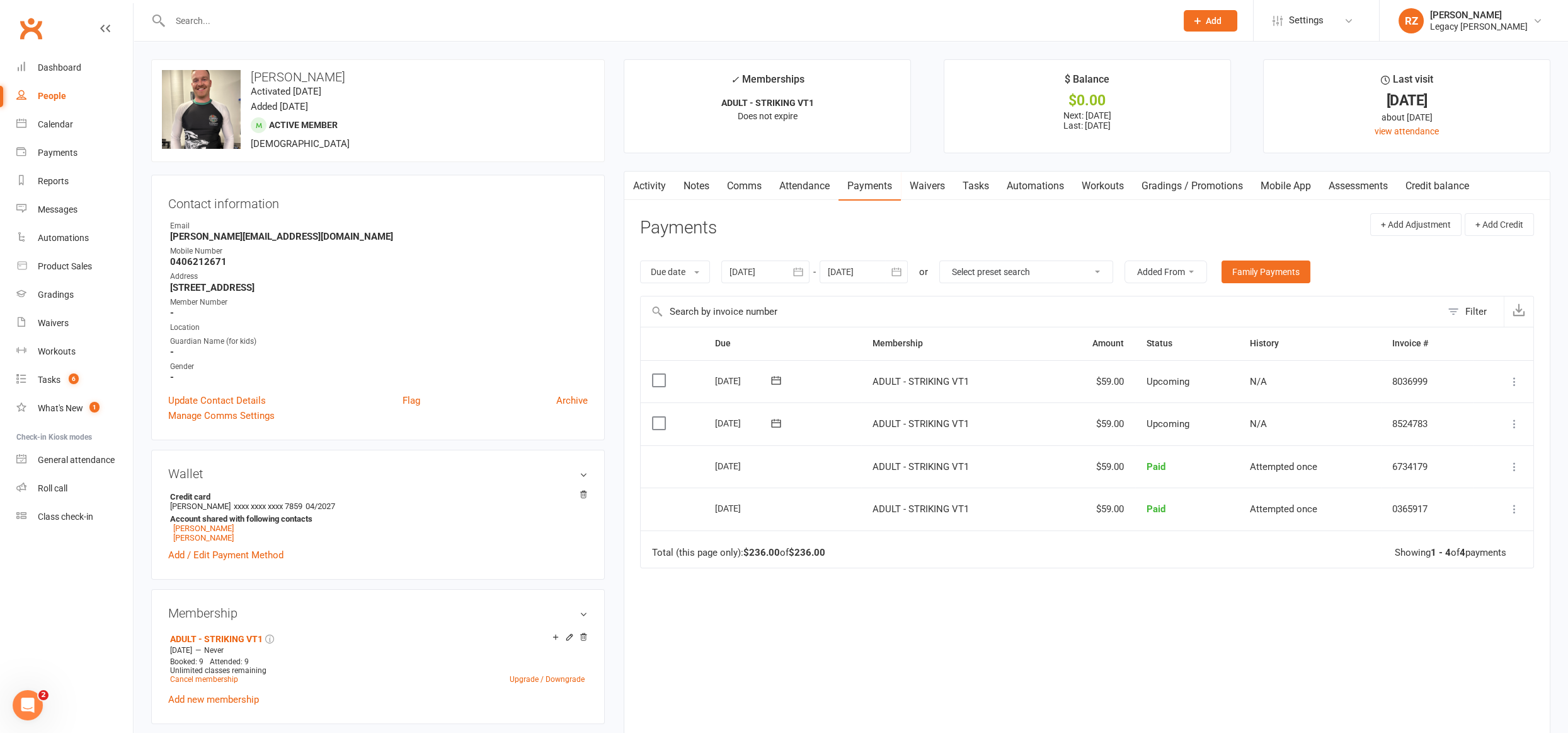
click at [936, 185] on link "Waivers" at bounding box center [927, 185] width 53 height 29
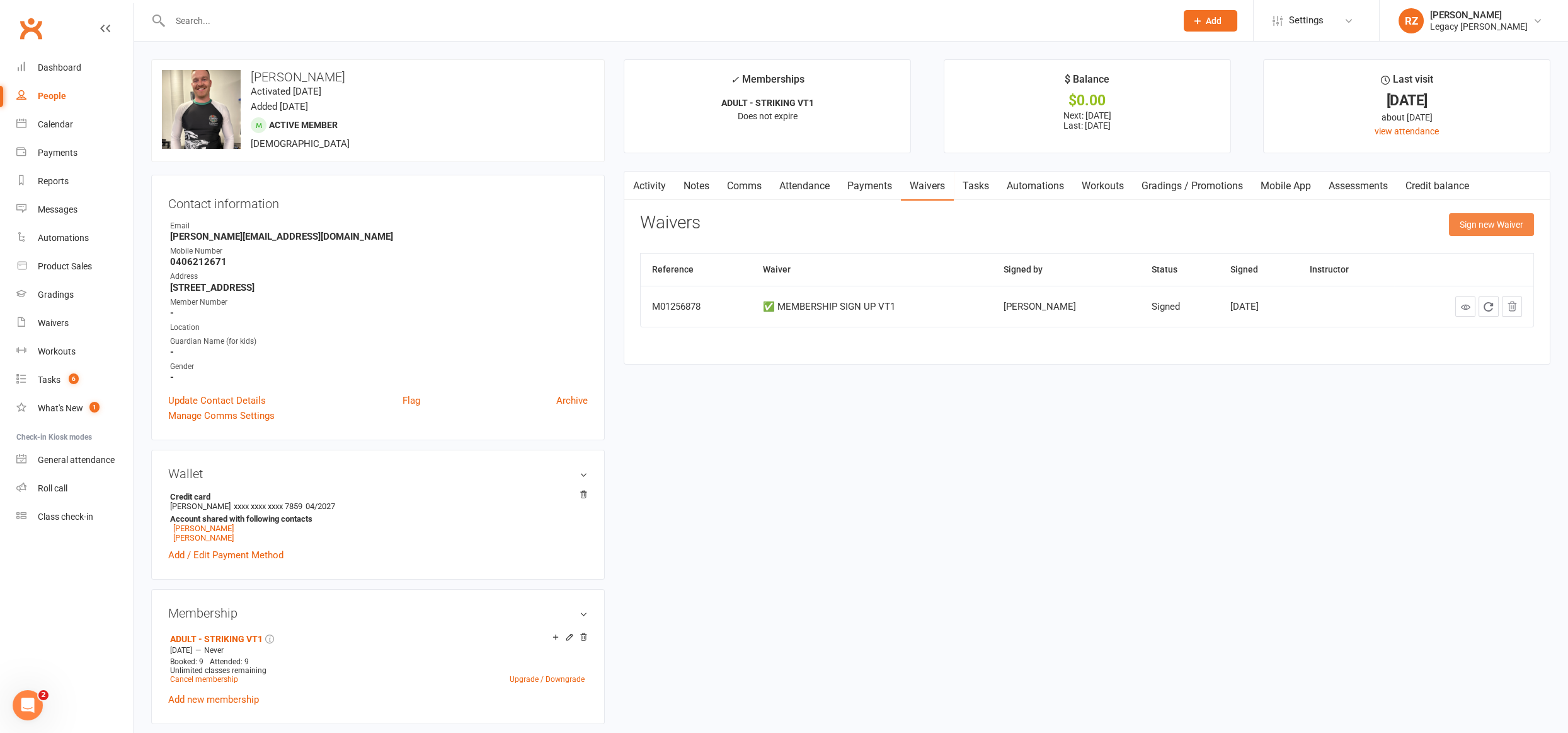
click at [1484, 222] on button "Sign new Waiver" at bounding box center [1491, 224] width 85 height 23
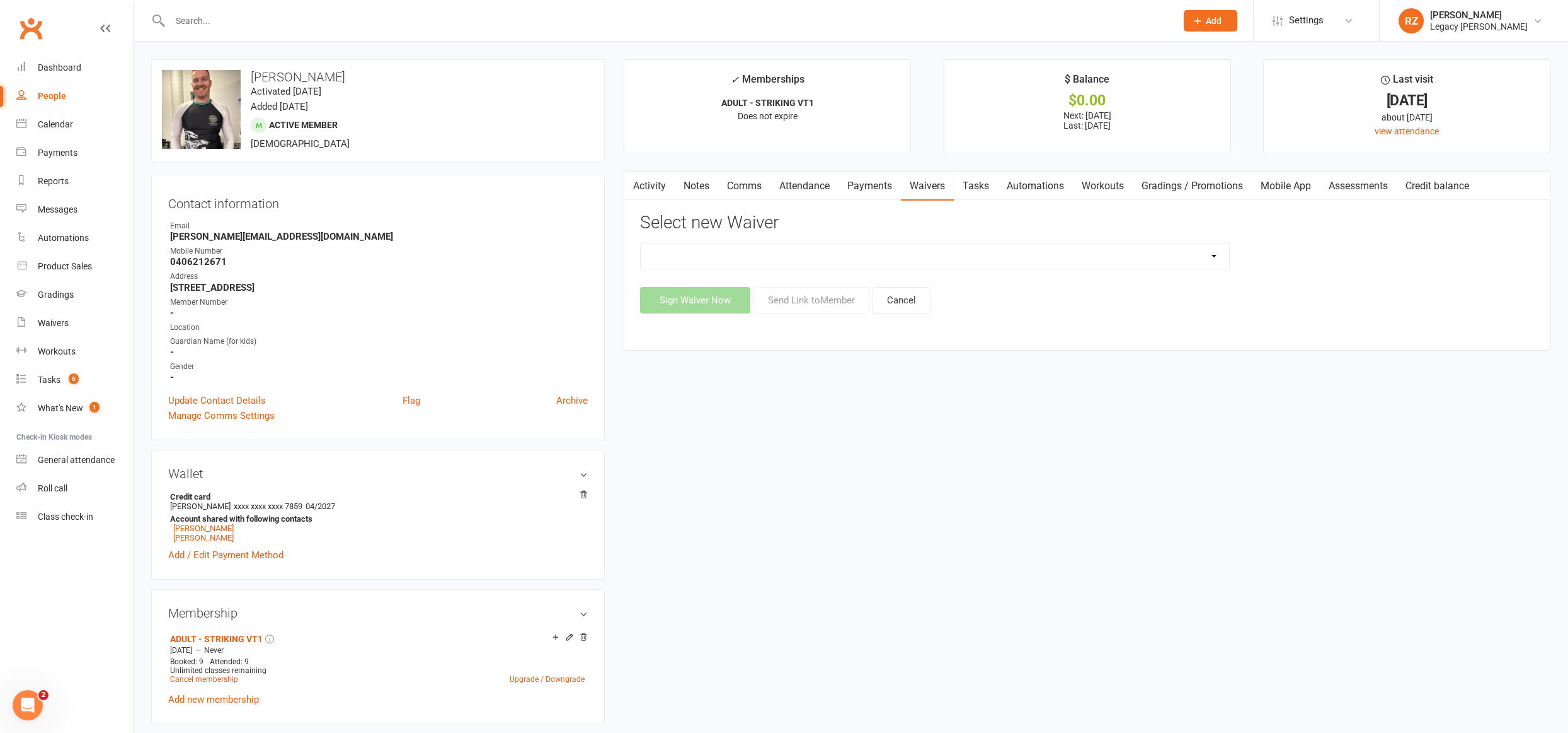
click at [882, 256] on select "❌ CANCELLATION FORM ☑️ CASUAL CLASS / PRIVATE ➖ EXISTING MEMBER WAIVER 🆓 FREE T…" at bounding box center [935, 255] width 588 height 25
select select "10407"
click at [641, 243] on select "❌ CANCELLATION FORM ☑️ CASUAL CLASS / PRIVATE ➖ EXISTING MEMBER WAIVER 🆓 FREE T…" at bounding box center [935, 255] width 588 height 25
click at [806, 298] on button "Send Link to Member" at bounding box center [811, 300] width 116 height 27
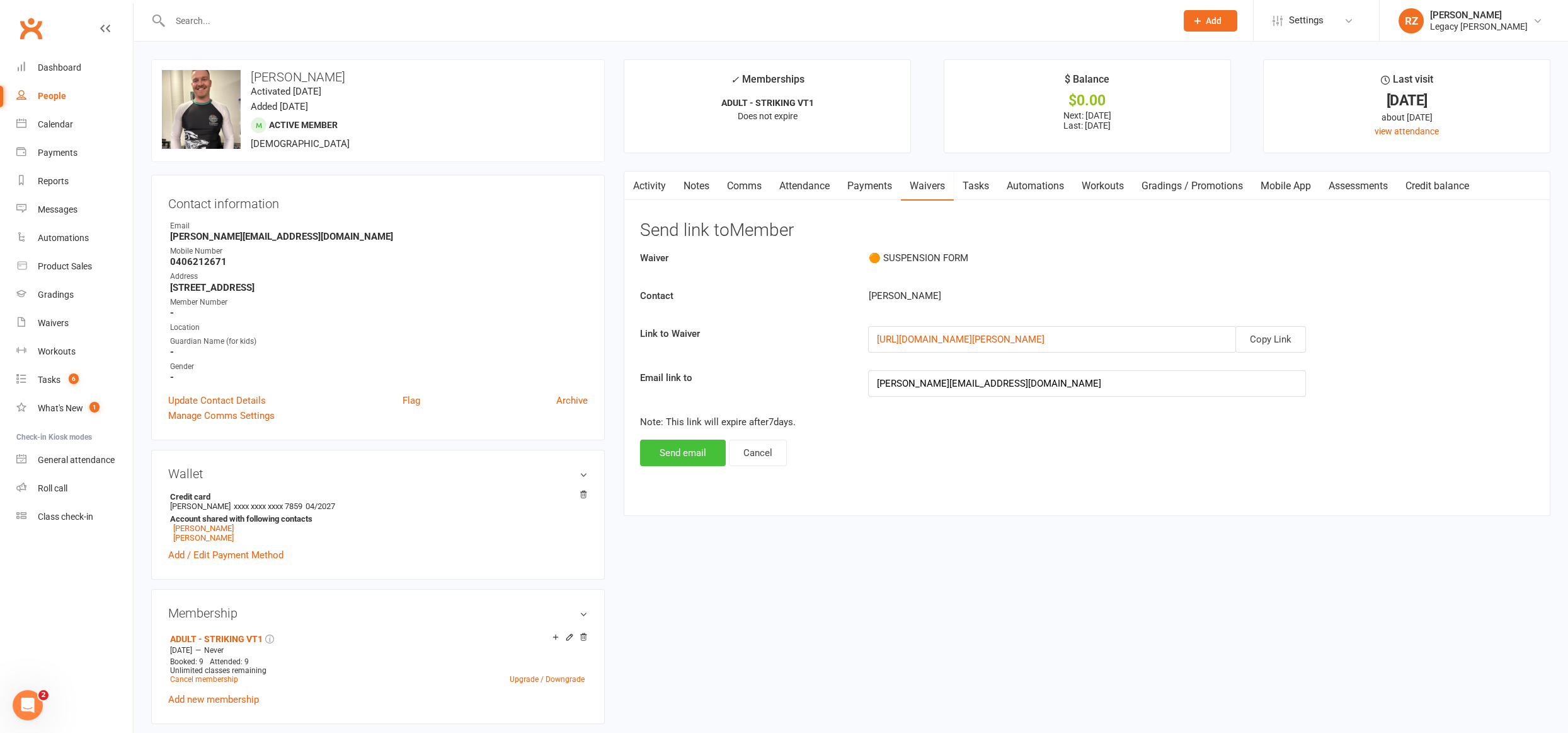
click at [675, 455] on button "Send email" at bounding box center [683, 453] width 86 height 27
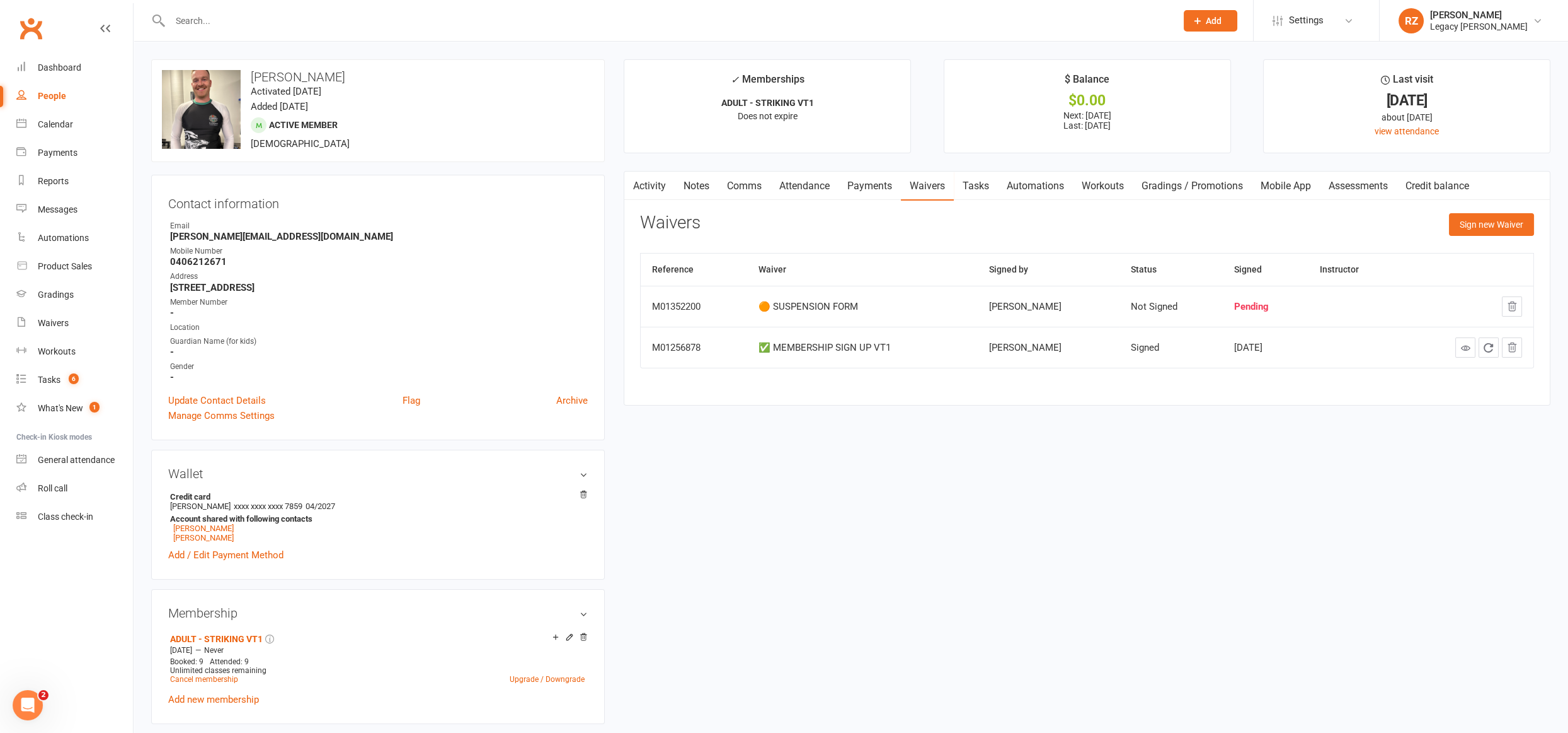
click at [347, 16] on input "text" at bounding box center [667, 21] width 1001 height 18
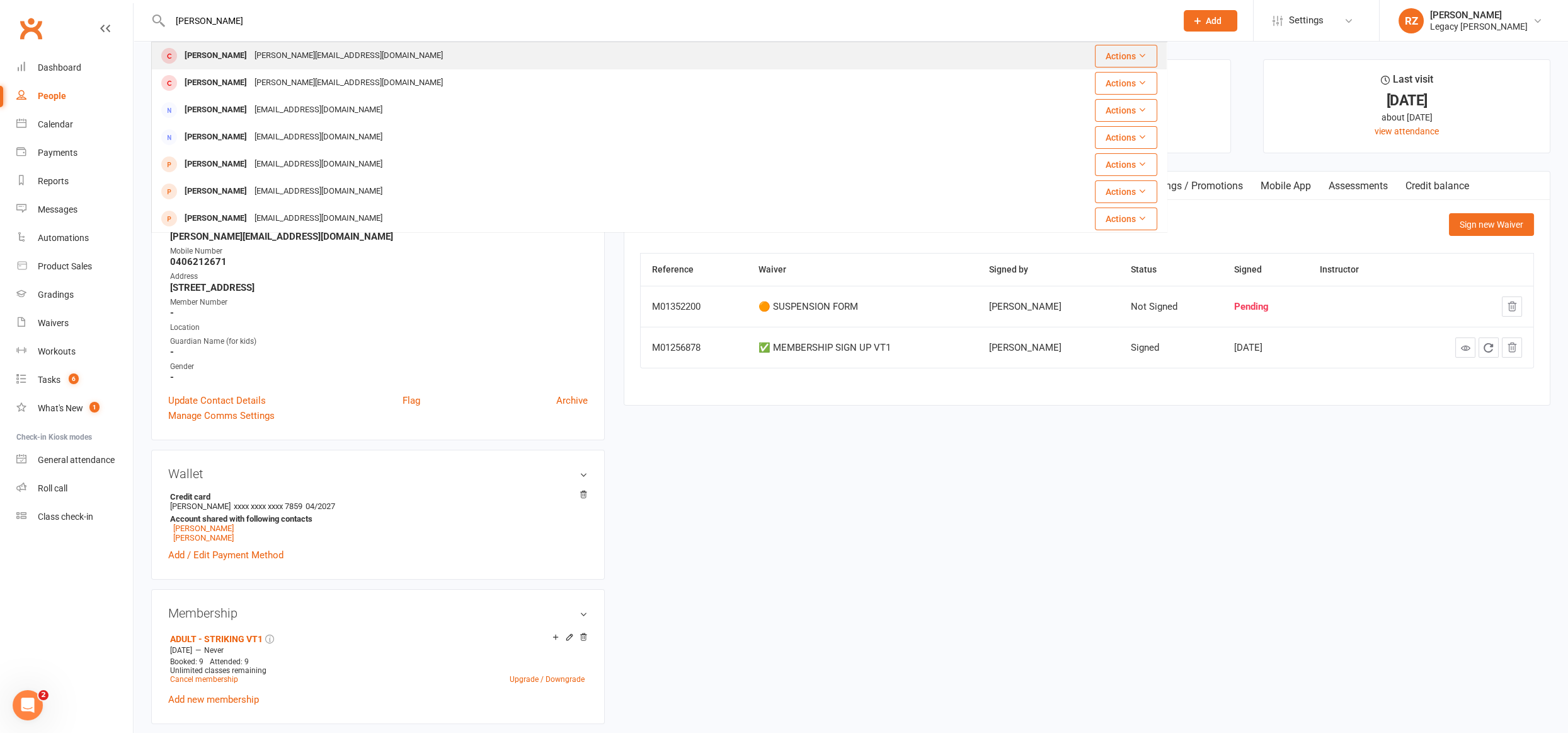
type input "[PERSON_NAME]"
click at [303, 49] on div "[PERSON_NAME][EMAIL_ADDRESS][DOMAIN_NAME]" at bounding box center [349, 56] width 196 height 18
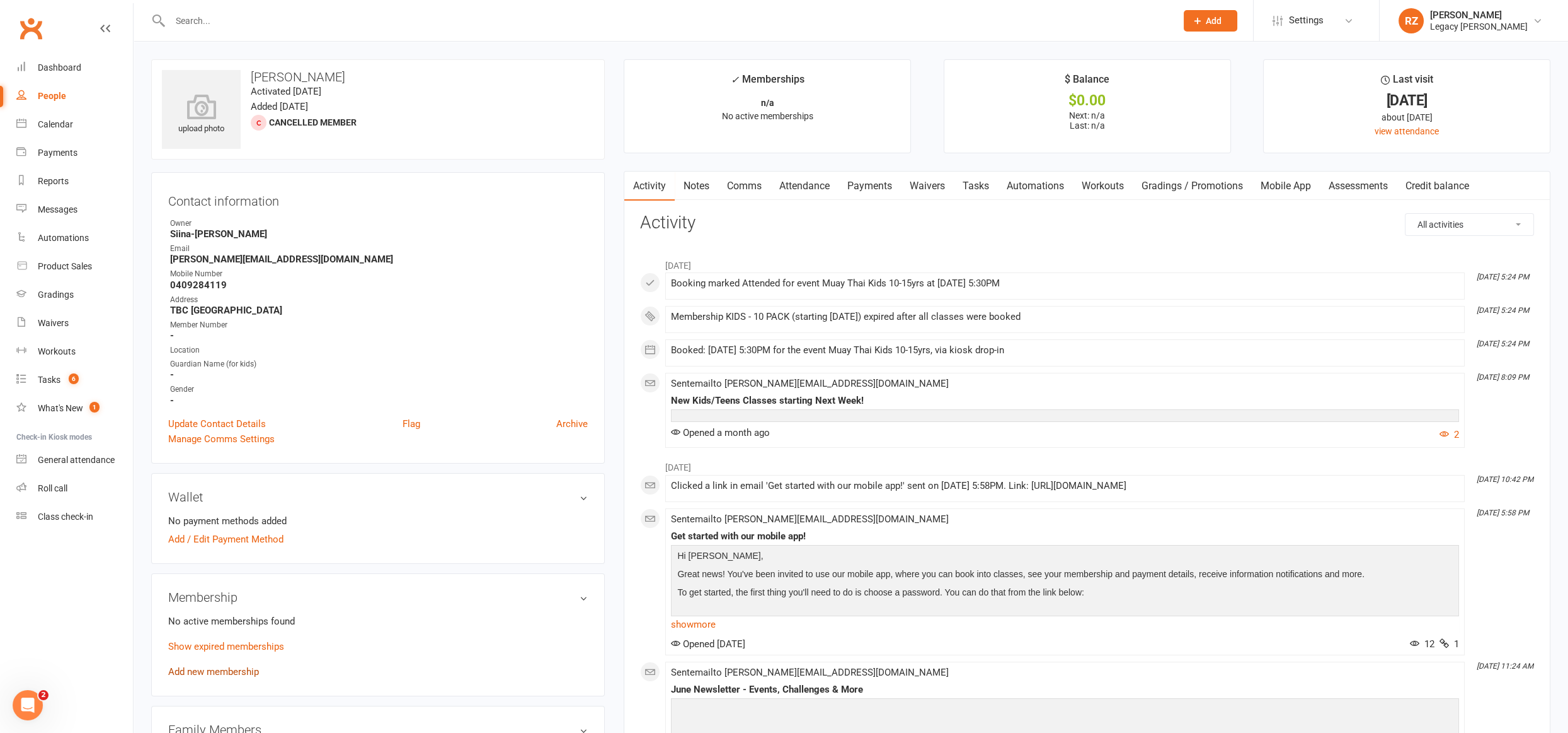
click at [211, 668] on link "Add new membership" at bounding box center [213, 671] width 91 height 11
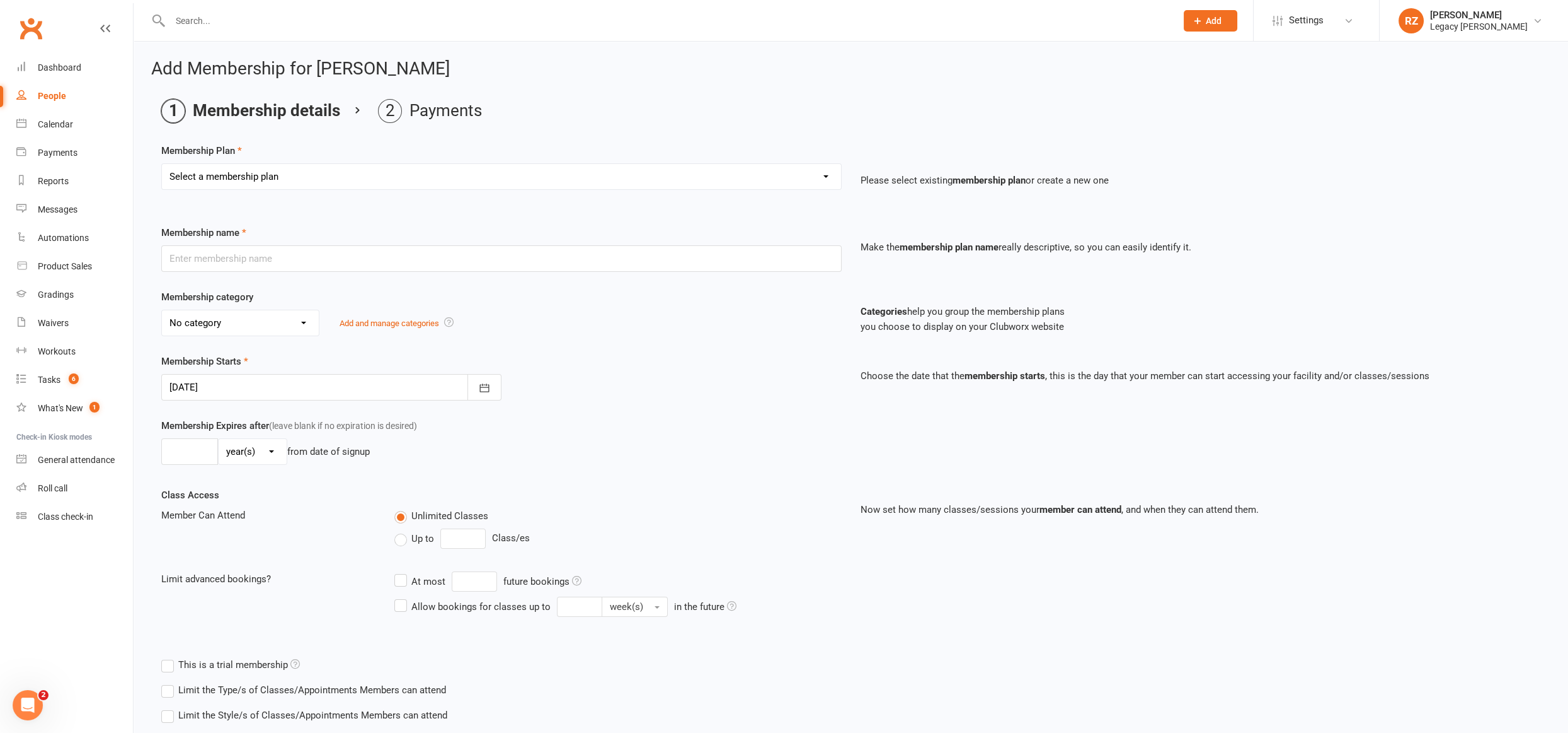
click at [240, 178] on select "Select a membership plan Create new Membership Plan ADULT - FREE TRIAL WEEK ADU…" at bounding box center [500, 176] width 679 height 25
select select "7"
click at [161, 164] on select "Select a membership plan Create new Membership Plan ADULT - FREE TRIAL WEEK ADU…" at bounding box center [500, 176] width 679 height 25
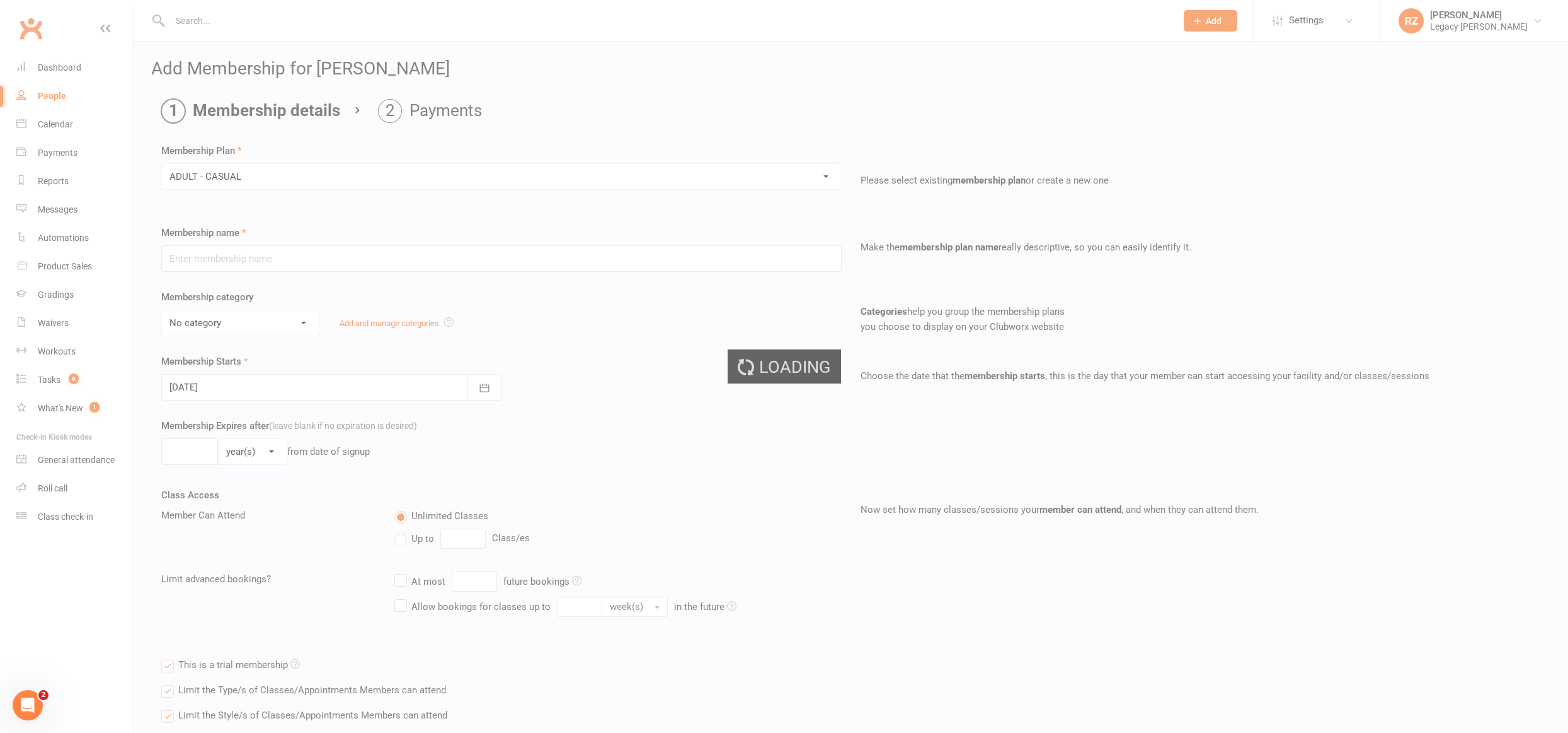
type input "ADULT - CASUAL"
select select "0"
type input "1"
select select "0"
type input "1"
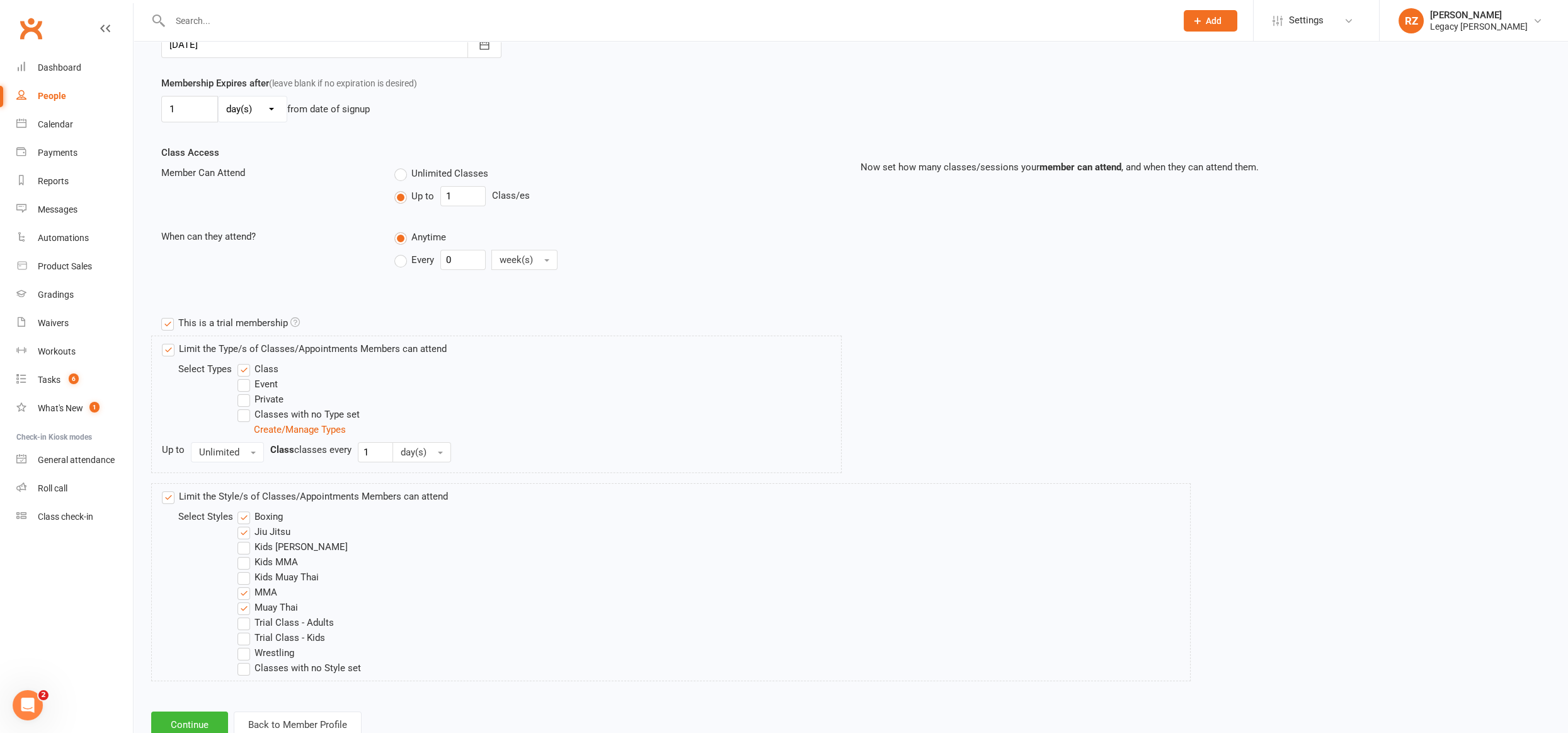
scroll to position [377, 0]
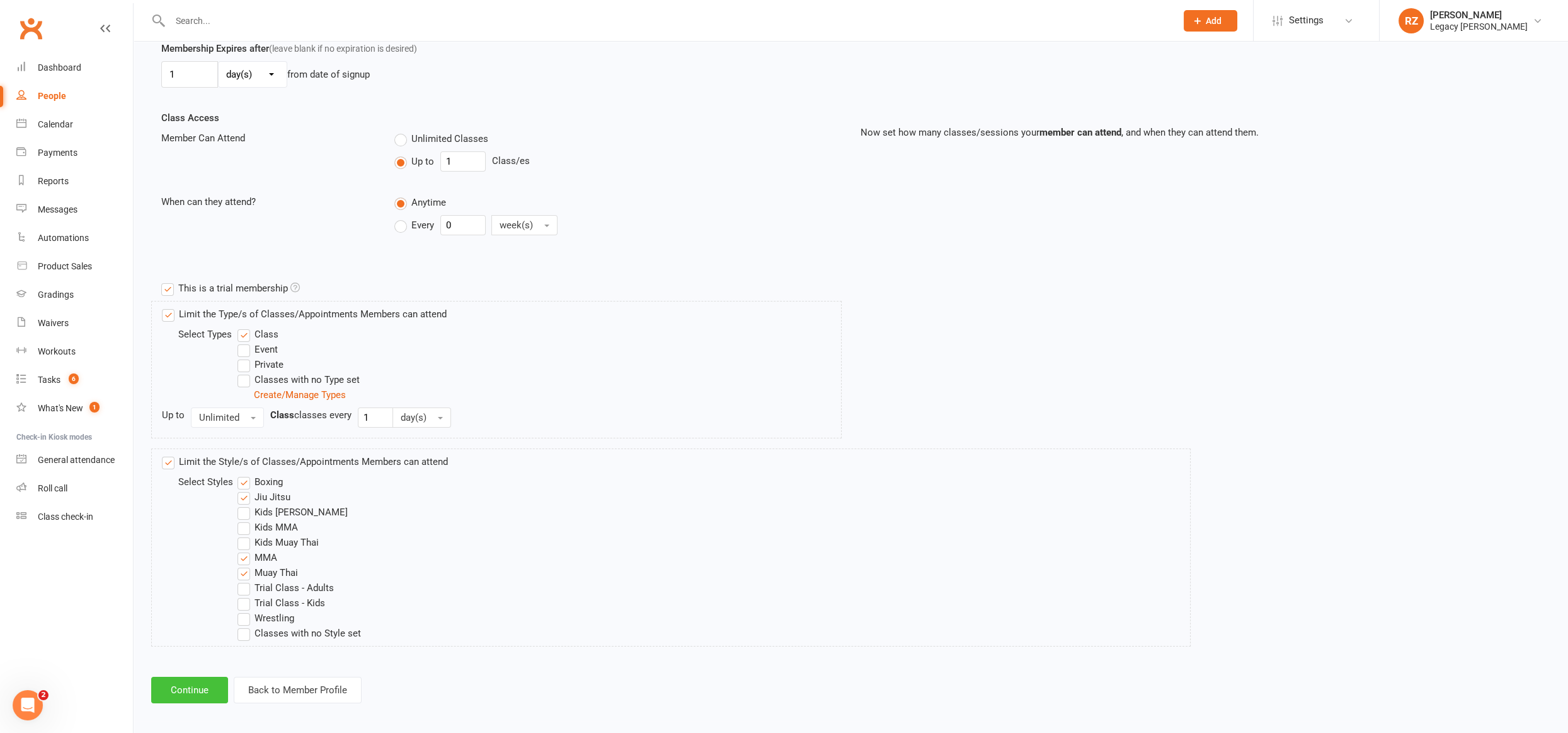
click at [188, 678] on button "Continue" at bounding box center [189, 689] width 77 height 27
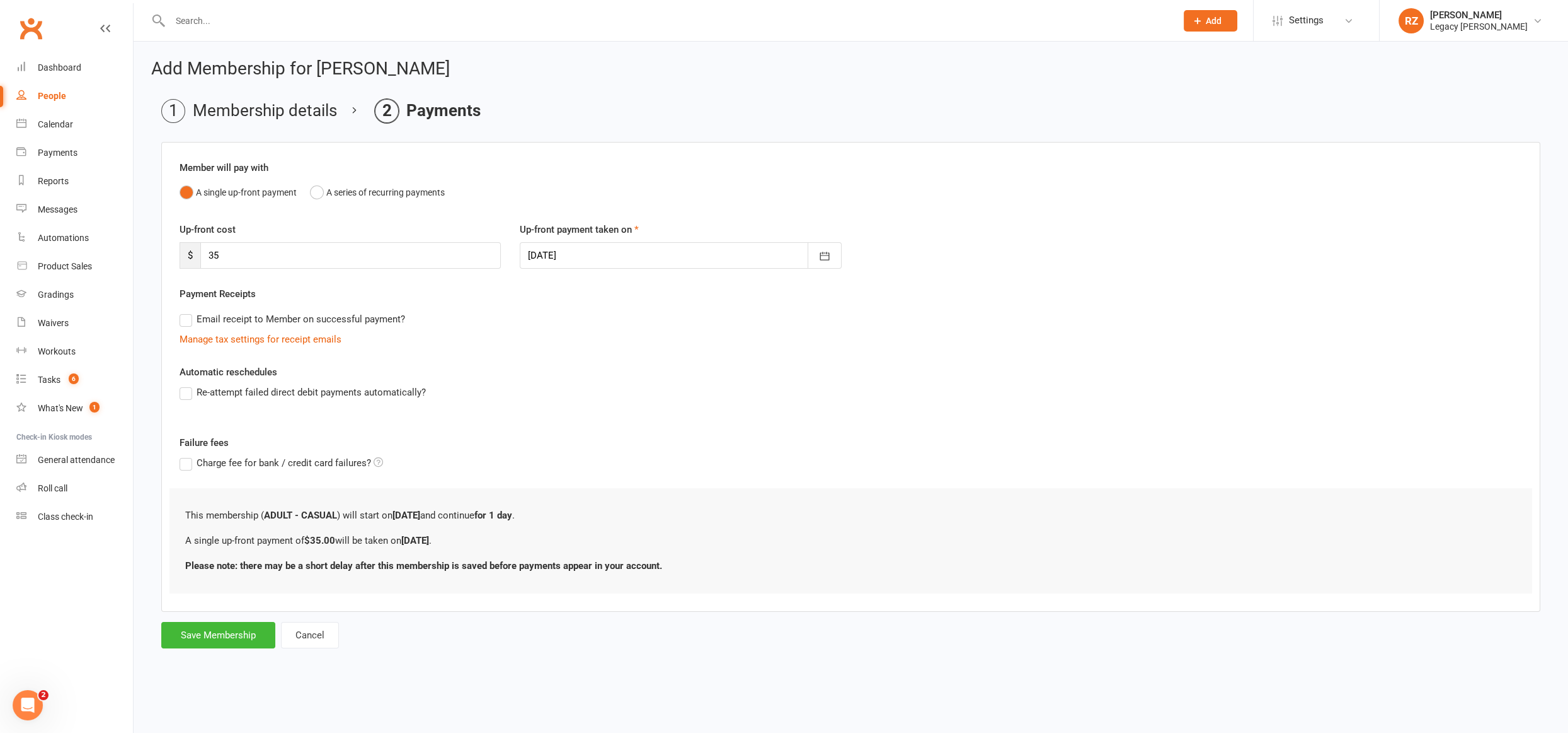
scroll to position [0, 0]
click at [191, 628] on button "Save Membership" at bounding box center [218, 634] width 114 height 27
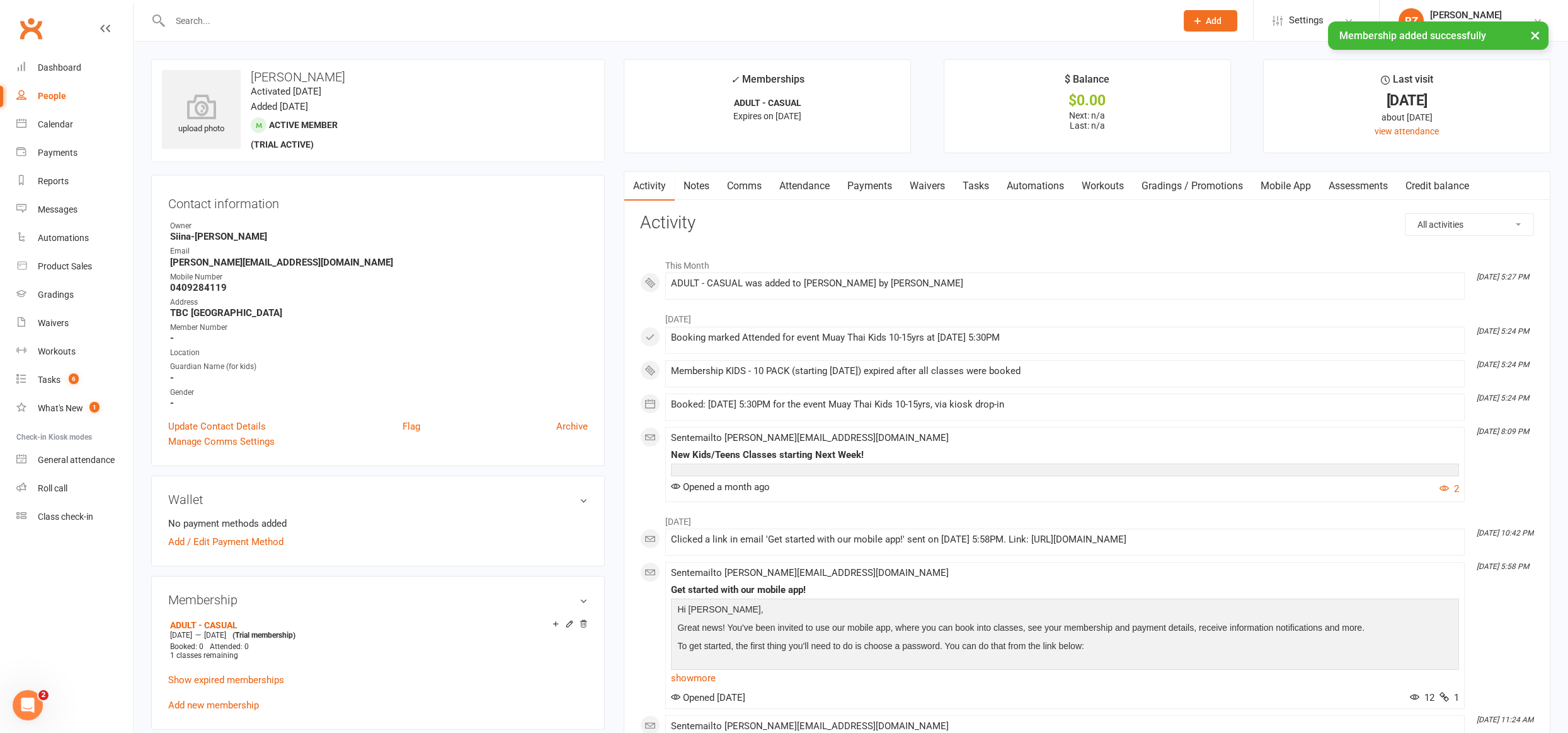
click at [862, 183] on link "Payments" at bounding box center [869, 185] width 63 height 29
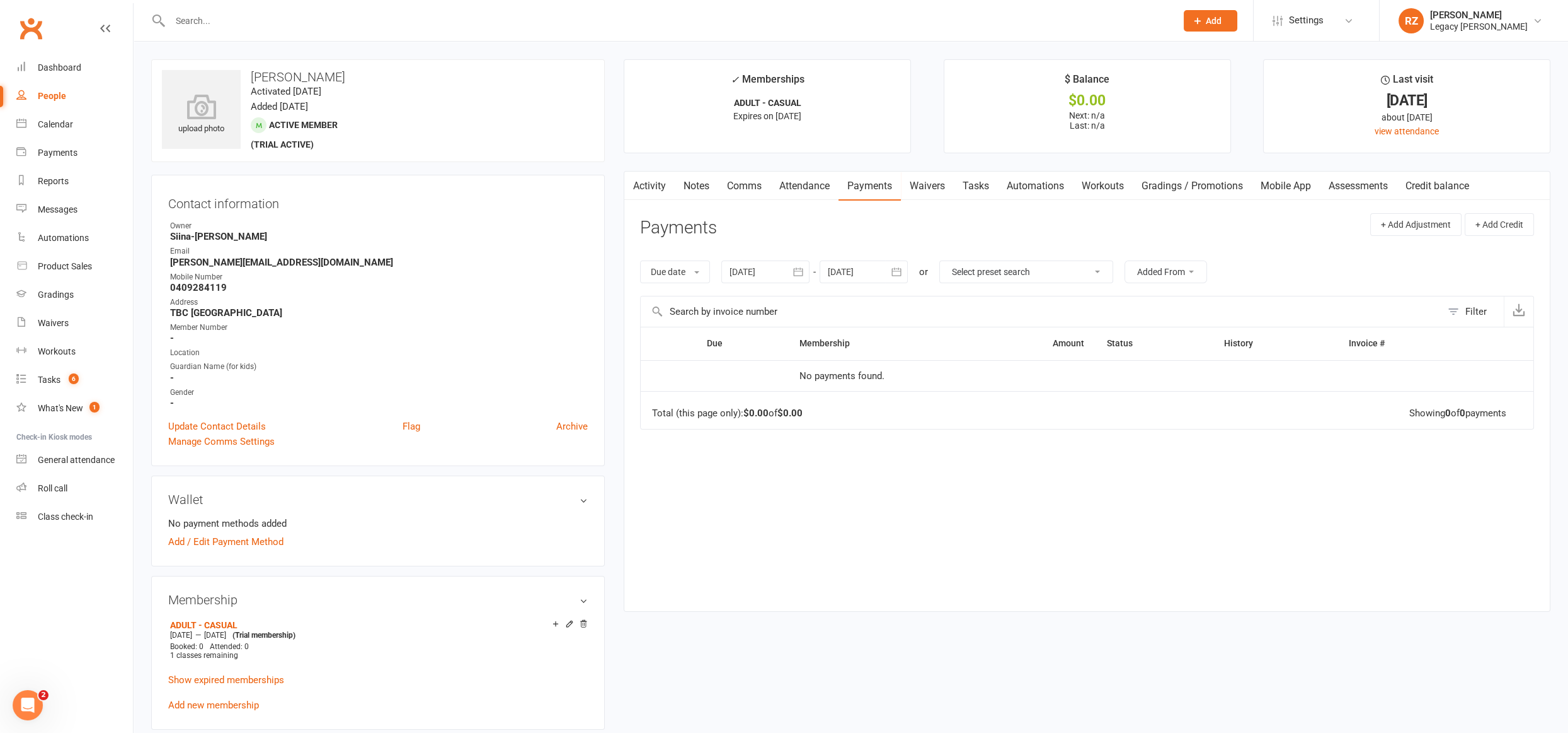
click at [667, 196] on link "Activity" at bounding box center [649, 185] width 51 height 29
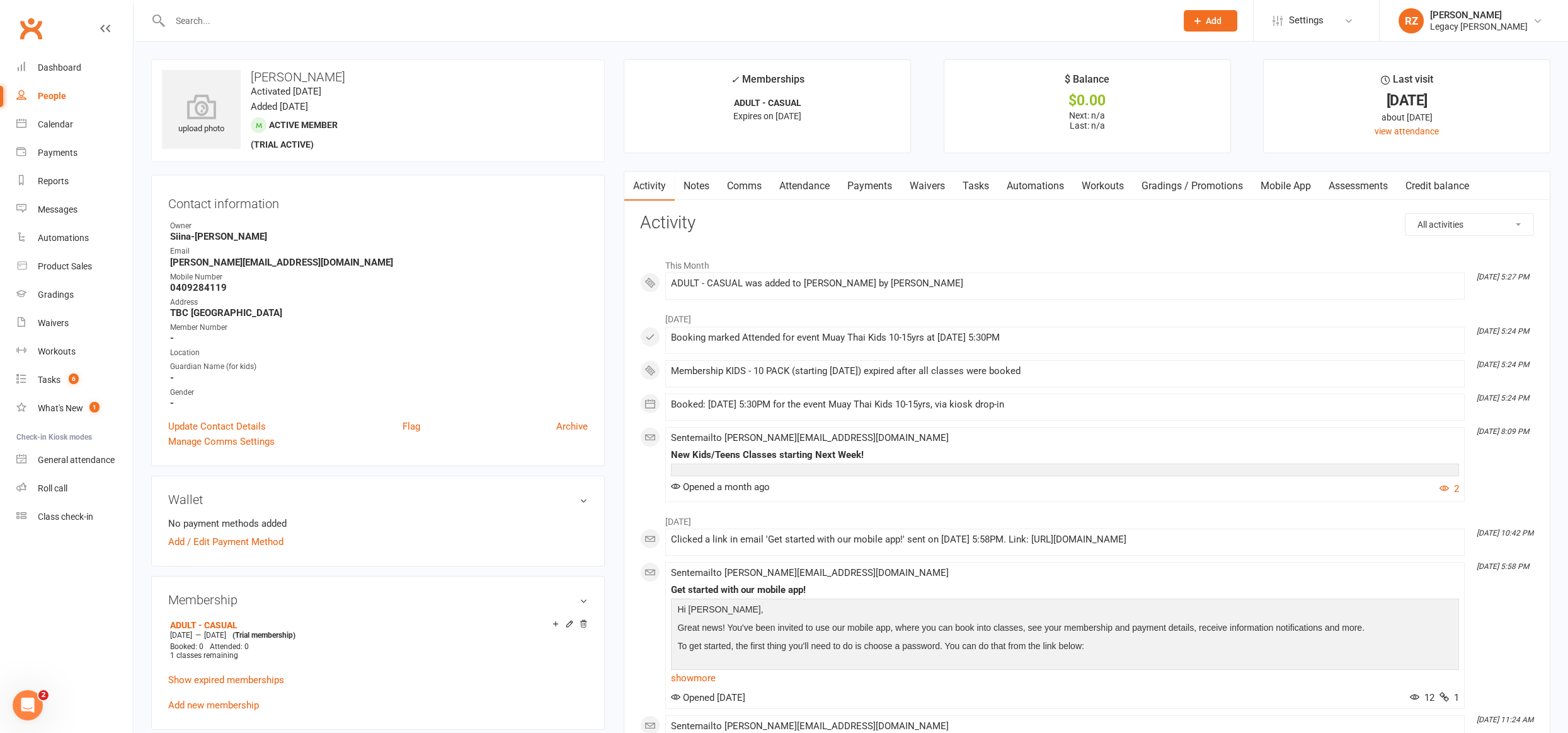
click at [861, 188] on link "Payments" at bounding box center [869, 185] width 63 height 29
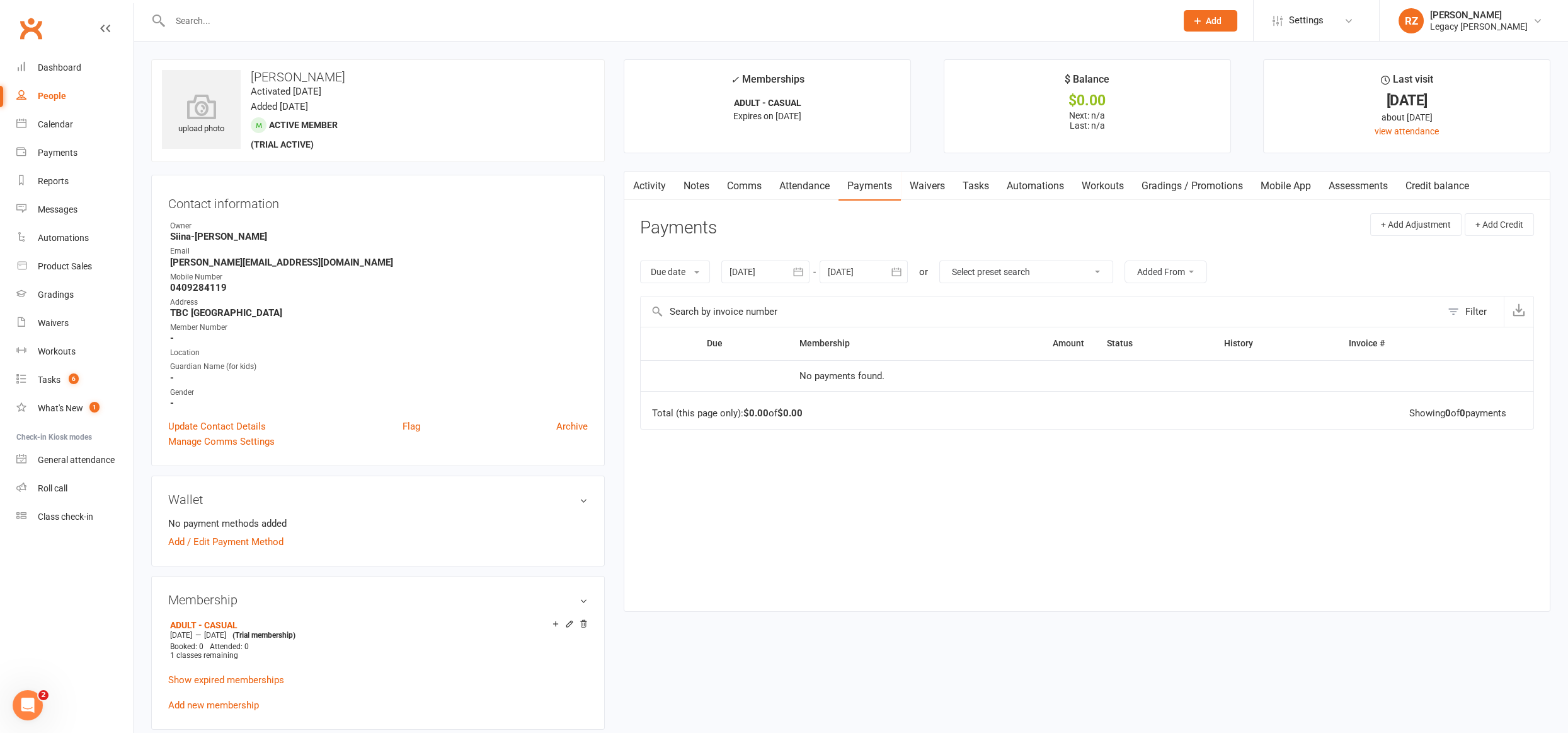
click at [367, 13] on input "text" at bounding box center [667, 21] width 1001 height 18
click at [371, 20] on input "text" at bounding box center [667, 21] width 1001 height 18
type input "hava"
click at [296, 1] on div "hava Havana Hovagimian Tanyahova@gmail.com Actions Ava Cummings Josh__cummings@…" at bounding box center [660, 20] width 1017 height 41
click at [282, 11] on div "hava Havana Hovagimian Tanyahova@gmail.com Actions Ava Cummings Josh__cummings@…" at bounding box center [660, 20] width 1017 height 41
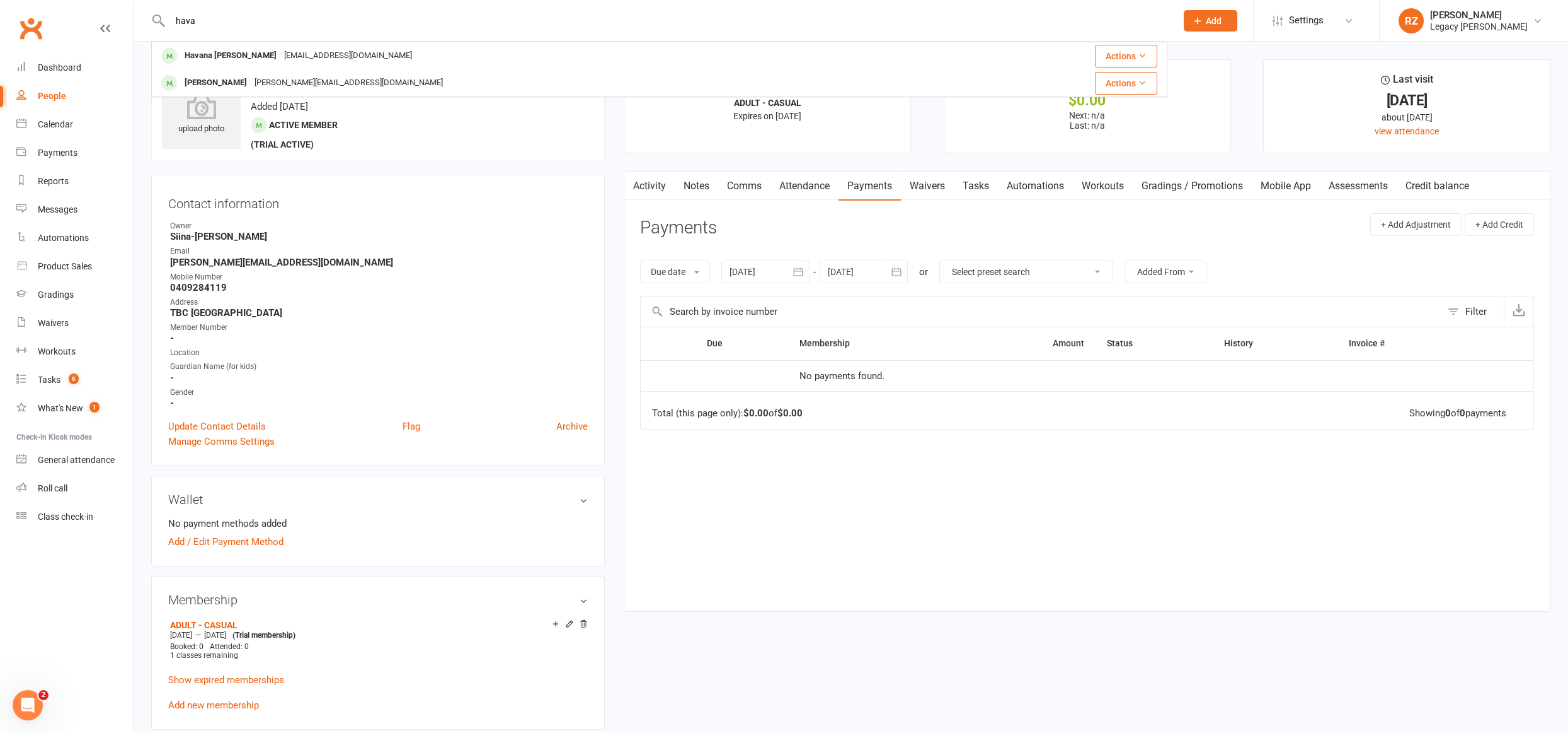
click at [282, 11] on div "hava Havana Hovagimian Tanyahova@gmail.com Actions Ava Cummings Josh__cummings@…" at bounding box center [660, 20] width 1017 height 41
click at [276, 16] on input "hava" at bounding box center [667, 21] width 1001 height 18
click at [275, 25] on input "hava" at bounding box center [667, 21] width 1001 height 18
click at [306, 33] on div at bounding box center [660, 20] width 1017 height 41
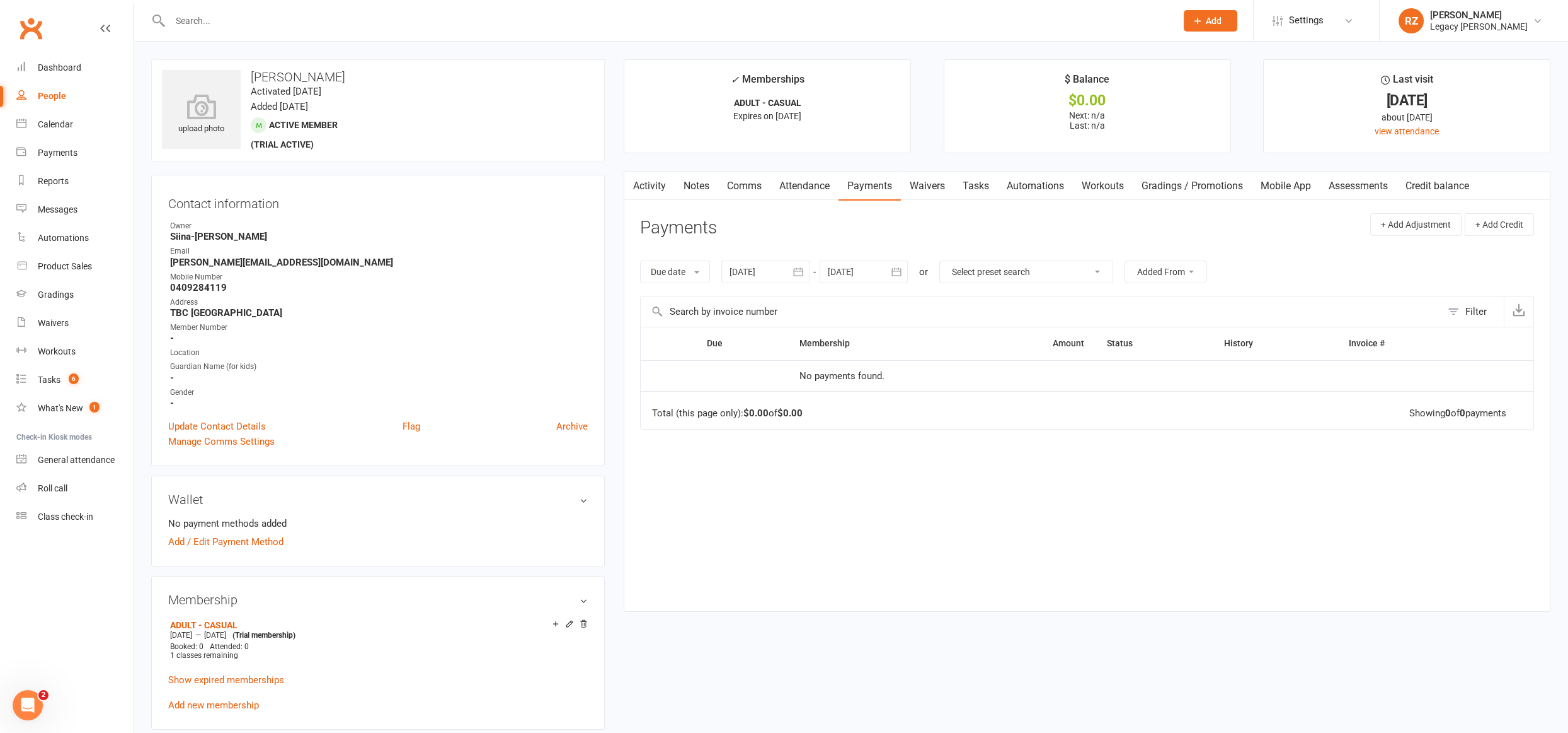
click at [318, 21] on input "text" at bounding box center [667, 21] width 1001 height 18
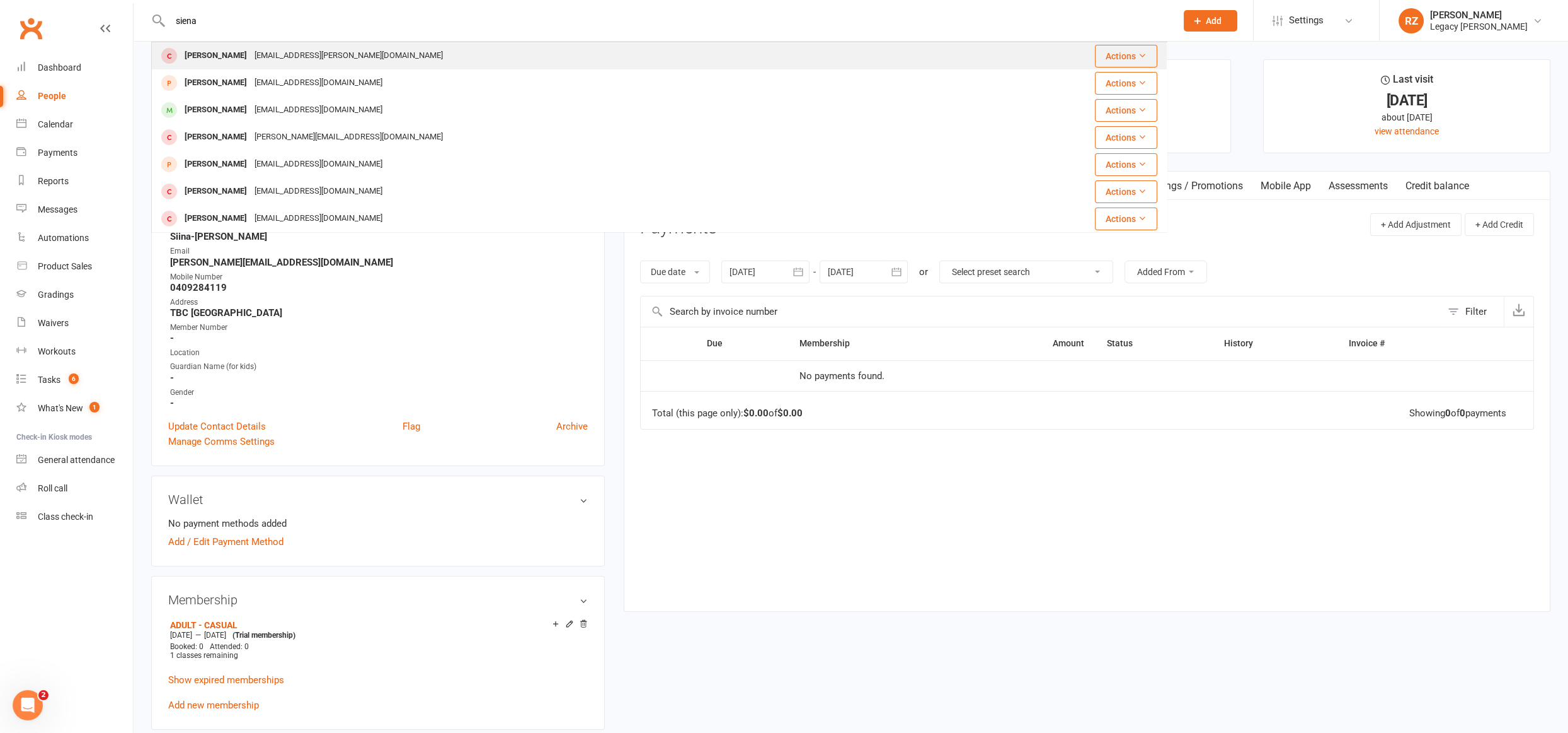
type input "siena"
click at [216, 57] on div "Sienna Huang" at bounding box center [215, 56] width 70 height 18
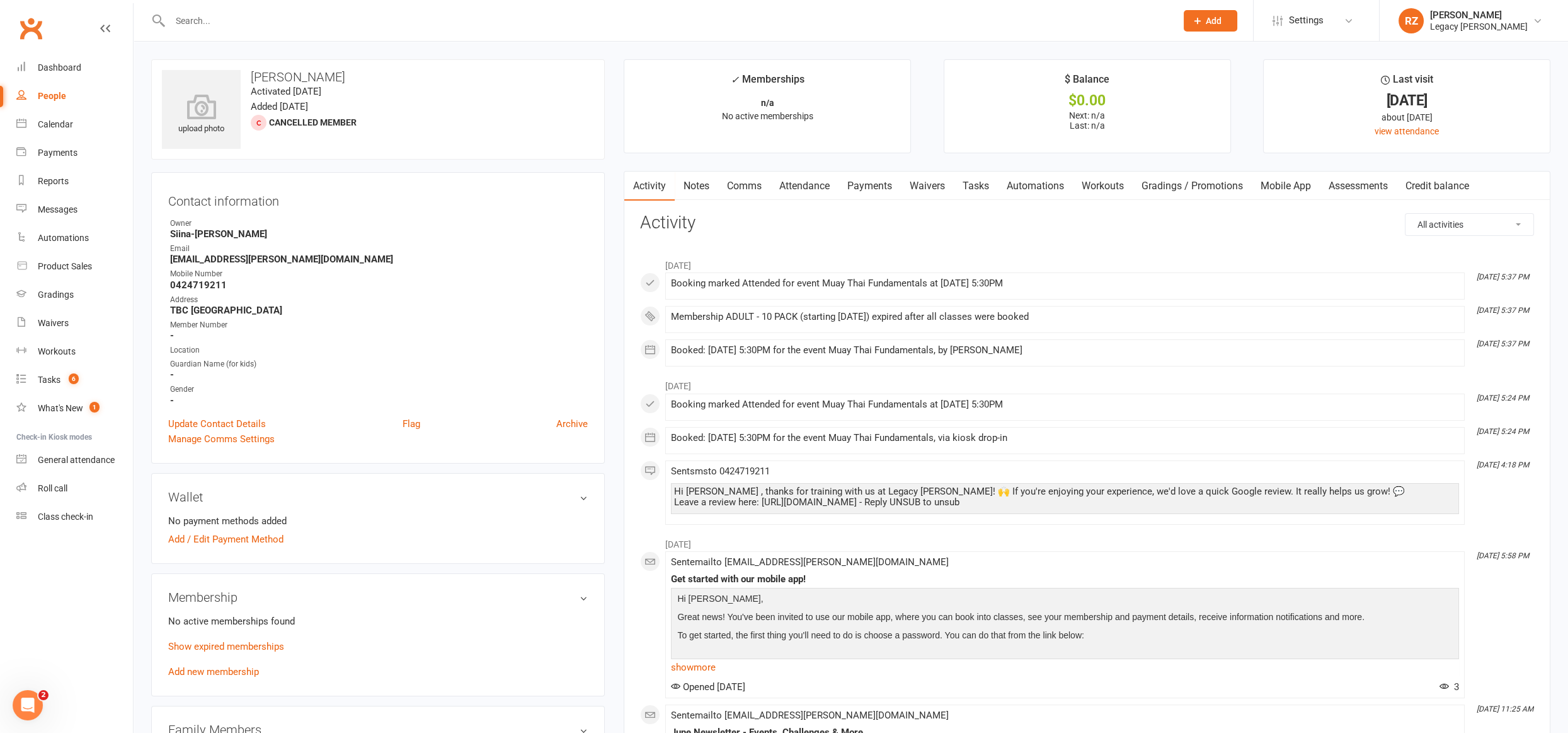
click at [869, 187] on link "Payments" at bounding box center [869, 185] width 63 height 29
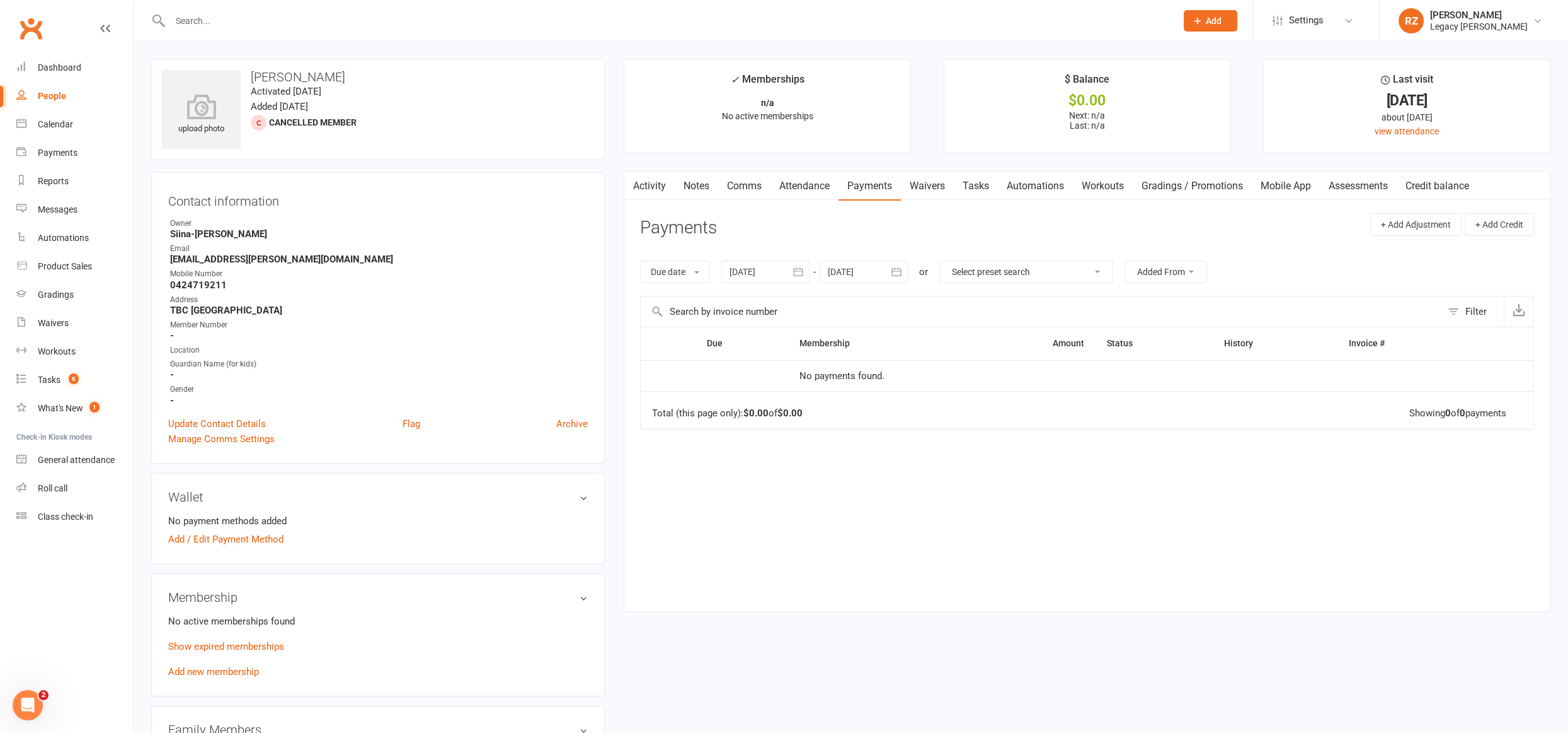
click at [767, 271] on div at bounding box center [766, 271] width 89 height 23
click at [745, 298] on icon "button" at bounding box center [741, 302] width 9 height 10
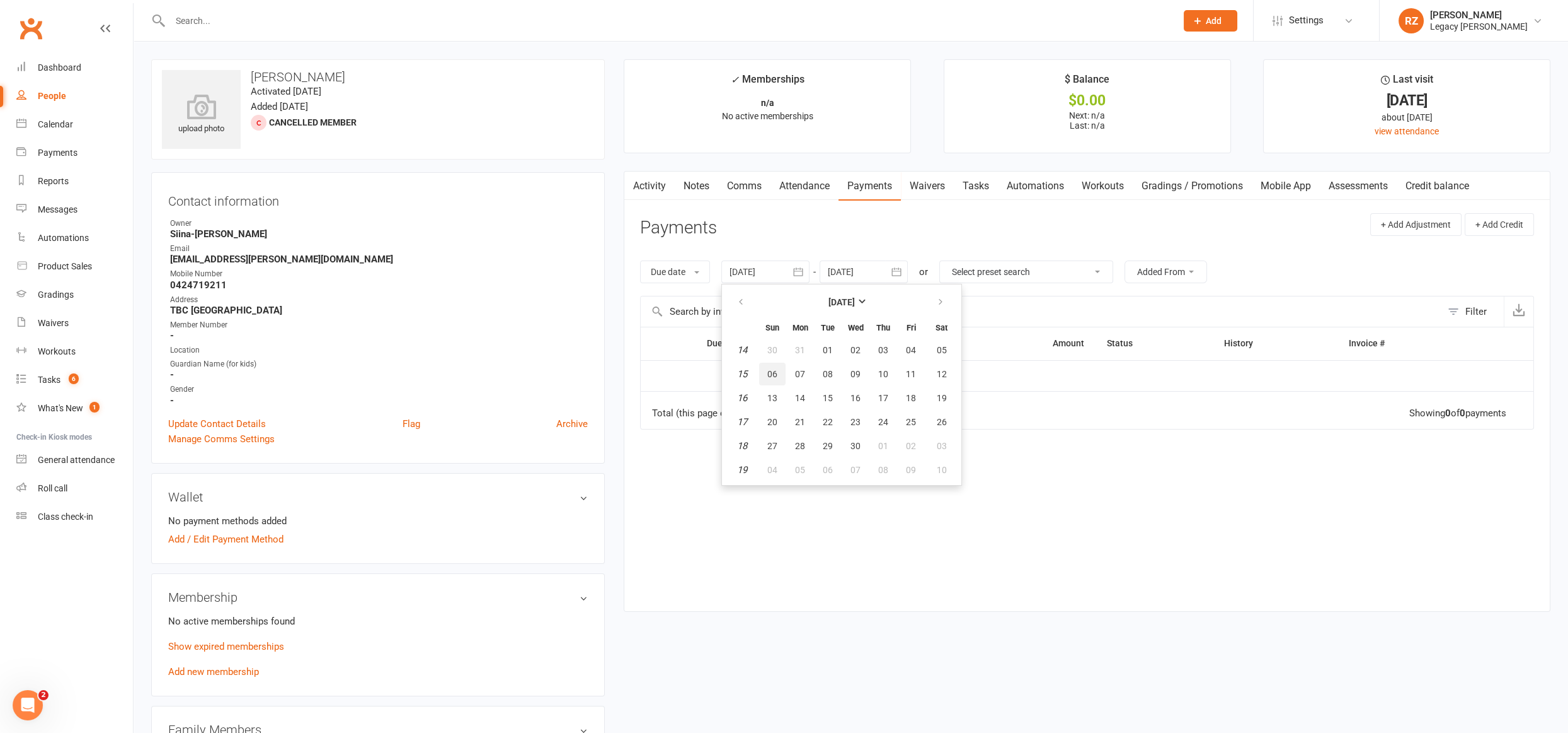
click at [770, 374] on span "06" at bounding box center [773, 374] width 10 height 10
type input "06 Apr 2025"
click at [290, 25] on input "text" at bounding box center [667, 21] width 1001 height 18
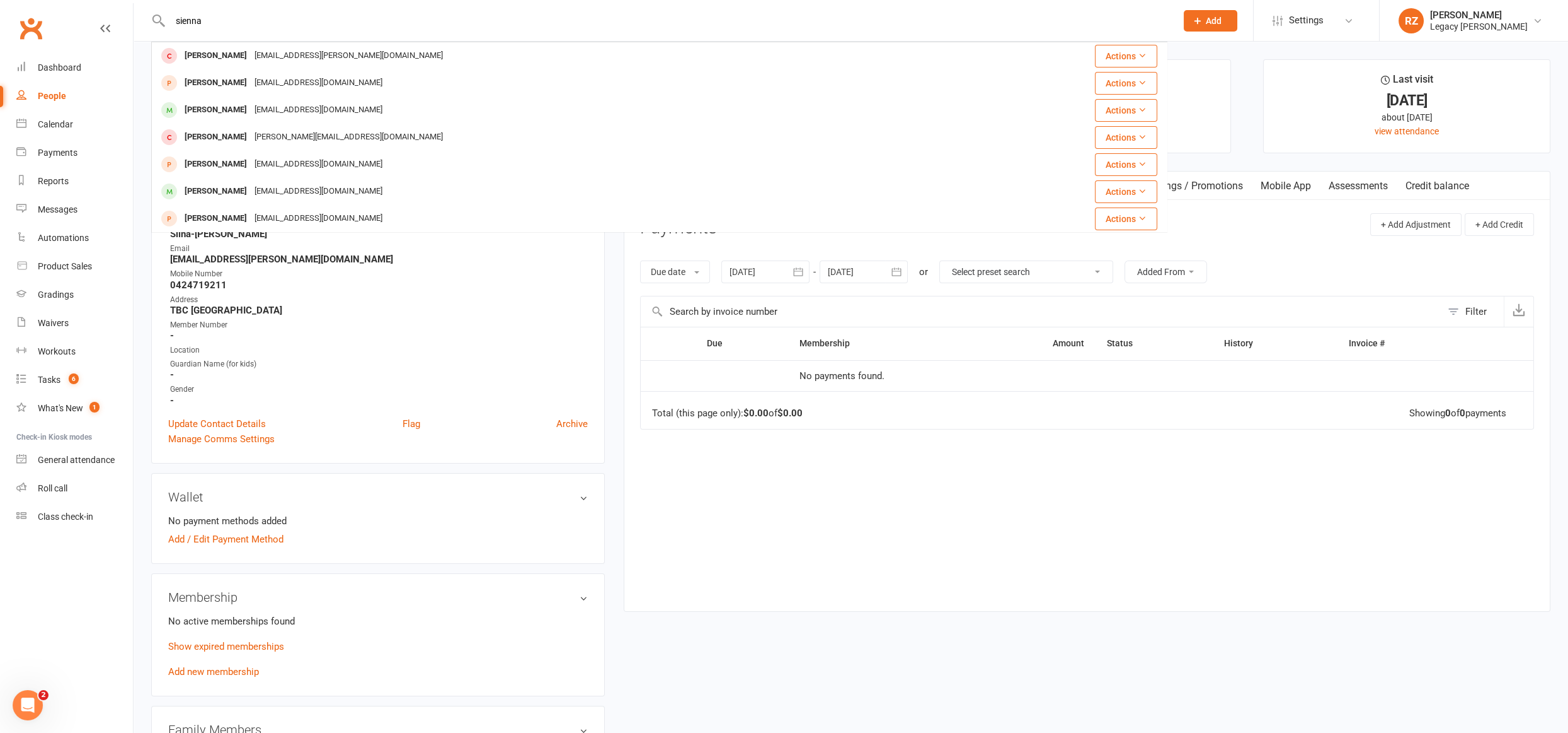
type input "sienna"
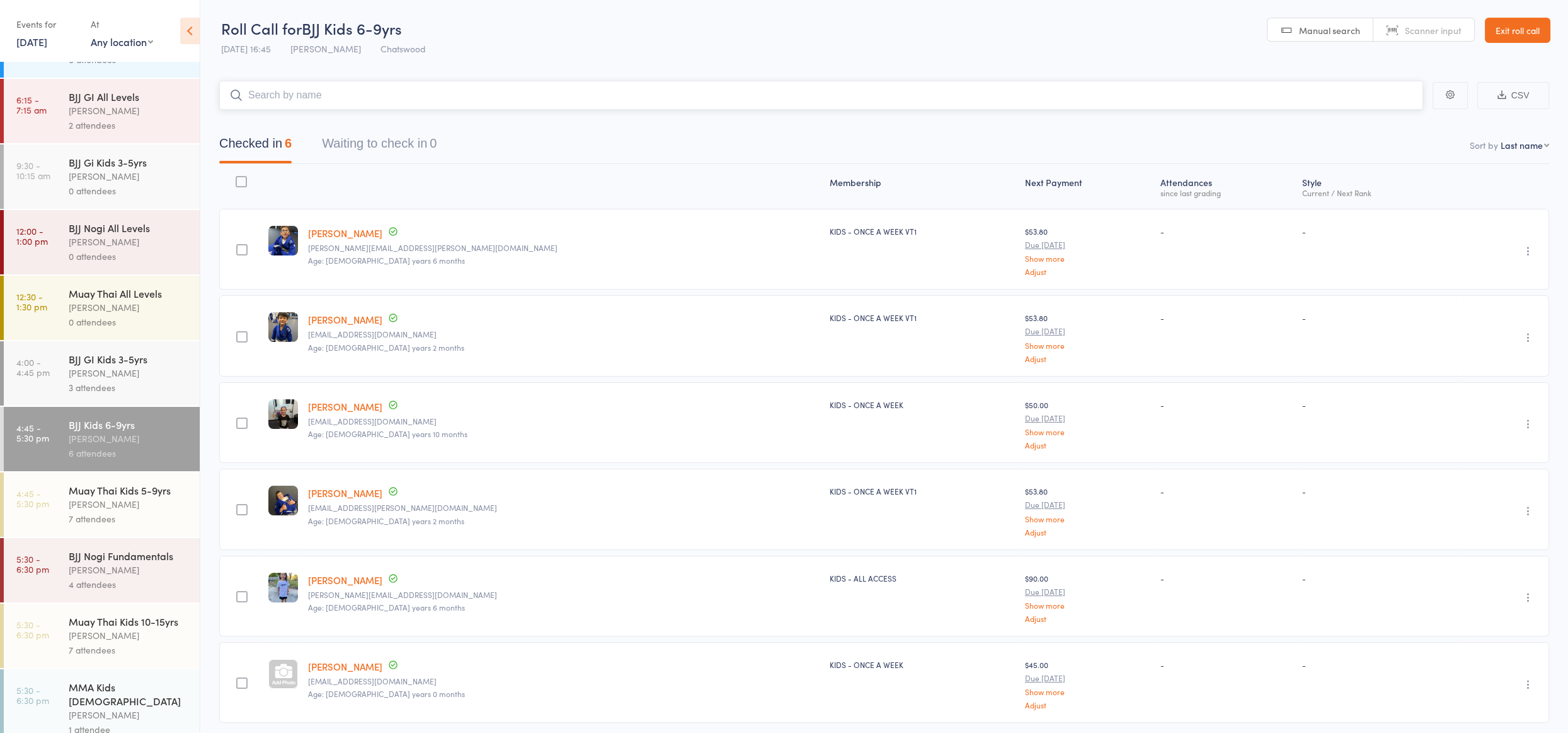
scroll to position [134, 0]
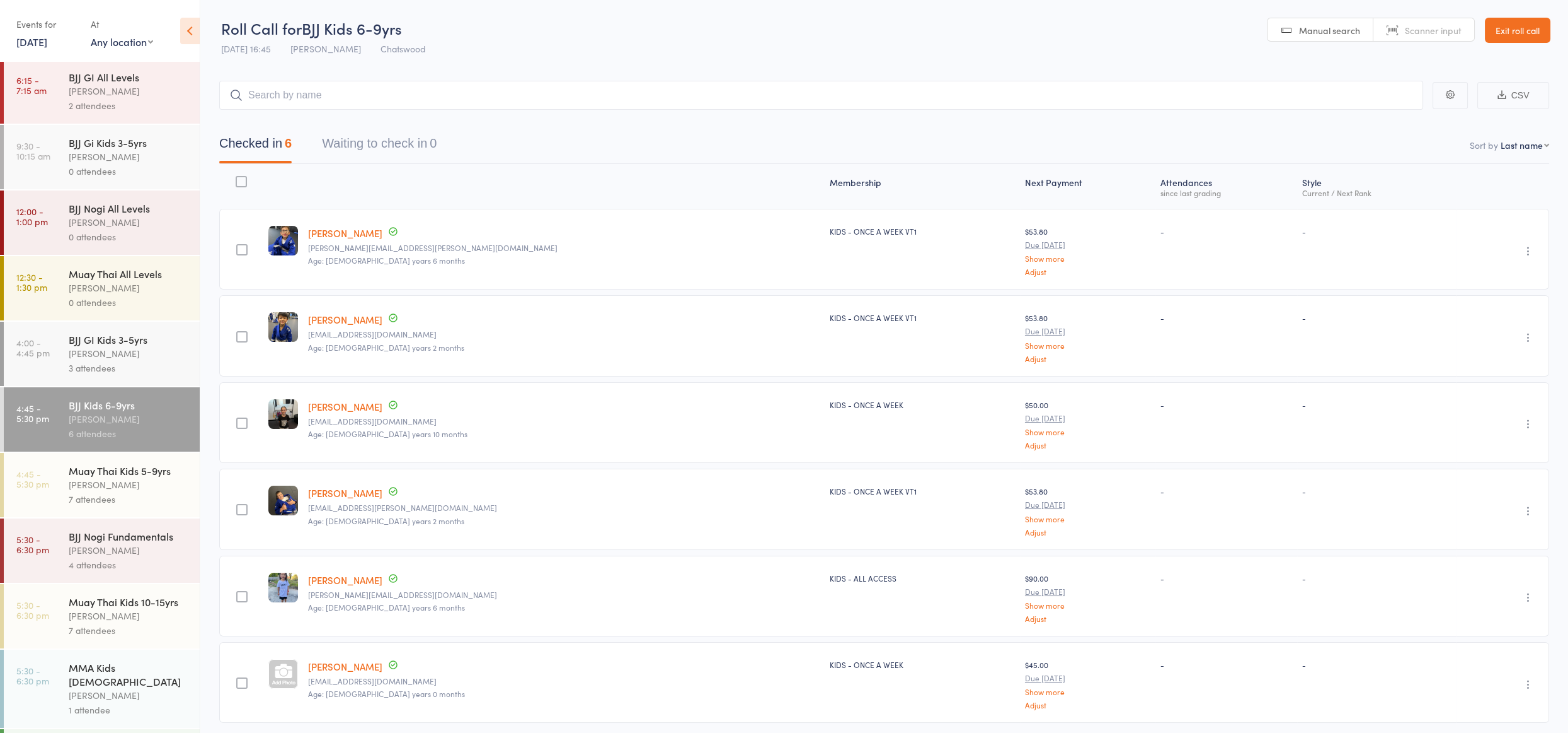
click at [97, 567] on div "4 attendees" at bounding box center [129, 564] width 121 height 15
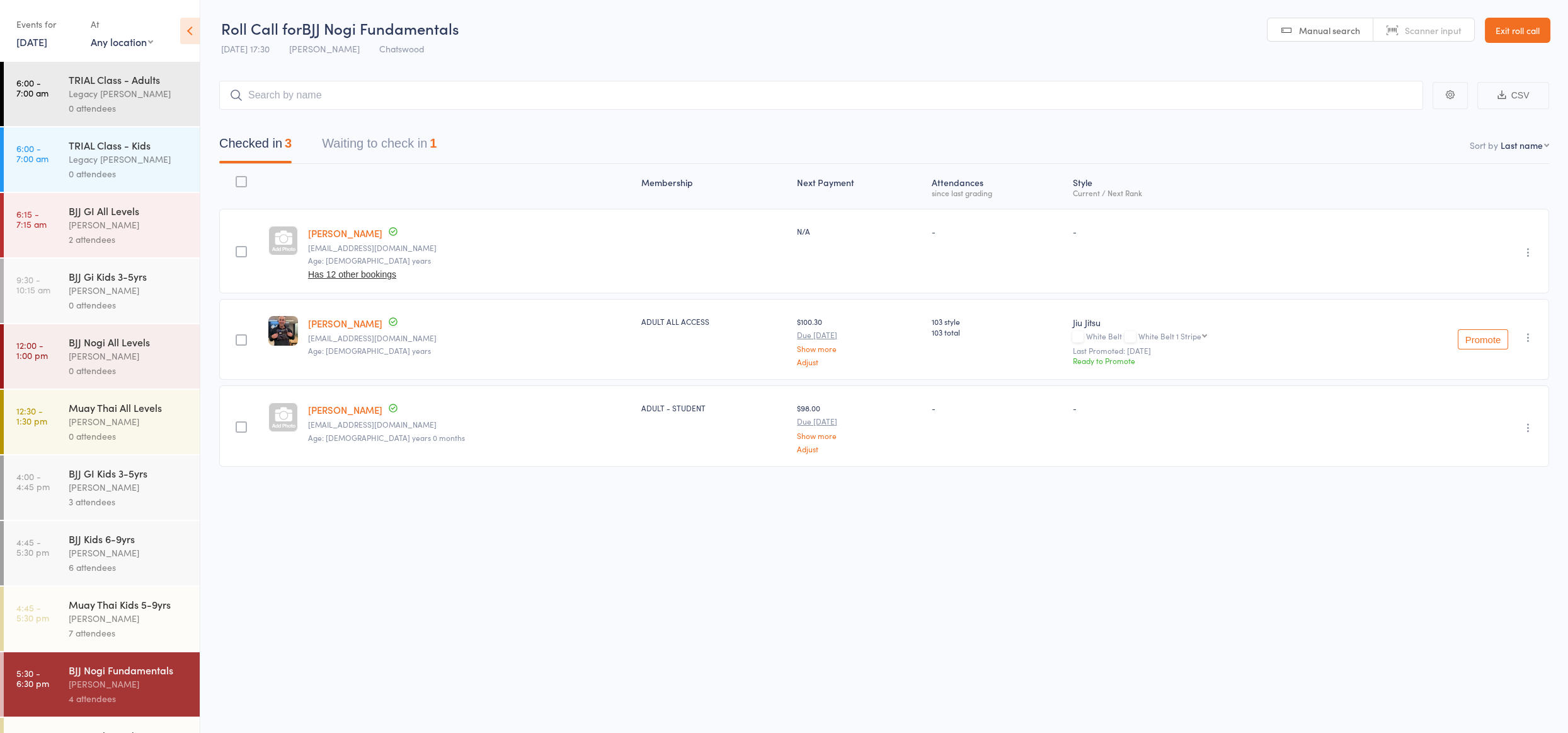
click at [445, 91] on input "search" at bounding box center [821, 95] width 1204 height 29
click at [400, 133] on button "Waiting to check in 1" at bounding box center [379, 147] width 115 height 34
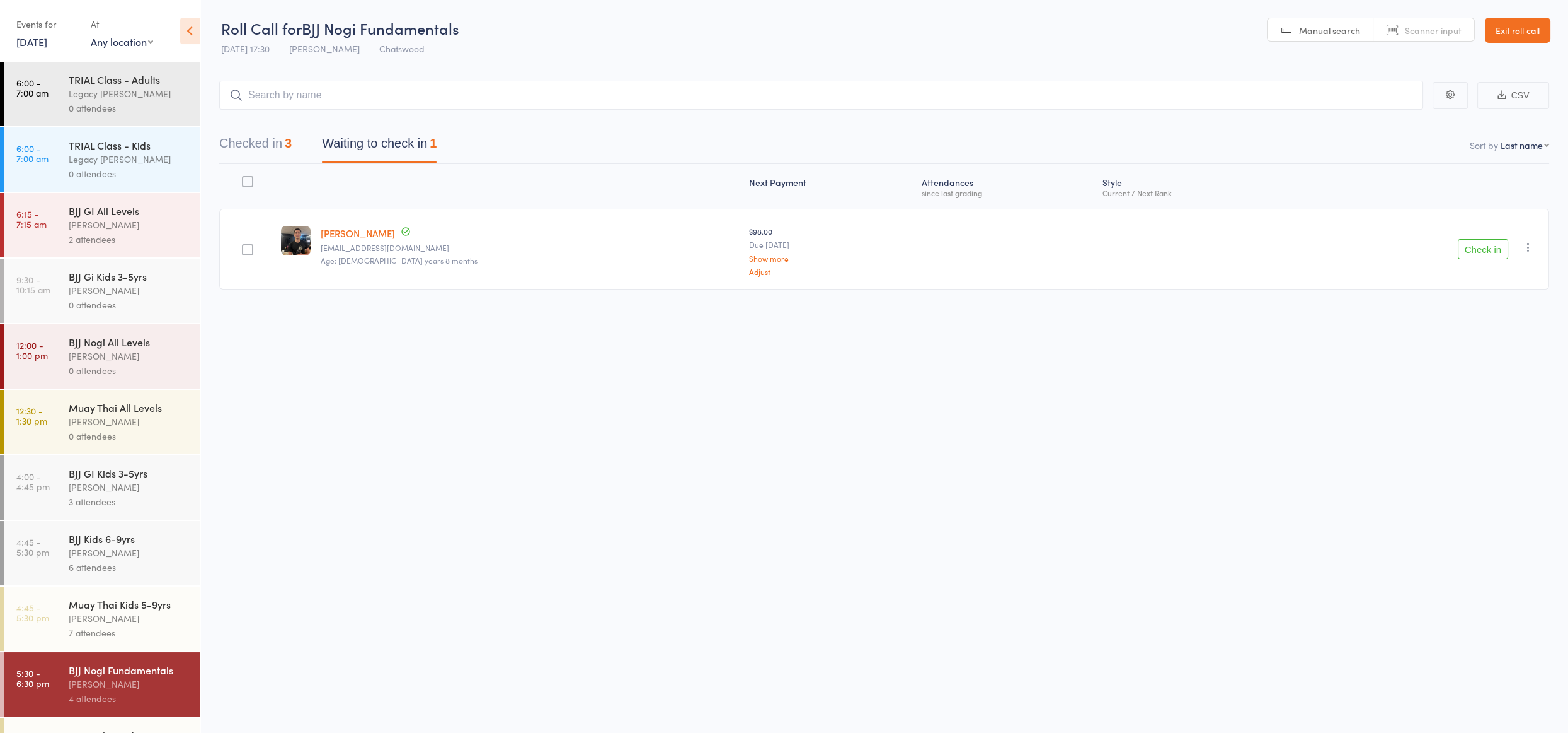
drag, startPoint x: 1488, startPoint y: 250, endPoint x: 1474, endPoint y: 249, distance: 14.0
click at [1488, 250] on button "Check in" at bounding box center [1483, 249] width 51 height 20
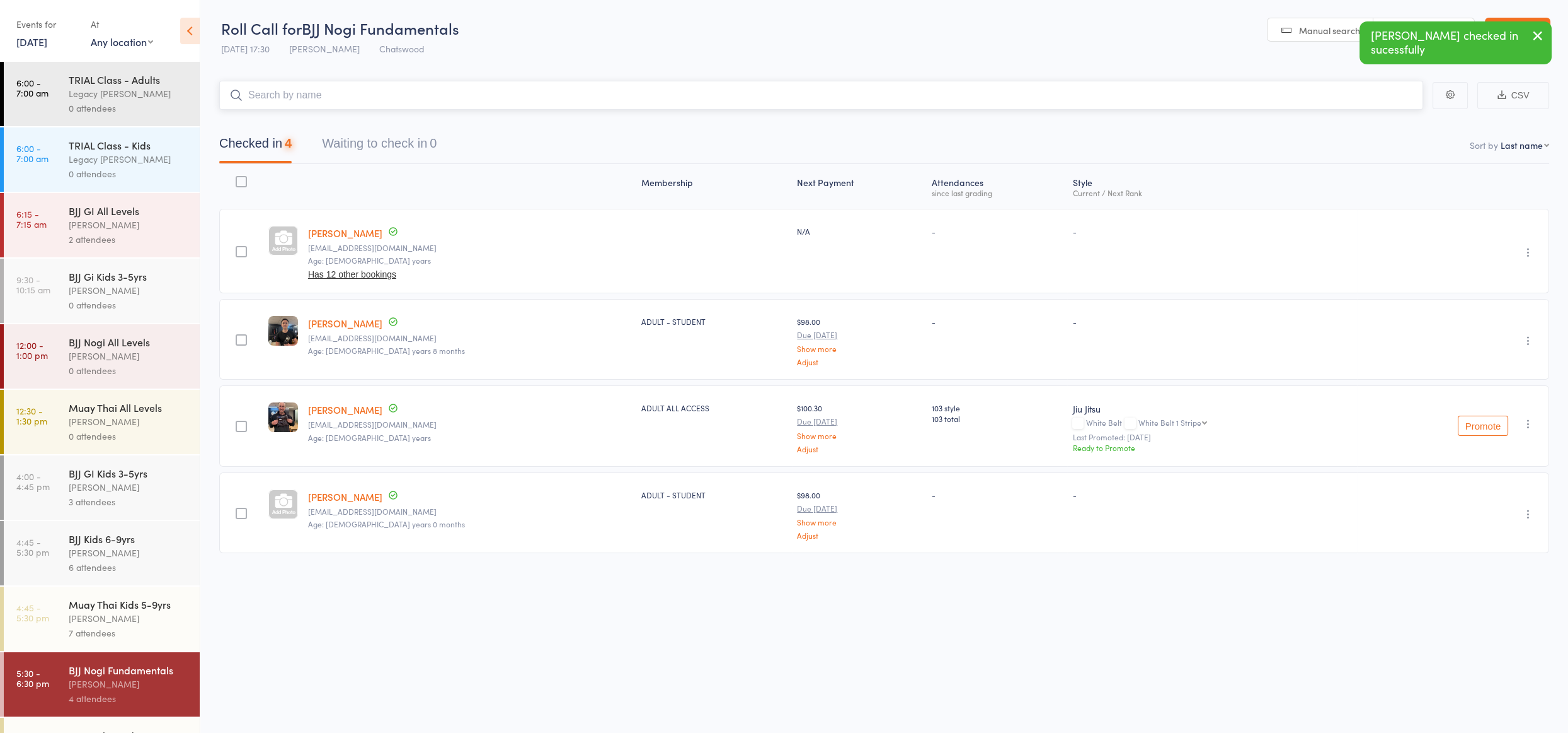
click at [306, 90] on input "search" at bounding box center [821, 95] width 1204 height 29
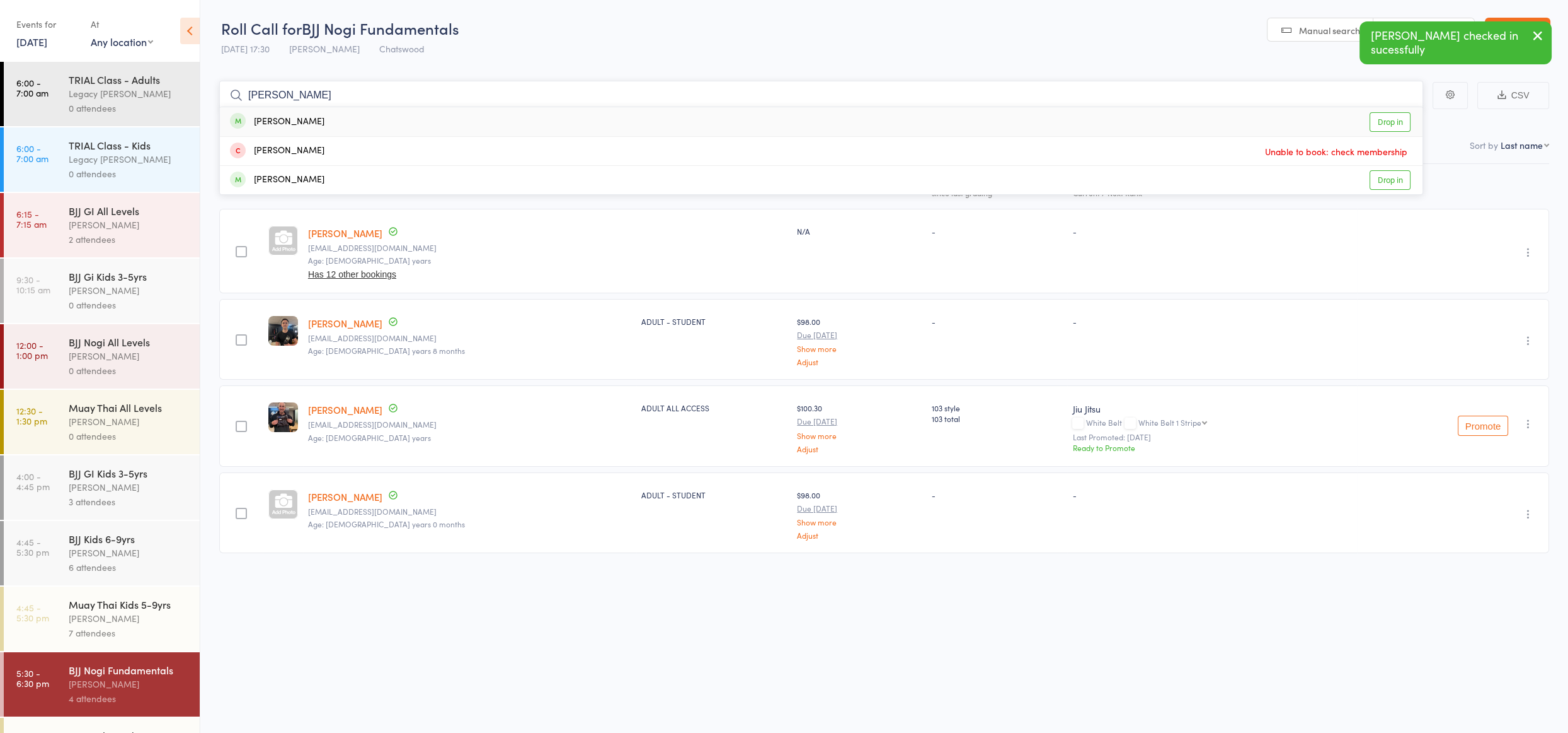
type input "[PERSON_NAME]"
click at [344, 125] on div "[PERSON_NAME] Drop in" at bounding box center [821, 121] width 1203 height 29
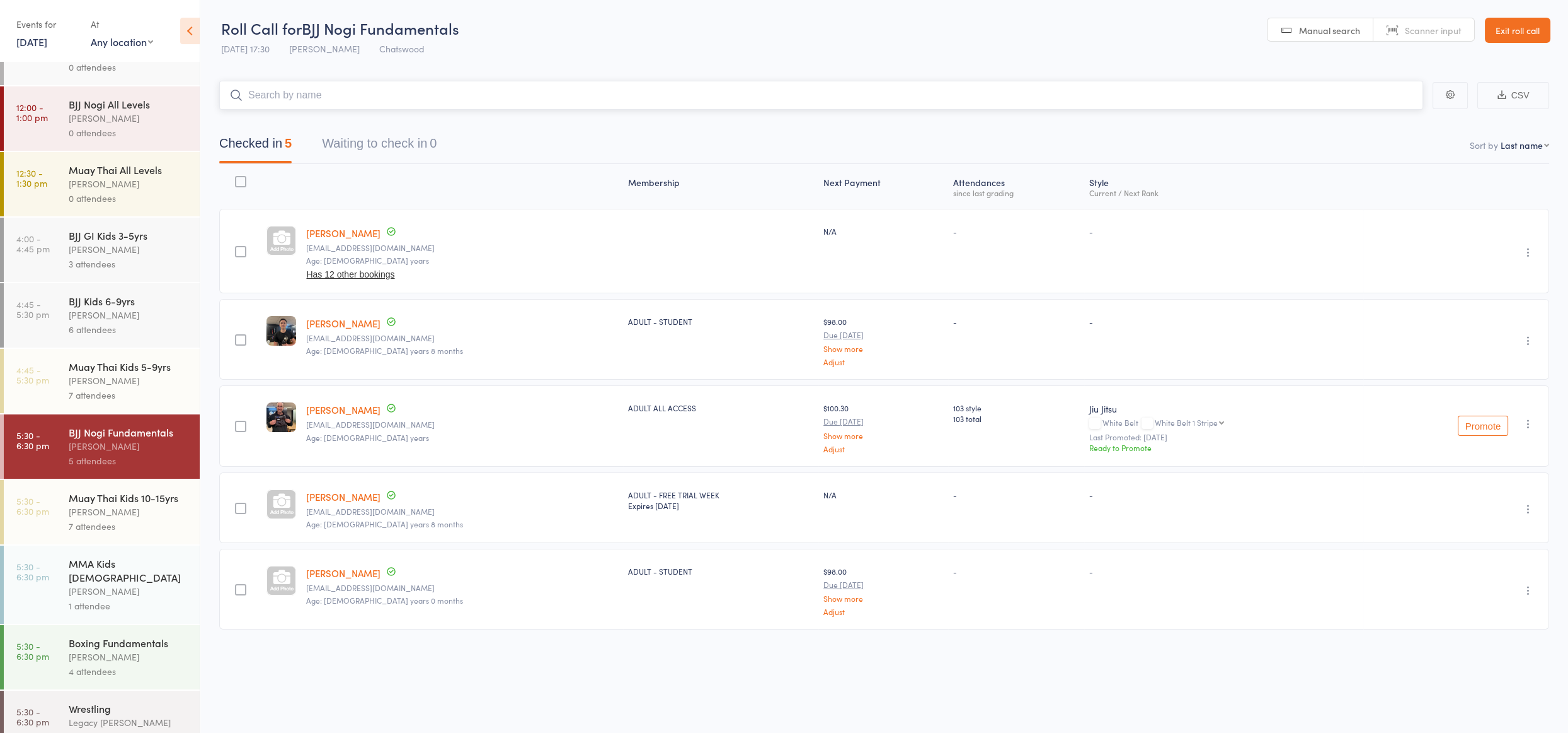
scroll to position [244, 0]
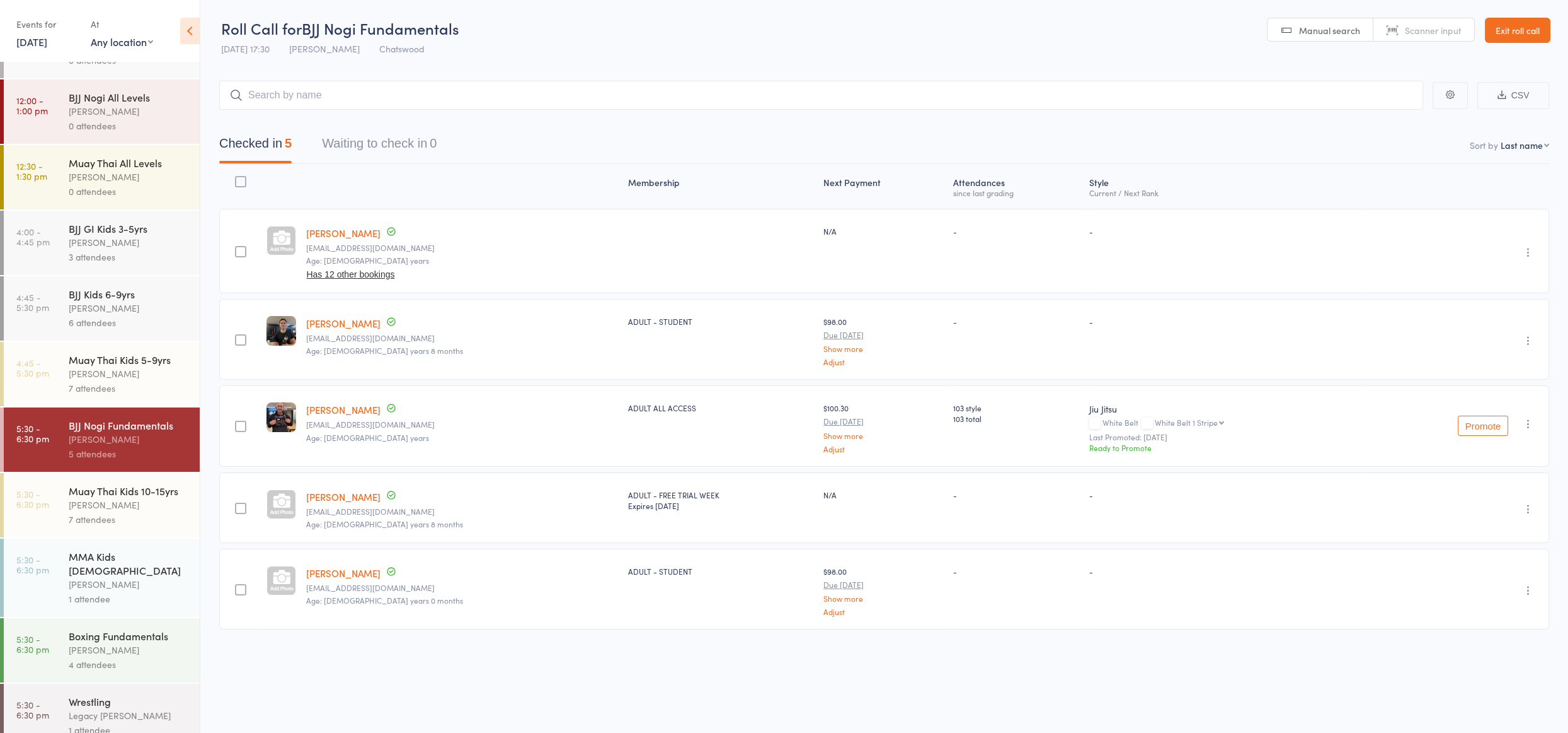
click at [128, 591] on div "1 attendee" at bounding box center [129, 598] width 121 height 15
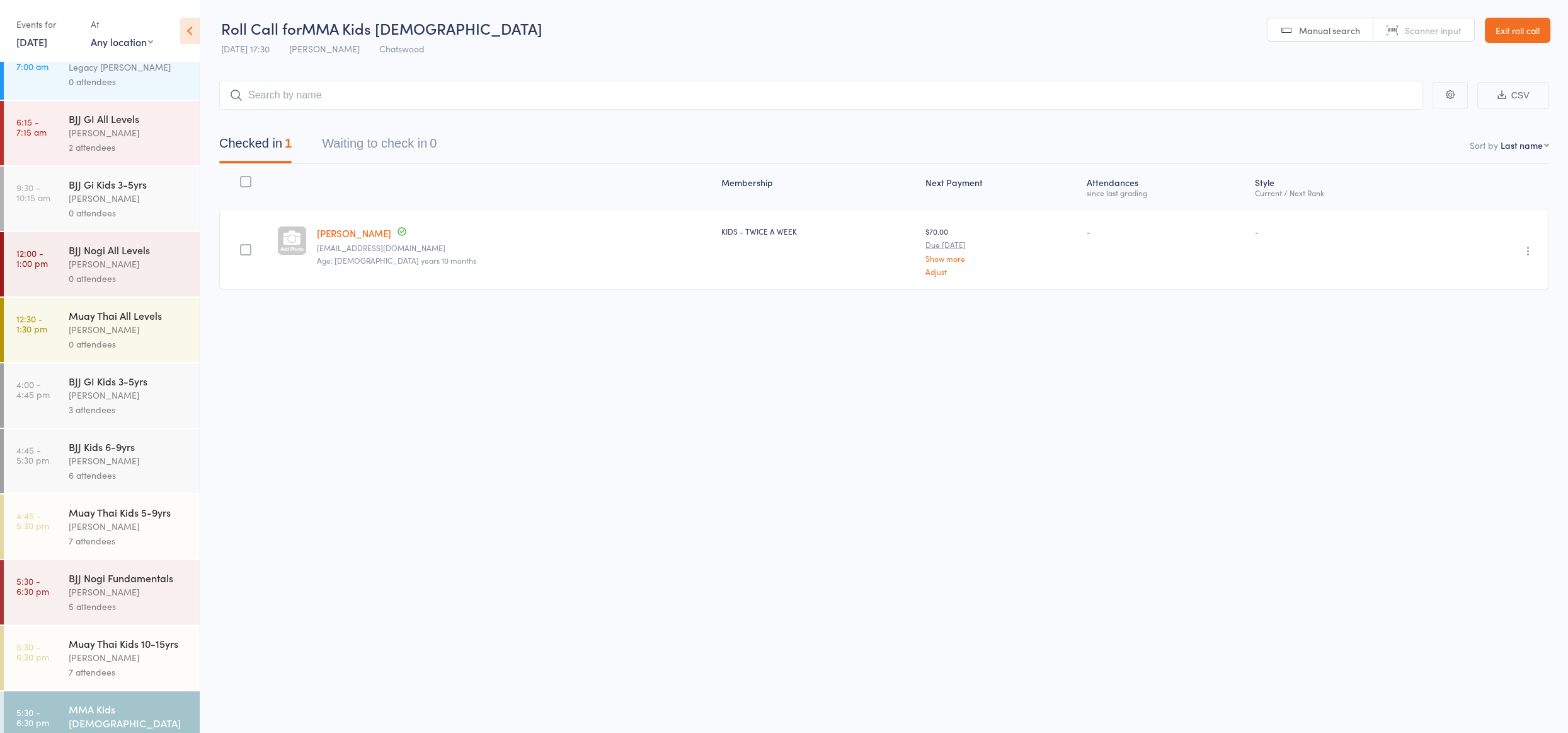
scroll to position [115, 0]
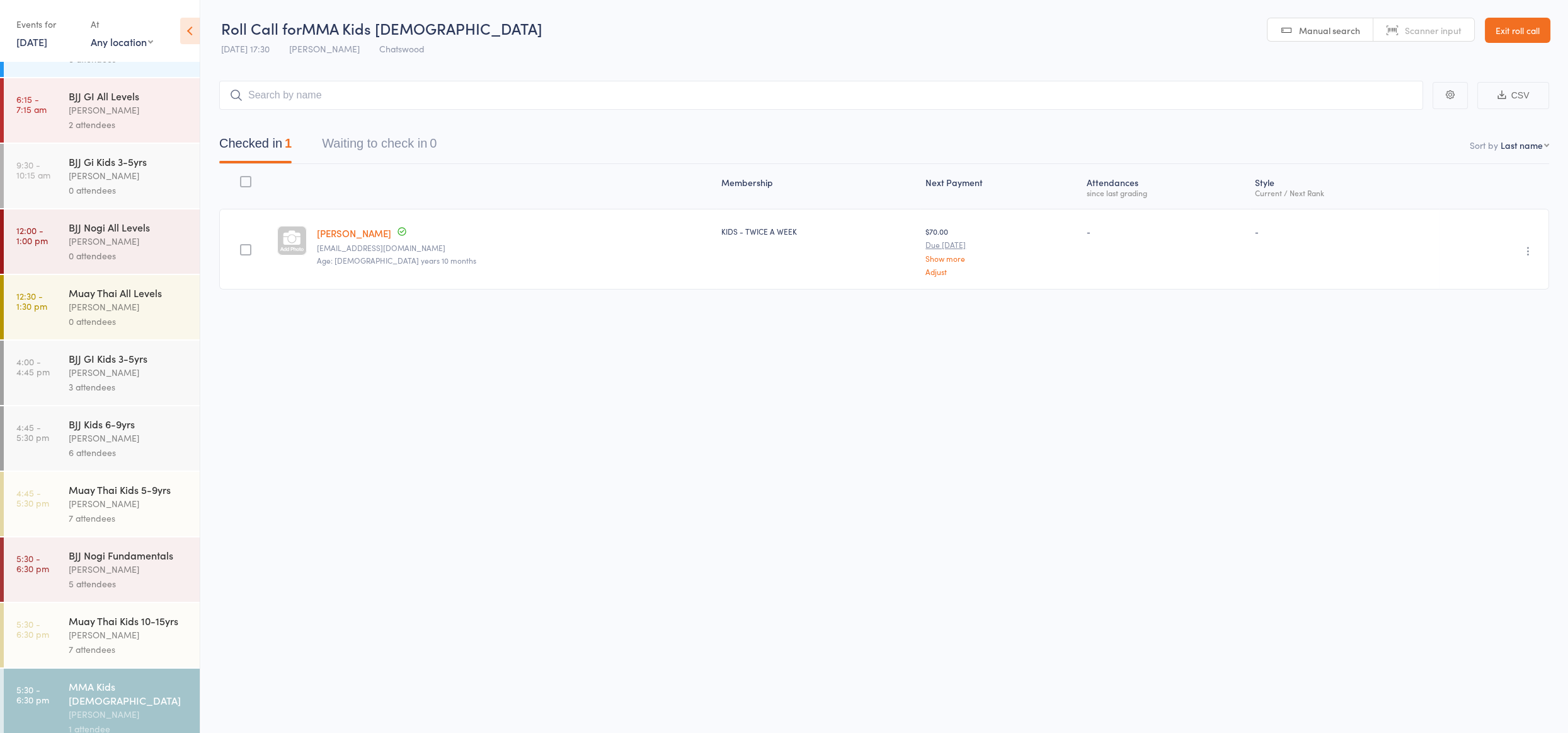
click at [126, 619] on div "Muay Thai Kids 10-15yrs" at bounding box center [129, 620] width 121 height 14
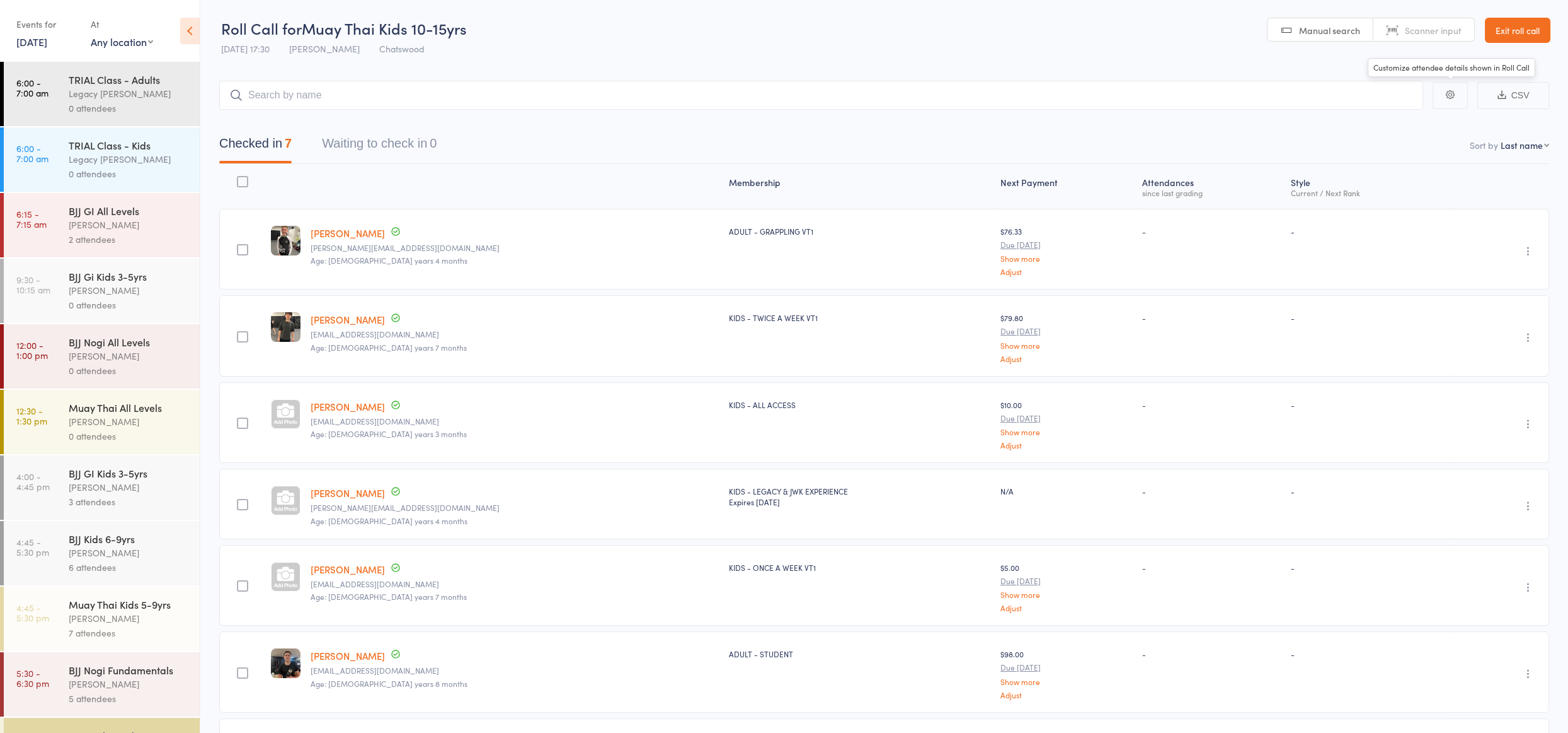
click at [1510, 37] on link "Exit roll call" at bounding box center [1518, 30] width 66 height 25
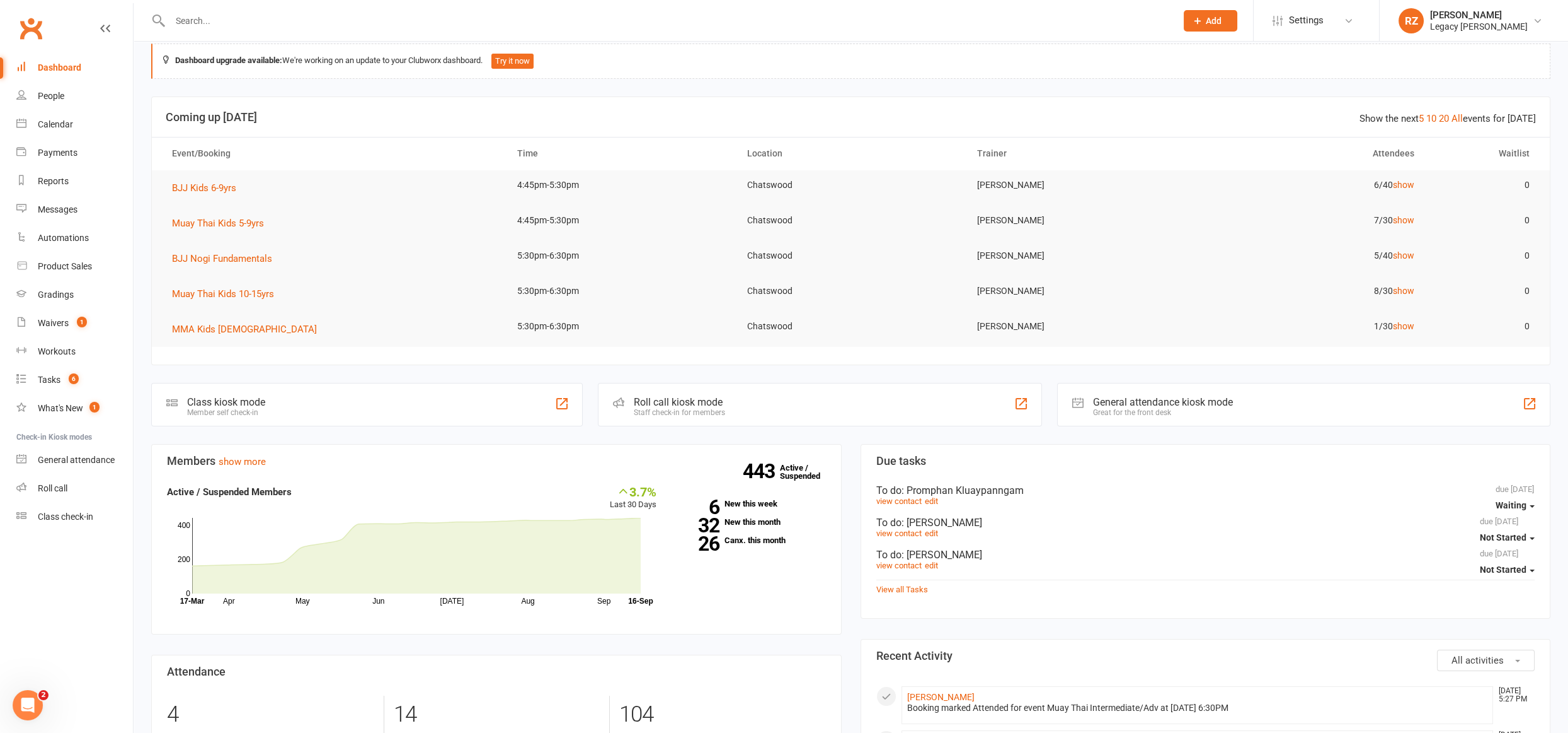
click at [345, 3] on div at bounding box center [660, 20] width 1017 height 41
click at [333, 18] on input "text" at bounding box center [667, 21] width 1001 height 18
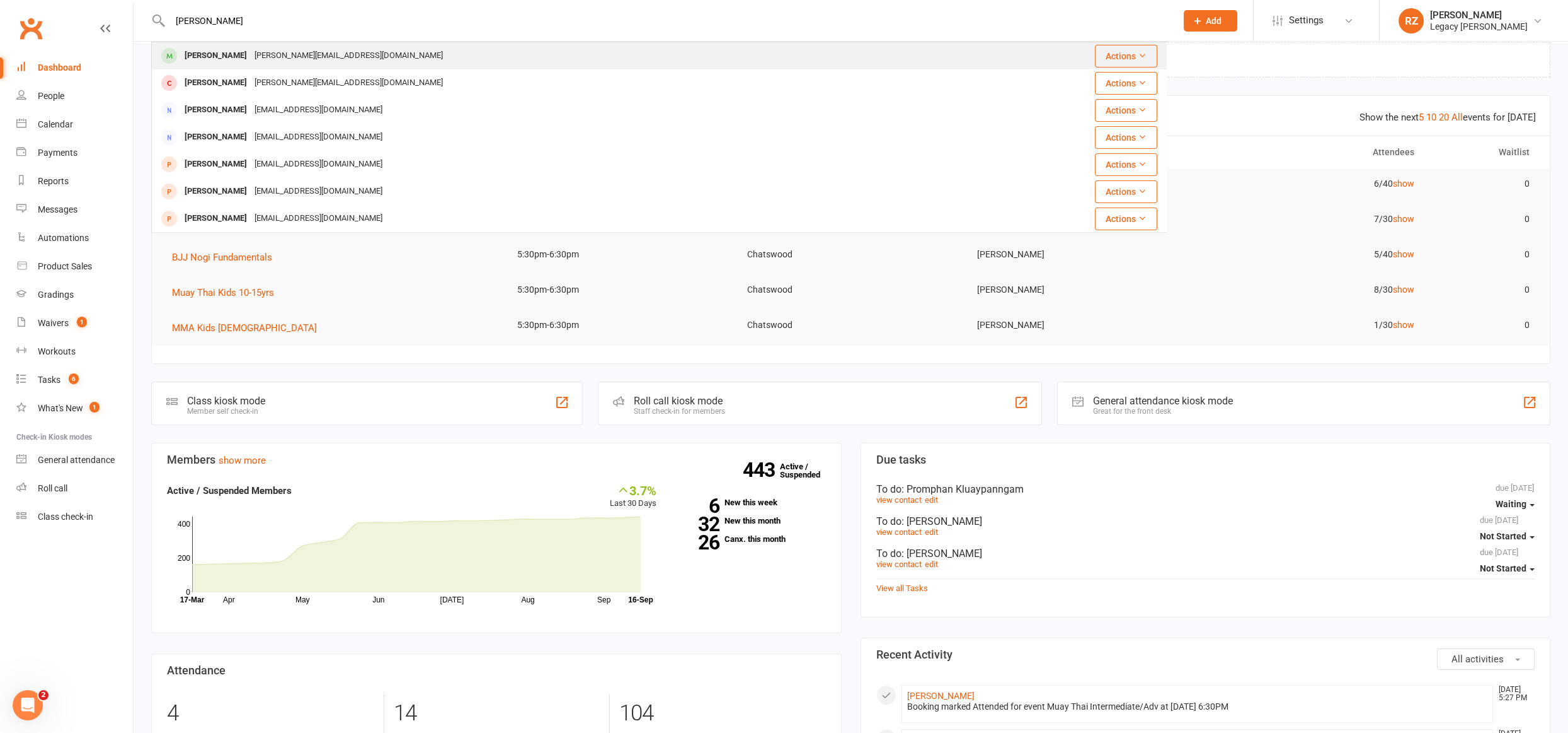
type input "[PERSON_NAME]"
click at [259, 51] on div "[PERSON_NAME][EMAIL_ADDRESS][DOMAIN_NAME]" at bounding box center [349, 56] width 196 height 18
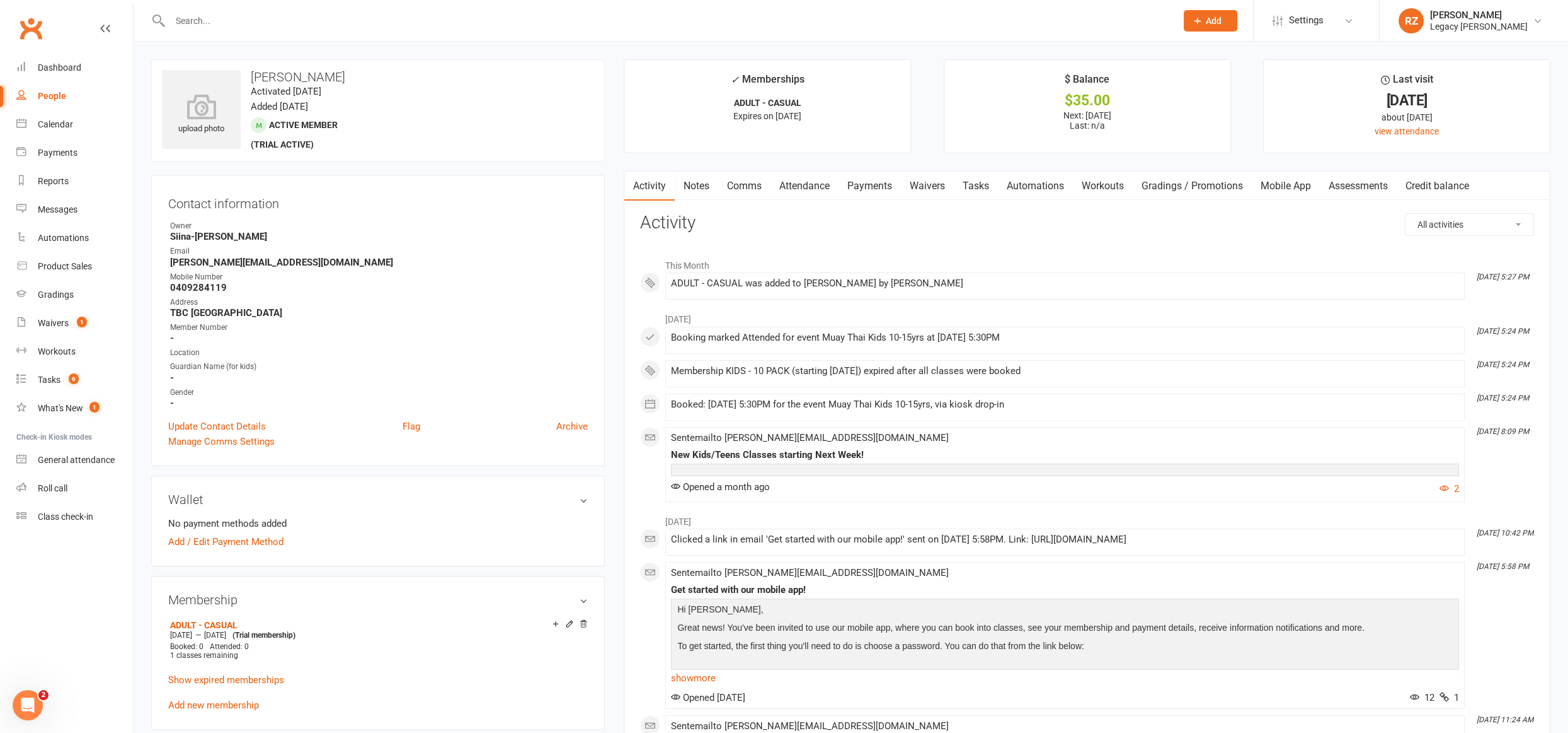
click at [856, 184] on link "Payments" at bounding box center [869, 185] width 63 height 29
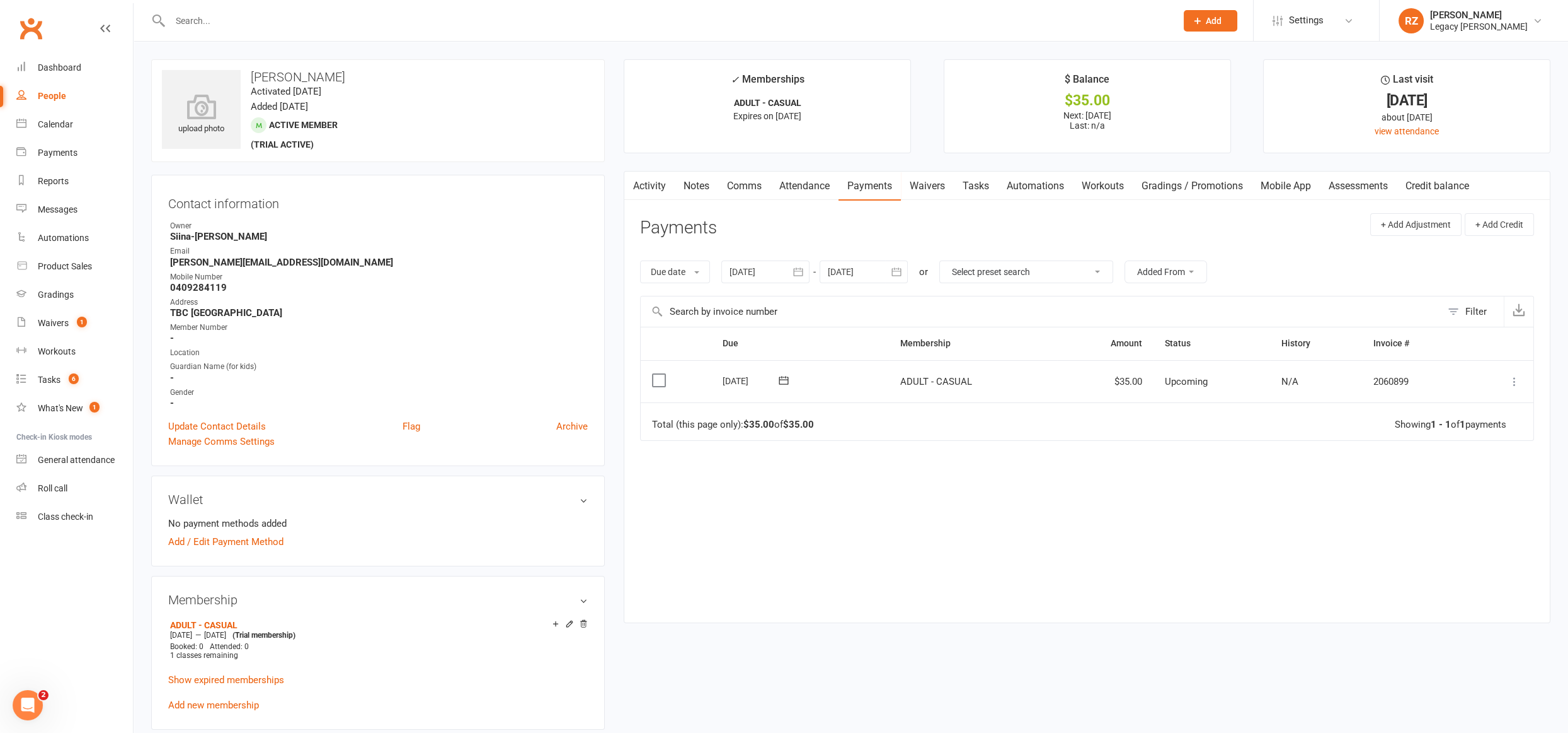
click at [1518, 385] on icon at bounding box center [1514, 381] width 13 height 13
click at [1502, 435] on link "Mark as Paid (POS)" at bounding box center [1458, 431] width 125 height 25
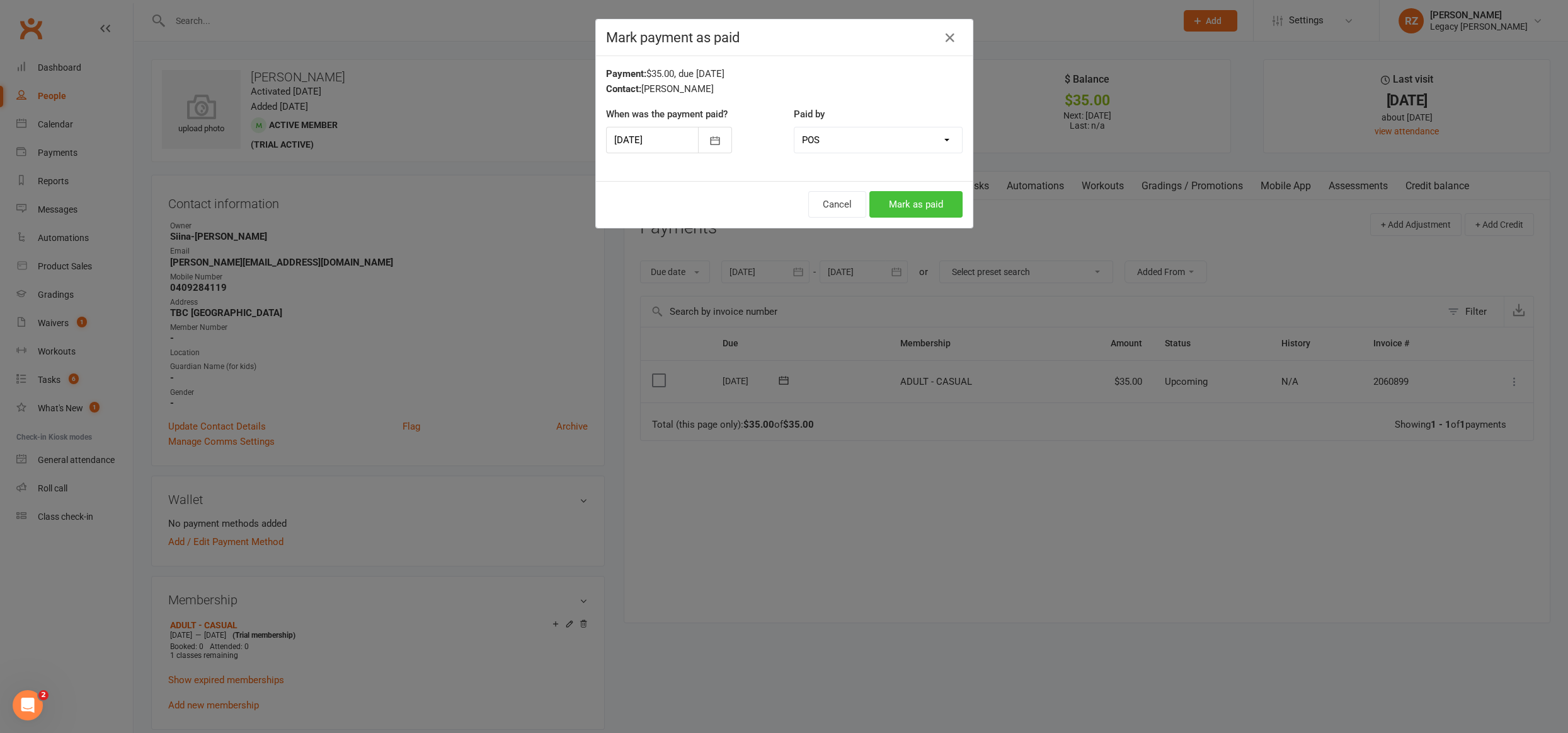
click at [912, 200] on button "Mark as paid" at bounding box center [916, 204] width 94 height 27
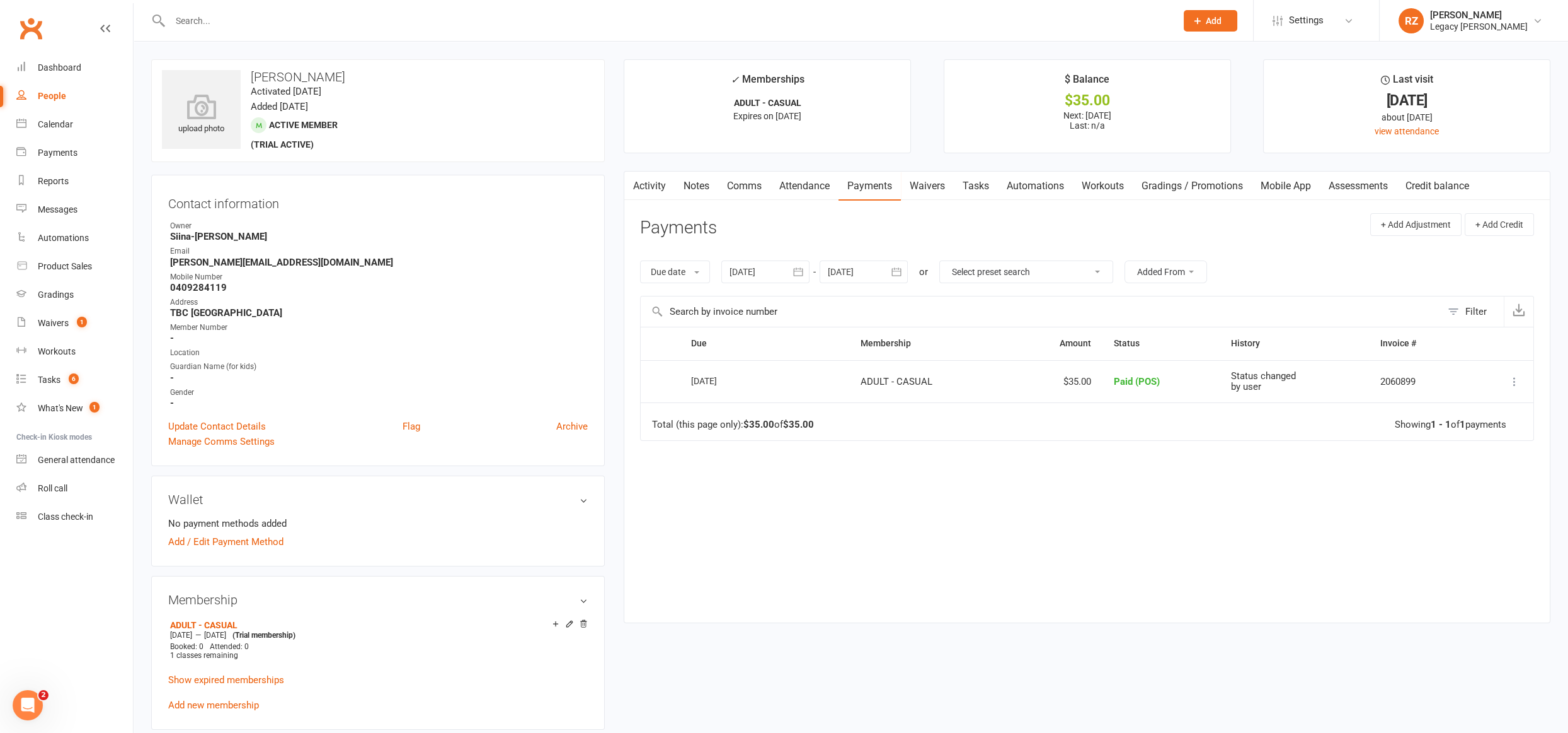
click at [311, 32] on div at bounding box center [660, 20] width 1017 height 41
click at [54, 333] on link "Waivers 1" at bounding box center [74, 323] width 117 height 28
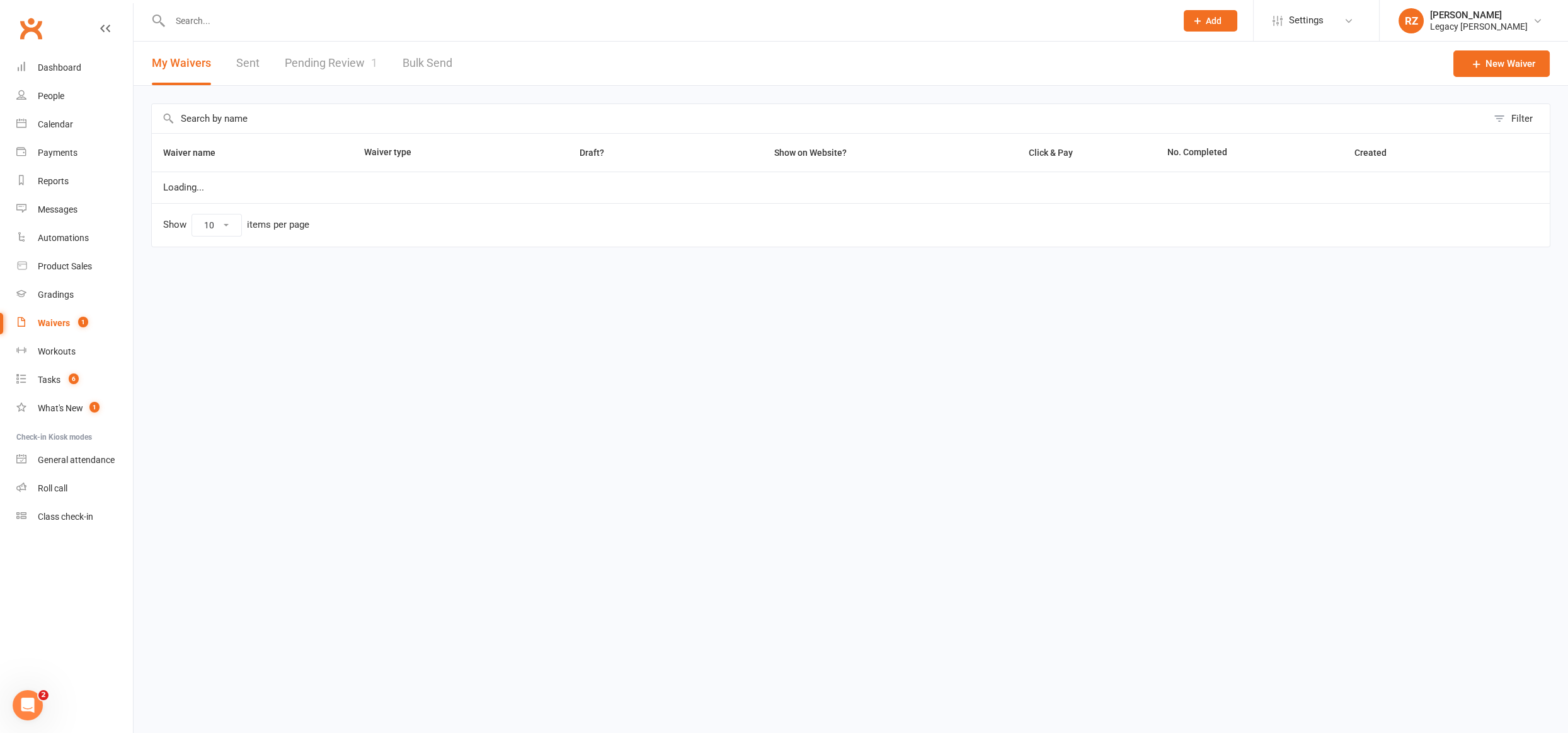
click at [352, 66] on link "Pending Review 1" at bounding box center [331, 64] width 93 height 44
